Goal: Task Accomplishment & Management: Use online tool/utility

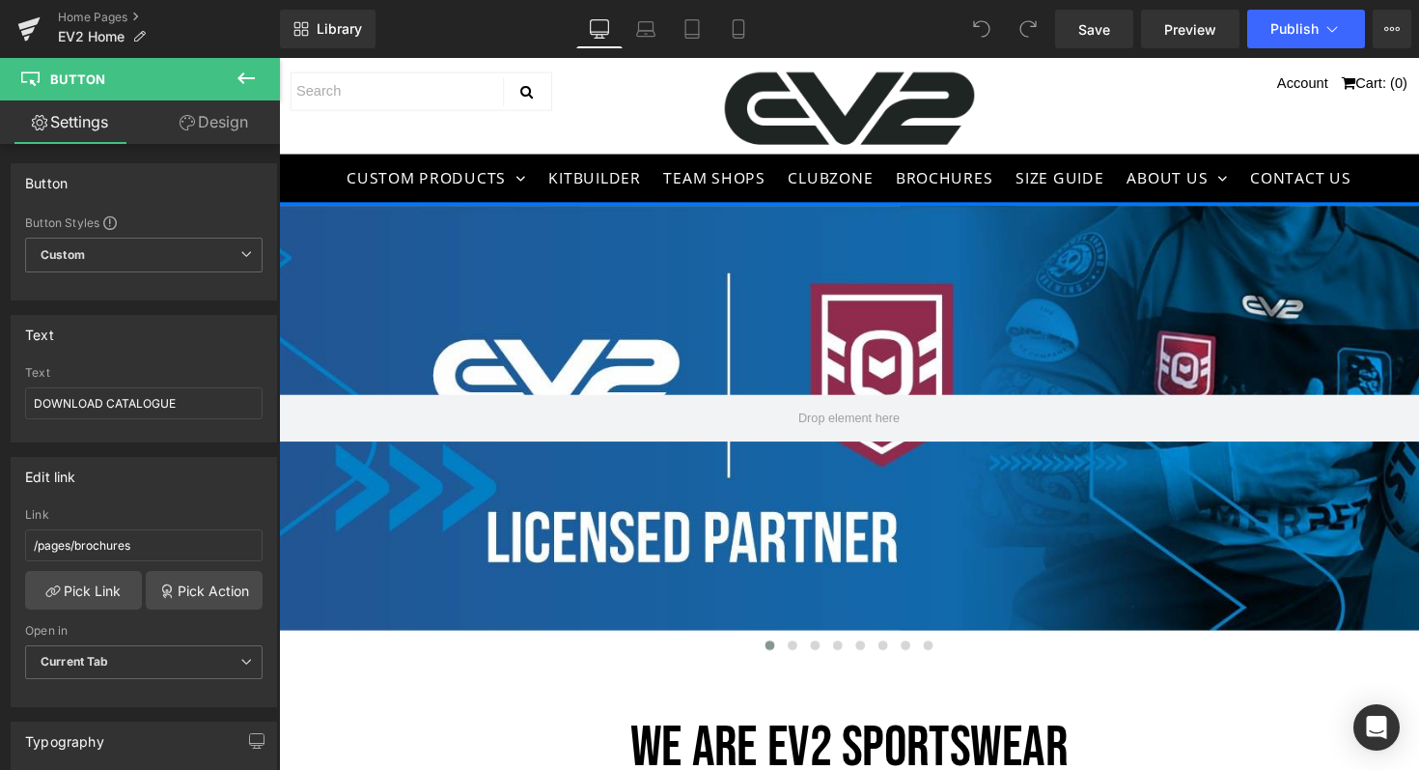
scroll to position [780, 0]
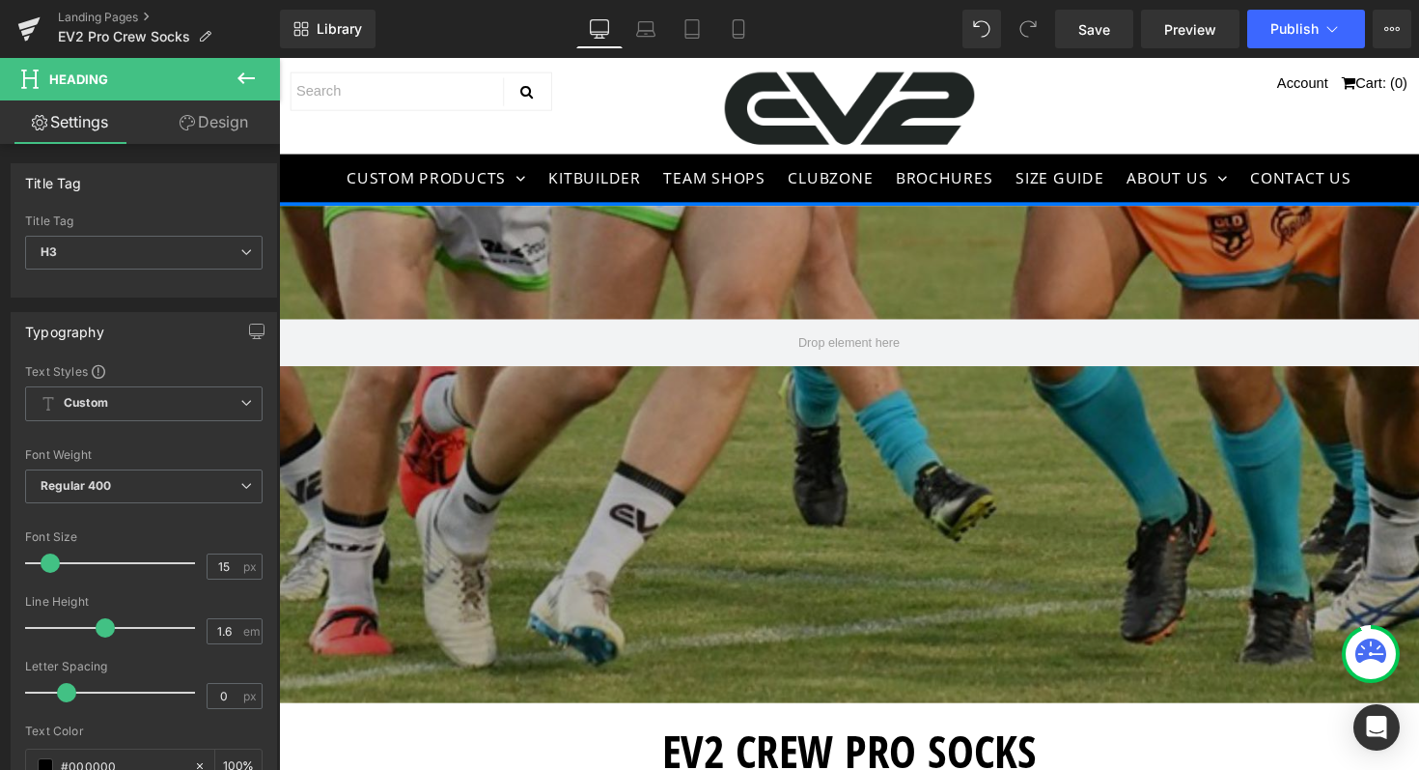
scroll to position [1650, 0]
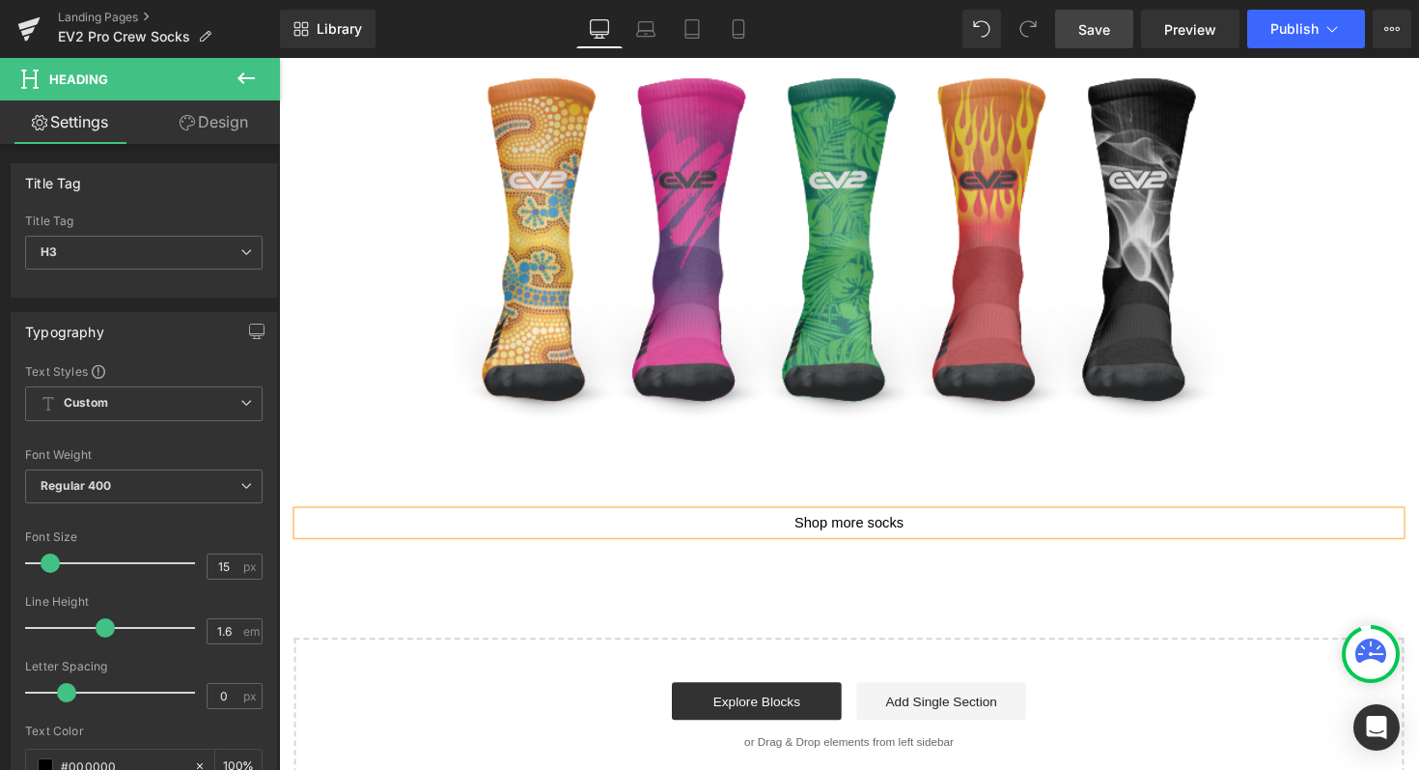
click at [1089, 32] on span "Save" at bounding box center [1095, 29] width 32 height 20
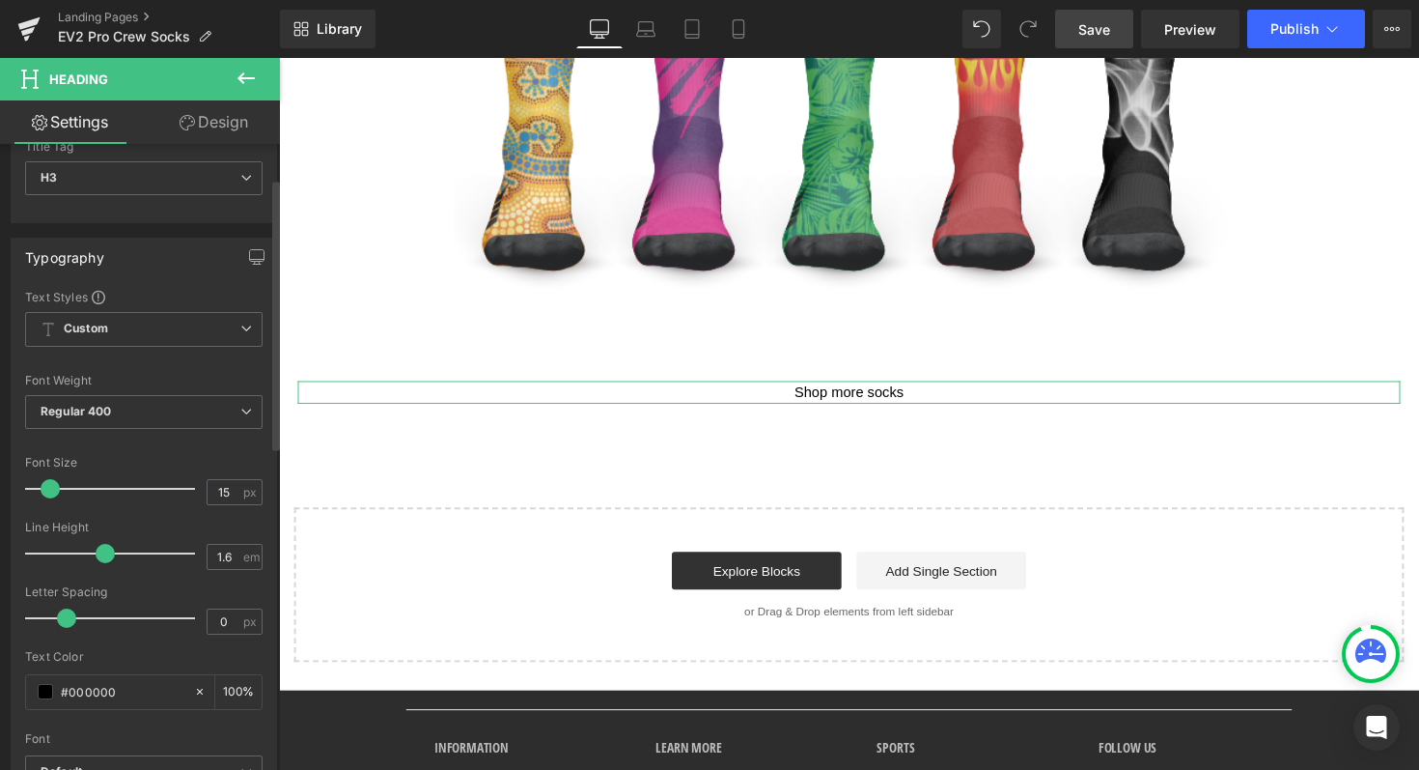
scroll to position [82, 0]
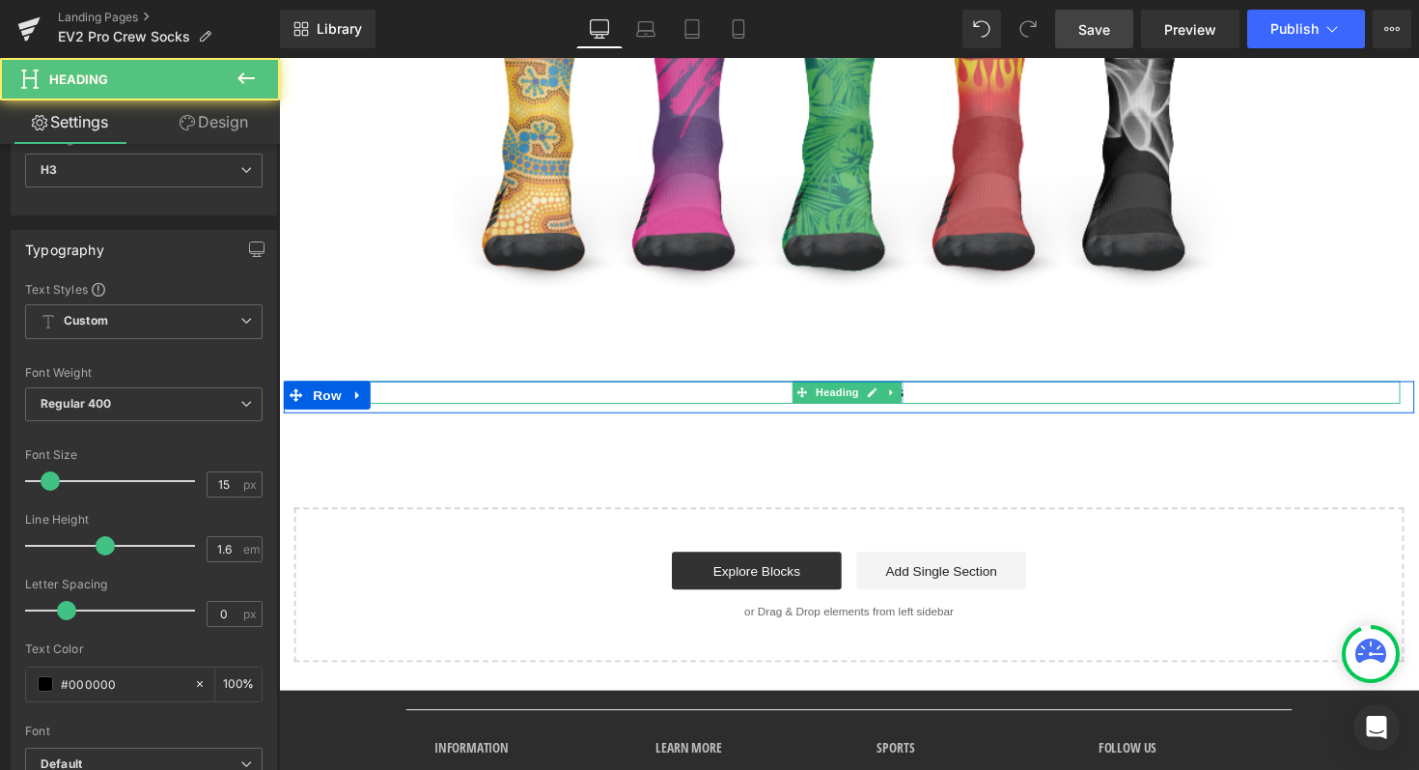
drag, startPoint x: 932, startPoint y: 395, endPoint x: 755, endPoint y: 395, distance: 176.7
click at [755, 395] on div "Shop more socks" at bounding box center [863, 400] width 1130 height 23
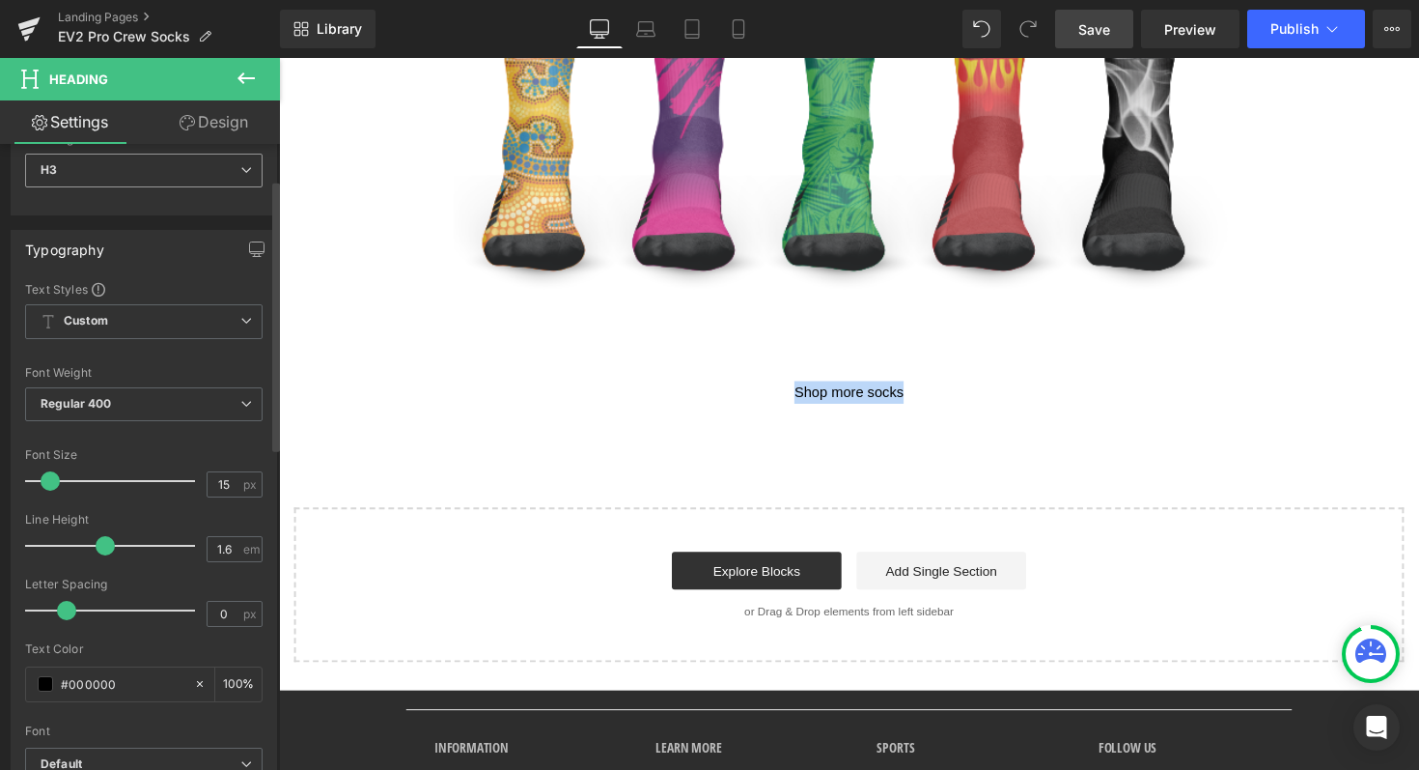
scroll to position [0, 0]
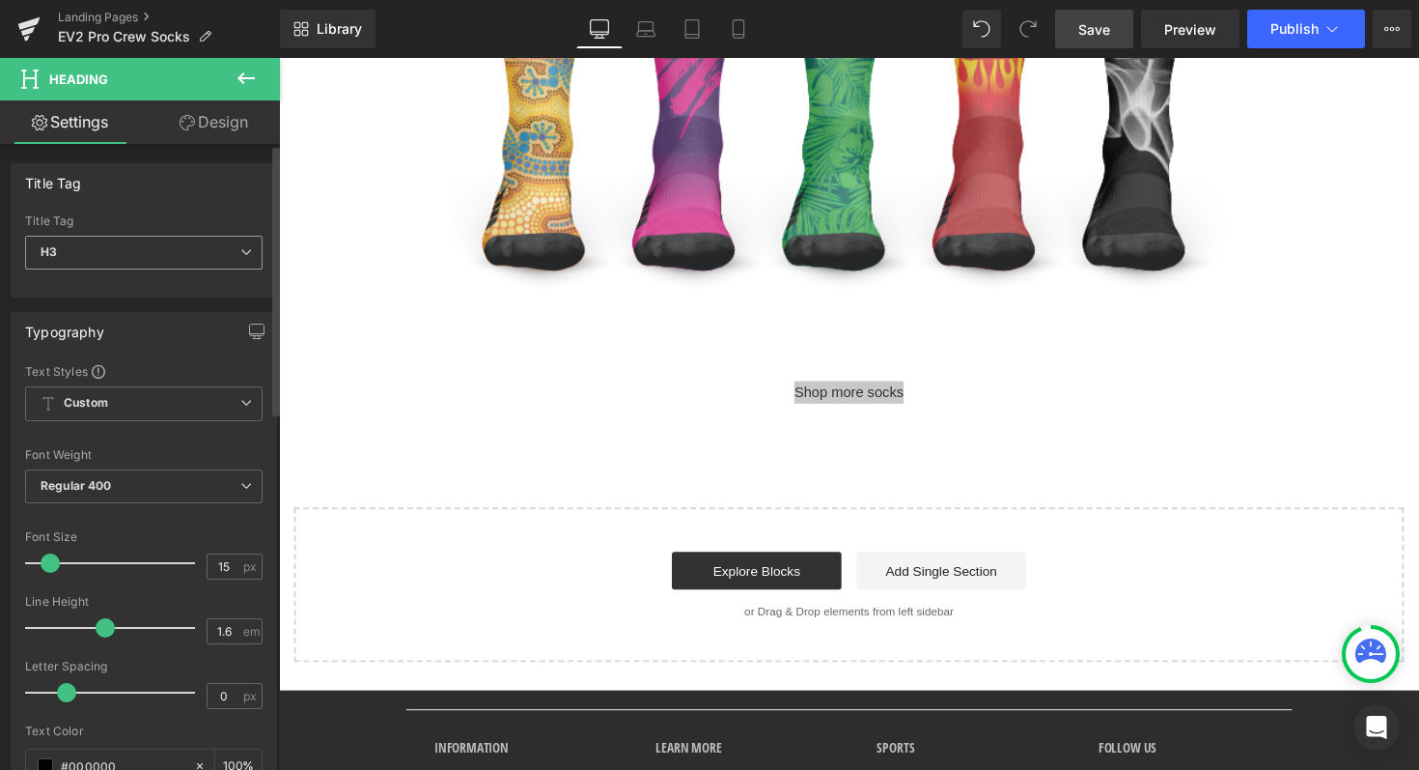
click at [194, 258] on span "H3" at bounding box center [144, 253] width 238 height 34
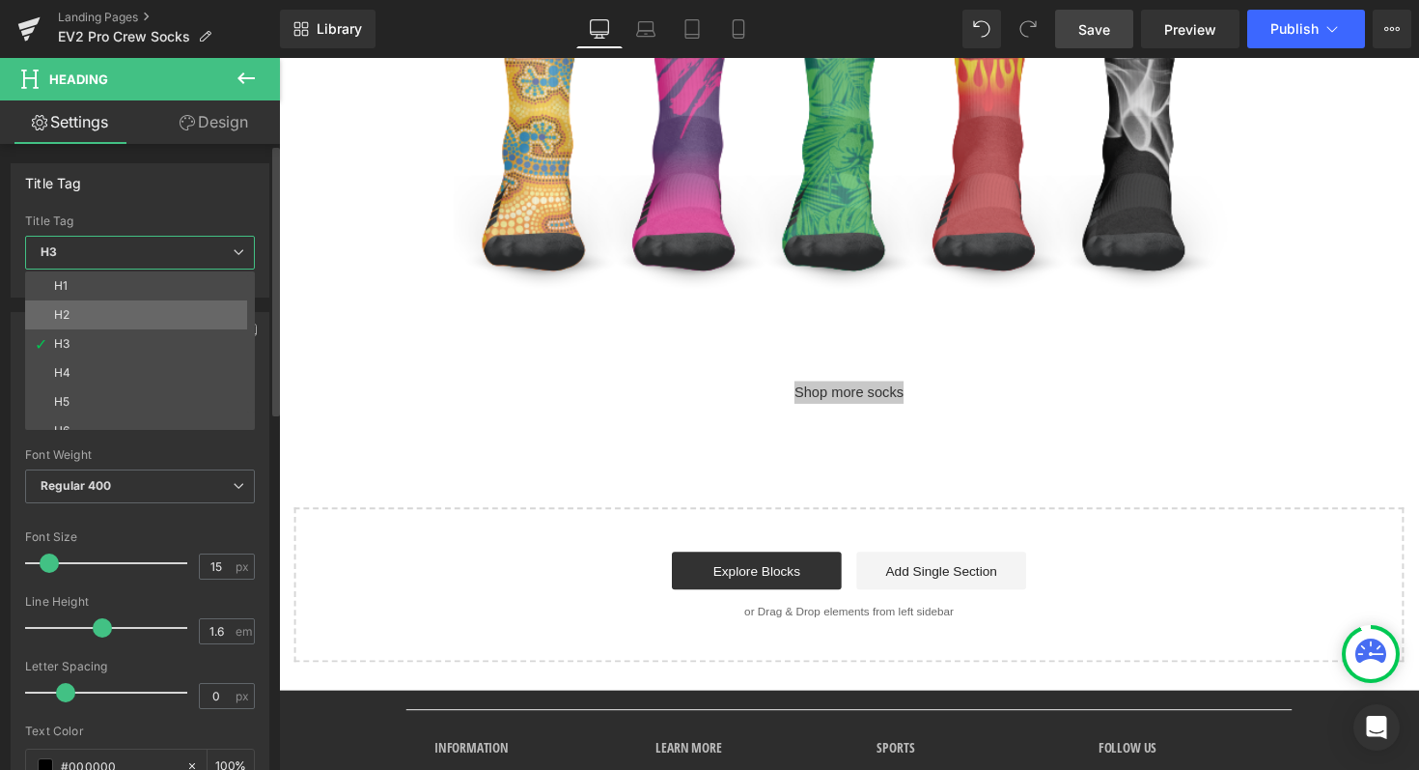
click at [71, 317] on li "H2" at bounding box center [144, 314] width 238 height 29
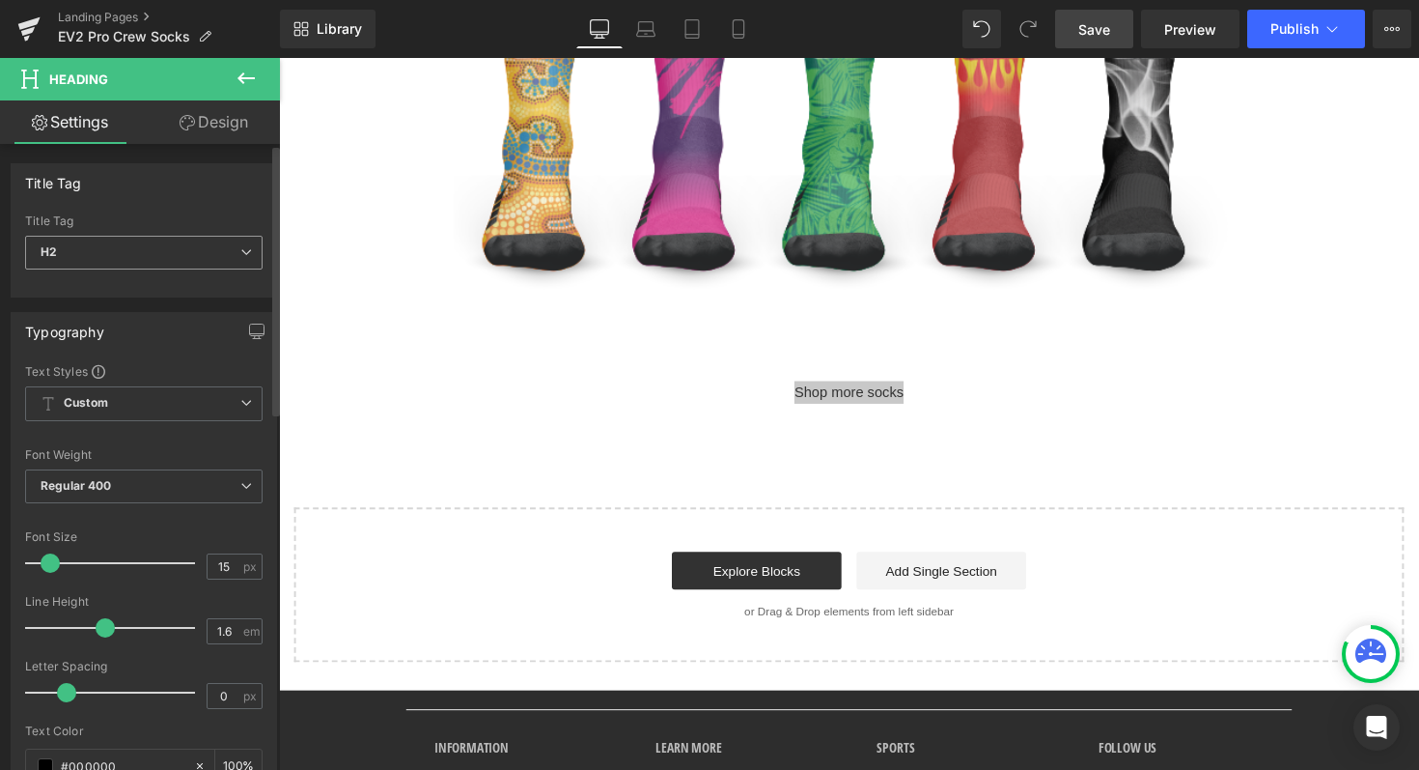
click at [157, 244] on span "H2" at bounding box center [144, 253] width 238 height 34
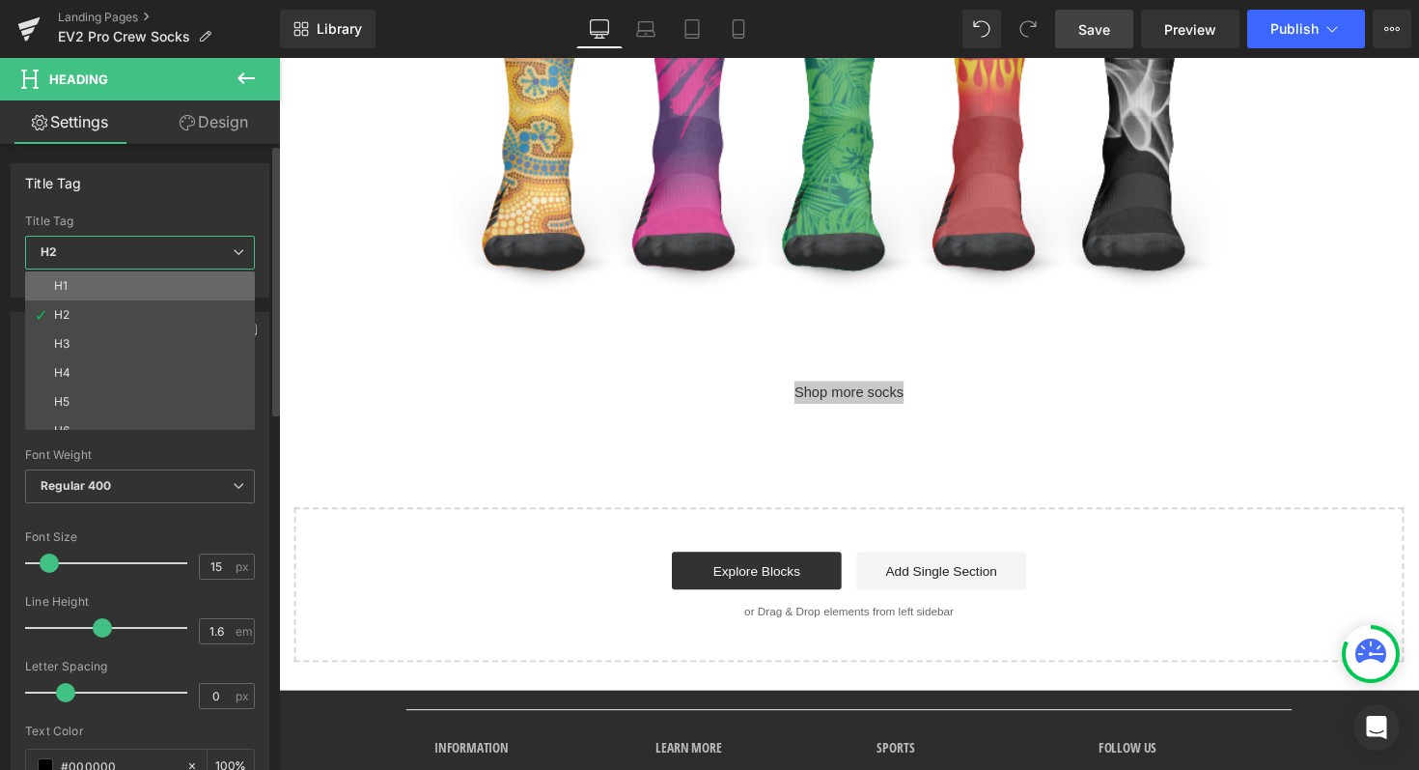
click at [79, 288] on li "H1" at bounding box center [144, 285] width 238 height 29
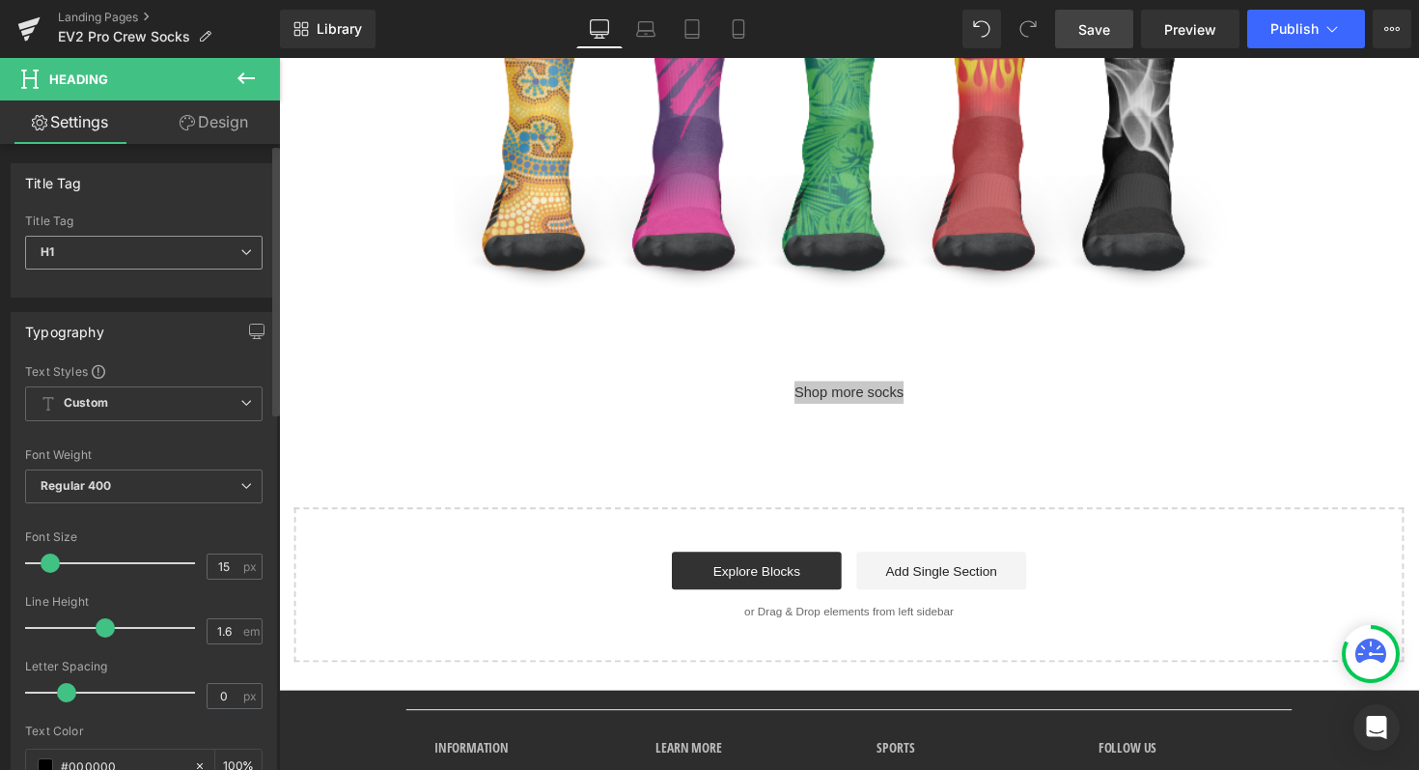
click at [208, 247] on span "H1" at bounding box center [144, 253] width 238 height 34
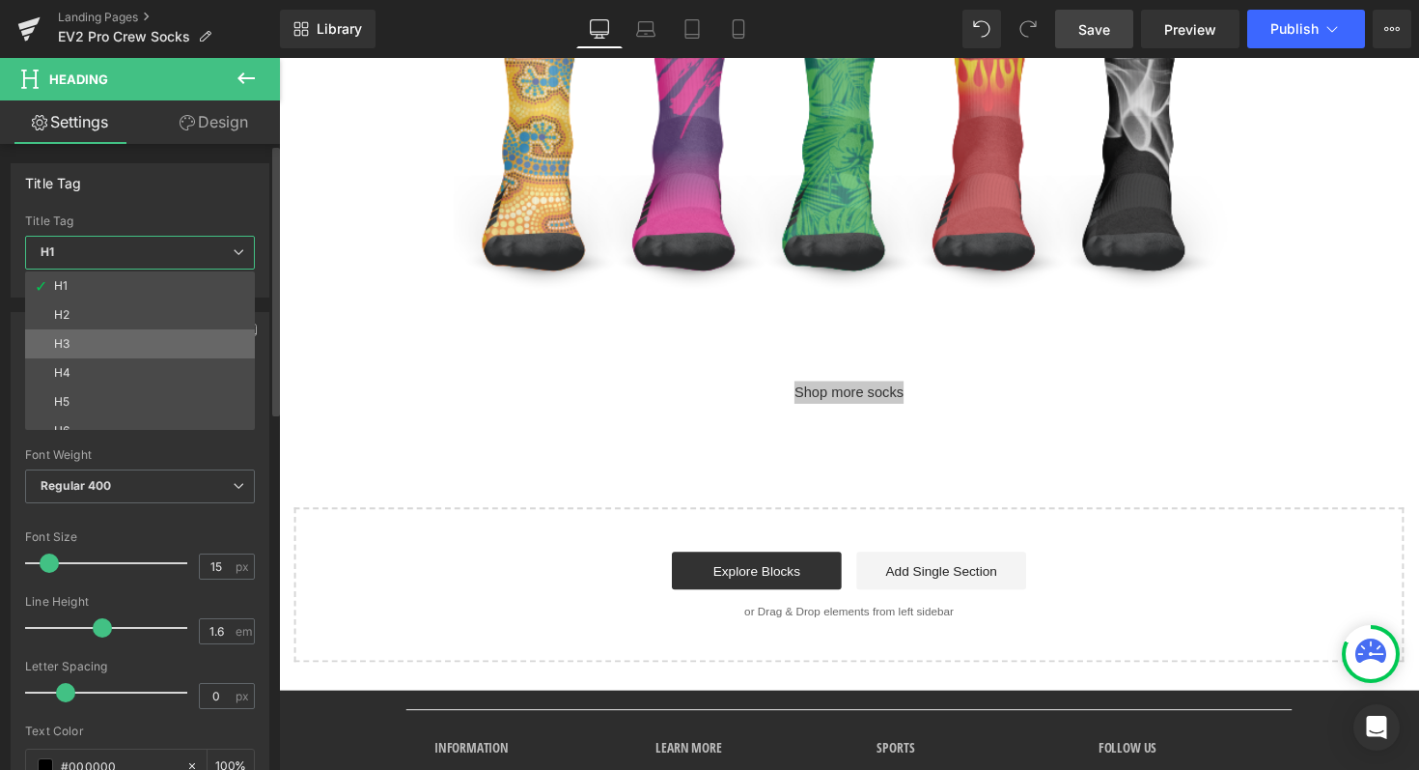
click at [77, 342] on li "H3" at bounding box center [144, 343] width 238 height 29
type input "100"
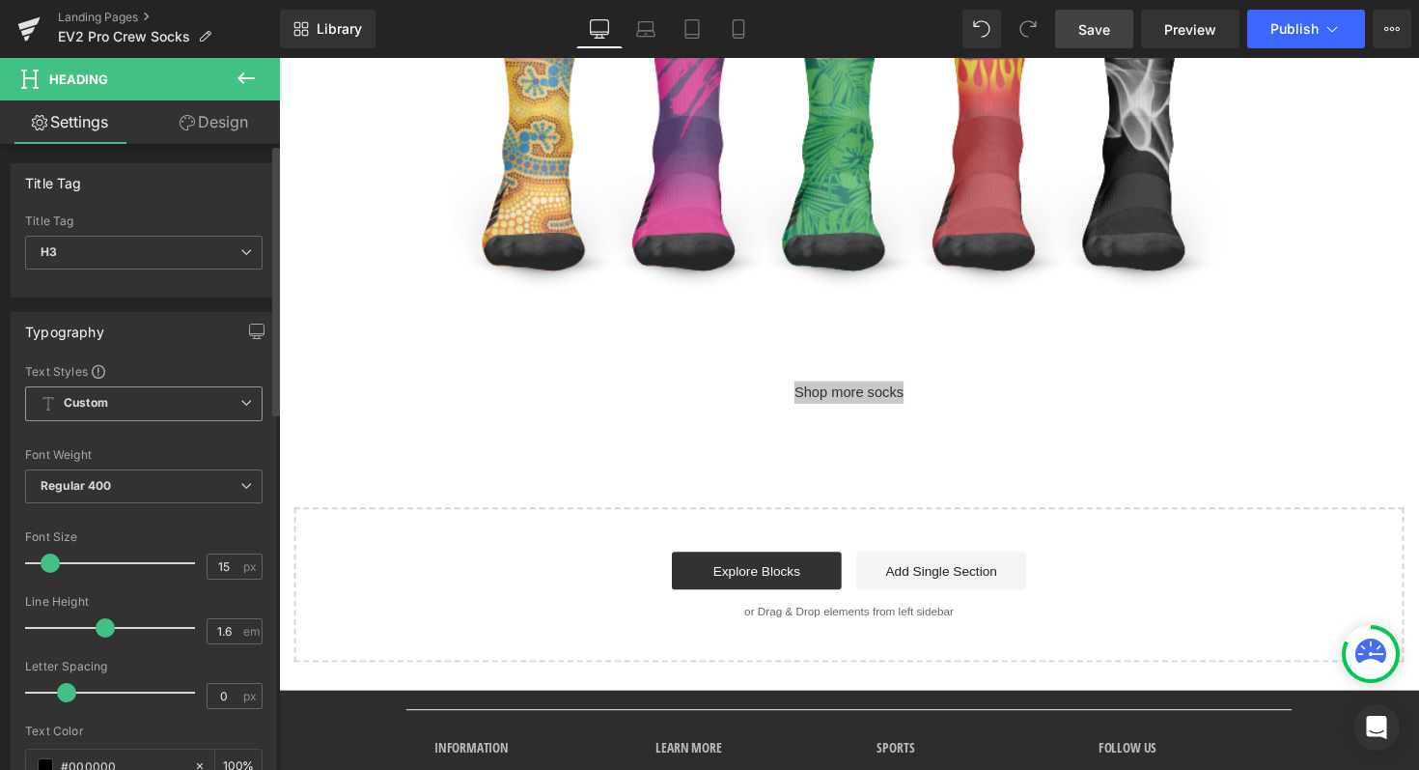
click at [130, 404] on span "Custom Setup Global Style" at bounding box center [144, 403] width 238 height 35
click at [136, 535] on div "Font Size" at bounding box center [144, 537] width 238 height 14
click at [127, 494] on span "Regular 400" at bounding box center [144, 486] width 238 height 34
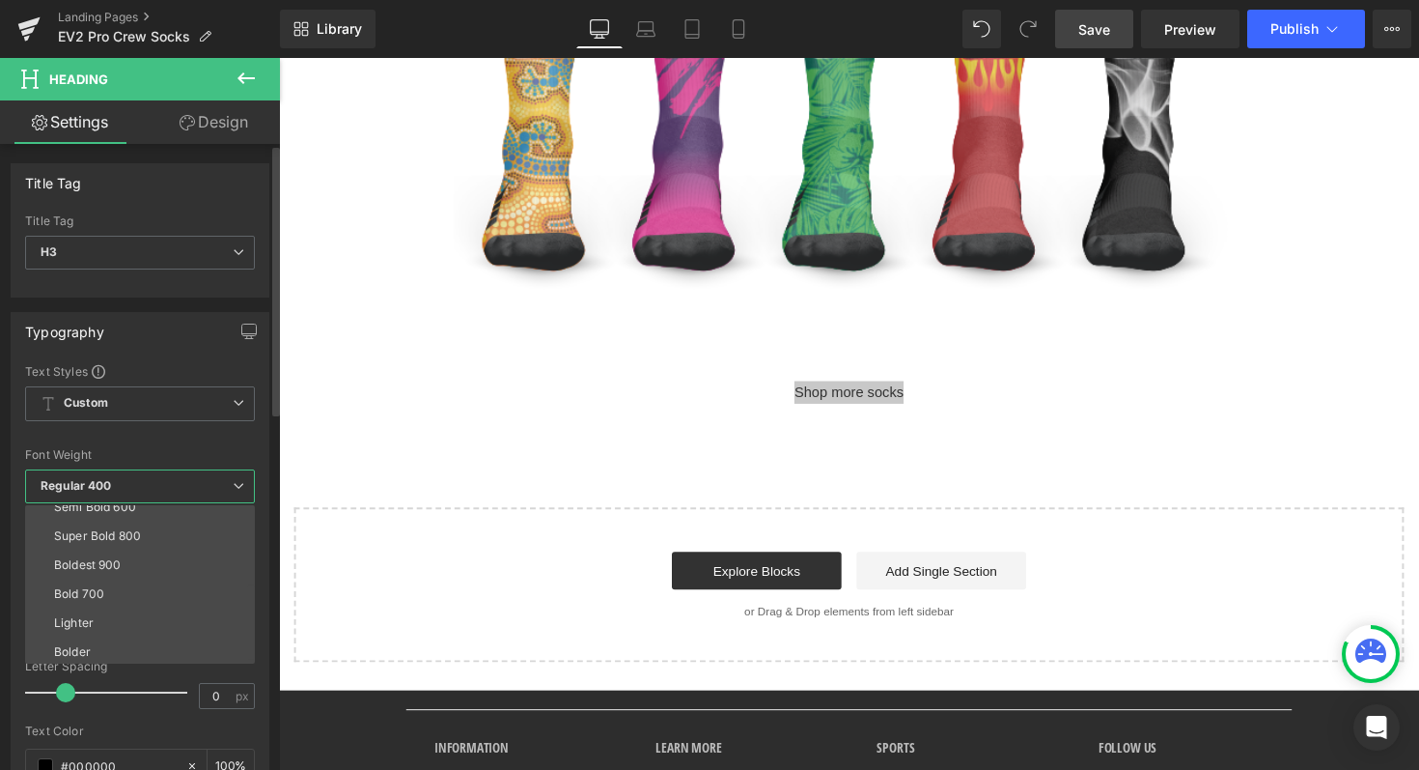
scroll to position [159, 0]
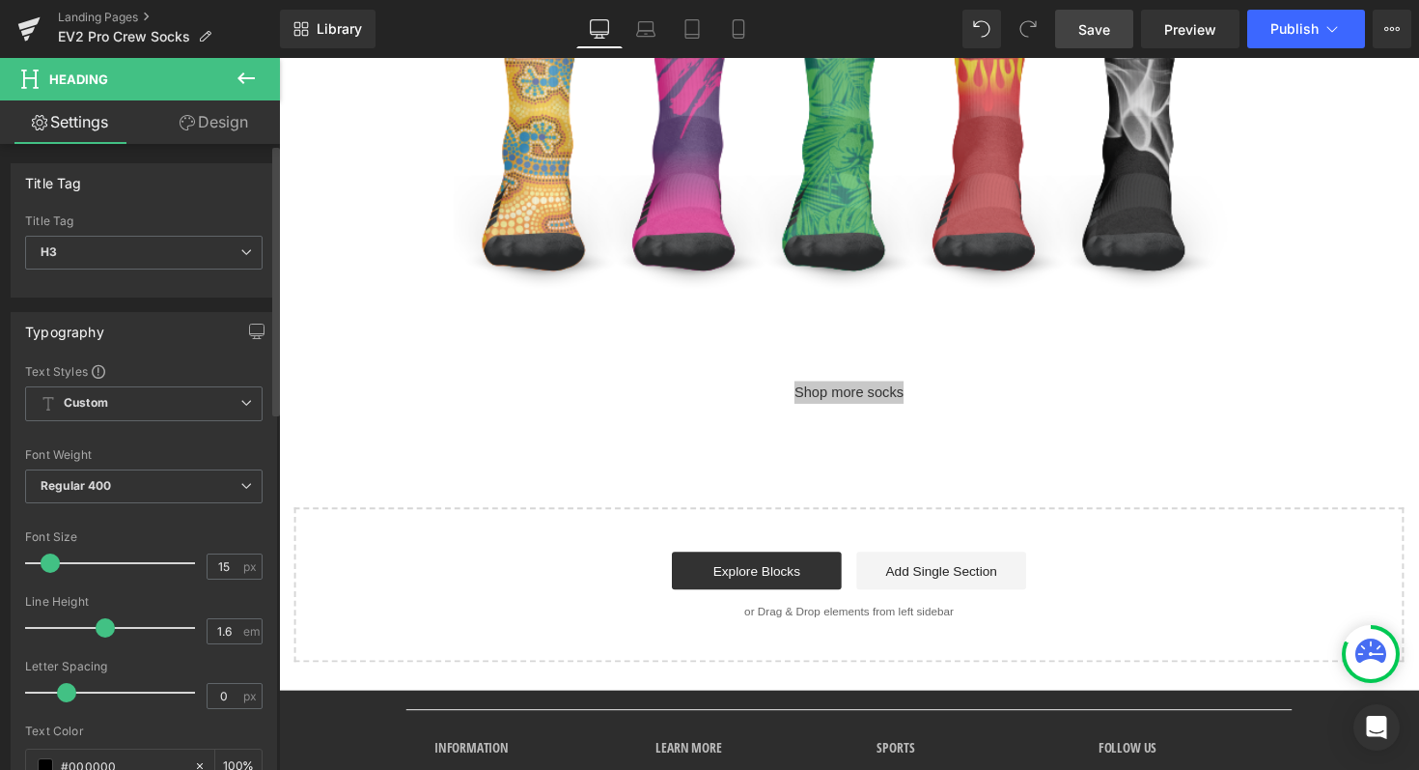
click at [15, 583] on div "Text Styles Custom Custom Setup Global Style Custom Setup Global Style Thin 100…" at bounding box center [144, 661] width 265 height 597
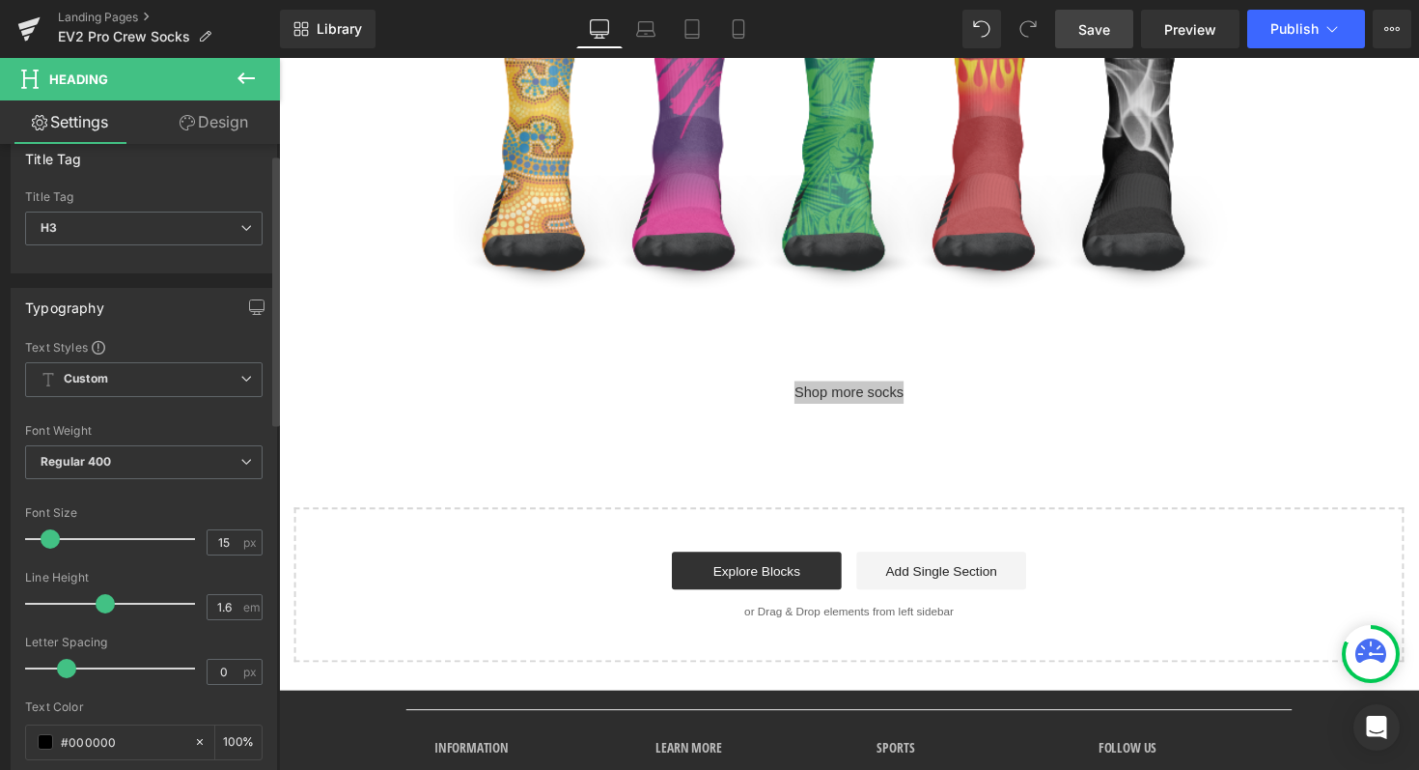
scroll to position [23, 0]
click at [54, 535] on span at bounding box center [50, 539] width 19 height 19
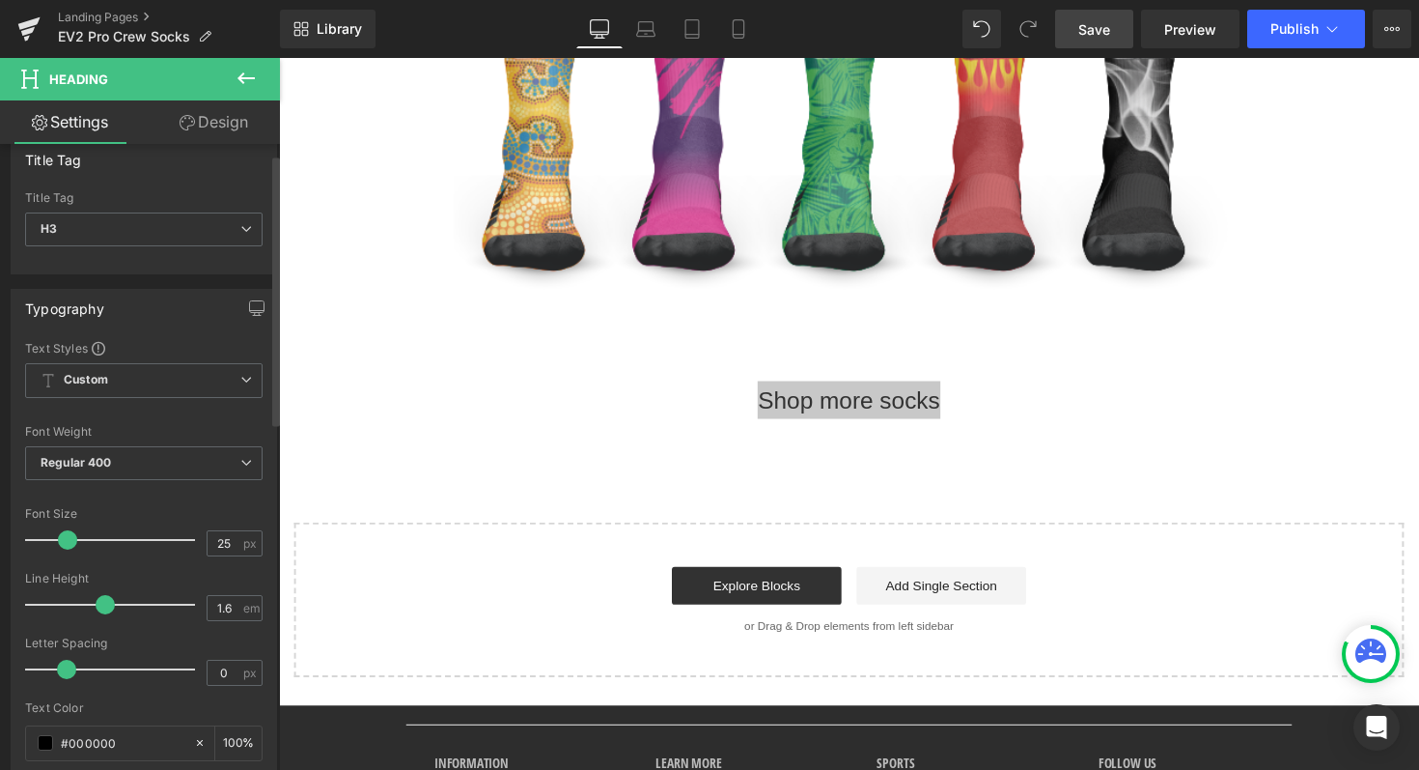
type input "24"
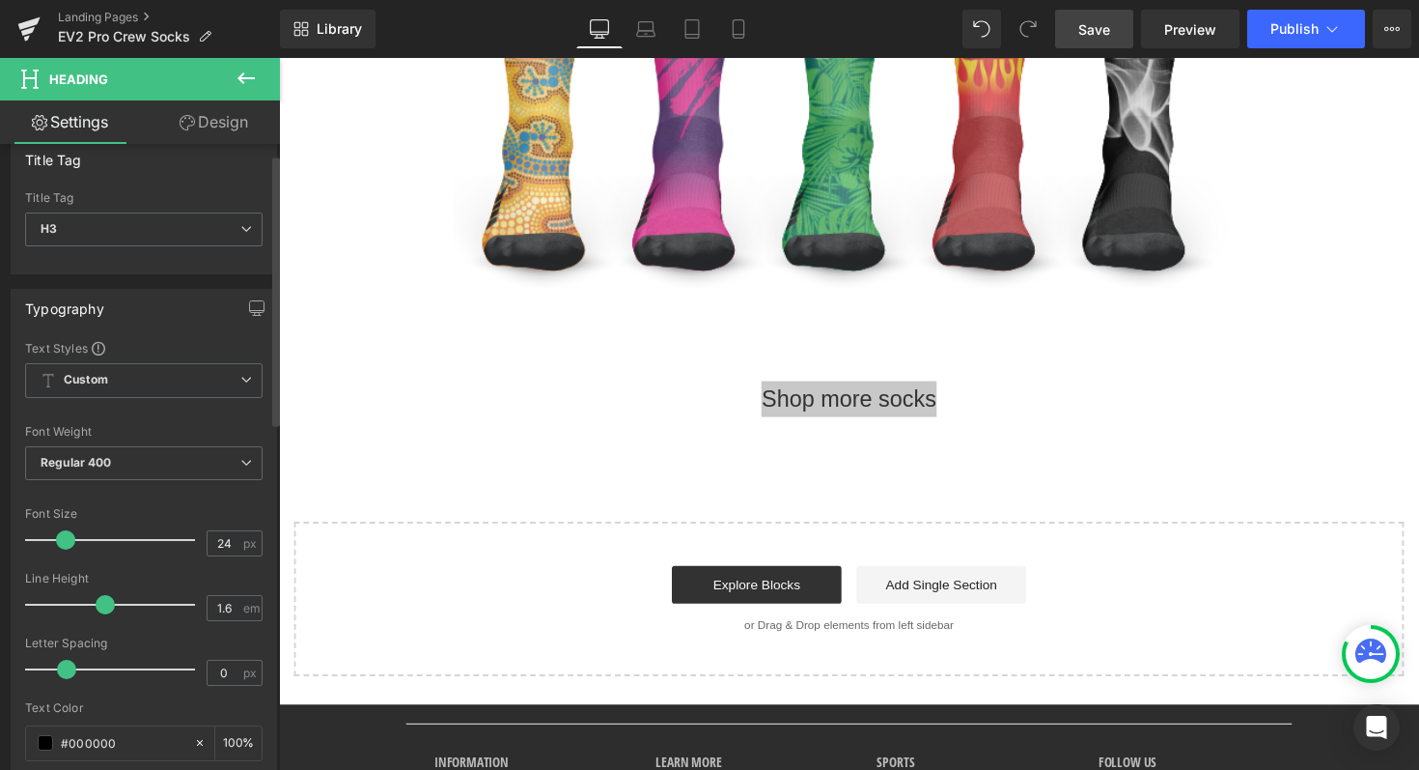
drag, startPoint x: 47, startPoint y: 540, endPoint x: 62, endPoint y: 539, distance: 14.5
click at [62, 539] on span at bounding box center [65, 539] width 19 height 19
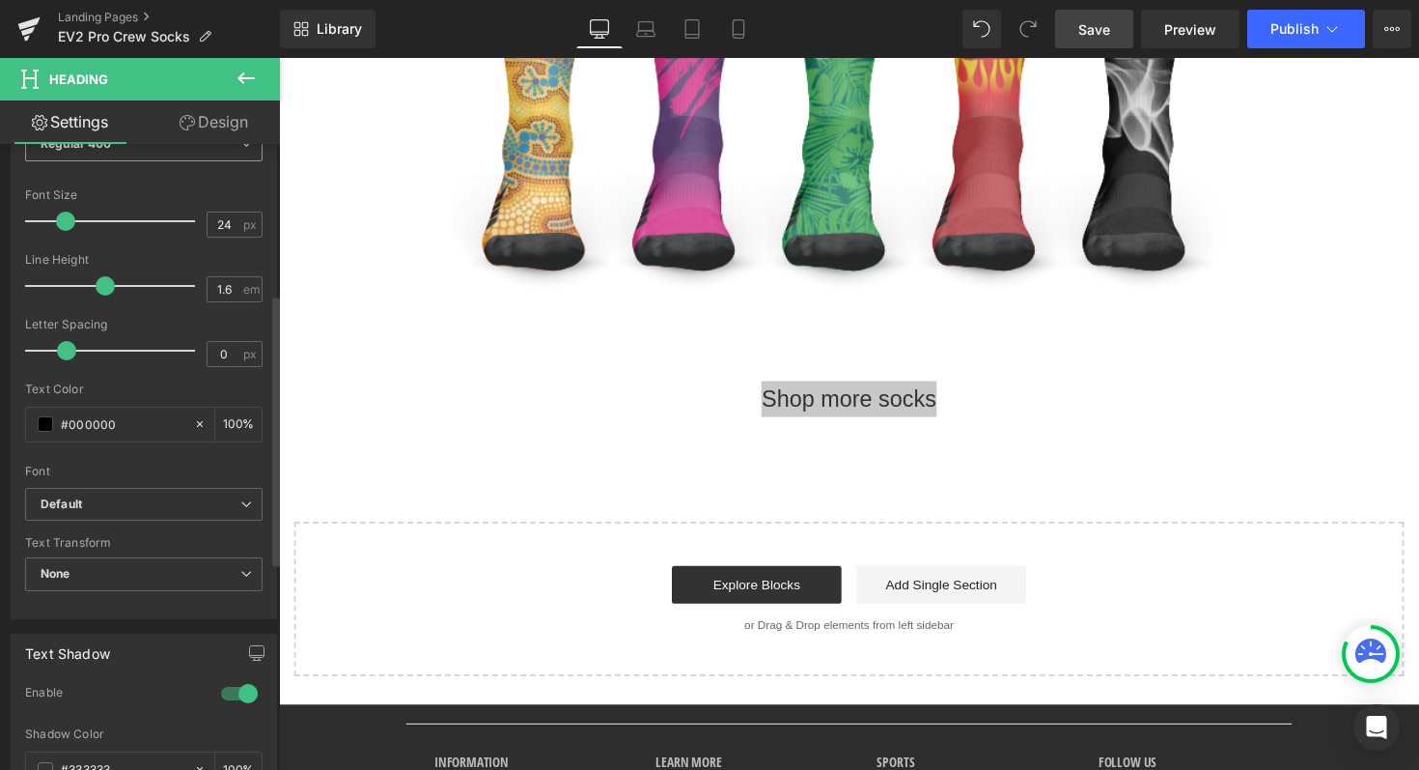
scroll to position [347, 0]
click at [89, 501] on b "Default" at bounding box center [141, 499] width 200 height 16
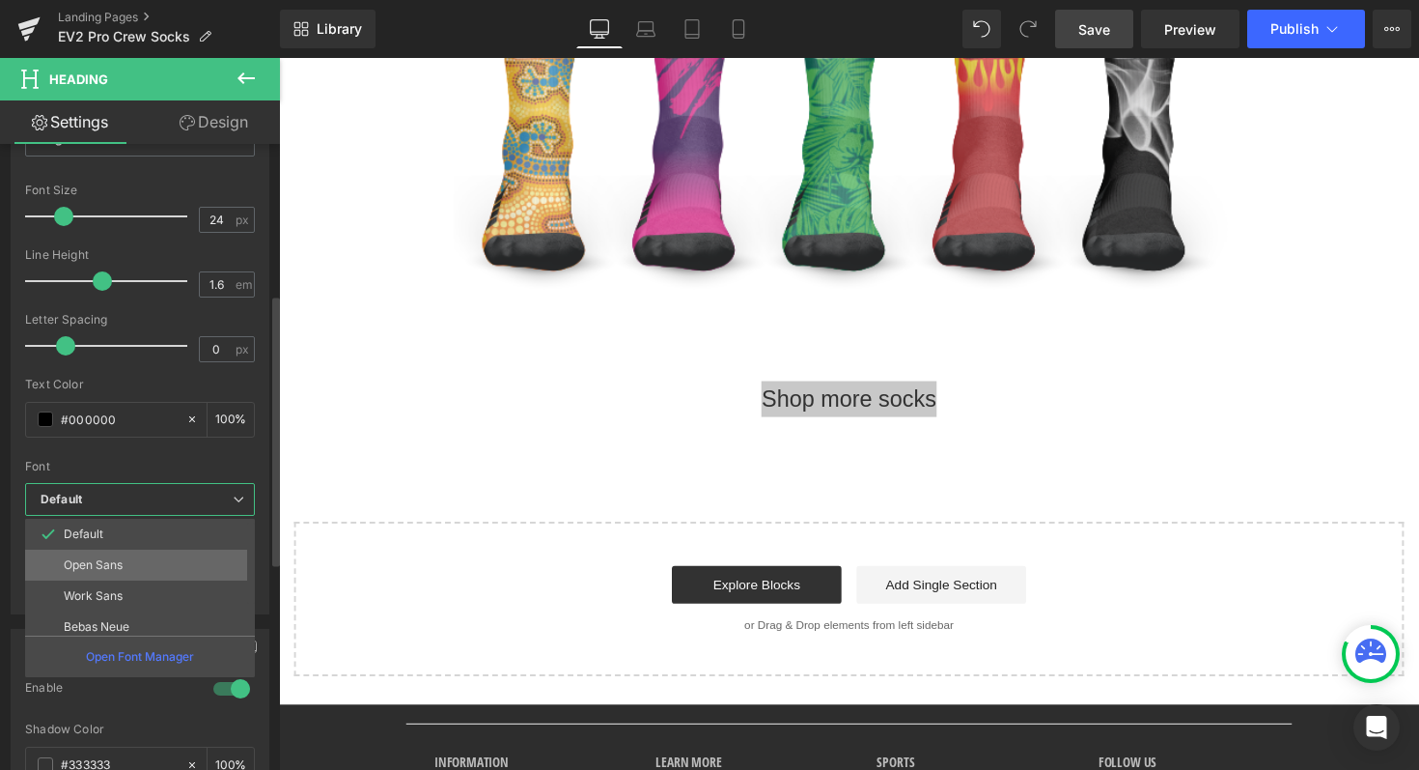
click at [103, 557] on li "Open Sans" at bounding box center [144, 564] width 238 height 31
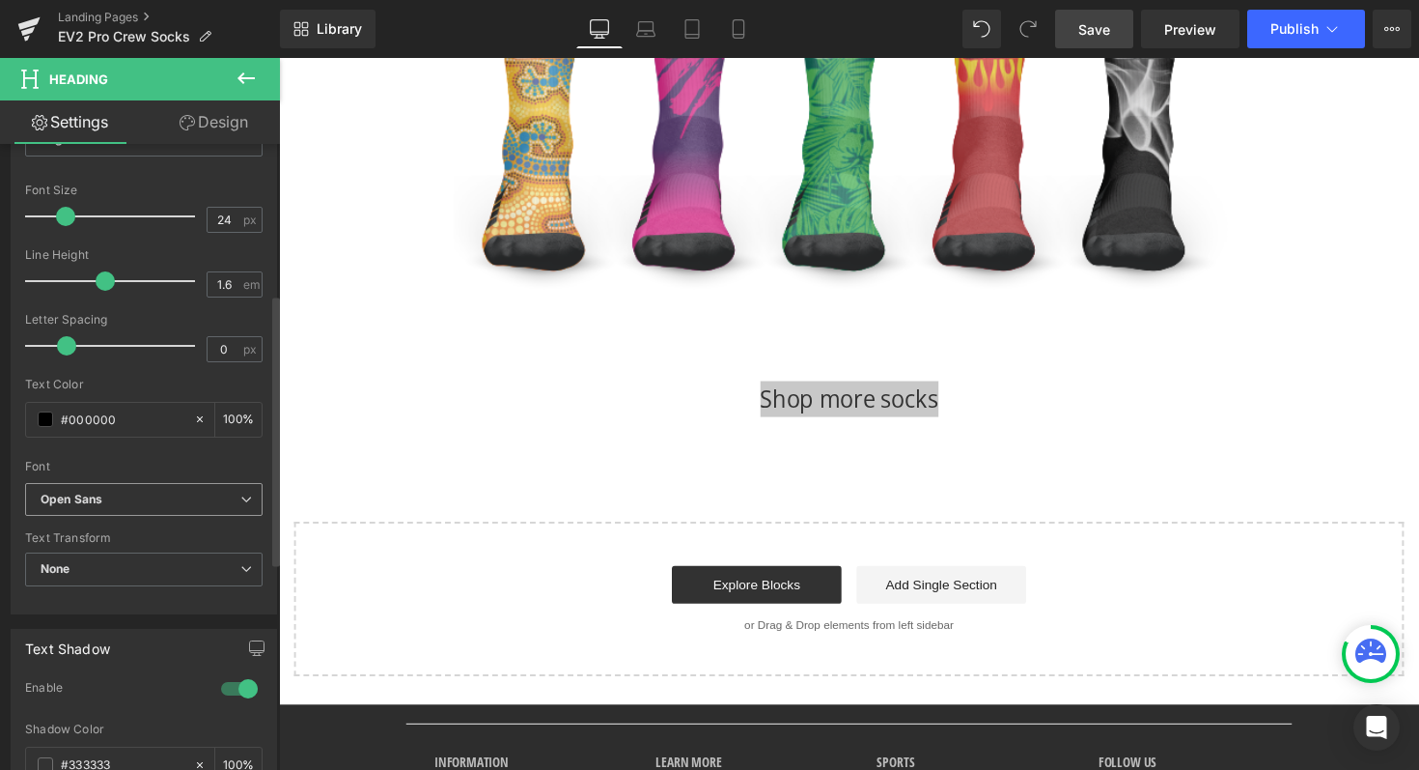
click at [98, 486] on span "Open Sans" at bounding box center [144, 500] width 238 height 34
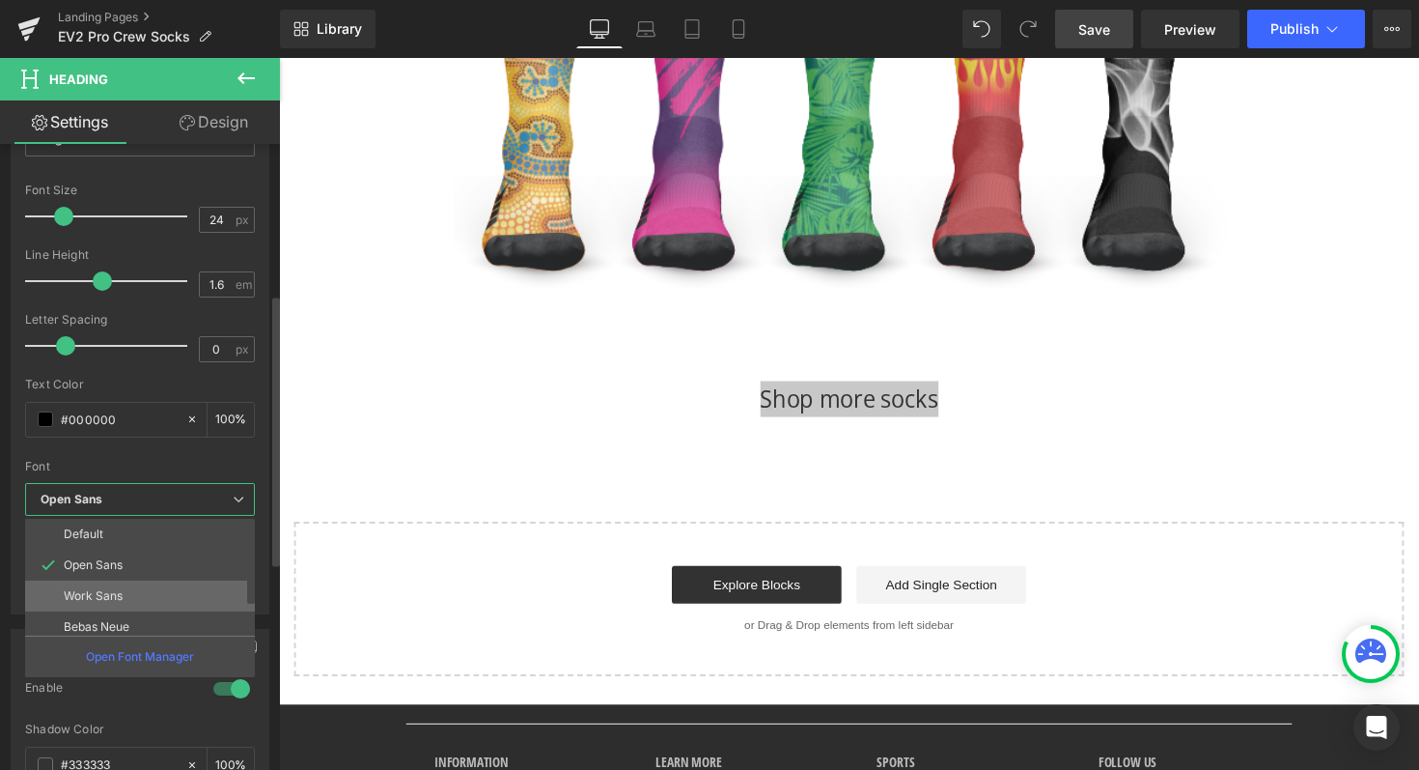
click at [95, 600] on p "Work Sans" at bounding box center [93, 596] width 59 height 14
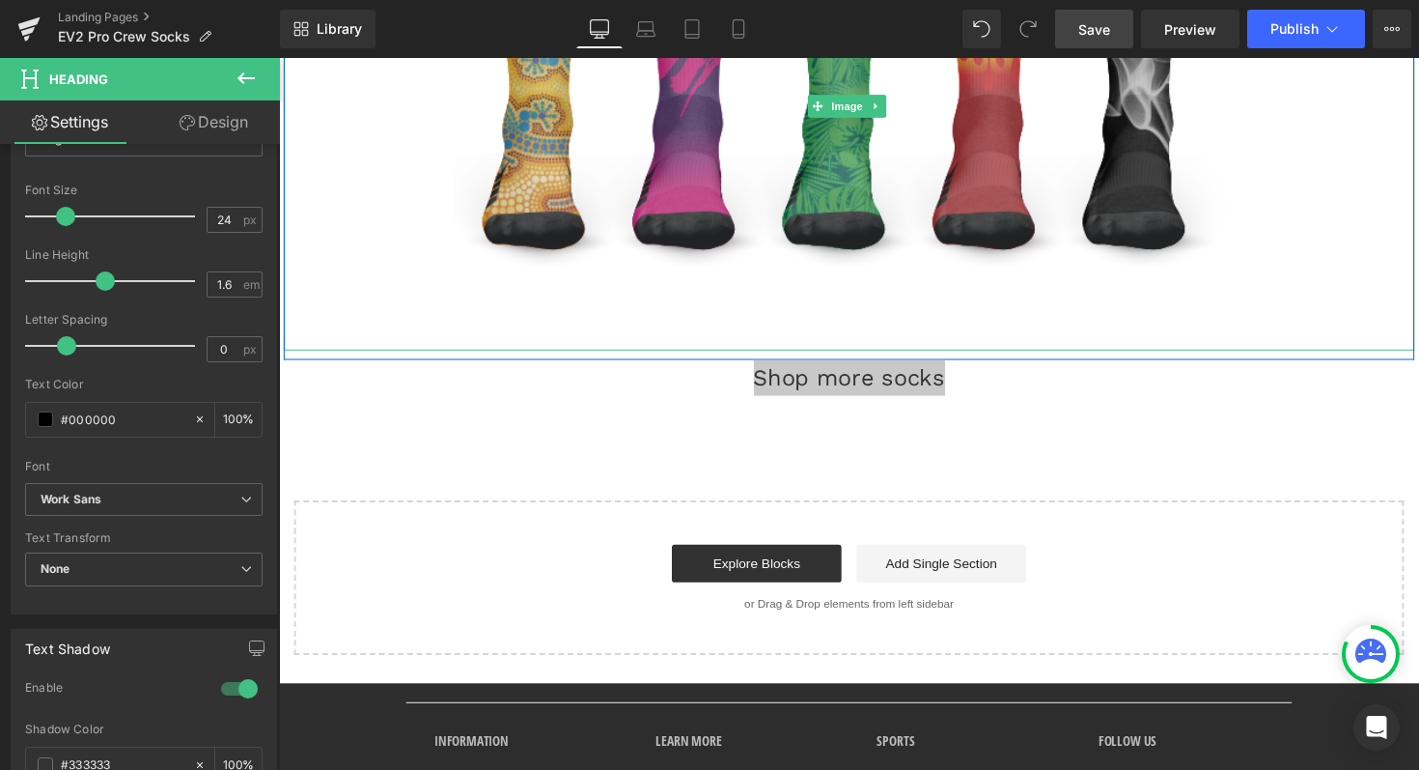
scroll to position [1807, 0]
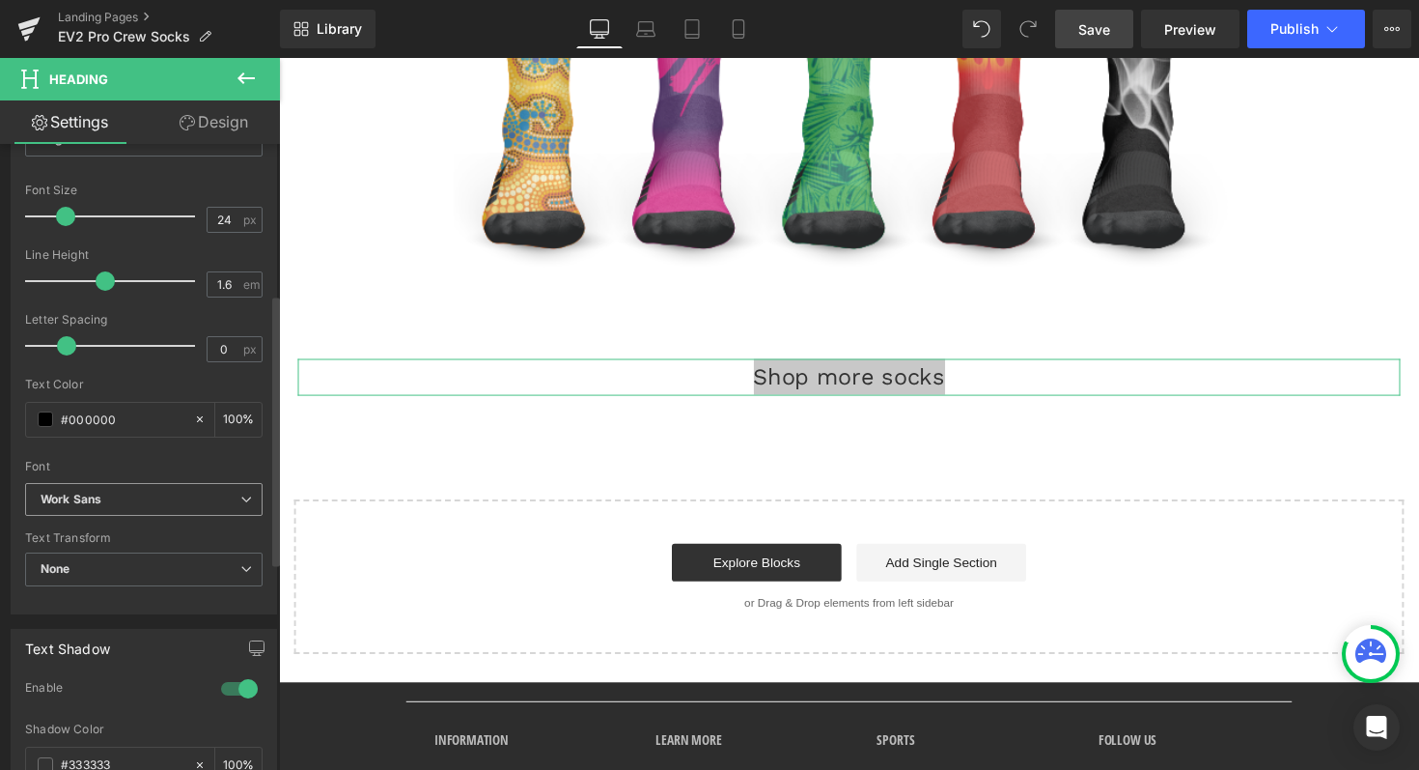
click at [182, 502] on b "Work Sans" at bounding box center [141, 499] width 200 height 16
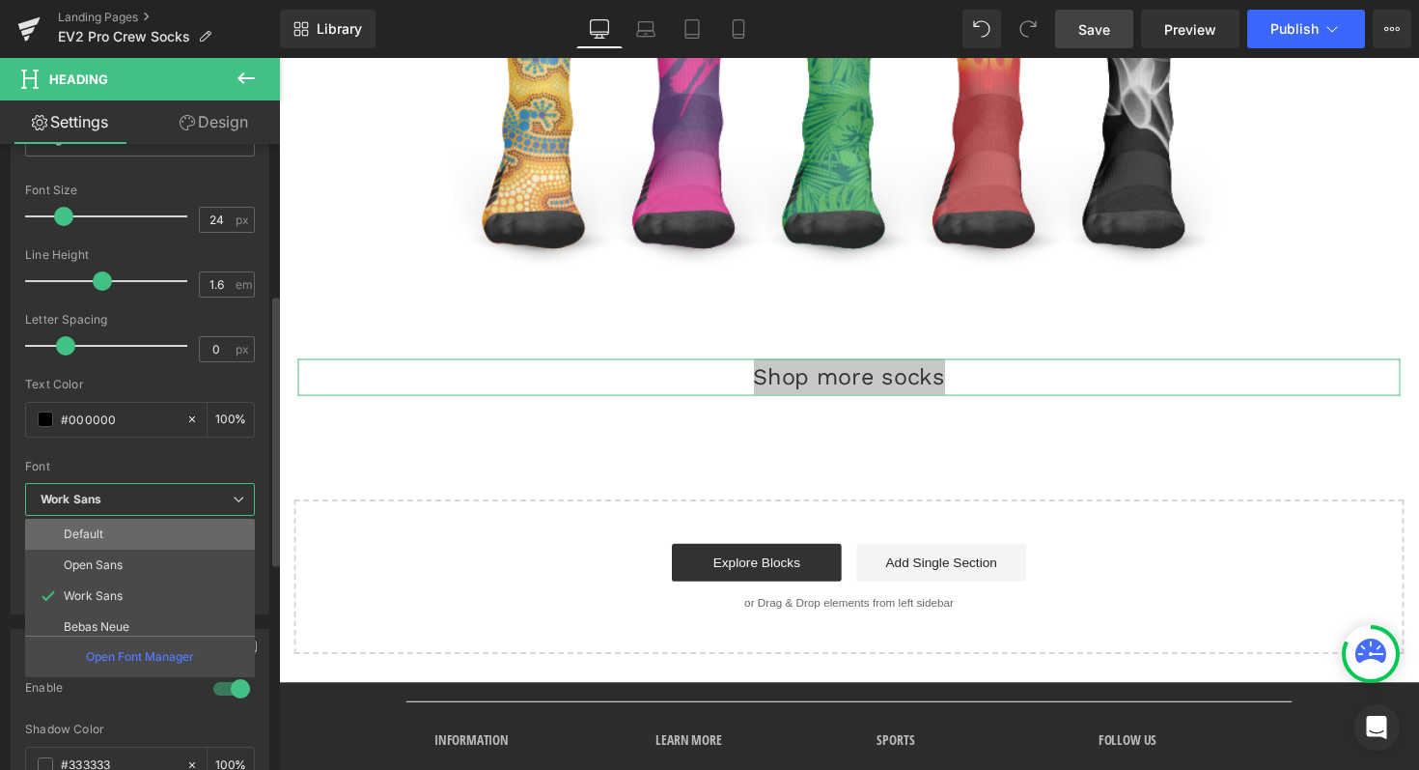
click at [91, 541] on p "Default" at bounding box center [84, 534] width 40 height 14
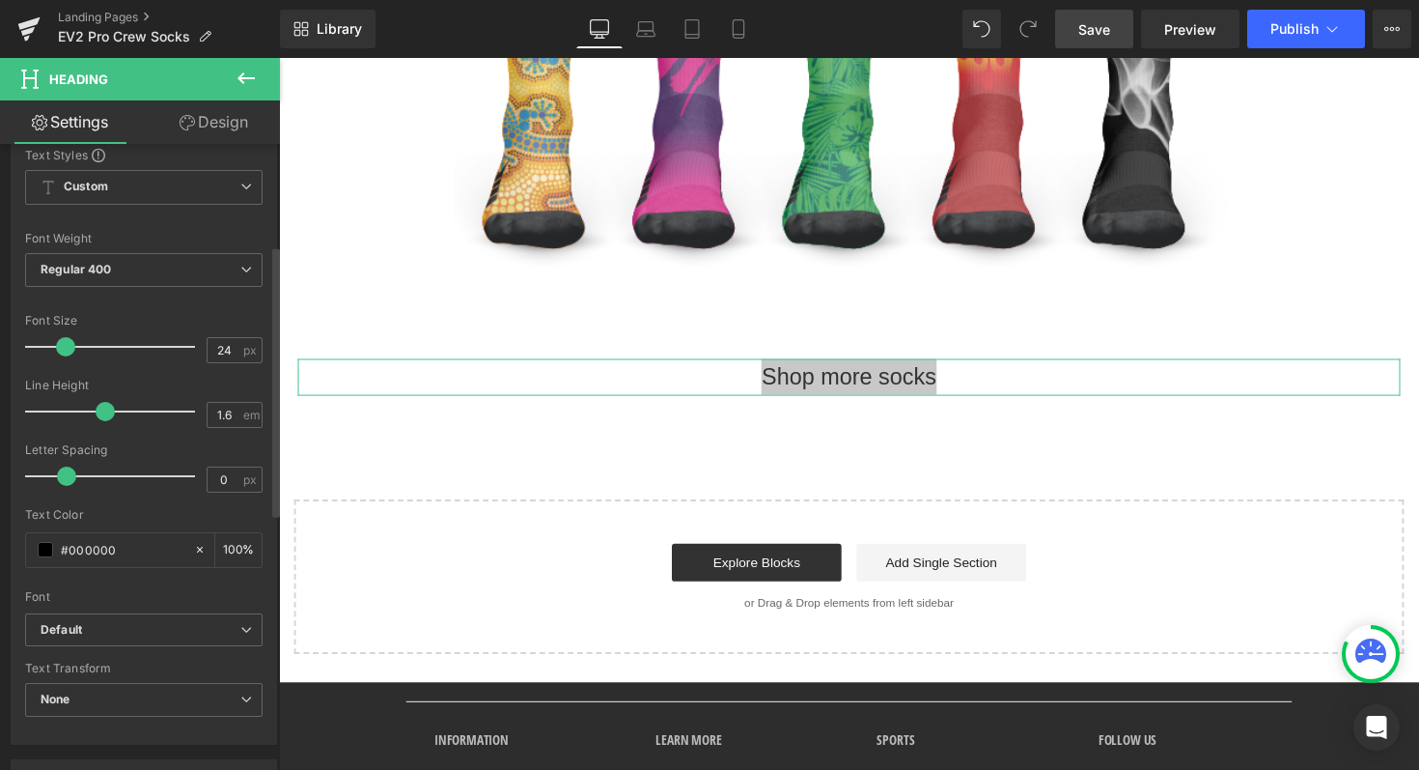
scroll to position [211, 0]
click at [104, 266] on span "Regular 400" at bounding box center [144, 275] width 238 height 34
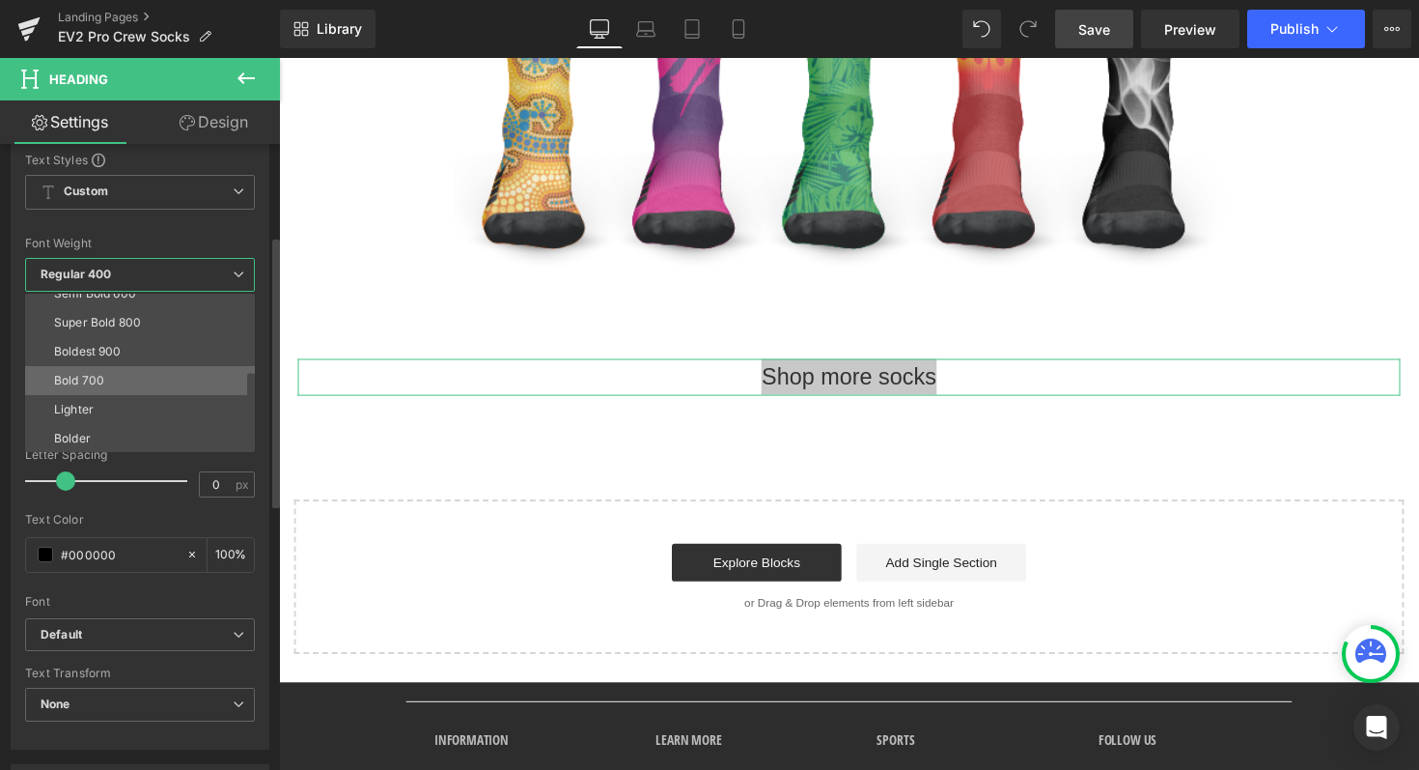
click at [80, 384] on div "Bold 700" at bounding box center [79, 381] width 50 height 14
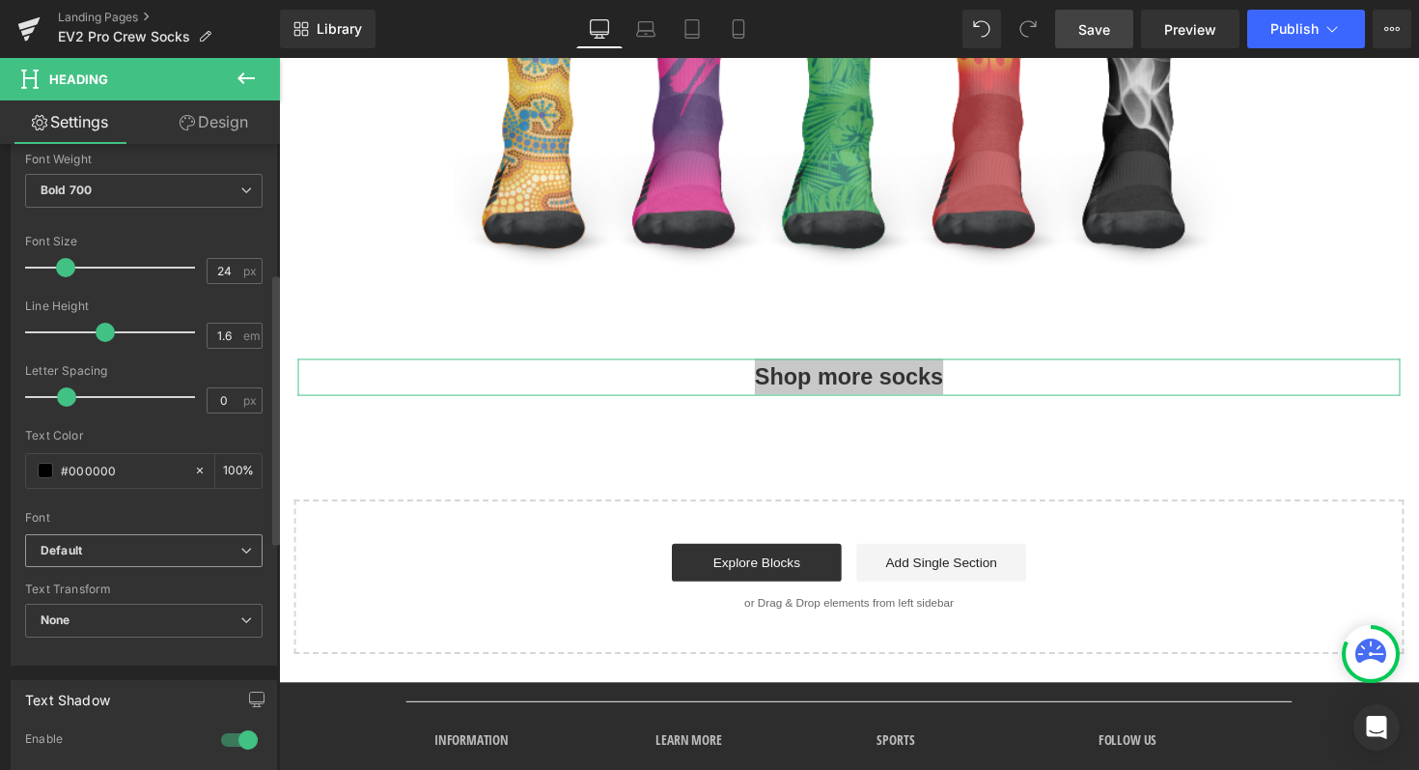
scroll to position [297, 0]
click at [106, 541] on b "Default" at bounding box center [141, 549] width 200 height 16
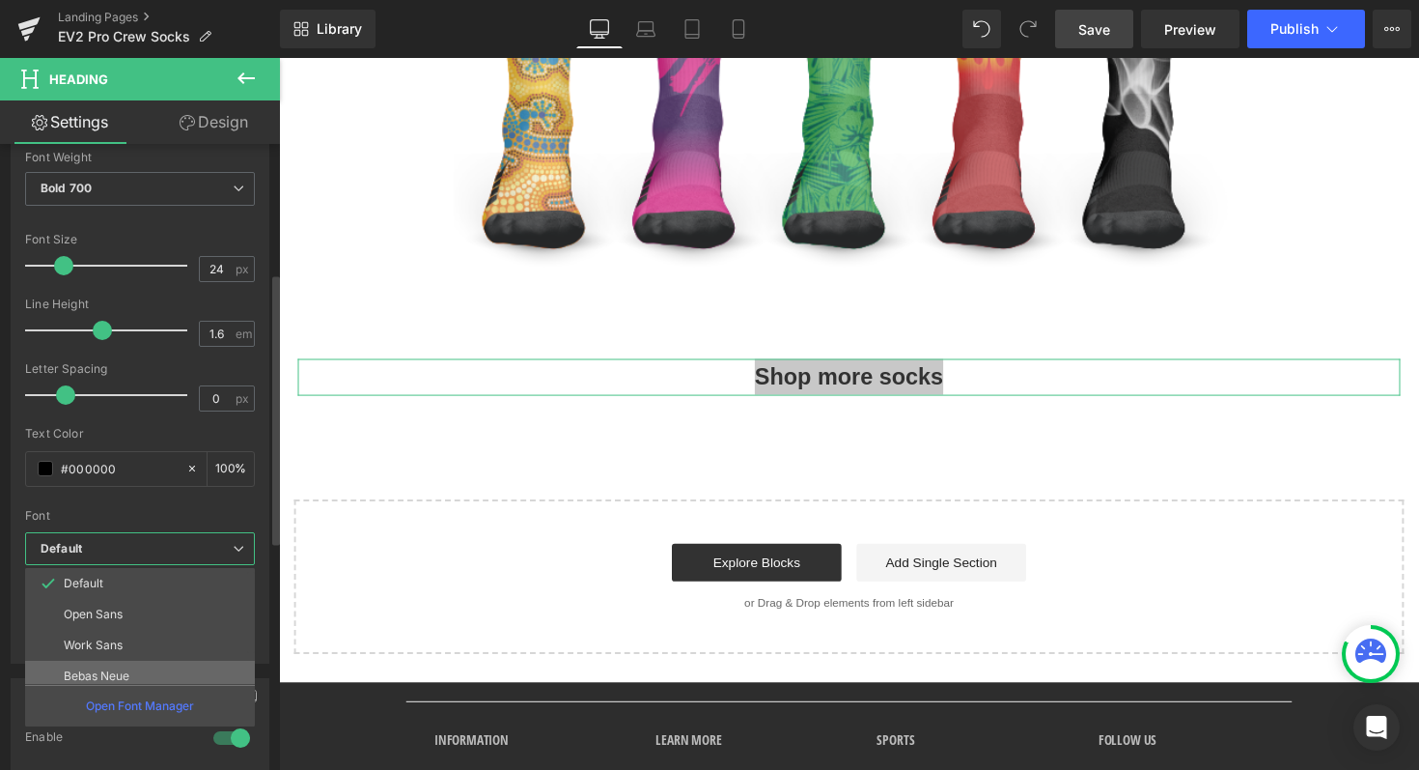
click at [98, 670] on p "Bebas Neue" at bounding box center [97, 676] width 66 height 14
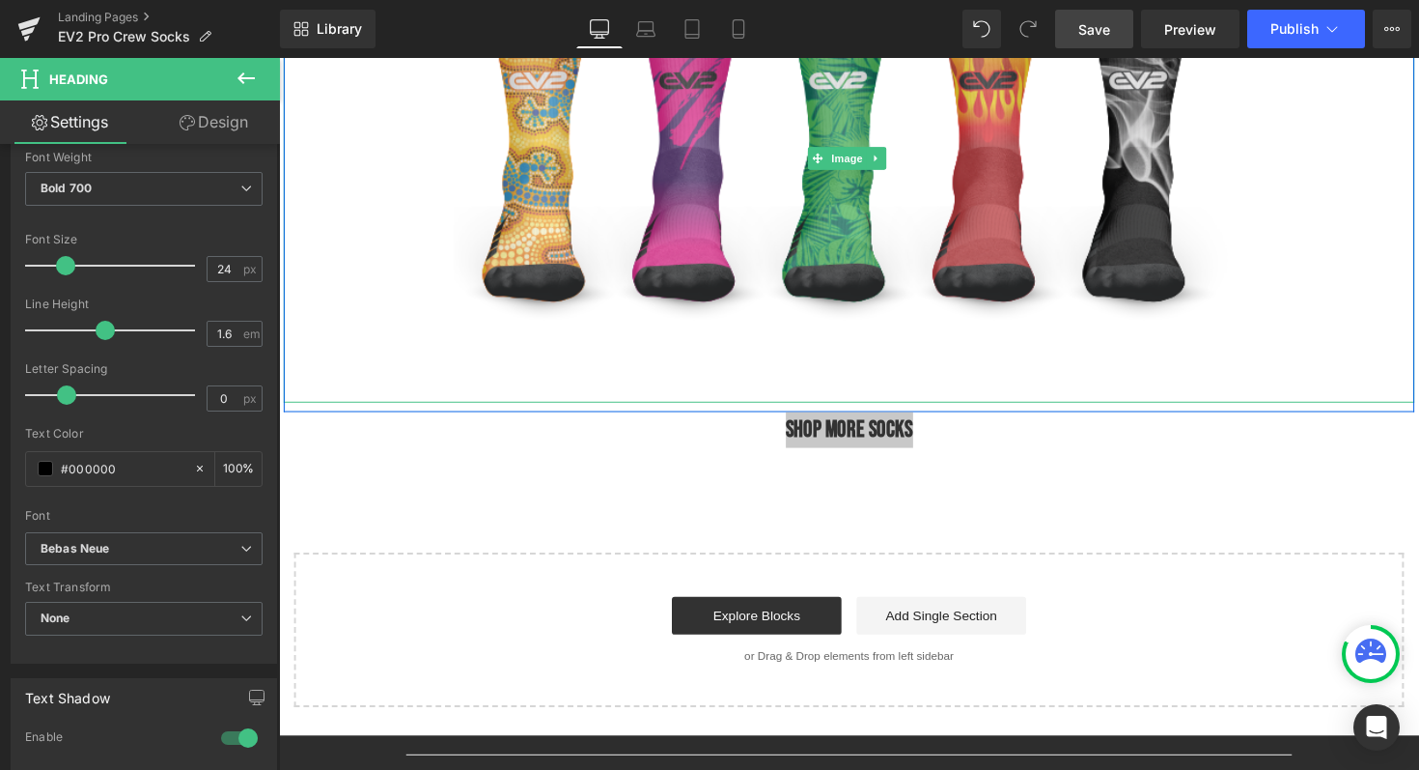
scroll to position [1758, 0]
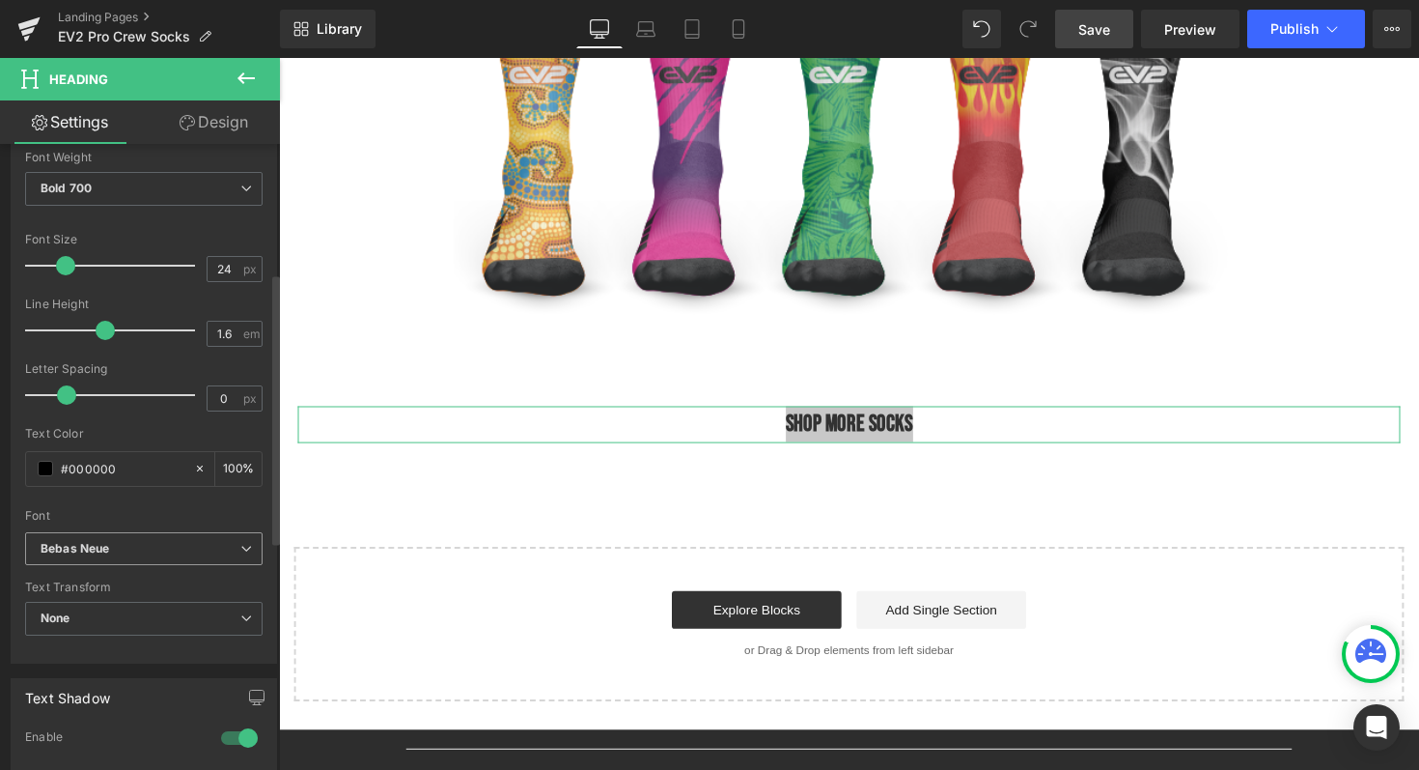
click at [117, 553] on b "Bebas Neue" at bounding box center [141, 549] width 200 height 16
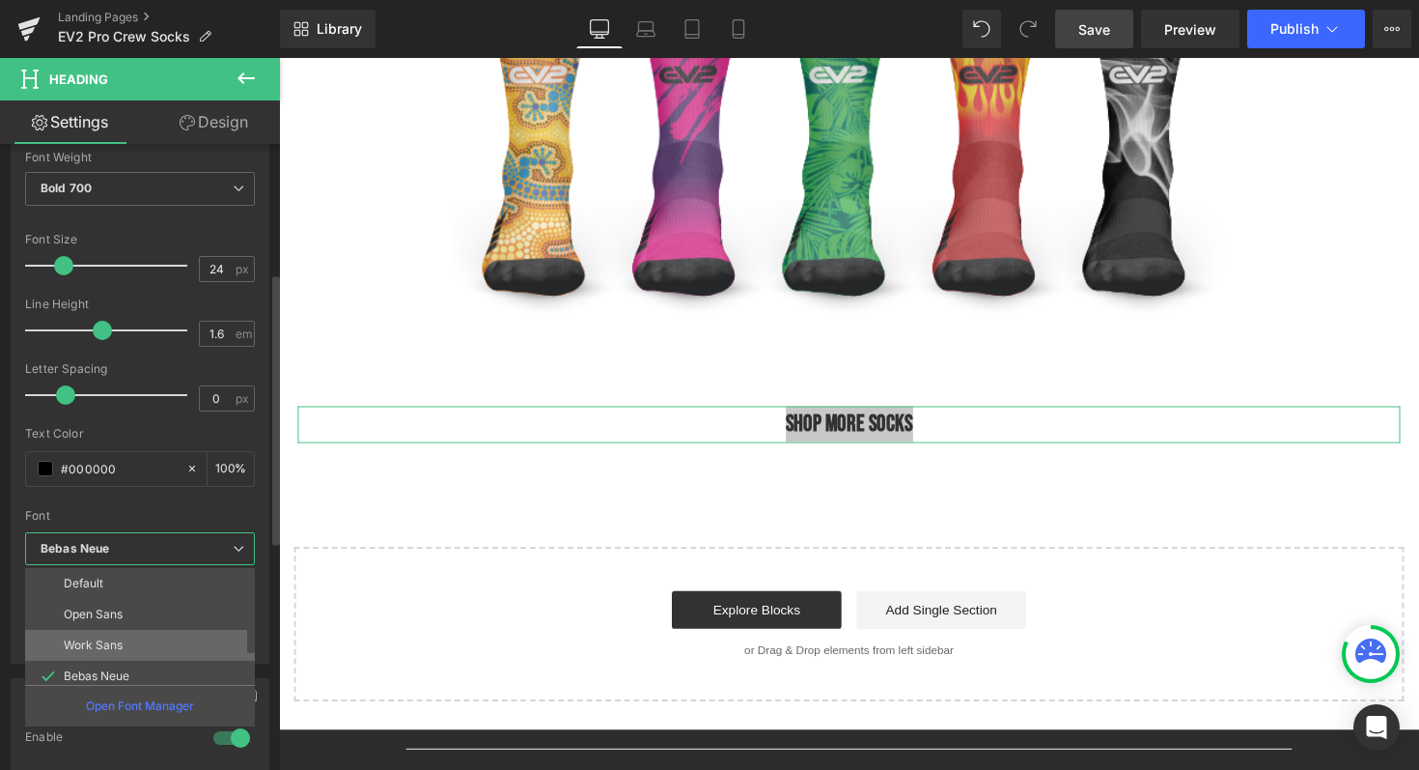
click at [75, 638] on p "Work Sans" at bounding box center [93, 645] width 59 height 14
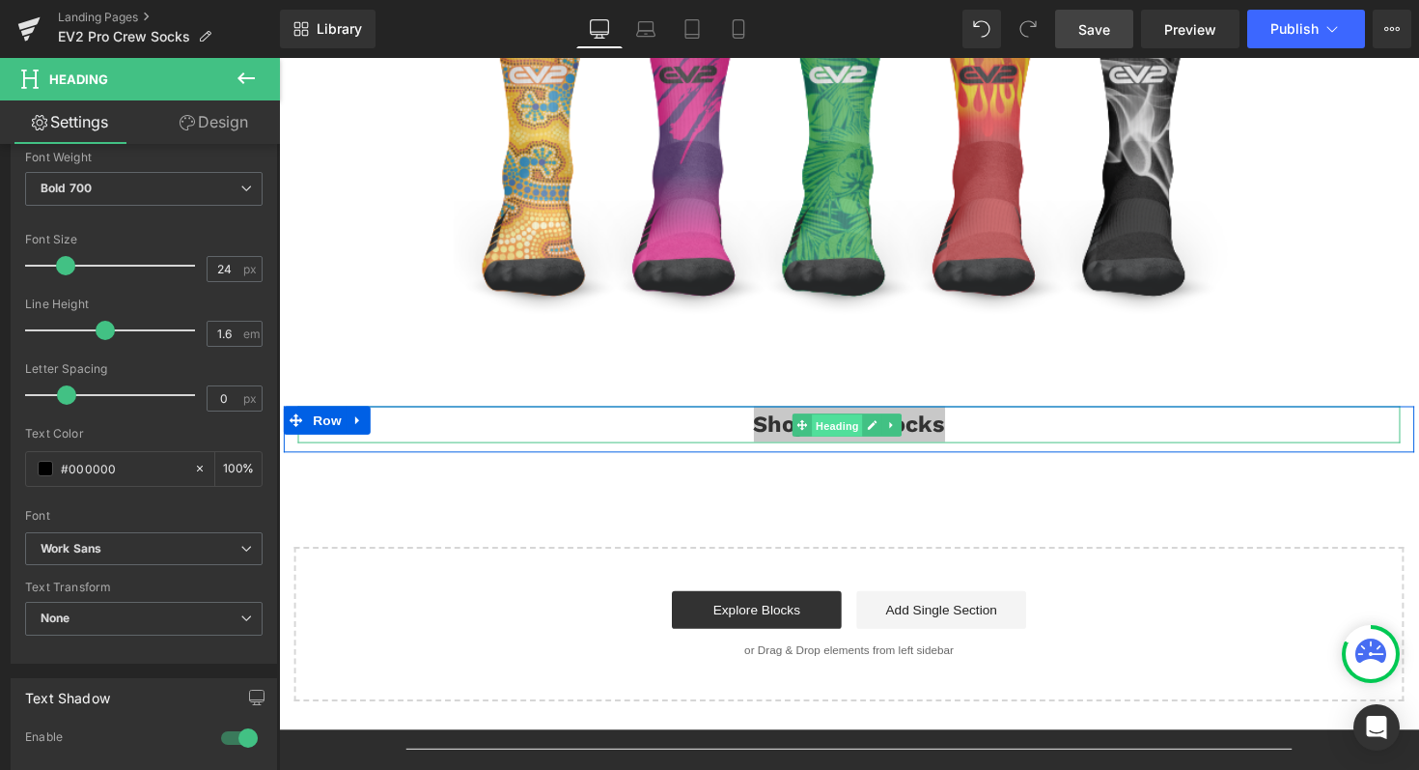
click at [832, 427] on span "Heading" at bounding box center [851, 433] width 52 height 23
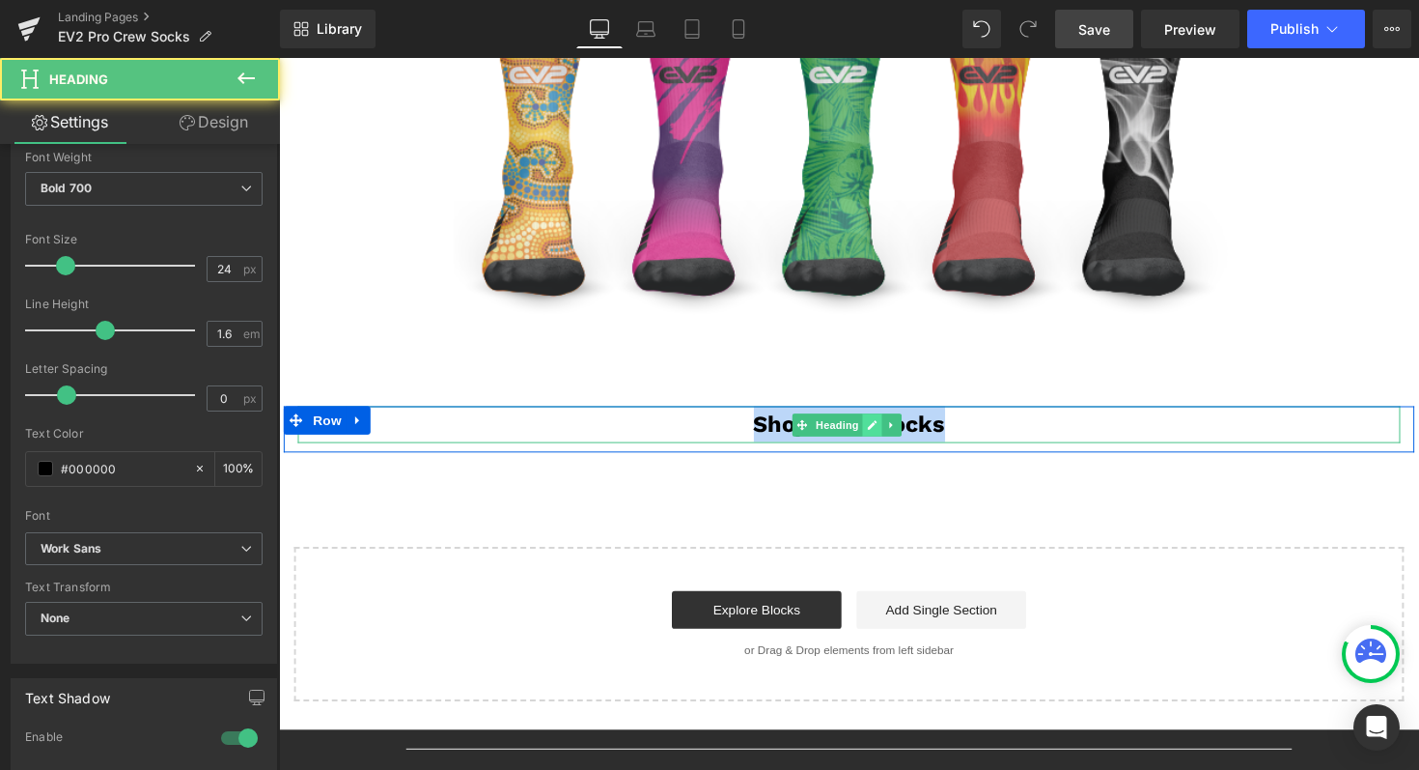
click at [883, 429] on icon at bounding box center [888, 434] width 10 height 10
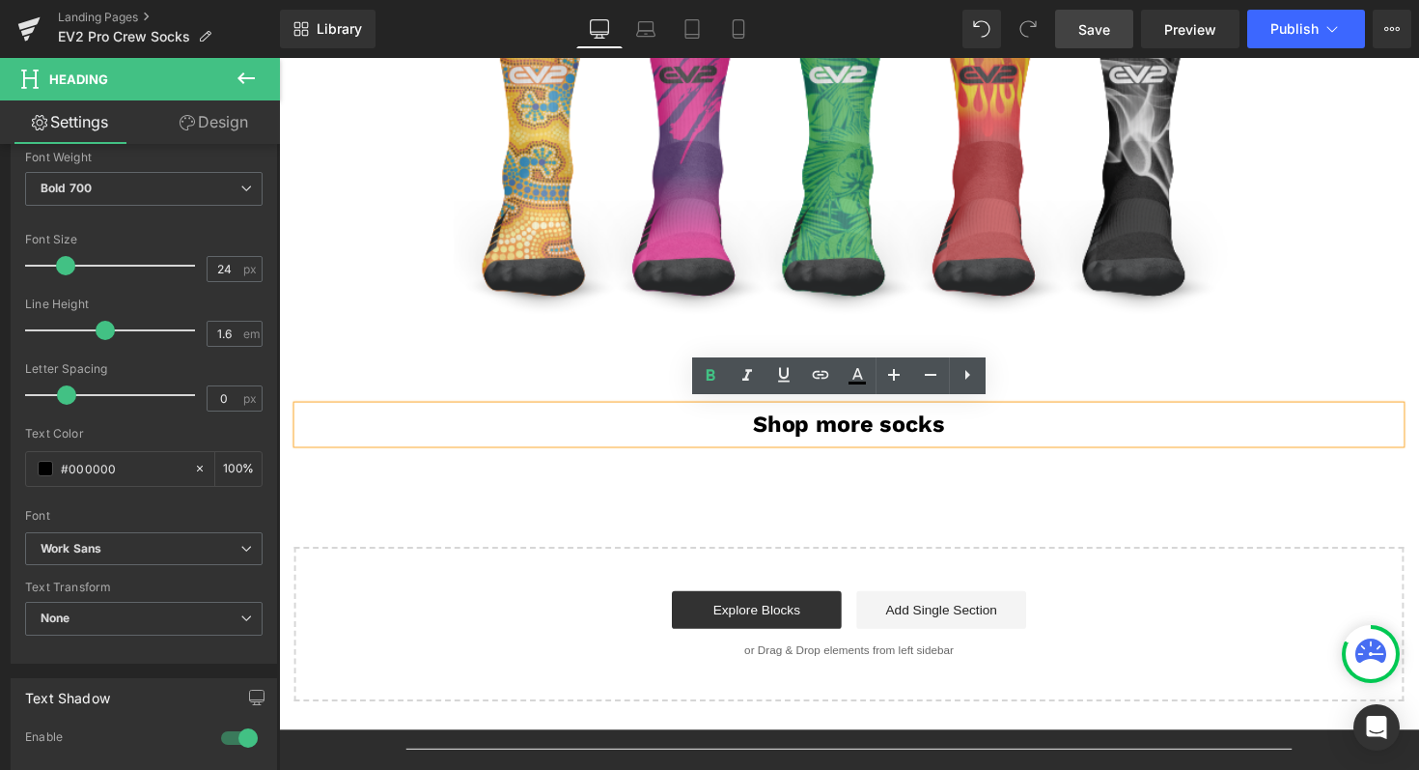
click at [839, 430] on div "Shop more socks" at bounding box center [863, 432] width 1130 height 37
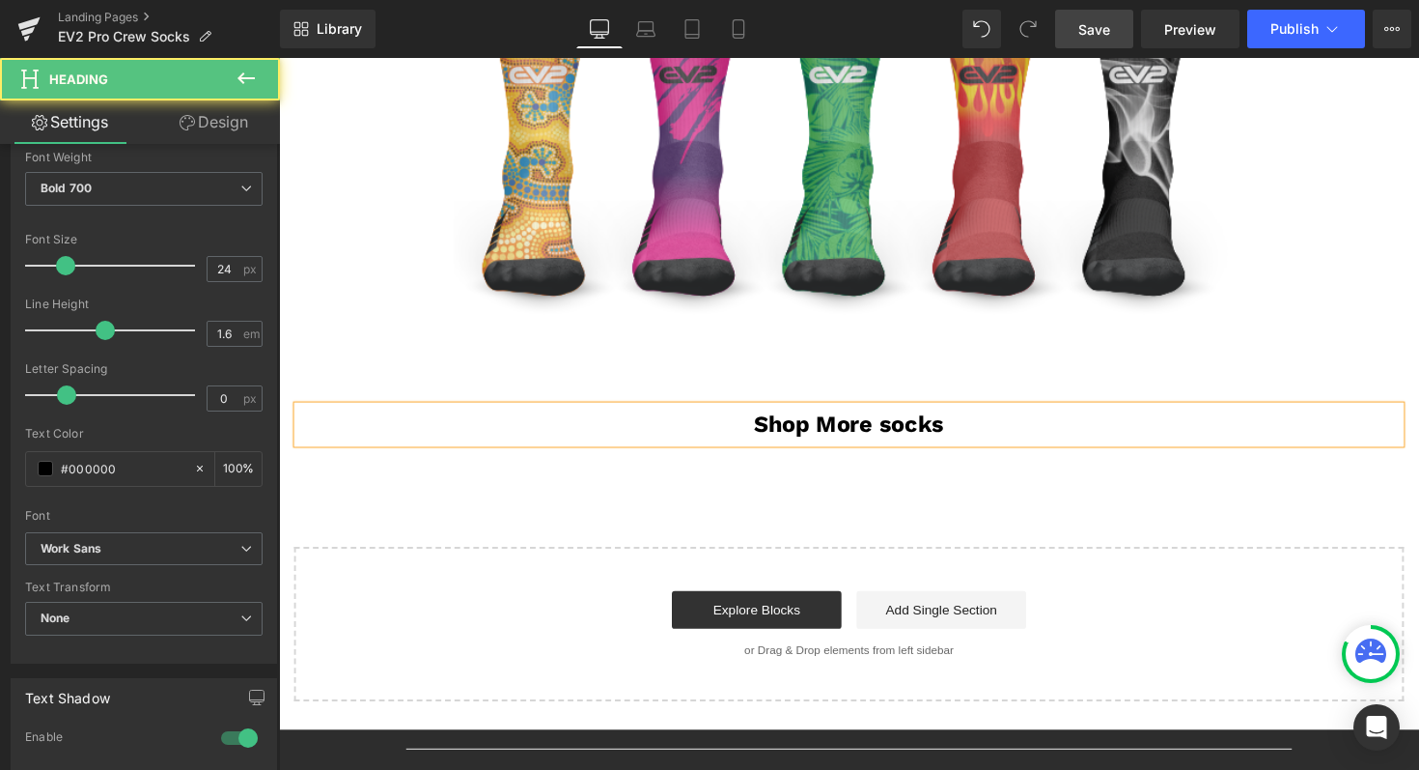
click at [904, 434] on div "Shop More socks" at bounding box center [863, 432] width 1130 height 37
drag, startPoint x: 965, startPoint y: 431, endPoint x: 661, endPoint y: 431, distance: 303.2
click at [661, 431] on div "Shop More Socks" at bounding box center [863, 432] width 1130 height 37
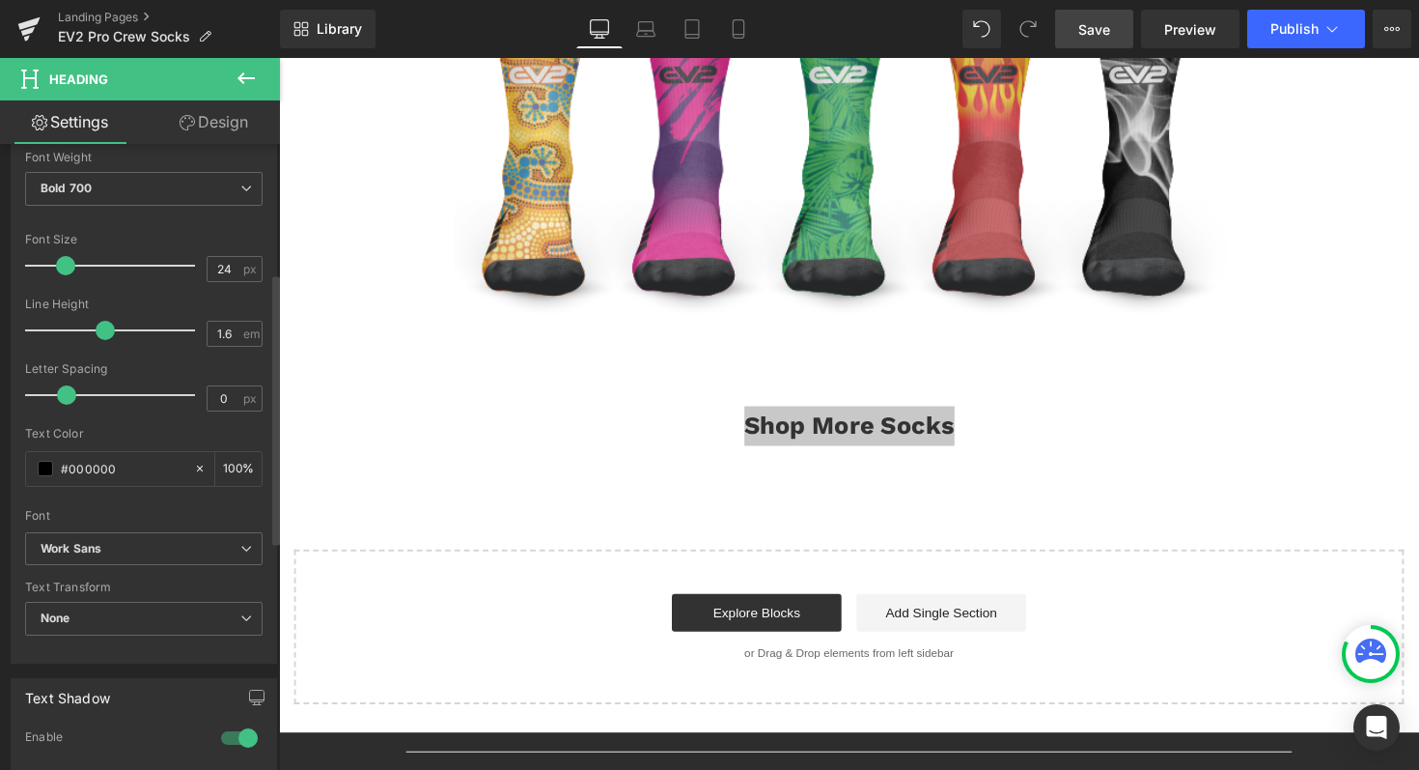
type input "23"
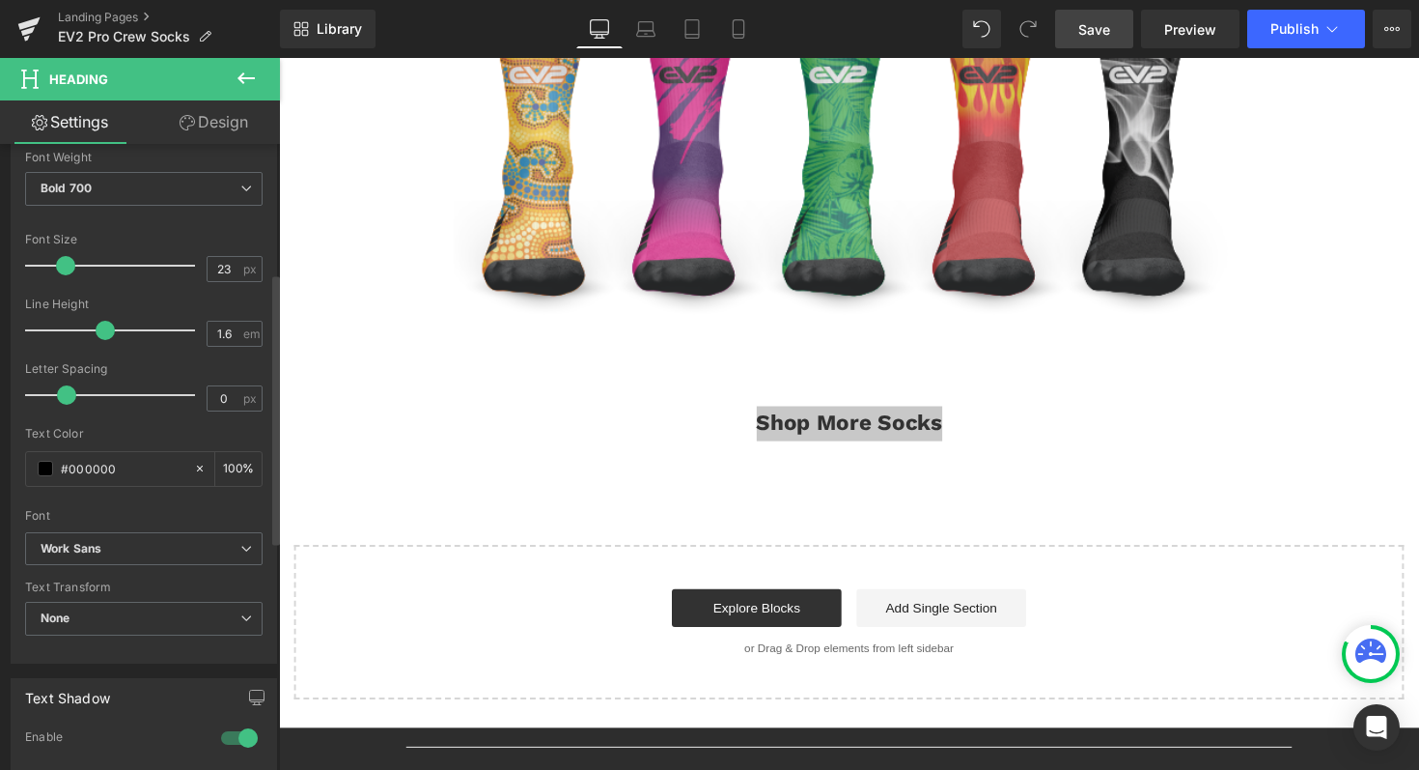
click at [64, 266] on span at bounding box center [65, 265] width 19 height 19
click at [109, 186] on span "Bold 700" at bounding box center [144, 189] width 238 height 34
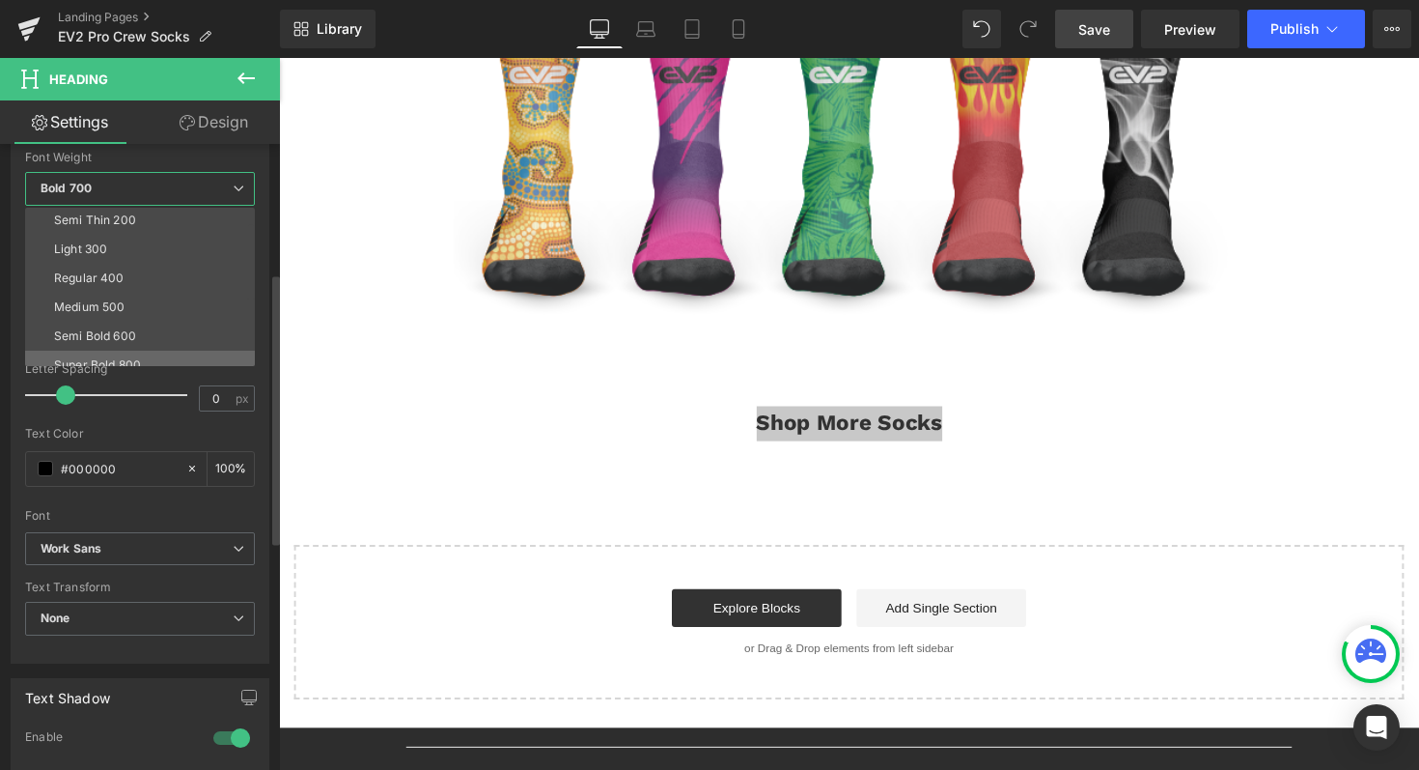
scroll to position [28, 0]
click at [78, 274] on div "Regular 400" at bounding box center [89, 281] width 70 height 14
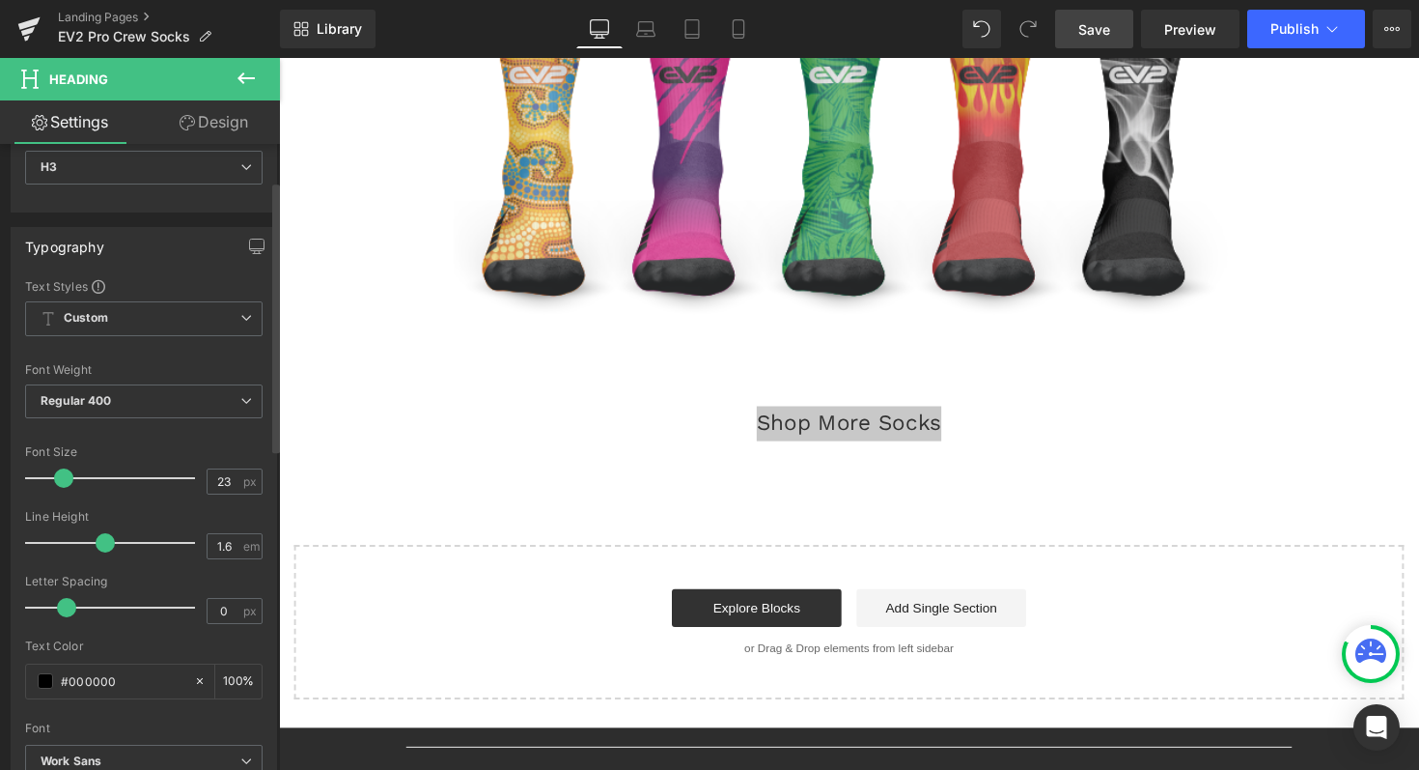
scroll to position [0, 0]
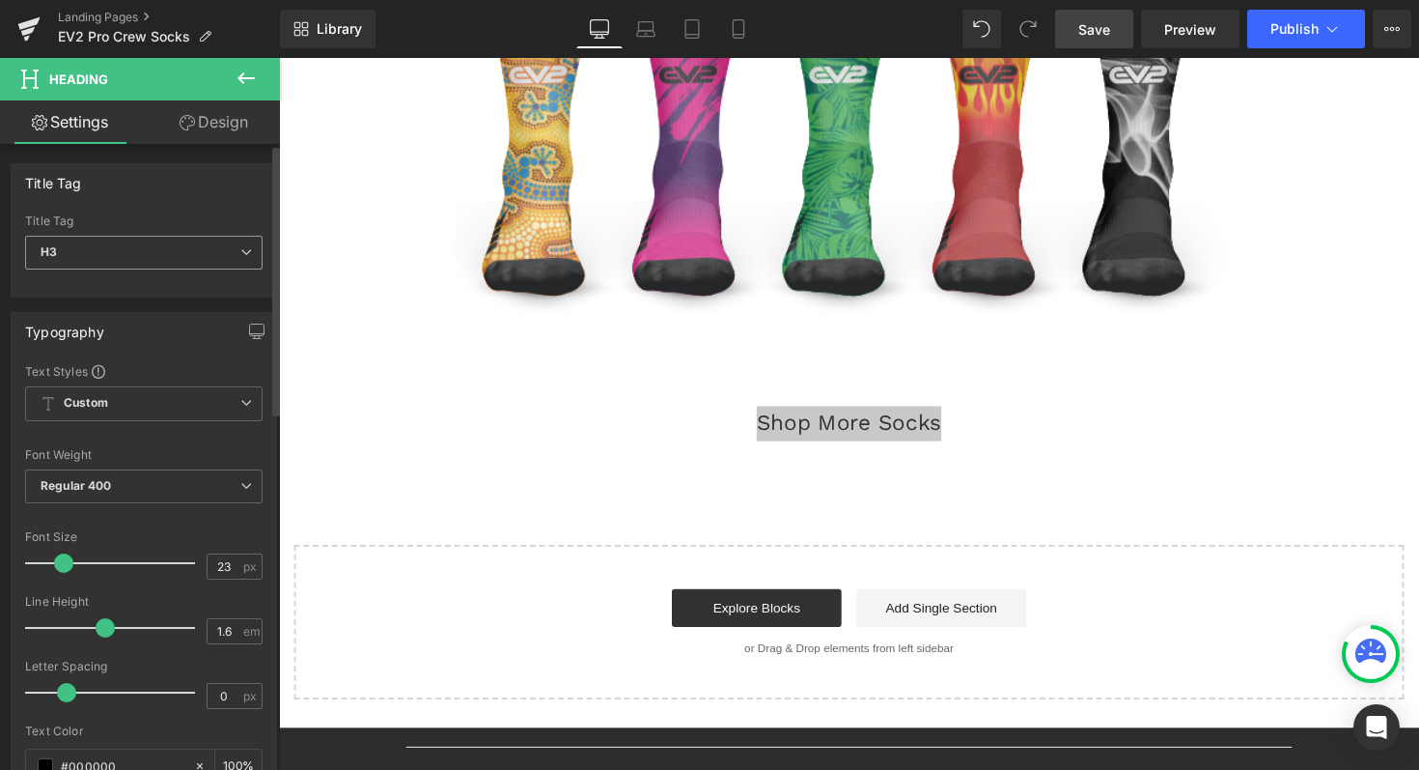
click at [77, 263] on span "H3" at bounding box center [144, 253] width 238 height 34
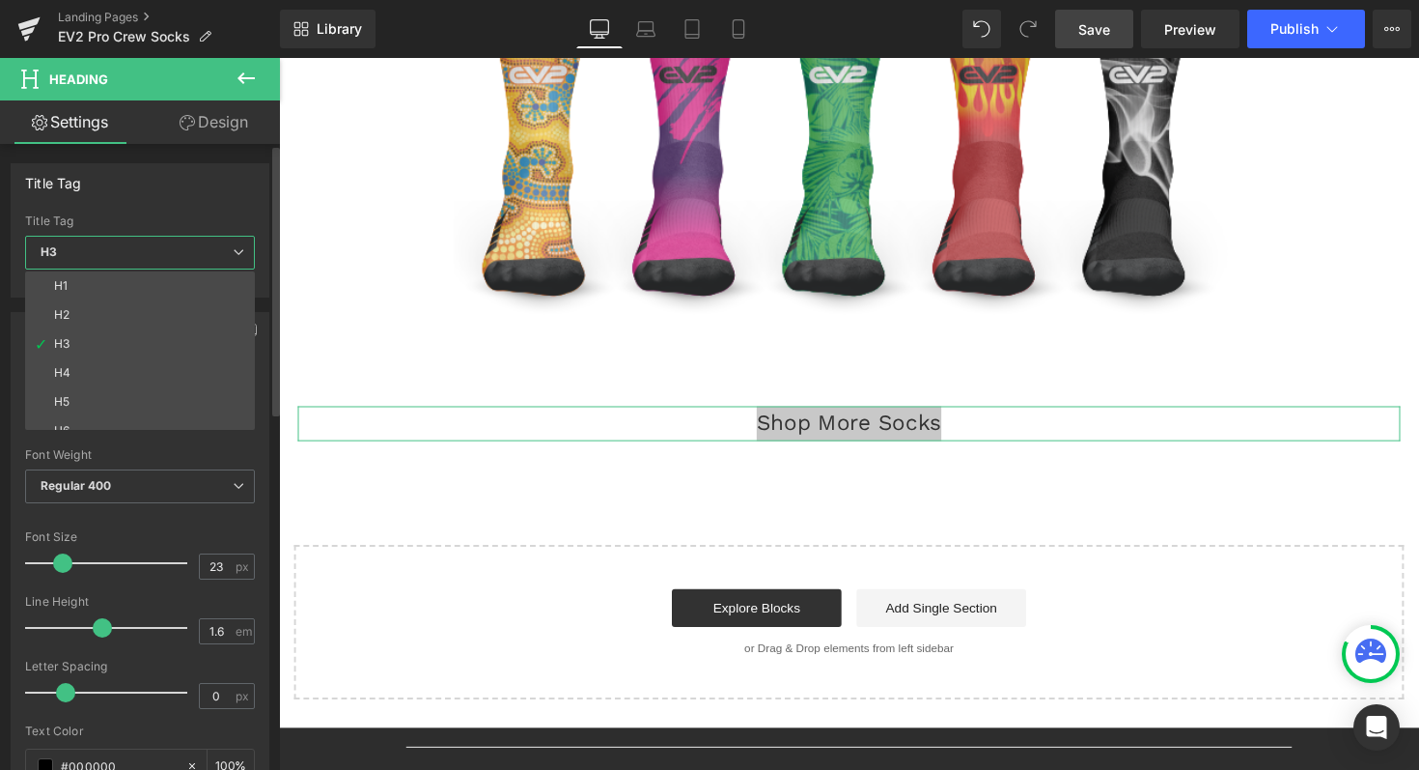
click at [182, 201] on div "Title Tag H1 H2 H3 H4 H5 H6 Title Tag H3 H1 H2 H3 H4 H5 H6" at bounding box center [140, 230] width 259 height 134
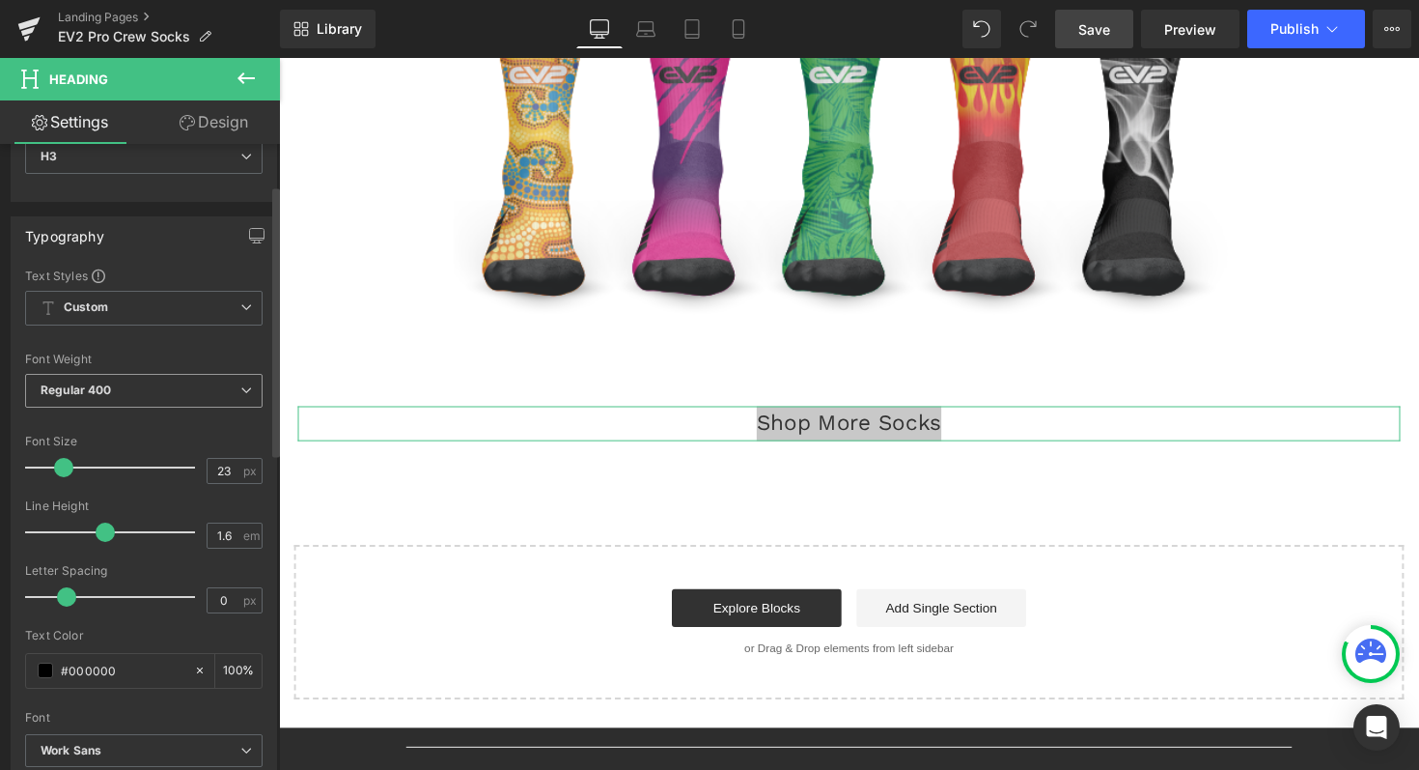
scroll to position [97, 0]
click at [135, 304] on span "Custom Setup Global Style" at bounding box center [144, 307] width 238 height 35
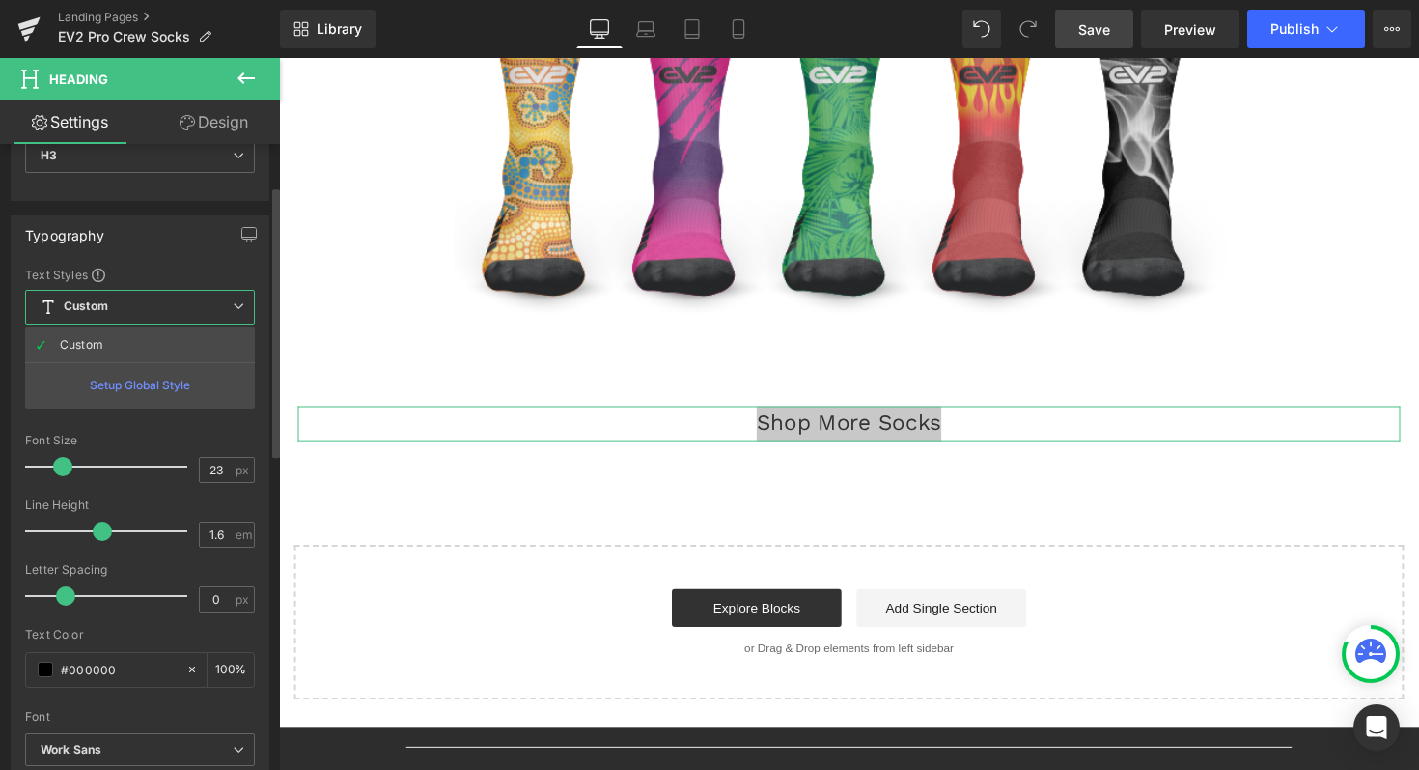
click at [126, 241] on div "Typography" at bounding box center [140, 234] width 257 height 37
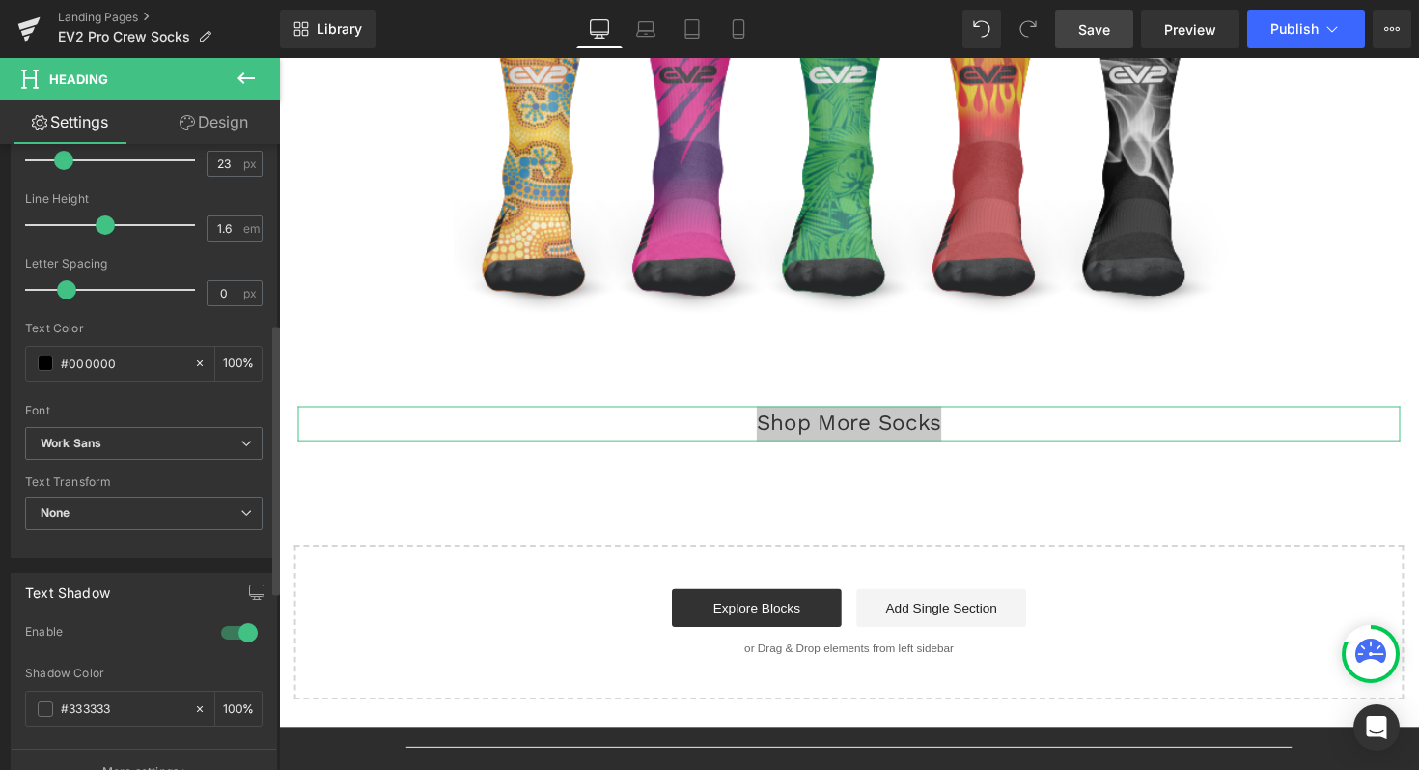
scroll to position [415, 0]
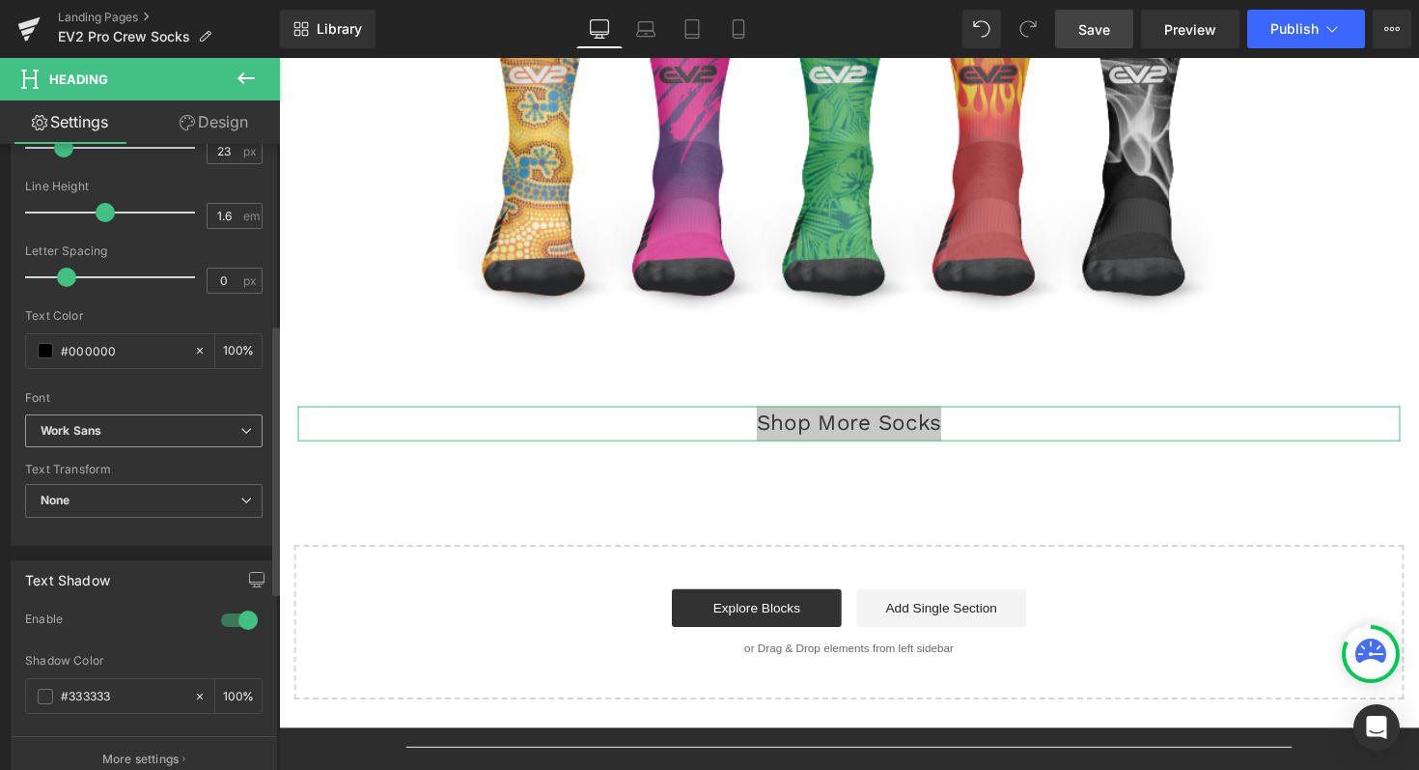
click at [106, 446] on span "Work Sans" at bounding box center [144, 431] width 238 height 34
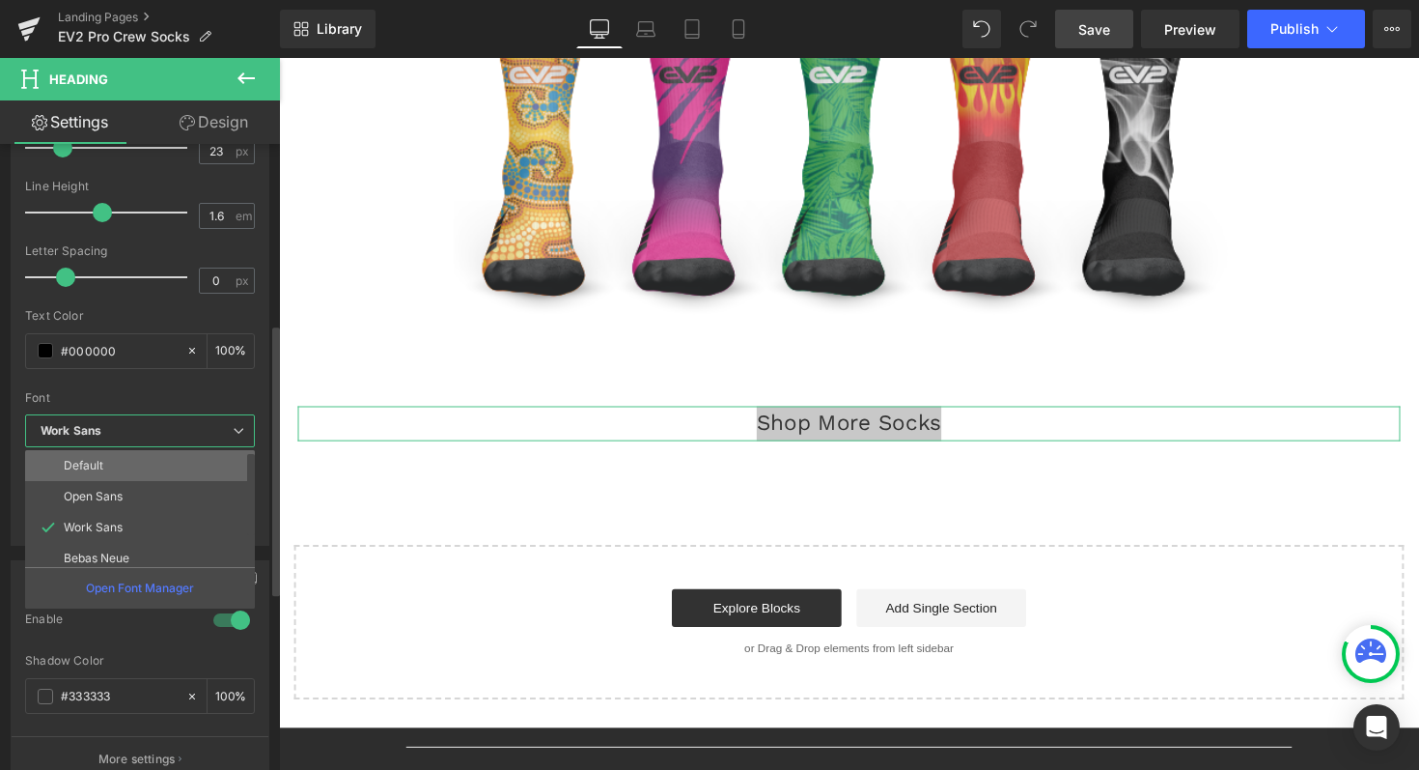
click at [92, 462] on p "Default" at bounding box center [84, 466] width 40 height 14
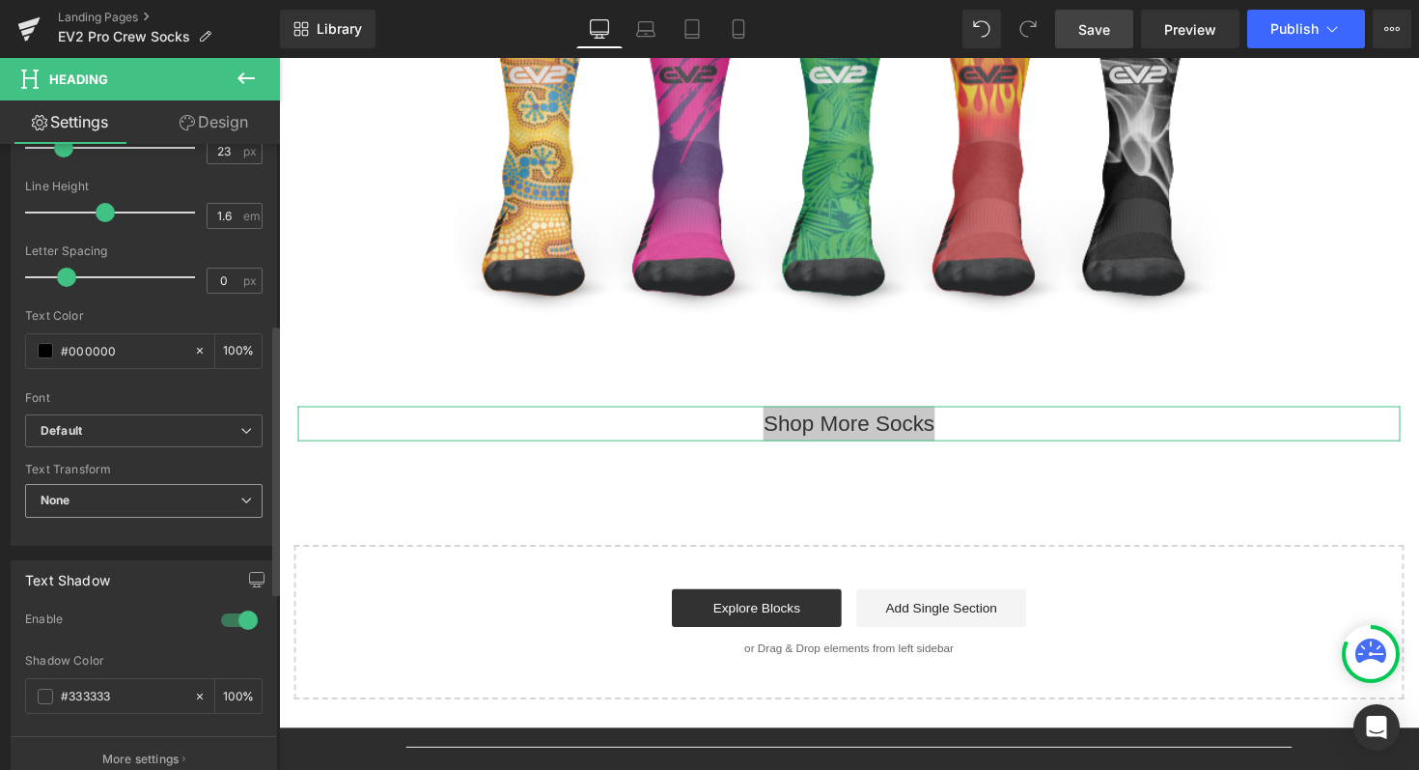
click at [126, 497] on span "None" at bounding box center [144, 501] width 238 height 34
click at [139, 391] on div "Font" at bounding box center [144, 398] width 238 height 14
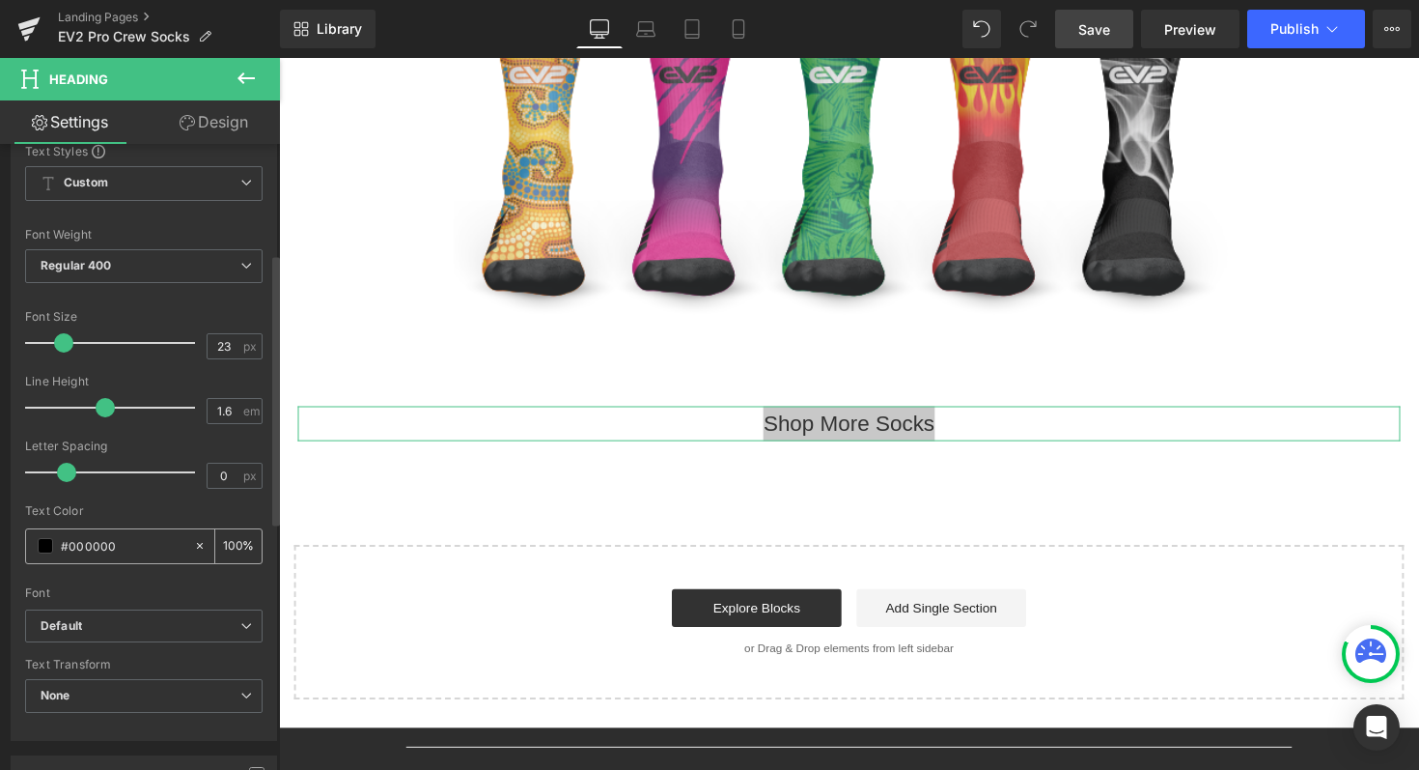
scroll to position [218, 0]
click at [142, 264] on span "Regular 400" at bounding box center [144, 268] width 238 height 34
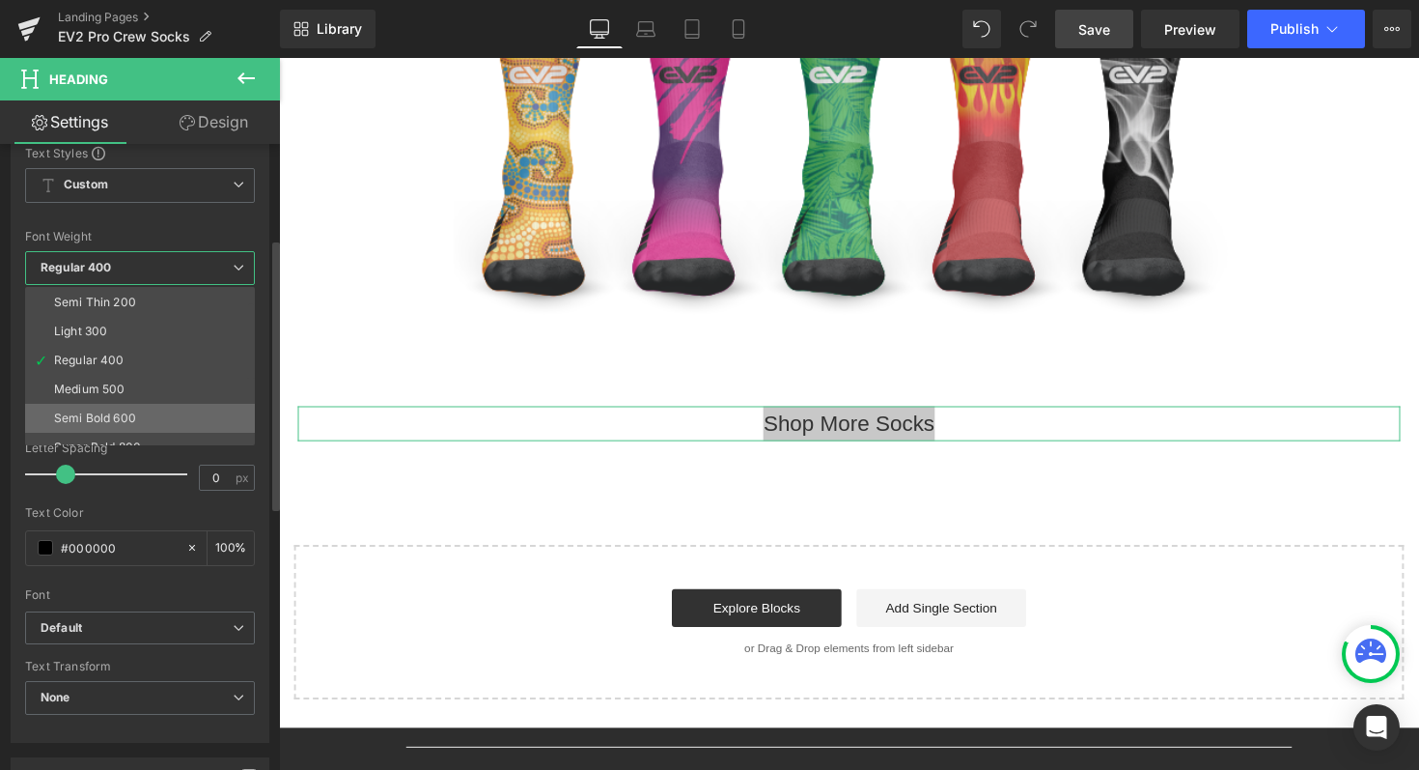
click at [99, 413] on div "Semi Bold 600" at bounding box center [95, 418] width 82 height 14
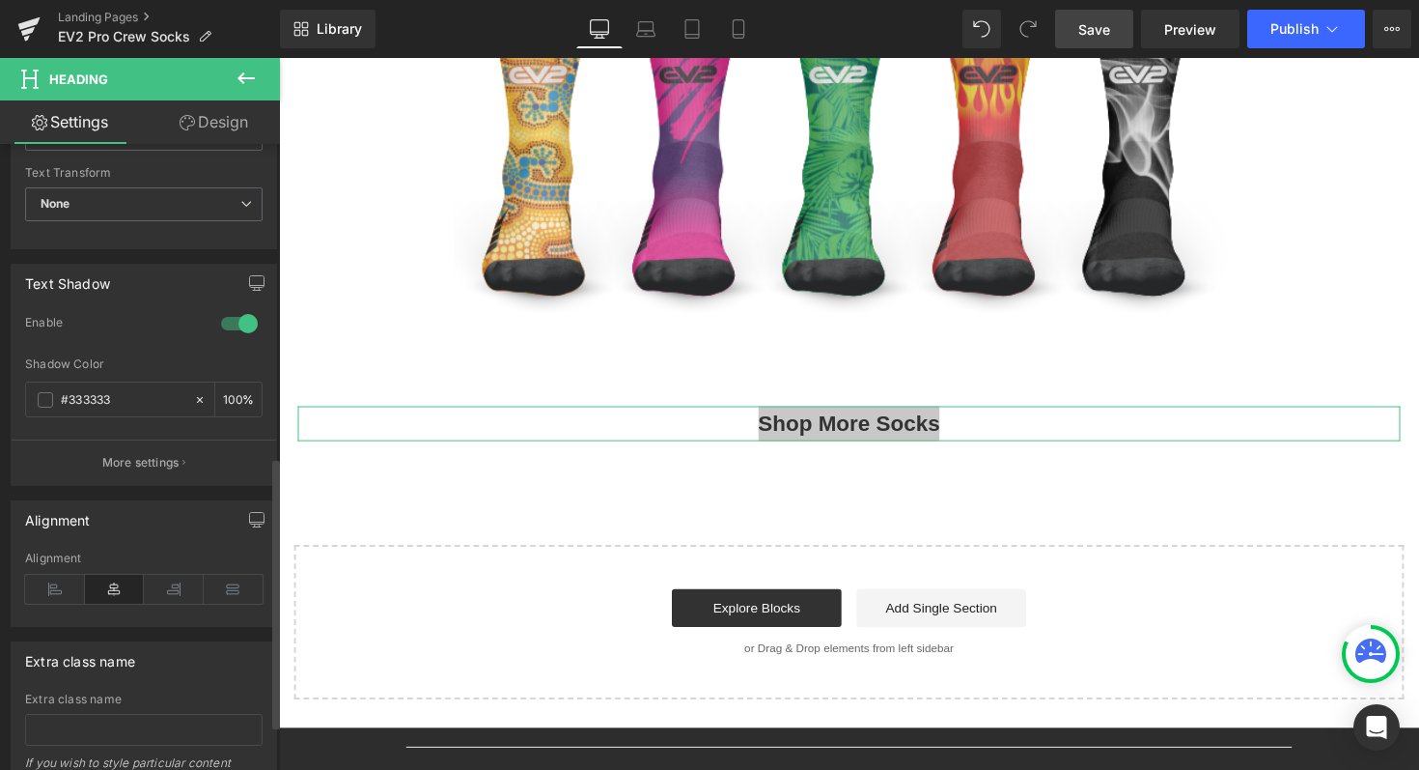
scroll to position [826, 0]
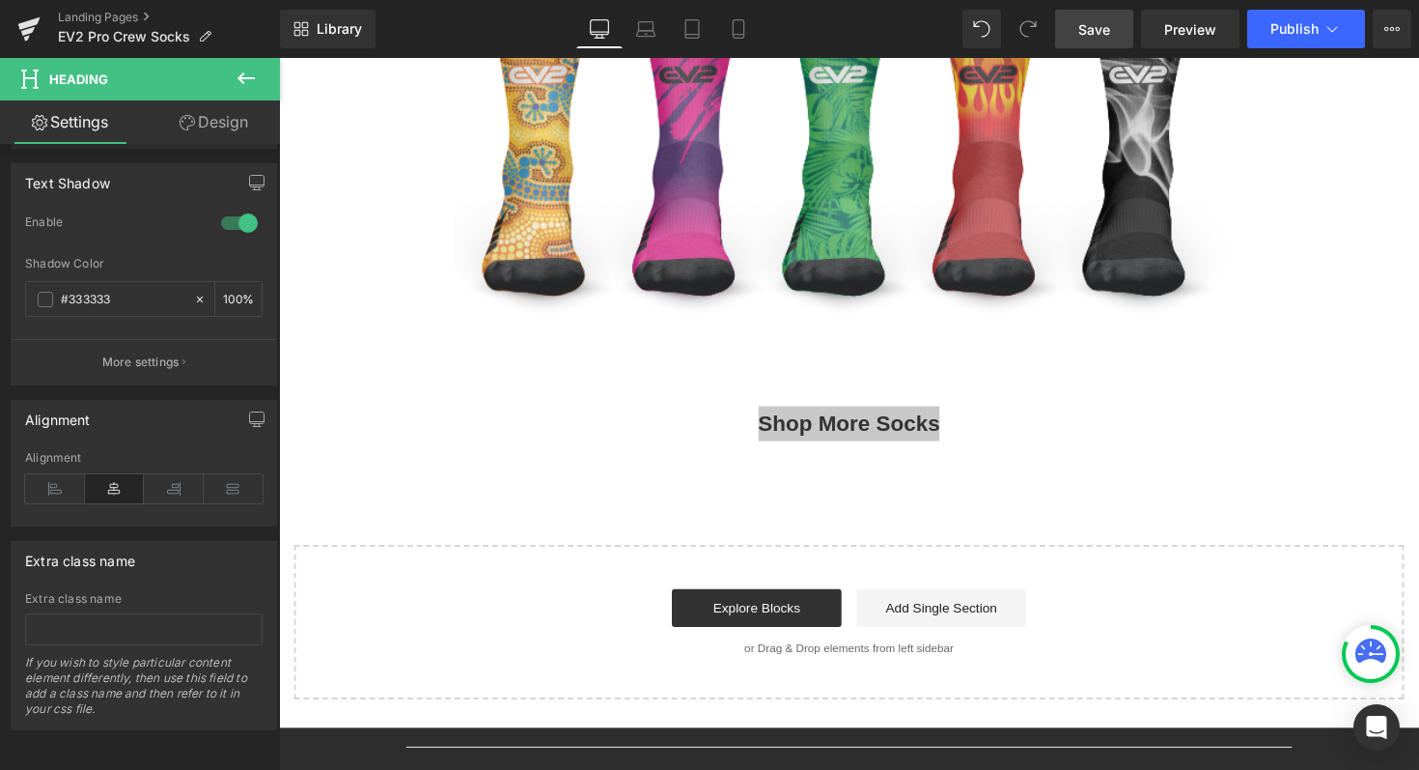
click at [244, 87] on icon at bounding box center [246, 78] width 23 height 23
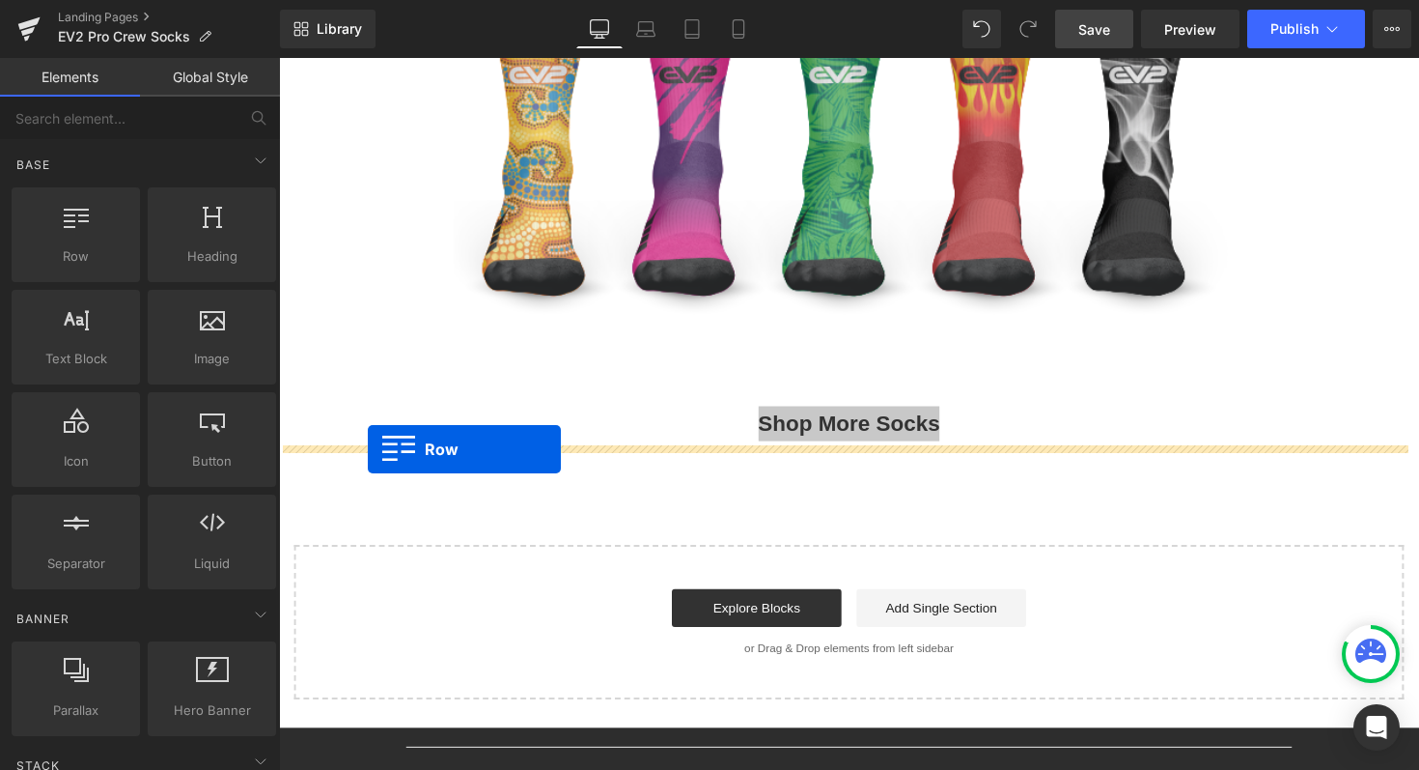
drag, startPoint x: 354, startPoint y: 269, endPoint x: 370, endPoint y: 459, distance: 189.9
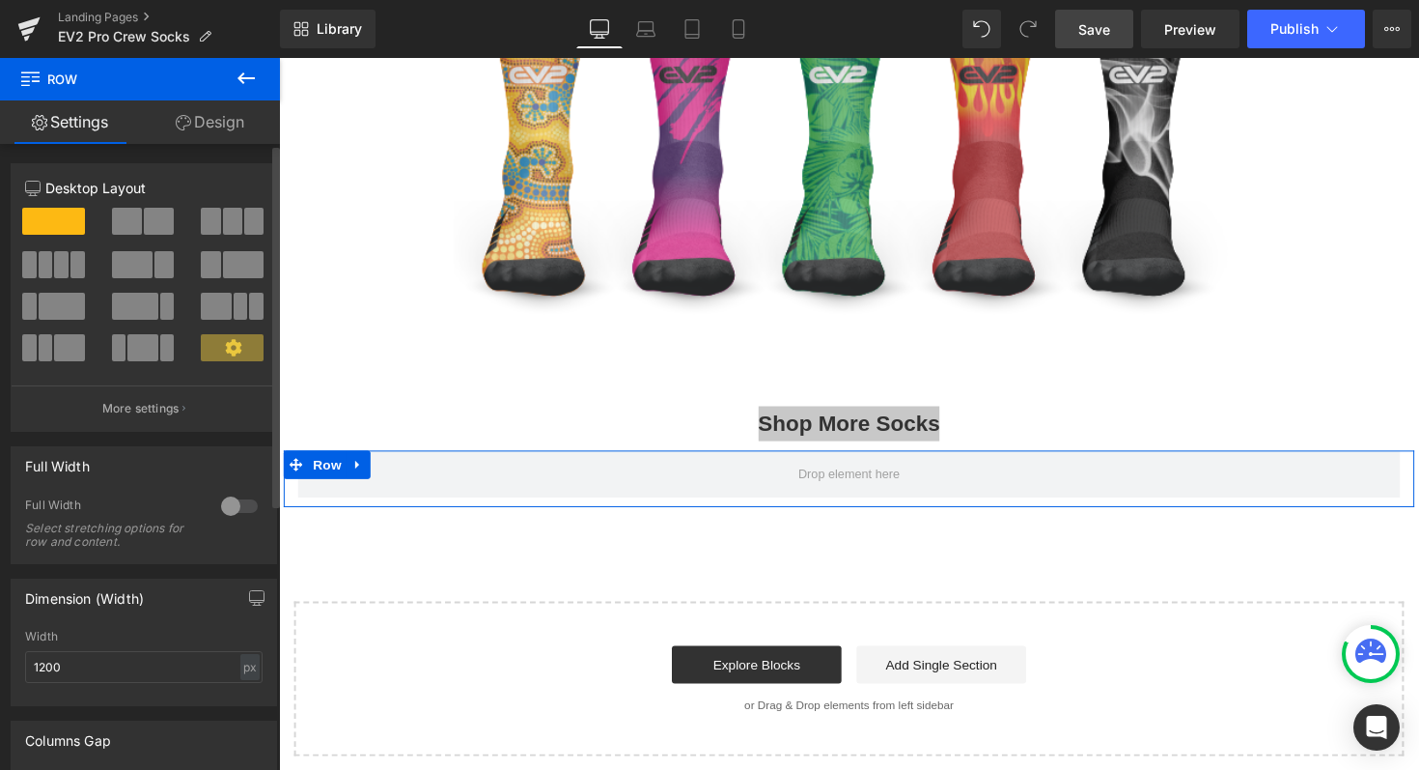
click at [225, 225] on span at bounding box center [232, 221] width 19 height 27
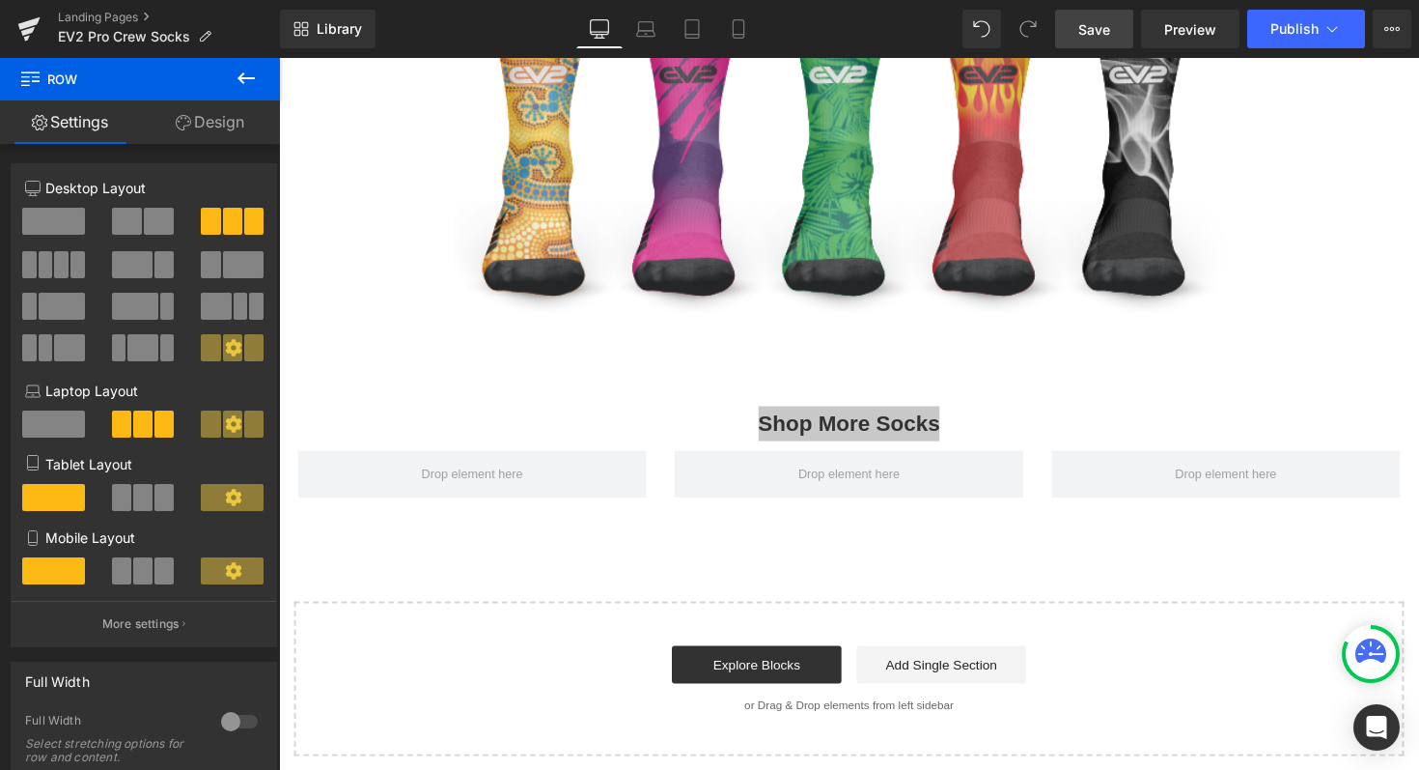
click at [235, 78] on icon at bounding box center [246, 78] width 23 height 23
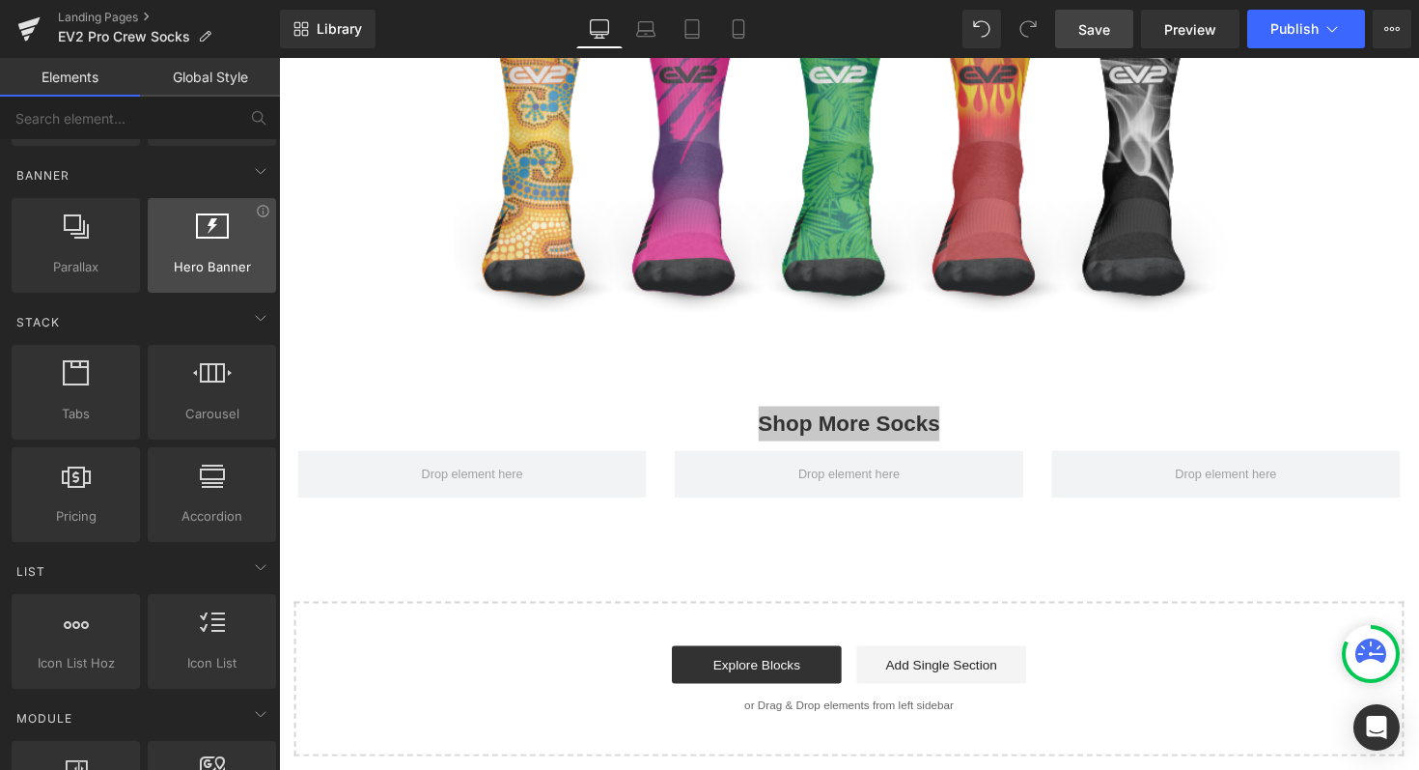
scroll to position [458, 0]
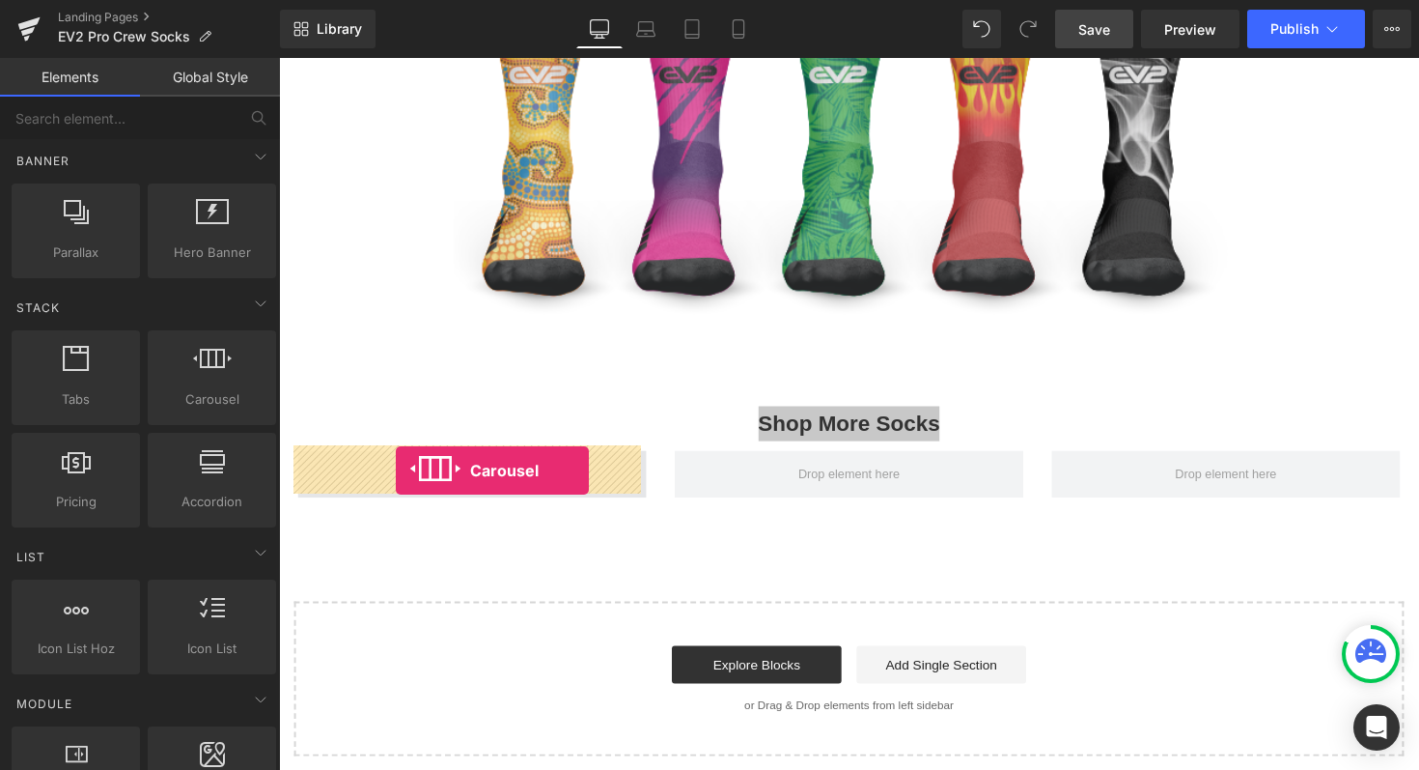
drag, startPoint x: 468, startPoint y: 436, endPoint x: 399, endPoint y: 480, distance: 82.0
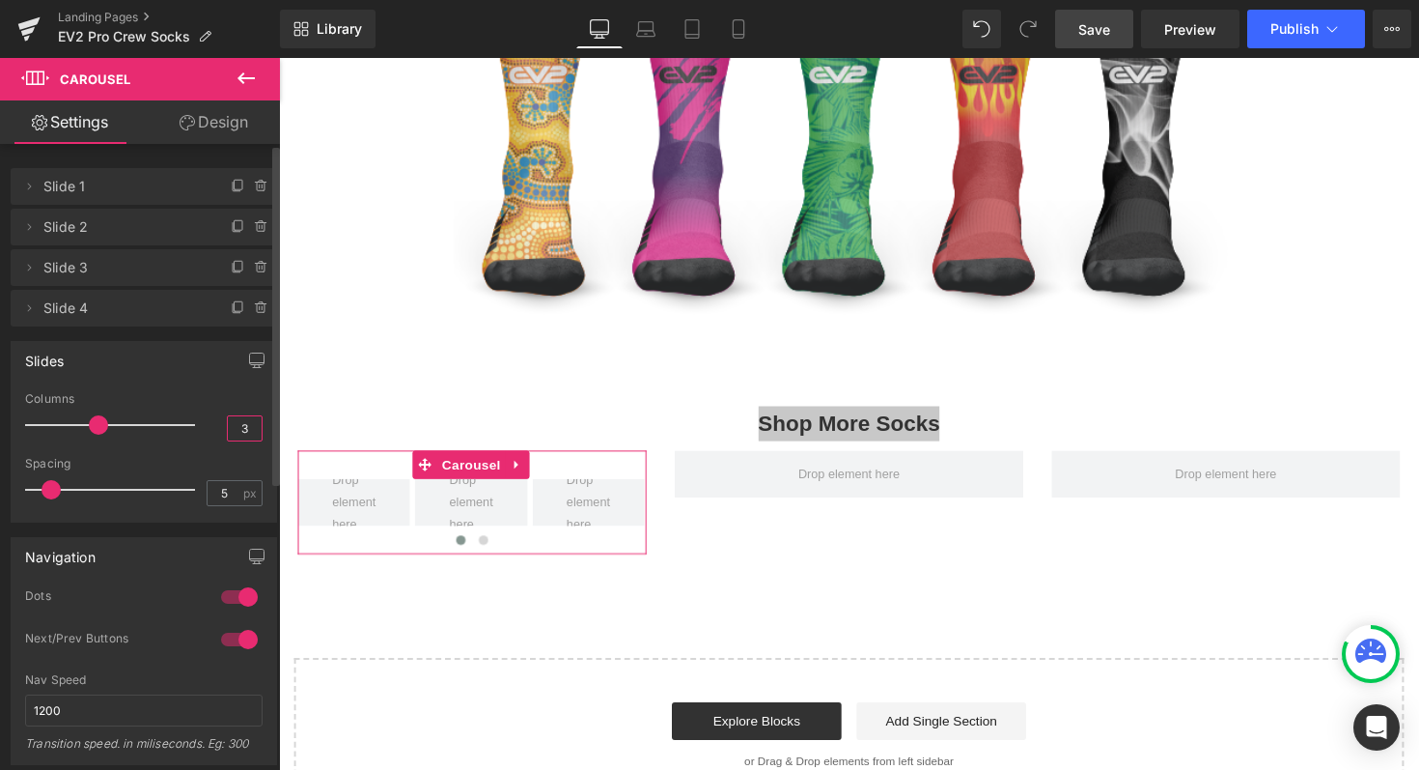
click at [244, 429] on input "3" at bounding box center [245, 428] width 34 height 24
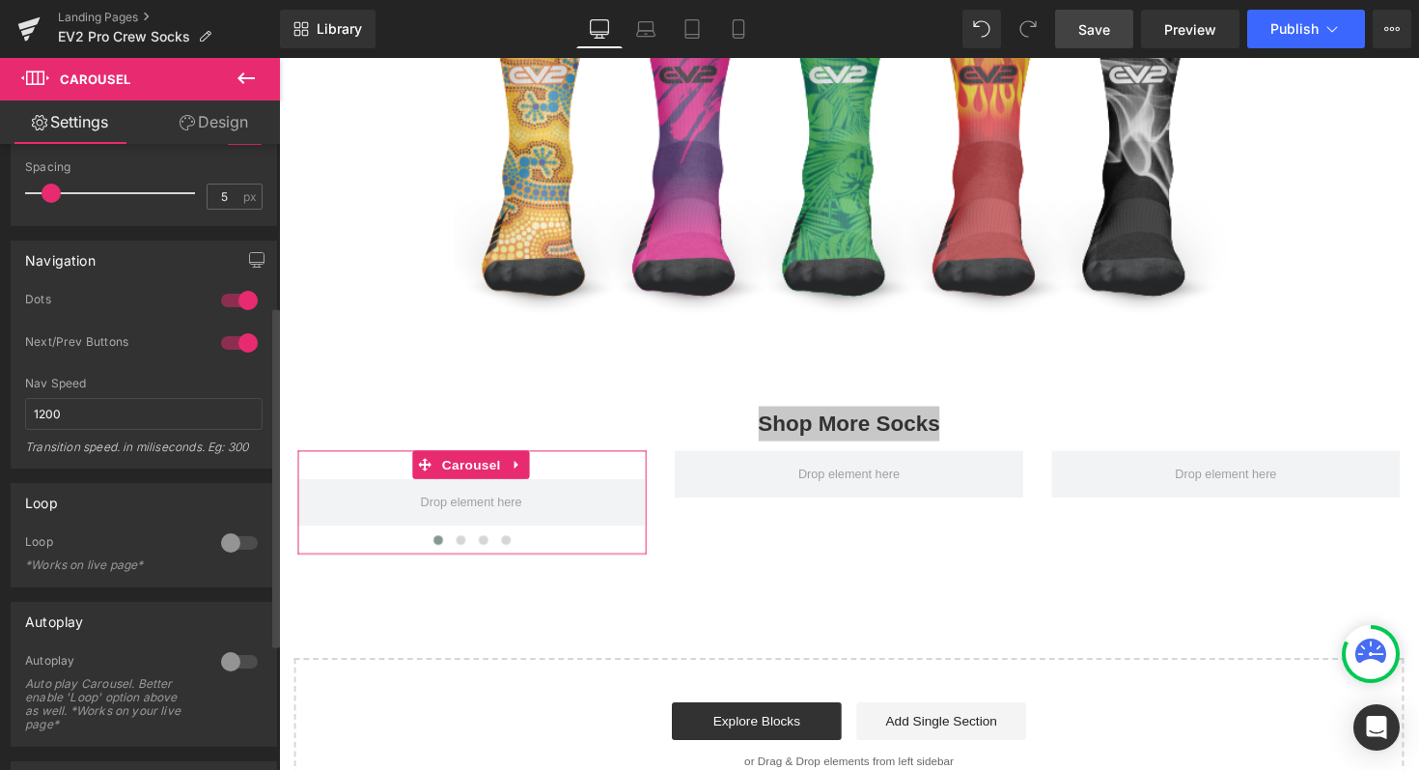
scroll to position [299, 0]
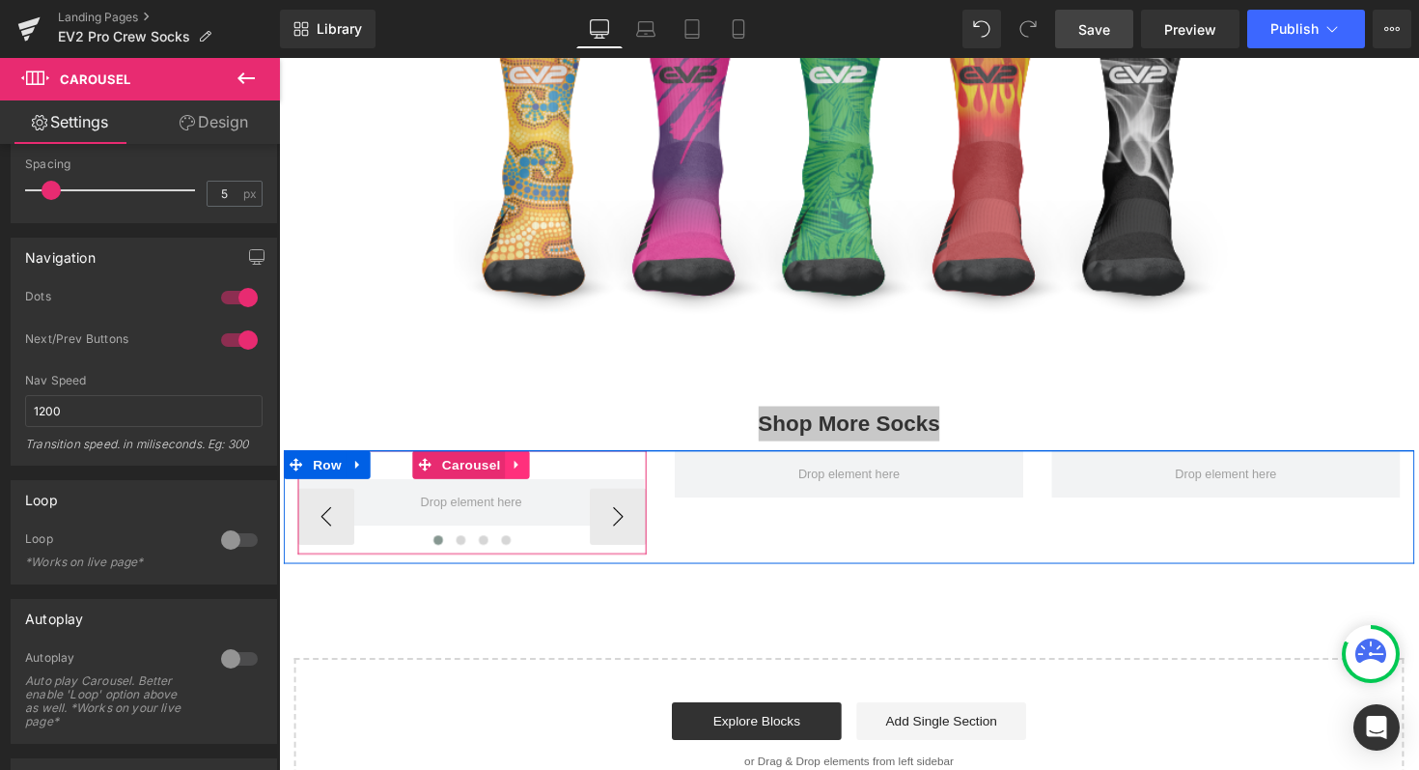
type input "1"
click at [520, 470] on icon at bounding box center [524, 474] width 14 height 14
click at [505, 471] on icon at bounding box center [511, 474] width 14 height 14
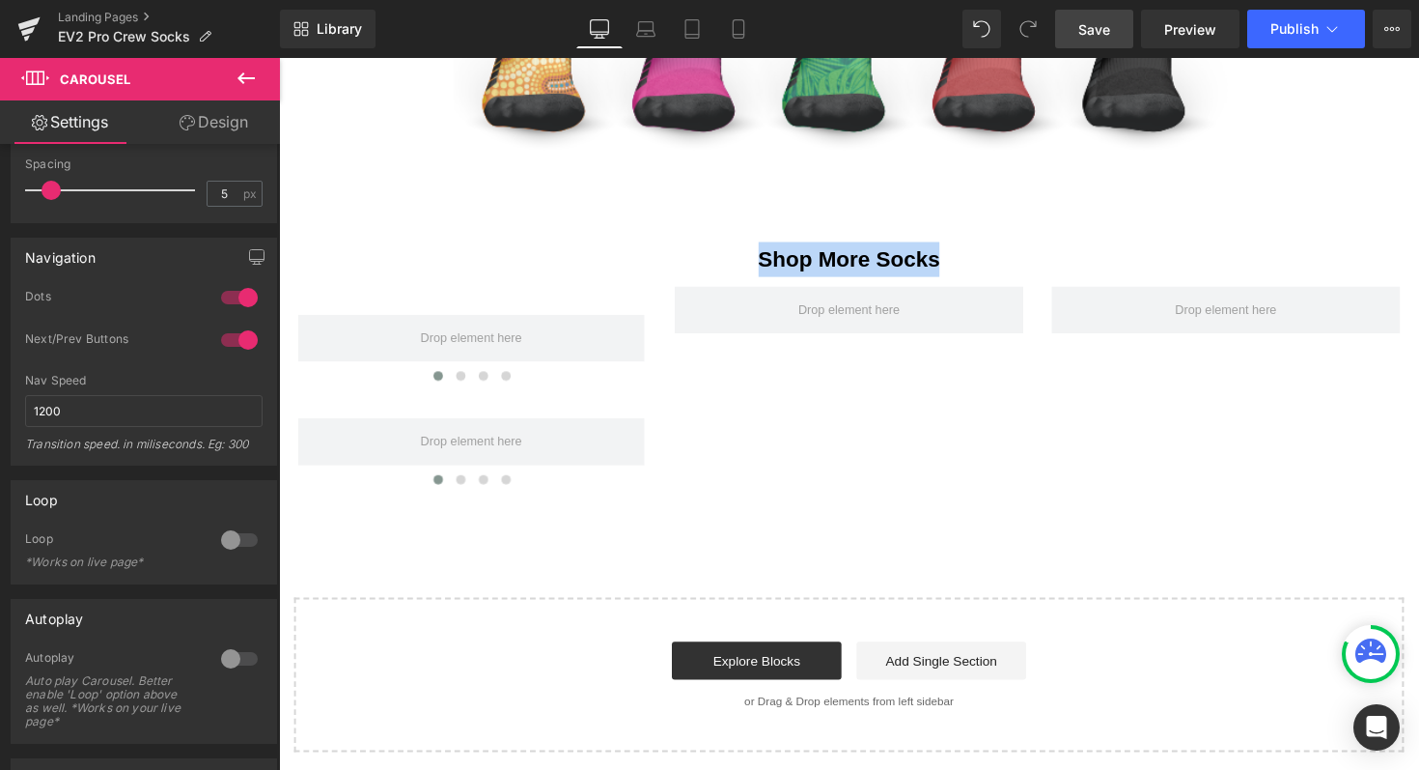
scroll to position [1938, 0]
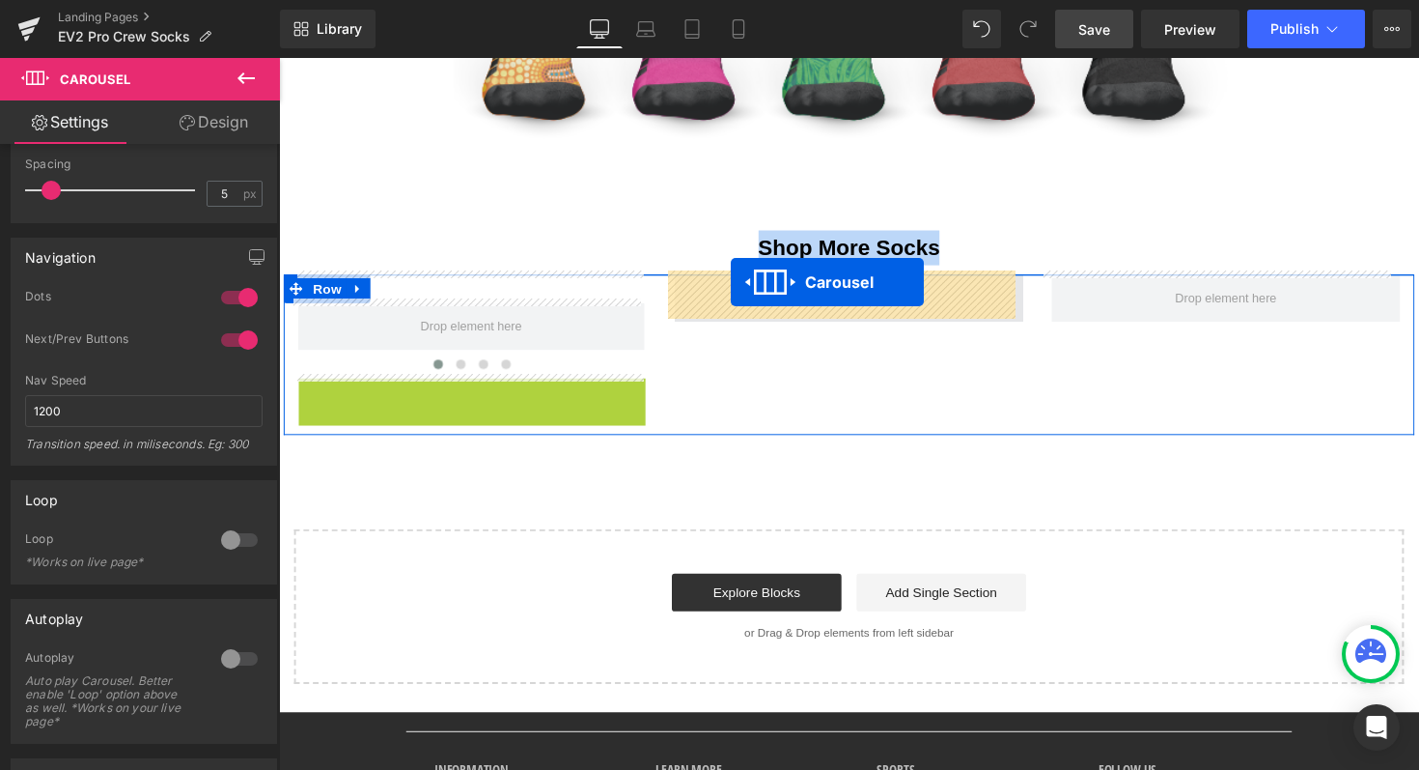
drag, startPoint x: 425, startPoint y: 399, endPoint x: 743, endPoint y: 289, distance: 336.2
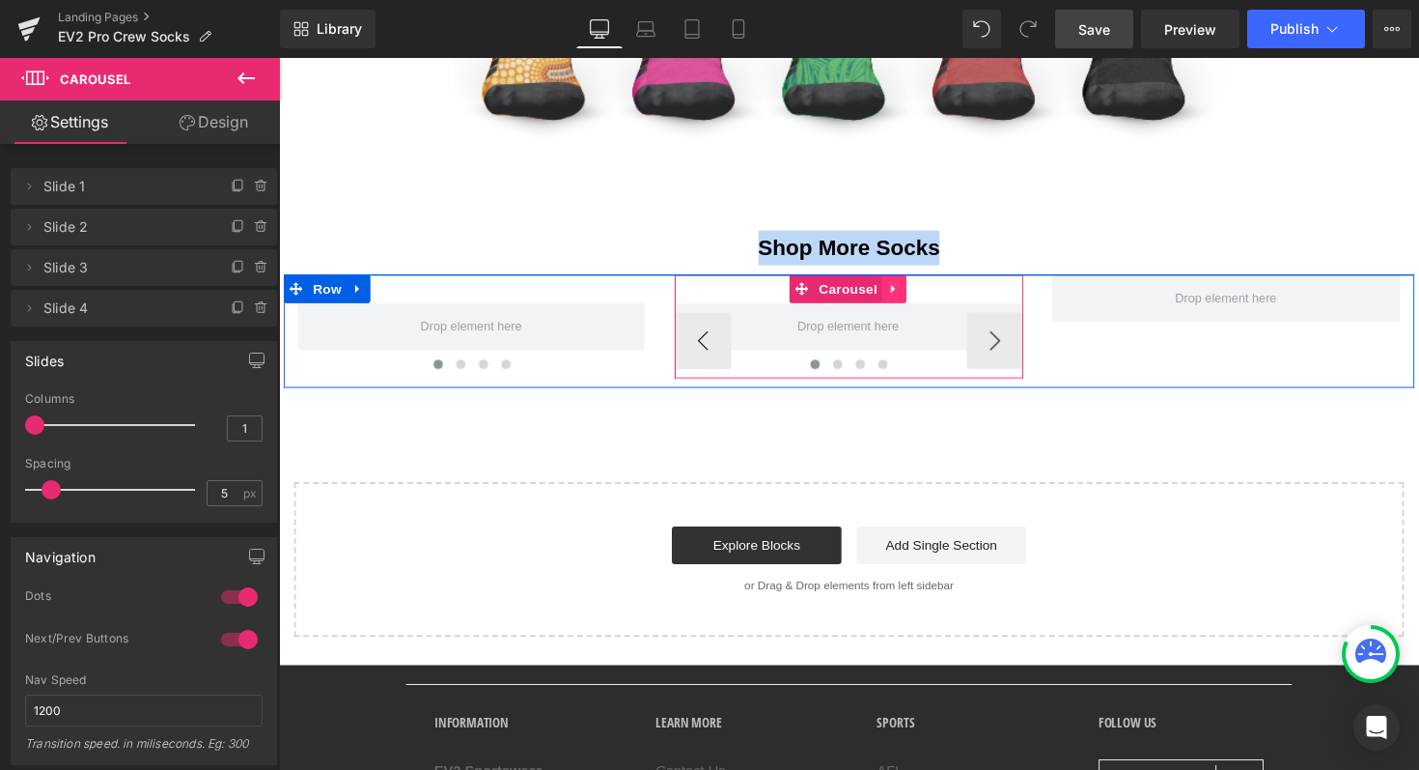
click at [906, 295] on icon at bounding box center [910, 295] width 14 height 14
click at [890, 295] on icon at bounding box center [897, 295] width 14 height 14
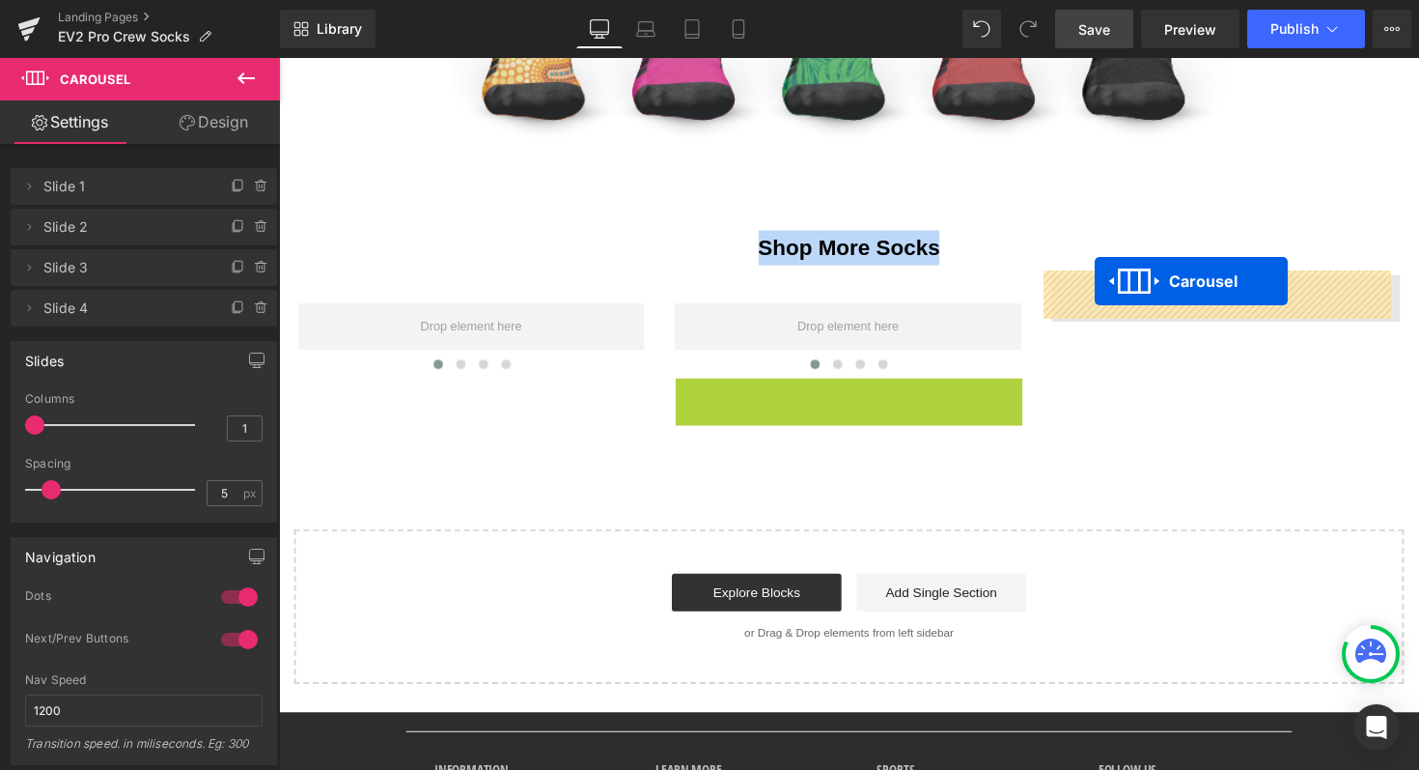
drag, startPoint x: 801, startPoint y: 401, endPoint x: 1115, endPoint y: 289, distance: 333.2
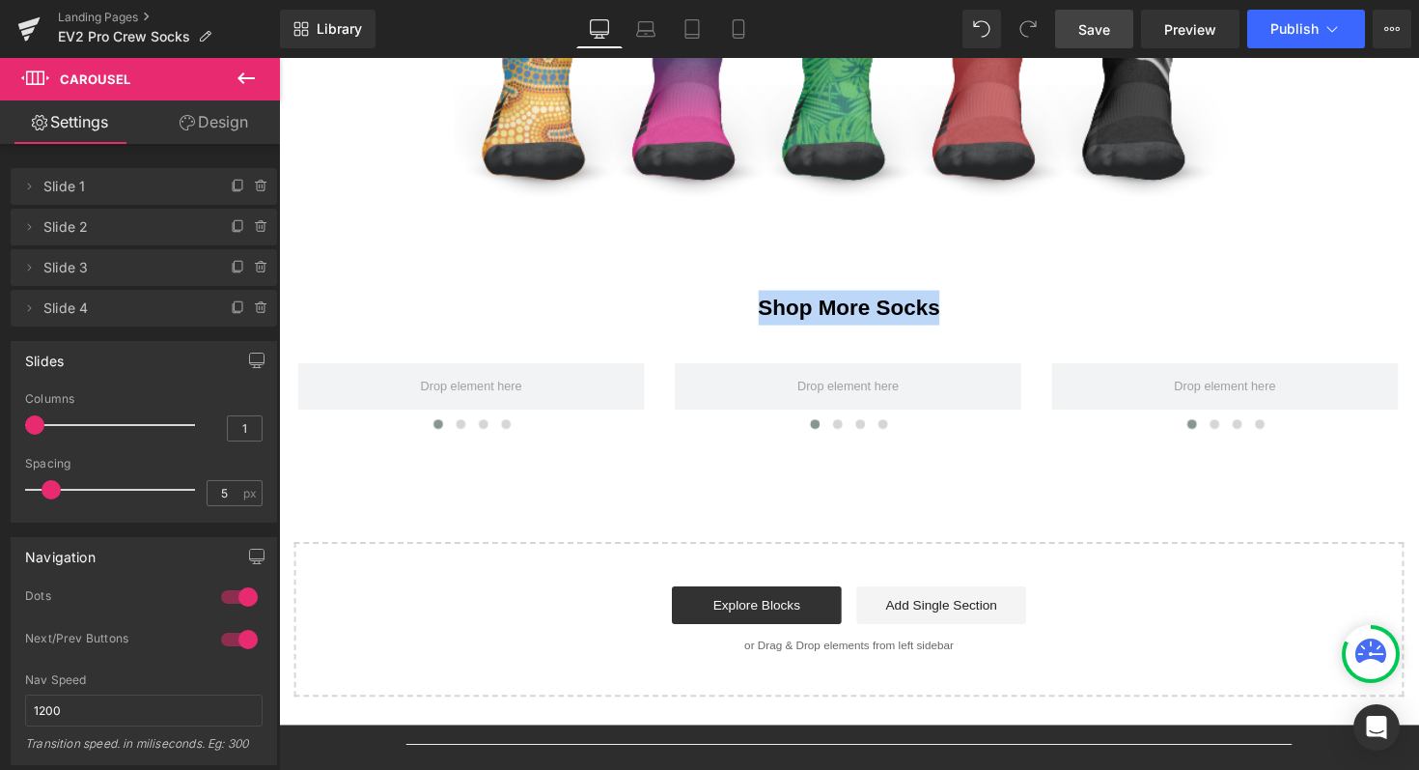
scroll to position [1866, 0]
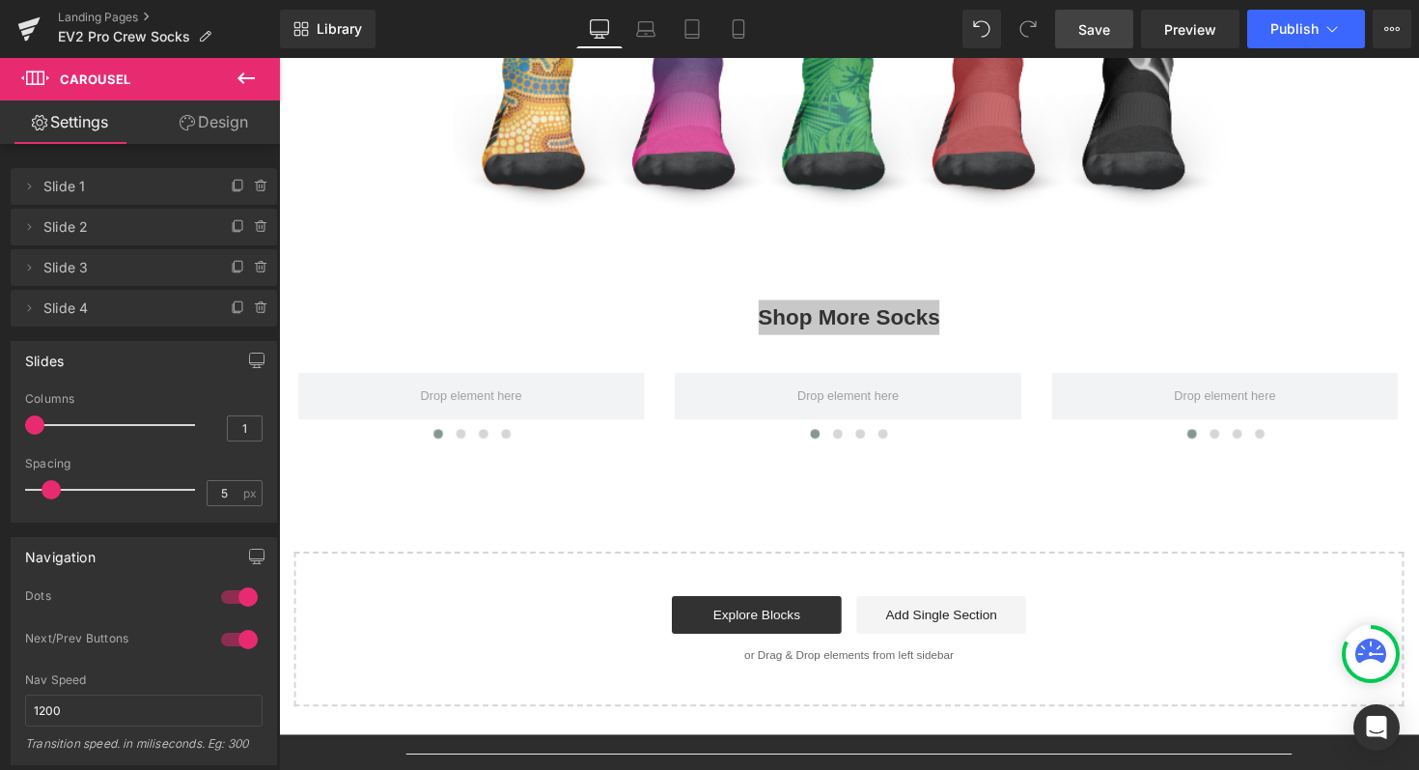
click at [246, 72] on icon at bounding box center [246, 78] width 23 height 23
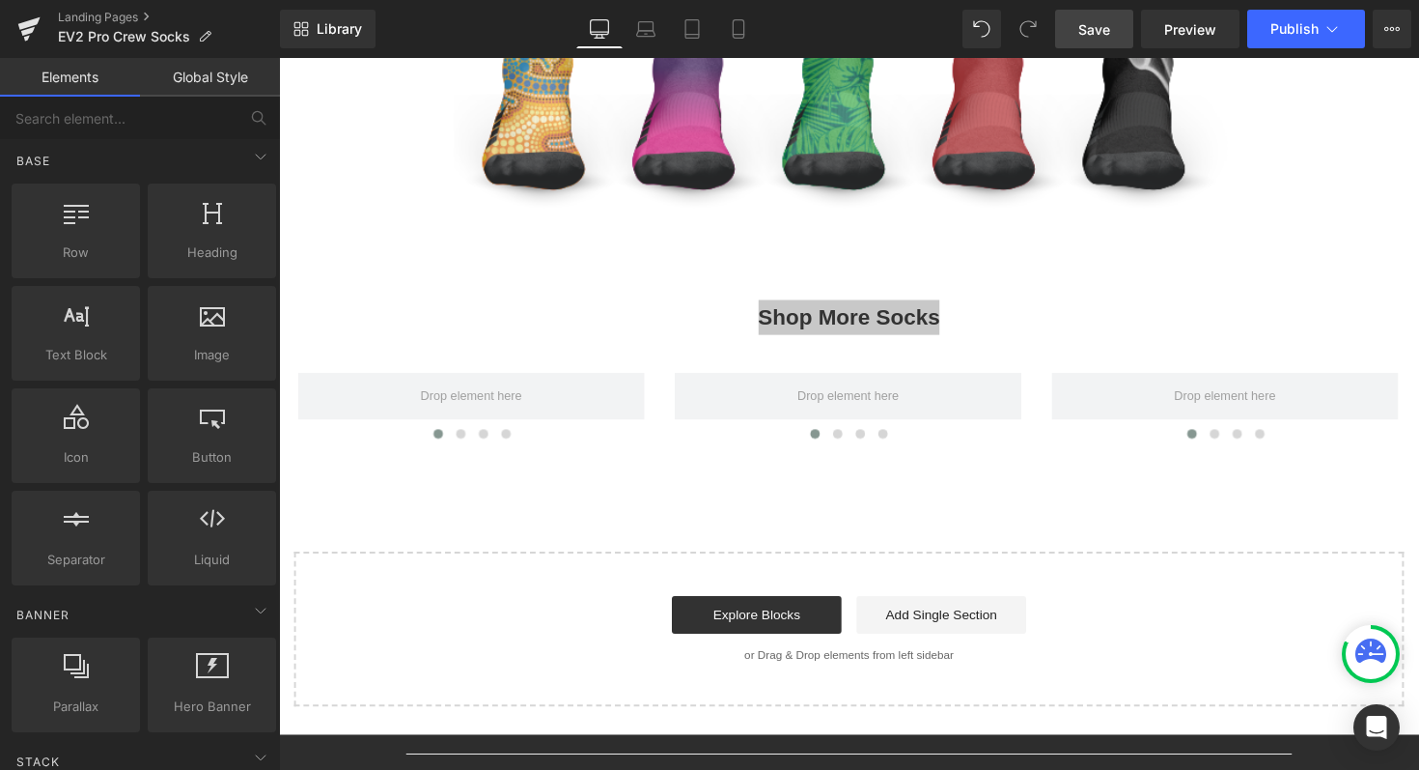
scroll to position [0, 0]
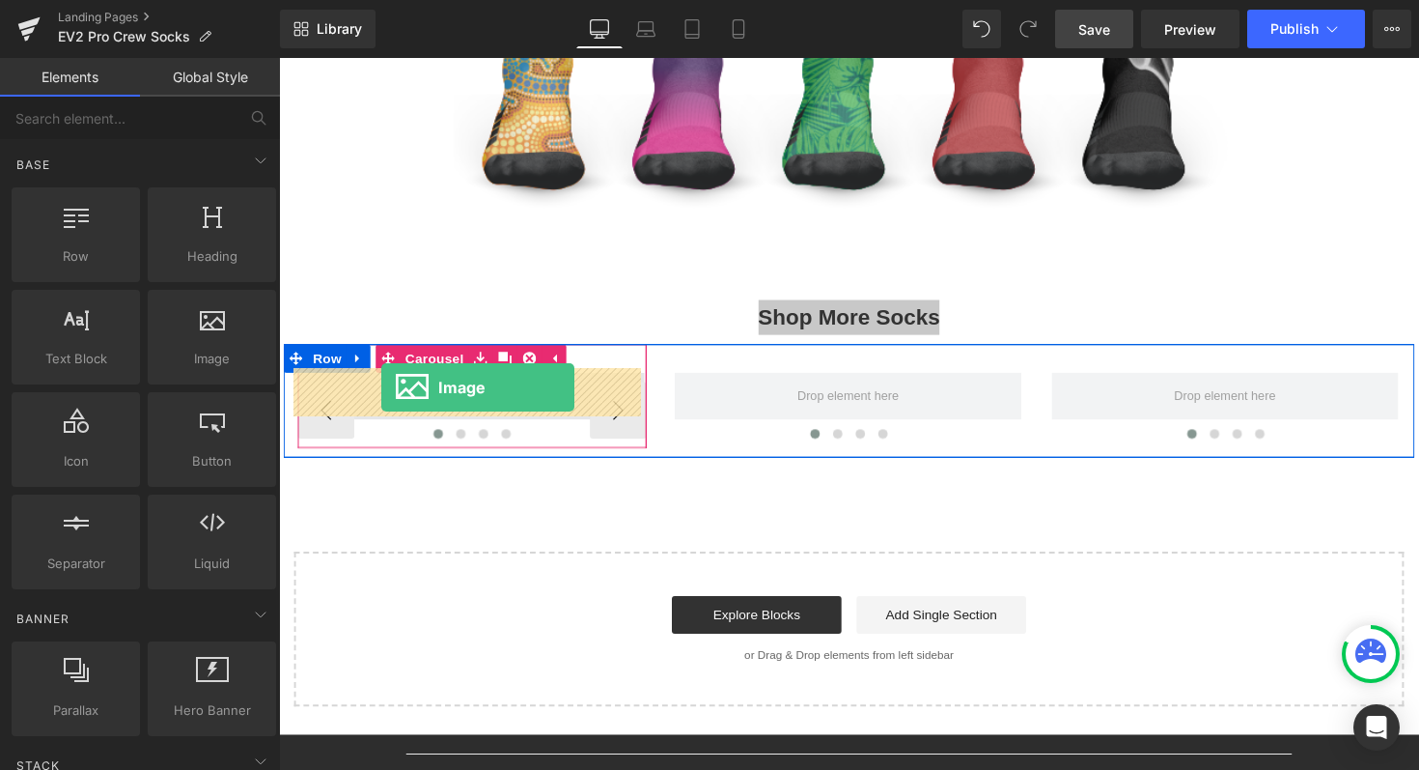
drag, startPoint x: 478, startPoint y: 396, endPoint x: 384, endPoint y: 395, distance: 93.7
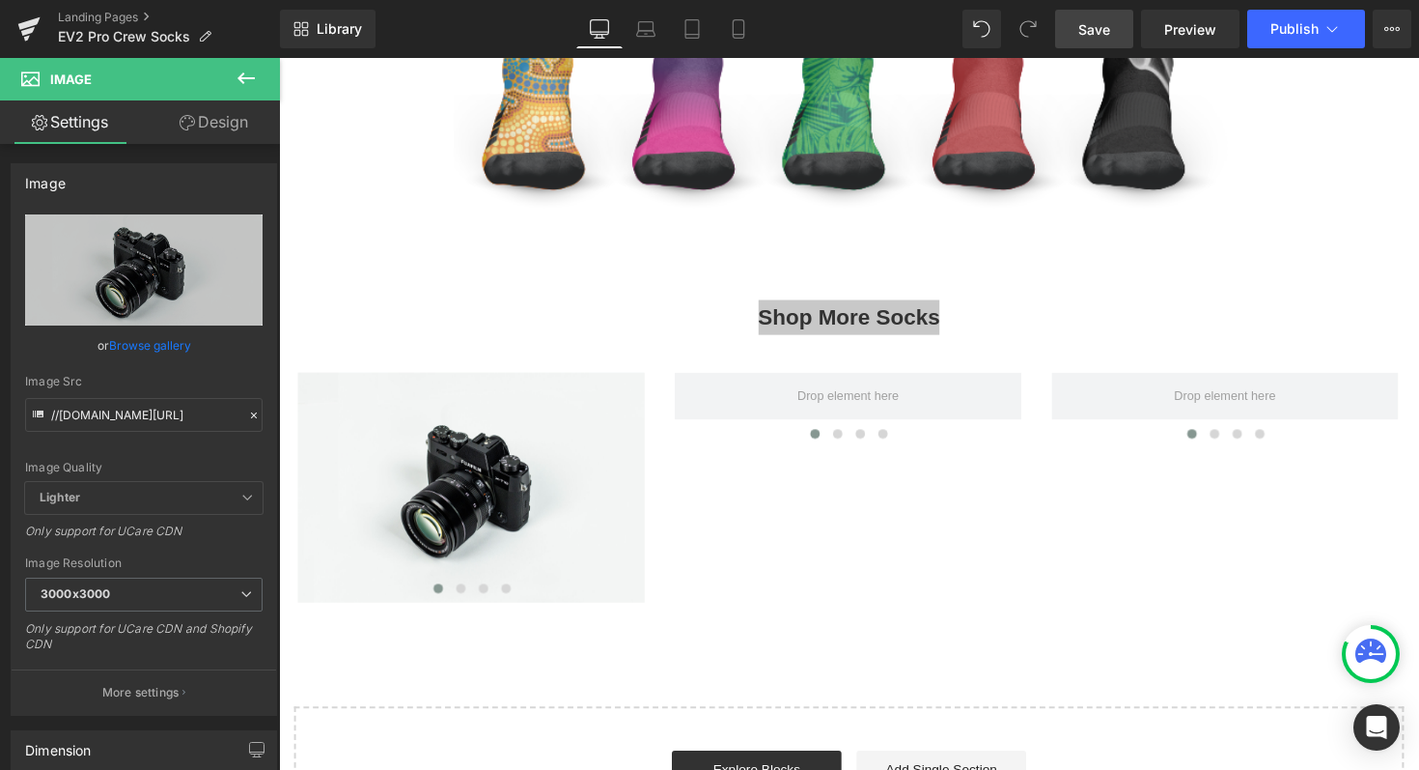
click at [249, 69] on icon at bounding box center [246, 78] width 23 height 23
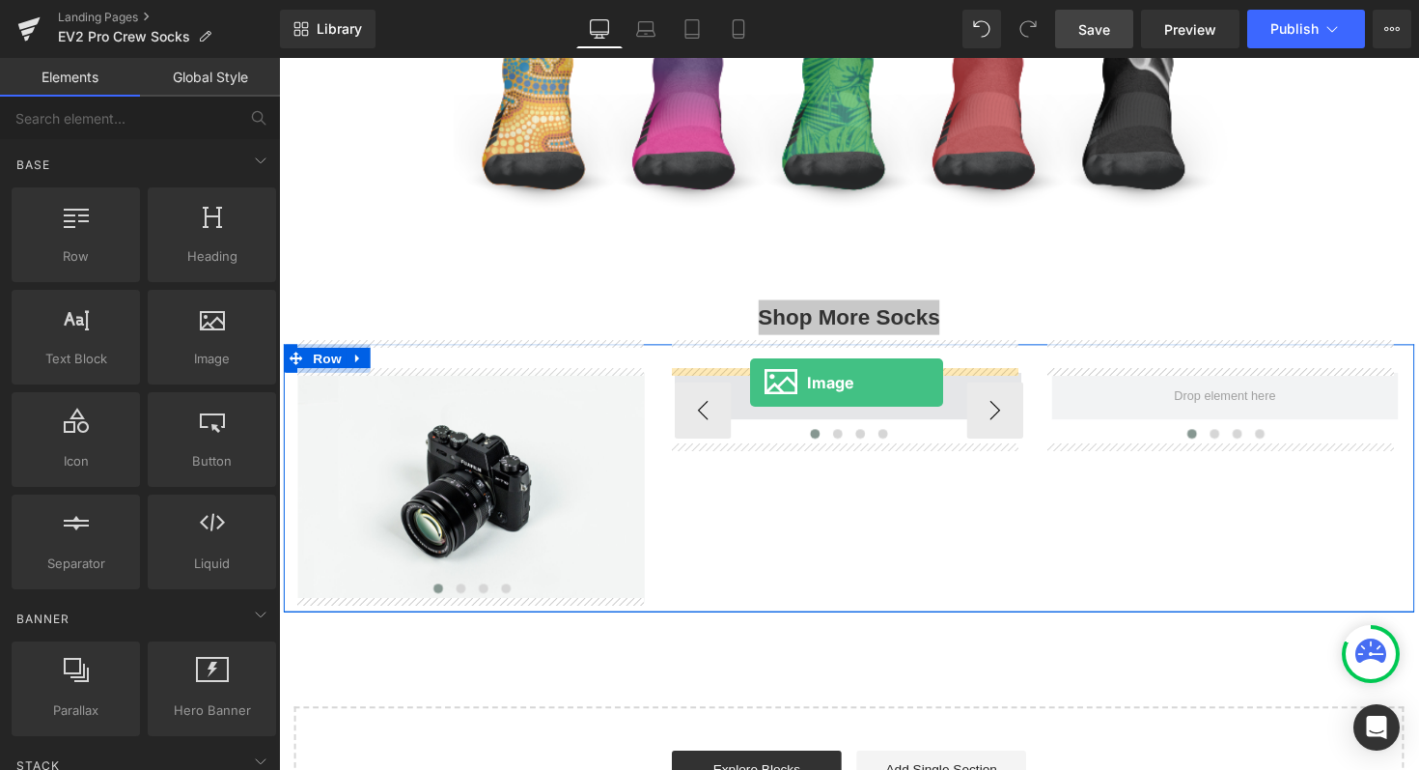
drag, startPoint x: 477, startPoint y: 406, endPoint x: 762, endPoint y: 390, distance: 285.3
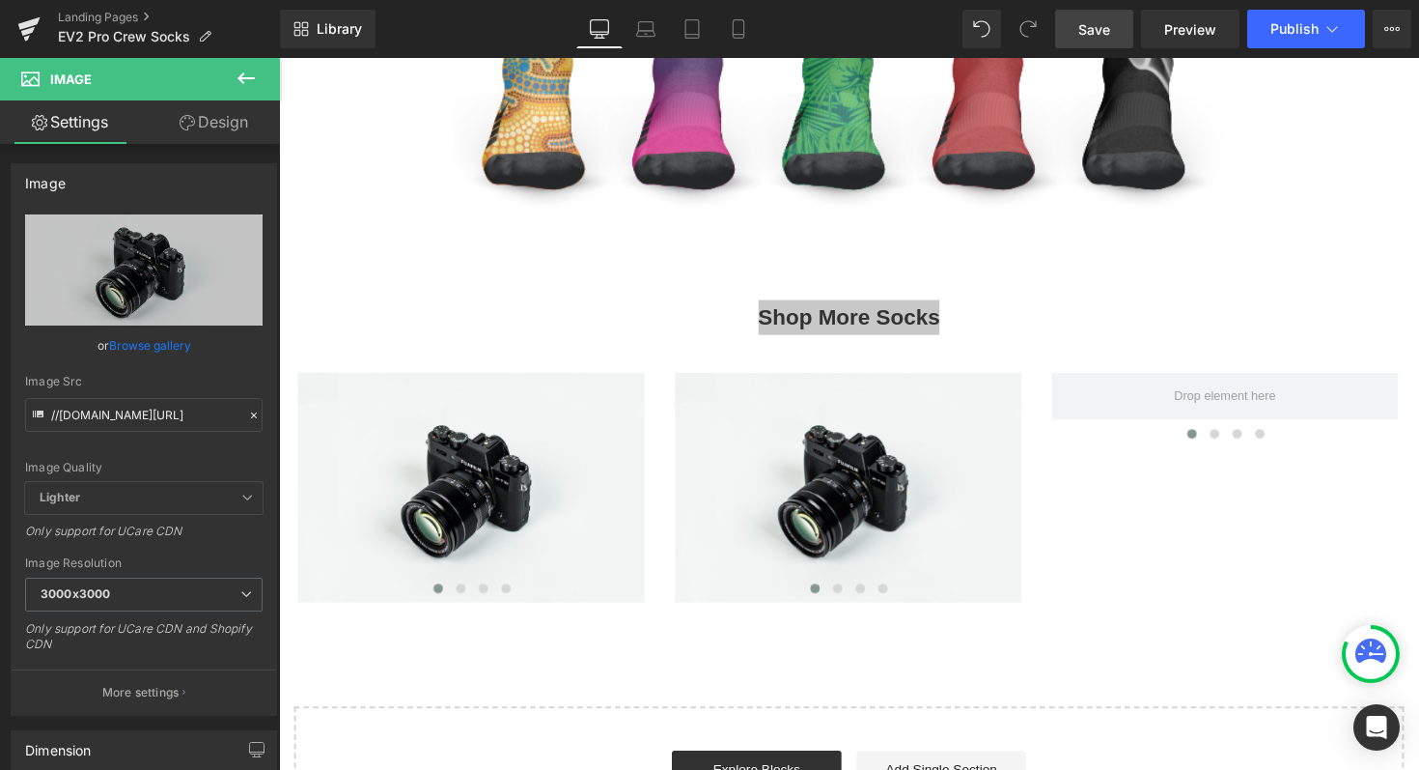
click at [248, 63] on button at bounding box center [246, 79] width 68 height 42
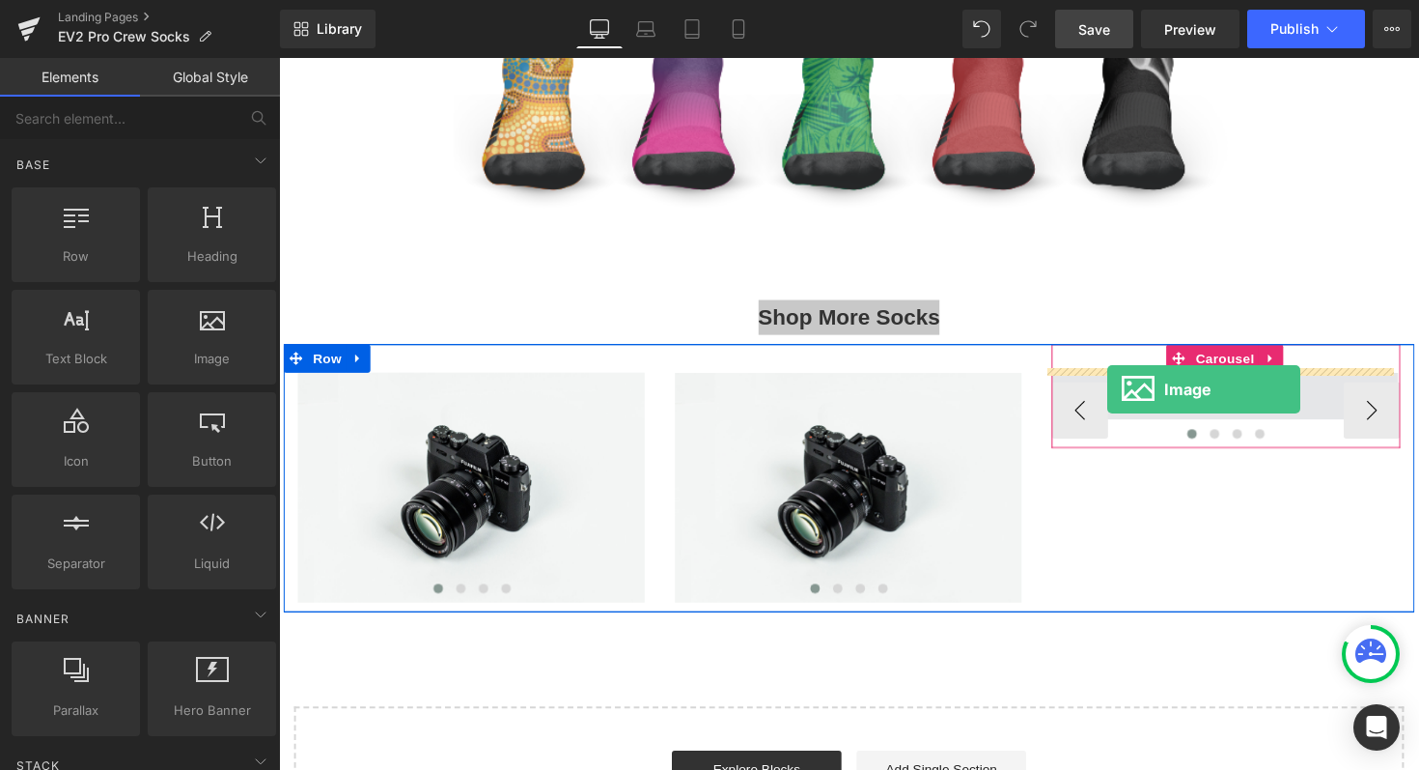
drag, startPoint x: 470, startPoint y: 400, endPoint x: 1128, endPoint y: 397, distance: 657.5
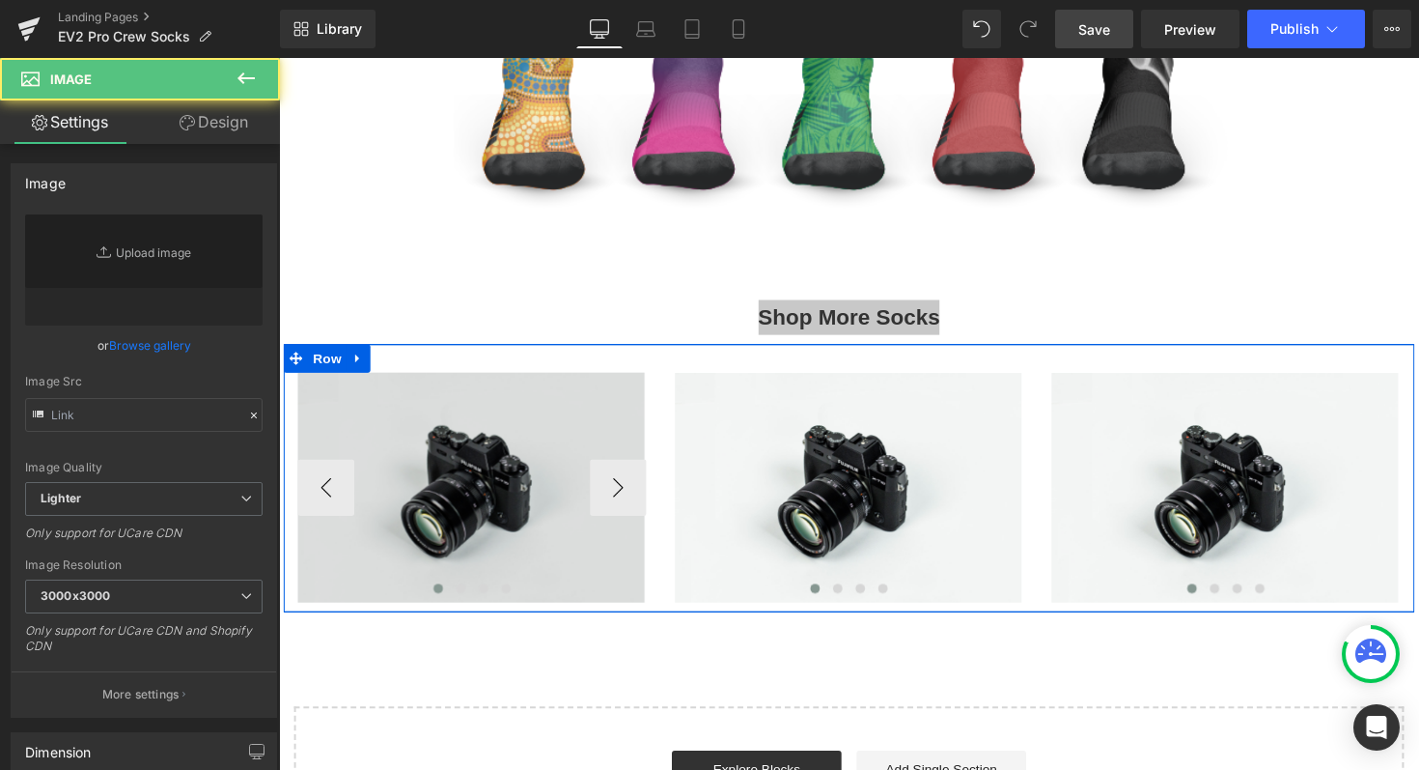
type input "//d1um8515vdn9kb.cloudfront.net/images/parallax.jpg"
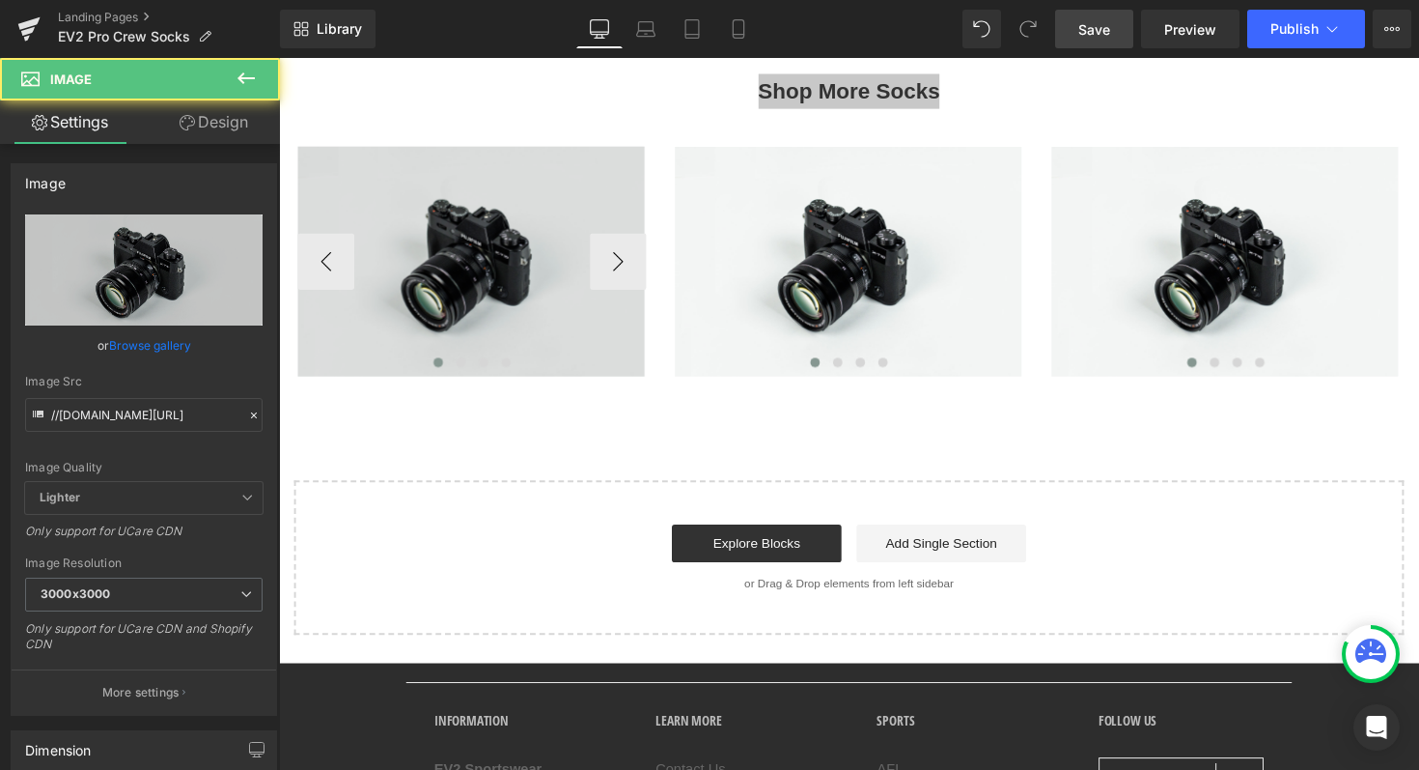
scroll to position [2099, 0]
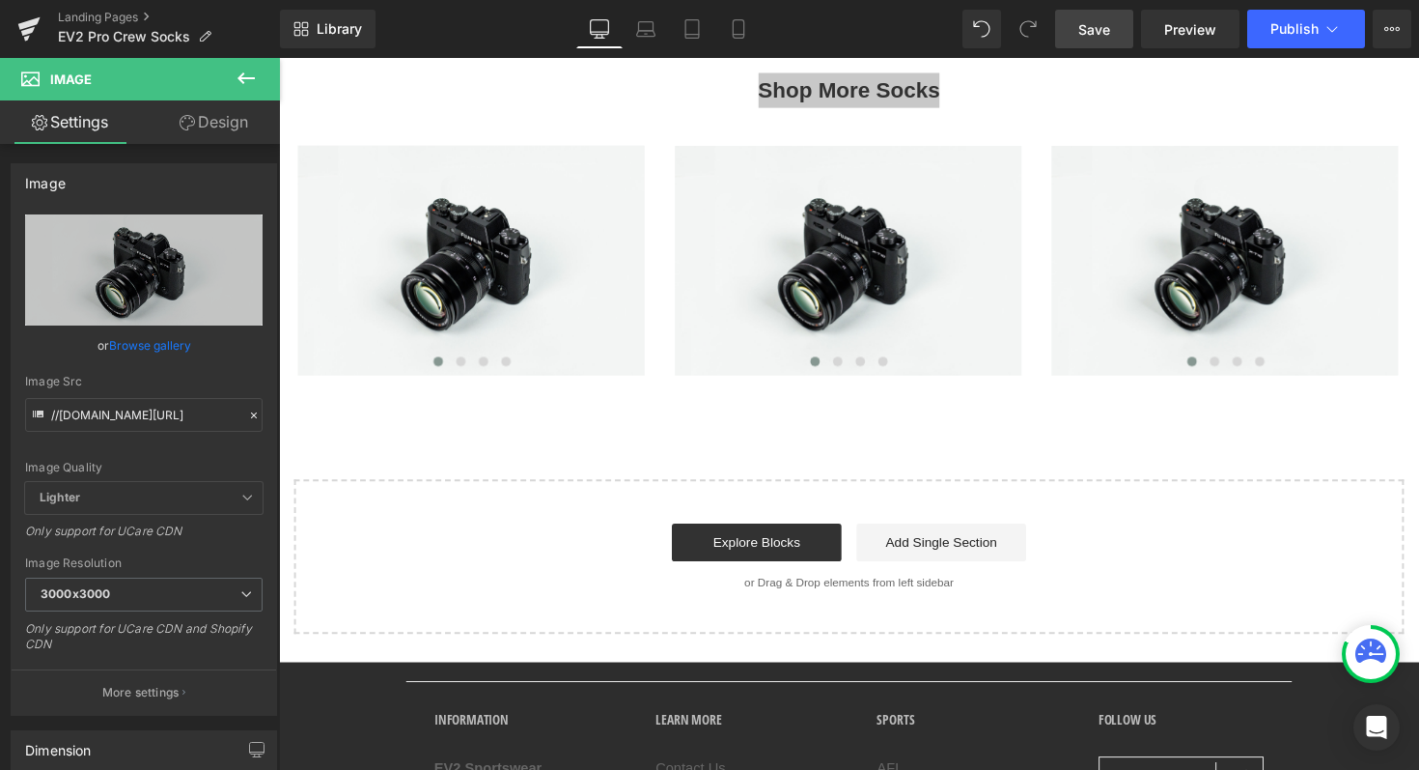
click at [1100, 27] on span "Save" at bounding box center [1095, 29] width 32 height 20
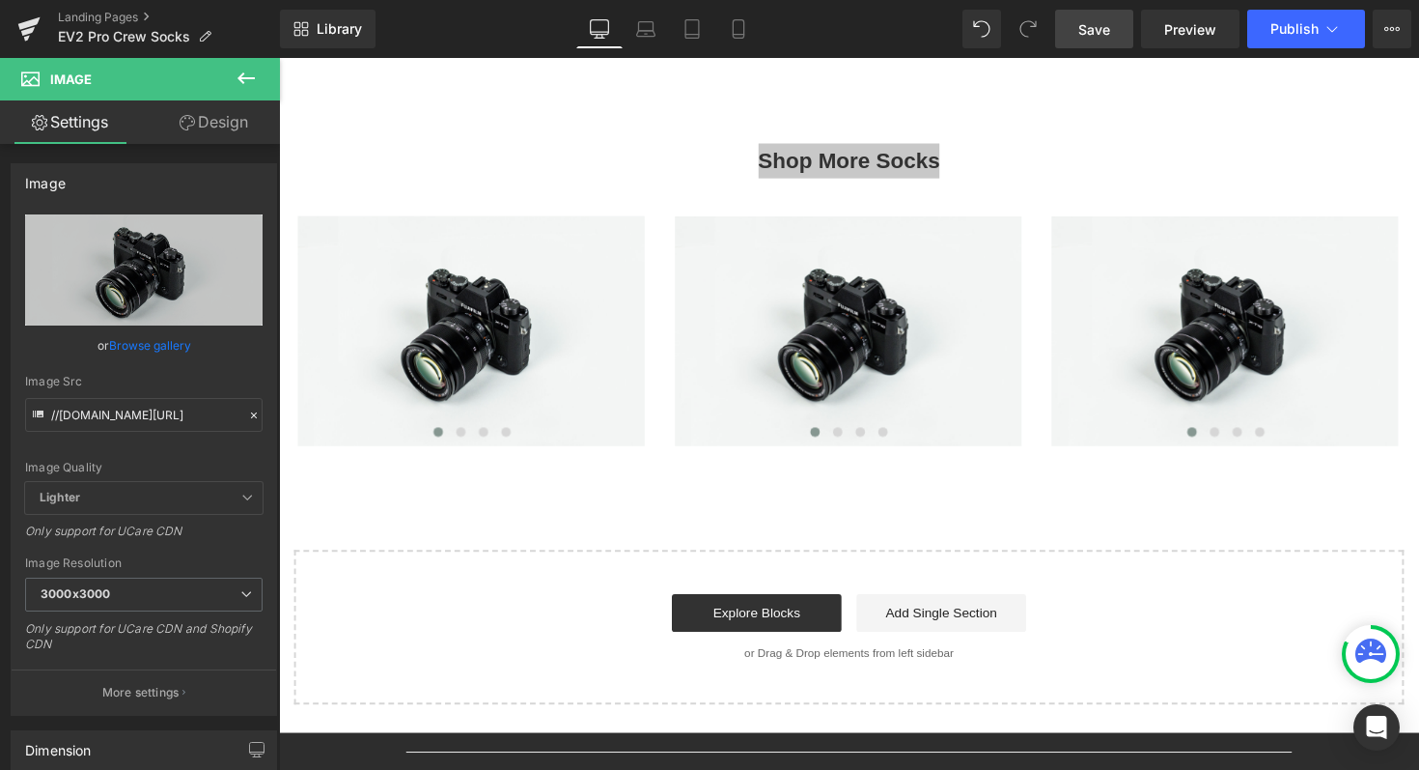
scroll to position [2025, 0]
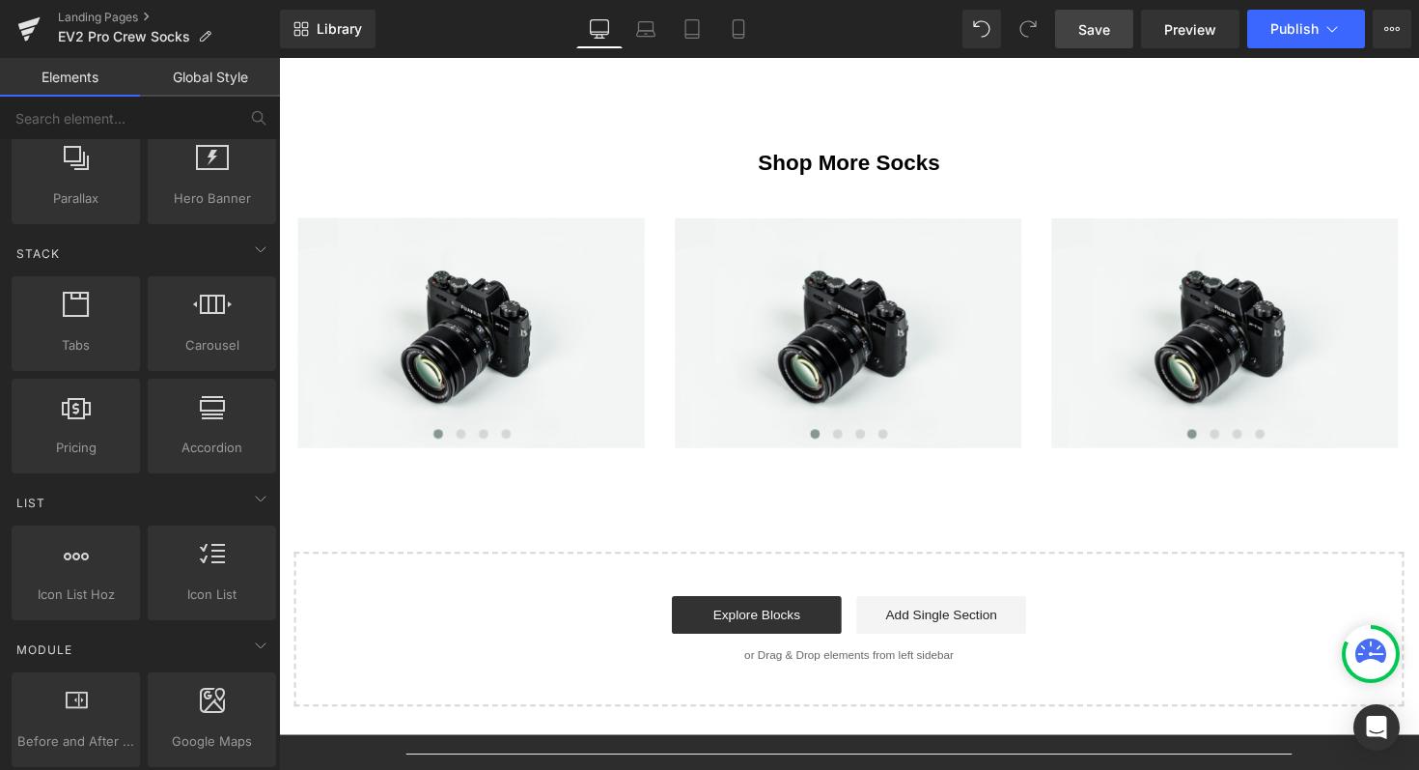
scroll to position [523, 0]
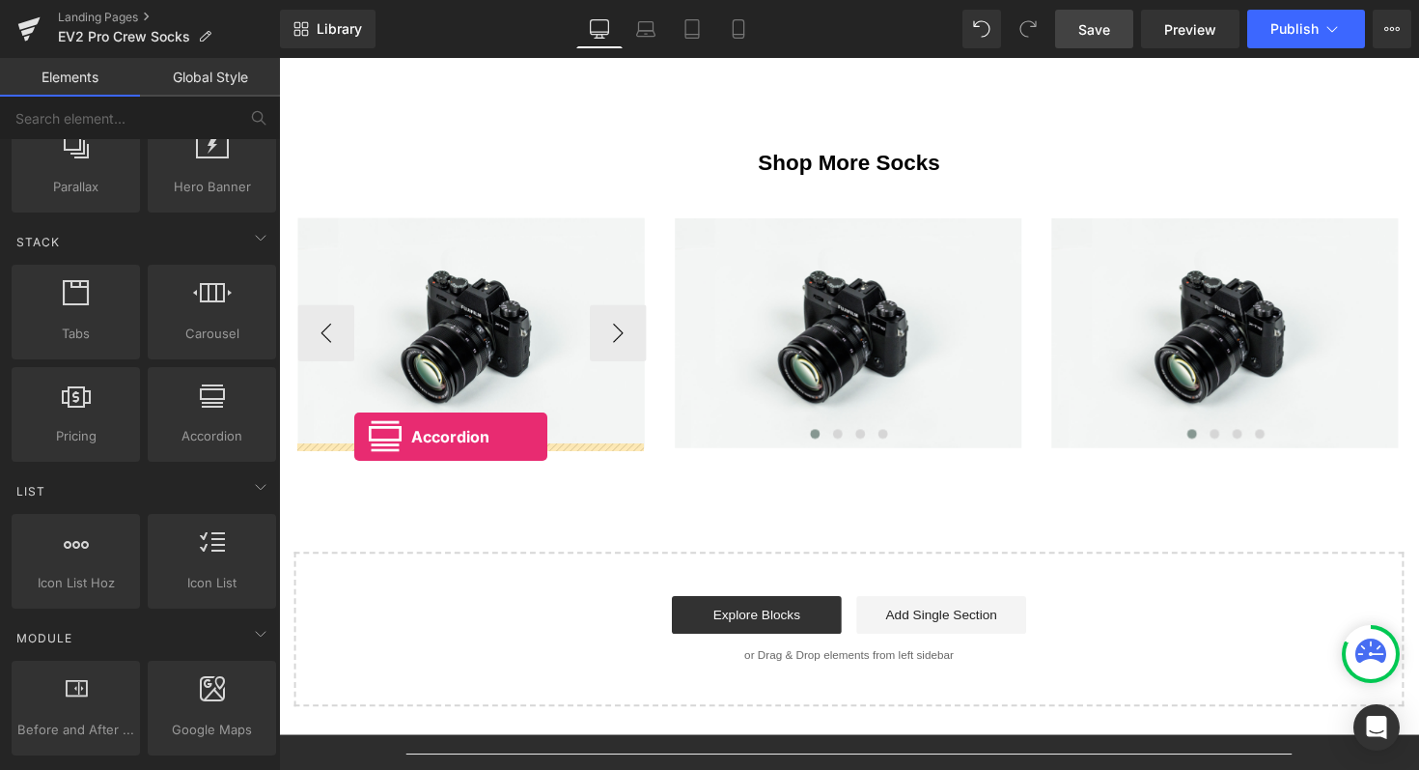
drag, startPoint x: 487, startPoint y: 475, endPoint x: 356, endPoint y: 446, distance: 133.5
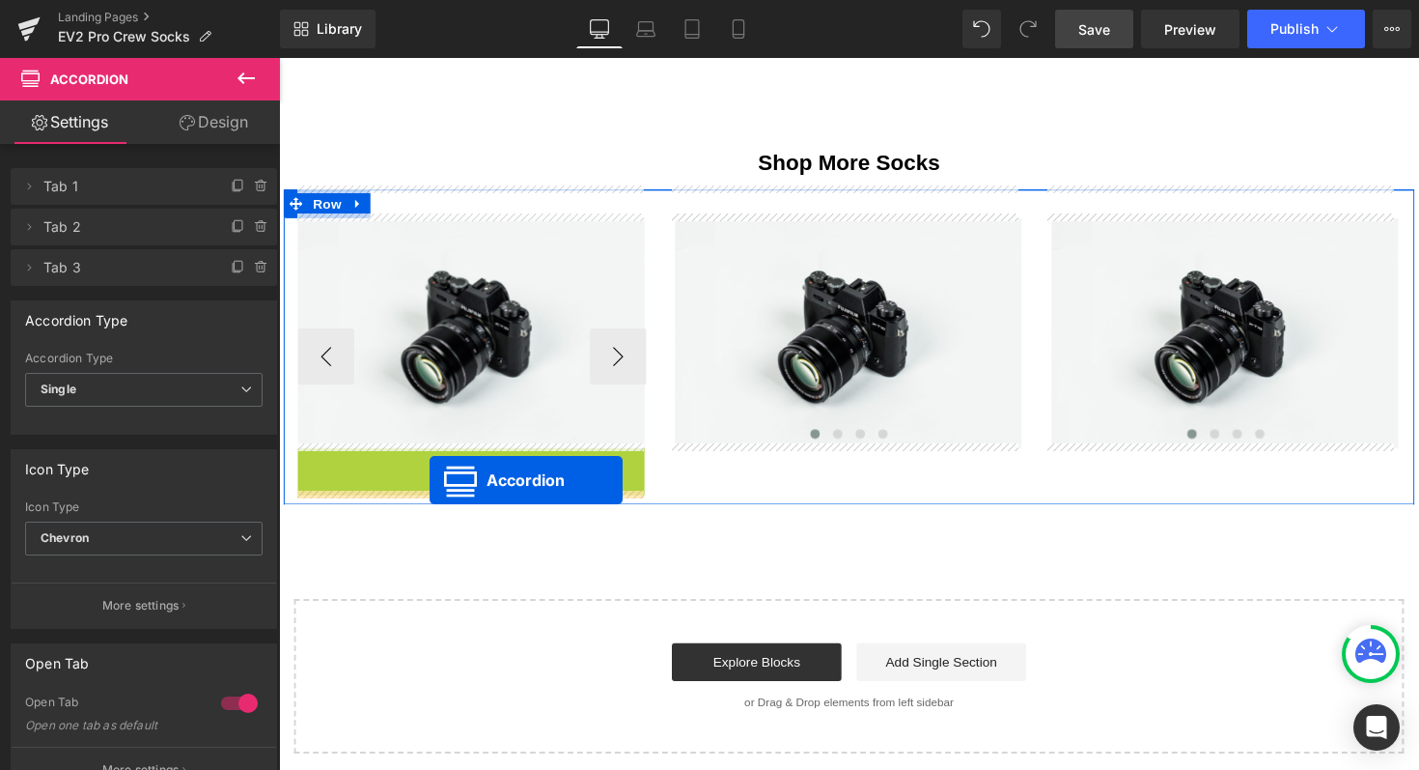
drag, startPoint x: 423, startPoint y: 467, endPoint x: 434, endPoint y: 491, distance: 25.5
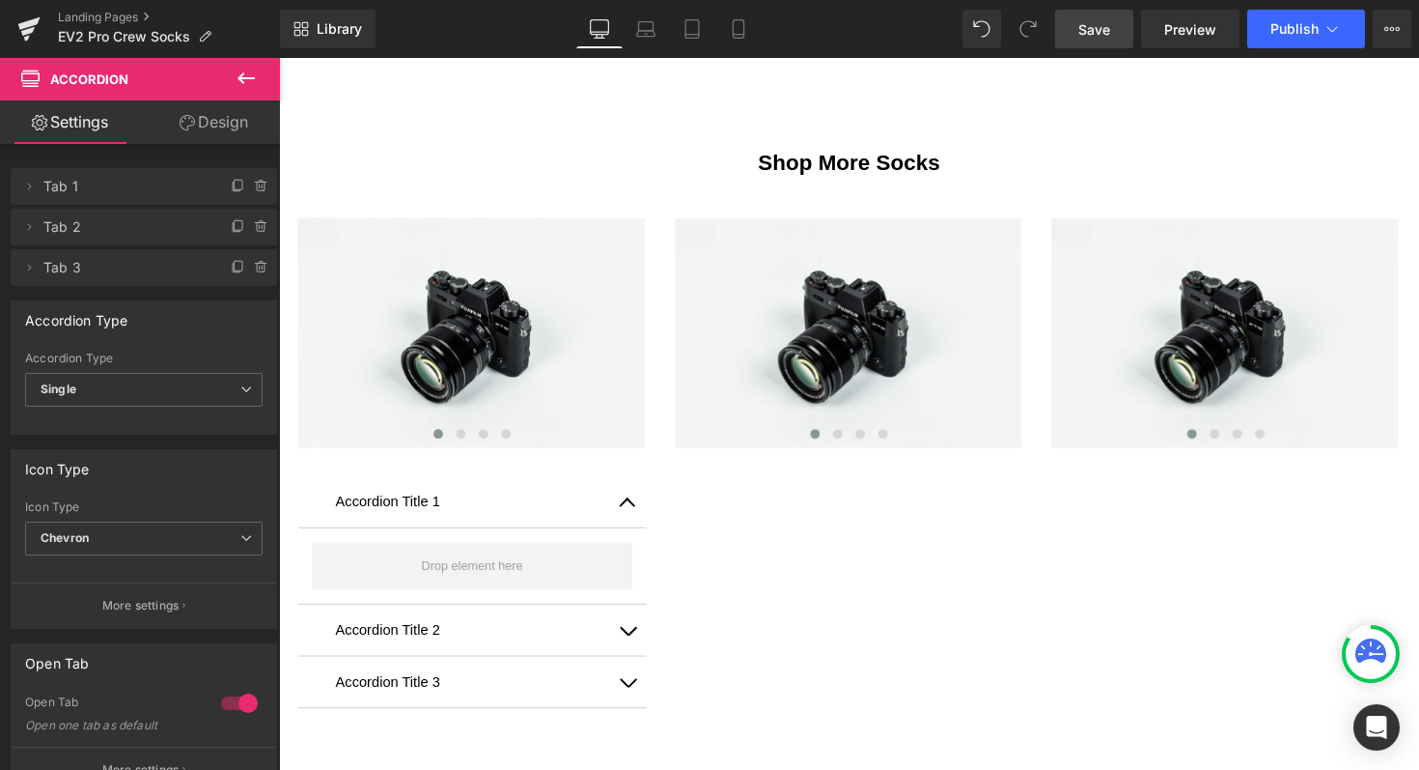
click at [252, 91] on button at bounding box center [246, 79] width 68 height 42
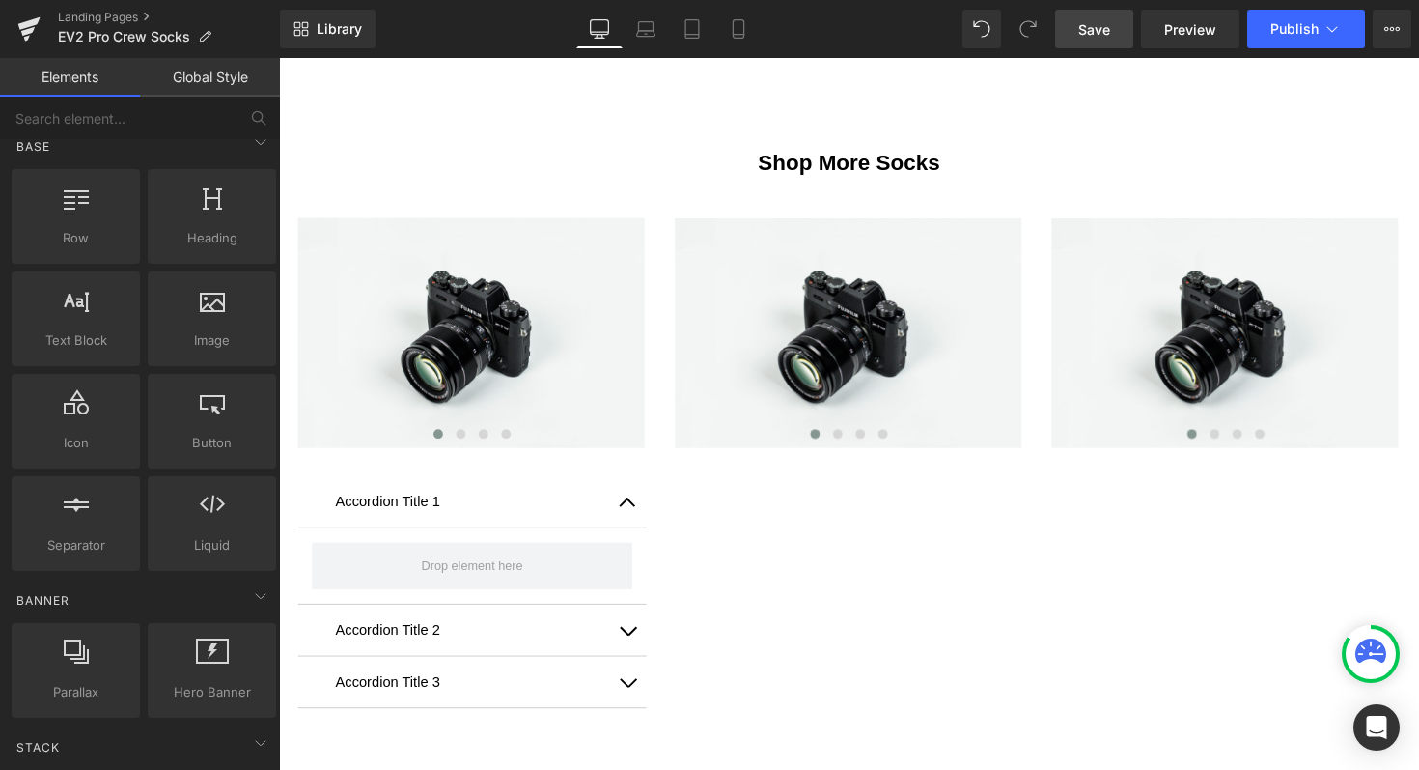
scroll to position [0, 0]
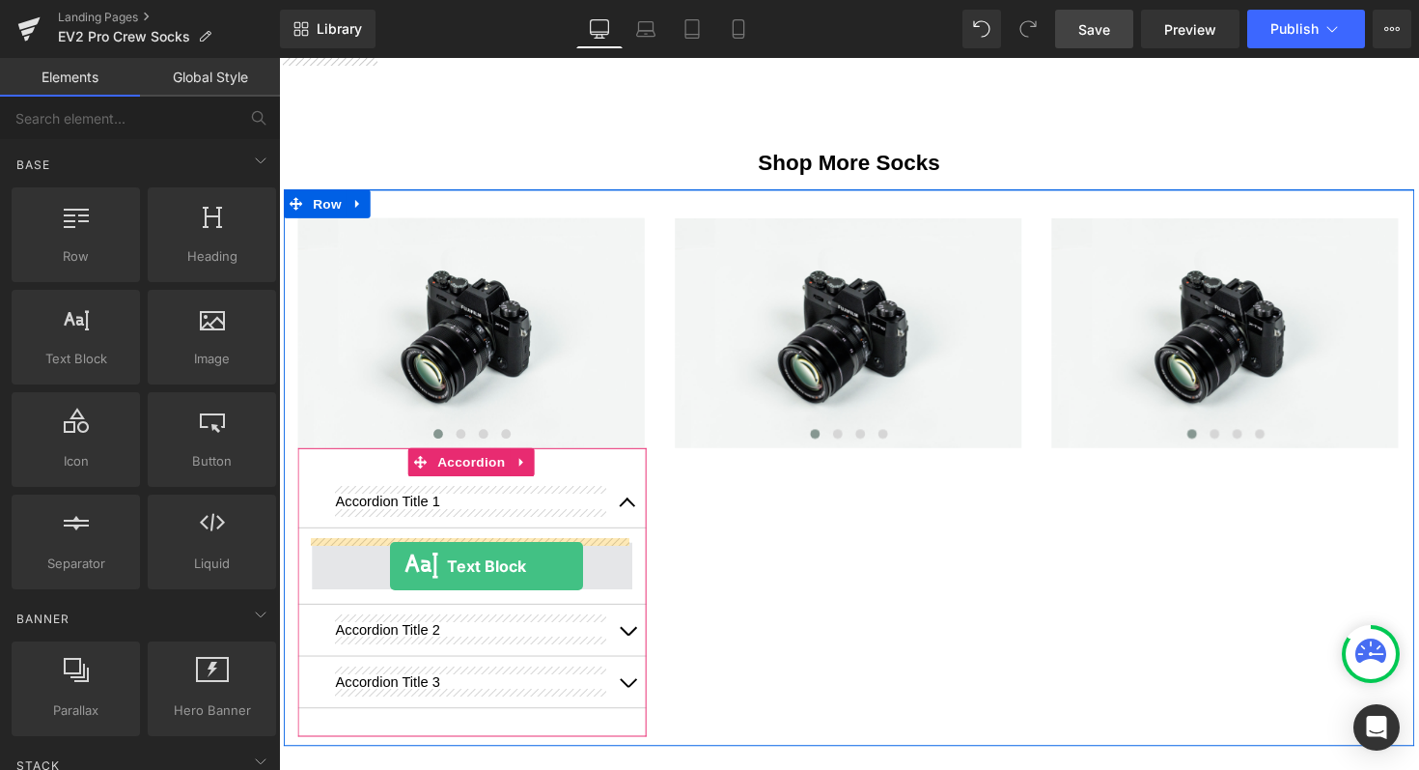
drag, startPoint x: 348, startPoint y: 398, endPoint x: 393, endPoint y: 578, distance: 186.2
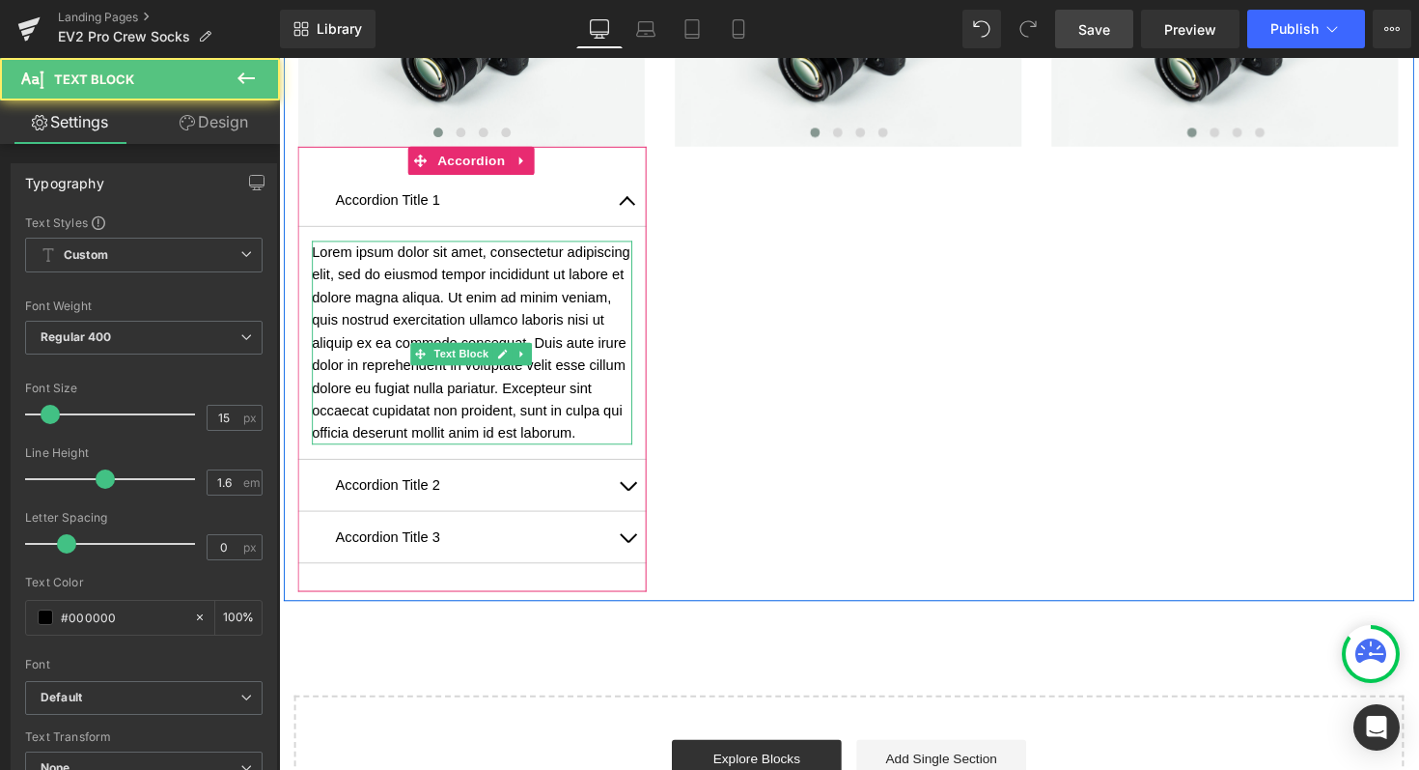
scroll to position [2353, 0]
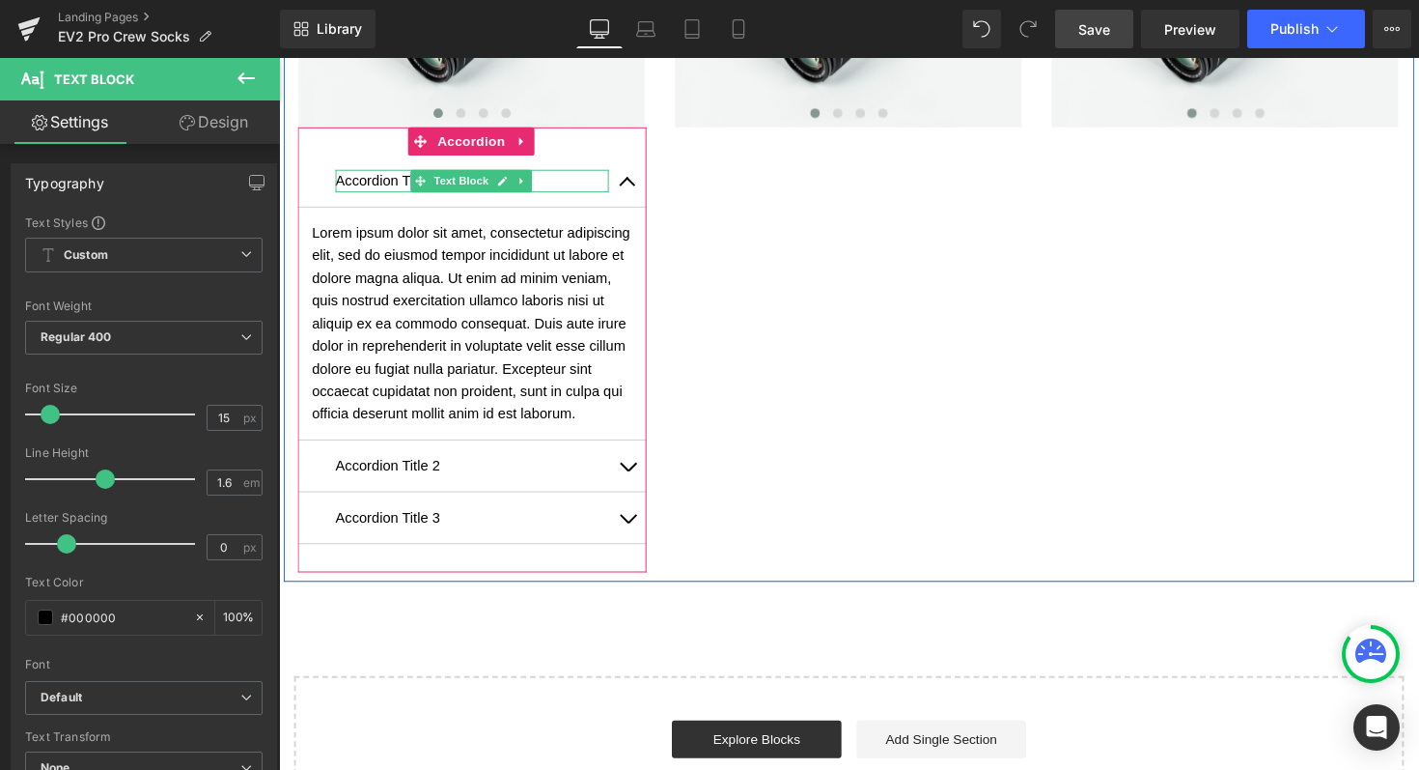
click at [378, 174] on p "Accordion Title 1" at bounding box center [477, 184] width 280 height 23
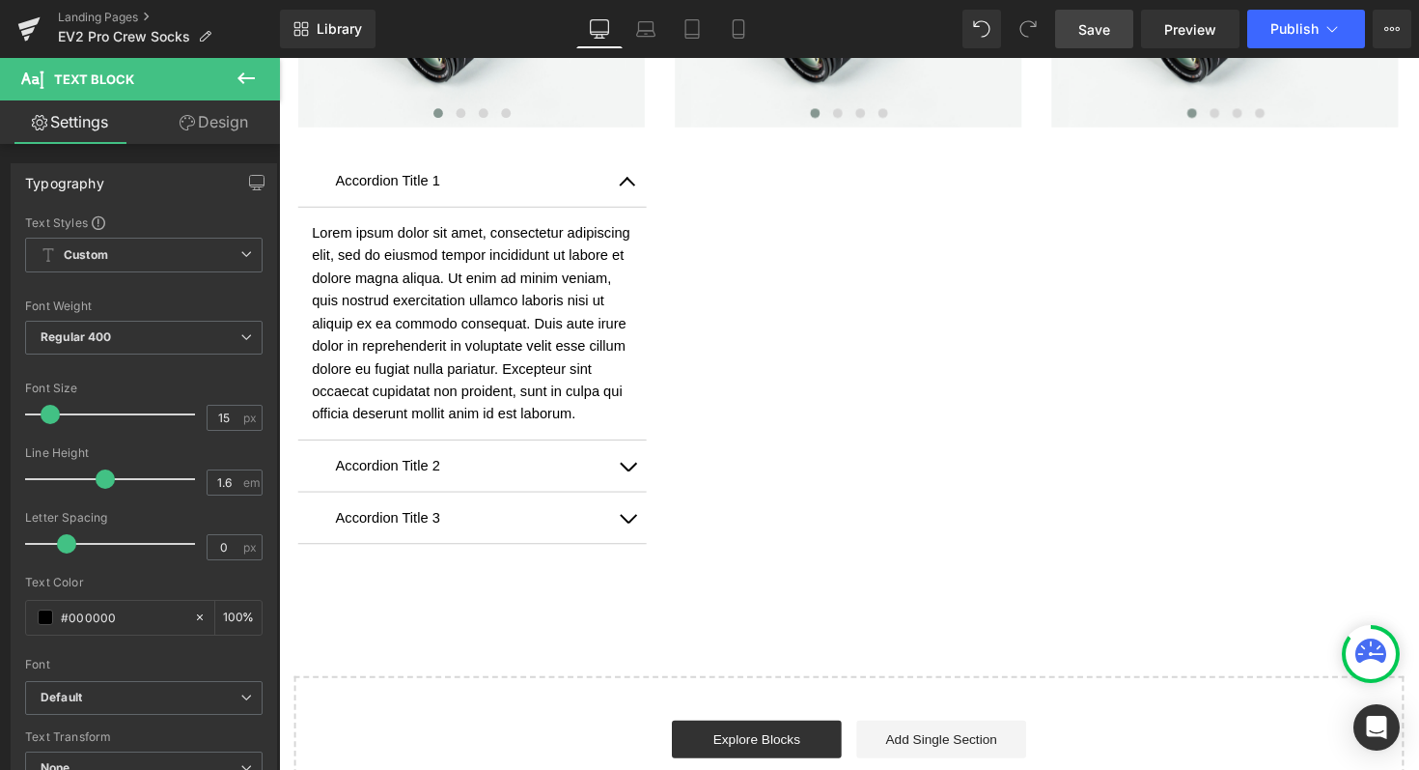
click at [308, 177] on div "Accordion Title 1 Text Block" at bounding box center [476, 184] width 357 height 53
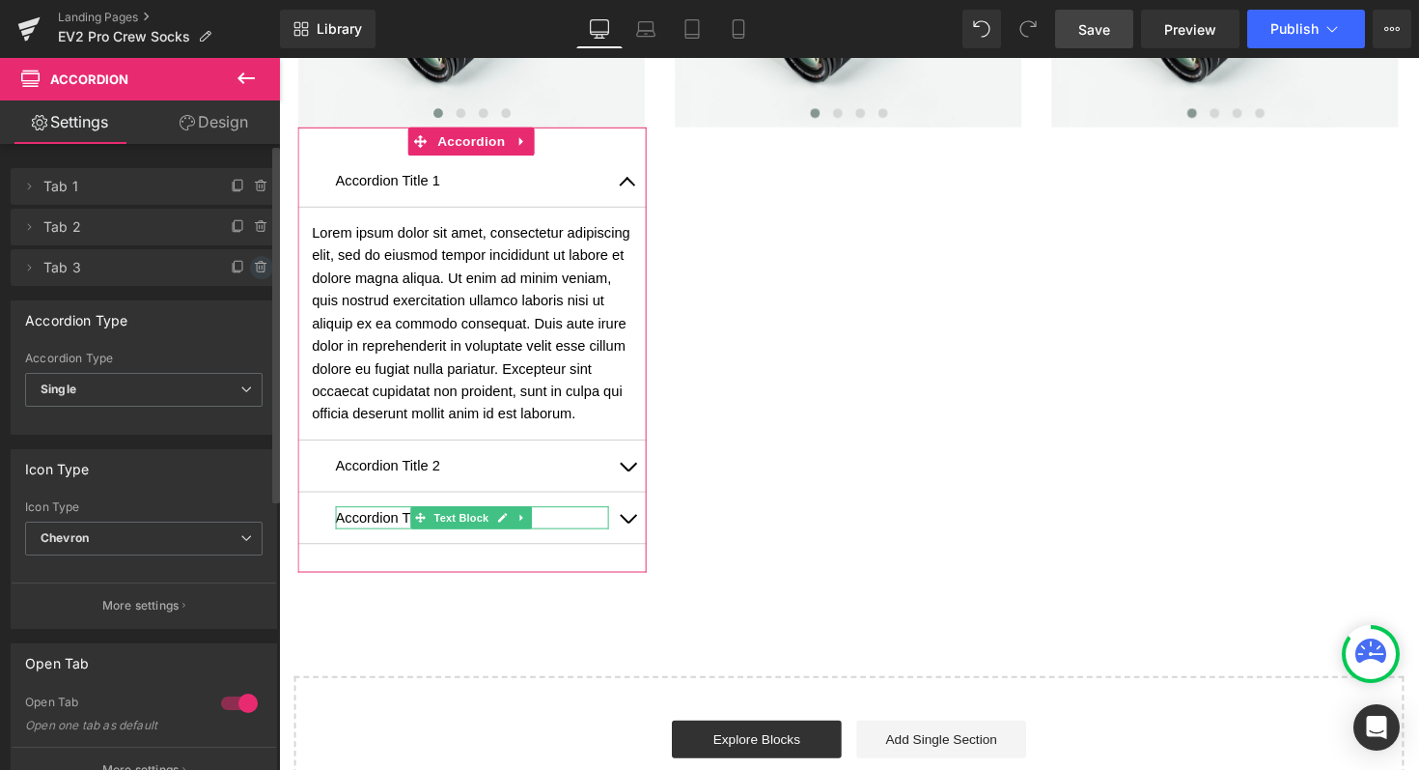
click at [262, 267] on icon at bounding box center [262, 268] width 0 height 4
click at [254, 267] on button "Delete" at bounding box center [240, 268] width 61 height 25
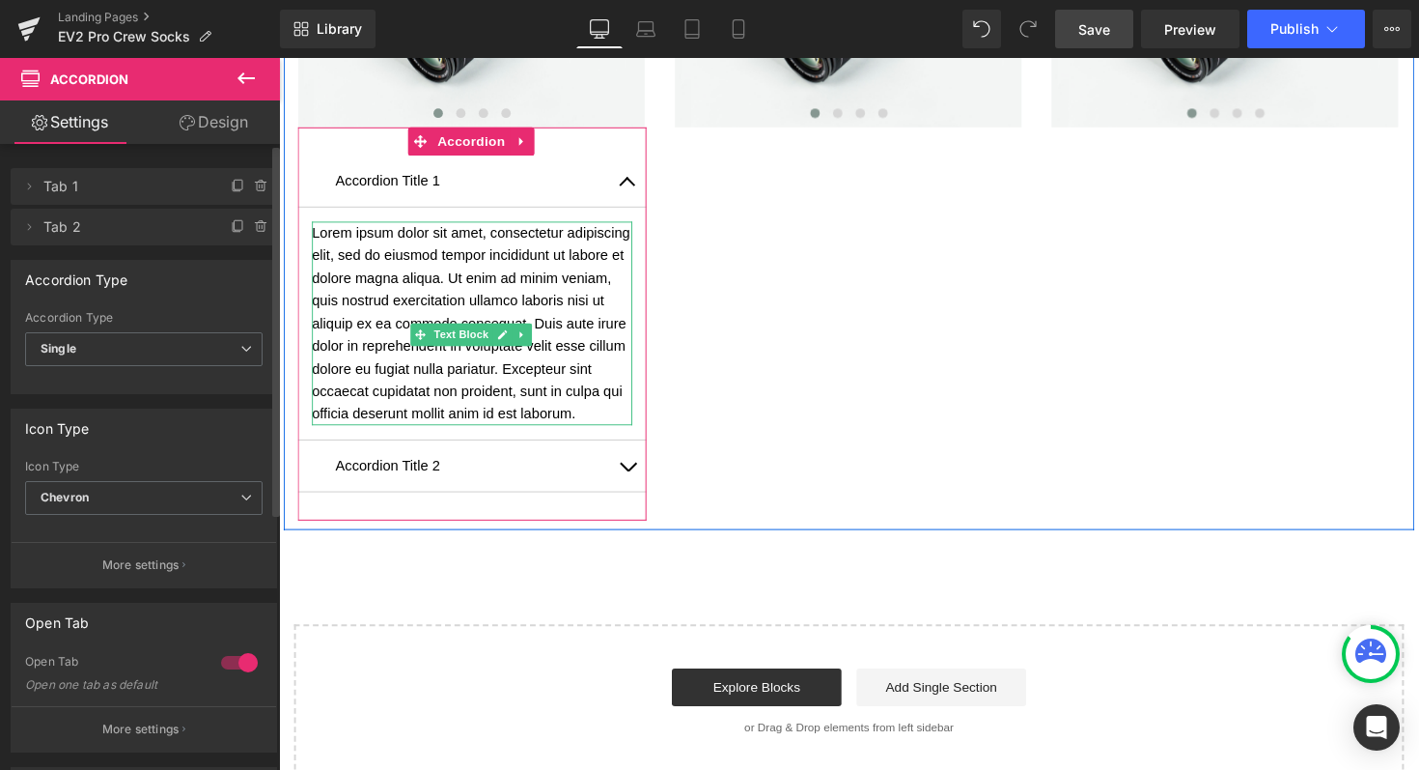
click at [381, 434] on p "Lorem ipsum dolor sit amet, consectetur adipiscing elit, sed do eiusmod tempor …" at bounding box center [477, 330] width 328 height 209
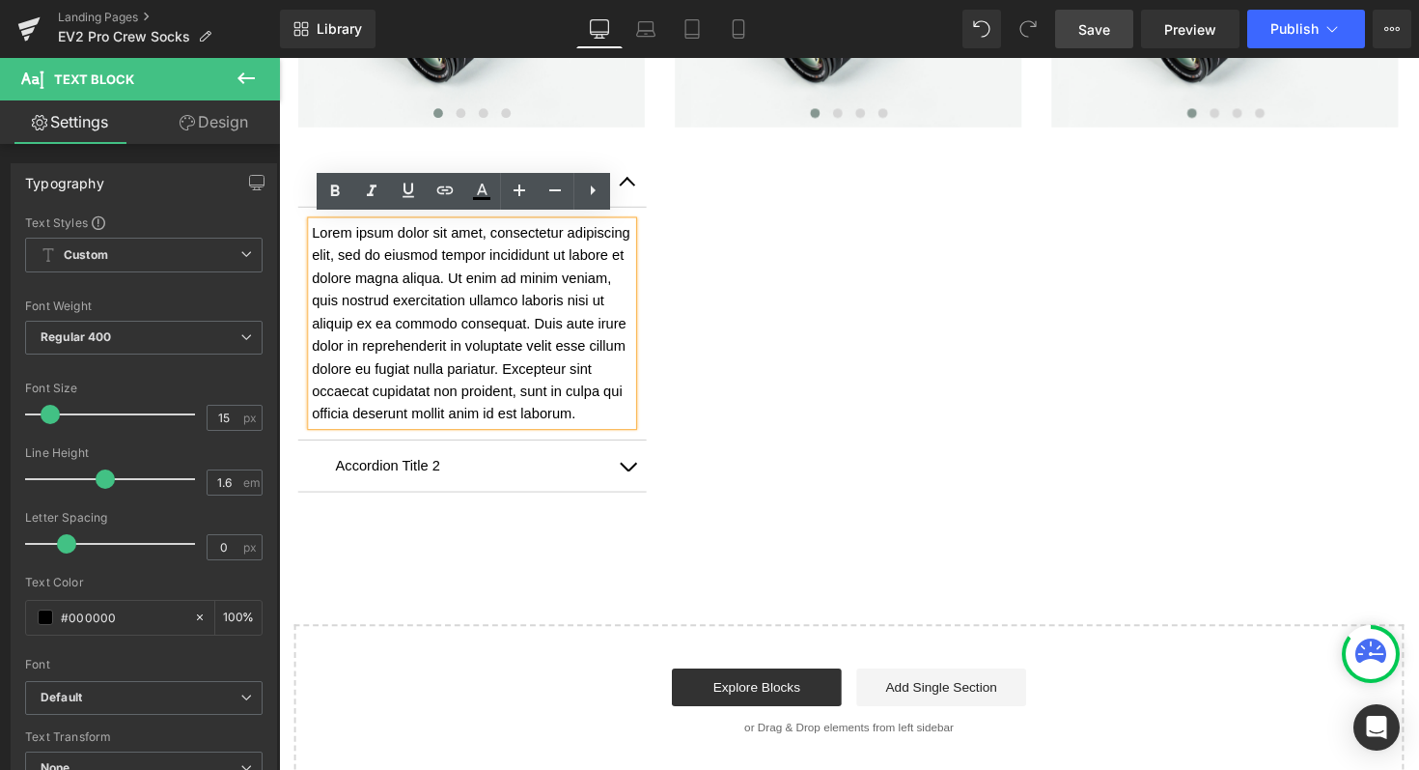
click at [396, 431] on p "Lorem ipsum dolor sit amet, consectetur adipiscing elit, sed do eiusmod tempor …" at bounding box center [477, 330] width 328 height 209
click at [478, 347] on p "Lorem ipsum dolor sit amet, consectetur adipiscing elit, sed do eiusmod tempor …" at bounding box center [477, 330] width 328 height 209
drag, startPoint x: 376, startPoint y: 446, endPoint x: 306, endPoint y: 235, distance: 222.6
click at [313, 235] on div "Lorem ipsum dolor sit amet, consectetur adipiscing elit, sed do eiusmod tempor …" at bounding box center [477, 330] width 328 height 209
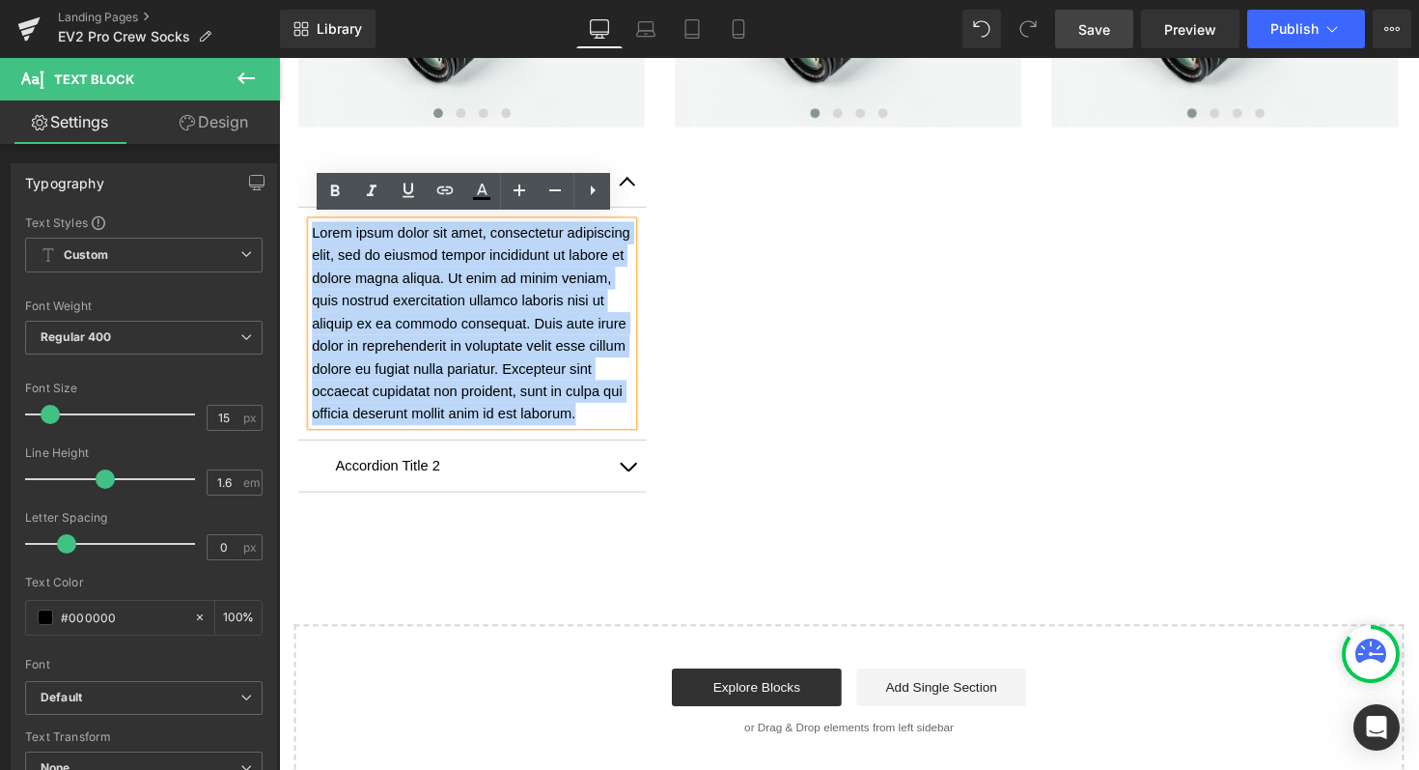
drag, startPoint x: 379, startPoint y: 445, endPoint x: 311, endPoint y: 236, distance: 220.5
click at [313, 236] on p "Lorem ipsum dolor sit amet, consectetur adipiscing elit, sed do eiusmod tempor …" at bounding box center [477, 330] width 328 height 209
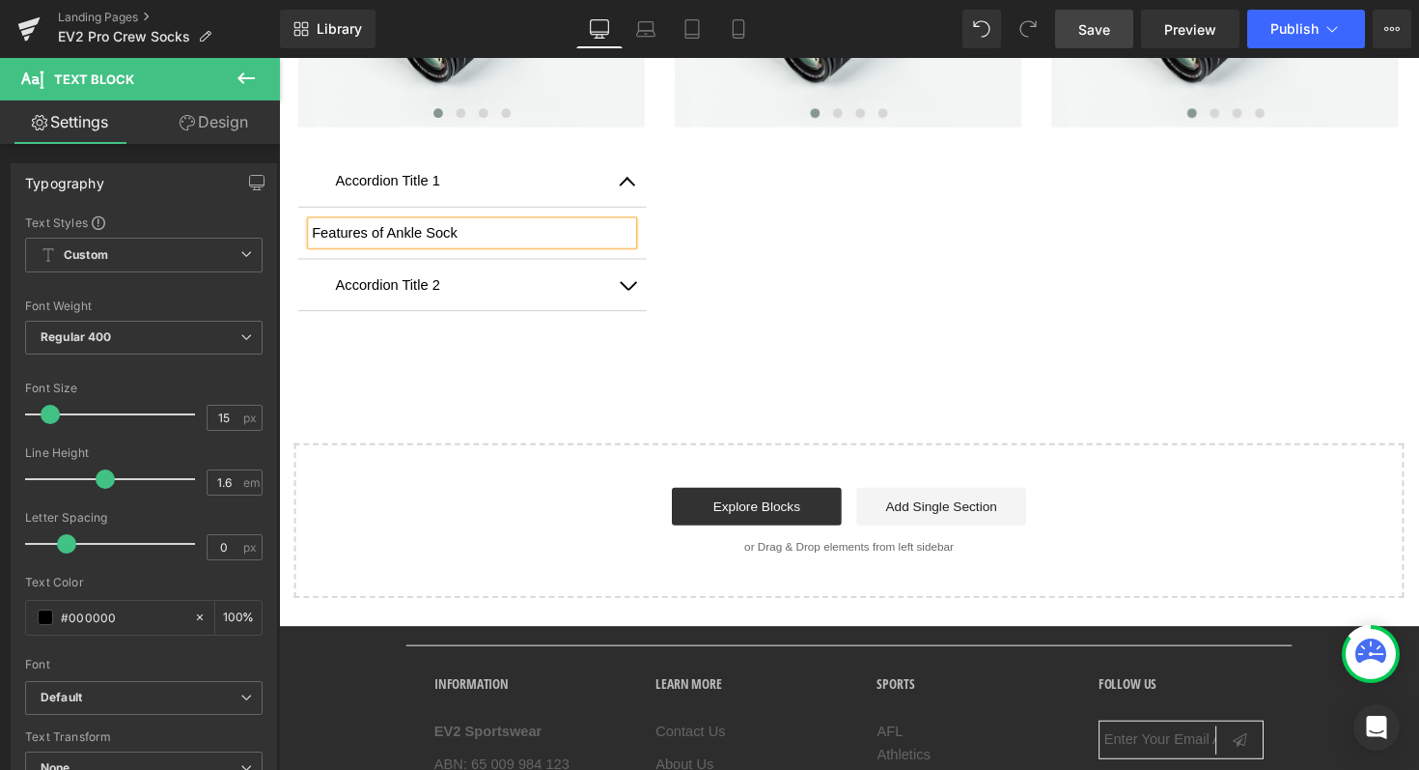
click at [742, 288] on div "Image ‹ › Carousel Accordion Title 1 Text Block Features of Ankle Sock Text Blo…" at bounding box center [863, 110] width 1159 height 491
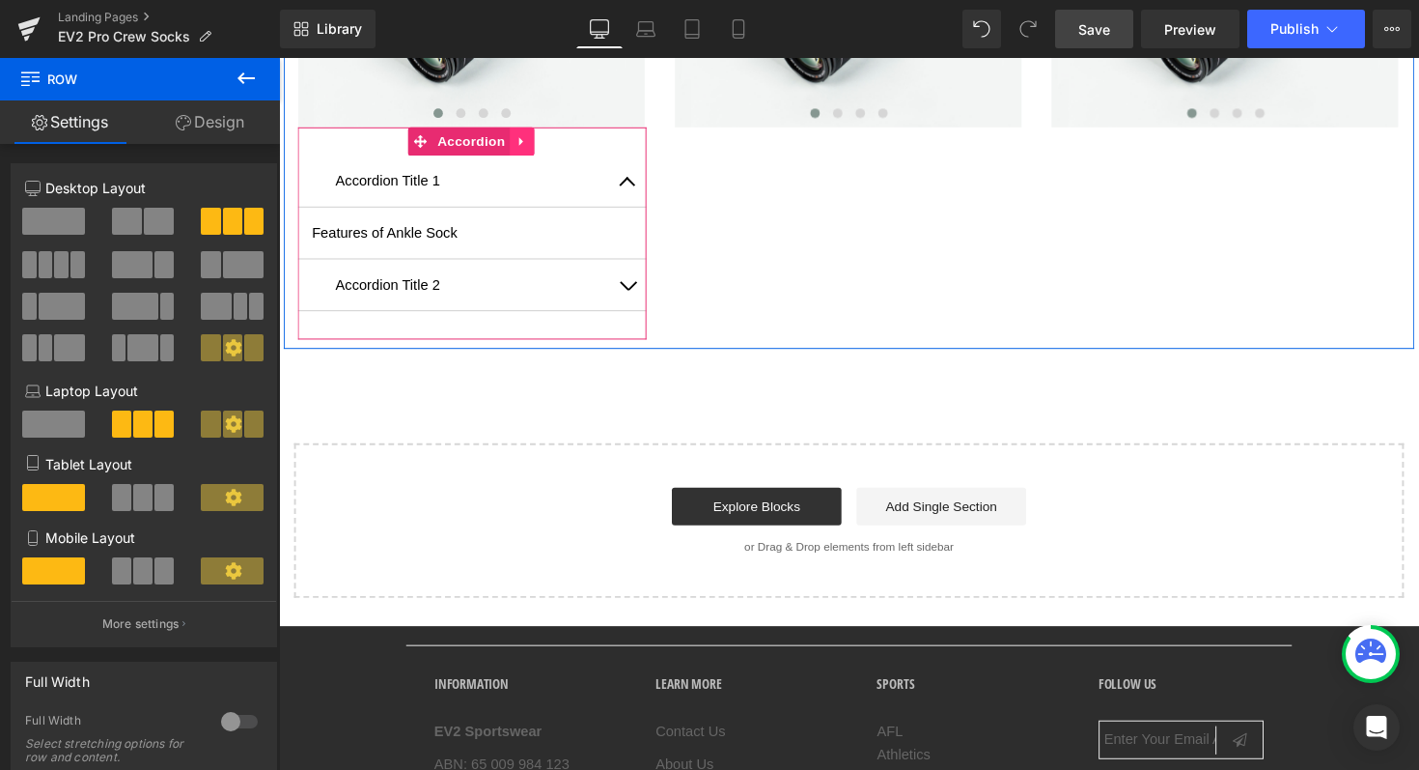
click at [530, 135] on link at bounding box center [528, 143] width 25 height 29
click at [510, 142] on icon at bounding box center [516, 144] width 14 height 14
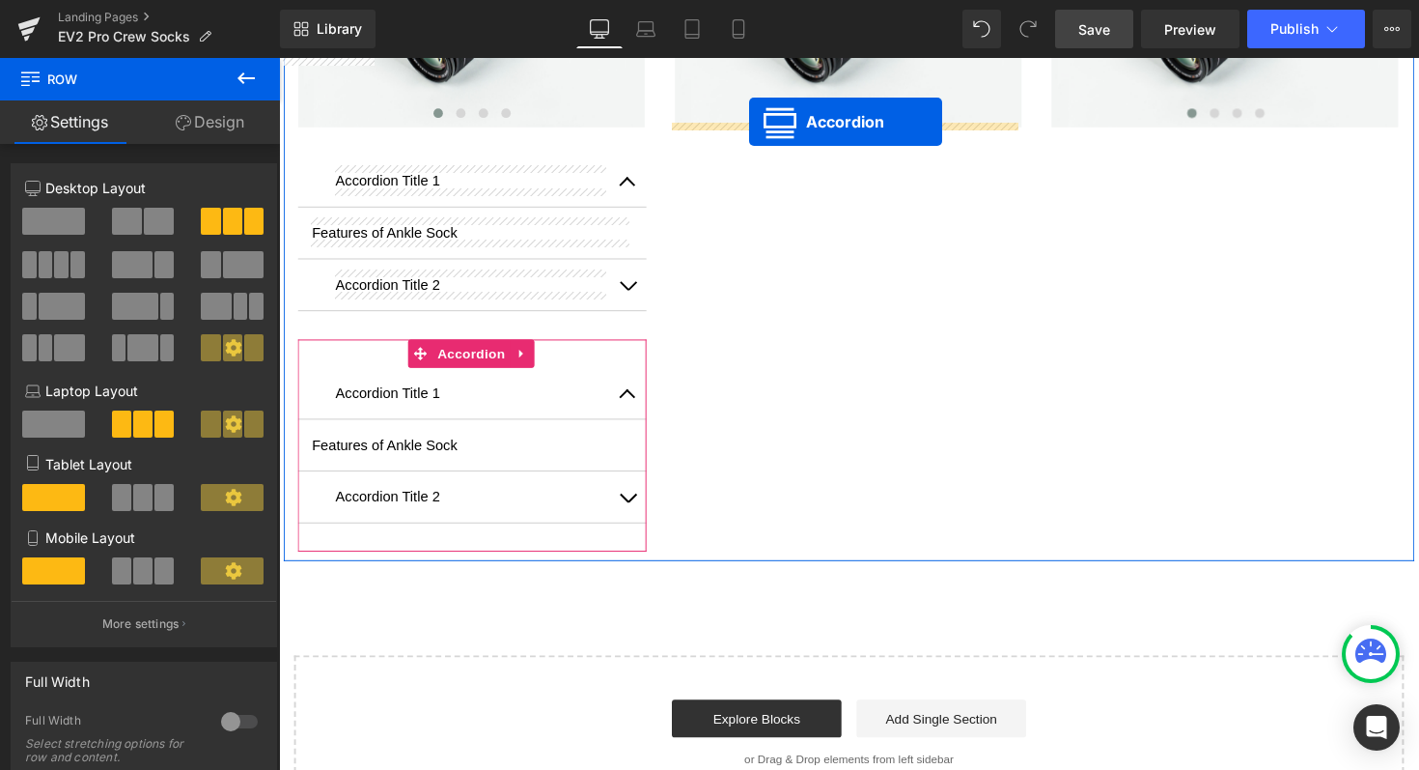
scroll to position [0, 0]
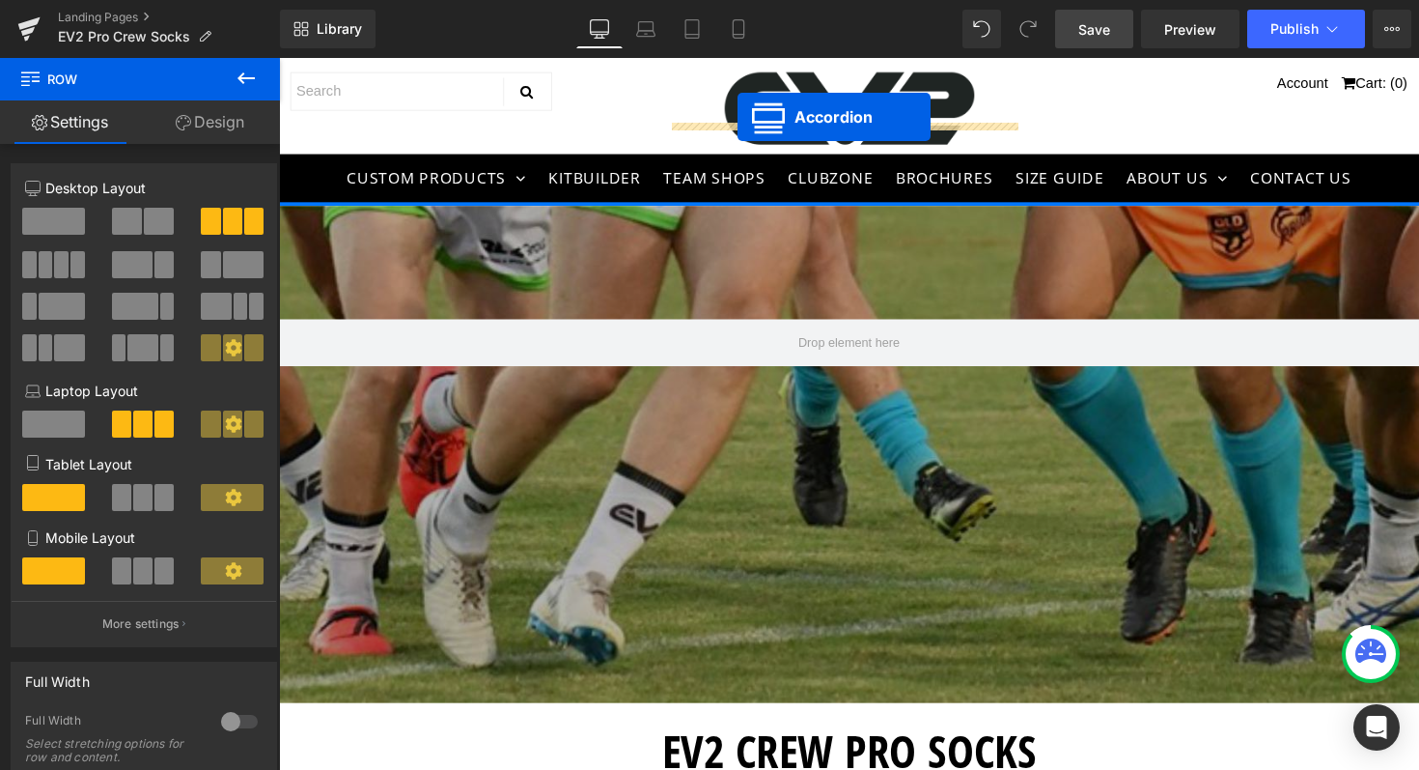
drag, startPoint x: 425, startPoint y: 356, endPoint x: 749, endPoint y: 120, distance: 401.5
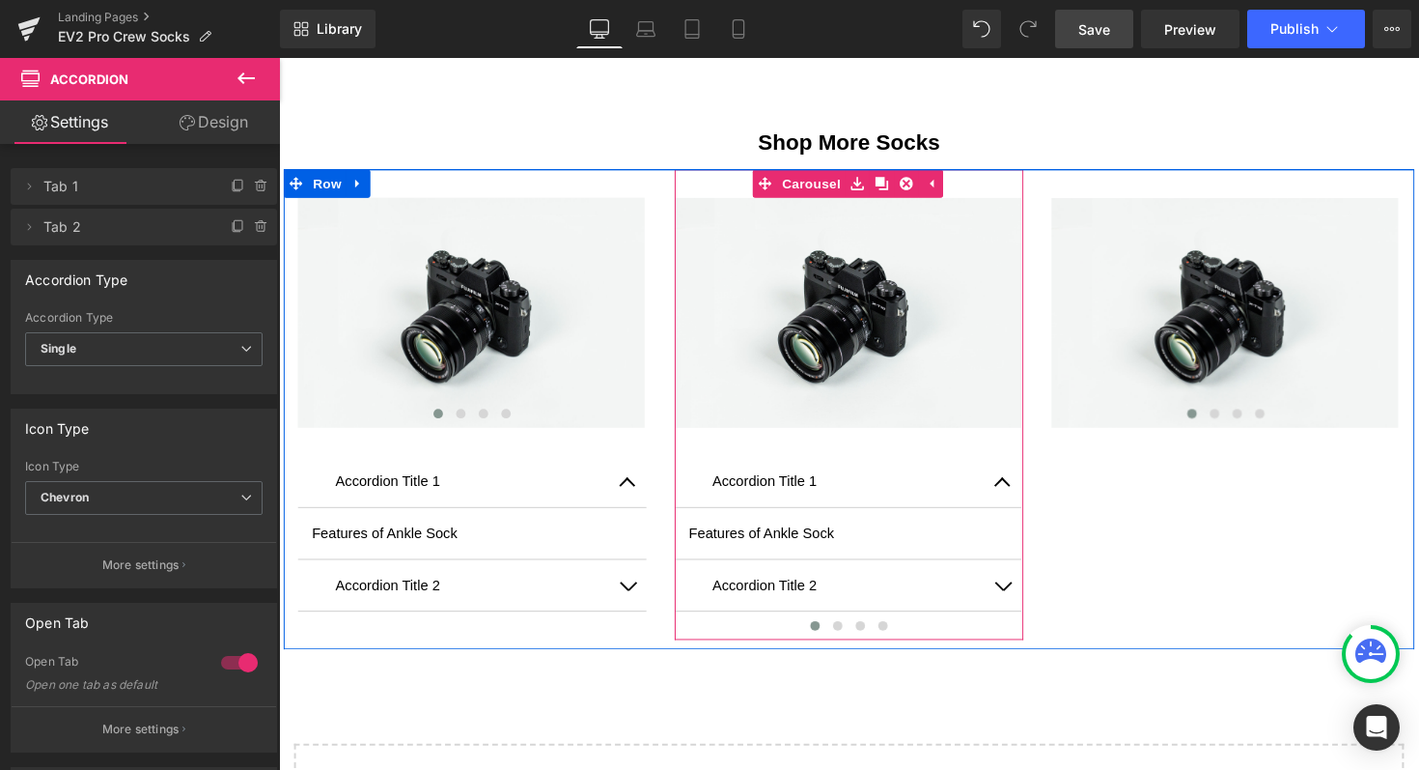
scroll to position [2047, 0]
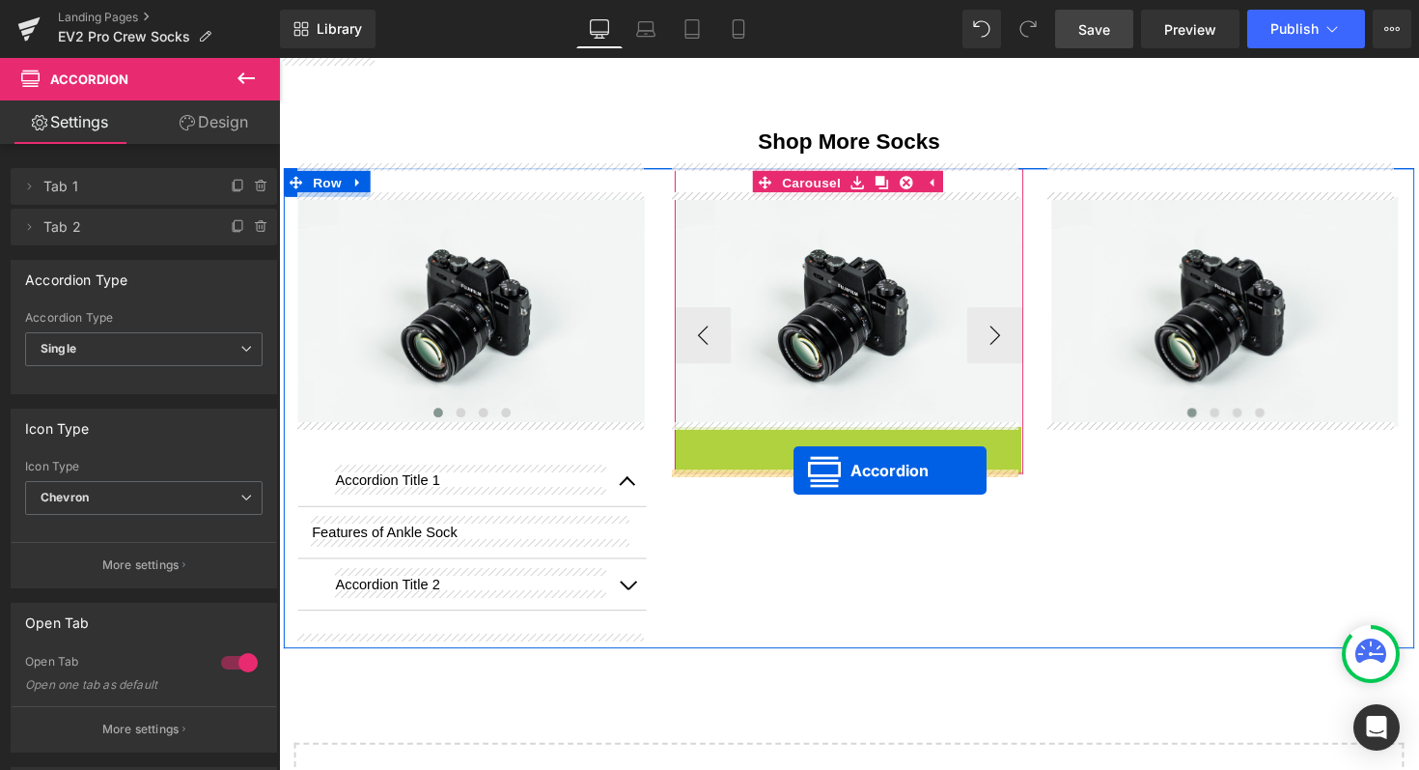
drag, startPoint x: 800, startPoint y: 446, endPoint x: 806, endPoint y: 480, distance: 34.3
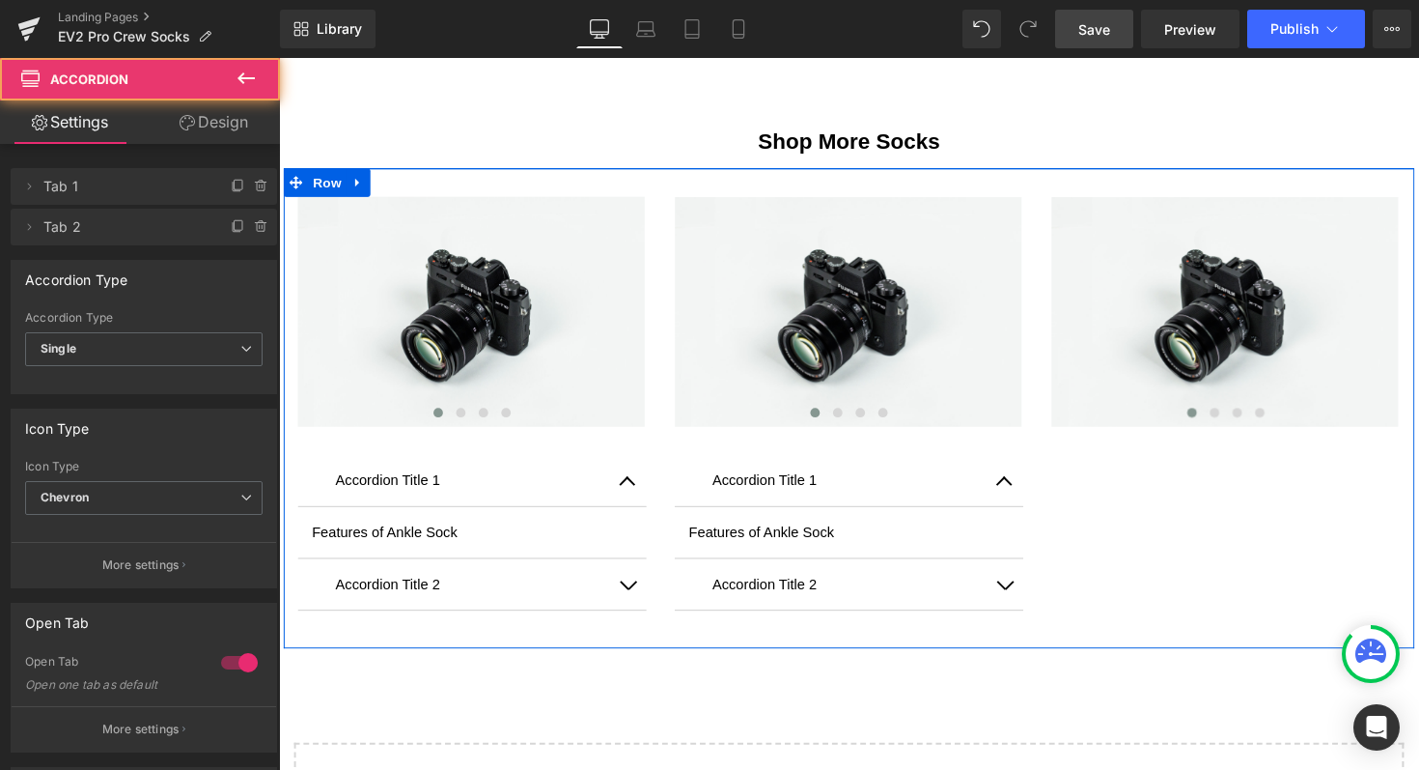
click at [1234, 552] on div "Image ‹ › Carousel Accordion Title 1 Text Block Features of Ankle Sock Text Blo…" at bounding box center [863, 416] width 1159 height 491
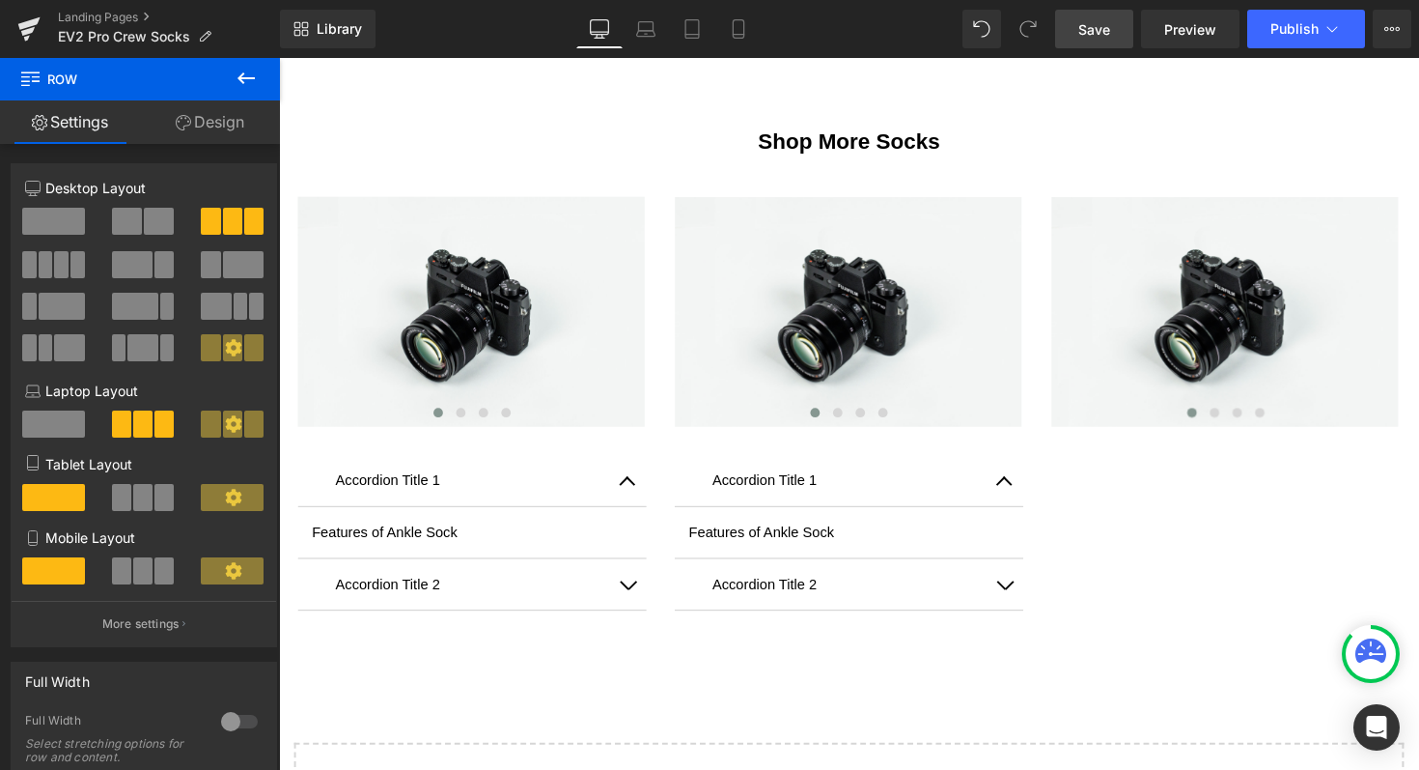
click at [1076, 25] on link "Save" at bounding box center [1094, 29] width 78 height 39
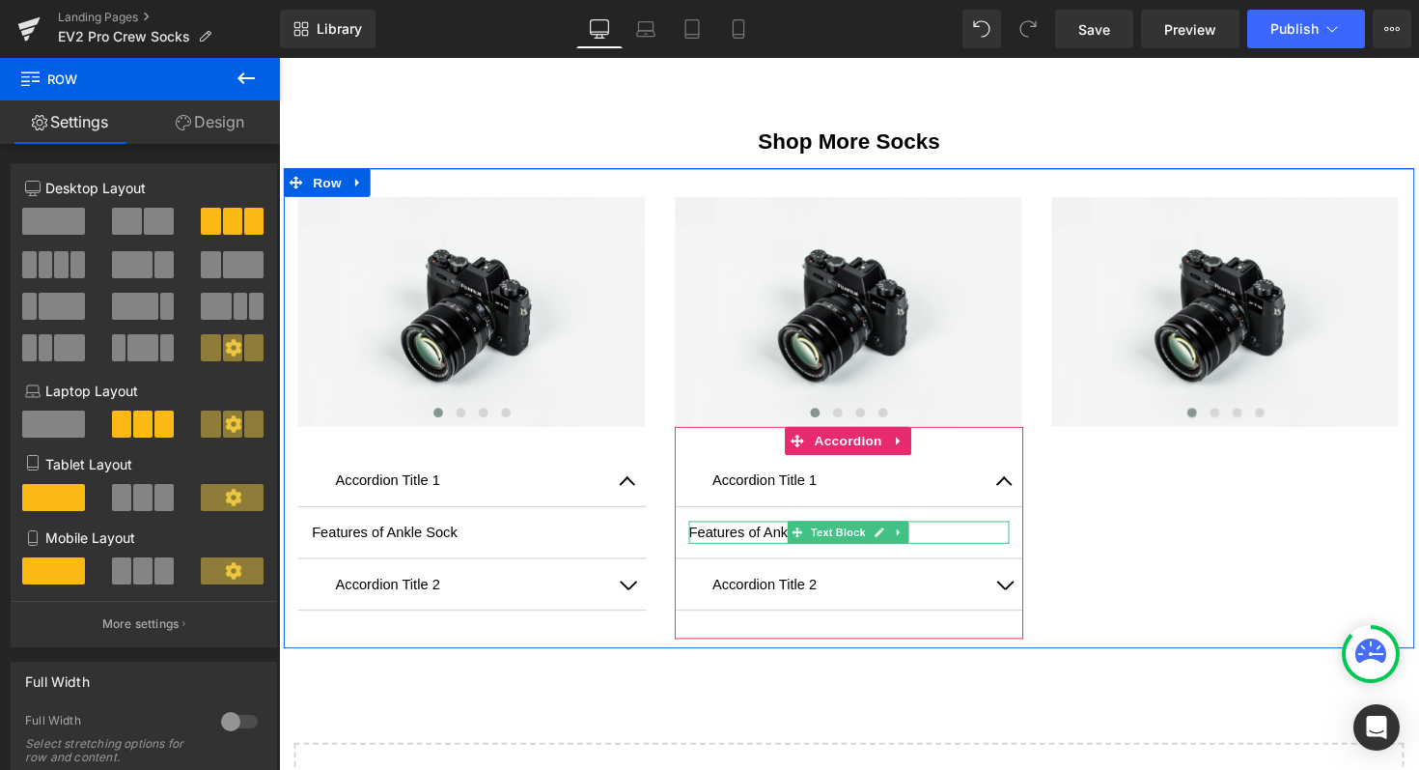
click at [933, 541] on p "Features of Ankle Sock" at bounding box center [863, 543] width 328 height 23
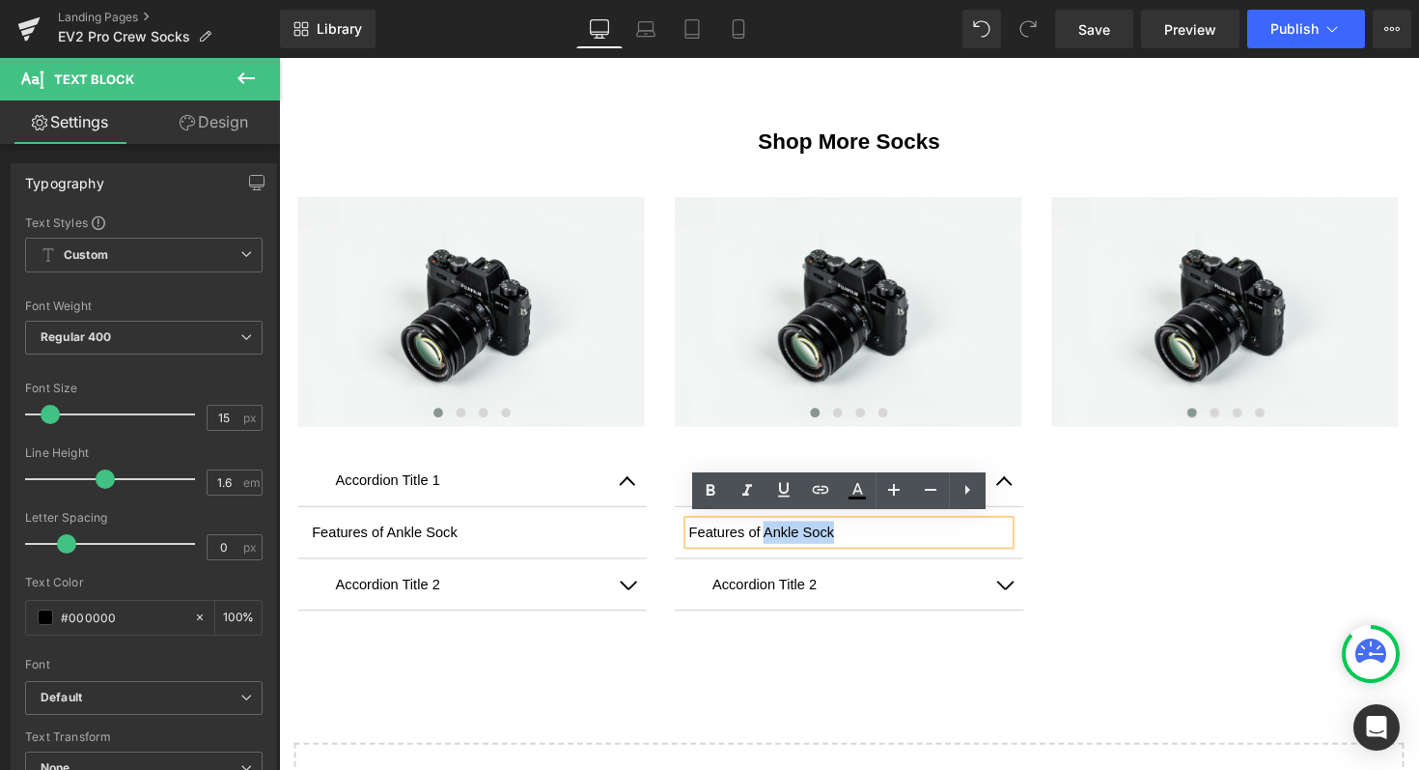
drag, startPoint x: 871, startPoint y: 546, endPoint x: 772, endPoint y: 546, distance: 98.5
click at [772, 546] on p "Features of Ankle Sock" at bounding box center [863, 543] width 328 height 23
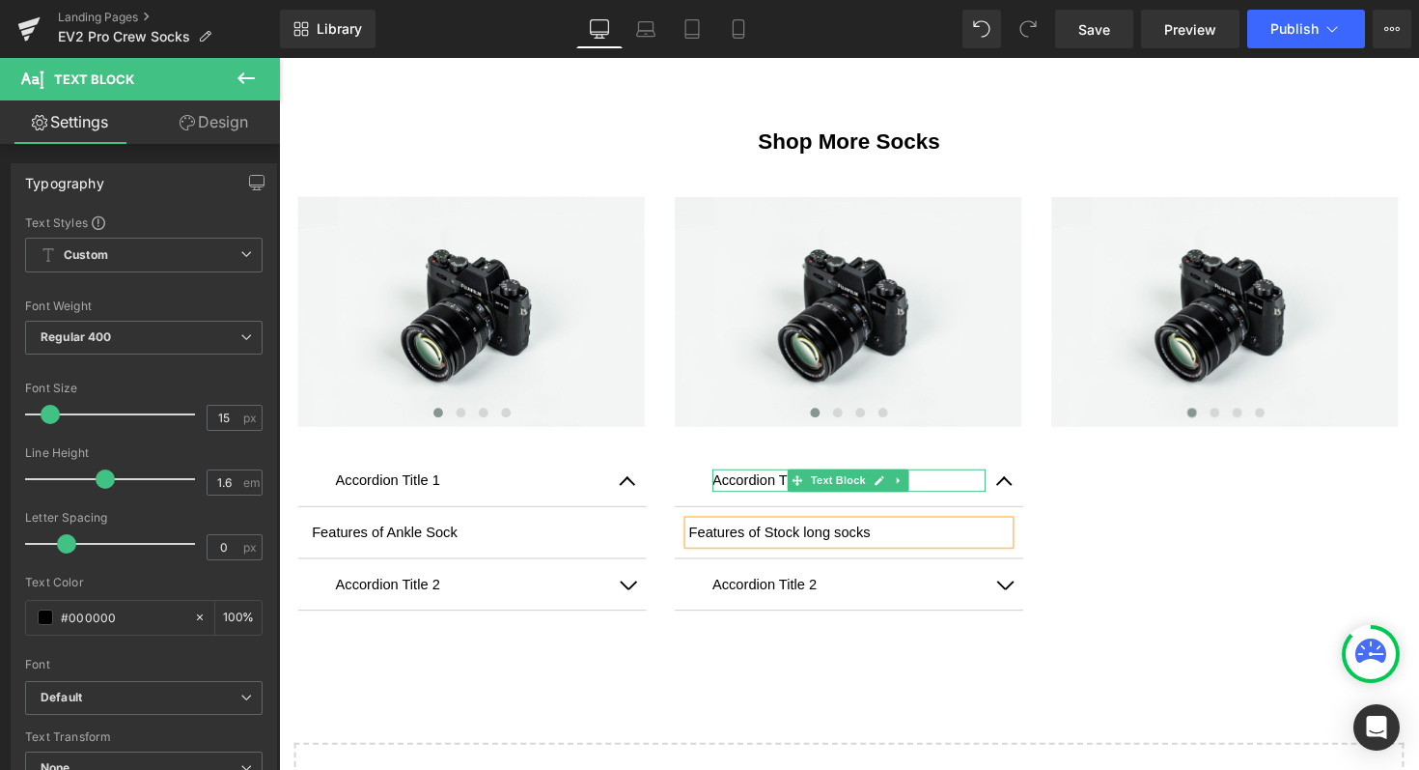
click at [909, 491] on icon at bounding box center [914, 491] width 11 height 12
click at [831, 441] on div "Accordion Title 1 Text Block Features of Stock long socks Text Block Accordion …" at bounding box center [863, 543] width 357 height 217
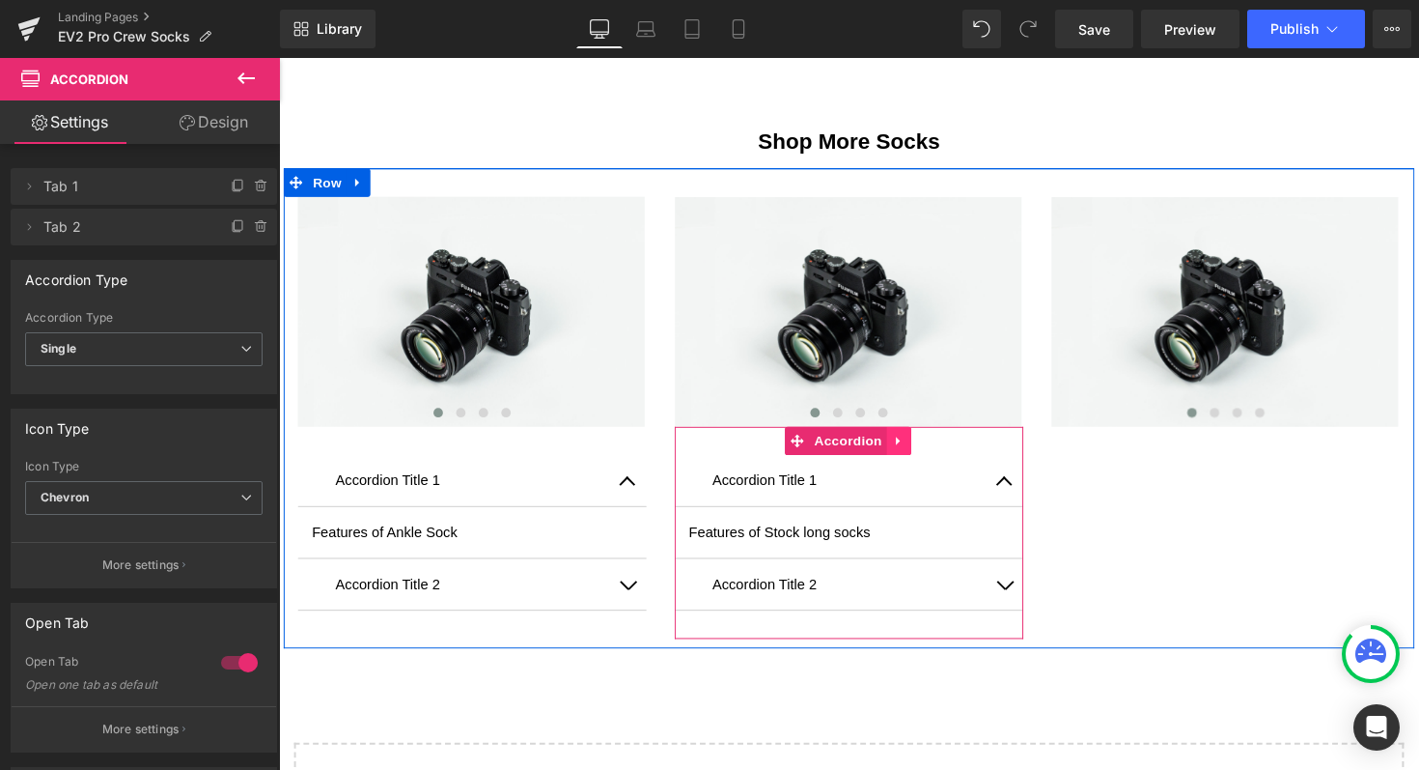
click at [911, 446] on icon at bounding box center [913, 450] width 4 height 9
click at [898, 444] on icon at bounding box center [902, 450] width 14 height 14
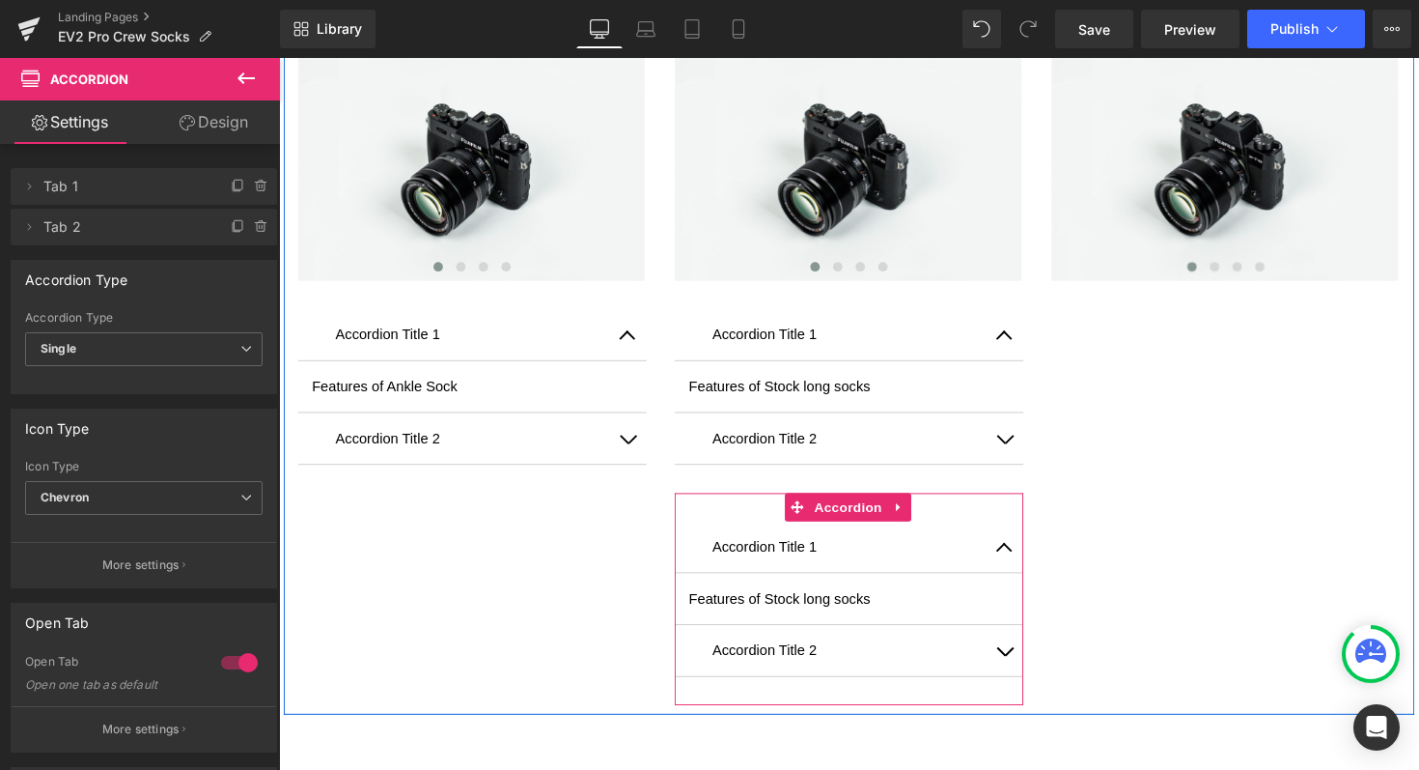
scroll to position [2197, 0]
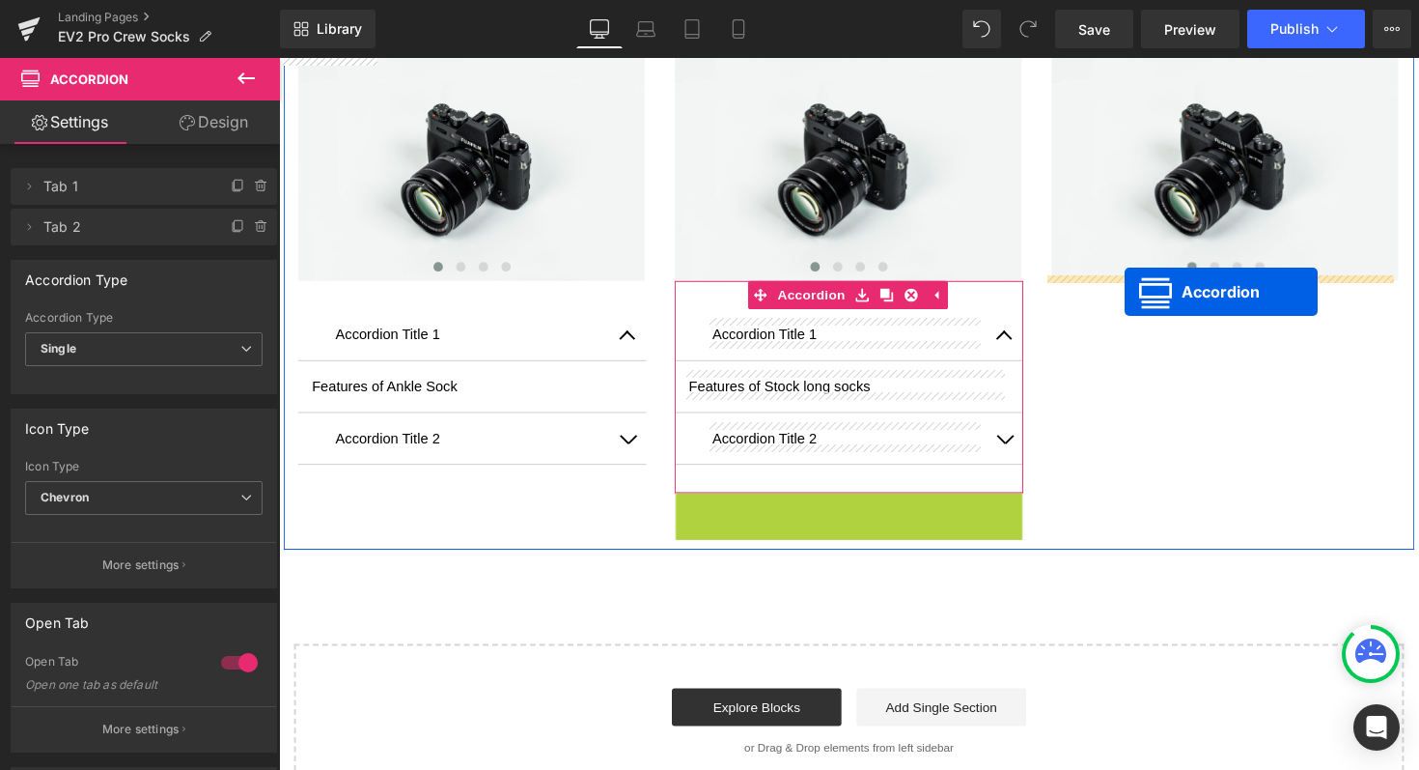
drag, startPoint x: 803, startPoint y: 516, endPoint x: 1145, endPoint y: 297, distance: 405.5
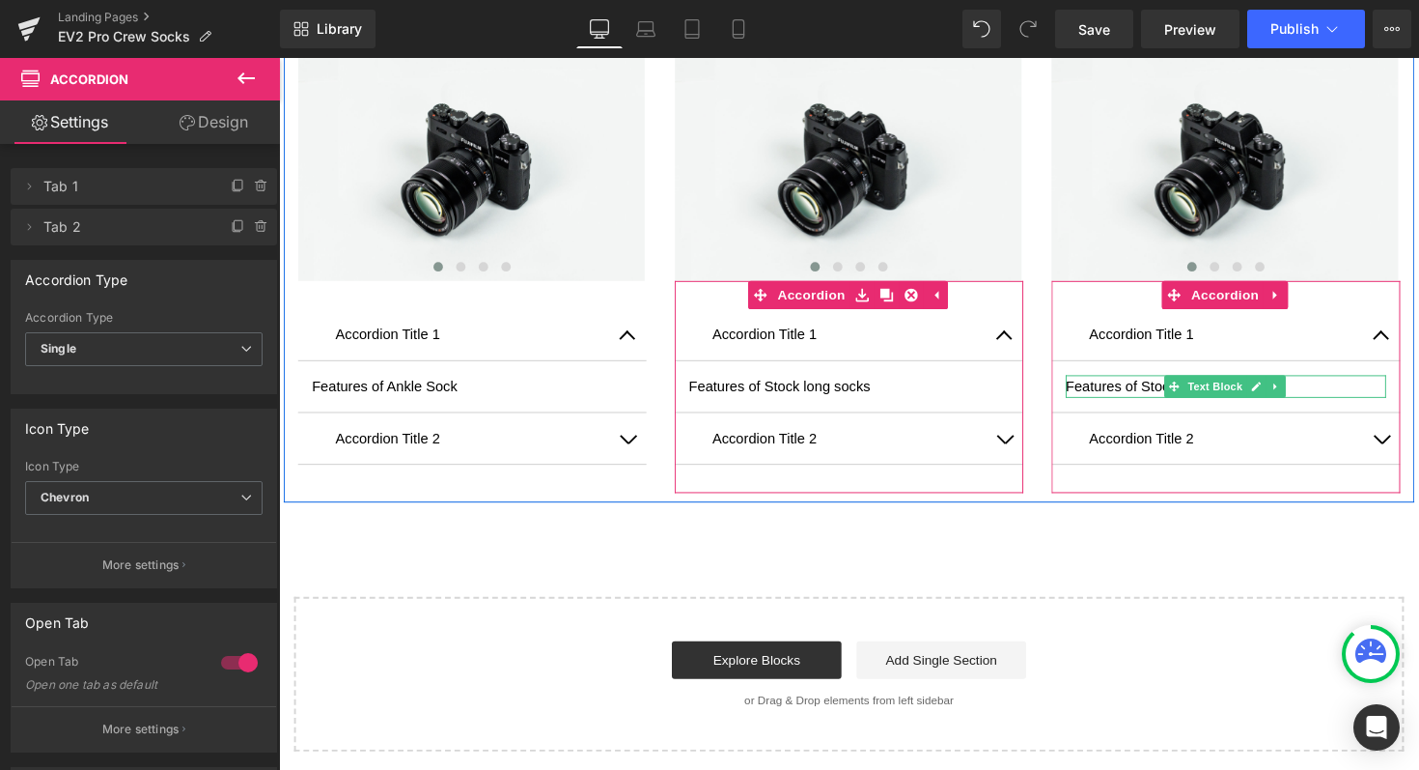
click at [1314, 384] on p "Features of Stock long socks" at bounding box center [1249, 393] width 328 height 23
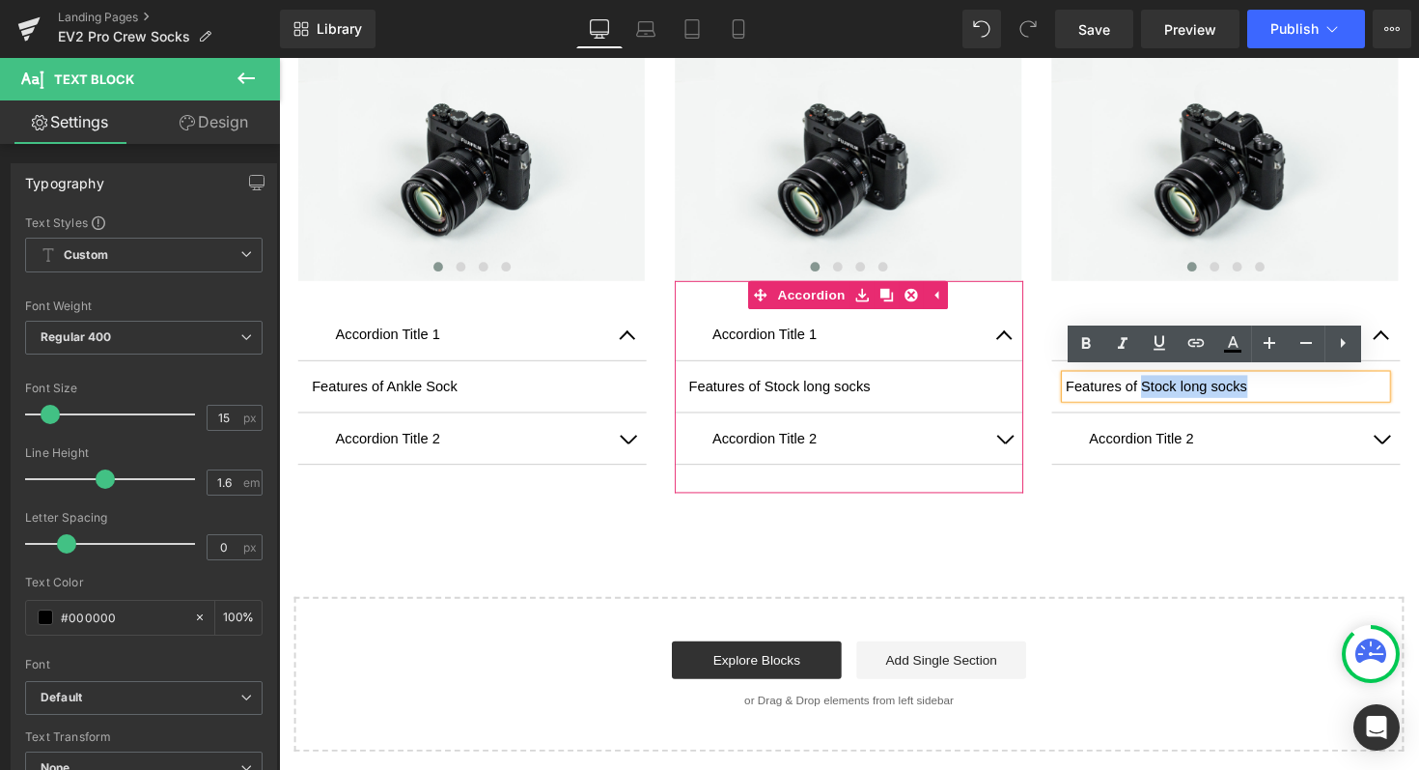
drag, startPoint x: 1308, startPoint y: 392, endPoint x: 1158, endPoint y: 393, distance: 150.6
click at [1158, 393] on p "Features of Stock long socks" at bounding box center [1249, 393] width 328 height 23
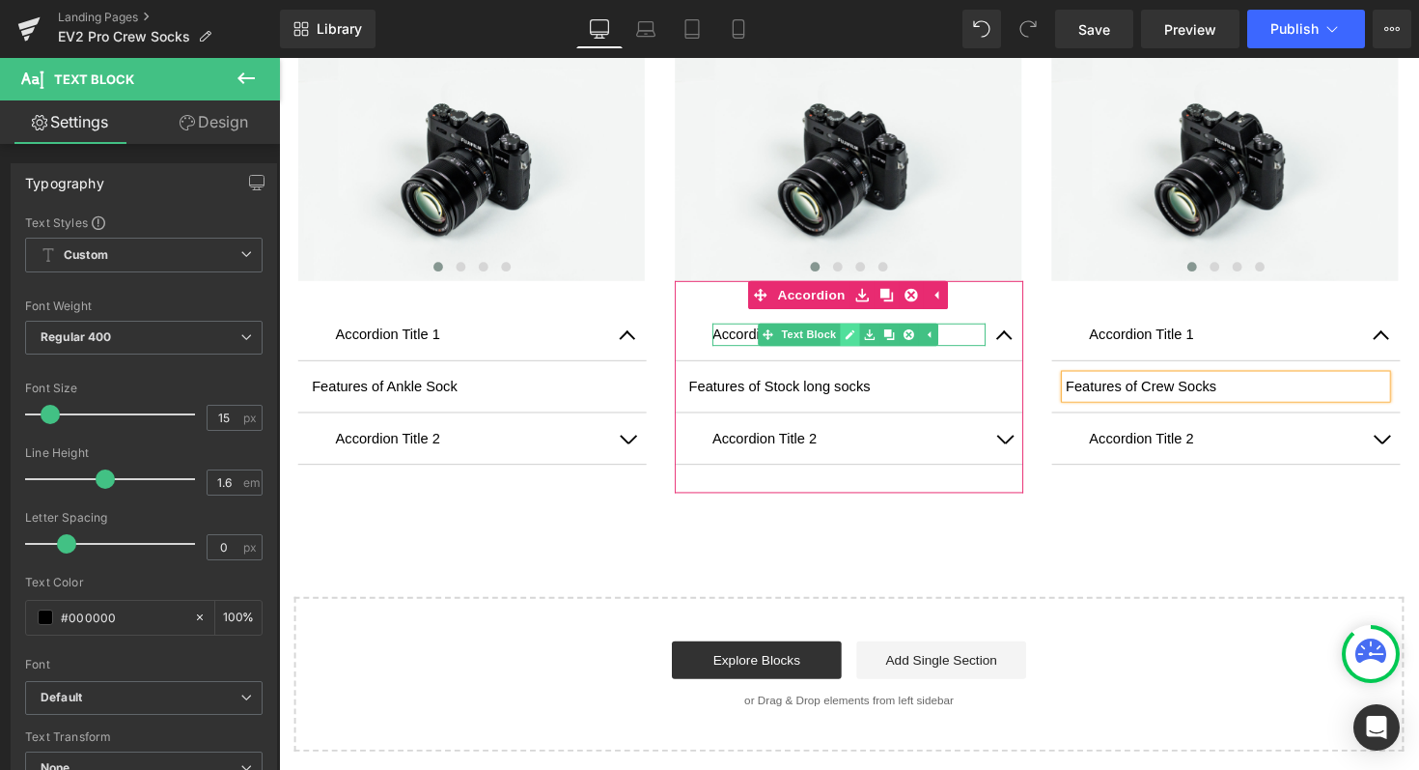
click at [864, 332] on link at bounding box center [865, 340] width 20 height 23
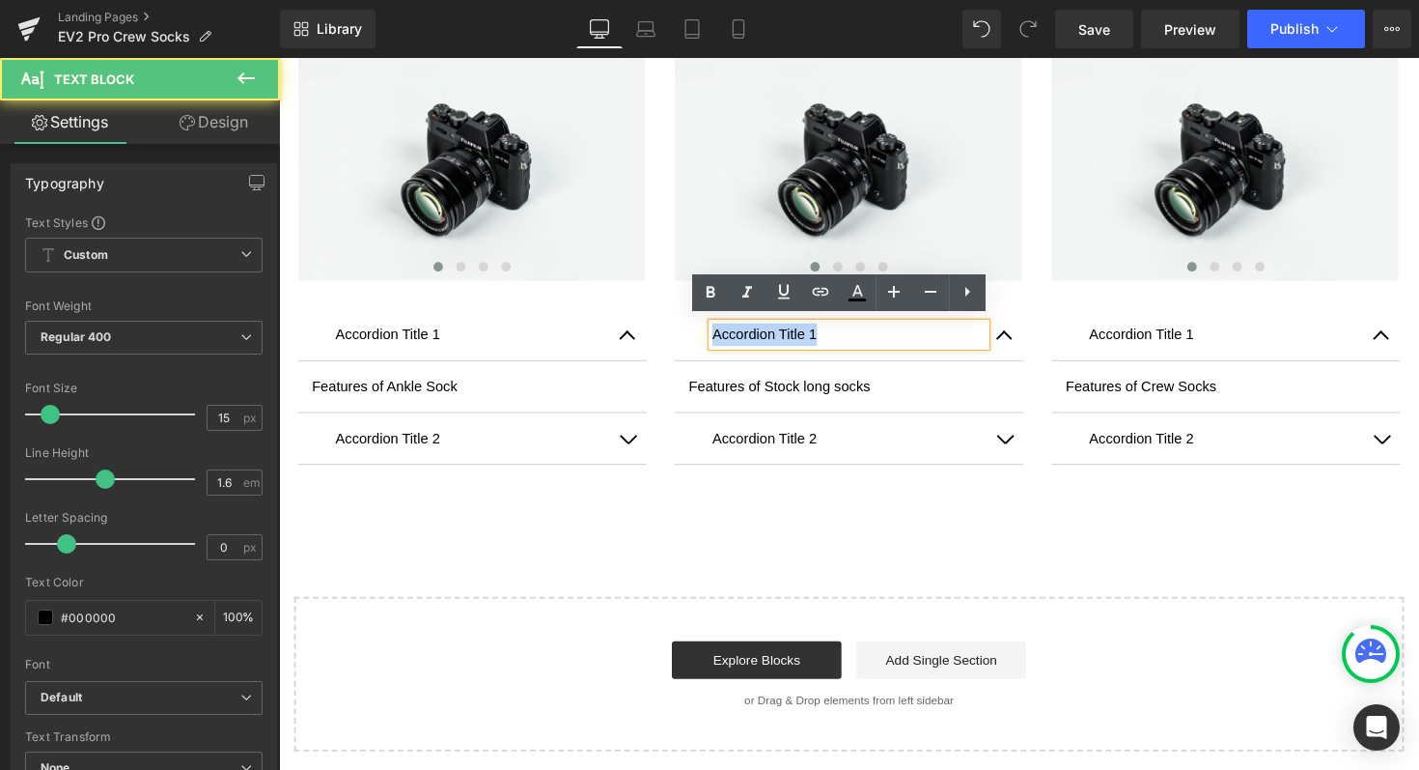
drag, startPoint x: 700, startPoint y: 337, endPoint x: 688, endPoint y: 337, distance: 11.6
click at [688, 337] on div "Accordion Title 1 Text Block" at bounding box center [863, 341] width 357 height 53
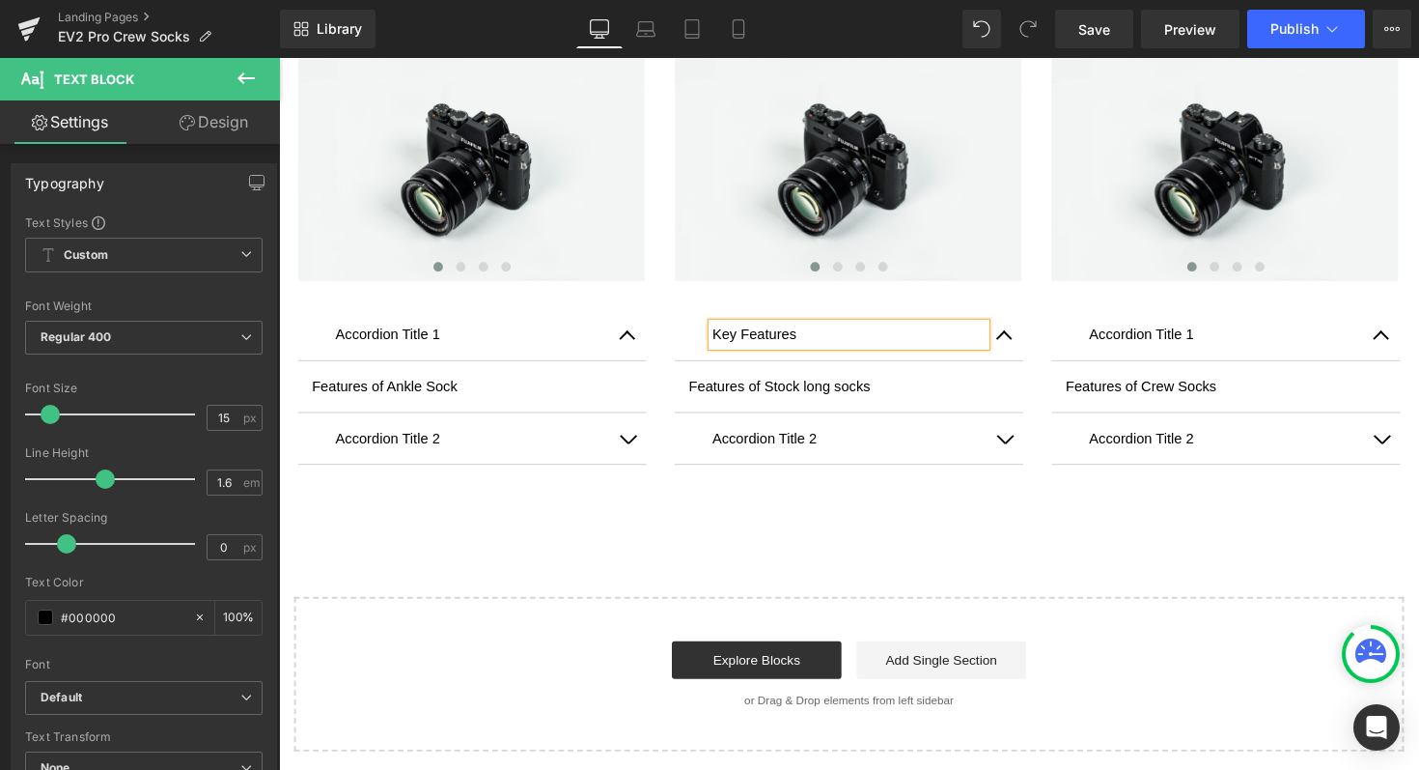
drag, startPoint x: 808, startPoint y: 334, endPoint x: 715, endPoint y: 333, distance: 93.7
click at [723, 333] on div "Key Features" at bounding box center [863, 340] width 280 height 23
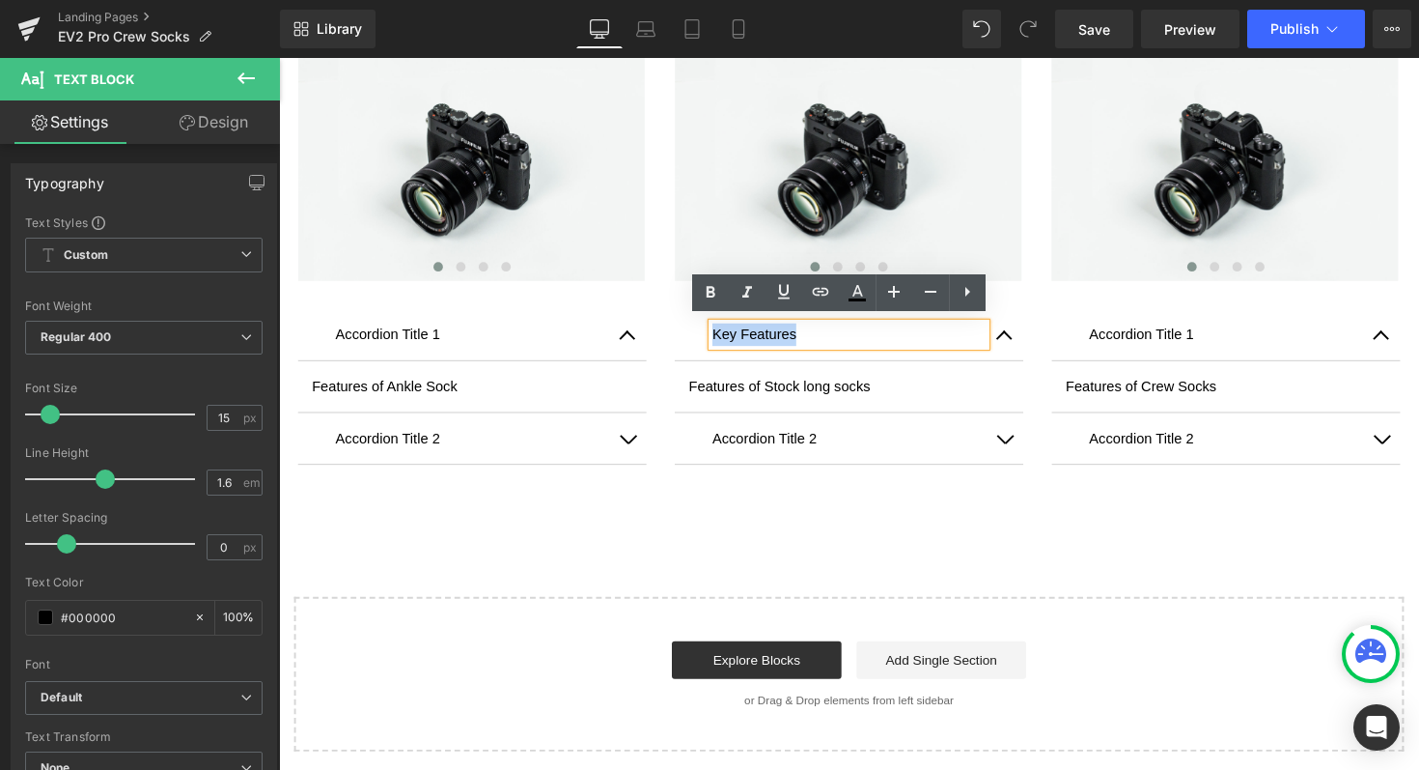
drag, startPoint x: 811, startPoint y: 336, endPoint x: 716, endPoint y: 337, distance: 94.6
click at [723, 337] on p "Key Features" at bounding box center [863, 340] width 280 height 23
click at [708, 289] on icon at bounding box center [711, 292] width 9 height 12
click at [815, 344] on p "Key Features" at bounding box center [863, 340] width 280 height 23
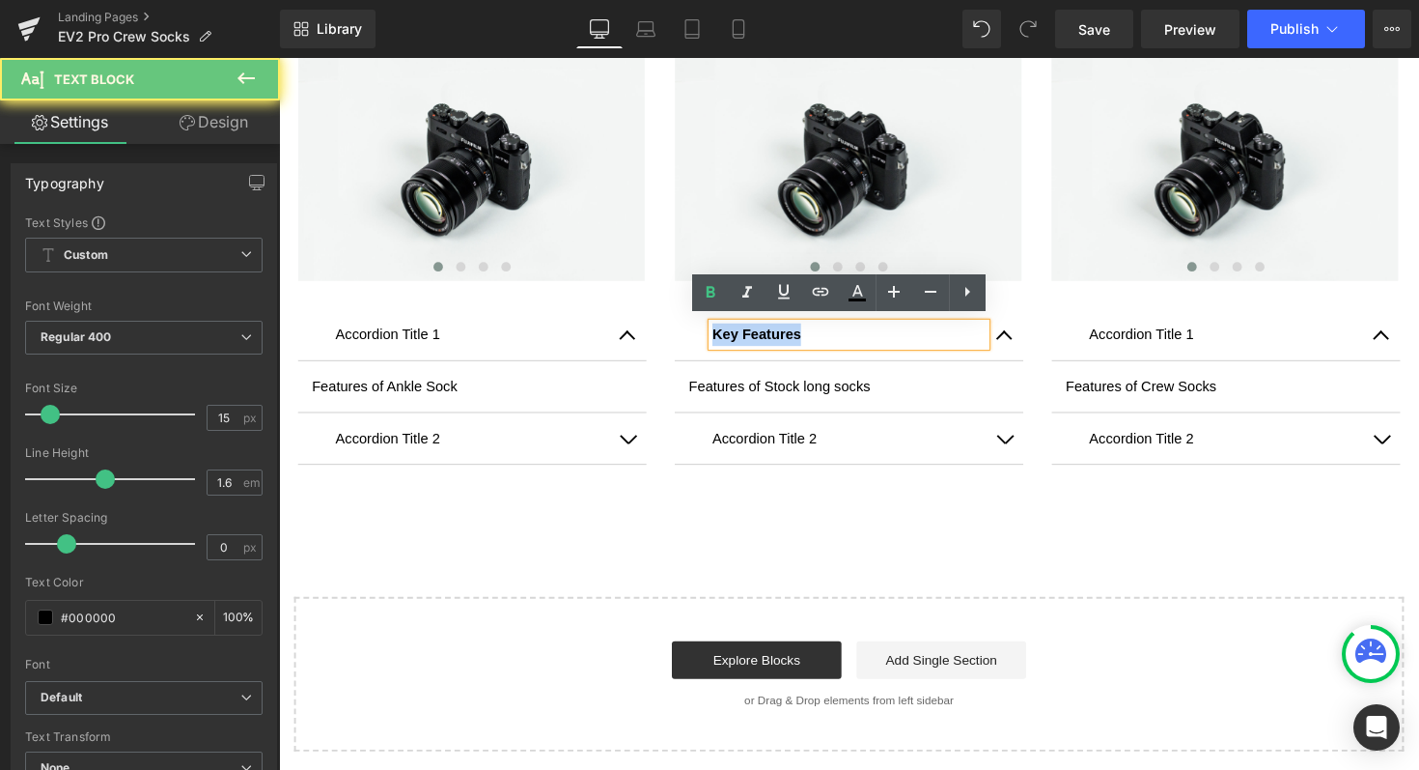
drag, startPoint x: 815, startPoint y: 344, endPoint x: 720, endPoint y: 344, distance: 94.6
click at [723, 344] on p "Key Features" at bounding box center [863, 340] width 280 height 23
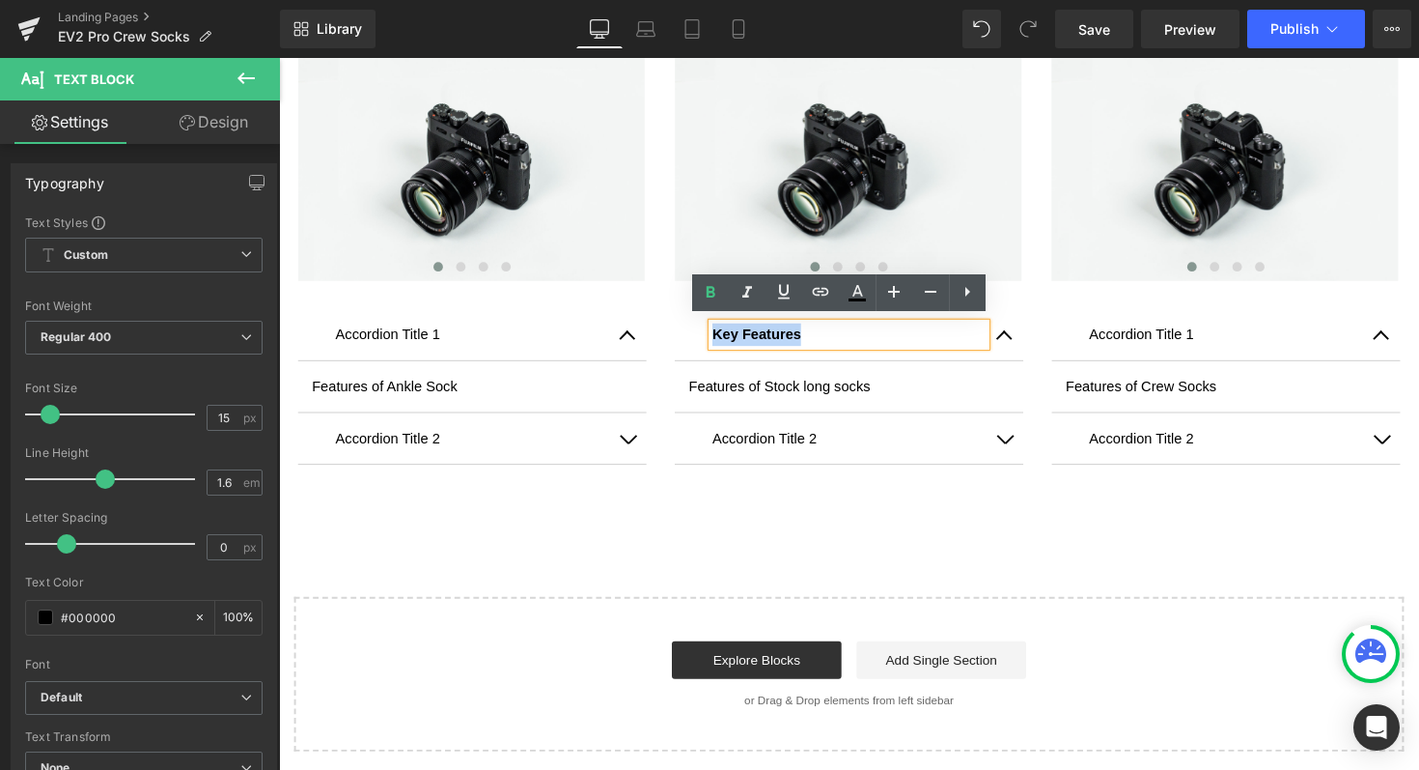
copy strong "Key Features"
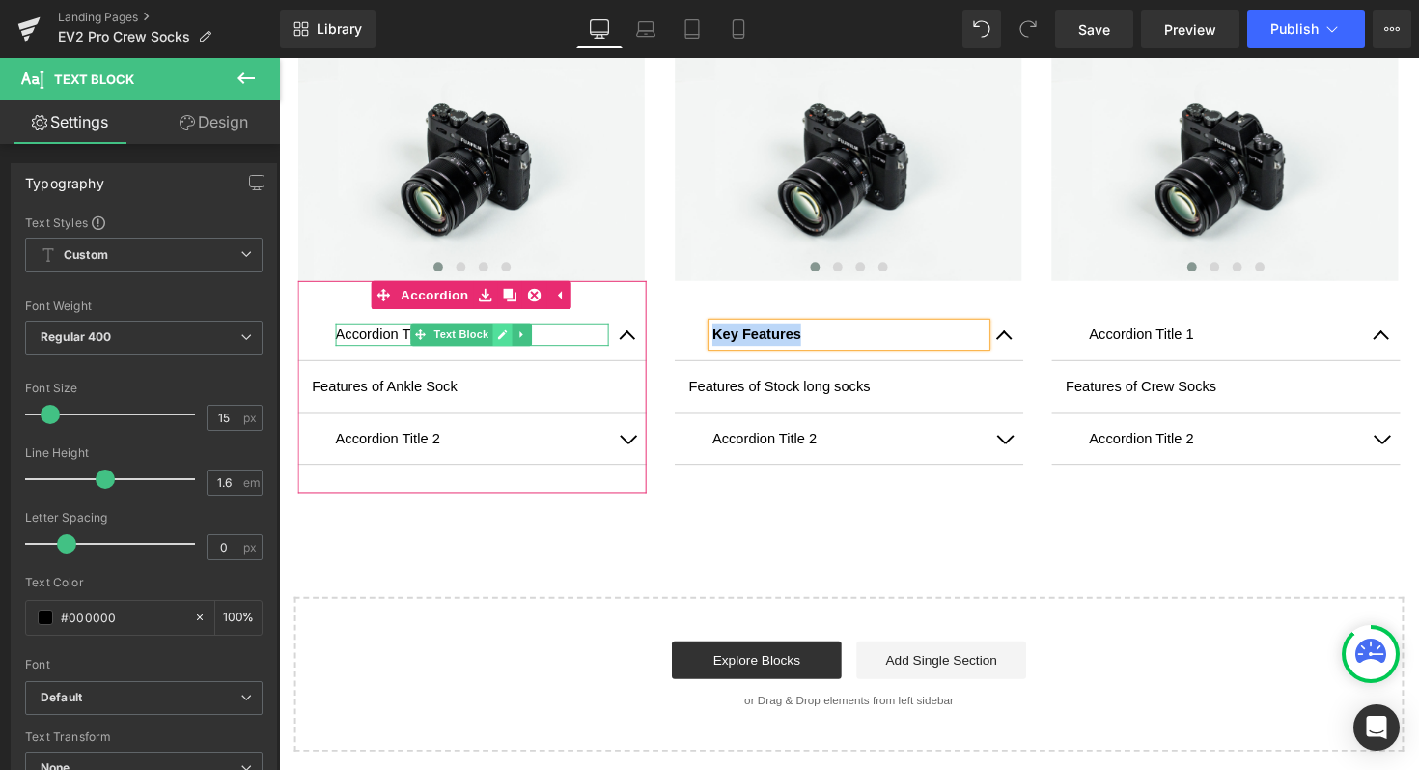
click at [503, 335] on icon at bounding box center [508, 341] width 11 height 12
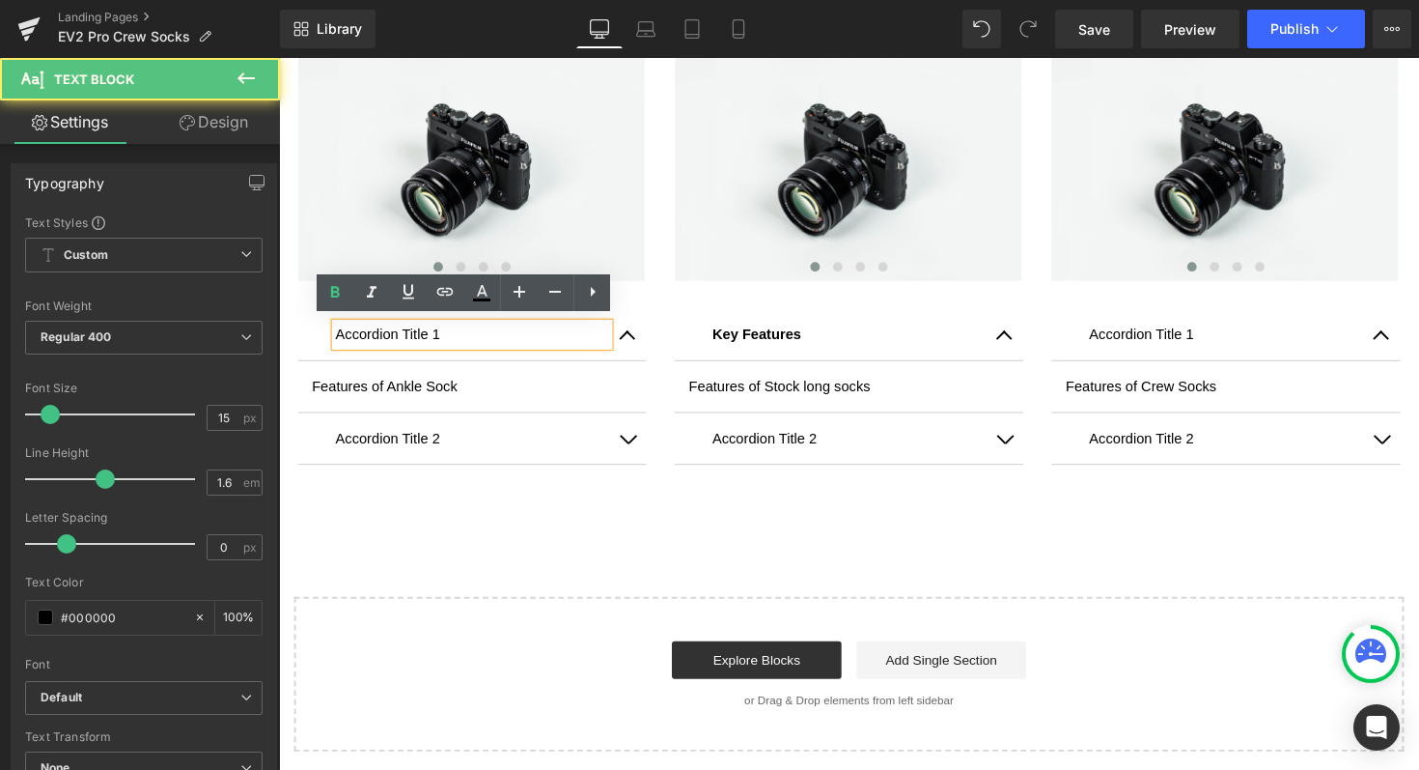
drag, startPoint x: 405, startPoint y: 343, endPoint x: 329, endPoint y: 333, distance: 75.9
click at [337, 333] on div "Accordion Title 1" at bounding box center [477, 340] width 280 height 23
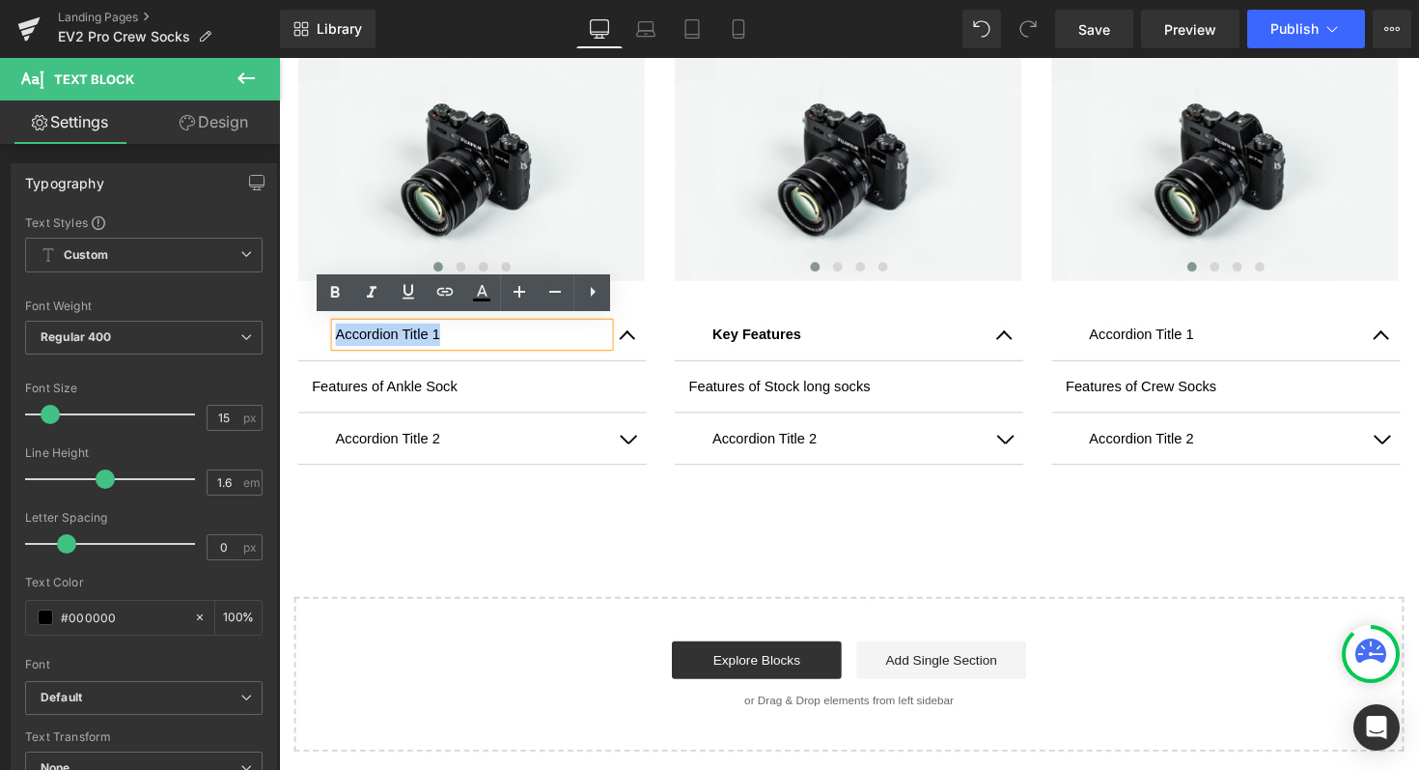
drag, startPoint x: 450, startPoint y: 328, endPoint x: 336, endPoint y: 337, distance: 114.3
click at [337, 337] on p "Accordion Title 1" at bounding box center [477, 340] width 280 height 23
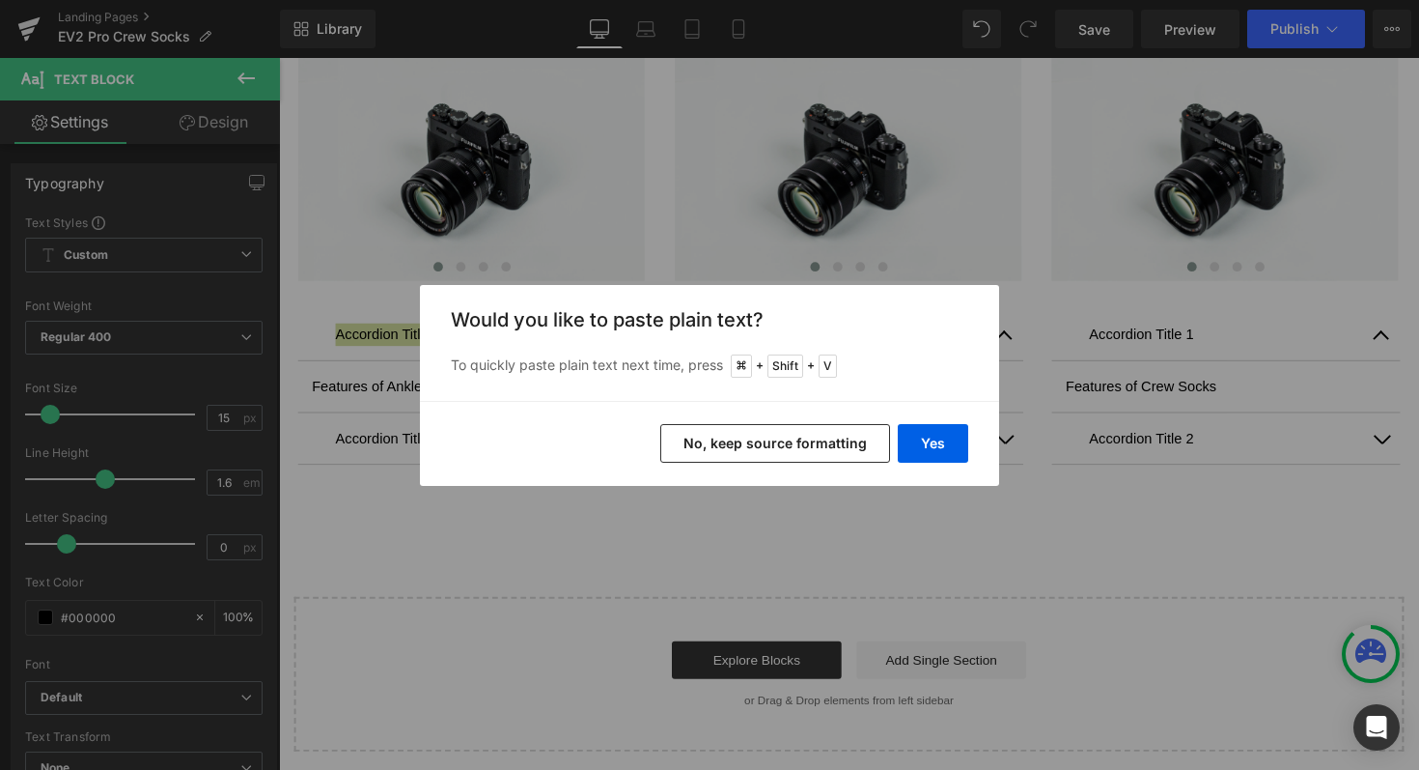
click at [781, 438] on button "No, keep source formatting" at bounding box center [775, 443] width 230 height 39
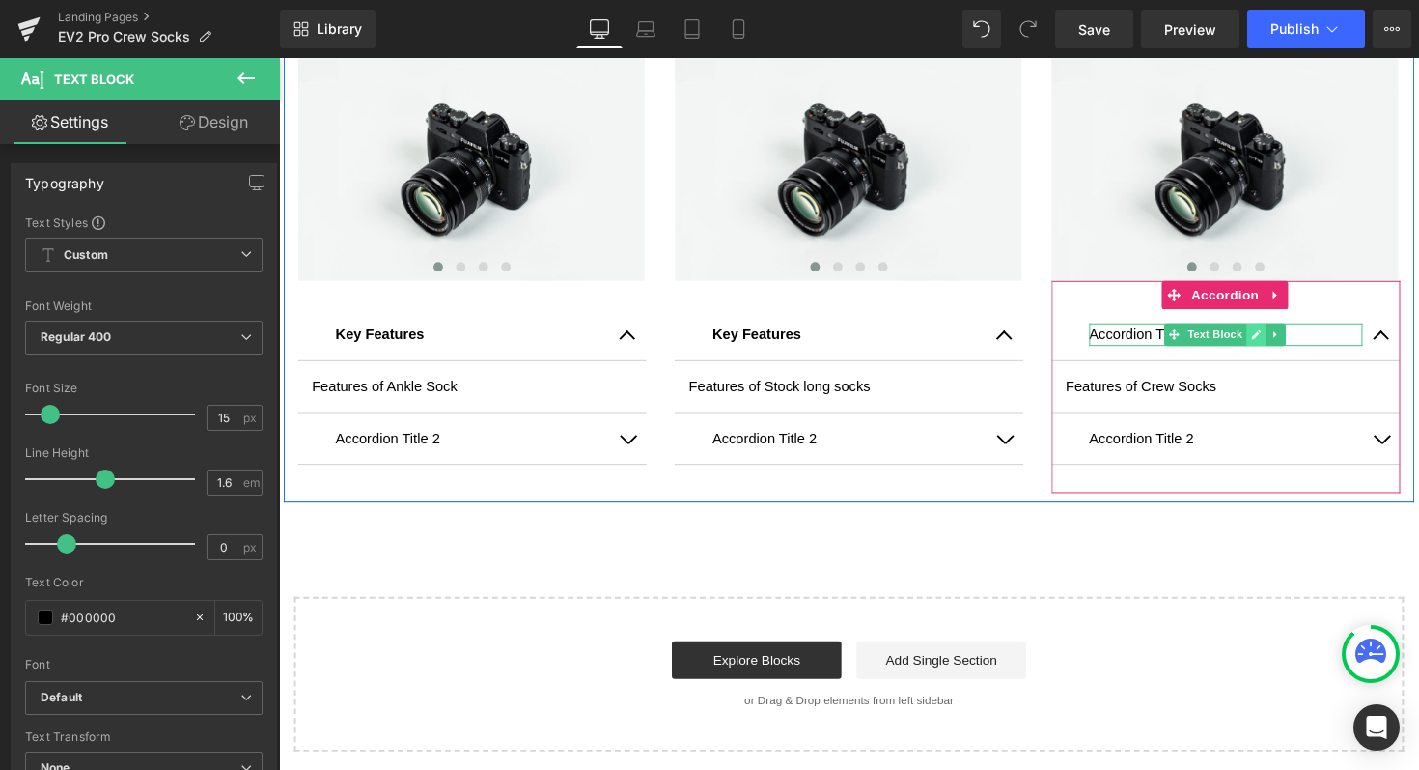
click at [1278, 335] on link at bounding box center [1281, 340] width 20 height 23
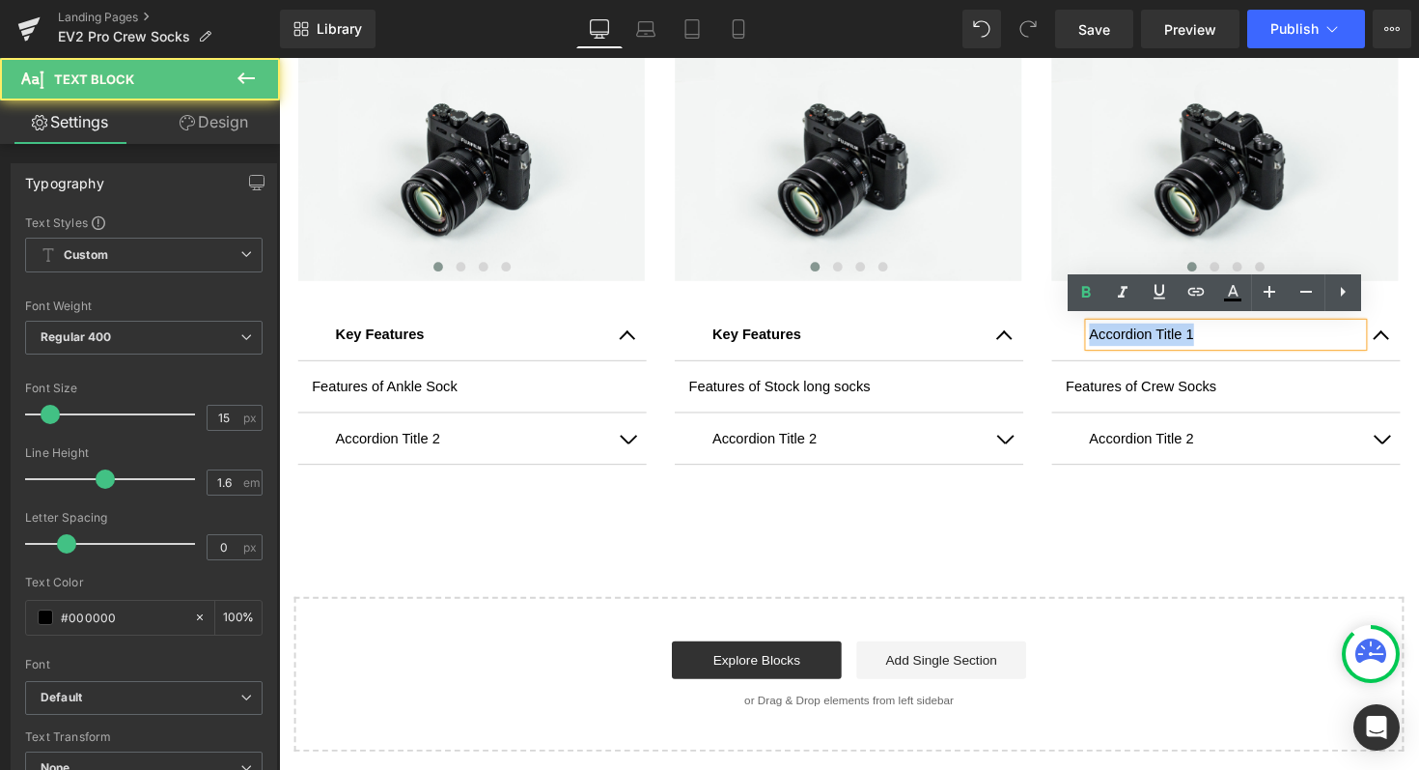
drag, startPoint x: 1116, startPoint y: 339, endPoint x: 1054, endPoint y: 339, distance: 61.8
click at [1056, 339] on div "Image ‹ › Carousel Accordion Title 1 Text Block Features of Crew Socks Text Blo…" at bounding box center [1249, 262] width 386 height 482
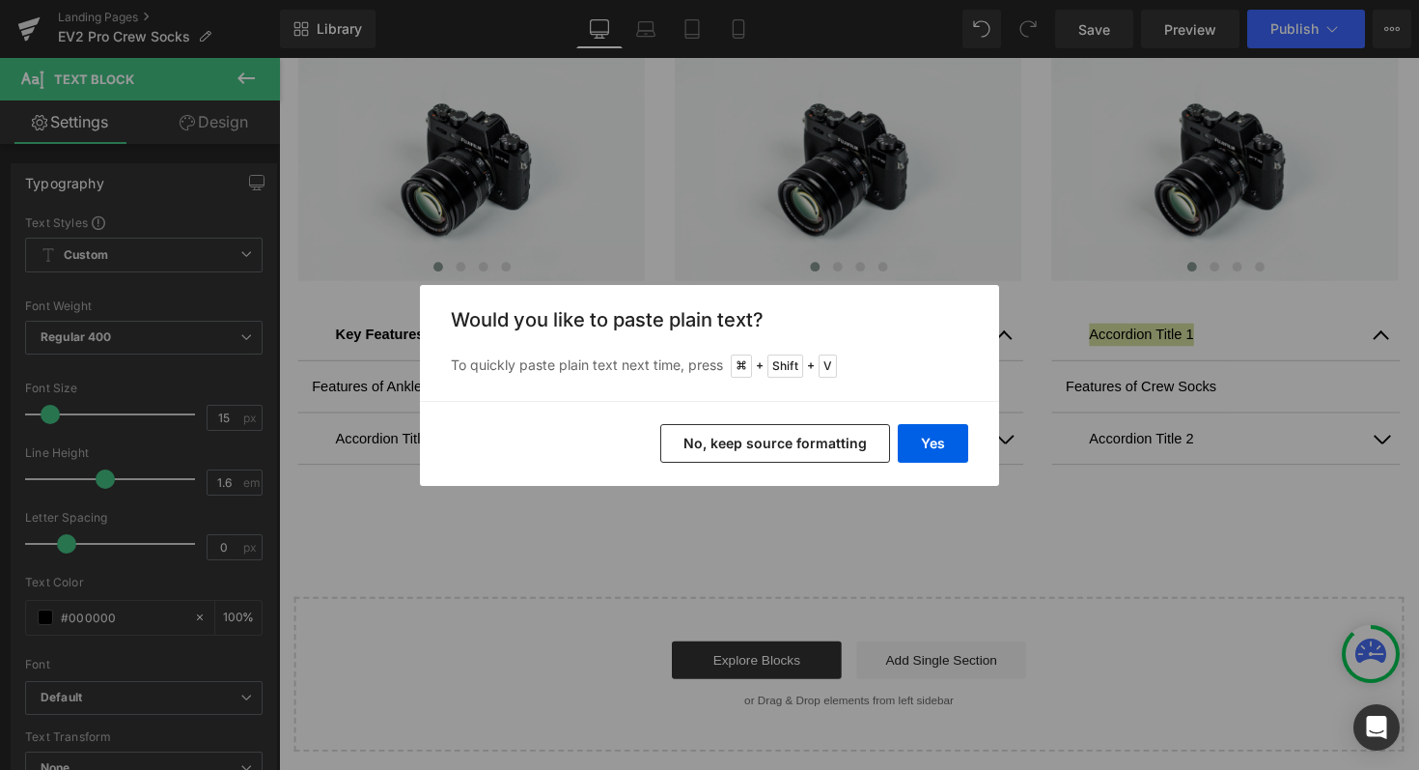
click at [724, 432] on button "No, keep source formatting" at bounding box center [775, 443] width 230 height 39
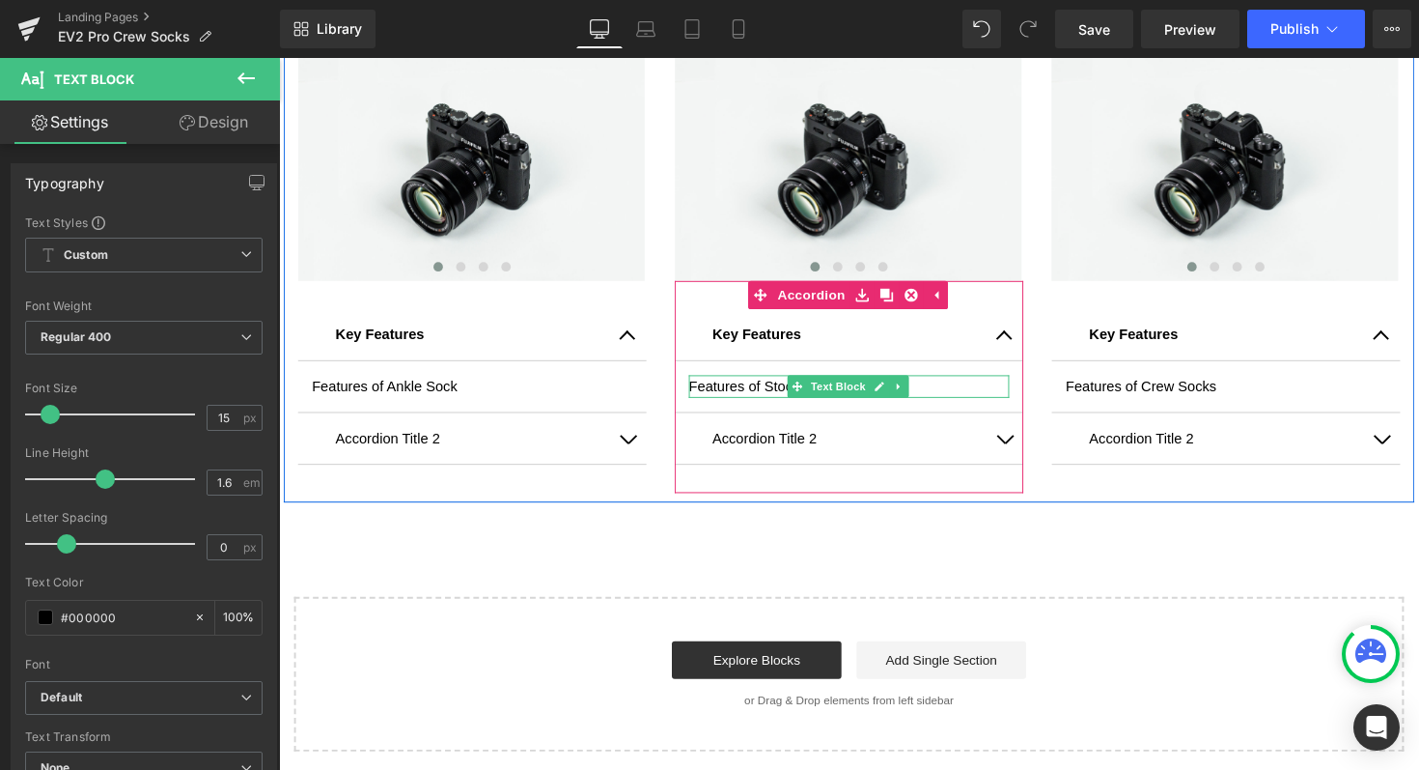
click at [931, 390] on p "Features of Stock long socks" at bounding box center [863, 393] width 328 height 23
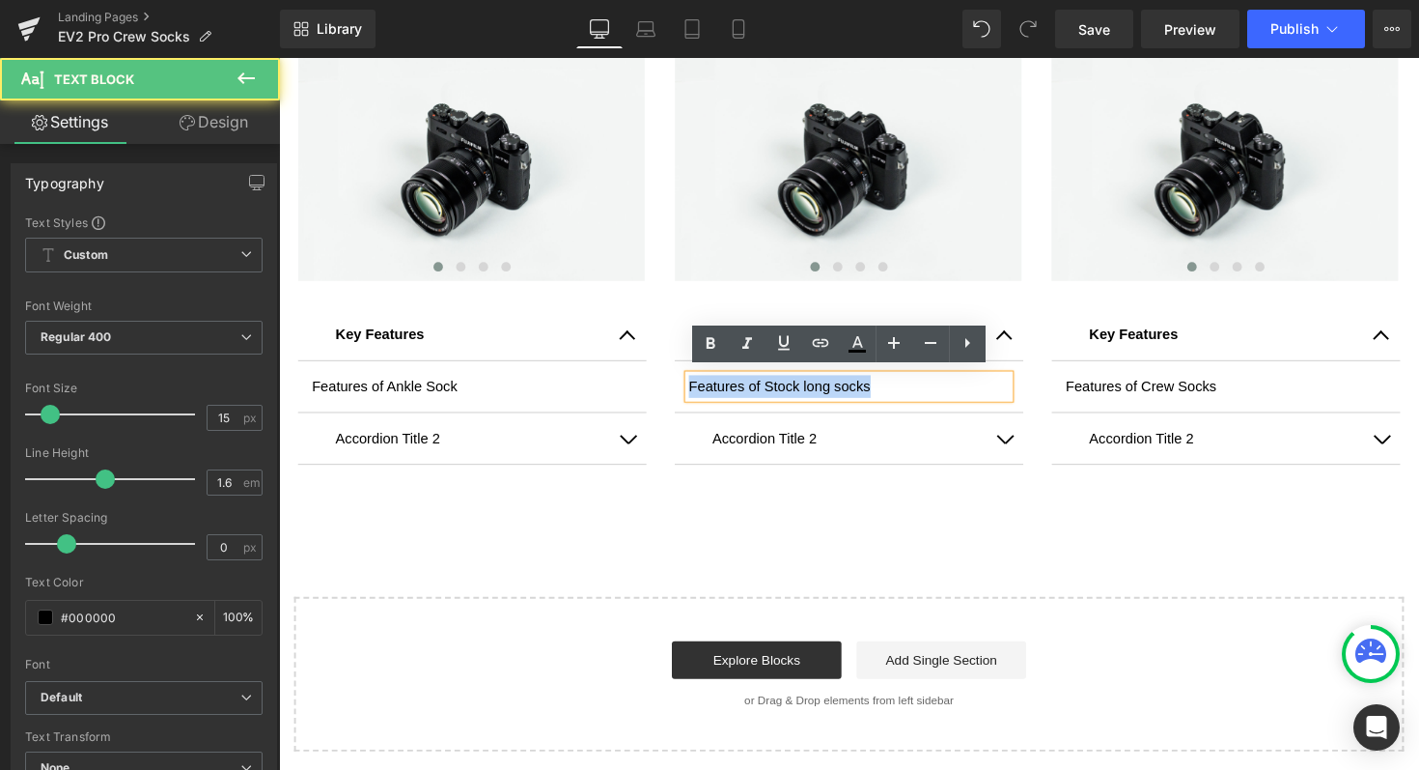
drag, startPoint x: 892, startPoint y: 397, endPoint x: 692, endPoint y: 395, distance: 199.9
click at [699, 395] on p "Features of Stock long socks" at bounding box center [863, 393] width 328 height 23
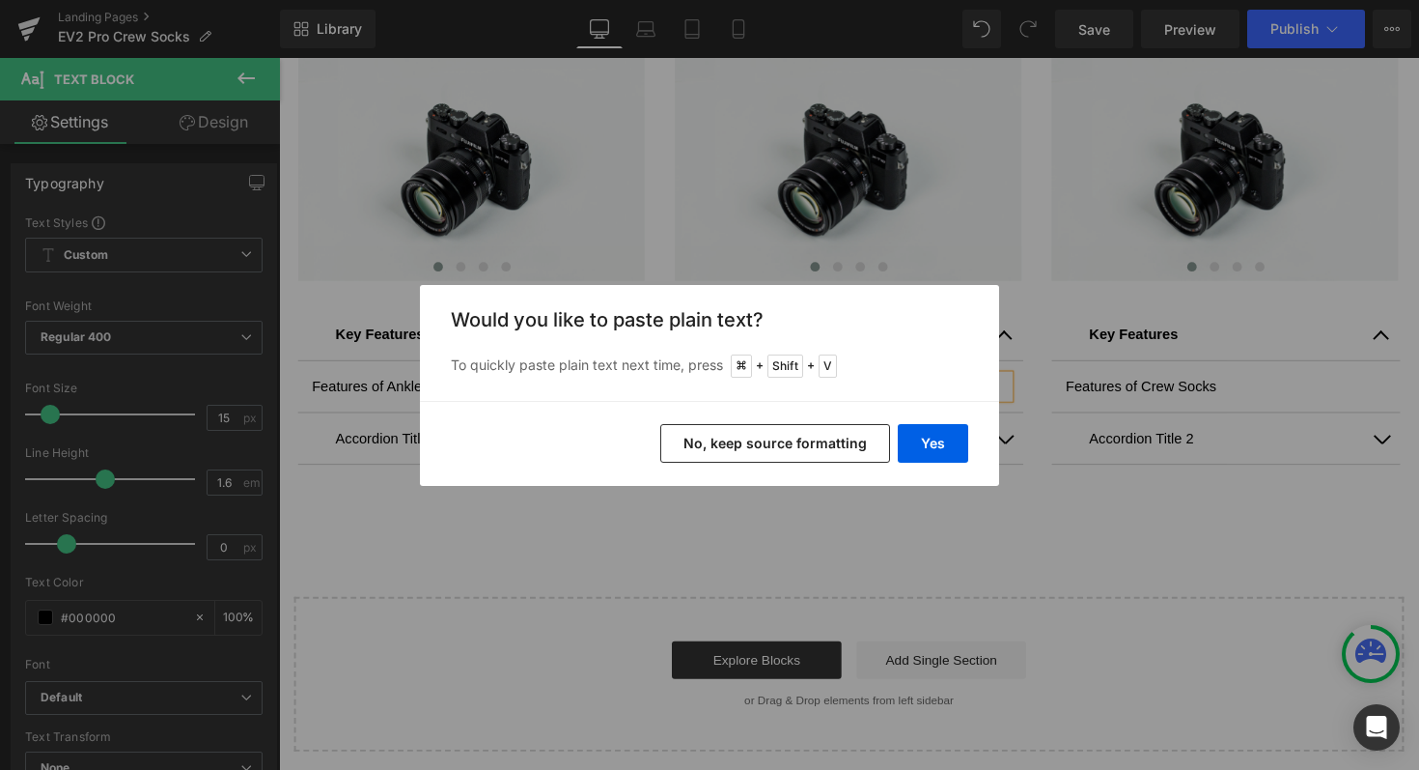
click at [756, 441] on button "No, keep source formatting" at bounding box center [775, 443] width 230 height 39
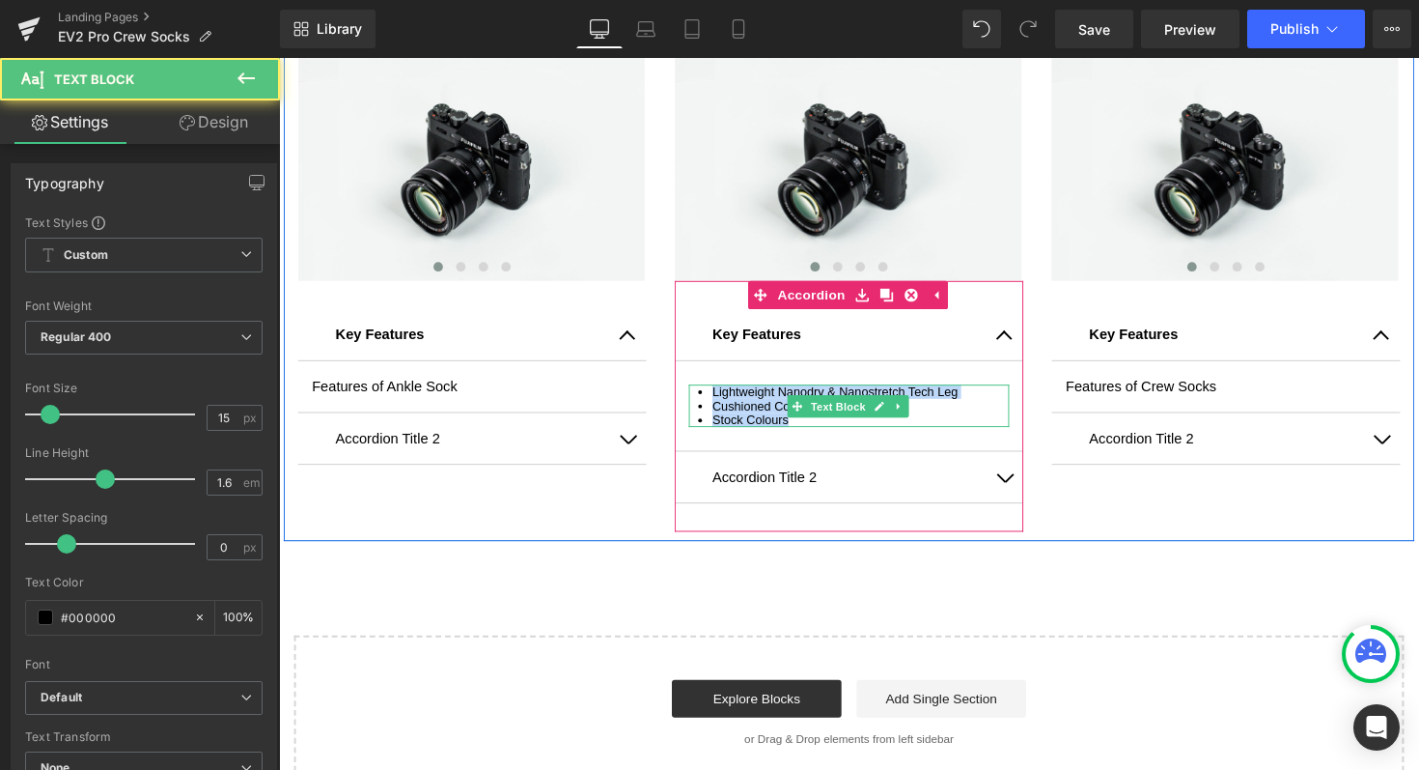
drag, startPoint x: 802, startPoint y: 424, endPoint x: 704, endPoint y: 394, distance: 102.9
click at [704, 394] on ul "Lightweight Nanodry & Nanostretch Tech Leg Cushioned Cotton/Spandex Foot Stock …" at bounding box center [863, 413] width 328 height 43
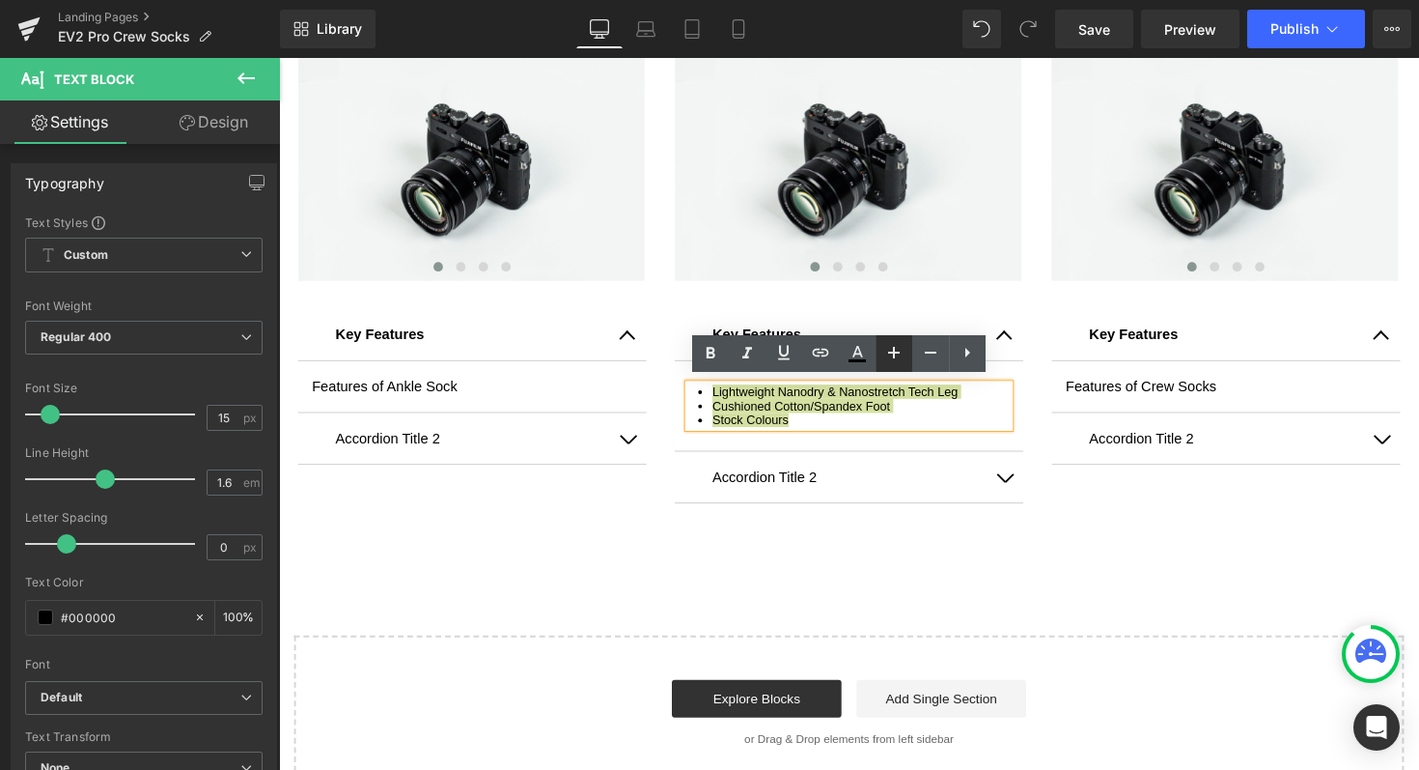
click at [889, 350] on icon at bounding box center [894, 352] width 23 height 23
click at [891, 348] on icon at bounding box center [894, 352] width 23 height 23
type input "23"
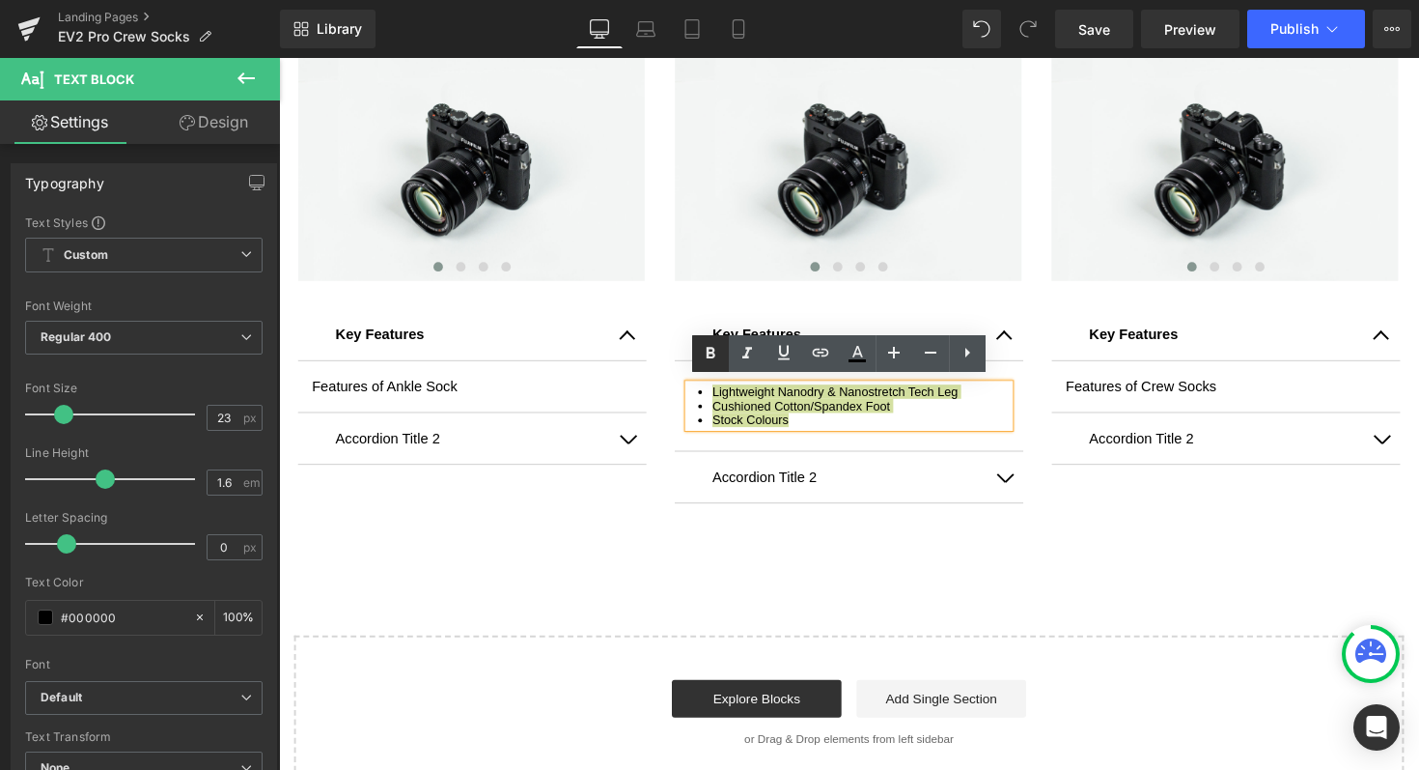
click at [704, 354] on icon at bounding box center [710, 353] width 23 height 23
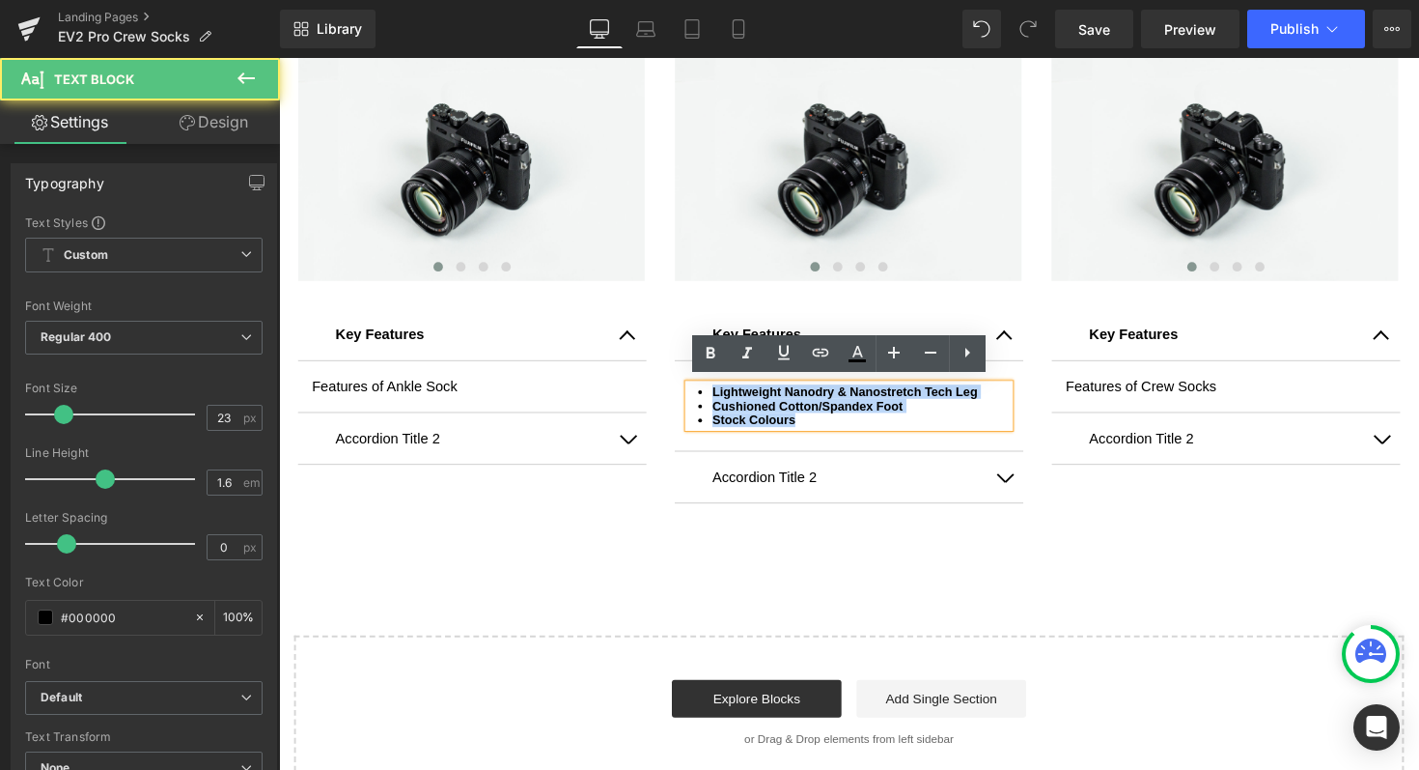
drag, startPoint x: 808, startPoint y: 425, endPoint x: 683, endPoint y: 387, distance: 131.0
click at [685, 387] on article "Lightweight Nanodry & Nanostretch Tech Leg Cushioned Cotton/Spandex Foot Stock …" at bounding box center [863, 414] width 357 height 93
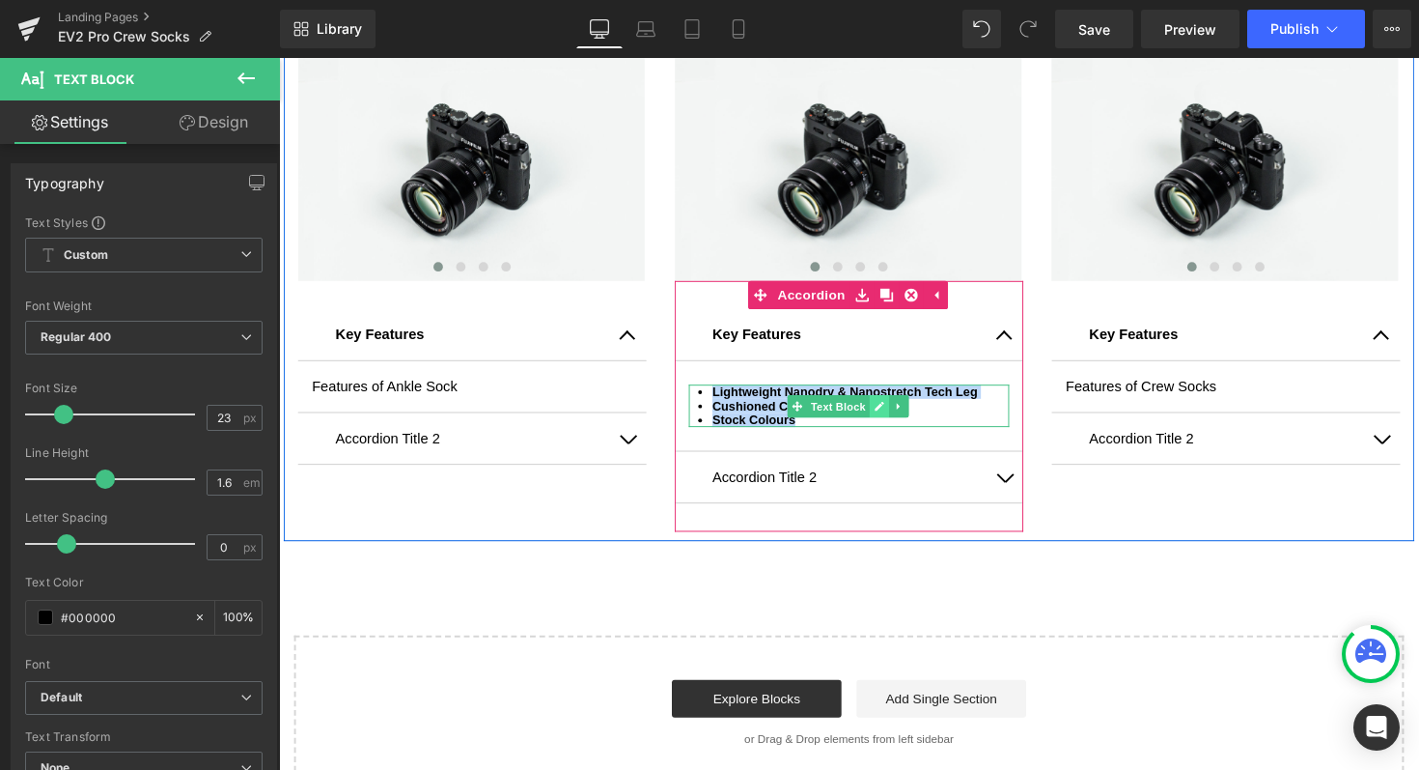
click at [892, 408] on icon at bounding box center [894, 414] width 11 height 12
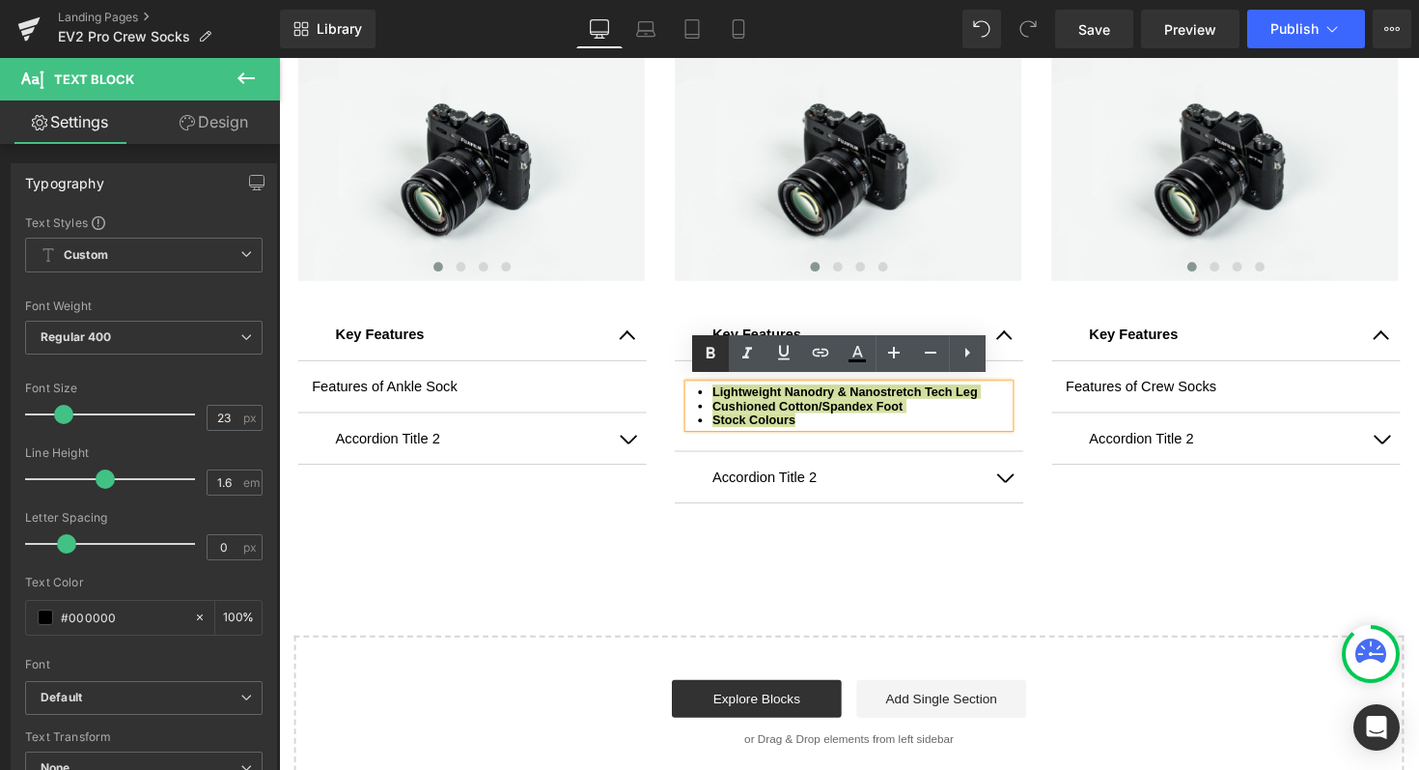
click at [715, 350] on icon at bounding box center [710, 353] width 23 height 23
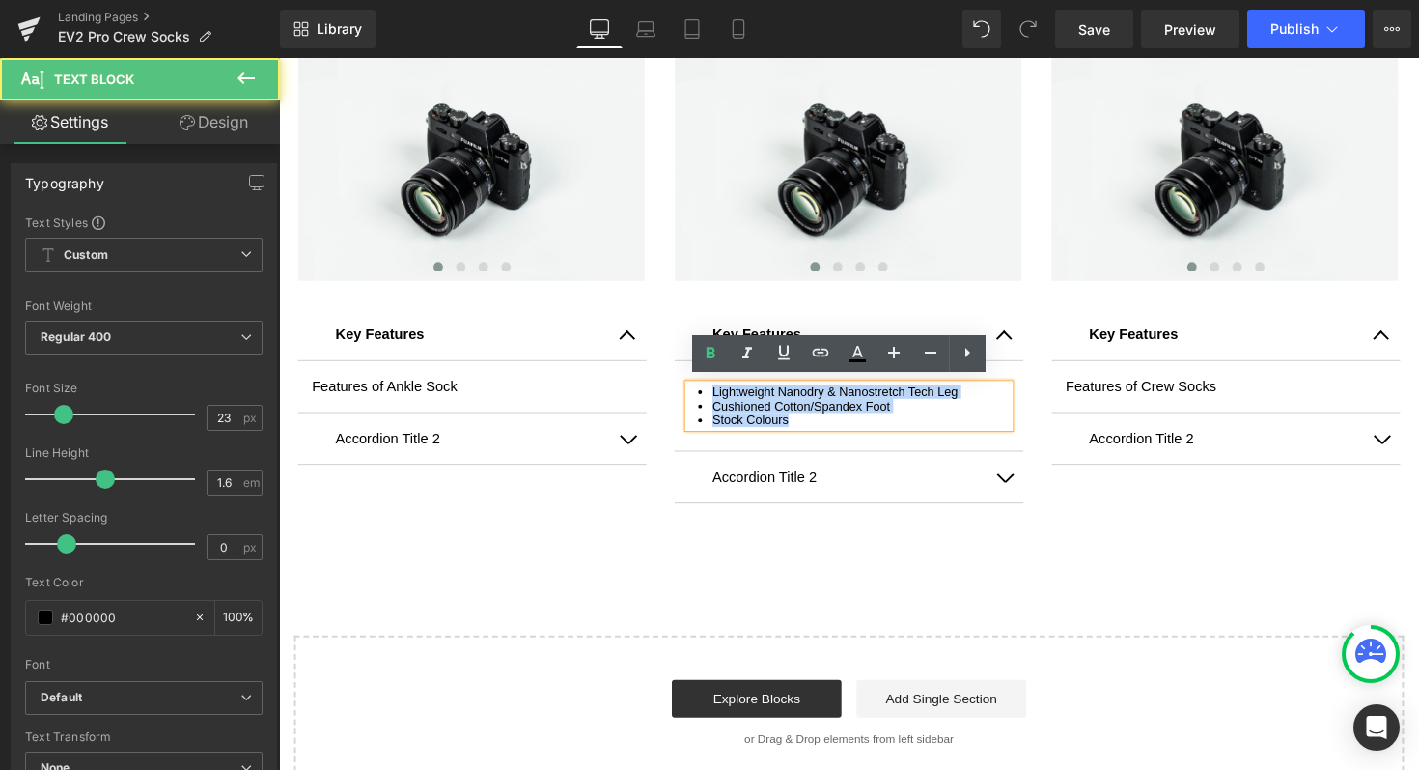
drag, startPoint x: 799, startPoint y: 427, endPoint x: 718, endPoint y: 395, distance: 87.1
click at [718, 395] on ul "Lightweight Nanodry & Nanostretch Tech Leg Cushioned Cotton/Spandex Foot Stock …" at bounding box center [863, 413] width 328 height 43
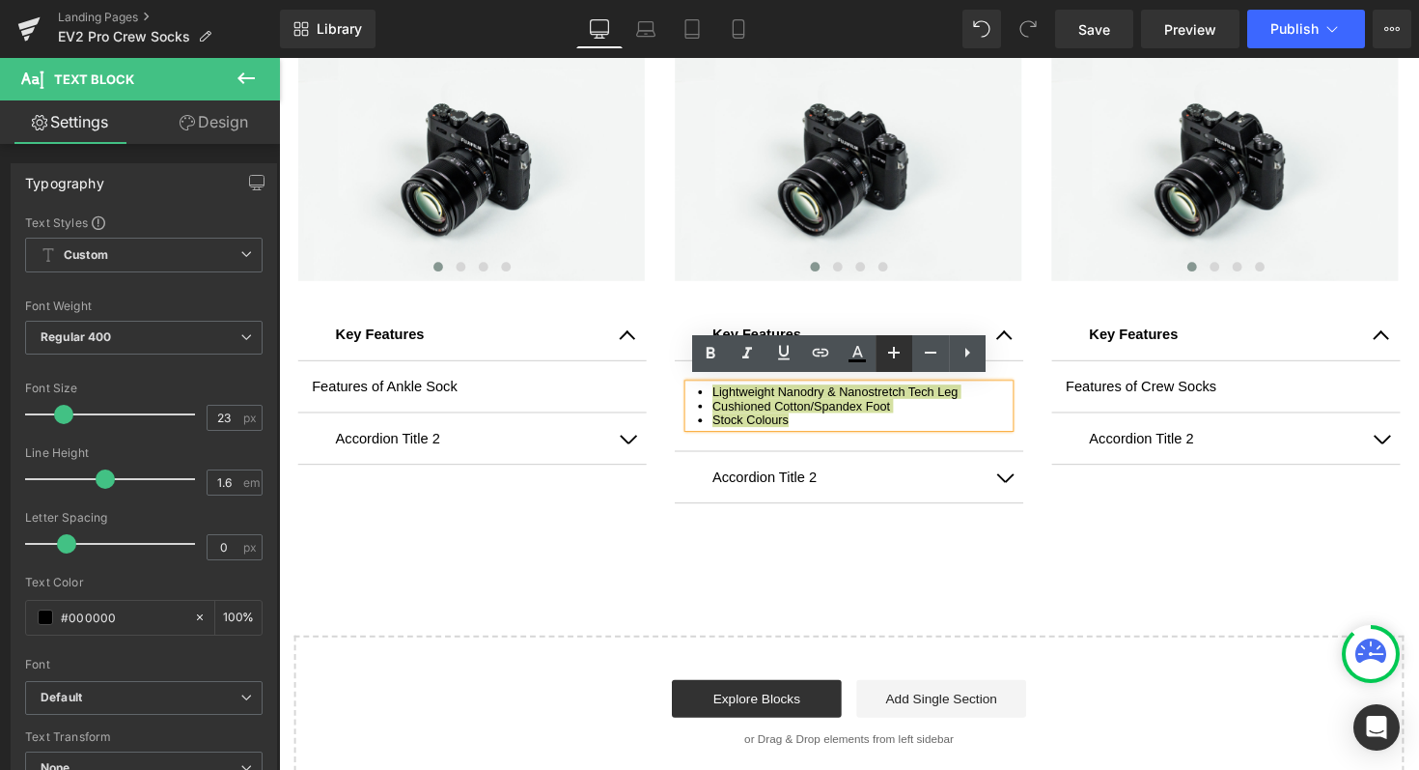
click at [896, 358] on icon at bounding box center [894, 352] width 23 height 23
click at [967, 356] on icon at bounding box center [967, 352] width 23 height 23
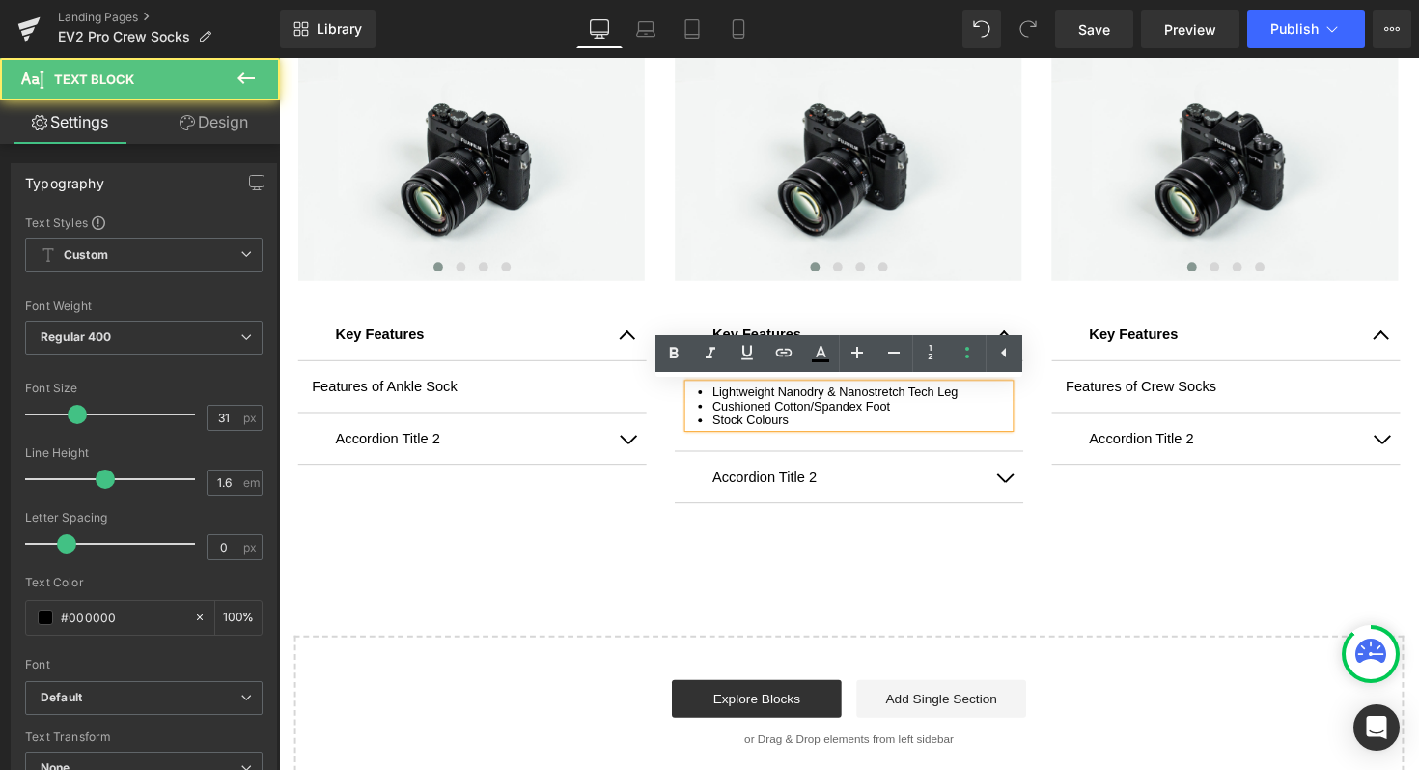
click at [806, 426] on li "Stock Colours" at bounding box center [875, 428] width 304 height 14
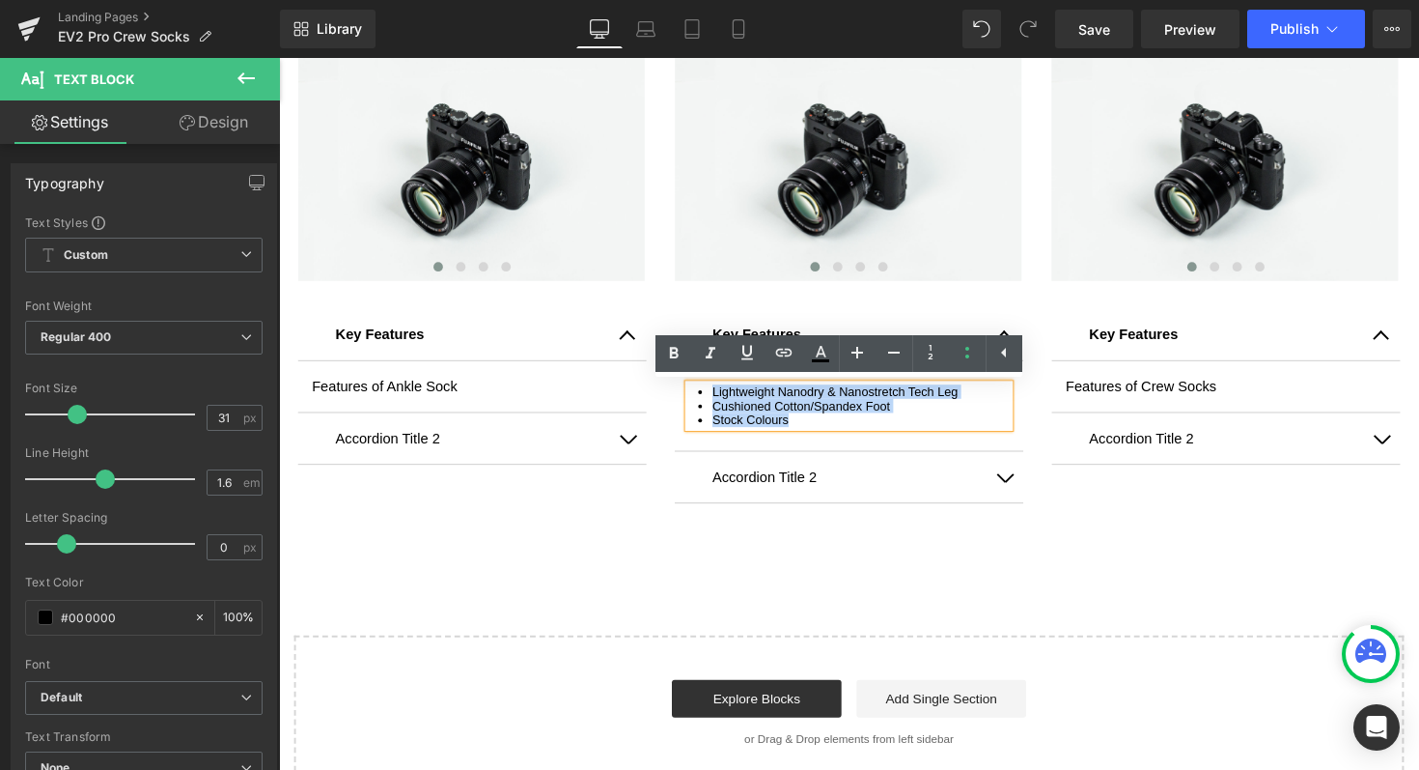
drag, startPoint x: 806, startPoint y: 426, endPoint x: 700, endPoint y: 394, distance: 110.9
click at [700, 394] on ul "Lightweight Nanodry & Nanostretch Tech Leg Cushioned Cotton/Spandex Foot Stock …" at bounding box center [863, 413] width 328 height 43
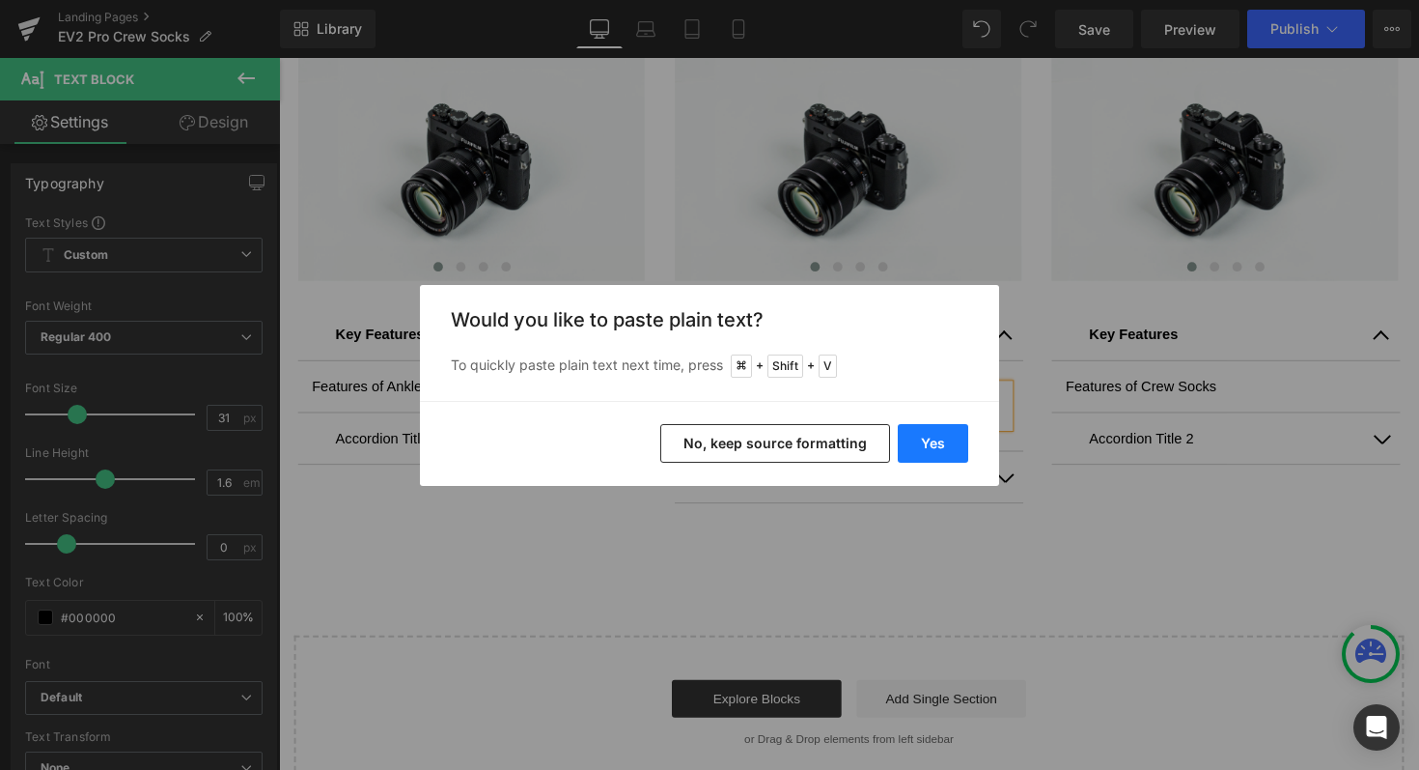
click at [921, 443] on button "Yes" at bounding box center [933, 443] width 70 height 39
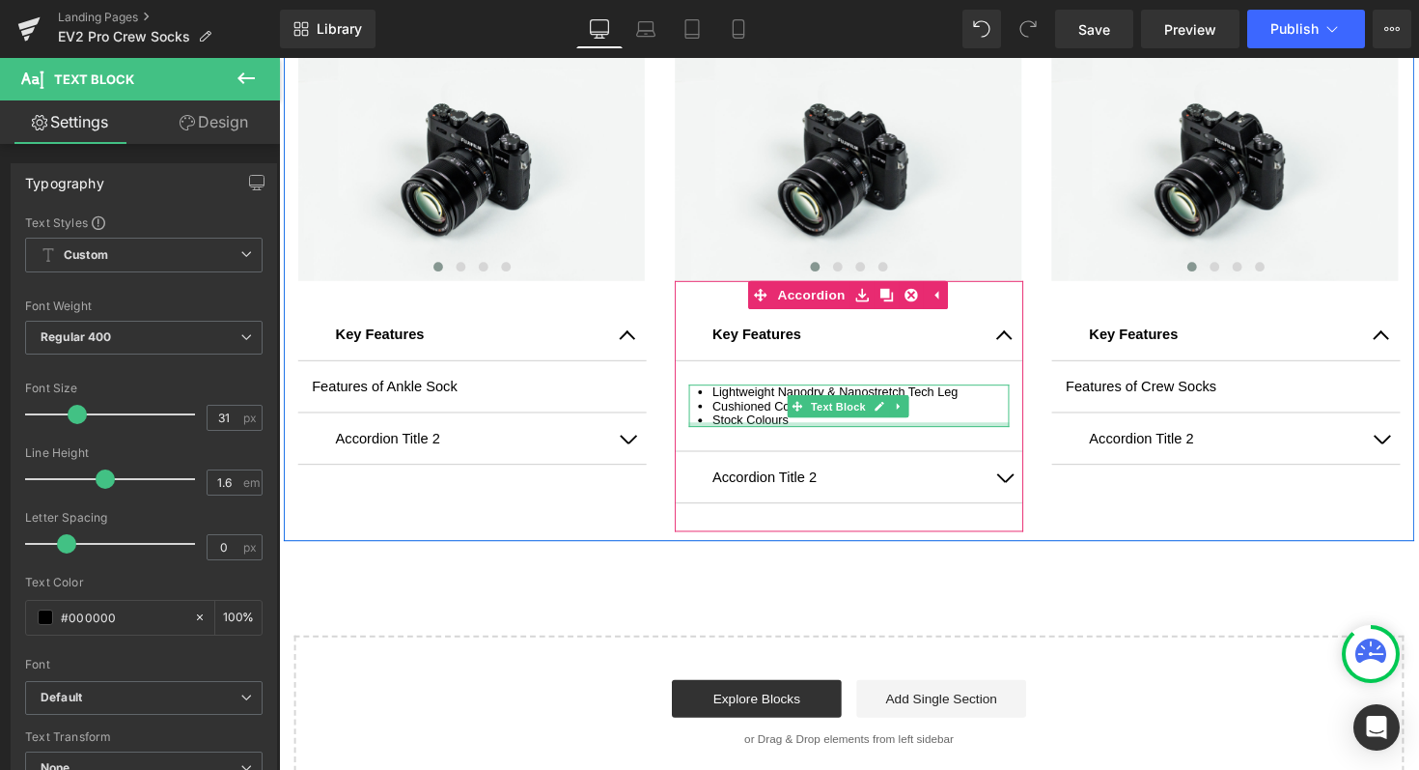
click at [800, 431] on div at bounding box center [863, 433] width 328 height 5
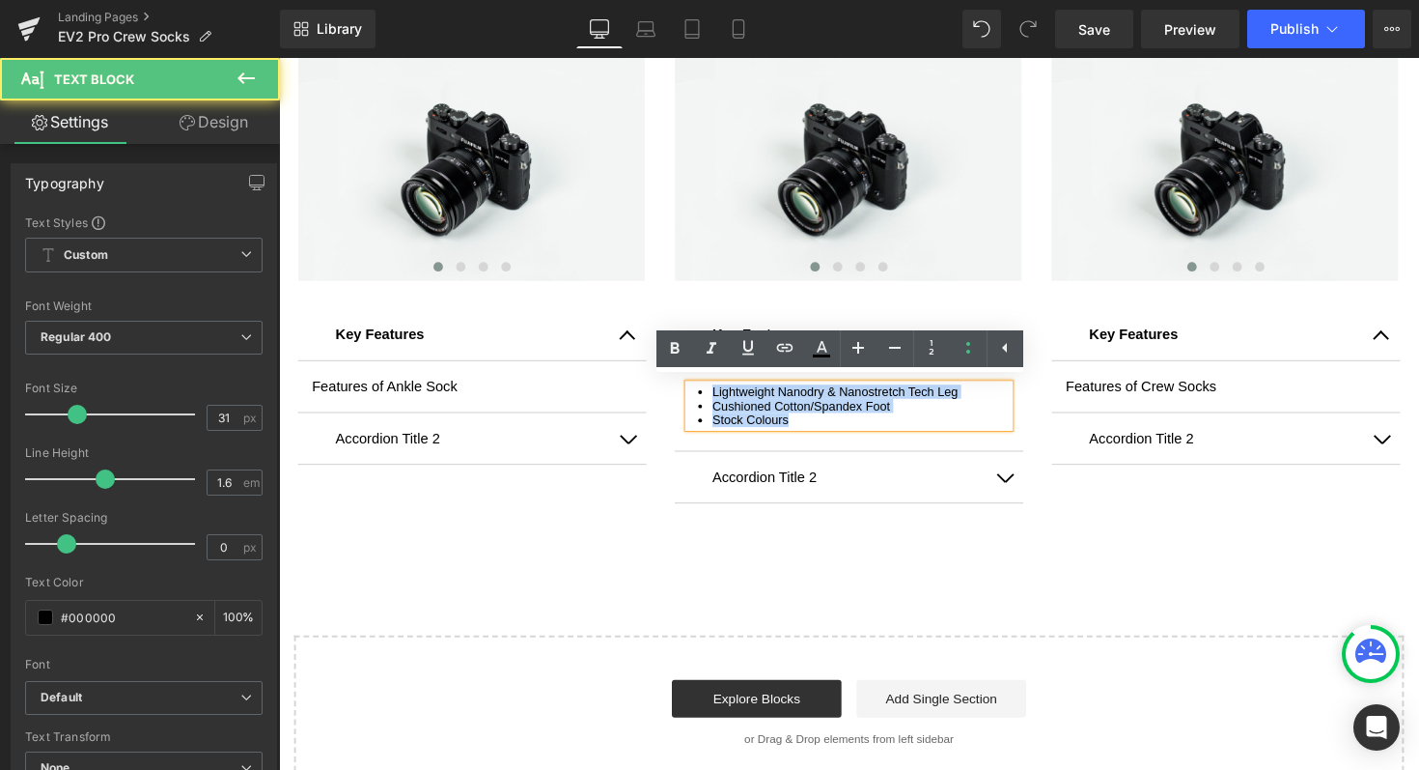
drag, startPoint x: 800, startPoint y: 426, endPoint x: 705, endPoint y: 389, distance: 102.4
click at [705, 392] on ul "Lightweight Nanodry & Nanostretch Tech Leg Cushioned Cotton/Spandex Foot Stock …" at bounding box center [863, 413] width 328 height 43
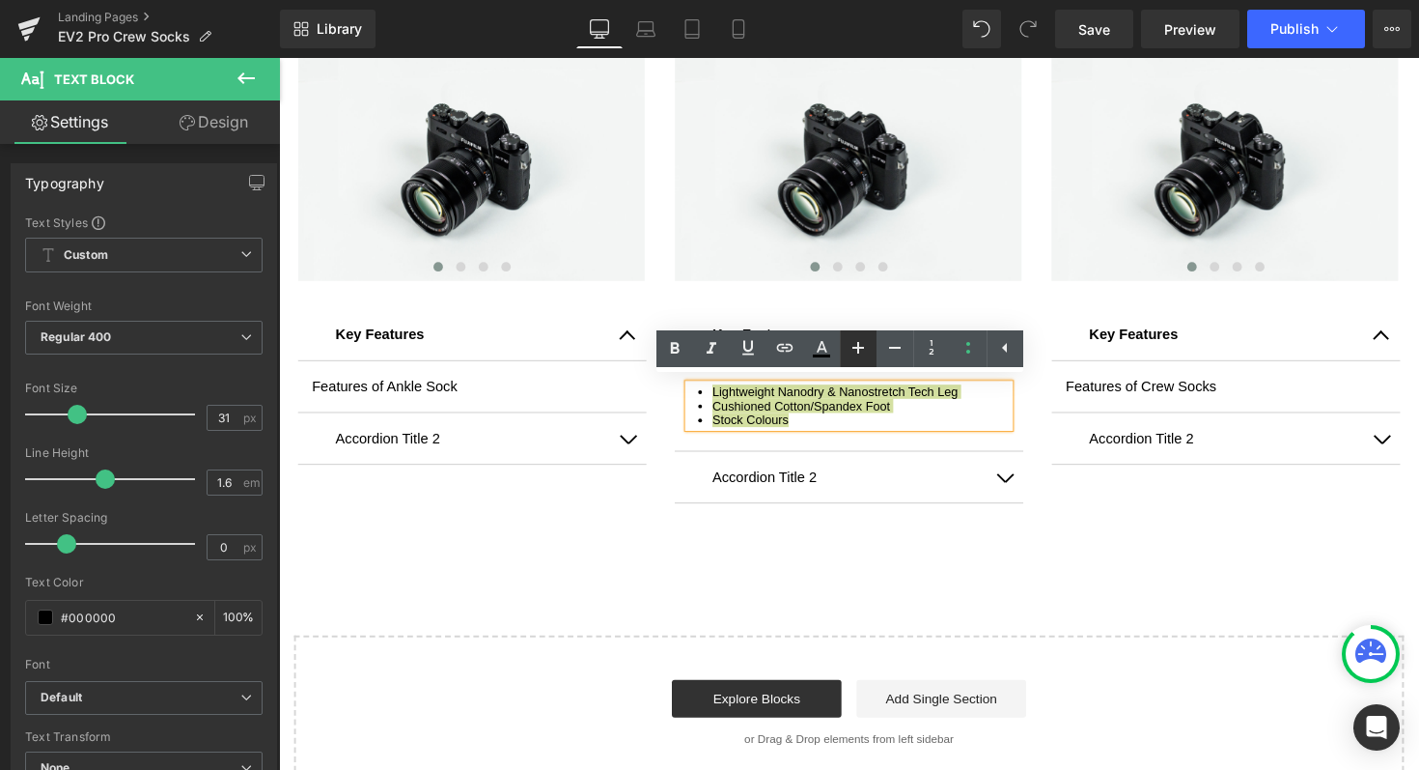
click at [851, 346] on icon at bounding box center [858, 347] width 23 height 23
type input "35"
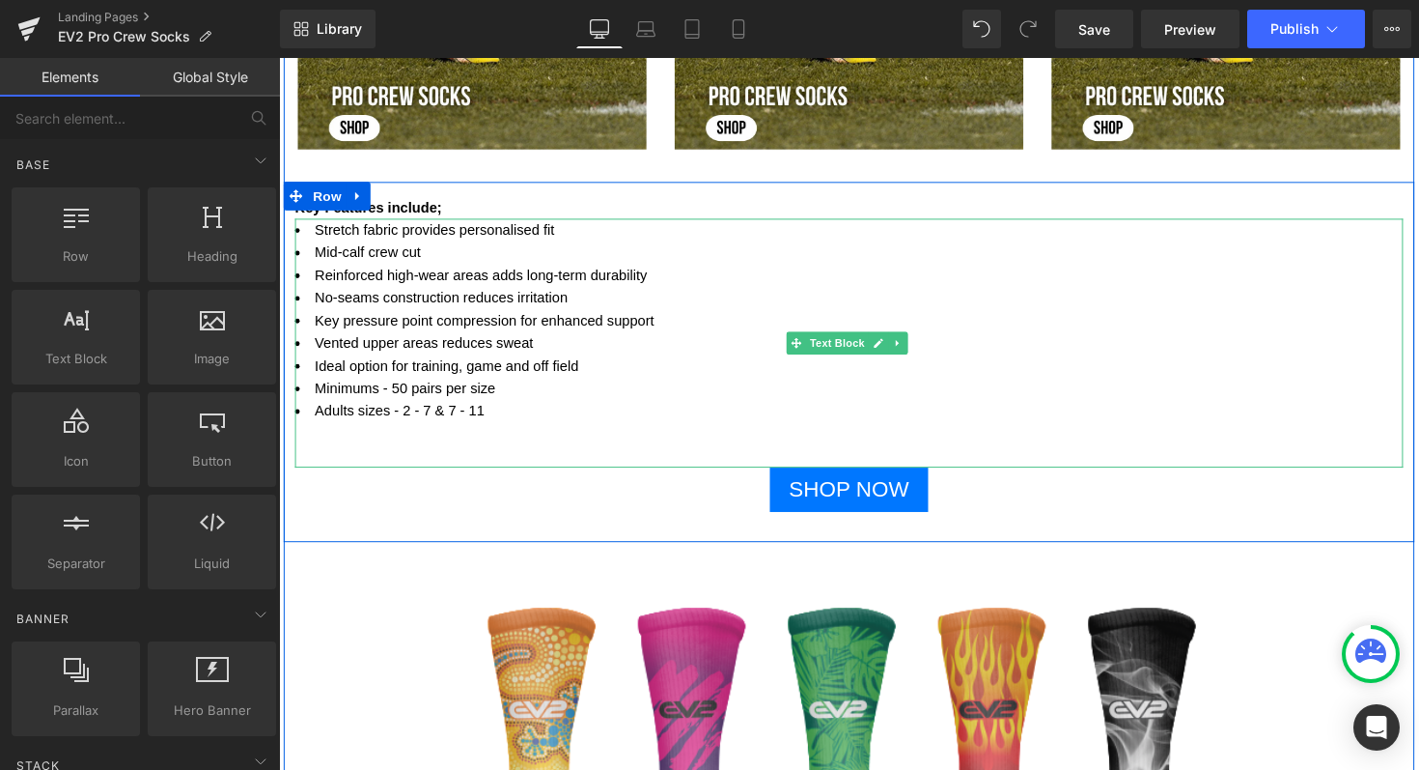
scroll to position [1122, 0]
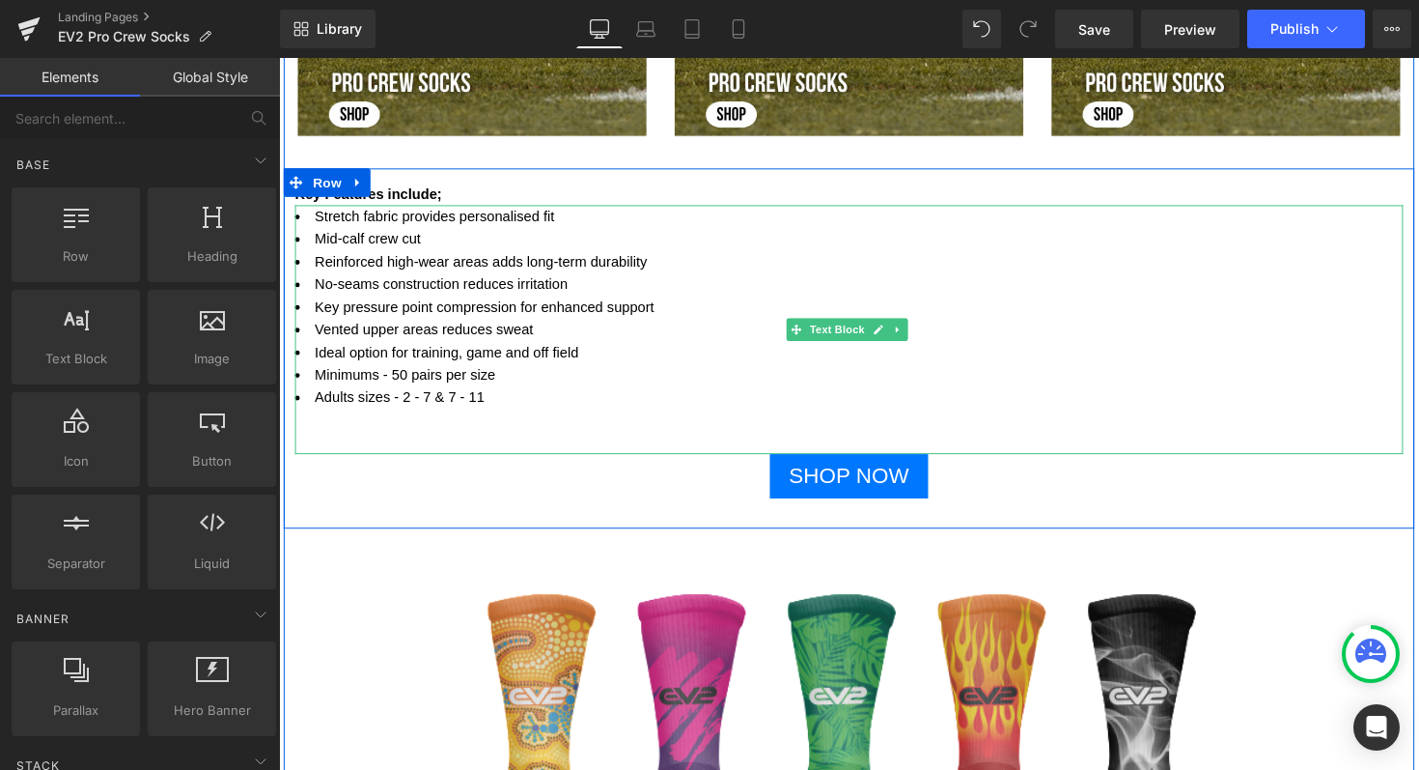
click at [480, 408] on li "Adults sizes - 2 - 7 & 7 - 11" at bounding box center [862, 405] width 1135 height 23
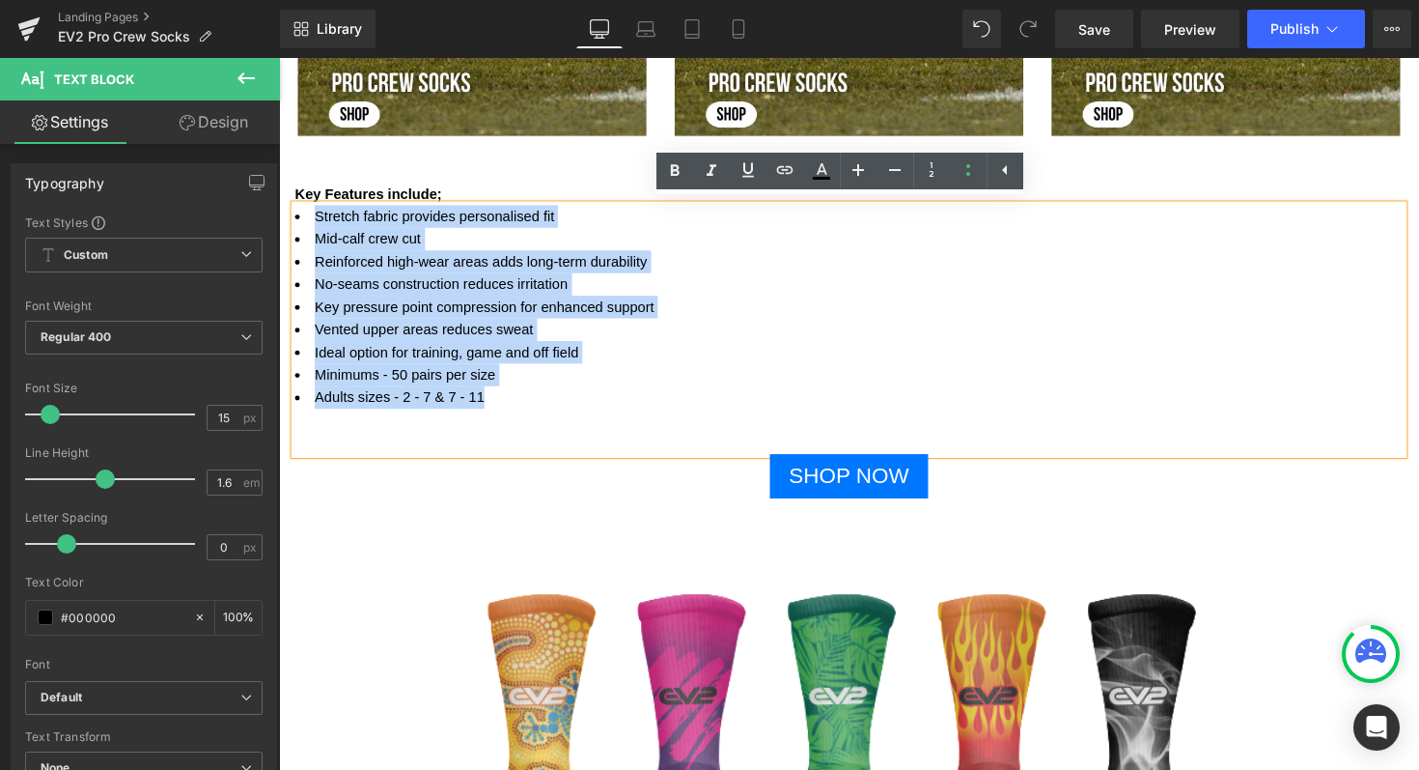
drag, startPoint x: 494, startPoint y: 406, endPoint x: 309, endPoint y: 208, distance: 271.2
click at [309, 209] on ul "Stretch fabric provides personalised fit Mid-calf crew cut Reinforced high-wear…" at bounding box center [862, 313] width 1135 height 209
copy ul "Stretch fabric provides personalised fit Mid-calf crew cut Reinforced high-wear…"
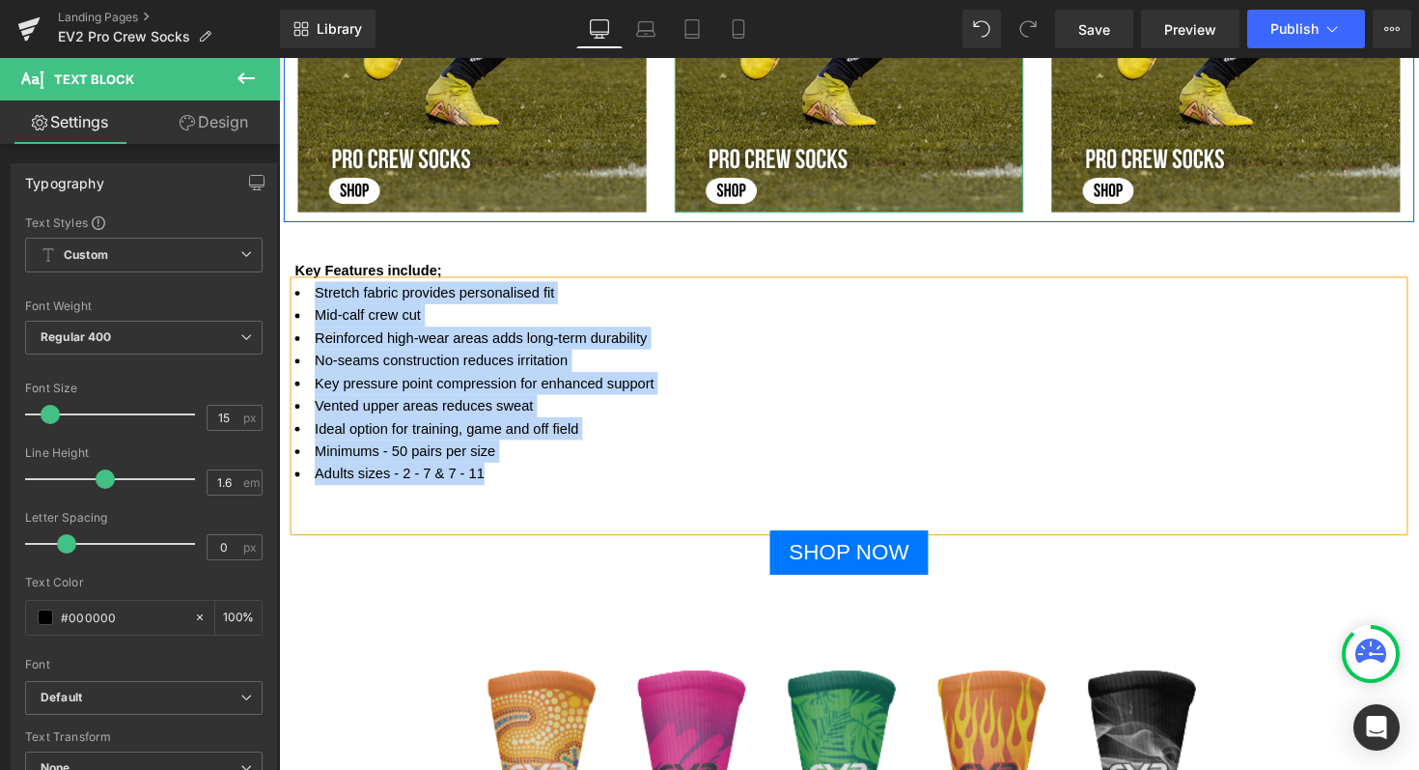
scroll to position [1048, 0]
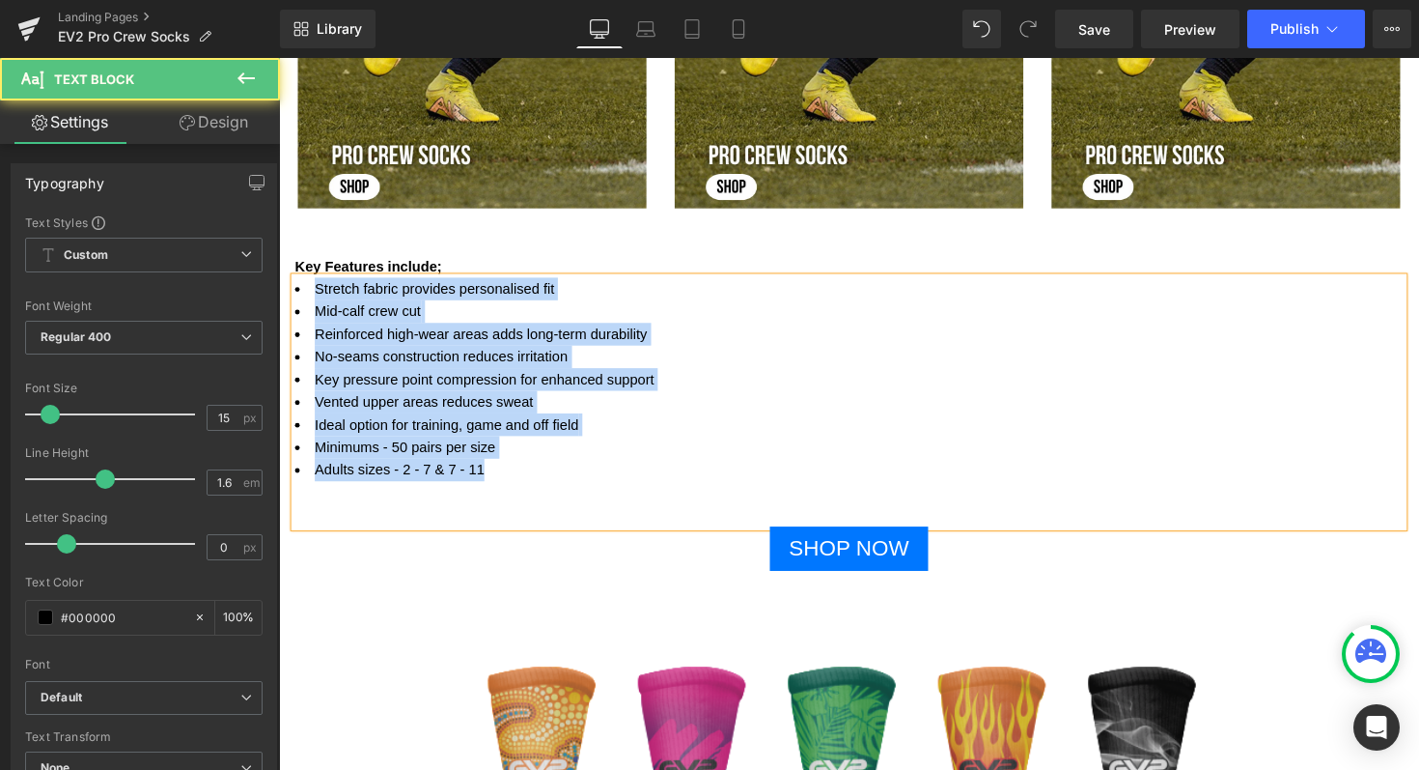
click at [560, 484] on li "Adults sizes - 2 - 7 & 7 - 11" at bounding box center [862, 479] width 1135 height 23
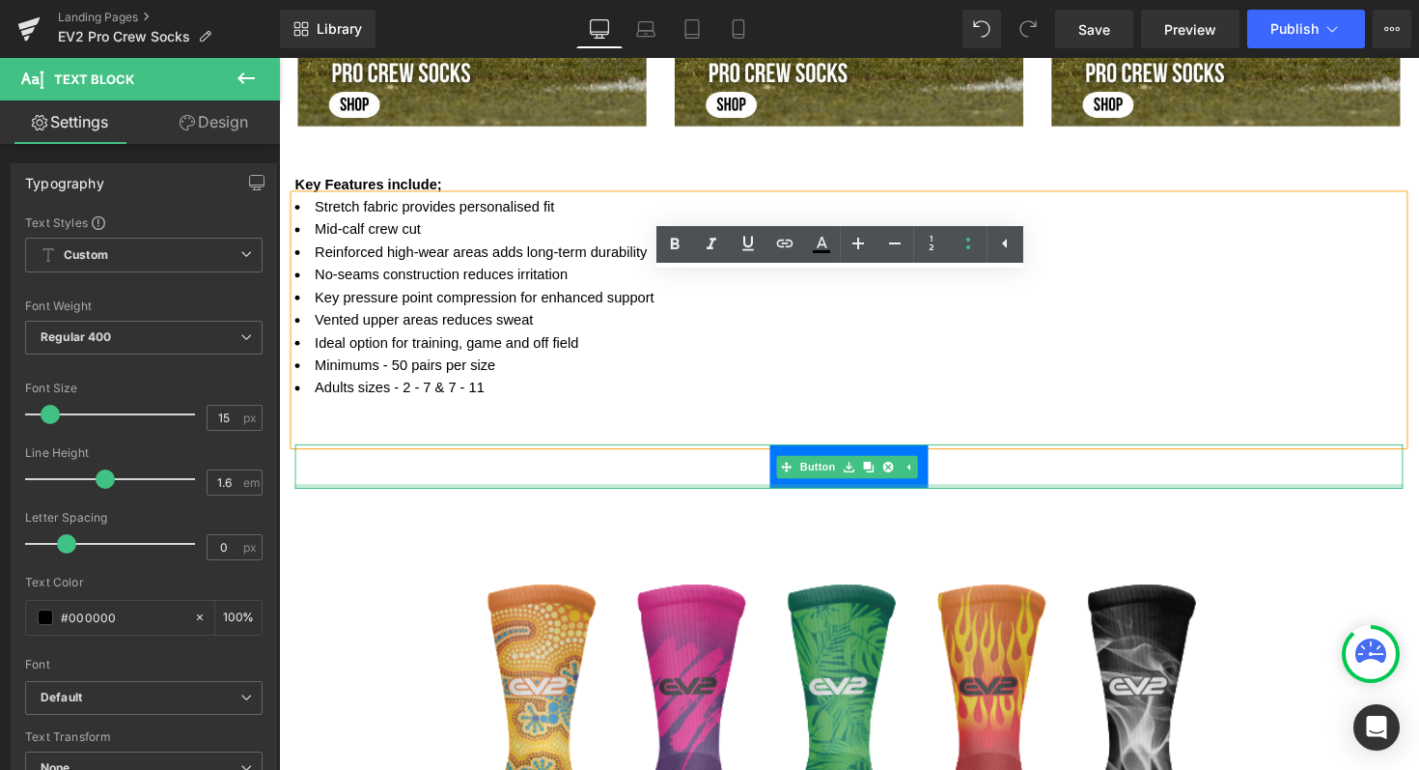
scroll to position [1121, 0]
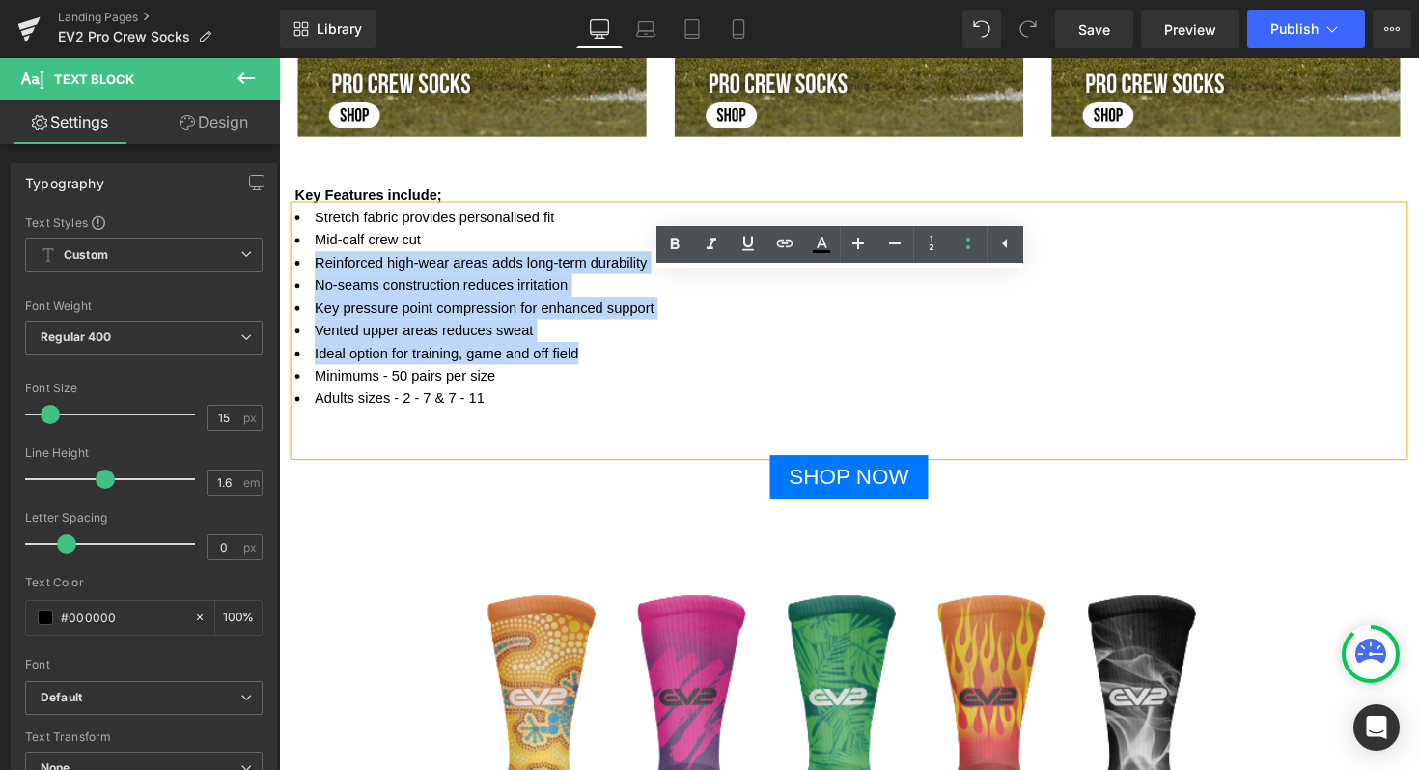
drag, startPoint x: 585, startPoint y: 359, endPoint x: 295, endPoint y: 271, distance: 302.7
click at [295, 271] on ul "Stretch fabric provides personalised fit Mid-calf crew cut Reinforced high-wear…" at bounding box center [862, 314] width 1135 height 209
copy ul "Reinforced high-wear areas adds long-term durability No-seams construction redu…"
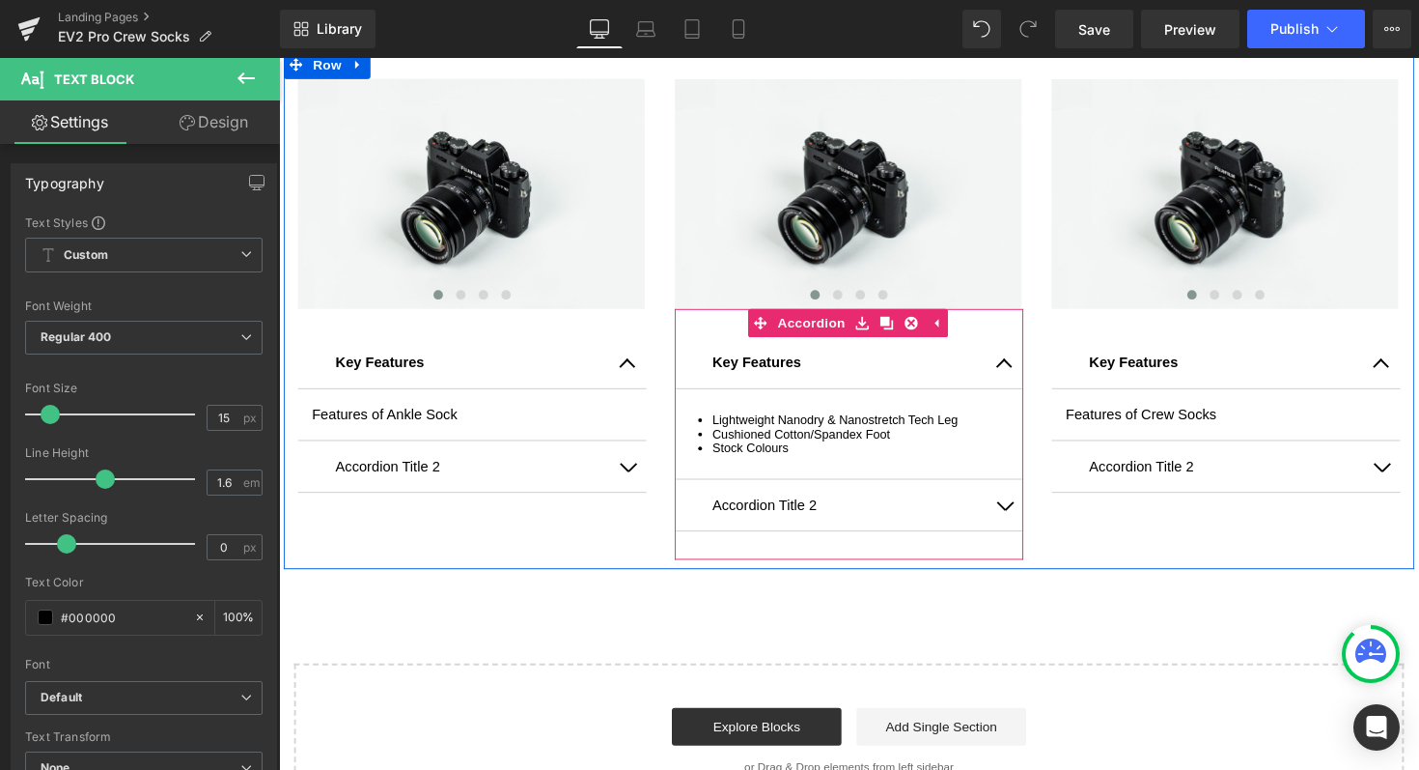
scroll to position [2144, 0]
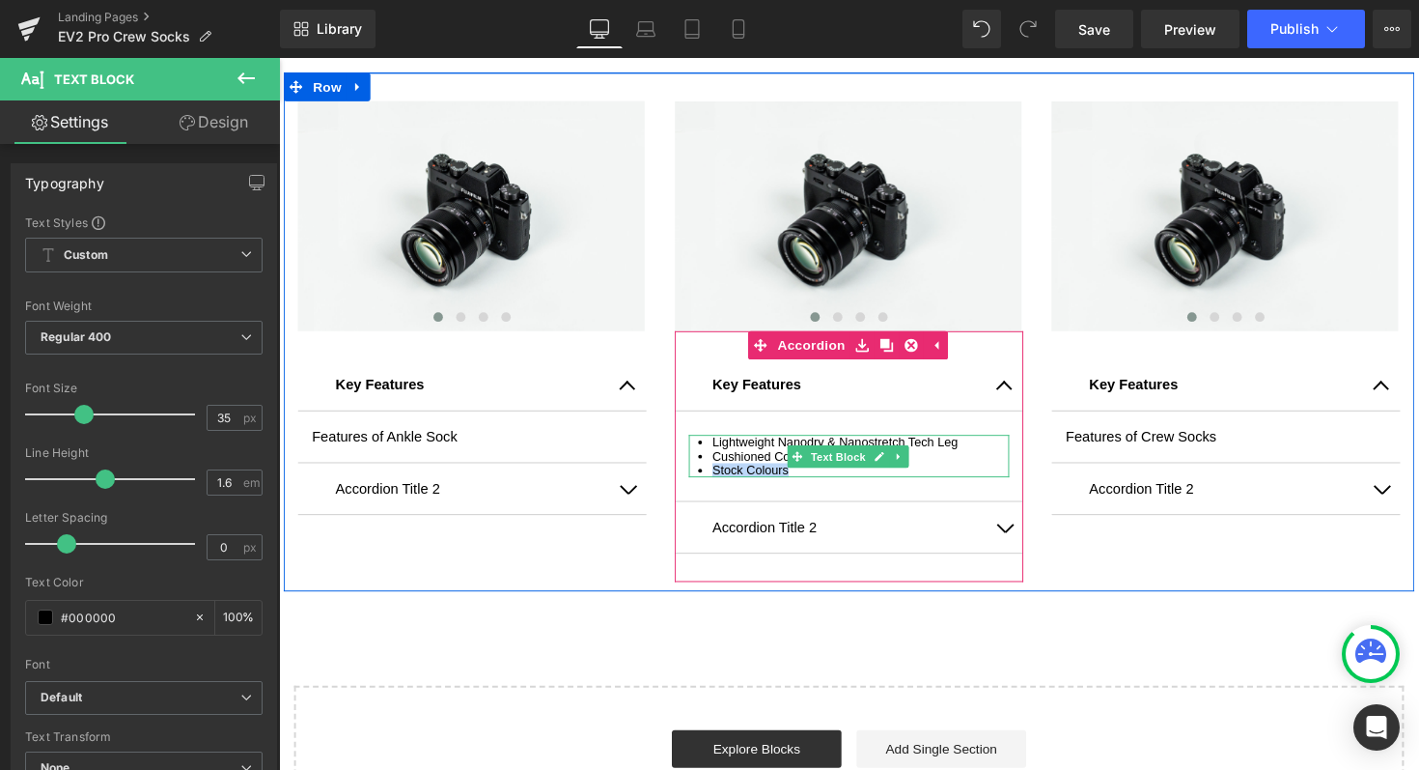
drag, startPoint x: 801, startPoint y: 477, endPoint x: 709, endPoint y: 476, distance: 92.7
click at [723, 476] on li "Stock Colours" at bounding box center [875, 480] width 304 height 14
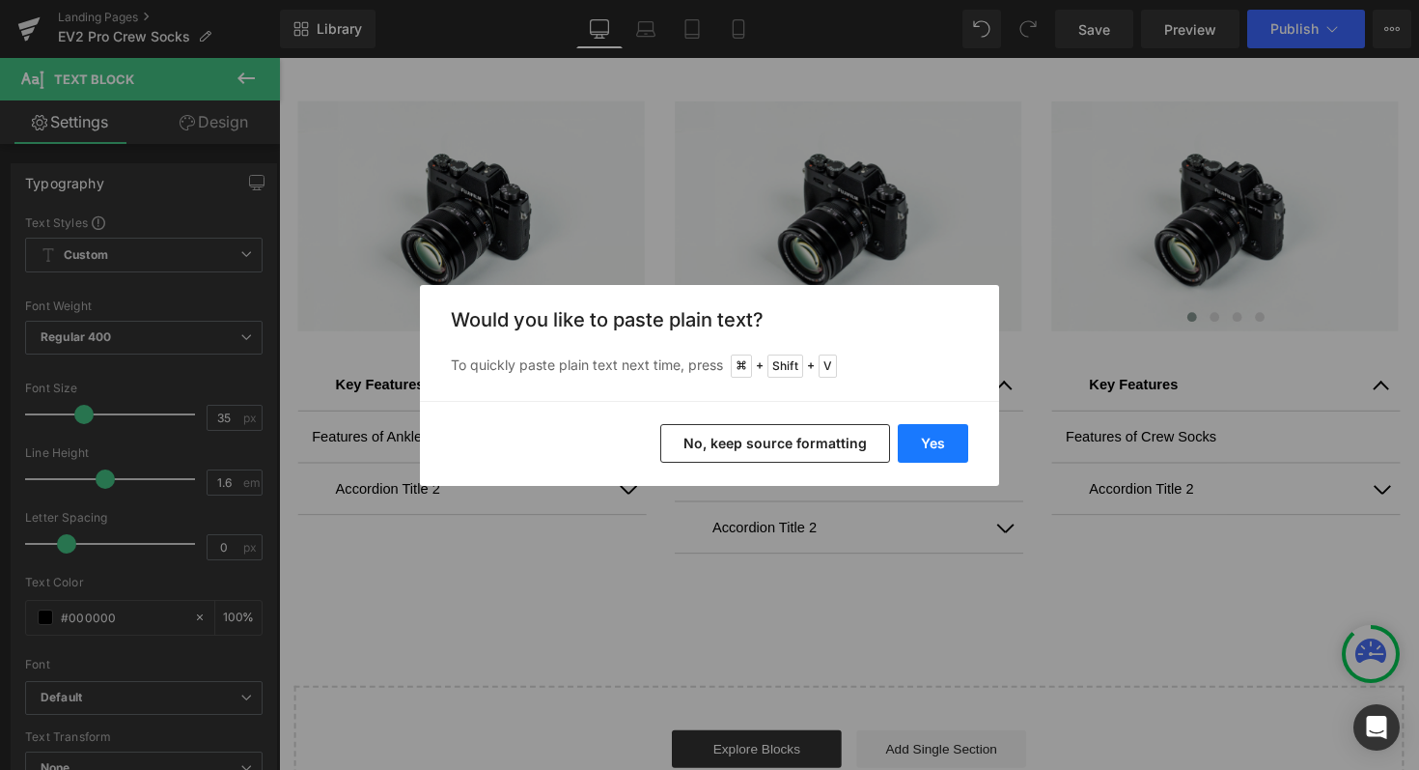
click at [927, 435] on button "Yes" at bounding box center [933, 443] width 70 height 39
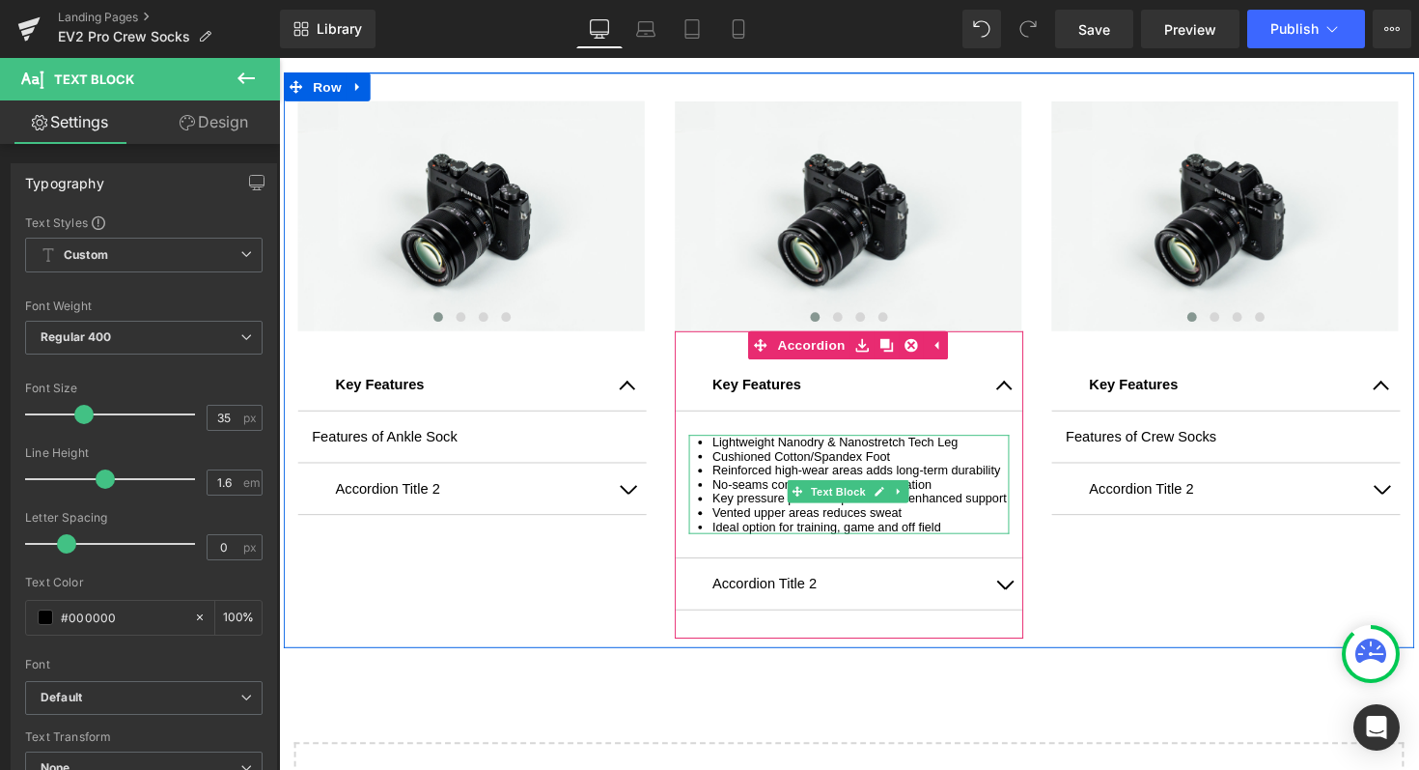
click at [962, 546] on li "Ideal option for training, game and off field" at bounding box center [875, 538] width 304 height 14
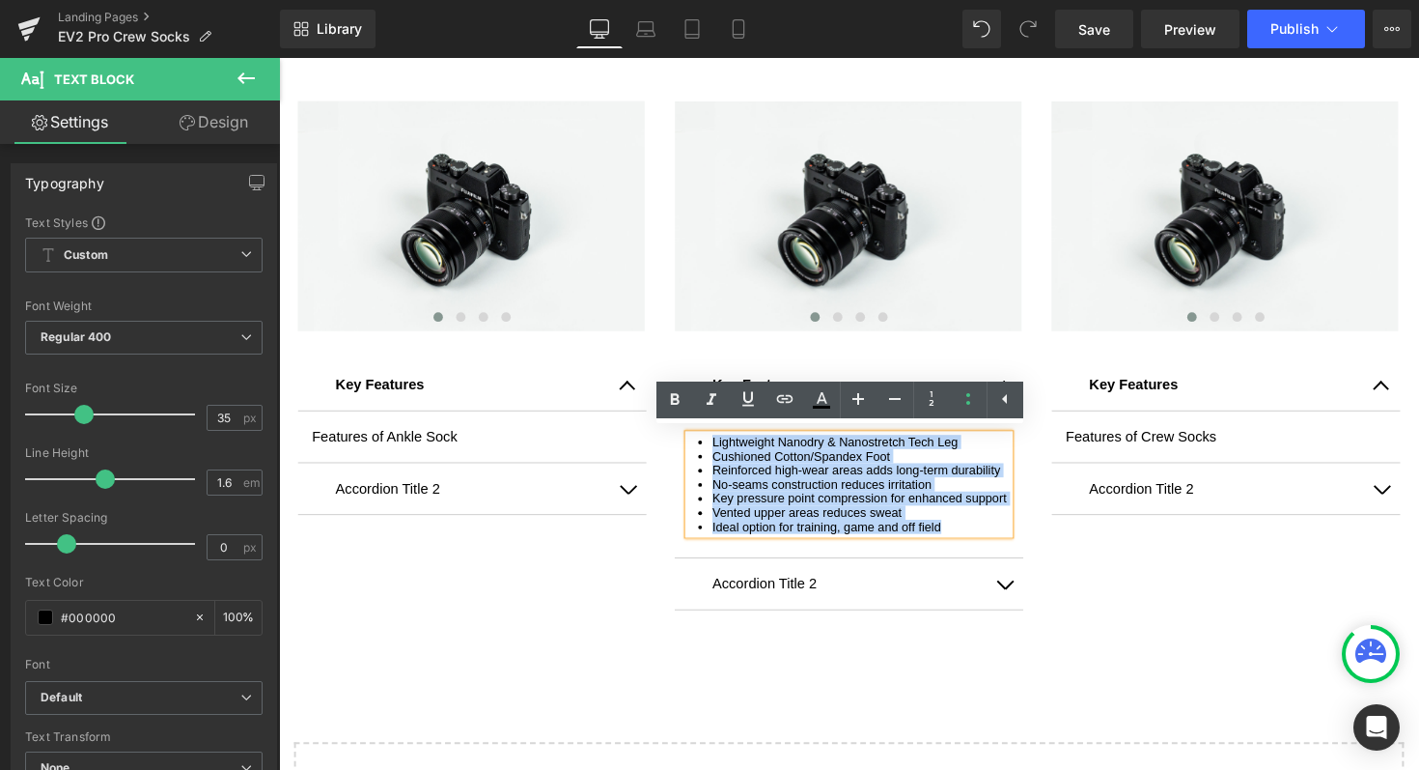
drag, startPoint x: 962, startPoint y: 547, endPoint x: 709, endPoint y: 442, distance: 273.6
click at [709, 444] on ul "Lightweight Nanodry & Nanostretch Tech Leg Cushioned Cotton/Spandex Foot Reinfo…" at bounding box center [863, 494] width 328 height 101
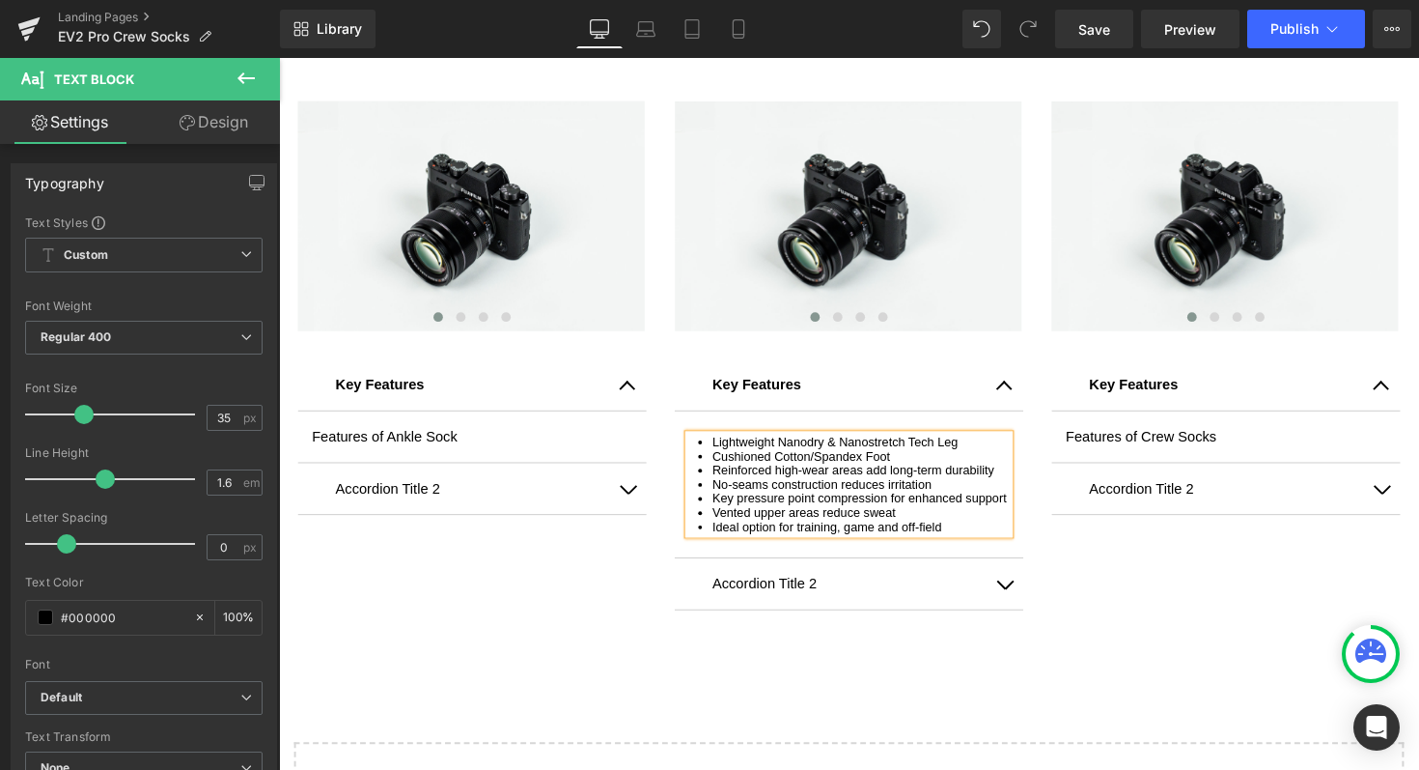
click at [978, 546] on li "Ideal option for training, game and off-field" at bounding box center [875, 538] width 304 height 14
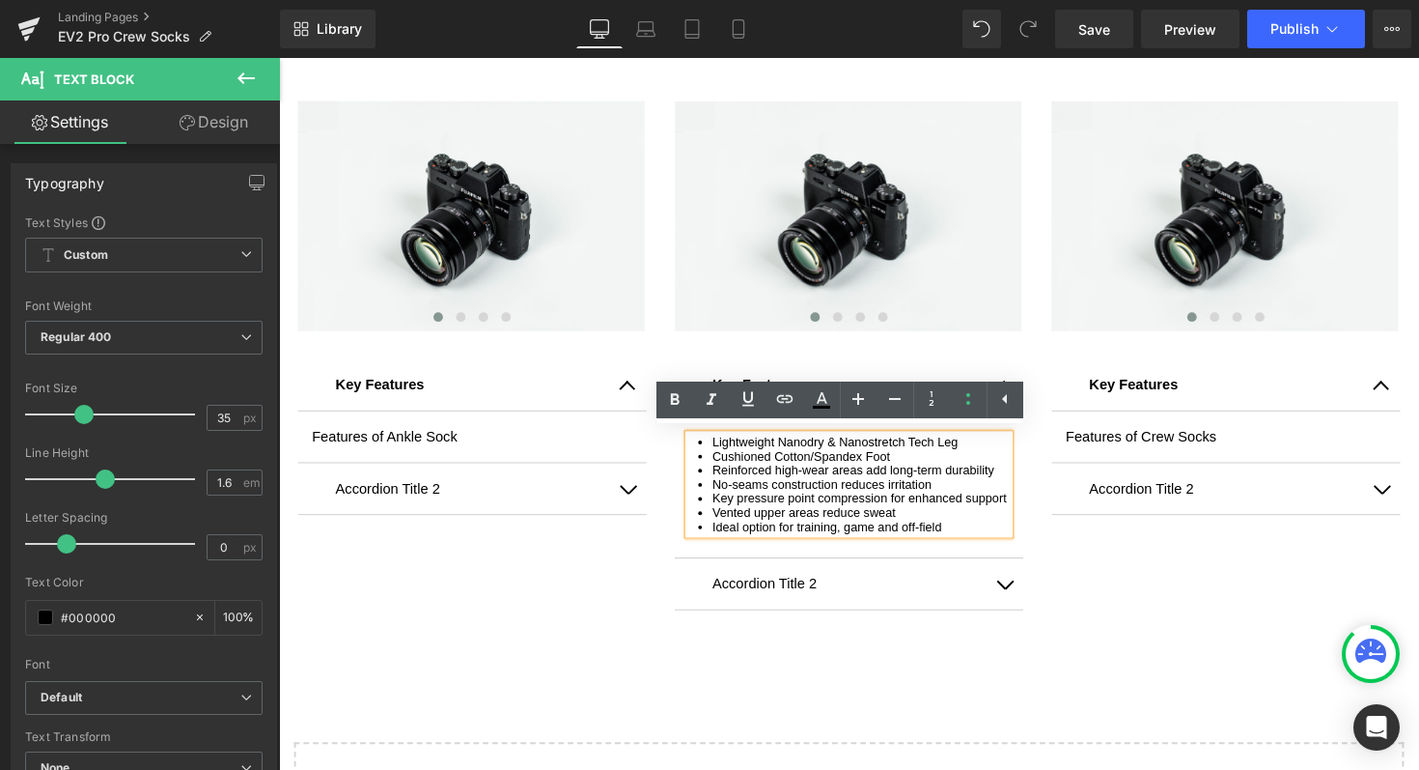
click at [1112, 655] on div "Image ‹ › Carousel Key Features Text Block Features of Ankle Sock Text Block Ac…" at bounding box center [863, 367] width 1159 height 589
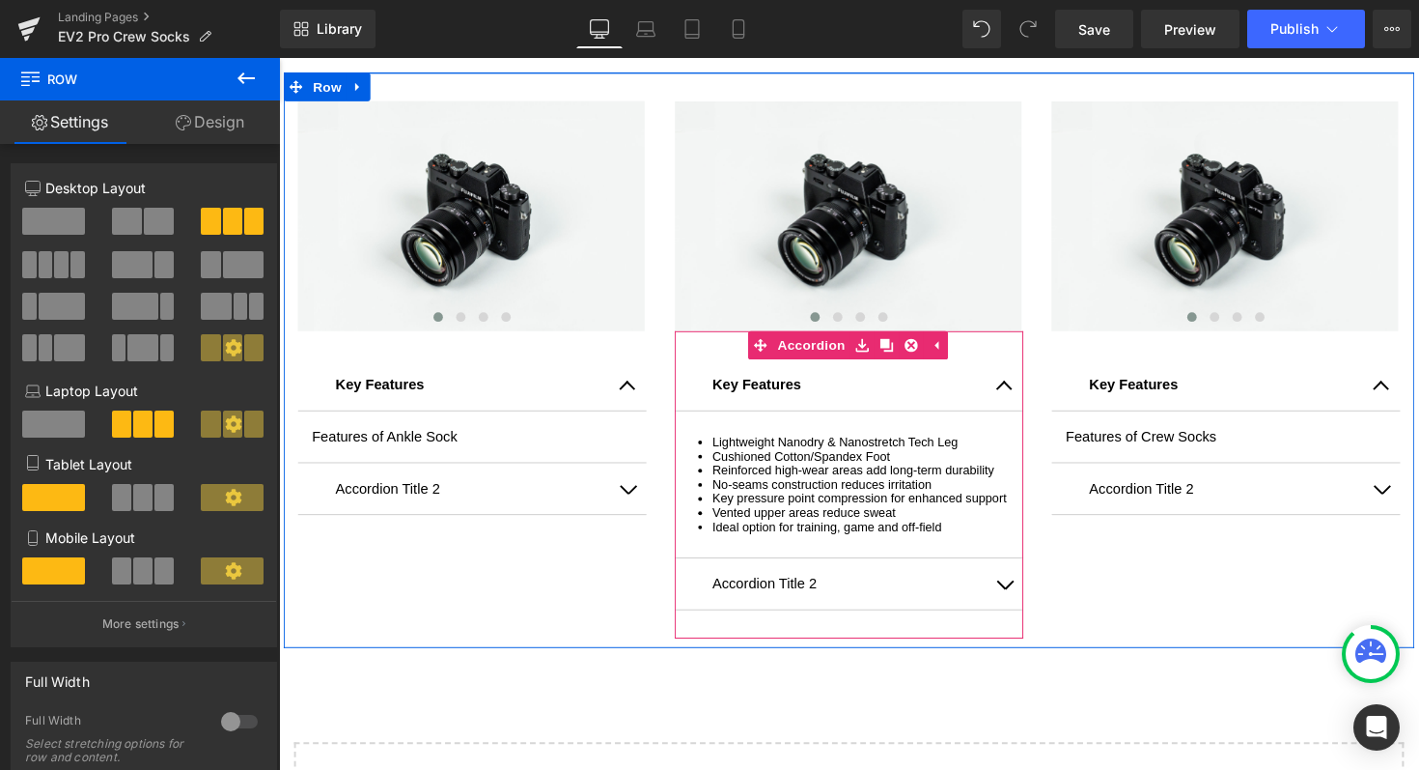
click at [1023, 603] on span "button" at bounding box center [1023, 603] width 0 height 0
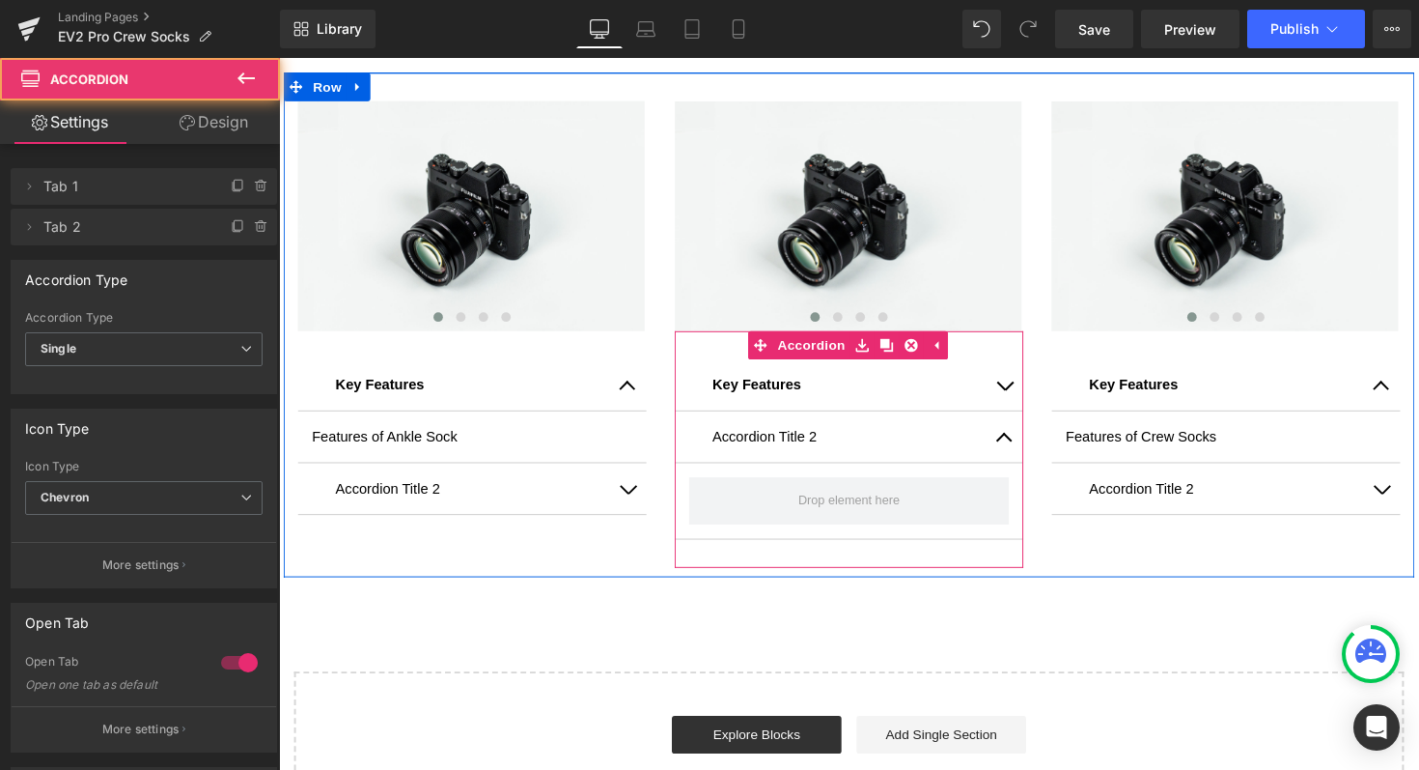
click at [1004, 437] on button "button" at bounding box center [1022, 446] width 39 height 52
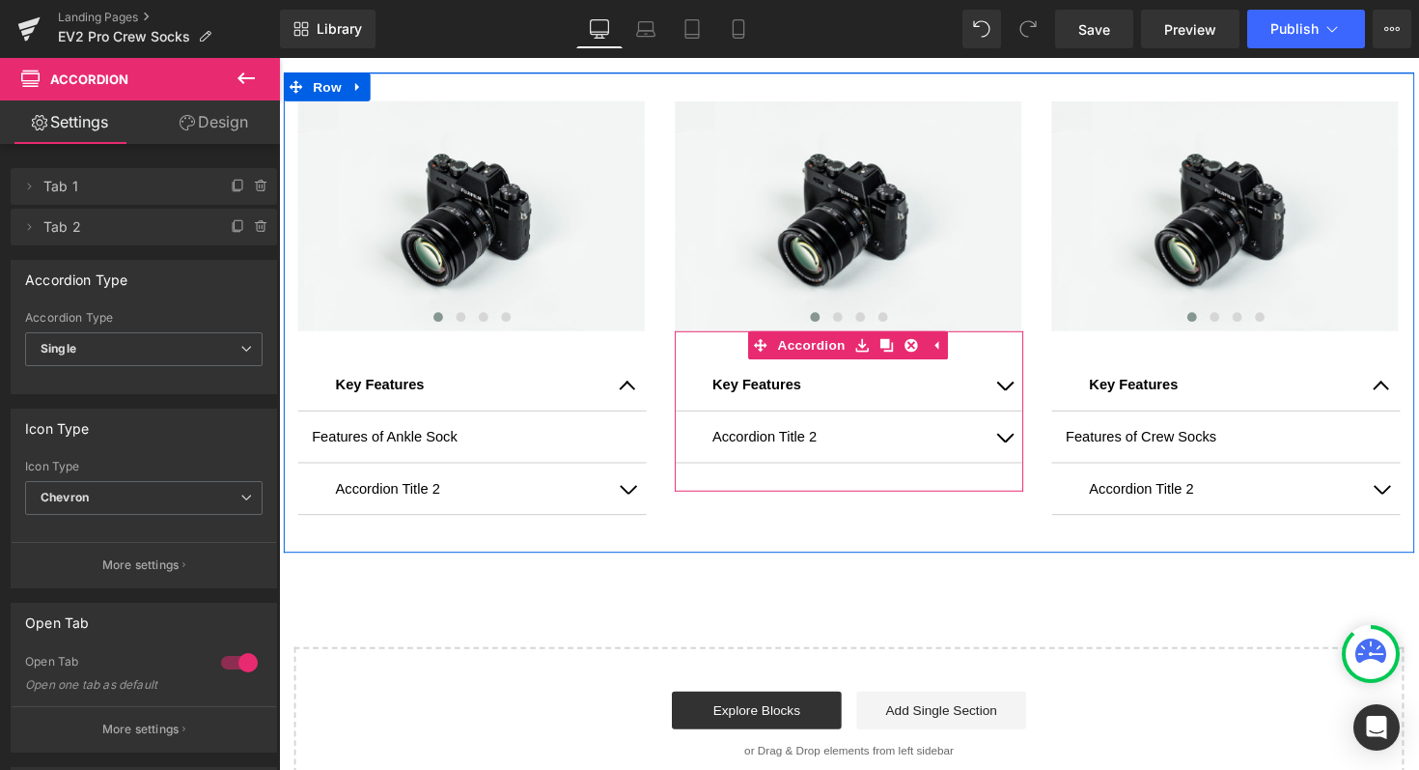
click at [1016, 382] on button "button" at bounding box center [1022, 393] width 39 height 52
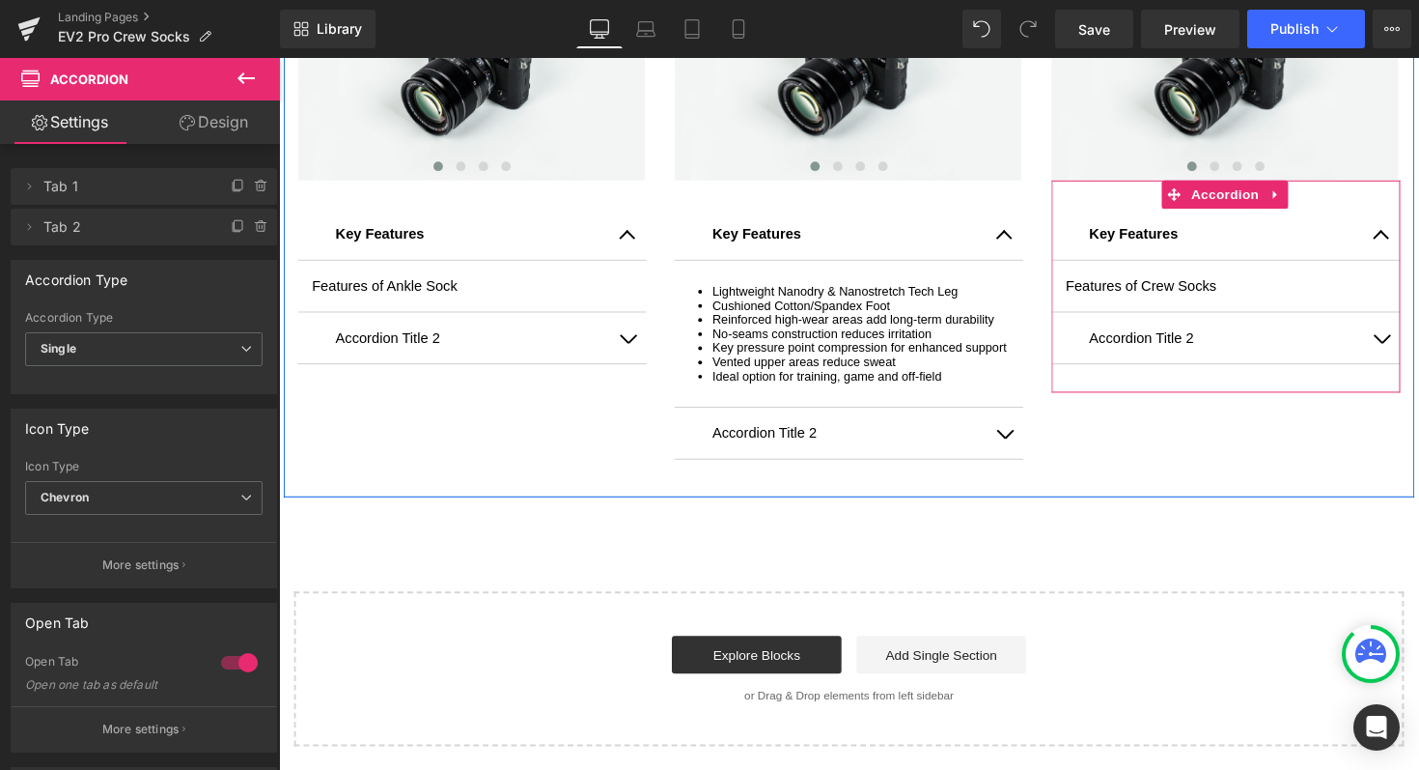
scroll to position [2305, 0]
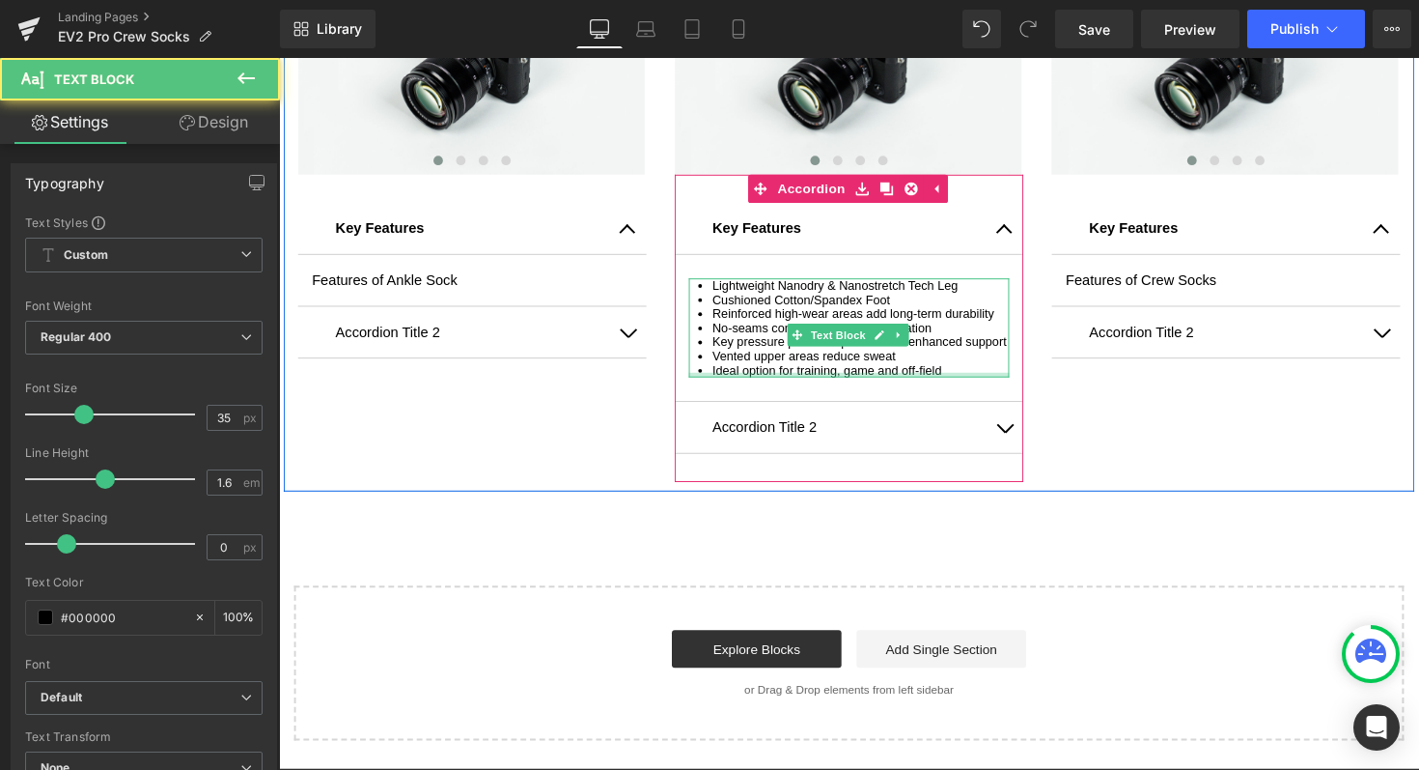
click at [962, 385] on div at bounding box center [863, 382] width 328 height 5
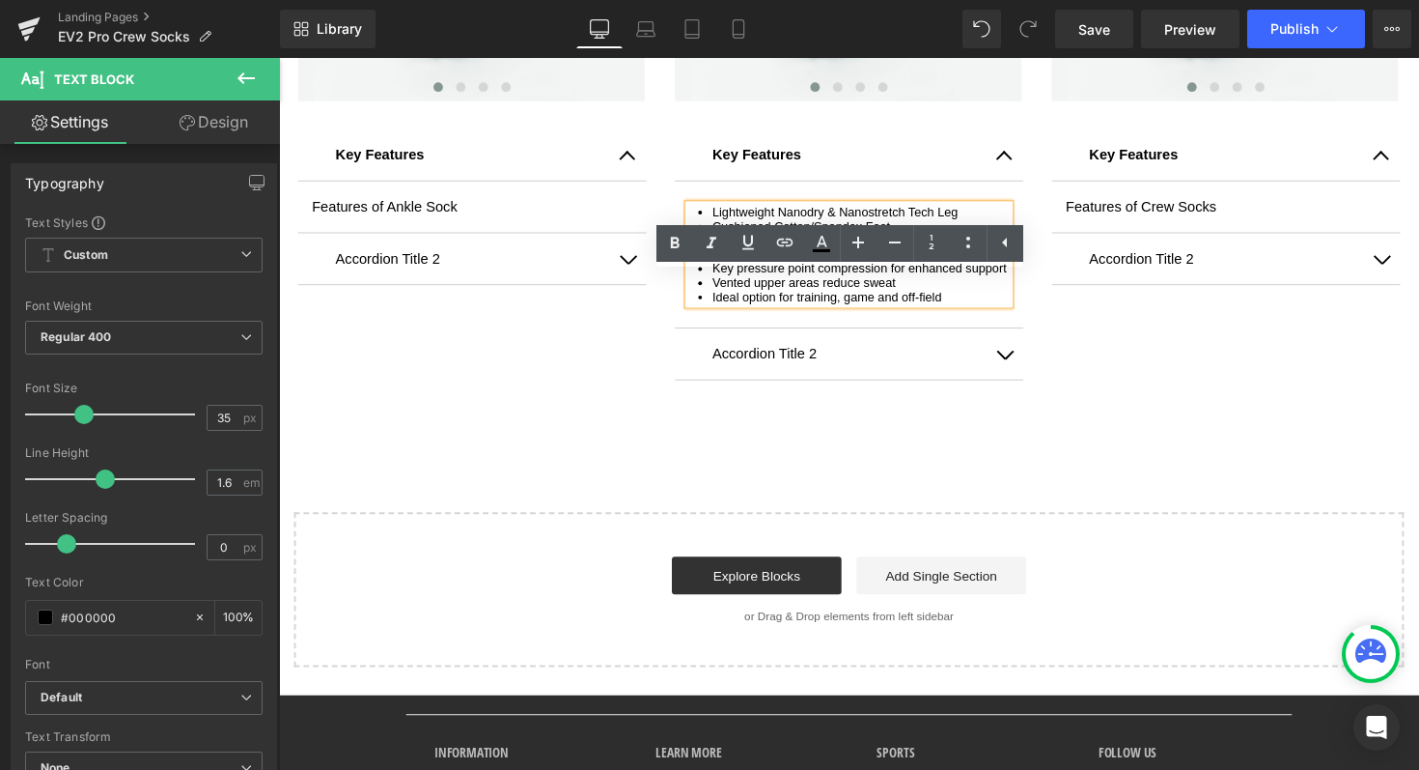
scroll to position [2395, 0]
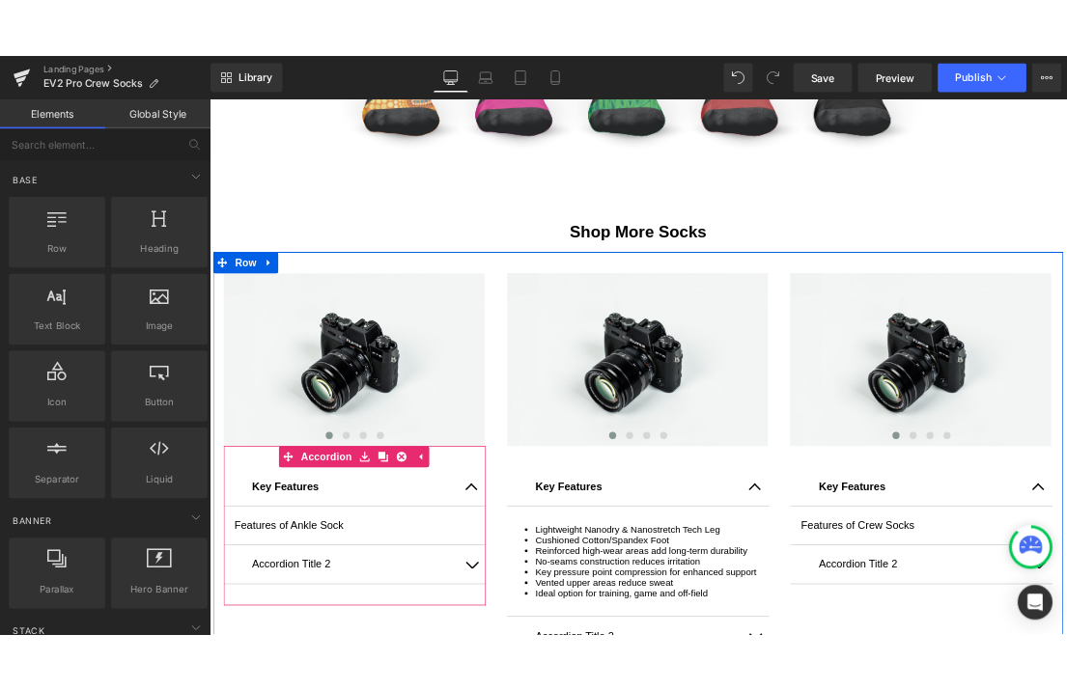
scroll to position [2198, 0]
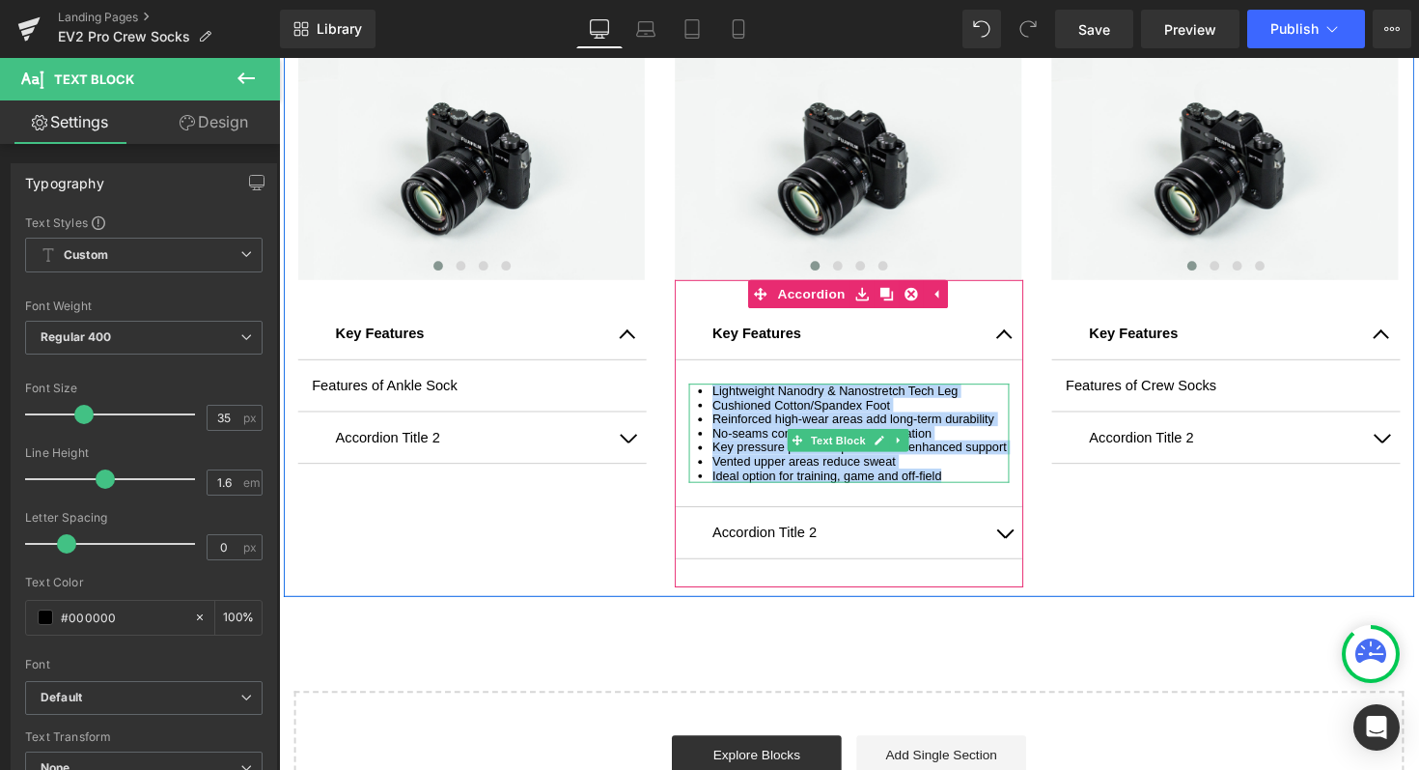
drag, startPoint x: 962, startPoint y: 494, endPoint x: 697, endPoint y: 395, distance: 282.6
click at [699, 395] on ul "Lightweight Nanodry & Nanostretch Tech Leg Cushioned Cotton/Spandex Foot Reinfo…" at bounding box center [863, 441] width 328 height 101
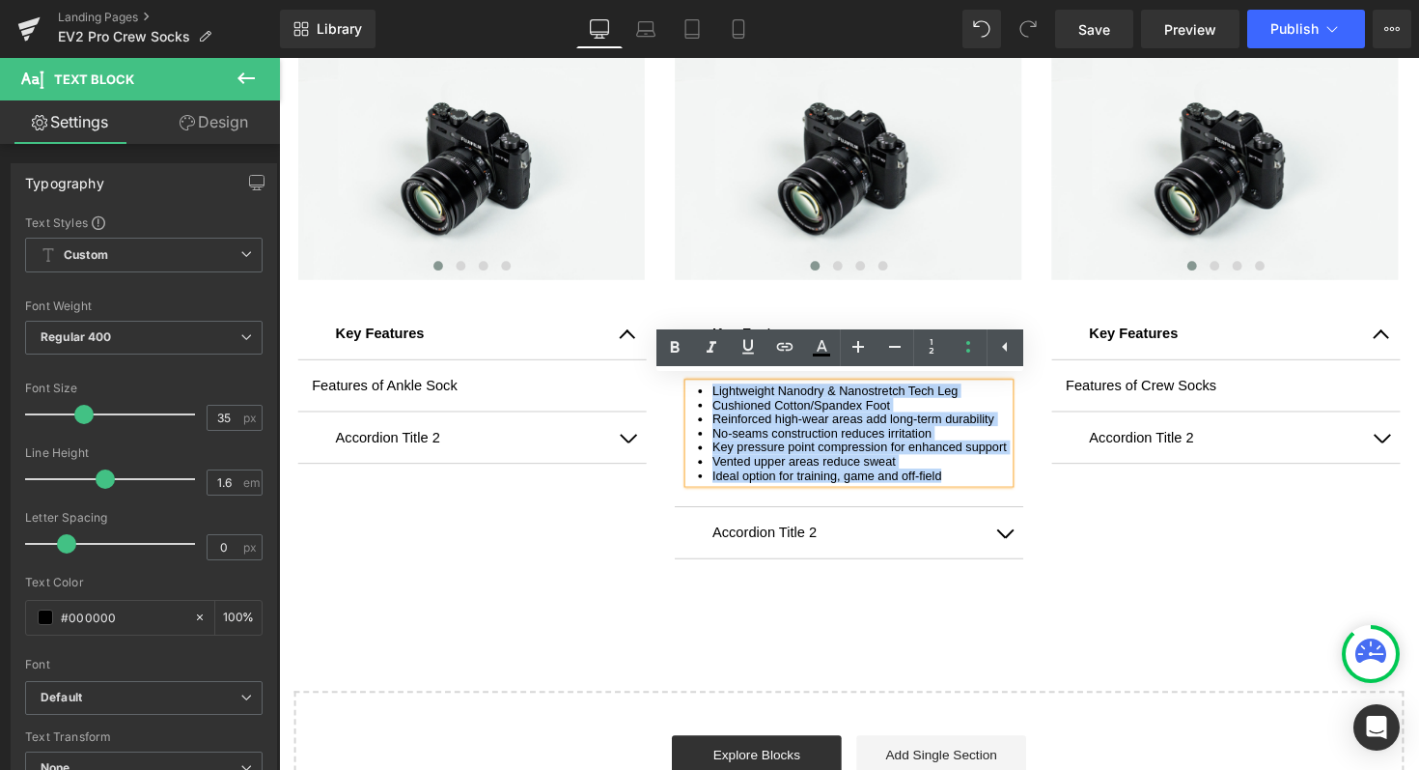
copy ul "Lightweight Nanodry & Nanostretch Tech Leg Cushioned Cotton/Spandex Foot Reinfo…"
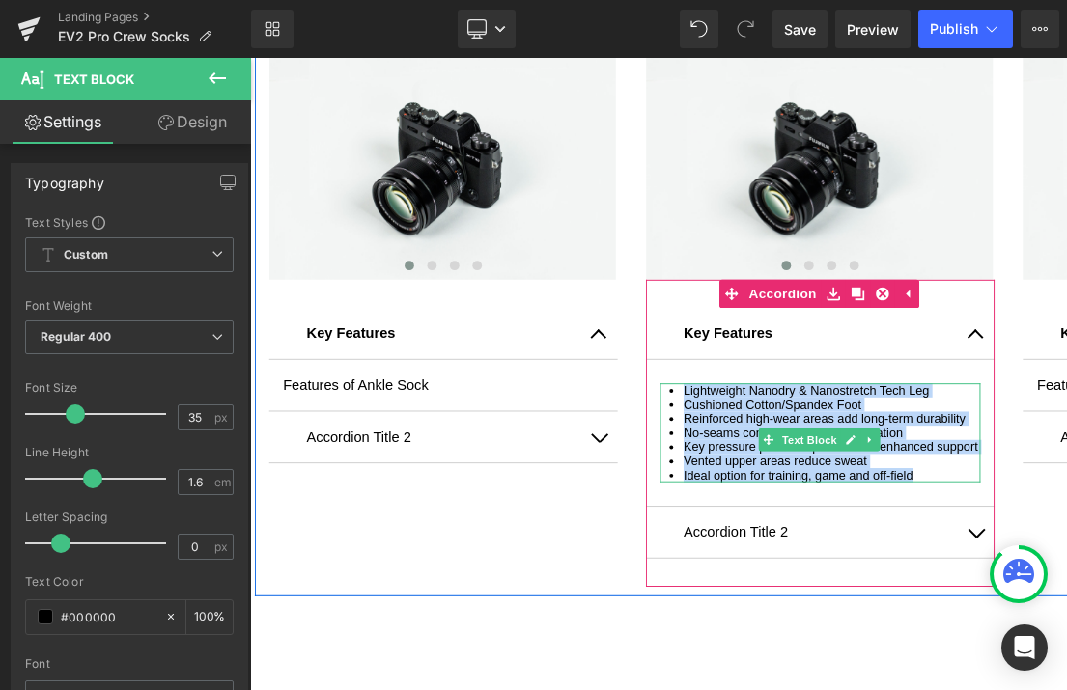
click at [887, 489] on li "Ideal option for training, game and off-field" at bounding box center [846, 485] width 304 height 14
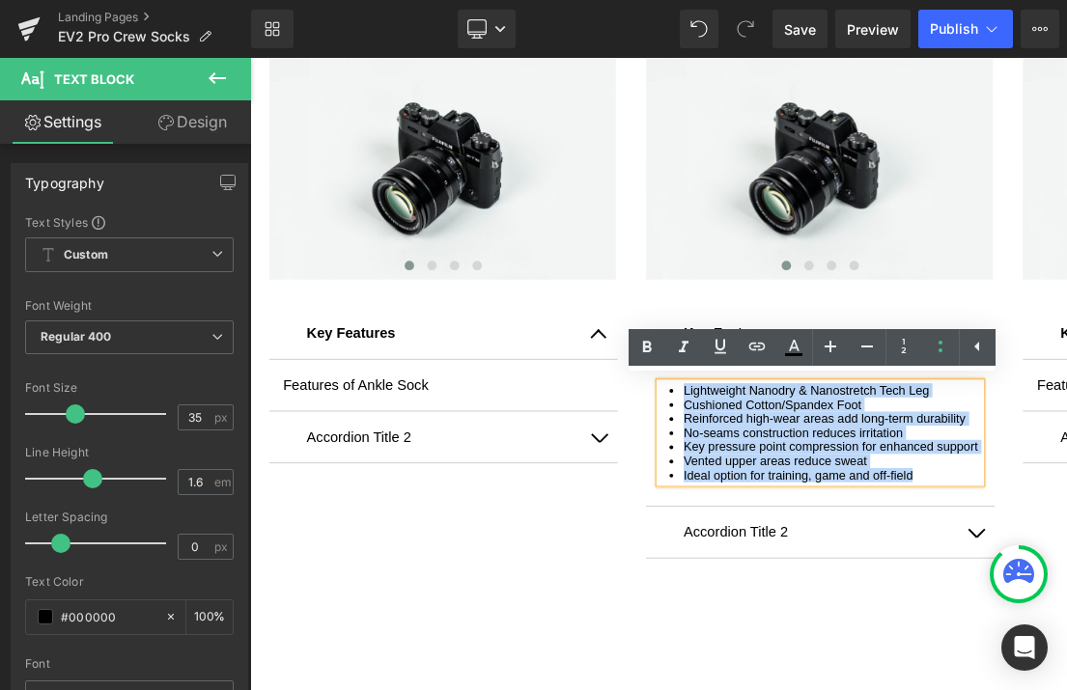
drag, startPoint x: 934, startPoint y: 497, endPoint x: 681, endPoint y: 392, distance: 274.0
click at [681, 392] on ul "Lightweight Nanodry & Nanostretch Tech Leg Cushioned Cotton/Spandex Foot Reinfo…" at bounding box center [834, 441] width 328 height 101
copy ul "Lightweight Nanodry & Nanostretch Tech Leg Cushioned Cotton/Spandex Foot Reinfo…"
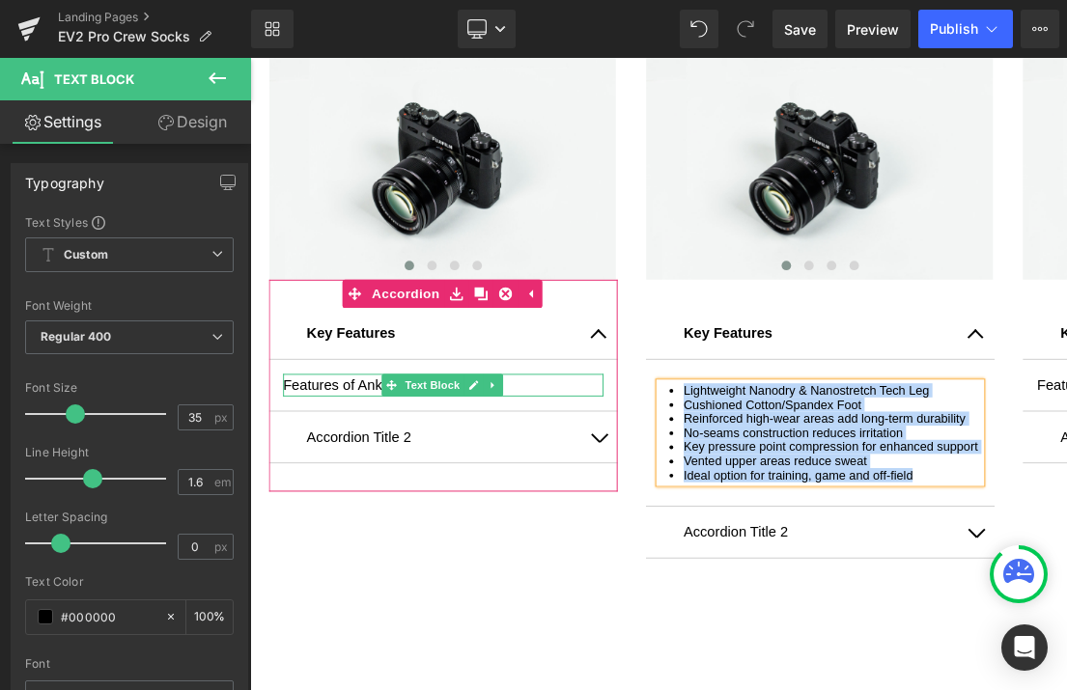
click at [509, 389] on p "Features of Ankle Sock" at bounding box center [448, 392] width 328 height 23
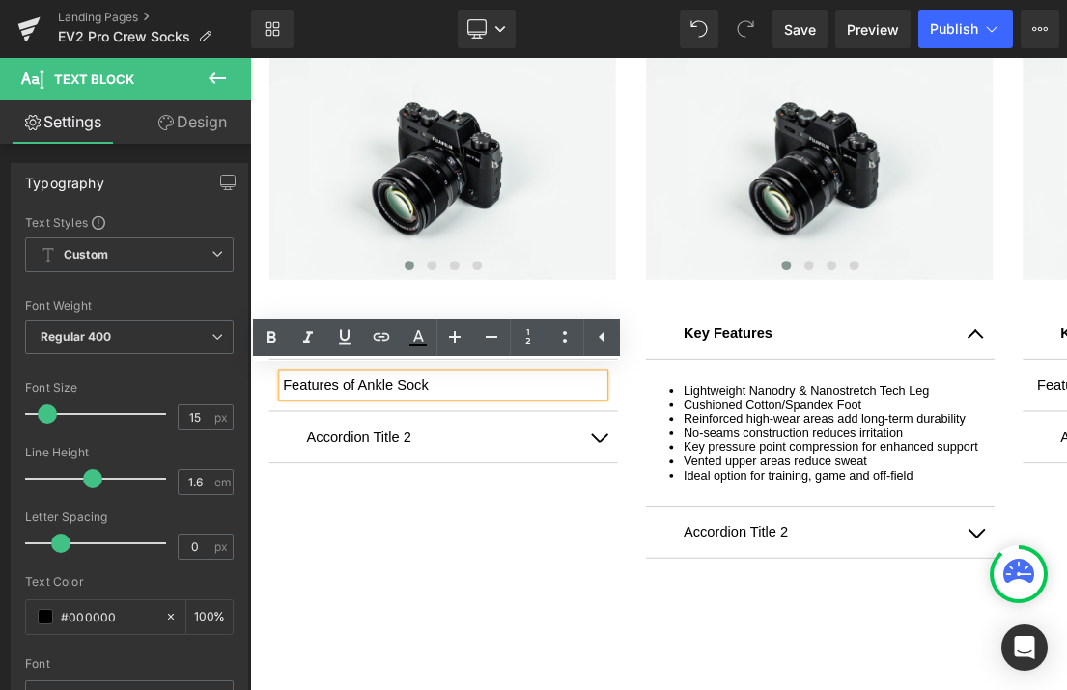
drag, startPoint x: 509, startPoint y: 389, endPoint x: 273, endPoint y: 380, distance: 235.8
click at [284, 381] on div "Features of Ankle Sock" at bounding box center [448, 392] width 328 height 23
drag, startPoint x: 427, startPoint y: 389, endPoint x: 279, endPoint y: 382, distance: 147.9
click at [284, 382] on p "Features of Ankle Sock" at bounding box center [448, 392] width 328 height 23
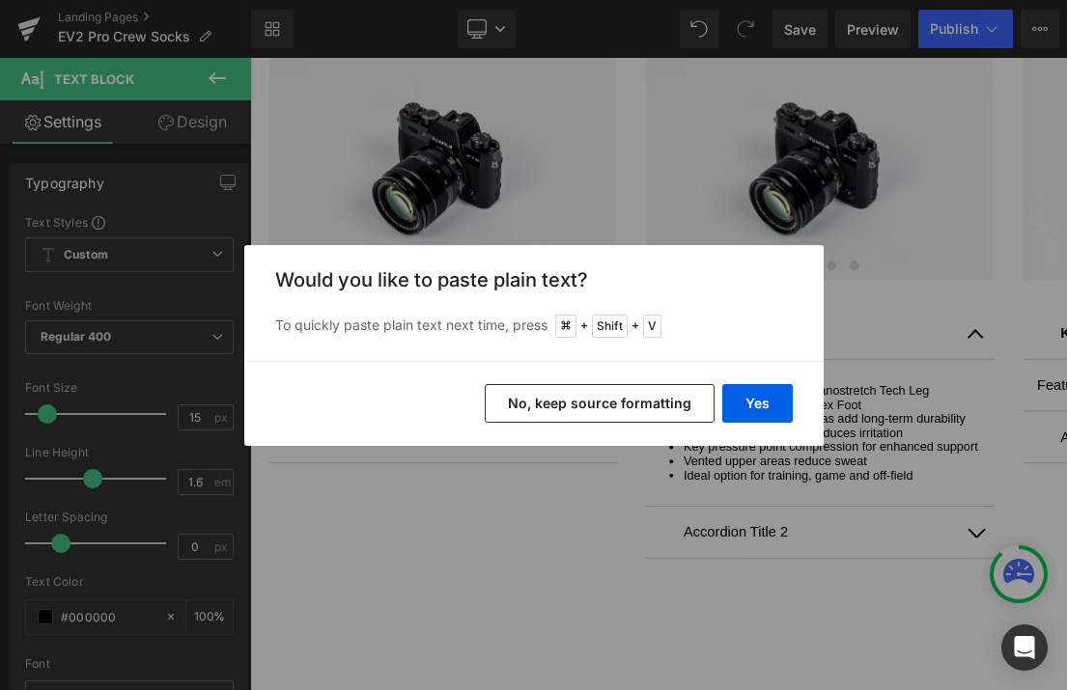
click at [600, 406] on button "No, keep source formatting" at bounding box center [600, 403] width 230 height 39
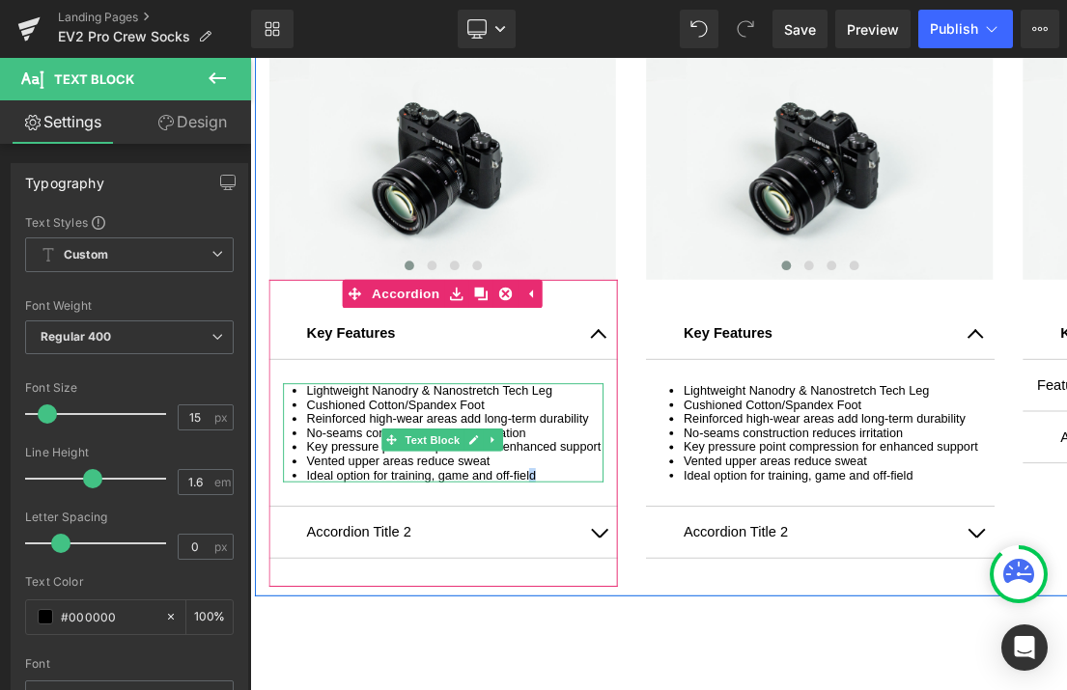
drag, startPoint x: 550, startPoint y: 494, endPoint x: 534, endPoint y: 492, distance: 16.5
click at [534, 492] on li "Ideal option for training, game and off-field" at bounding box center [460, 485] width 304 height 14
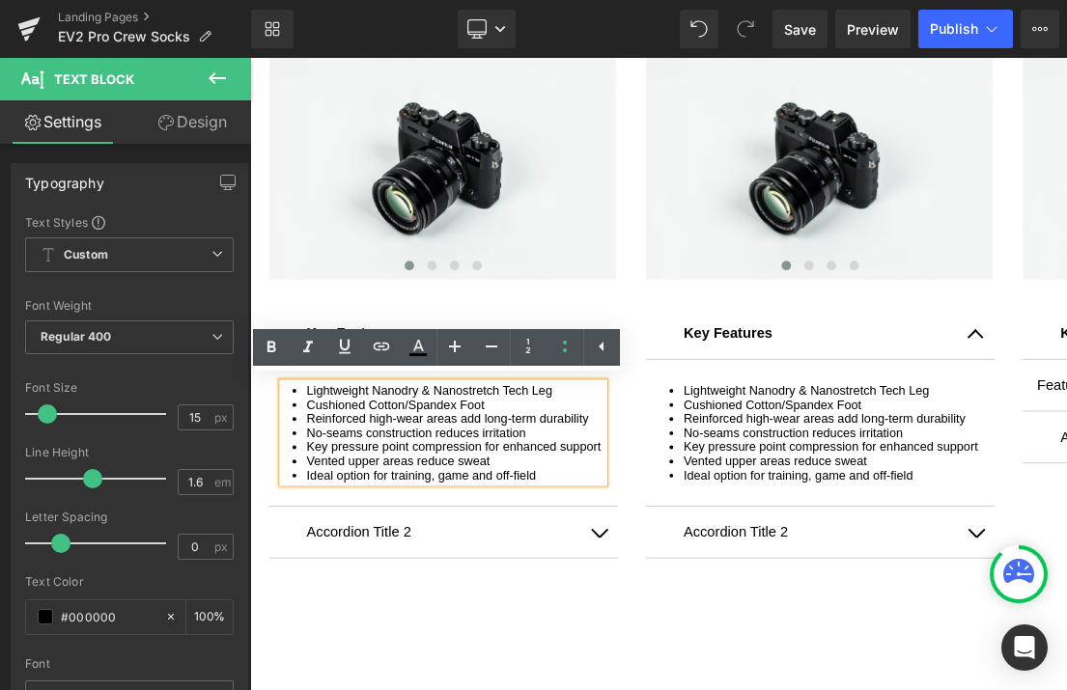
drag, startPoint x: 547, startPoint y: 495, endPoint x: 556, endPoint y: 490, distance: 10.4
click at [556, 490] on li "Ideal option for training, game and off-field" at bounding box center [460, 485] width 304 height 14
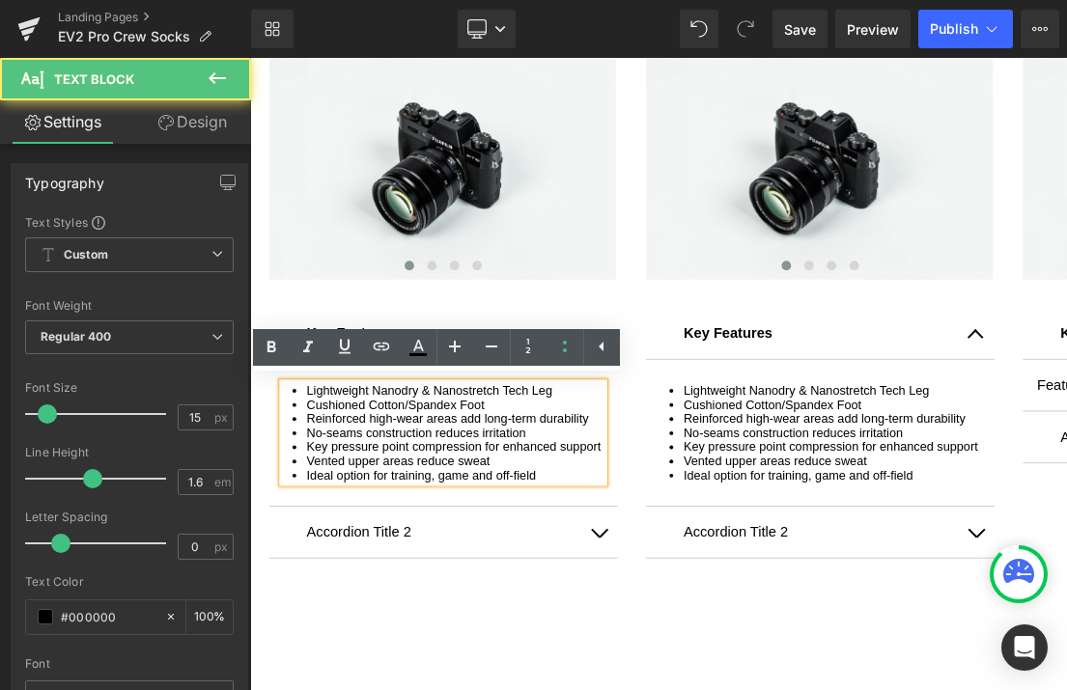
drag, startPoint x: 493, startPoint y: 478, endPoint x: 289, endPoint y: 477, distance: 204.7
click at [289, 477] on ul "Lightweight Nanodry & Nanostretch Tech Leg Cushioned Cotton/Spandex Foot Reinfo…" at bounding box center [448, 441] width 328 height 101
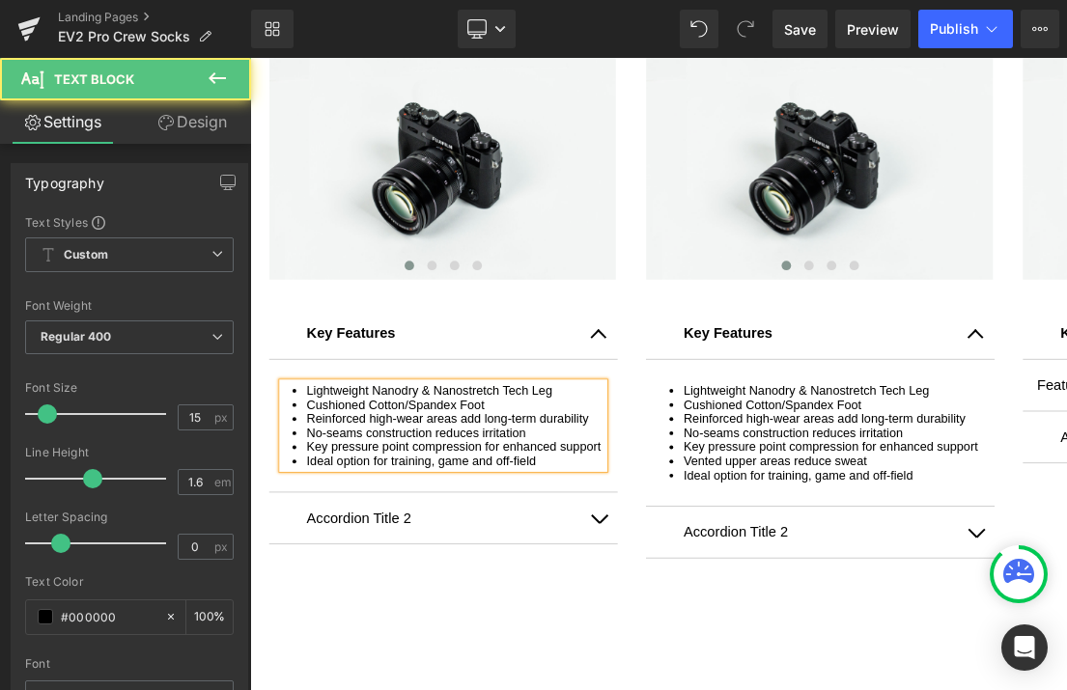
drag, startPoint x: 353, startPoint y: 467, endPoint x: 280, endPoint y: 447, distance: 76.1
click at [284, 447] on ul "Lightweight Nanodry & Nanostretch Tech Leg Cushioned Cotton/Spandex Foot Reinfo…" at bounding box center [448, 434] width 328 height 87
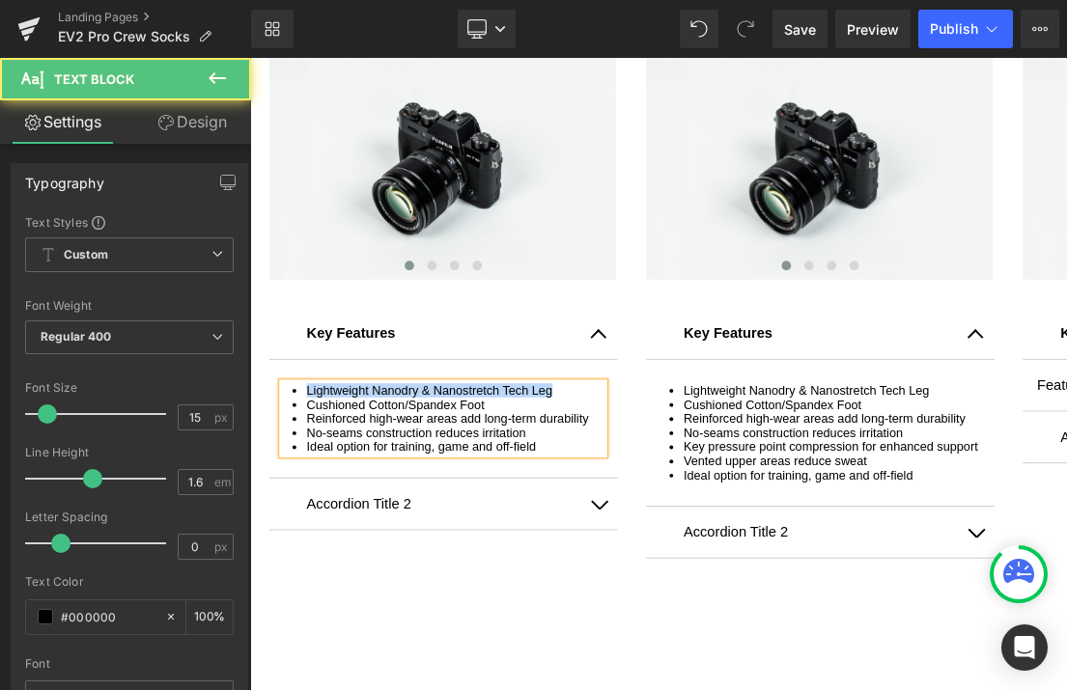
drag, startPoint x: 562, startPoint y: 395, endPoint x: 293, endPoint y: 397, distance: 269.4
click at [308, 397] on li "Lightweight Nanodry & Nanostretch Tech Leg" at bounding box center [460, 398] width 304 height 14
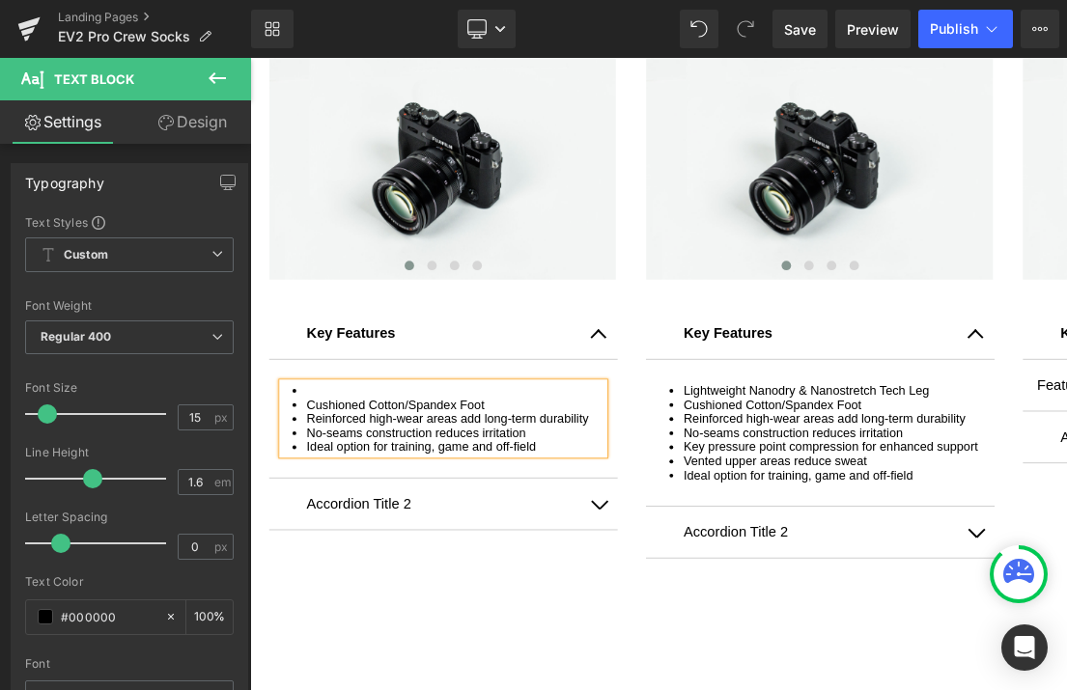
scroll to position [2188, 0]
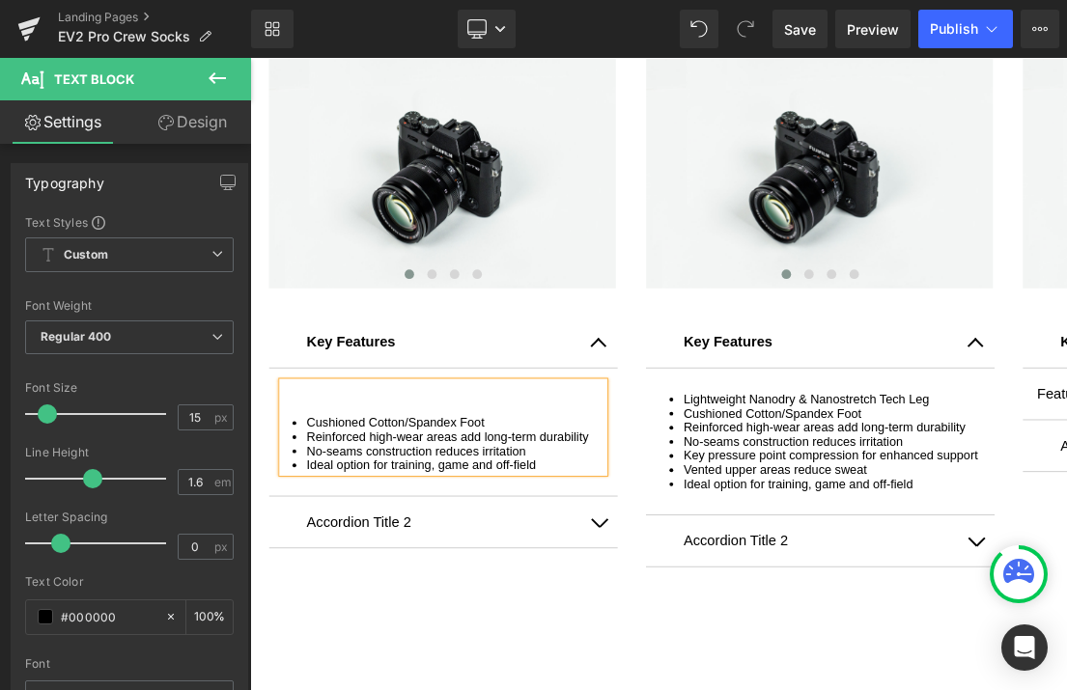
click at [308, 412] on div "Cushioned Cotton/Spandex Foot Reinforced high-wear areas add long-term durabili…" at bounding box center [448, 437] width 328 height 92
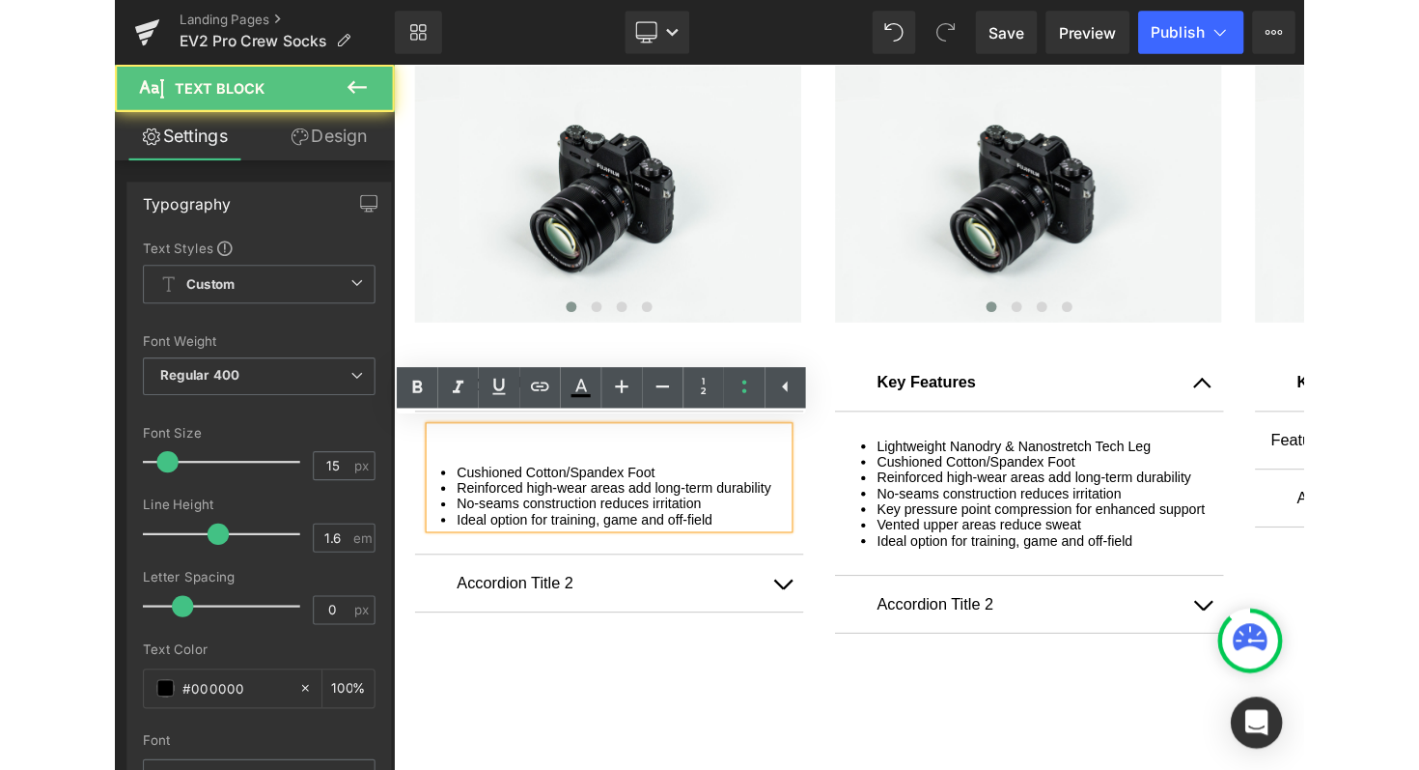
scroll to position [2198, 0]
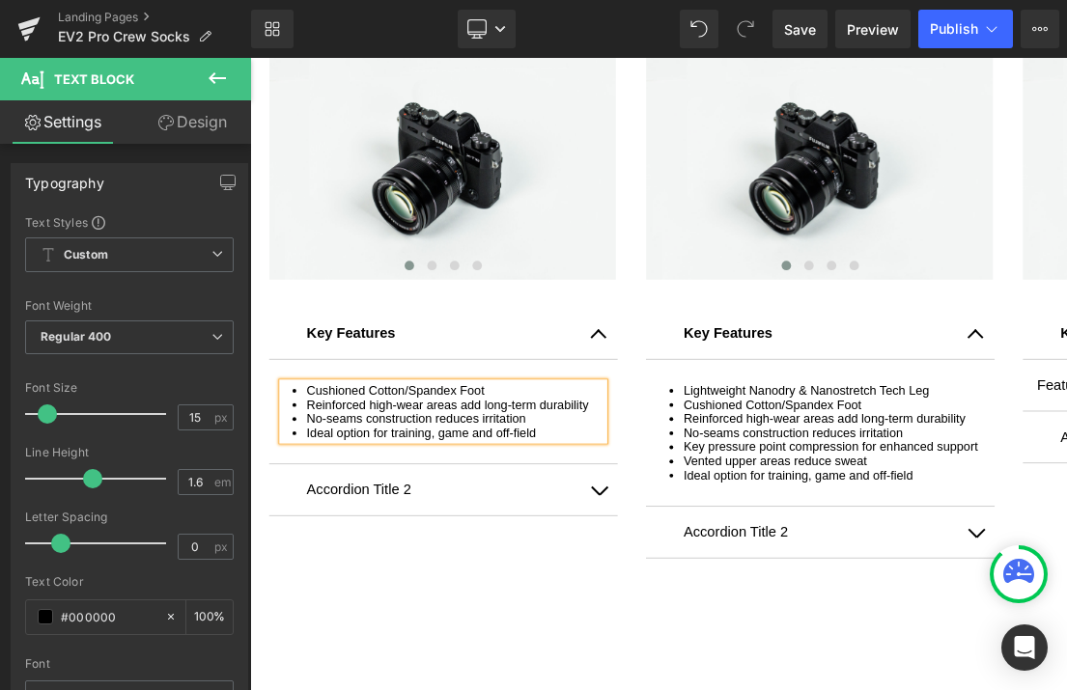
click at [376, 562] on div "Image ‹ › Carousel Key Features Text Block Cushioned Cotton/Spandex Foot Reinfo…" at bounding box center [834, 314] width 1159 height 589
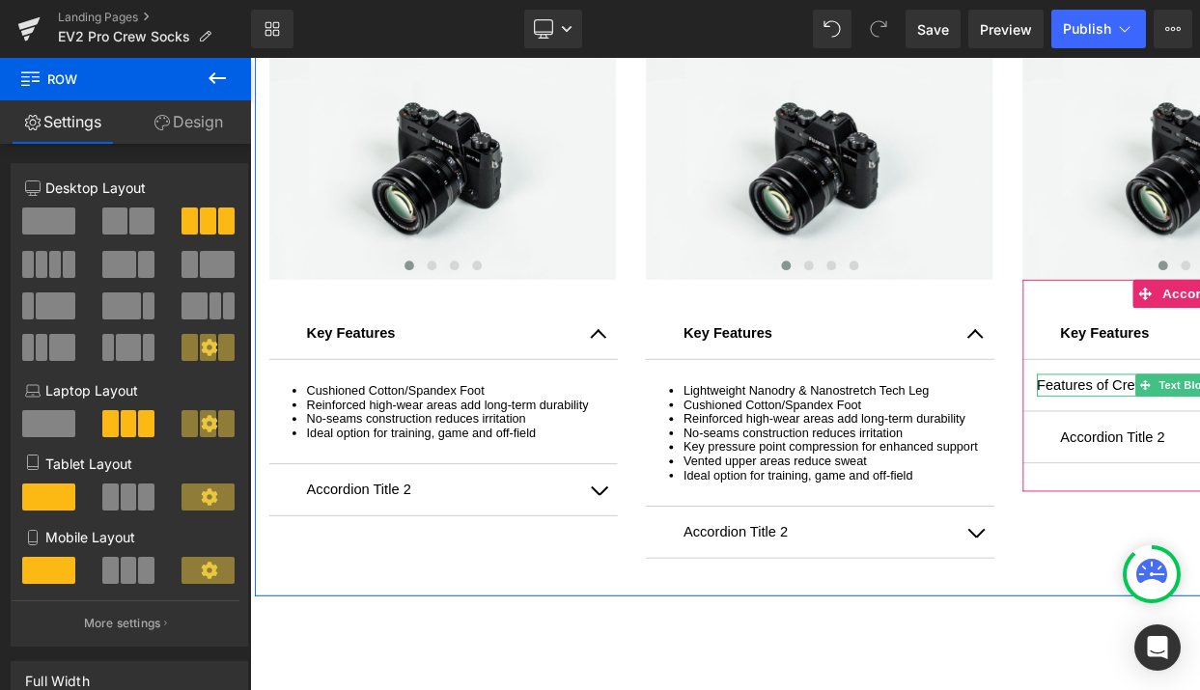
click at [1115, 389] on p "Features of Crew Socks" at bounding box center [1220, 392] width 328 height 23
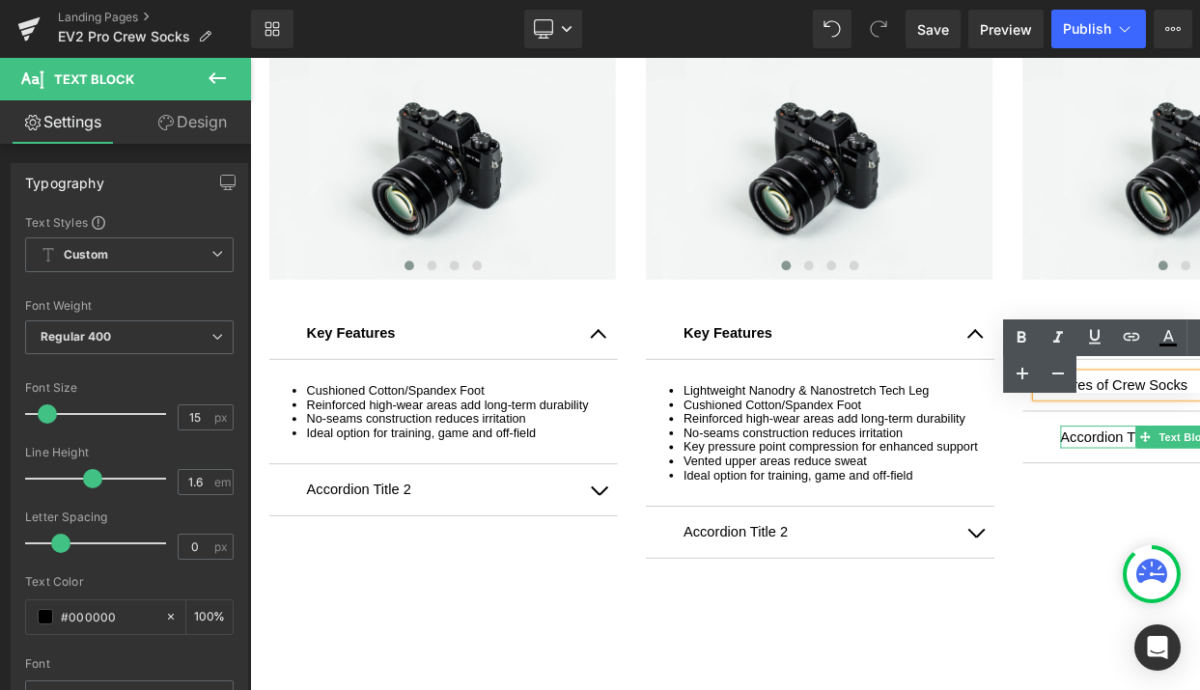
click at [1133, 444] on p "Accordion Title 2" at bounding box center [1220, 445] width 280 height 23
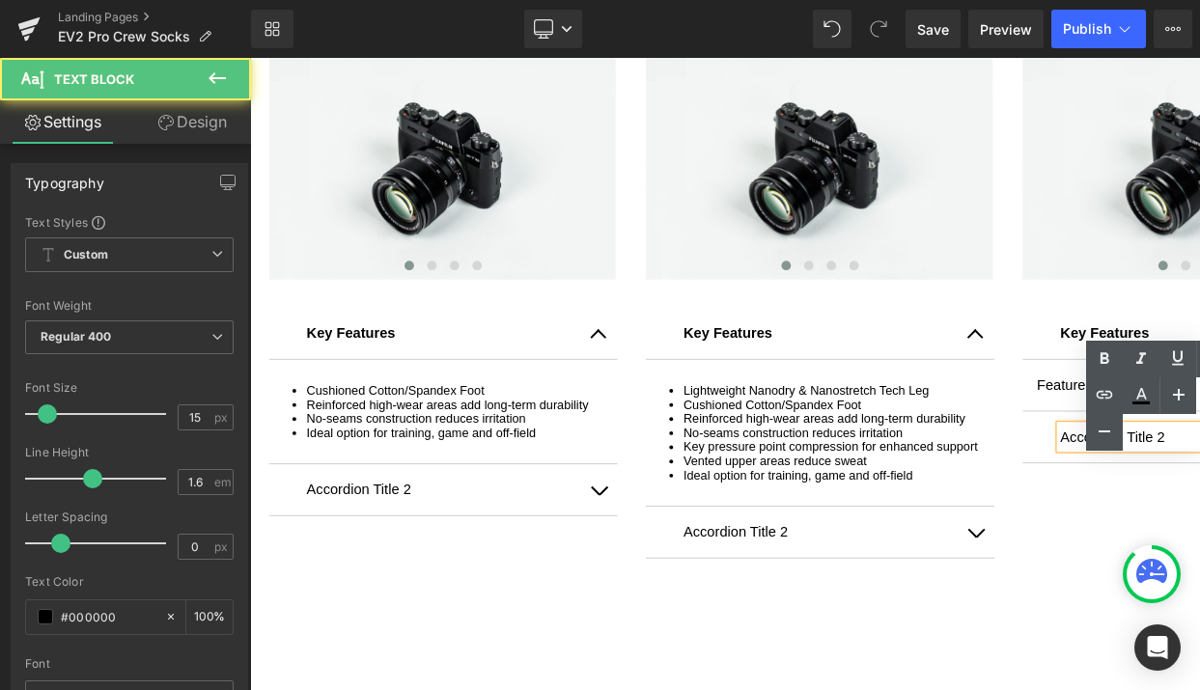
click at [1087, 537] on div "Image ‹ › Carousel Key Features Text Block Cushioned Cotton/Spandex Foot Reinfo…" at bounding box center [834, 314] width 1159 height 589
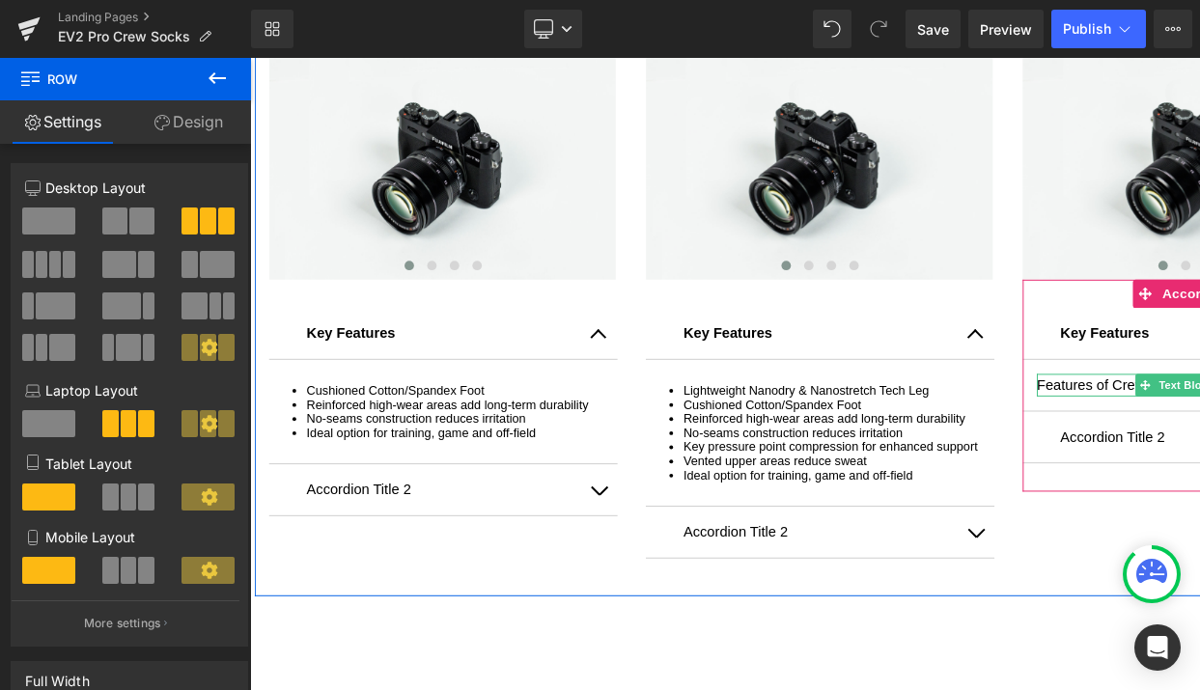
click at [1105, 400] on div at bounding box center [1220, 402] width 328 height 5
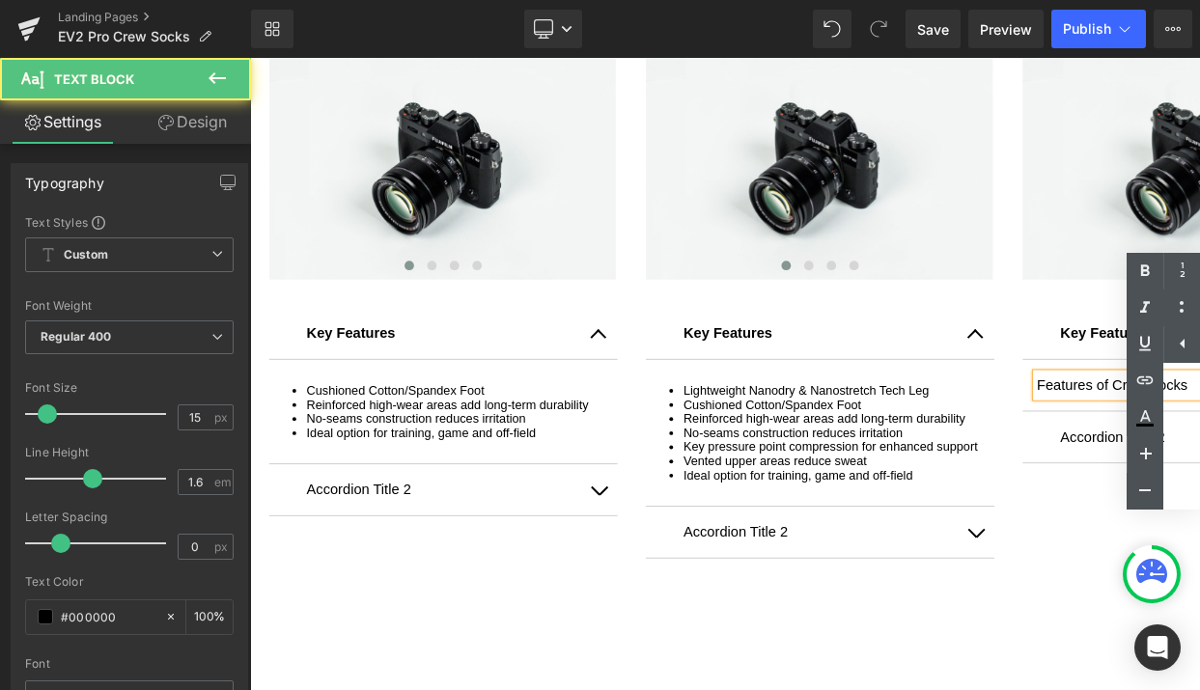
click at [1108, 391] on p "Features of Crew Socks" at bounding box center [1220, 392] width 328 height 23
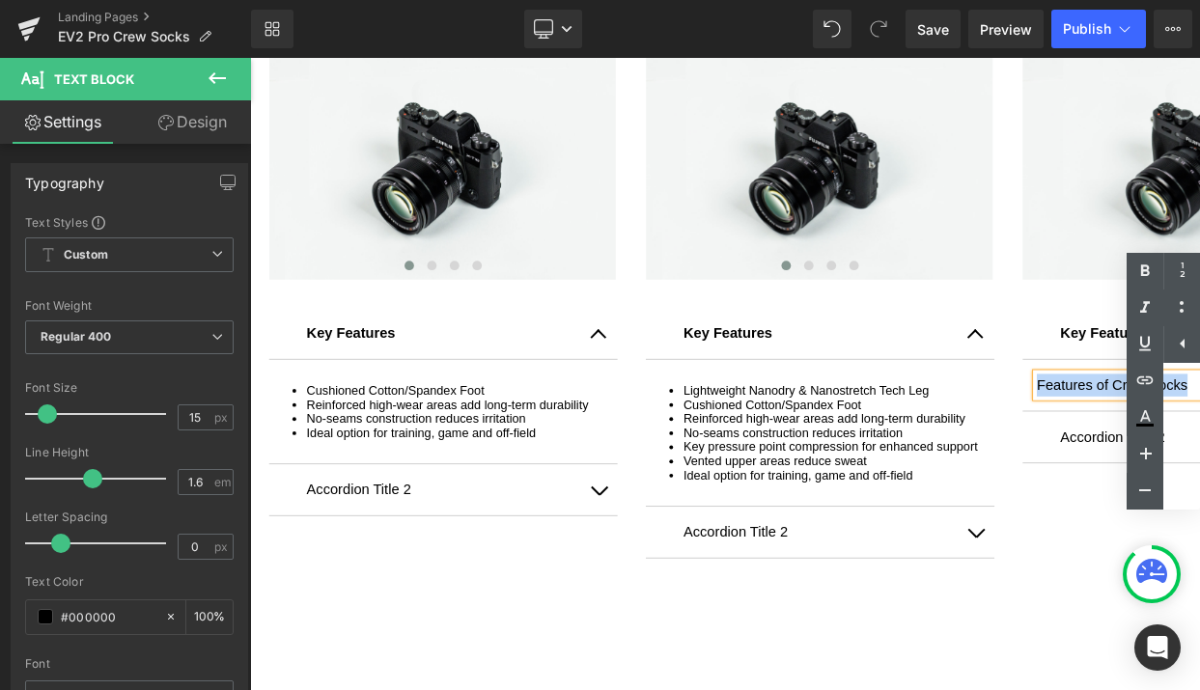
drag, startPoint x: 1048, startPoint y: 391, endPoint x: 1201, endPoint y: 395, distance: 153.6
click at [1201, 395] on p "Features of Crew Socks" at bounding box center [1220, 392] width 328 height 23
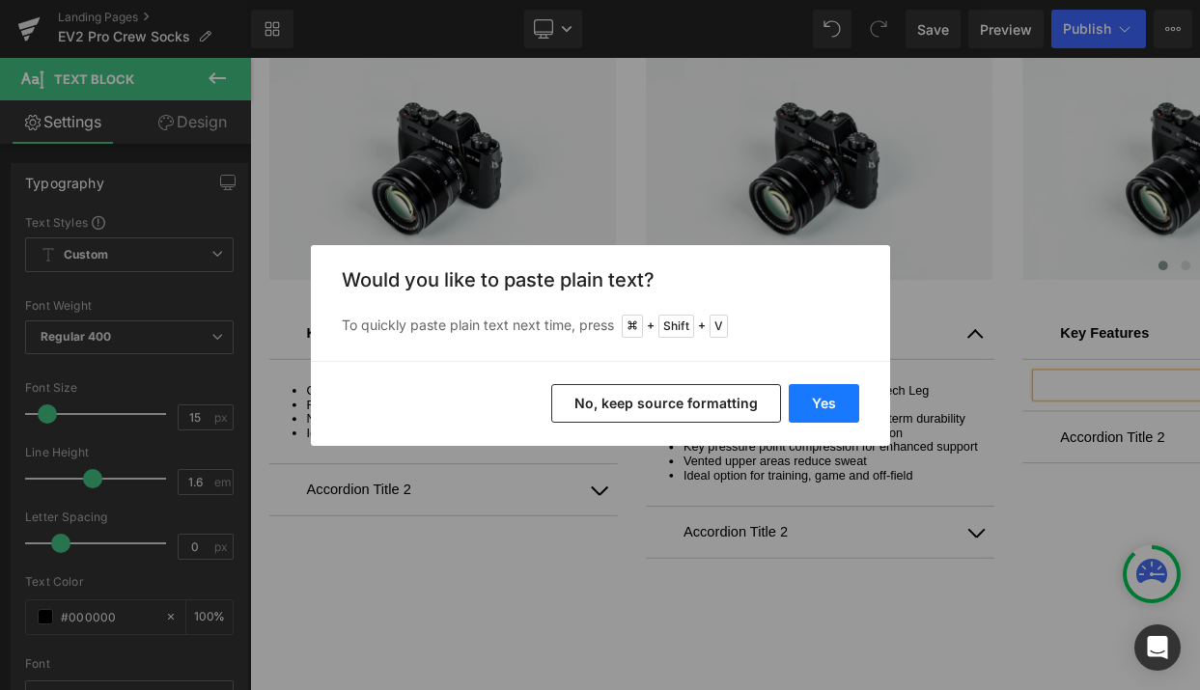
click at [822, 407] on button "Yes" at bounding box center [824, 403] width 70 height 39
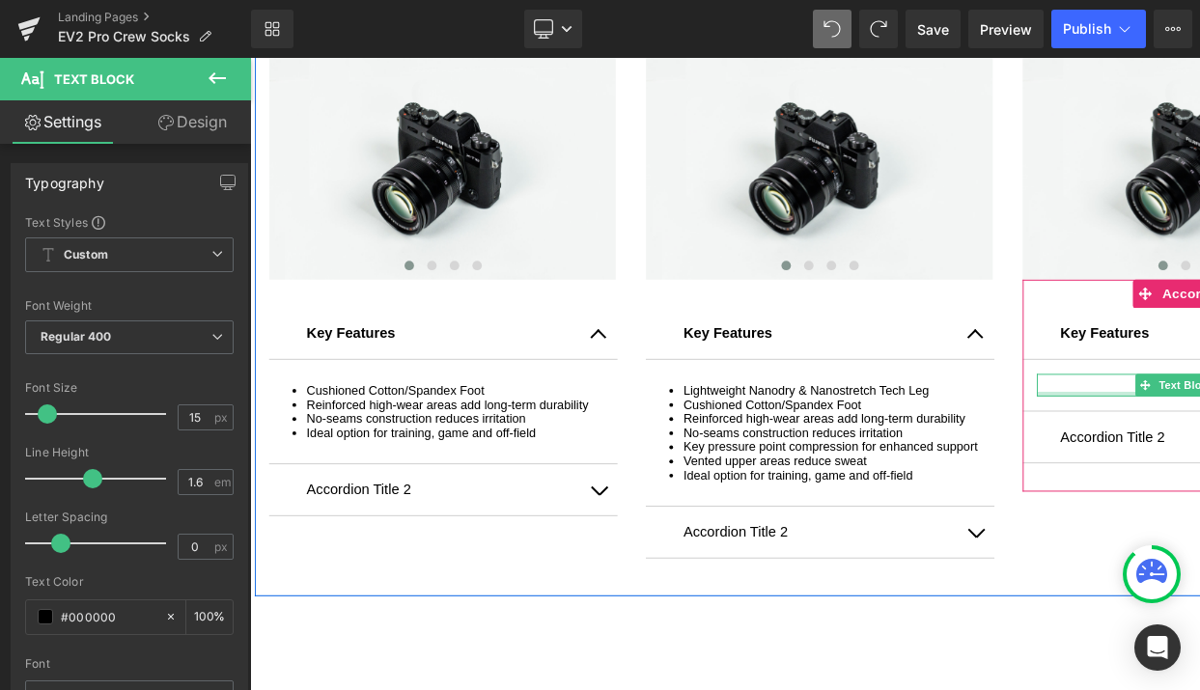
click at [1094, 400] on div at bounding box center [1220, 402] width 328 height 5
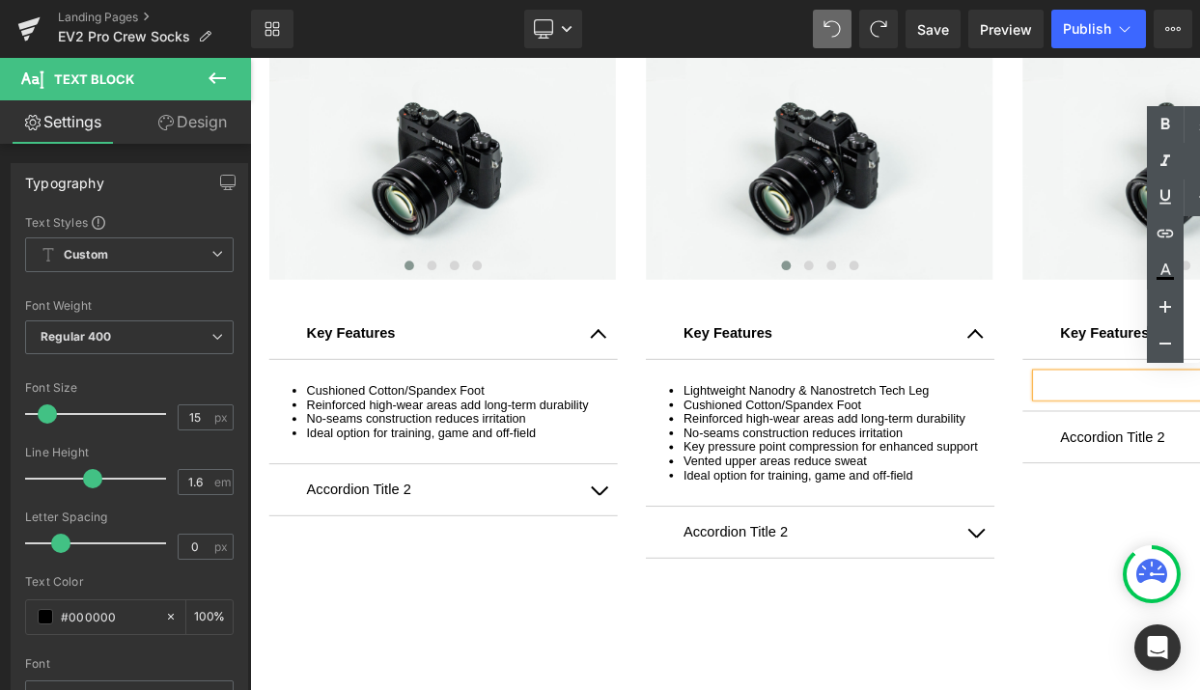
click at [1092, 381] on p at bounding box center [1220, 392] width 328 height 23
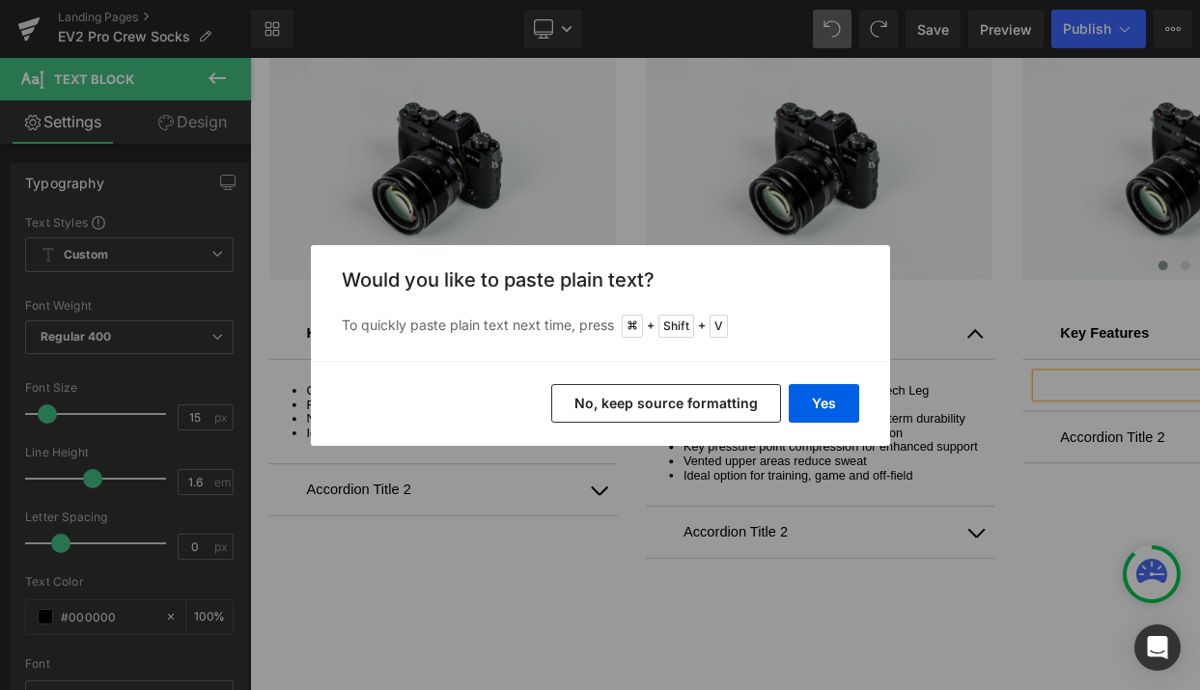
click at [648, 408] on button "No, keep source formatting" at bounding box center [666, 403] width 230 height 39
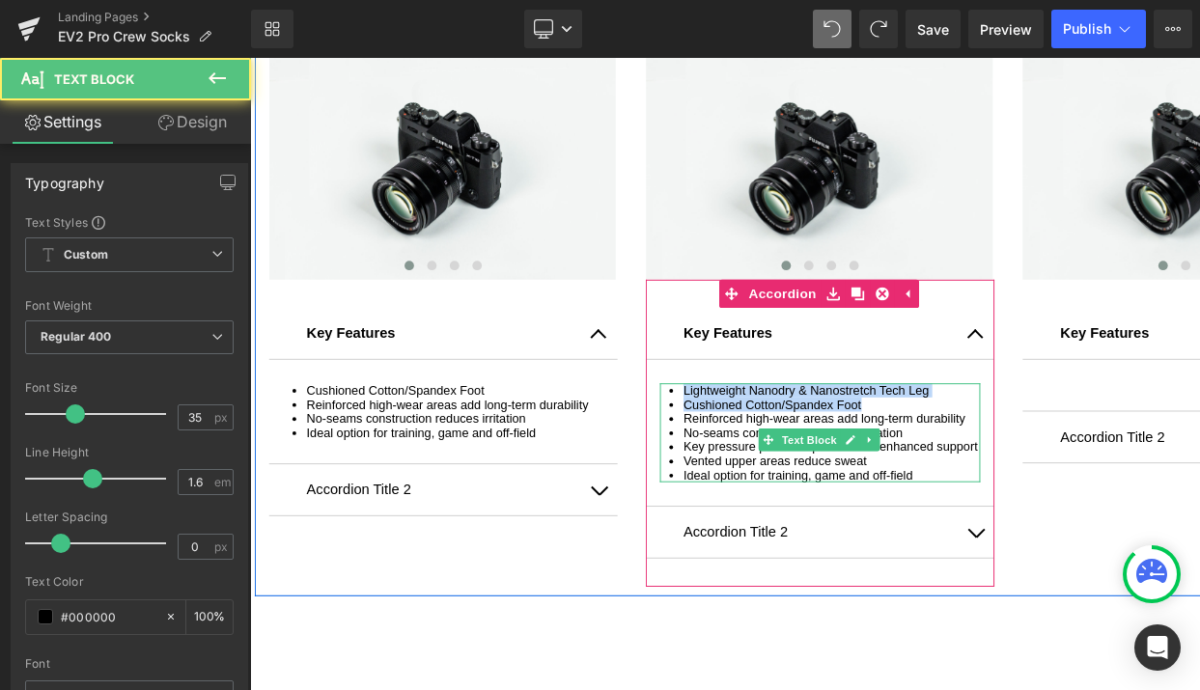
drag, startPoint x: 700, startPoint y: 402, endPoint x: 673, endPoint y: 395, distance: 27.9
click at [673, 395] on ul "Lightweight Nanodry & Nanostretch Tech Leg Cushioned Cotton/Spandex Foot Reinfo…" at bounding box center [834, 441] width 328 height 101
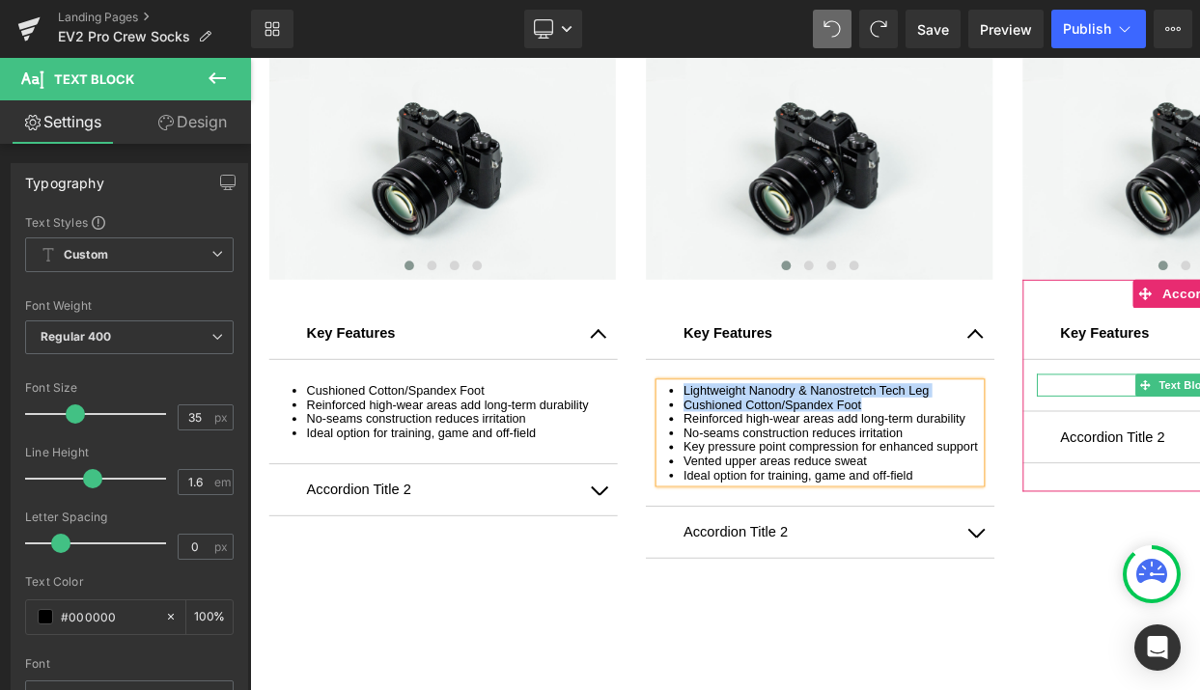
click at [1105, 394] on p at bounding box center [1220, 392] width 328 height 23
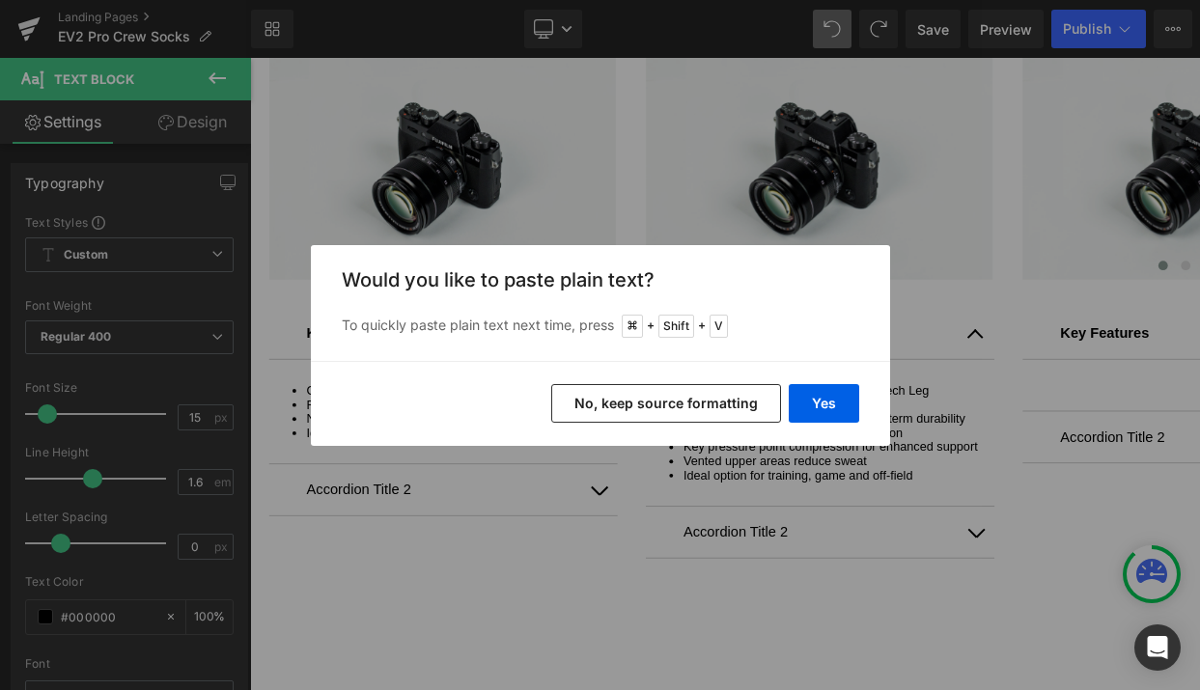
click at [659, 392] on button "No, keep source formatting" at bounding box center [666, 403] width 230 height 39
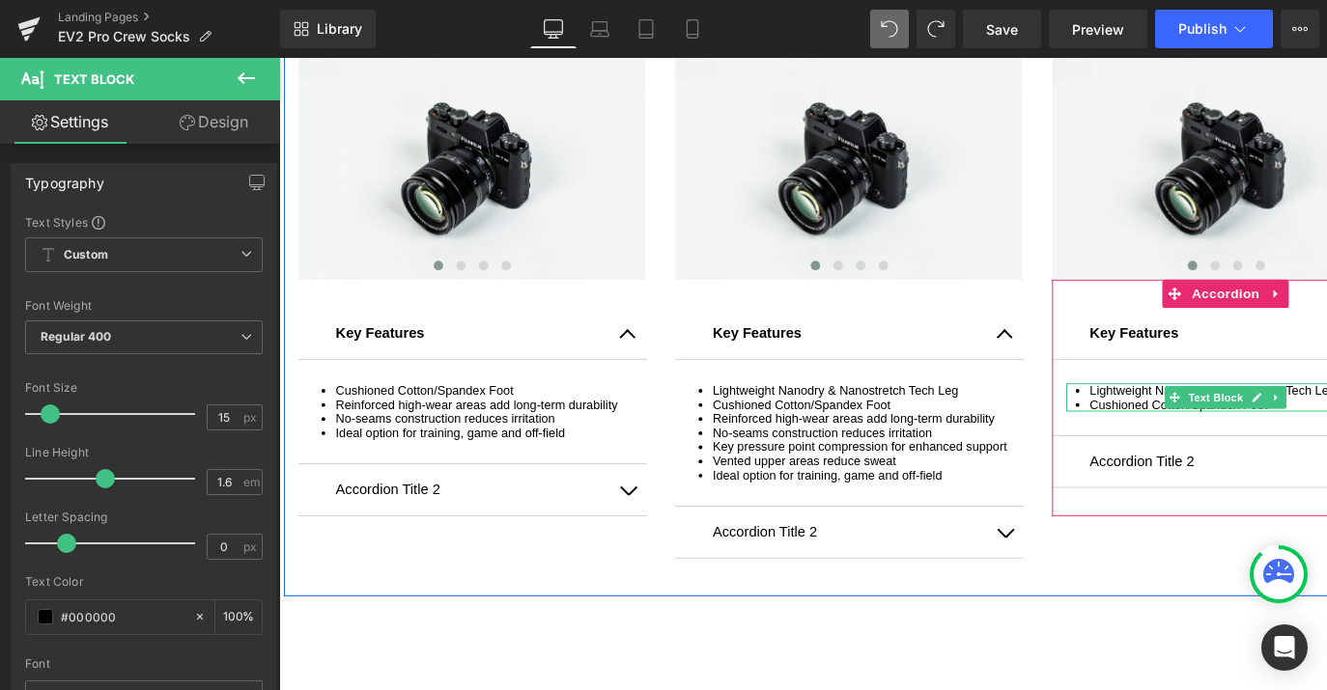
click at [1311, 408] on li "Cushioned Cotton/Spandex Foot" at bounding box center [1261, 413] width 304 height 14
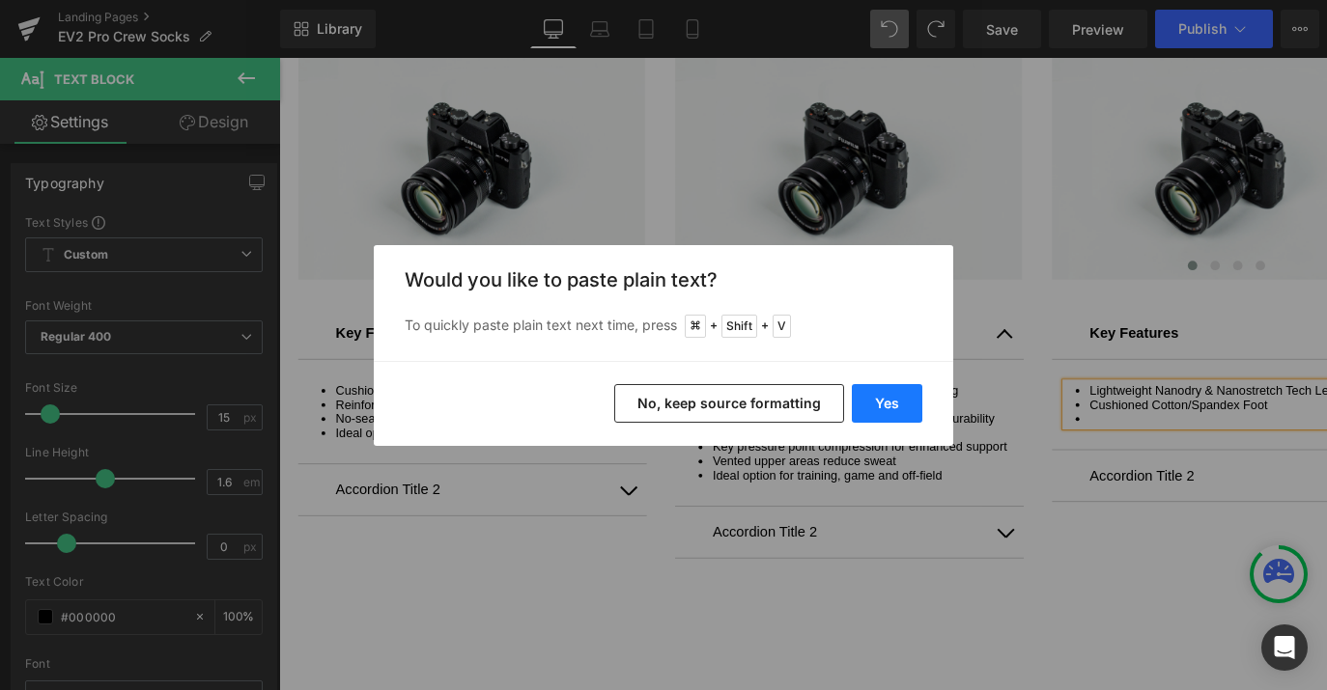
click at [885, 395] on button "Yes" at bounding box center [887, 403] width 70 height 39
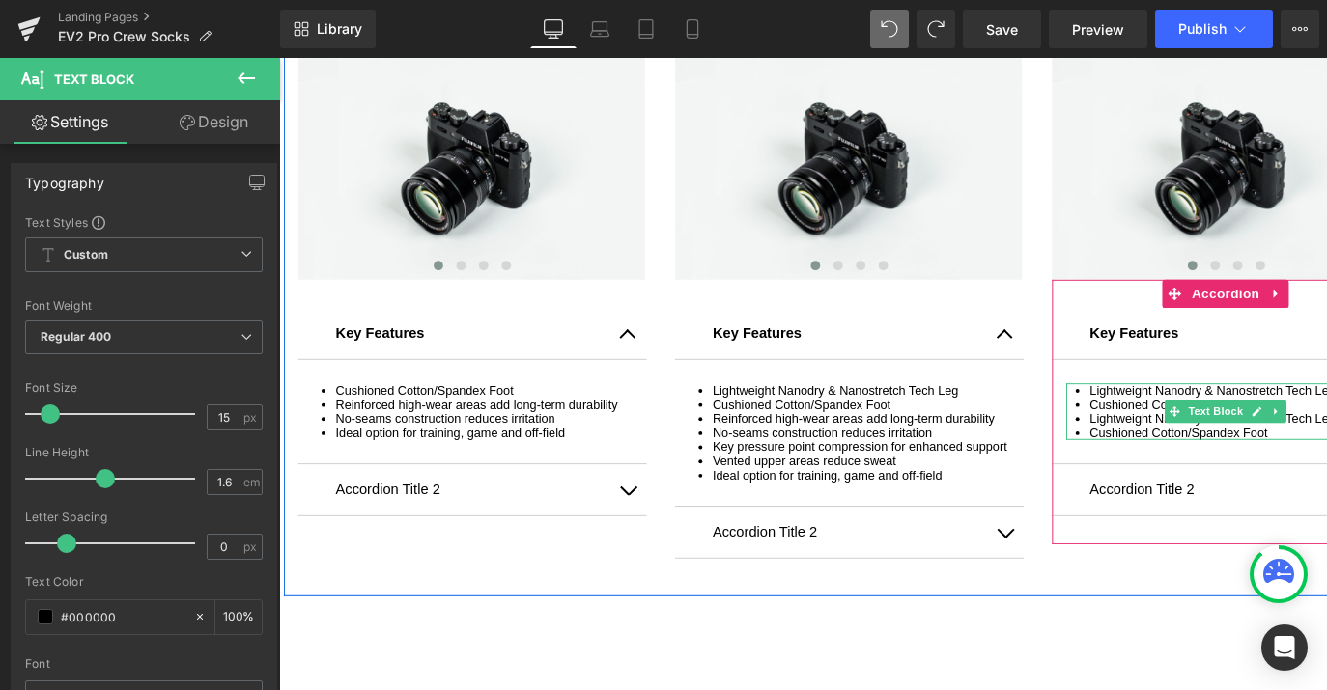
click at [1316, 436] on li "Cushioned Cotton/Spandex Foot" at bounding box center [1261, 441] width 304 height 14
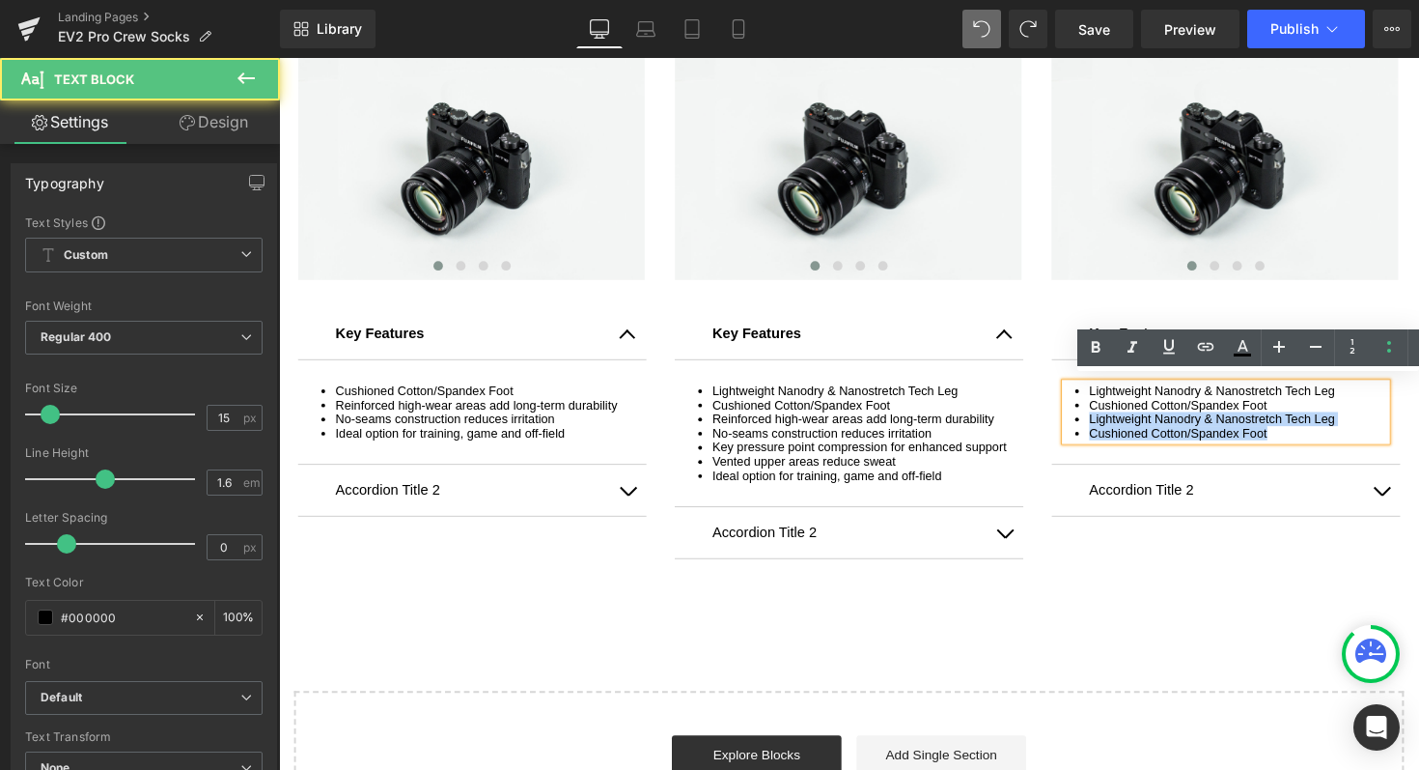
drag, startPoint x: 1292, startPoint y: 438, endPoint x: 1097, endPoint y: 425, distance: 195.5
click at [1097, 425] on ul "Lightweight Nanodry & Nanostretch Tech Leg Cushioned Cotton/Spandex Foot Lightw…" at bounding box center [1249, 420] width 328 height 58
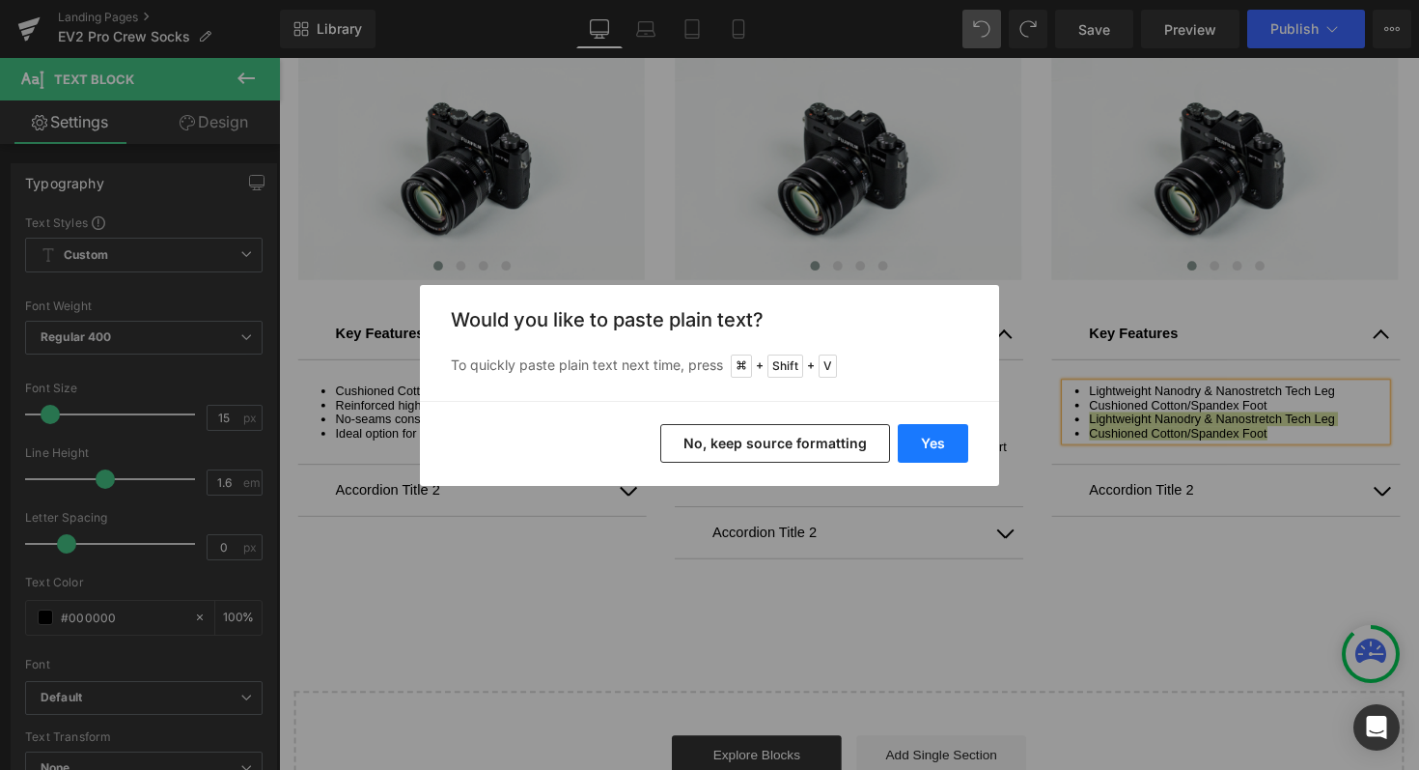
click at [958, 434] on button "Yes" at bounding box center [933, 443] width 70 height 39
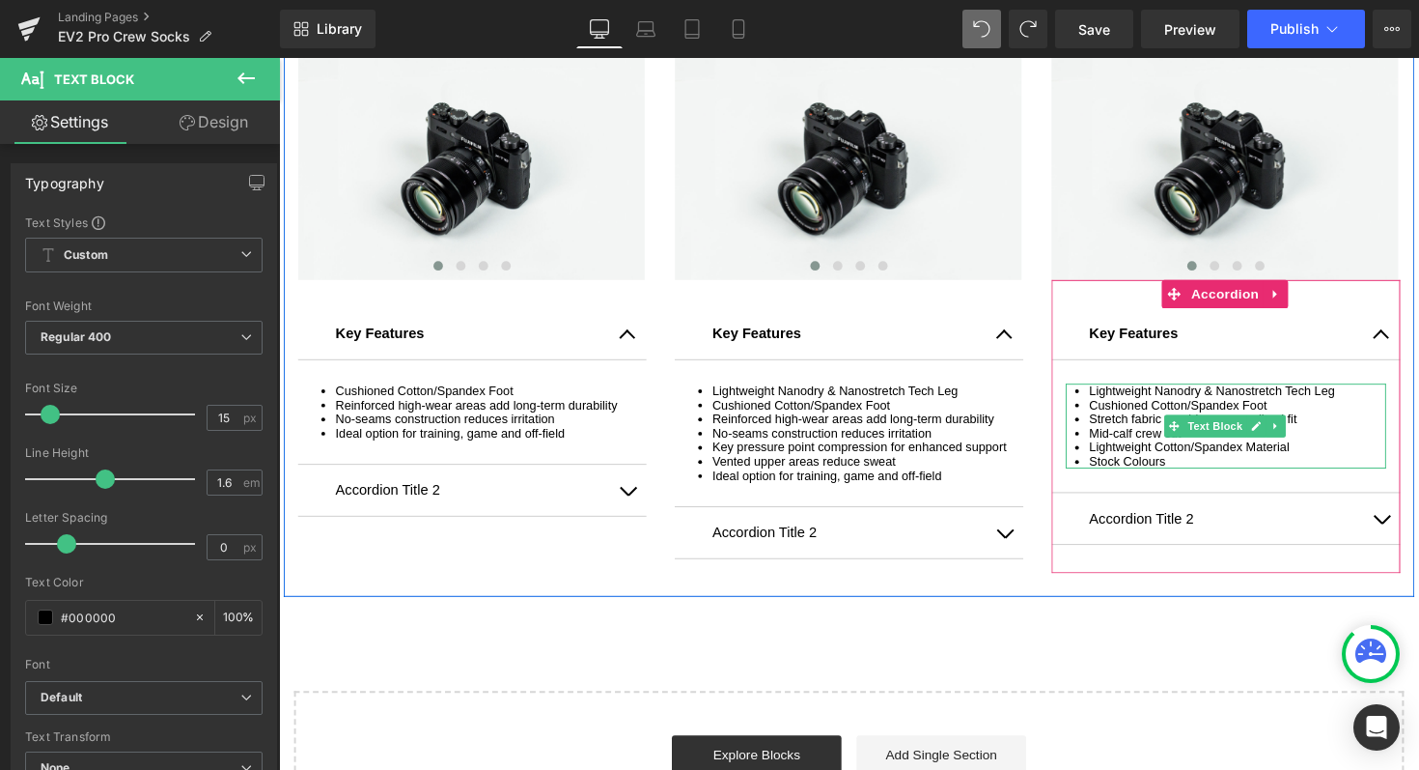
click at [1201, 463] on li "Stock Colours" at bounding box center [1261, 470] width 304 height 14
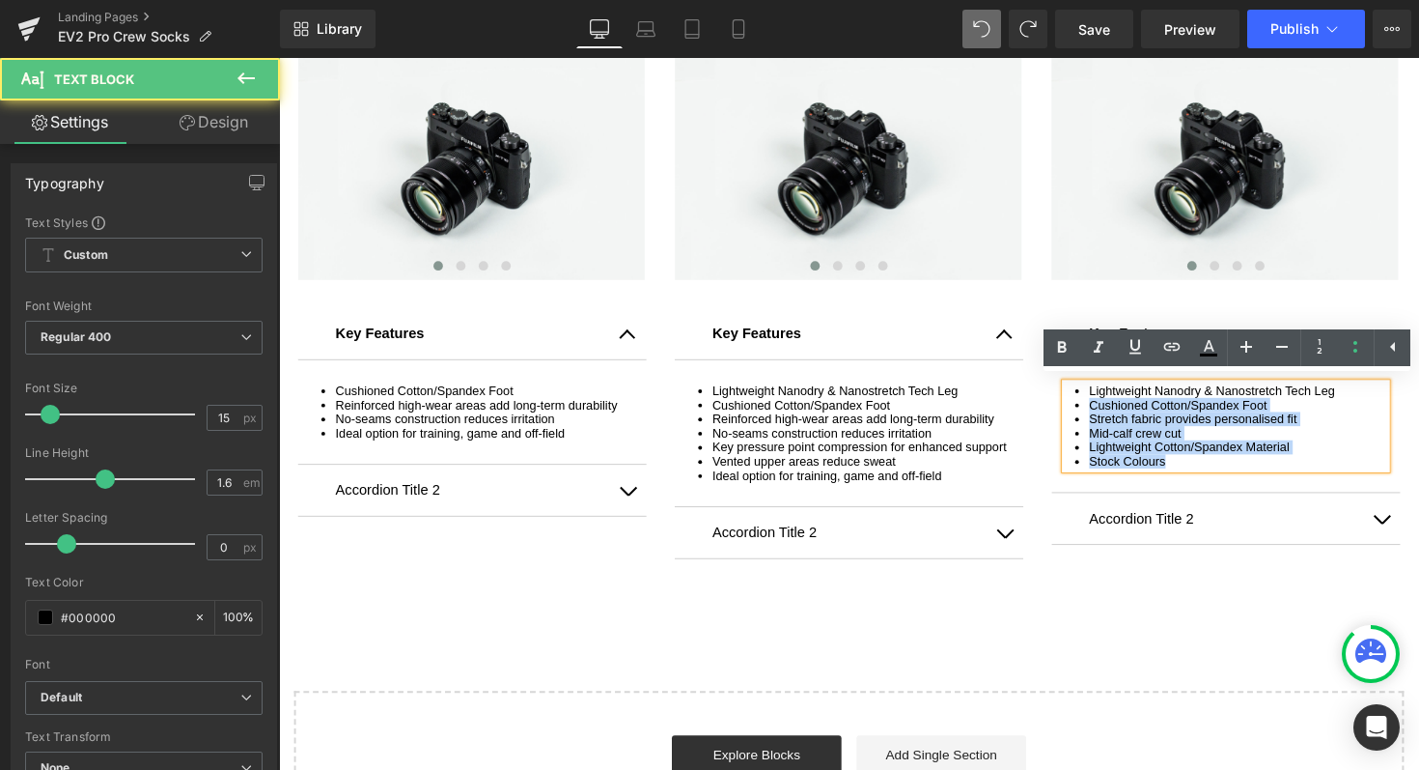
drag, startPoint x: 1358, startPoint y: 395, endPoint x: 1073, endPoint y: 391, distance: 284.9
click at [1085, 391] on div "Lightweight Nanodry & Nanostretch Tech Leg Cushioned Cotton/Spandex Foot Stretc…" at bounding box center [1249, 434] width 328 height 87
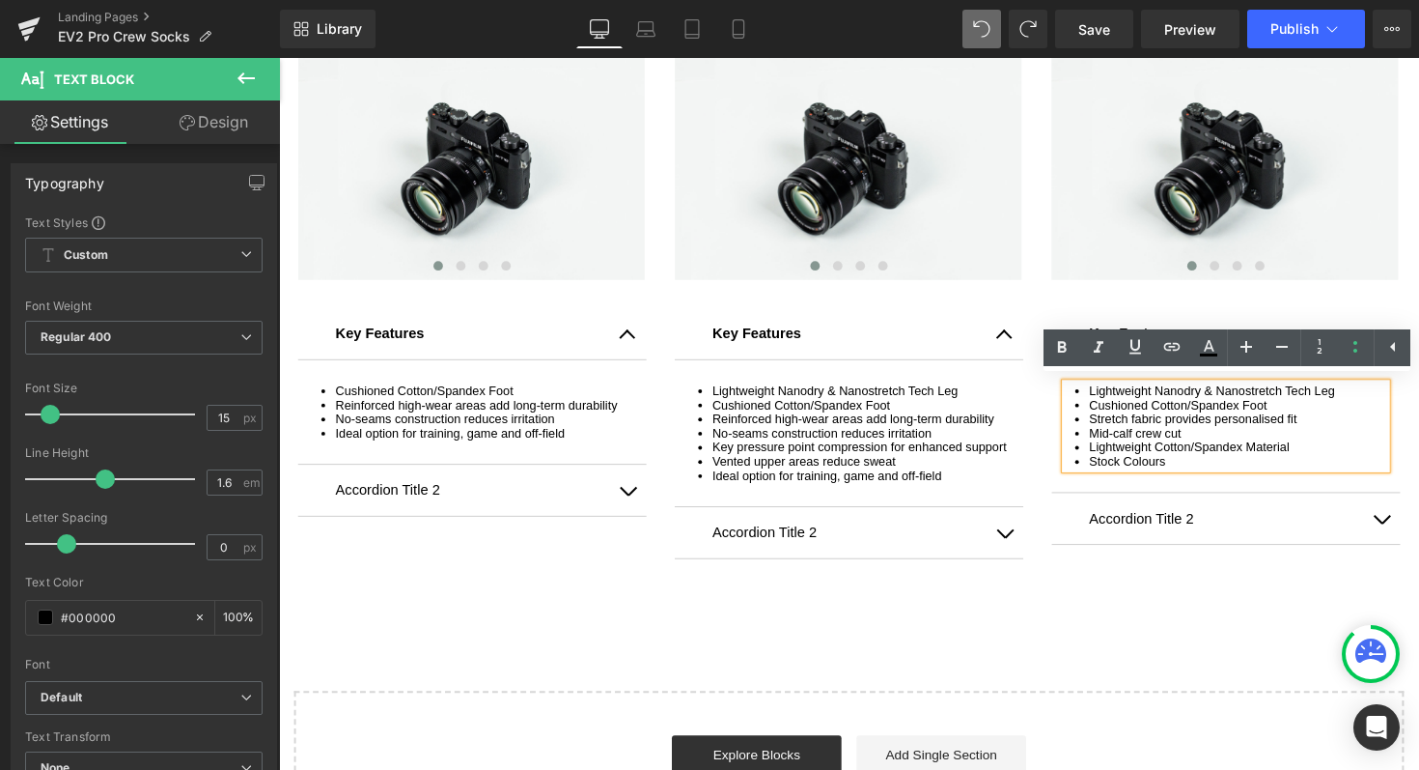
click at [1294, 427] on li "Stretch fabric provides personalised fit" at bounding box center [1261, 427] width 304 height 14
drag, startPoint x: 1364, startPoint y: 392, endPoint x: 1086, endPoint y: 387, distance: 278.1
click at [1086, 391] on ul "Lightweight Nanodry & Nanostretch Tech Leg Cushioned Cotton/Spandex Foot Stretc…" at bounding box center [1249, 434] width 328 height 87
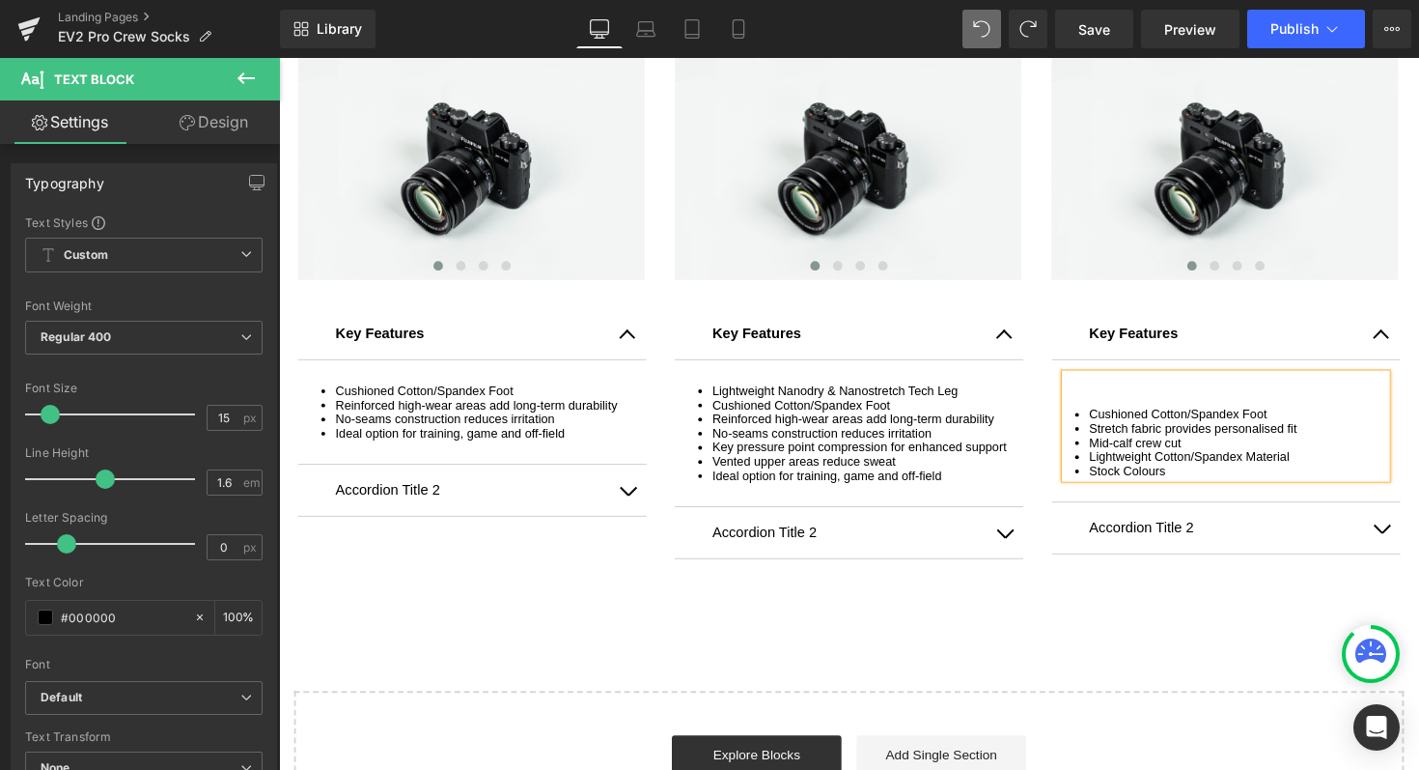
scroll to position [2188, 0]
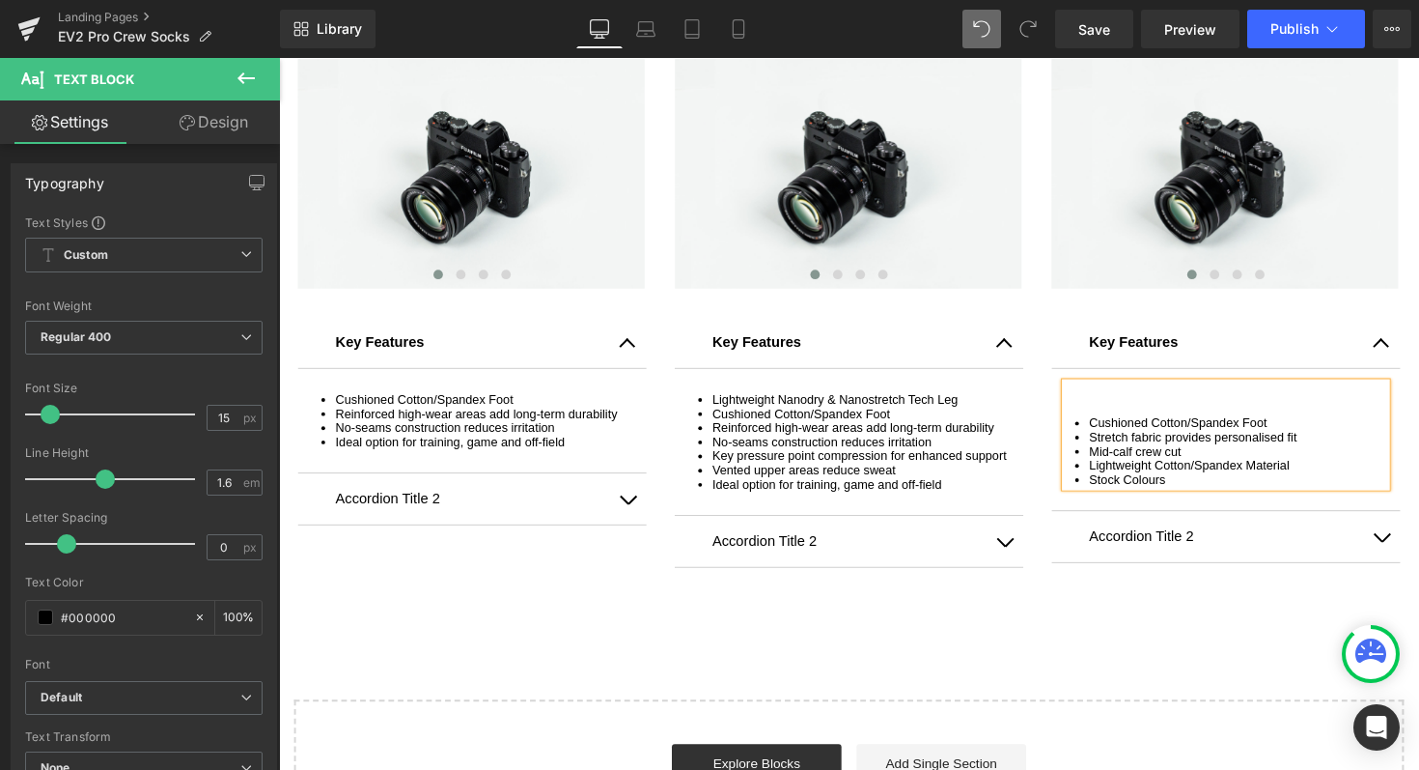
click at [1109, 425] on li "Cushioned Cotton/Spandex Foot" at bounding box center [1261, 432] width 304 height 14
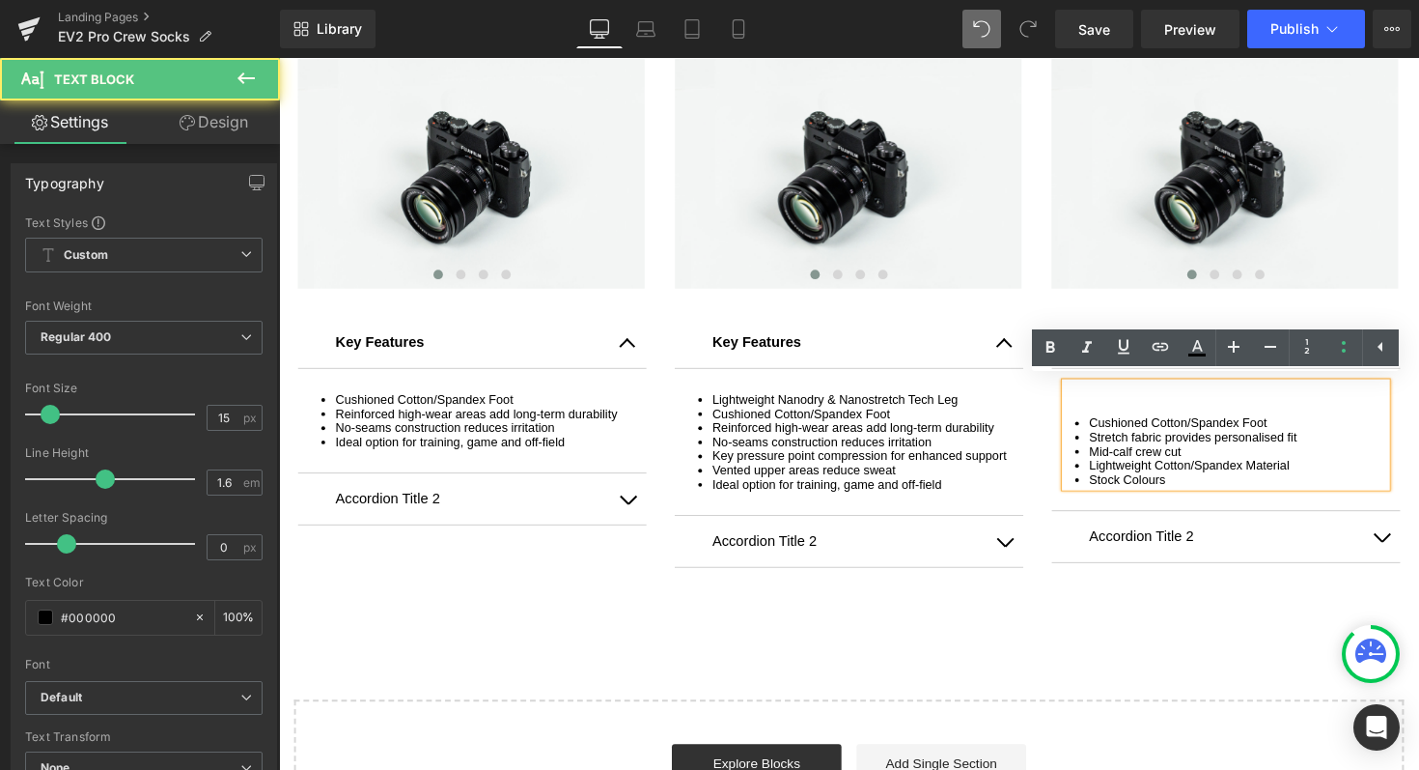
scroll to position [2198, 0]
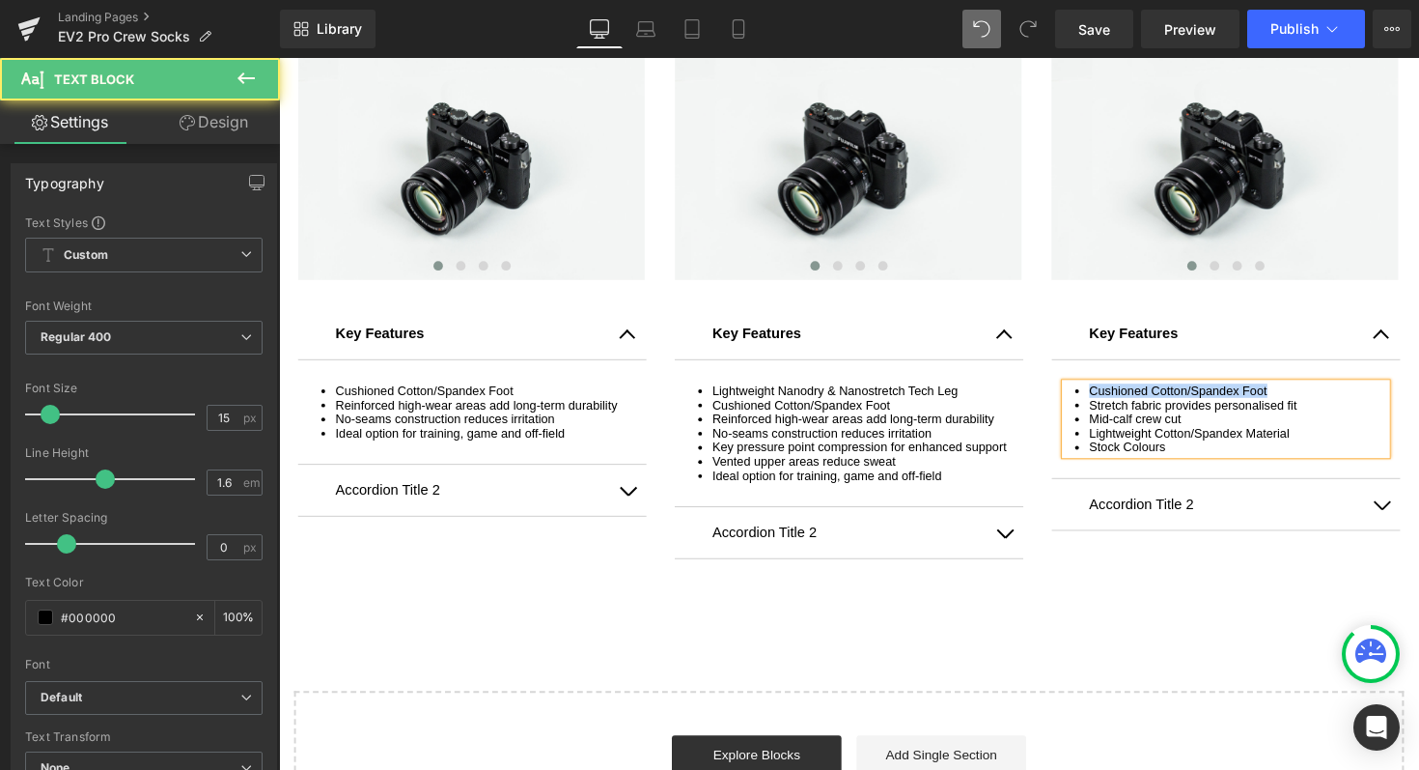
drag, startPoint x: 1290, startPoint y: 391, endPoint x: 1068, endPoint y: 391, distance: 222.1
click at [1071, 391] on article "Cushioned Cotton/Spandex Foot Stretch fabric provides personalised fit Mid-calf…" at bounding box center [1249, 428] width 357 height 122
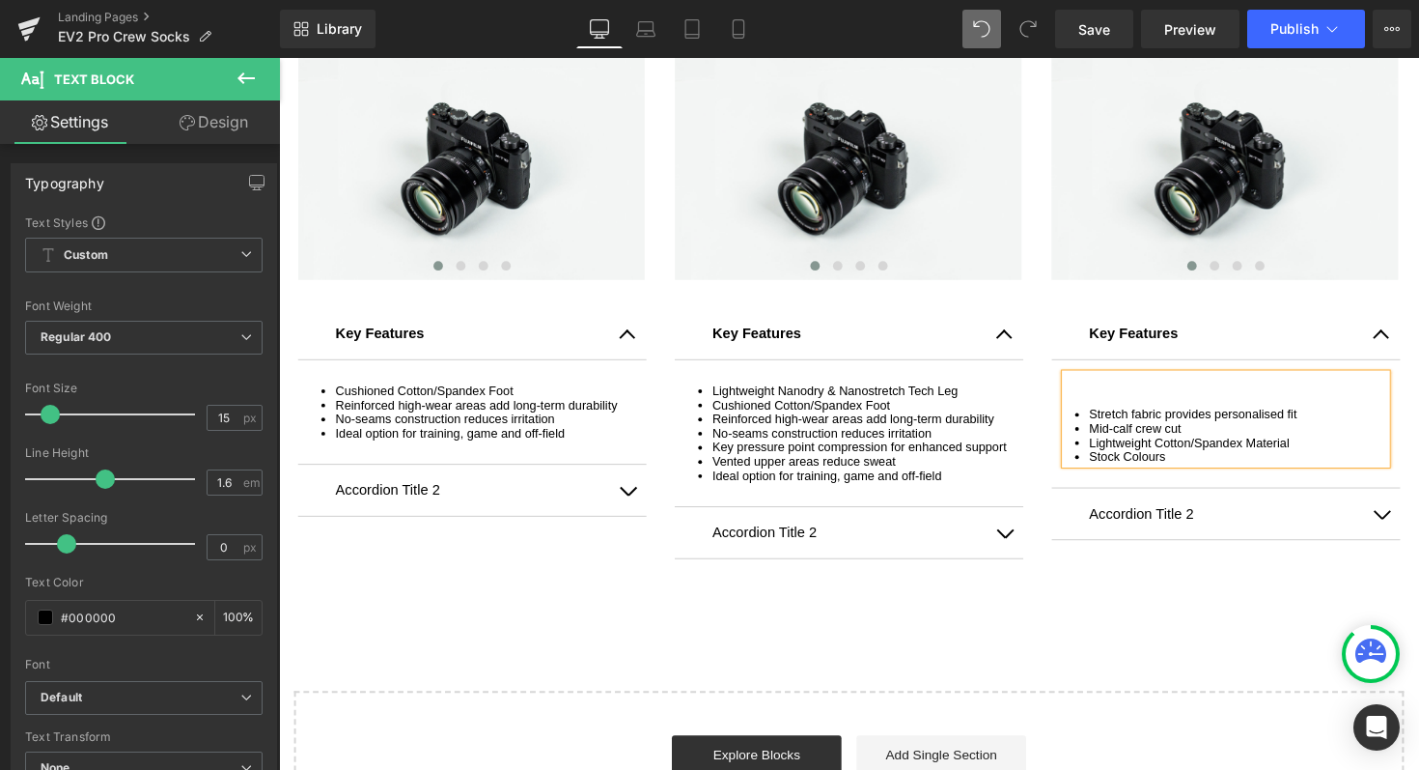
scroll to position [2188, 0]
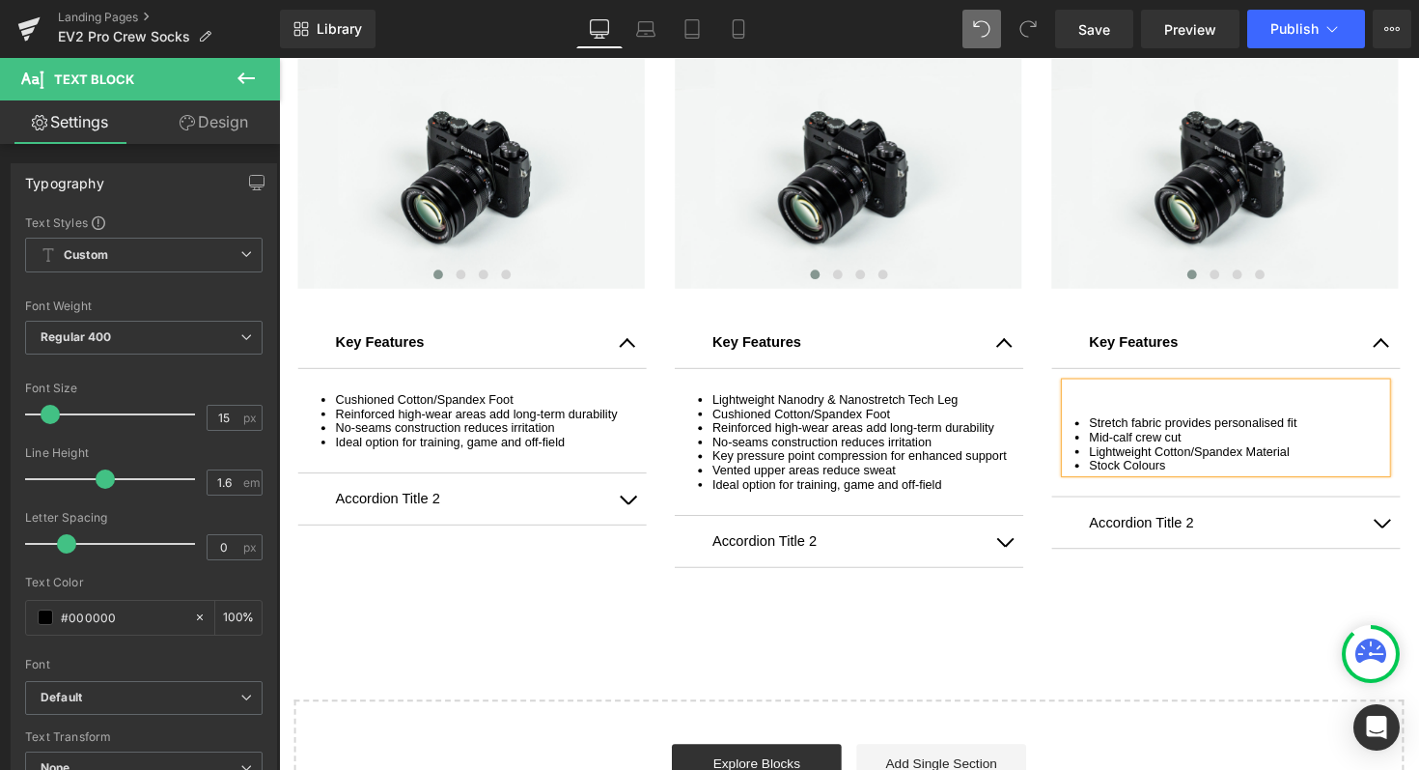
click at [1109, 416] on div "Stretch fabric provides personalised fit Mid-calf crew cut Lightweight Cotton/S…" at bounding box center [1249, 437] width 328 height 92
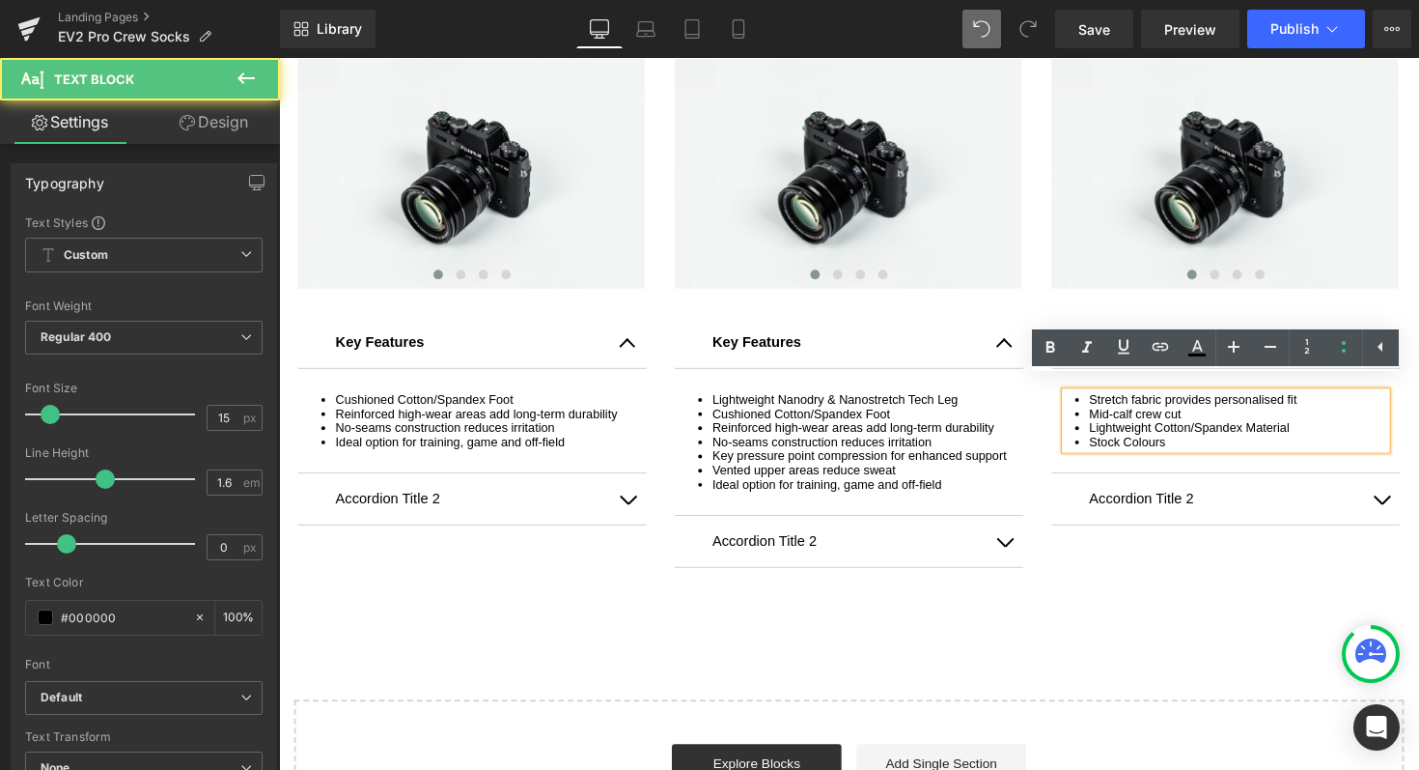
scroll to position [2198, 0]
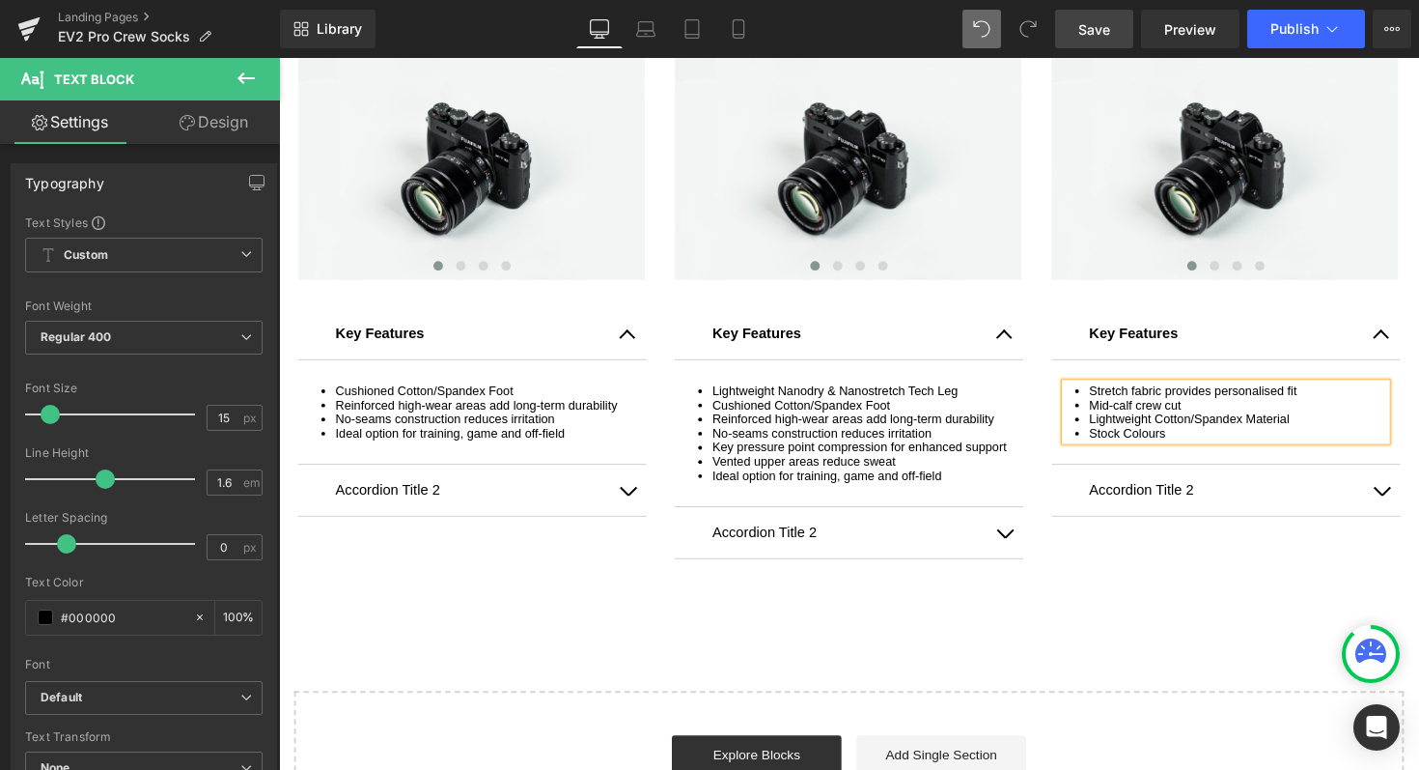
click at [1093, 31] on span "Save" at bounding box center [1095, 29] width 32 height 20
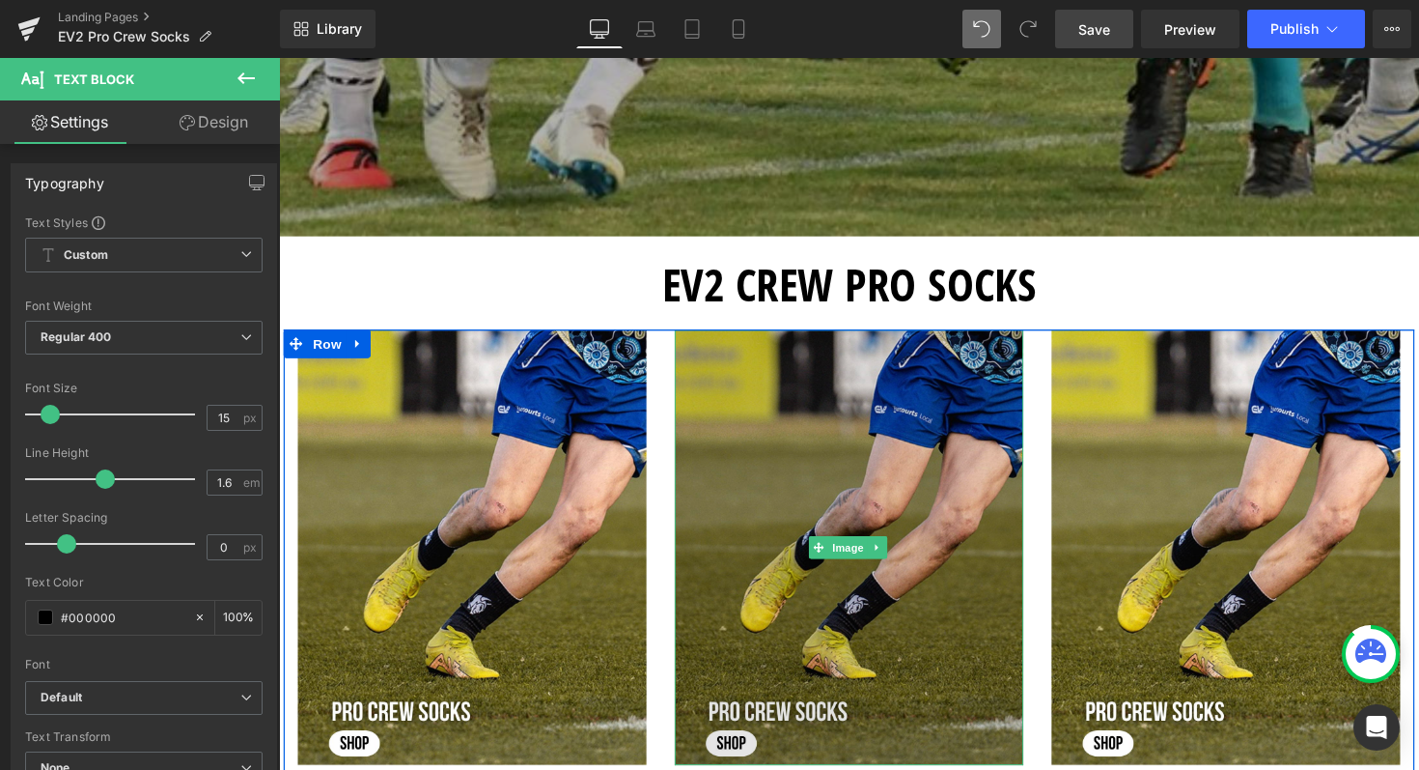
scroll to position [0, 0]
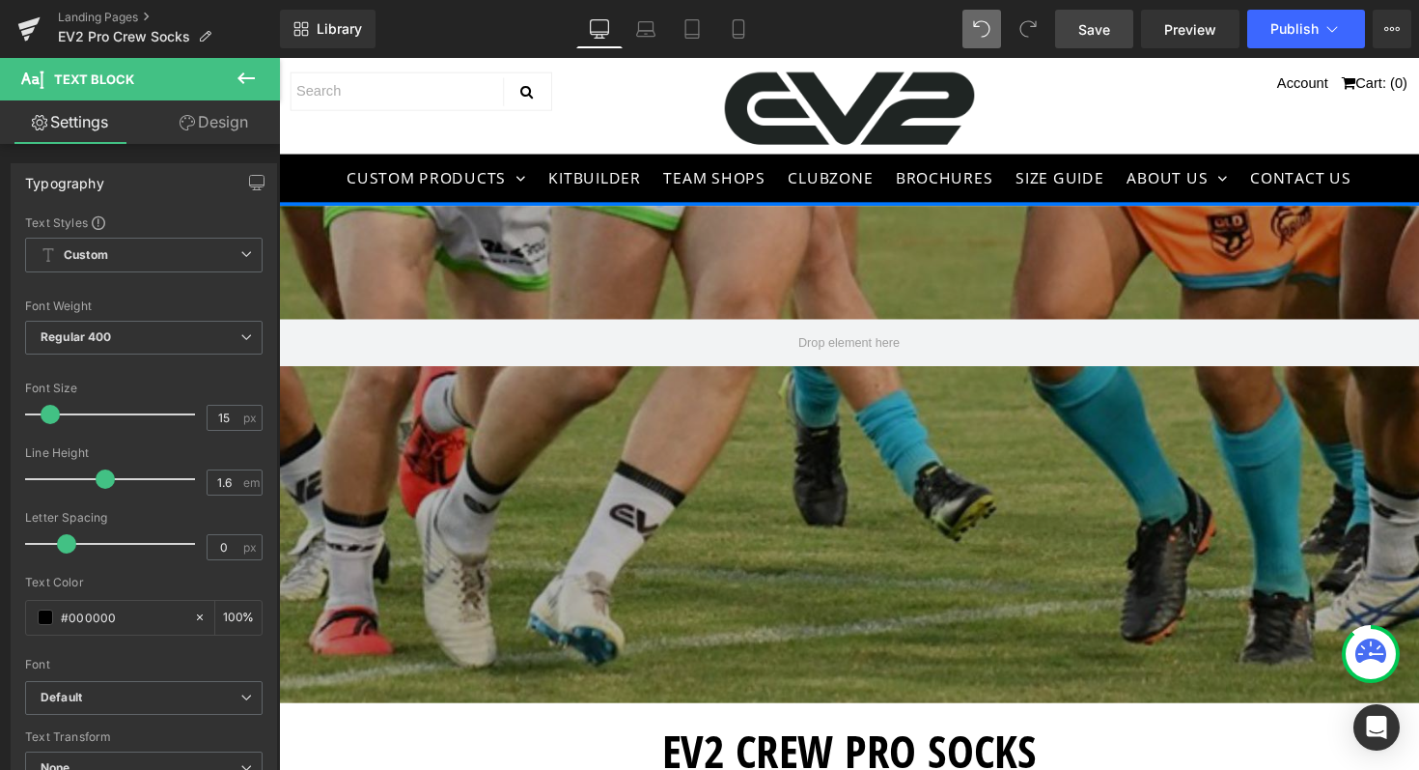
click at [1098, 38] on span "Save" at bounding box center [1095, 29] width 32 height 20
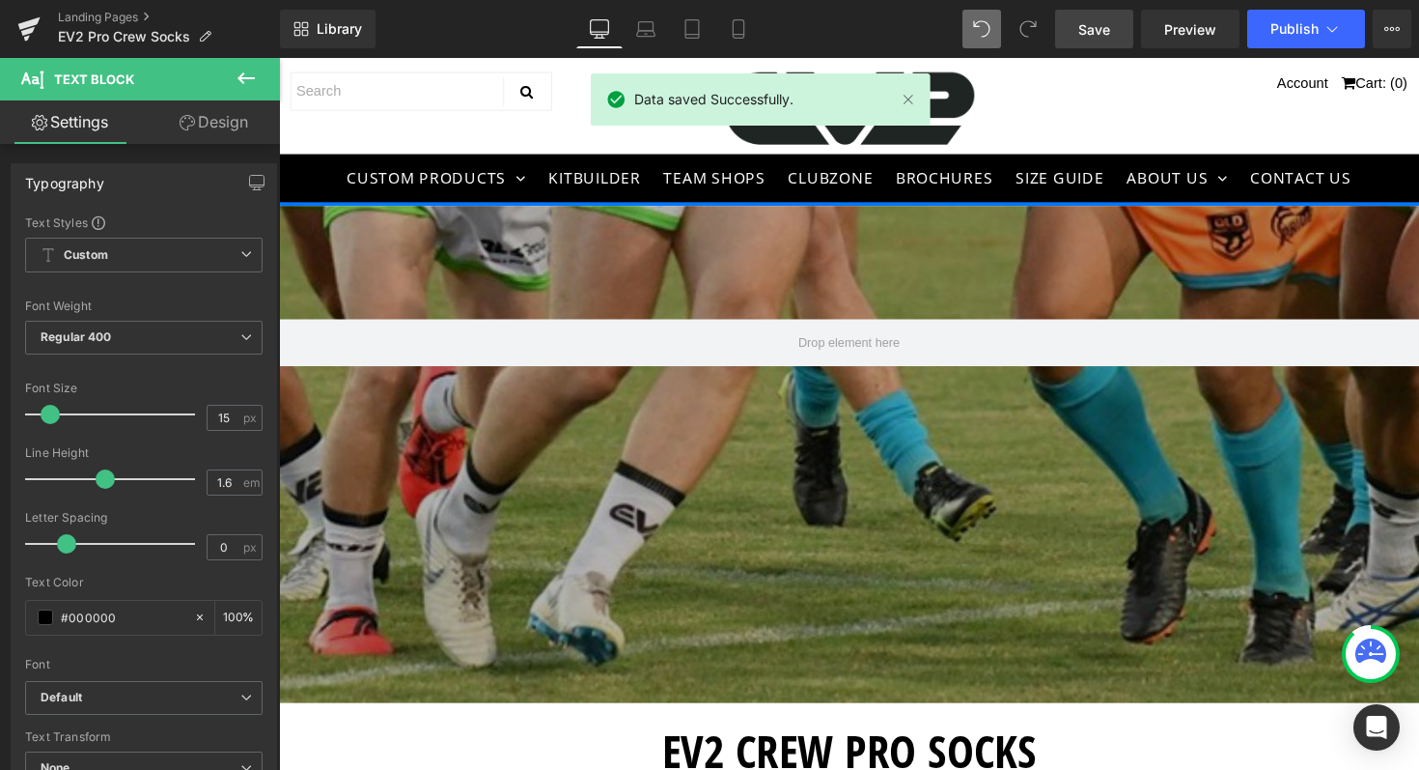
click at [240, 77] on icon at bounding box center [246, 78] width 17 height 12
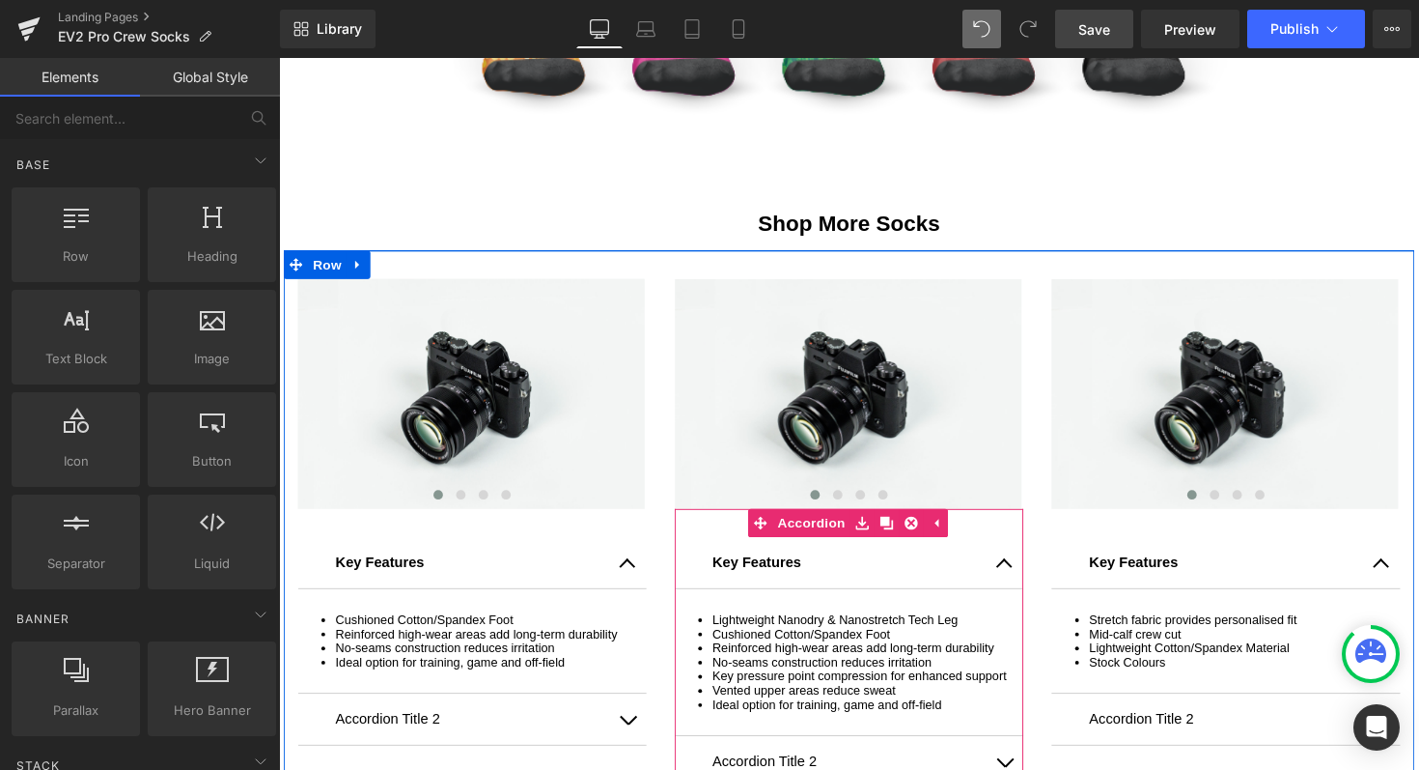
scroll to position [1979, 0]
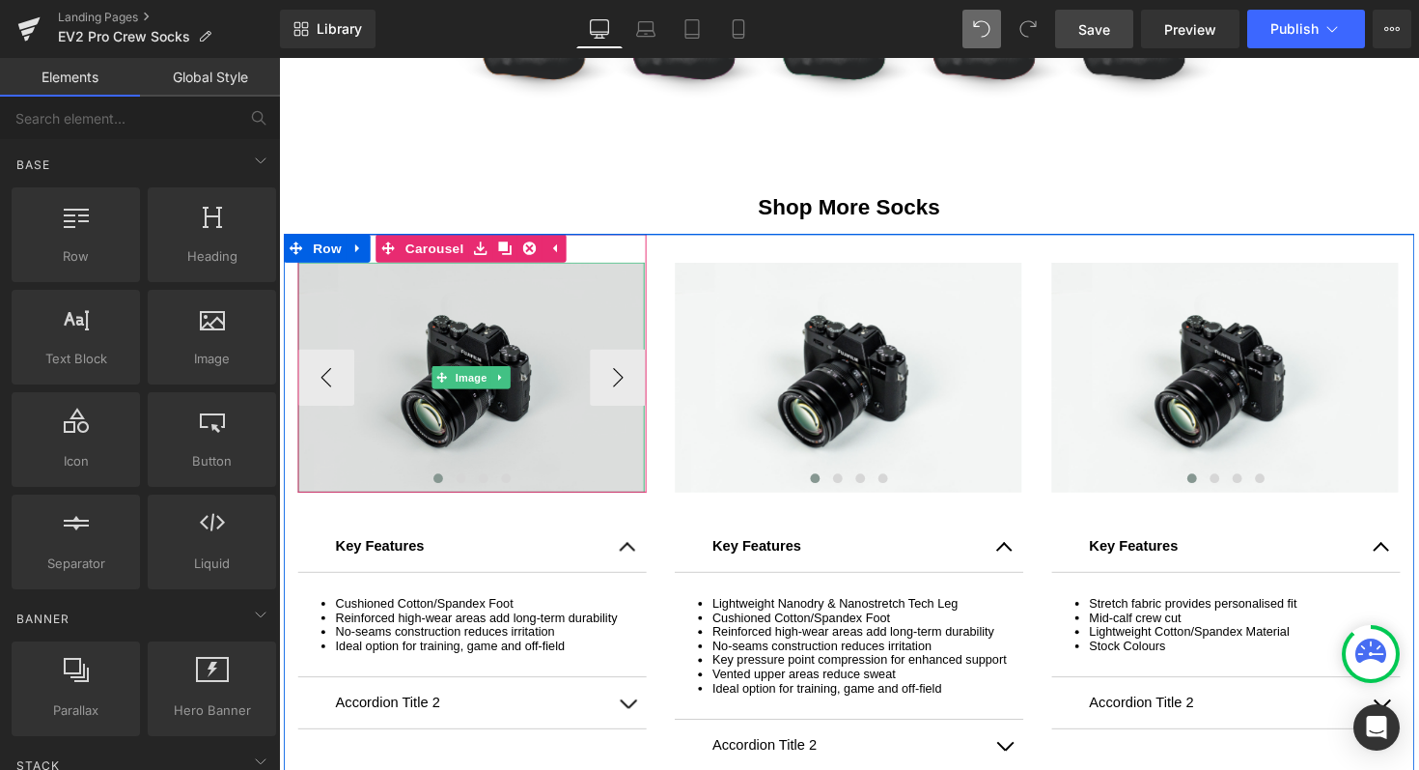
click at [513, 378] on img at bounding box center [475, 385] width 355 height 236
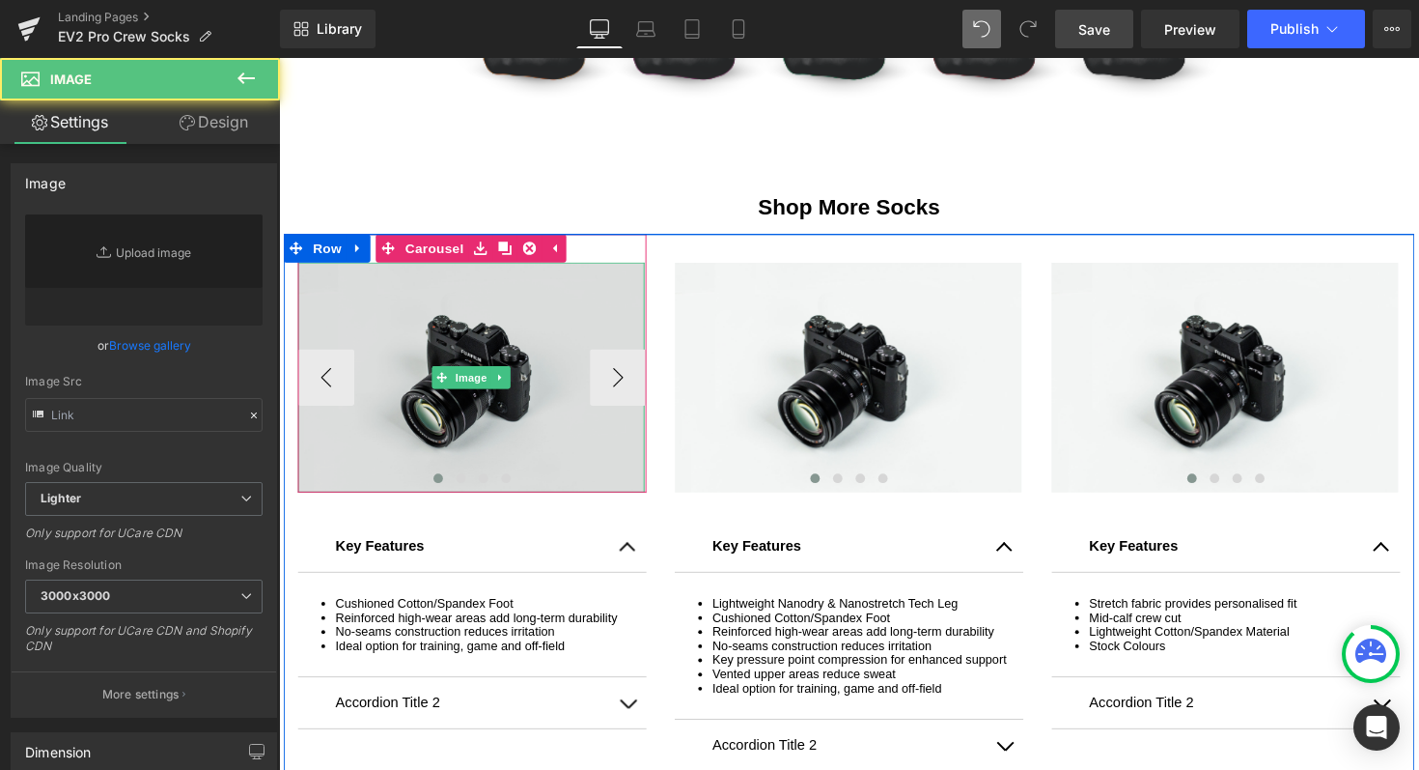
type input "//d1um8515vdn9kb.cloudfront.net/images/parallax.jpg"
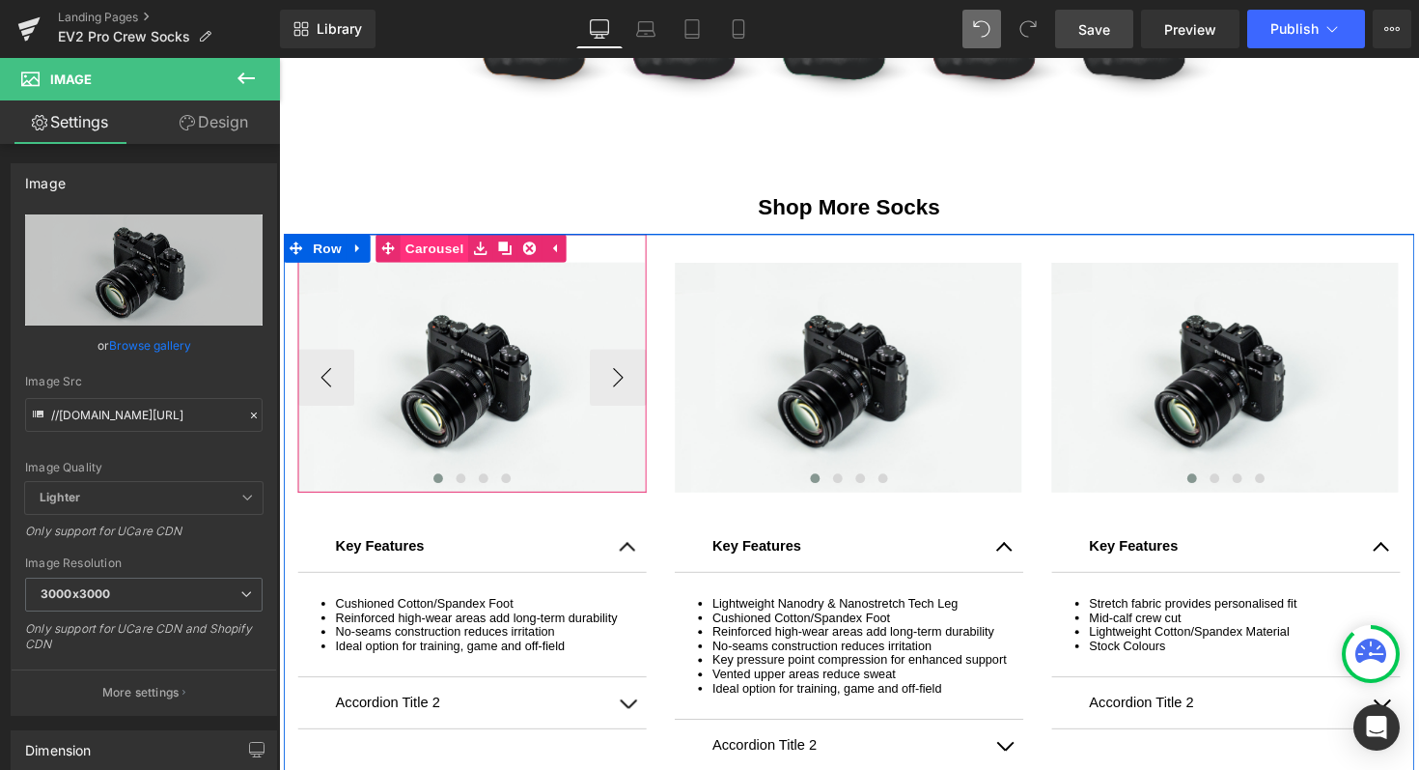
click at [427, 250] on link "Carousel" at bounding box center [425, 252] width 95 height 29
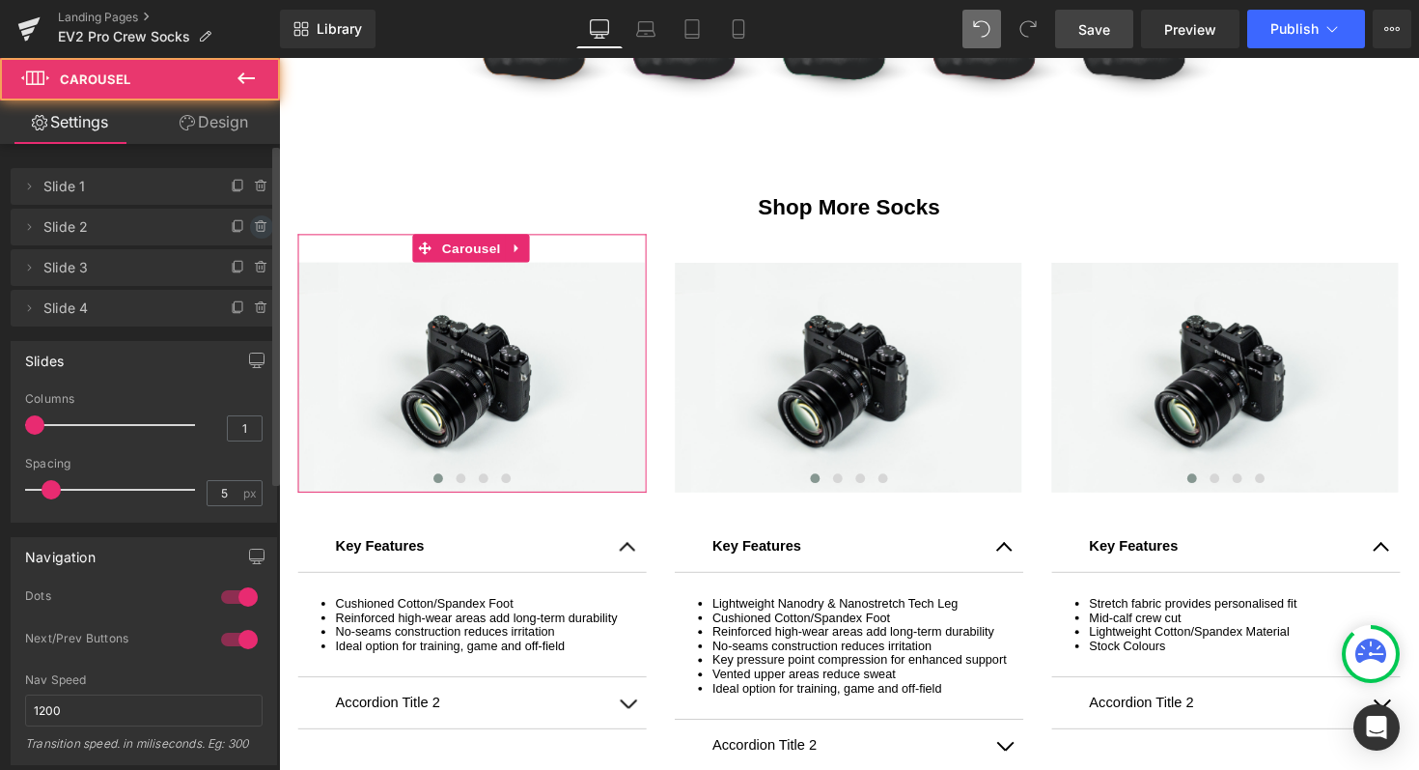
click at [262, 226] on icon at bounding box center [262, 227] width 0 height 4
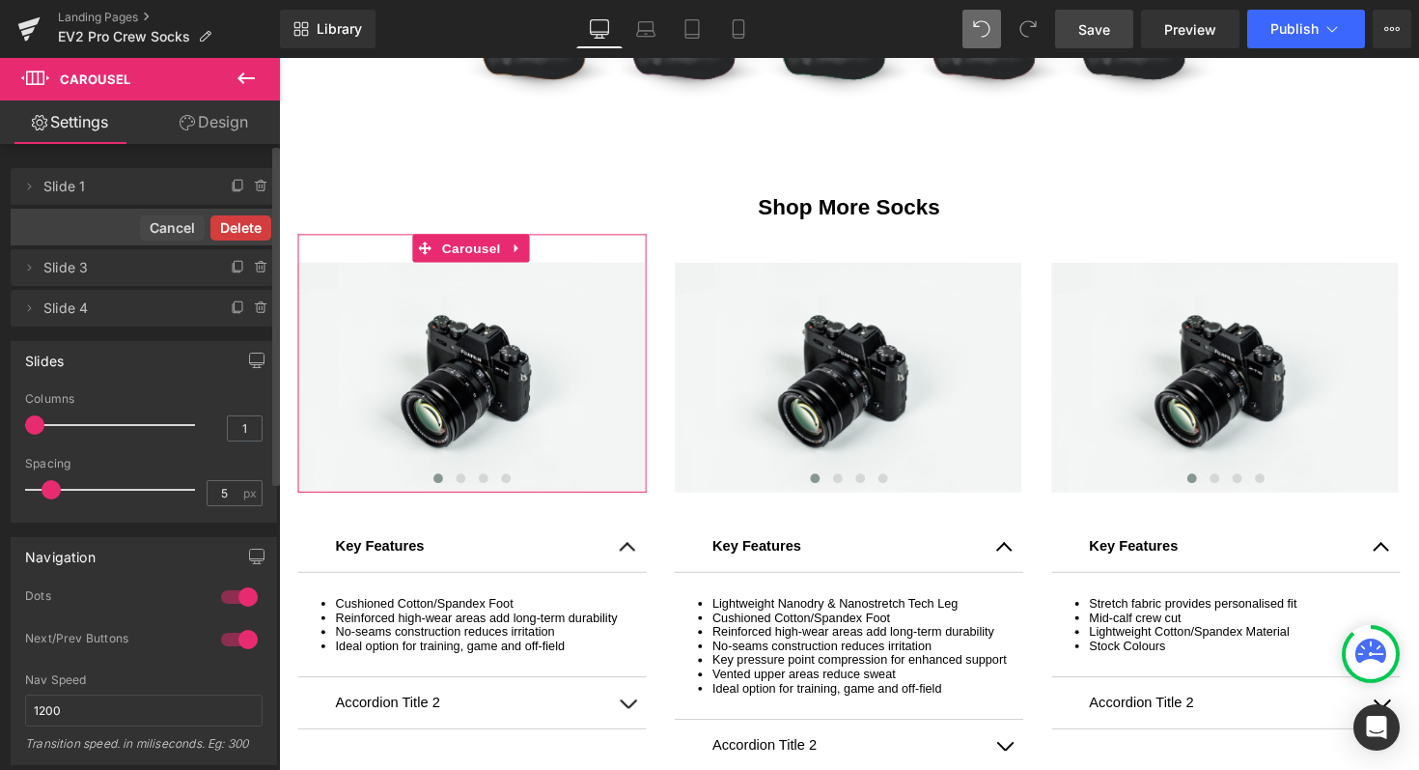
click at [238, 223] on button "Delete" at bounding box center [240, 227] width 61 height 25
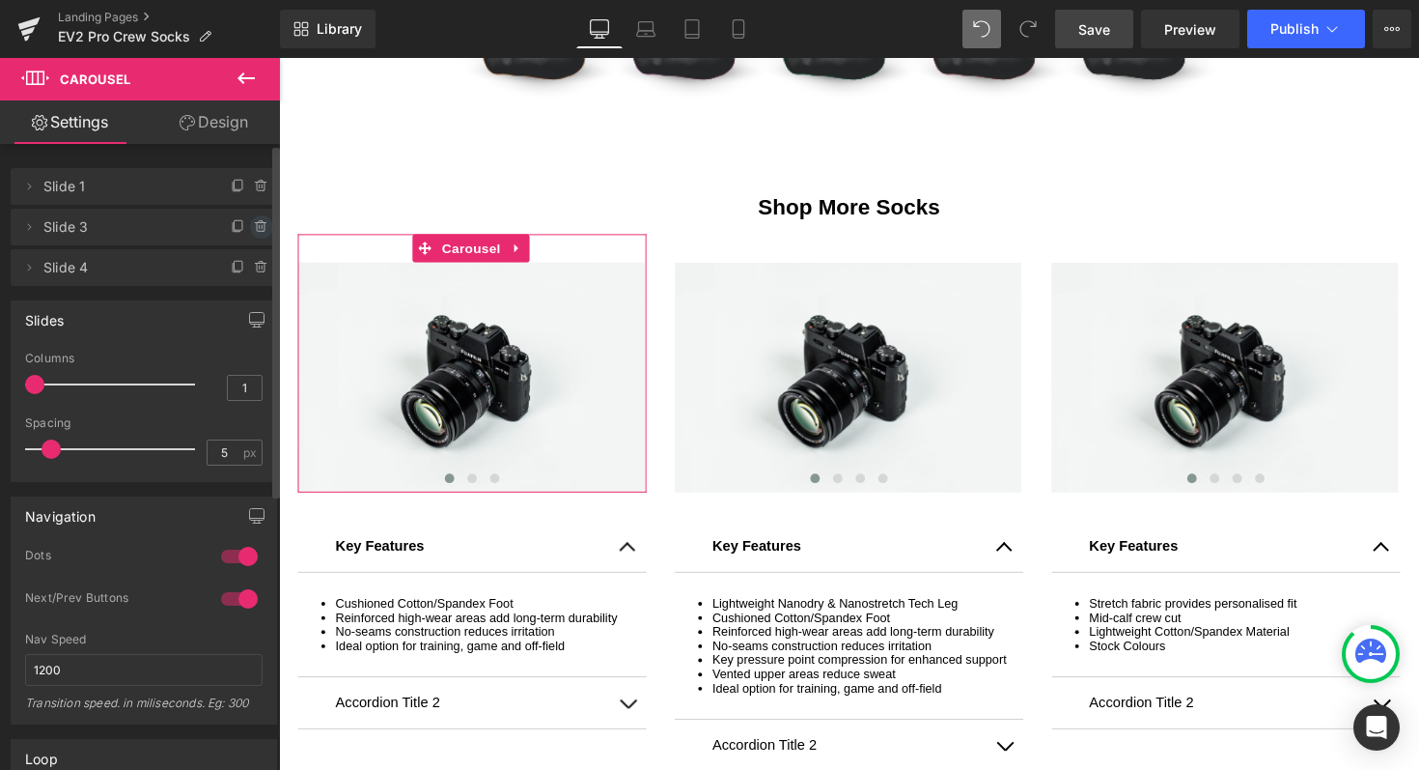
click at [254, 225] on icon at bounding box center [261, 226] width 15 height 15
click at [241, 226] on button "Delete" at bounding box center [240, 227] width 61 height 25
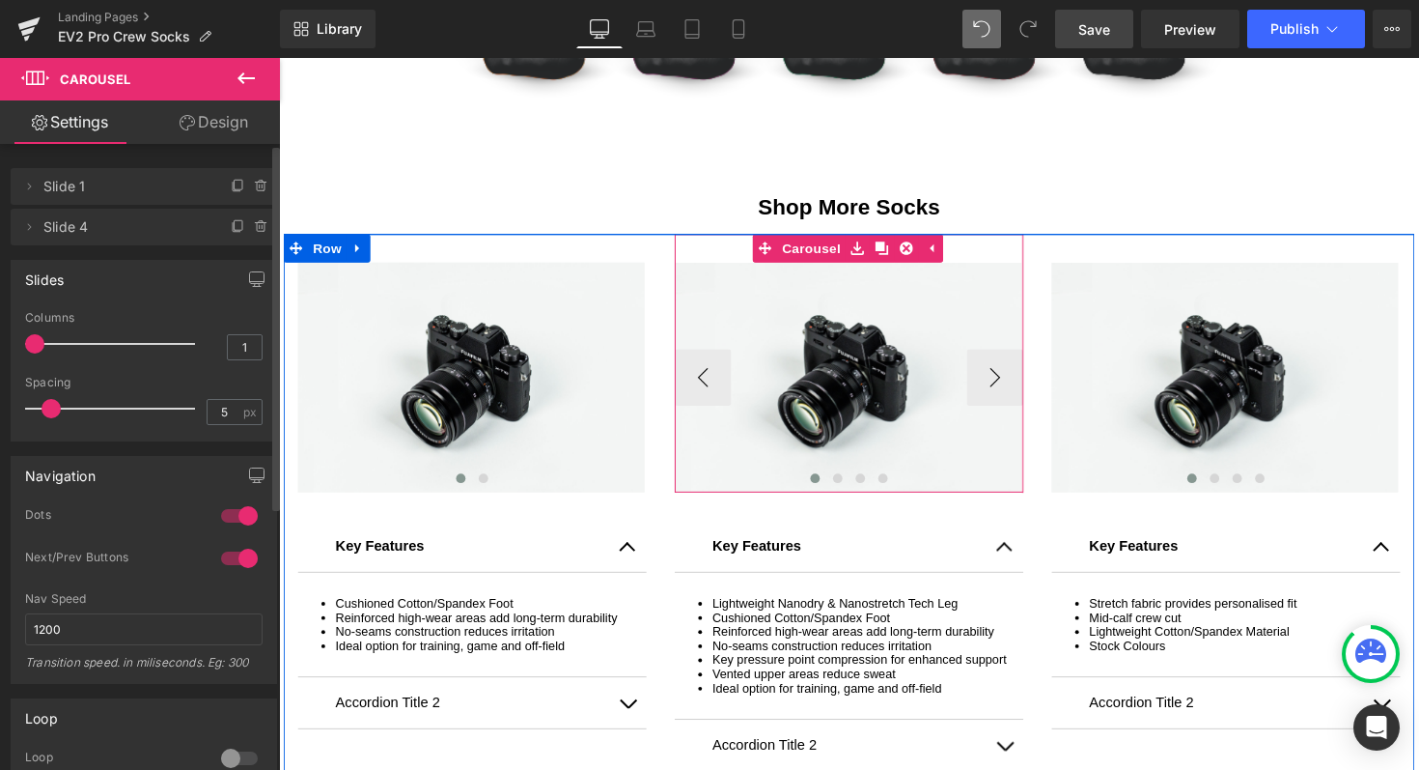
click at [844, 391] on span "Image" at bounding box center [862, 385] width 41 height 23
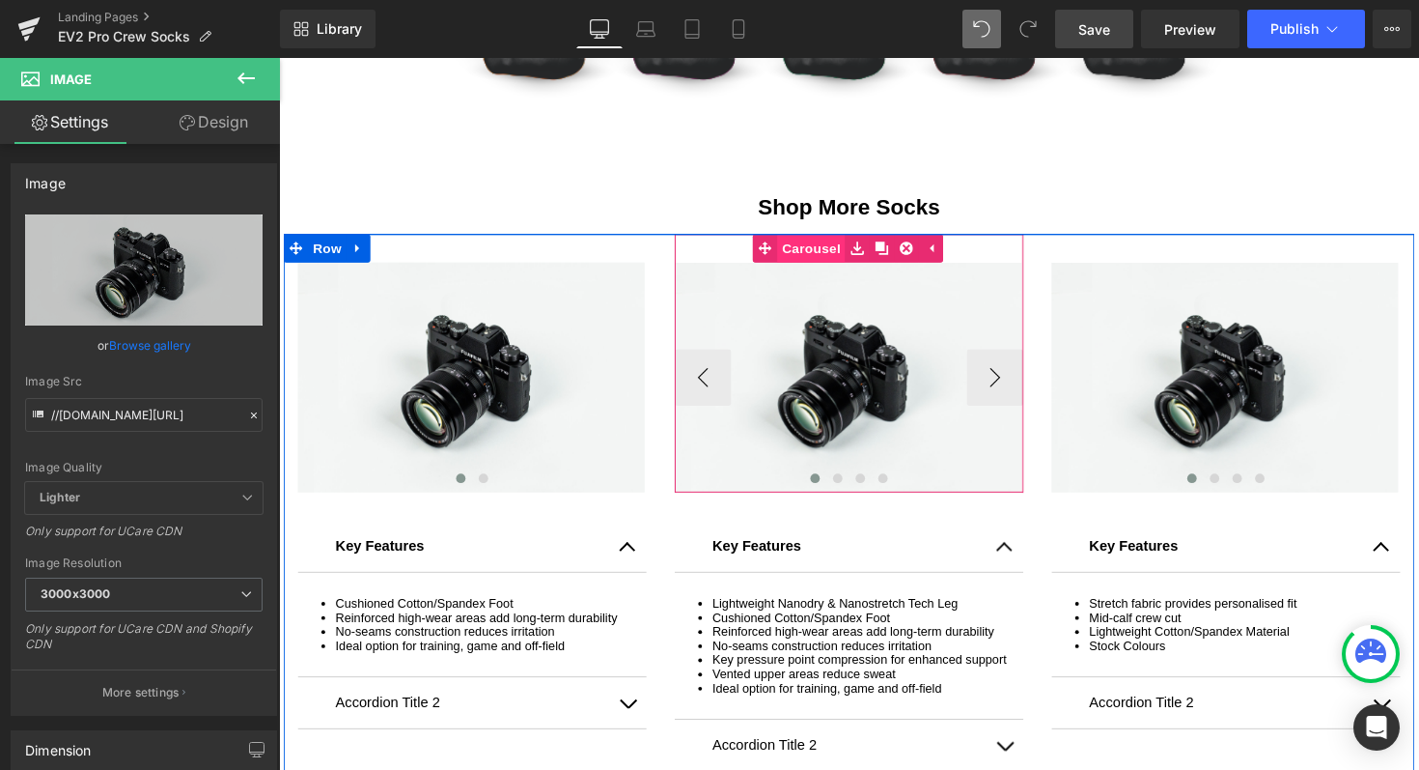
click at [827, 245] on span "Carousel" at bounding box center [825, 252] width 70 height 29
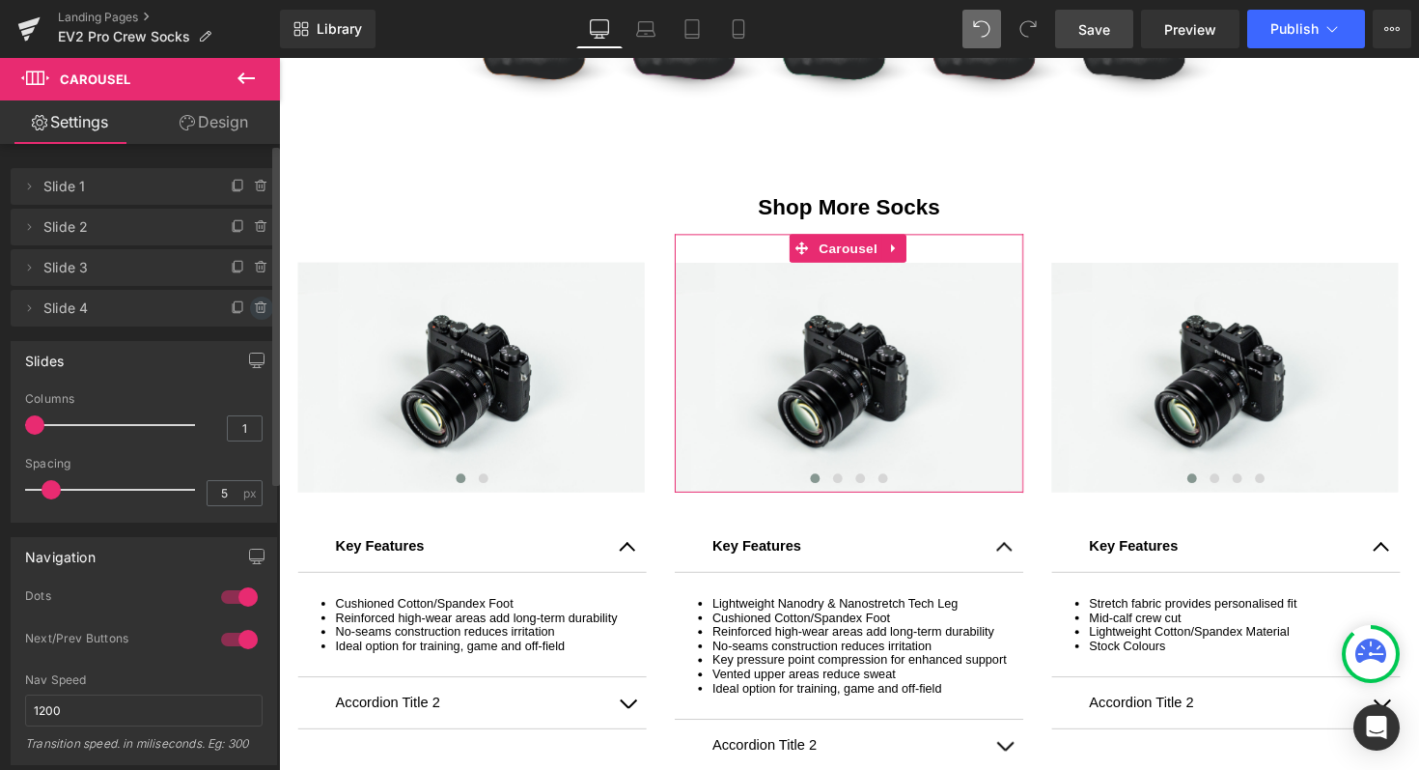
click at [254, 311] on icon at bounding box center [261, 307] width 15 height 15
click at [251, 308] on button "Delete" at bounding box center [240, 308] width 61 height 25
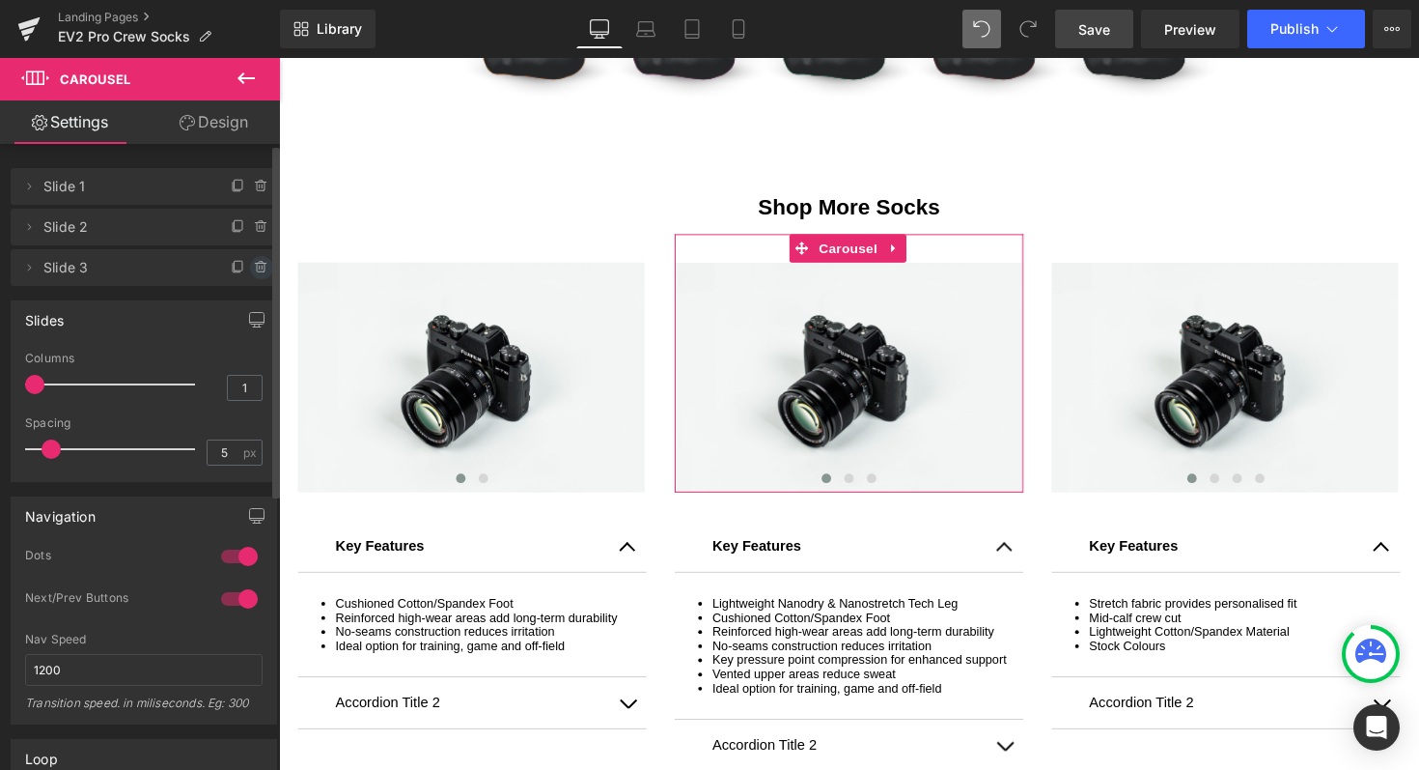
click at [254, 268] on icon at bounding box center [261, 267] width 15 height 15
click at [252, 268] on button "Delete" at bounding box center [240, 268] width 61 height 25
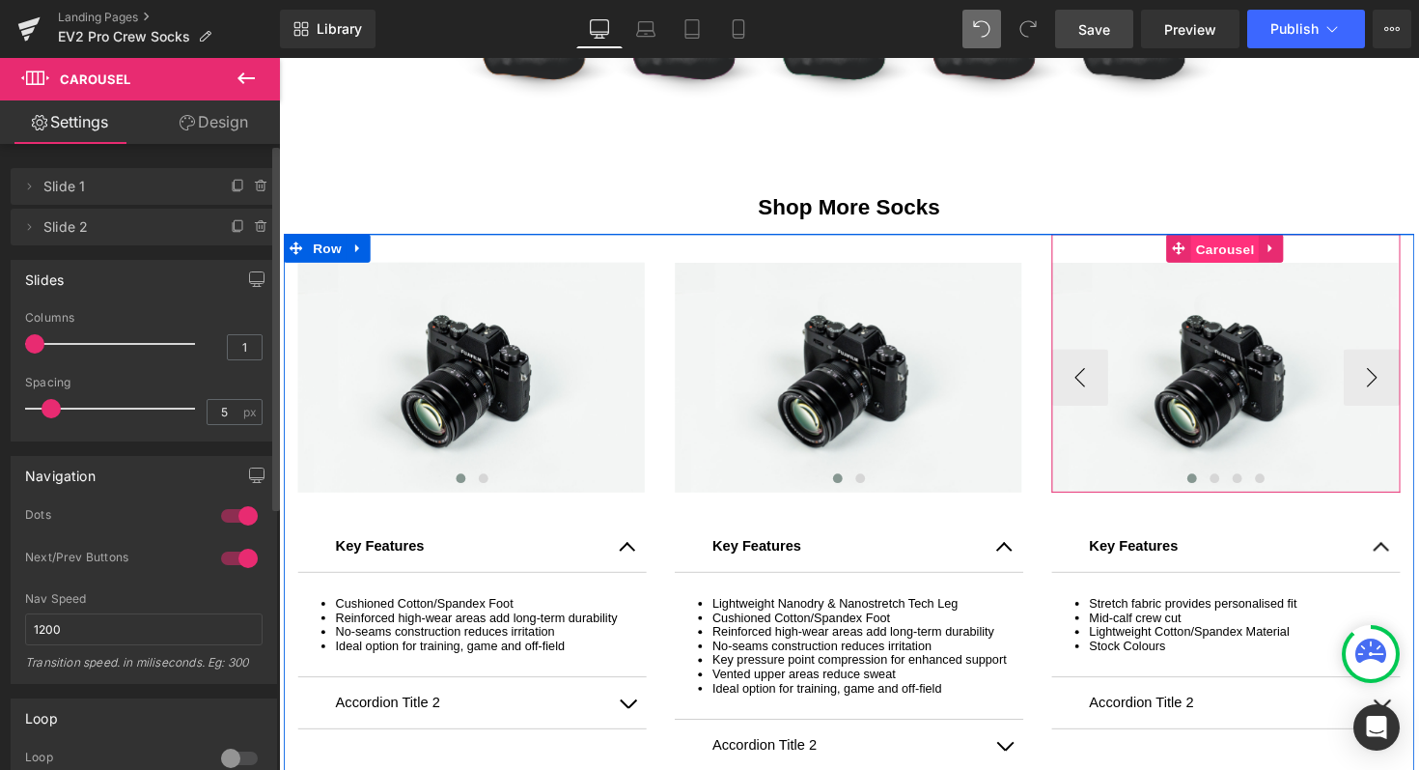
click at [1232, 247] on span "Carousel" at bounding box center [1249, 253] width 70 height 29
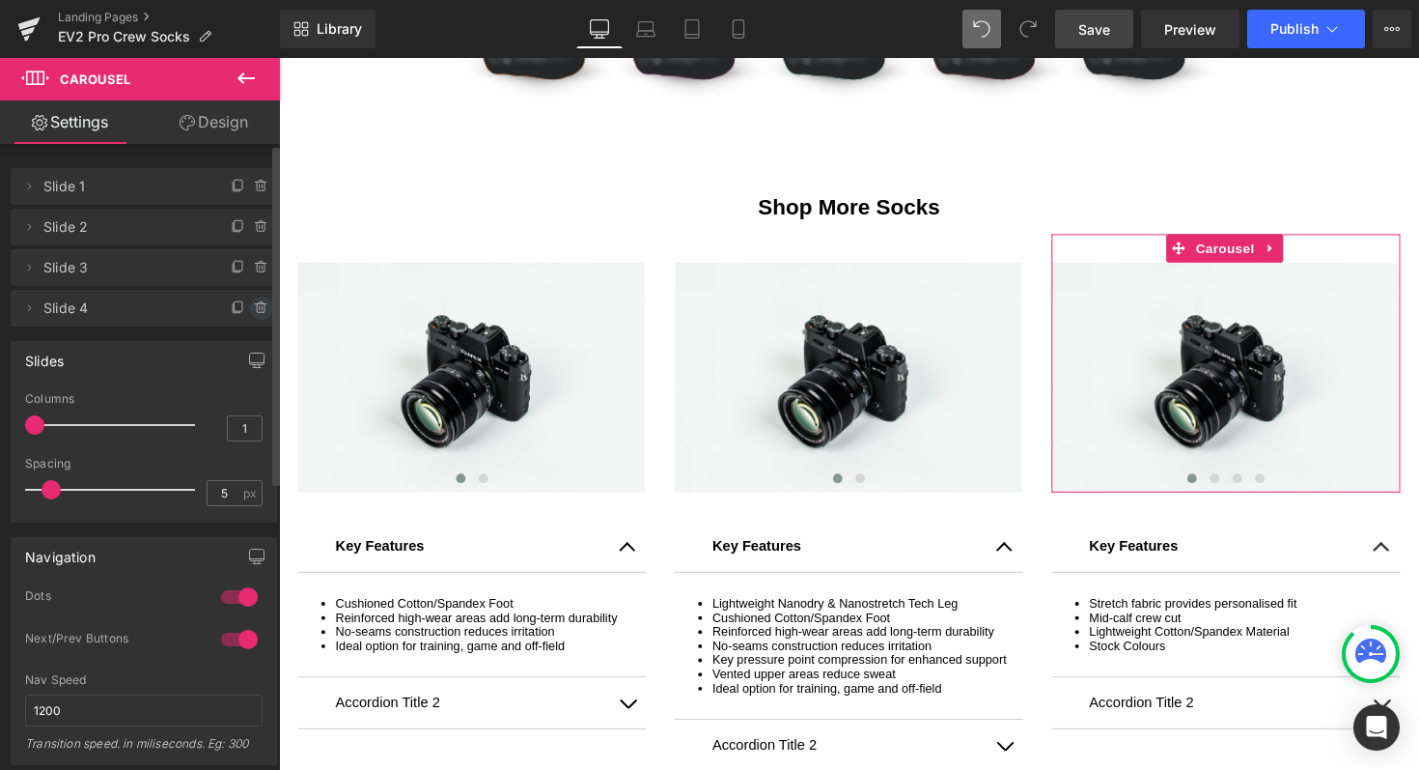
click at [255, 304] on icon at bounding box center [260, 304] width 11 height 0
click at [248, 303] on button "Delete" at bounding box center [240, 308] width 61 height 25
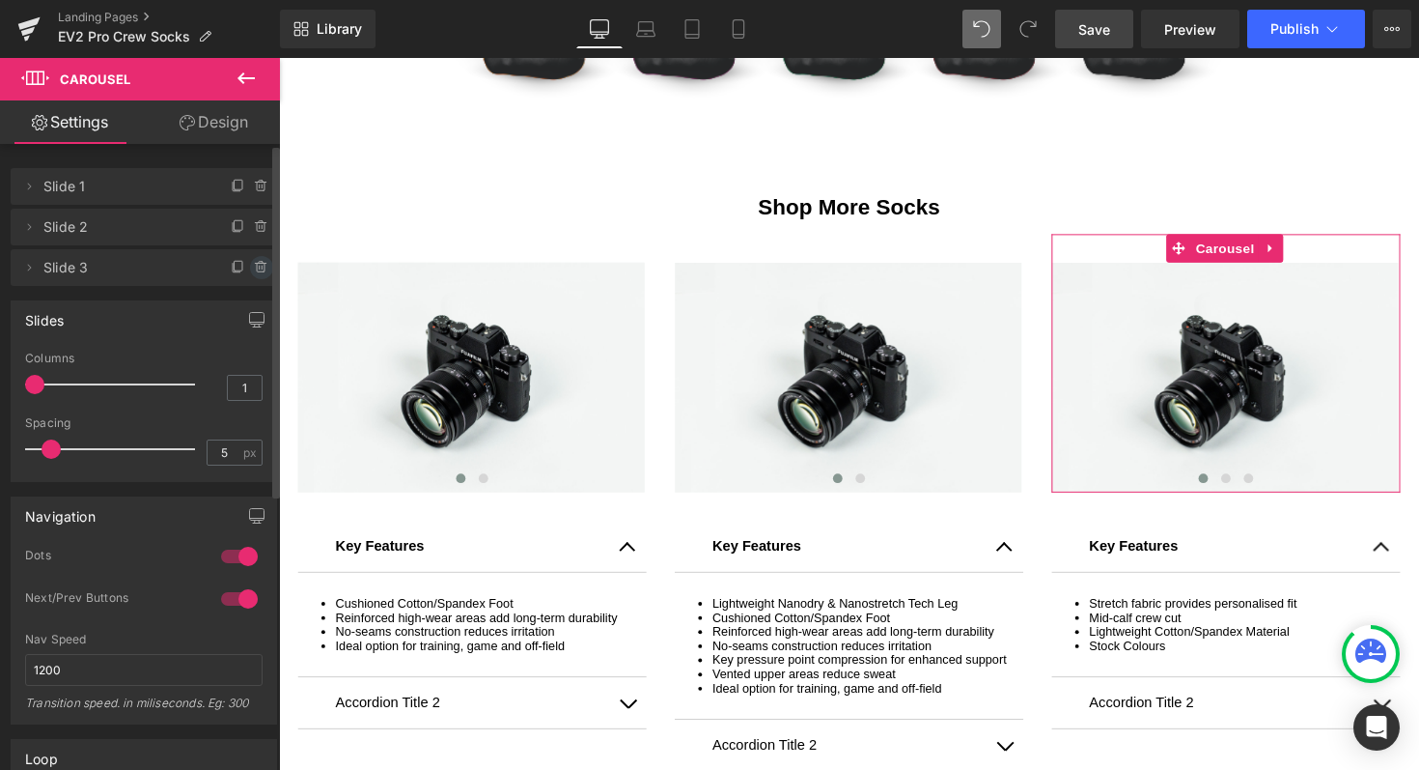
click at [254, 264] on icon at bounding box center [261, 267] width 15 height 15
click at [236, 267] on button "Delete" at bounding box center [240, 268] width 61 height 25
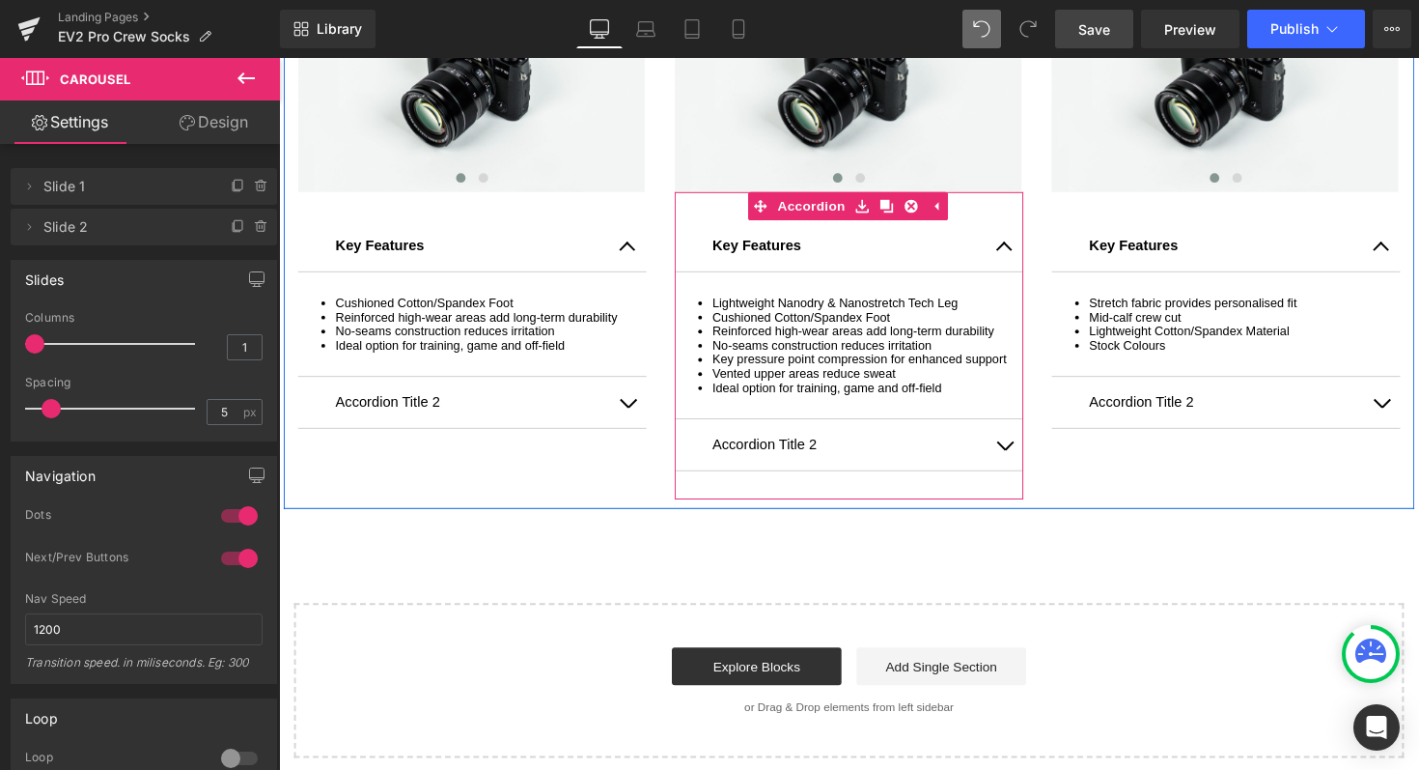
scroll to position [2294, 0]
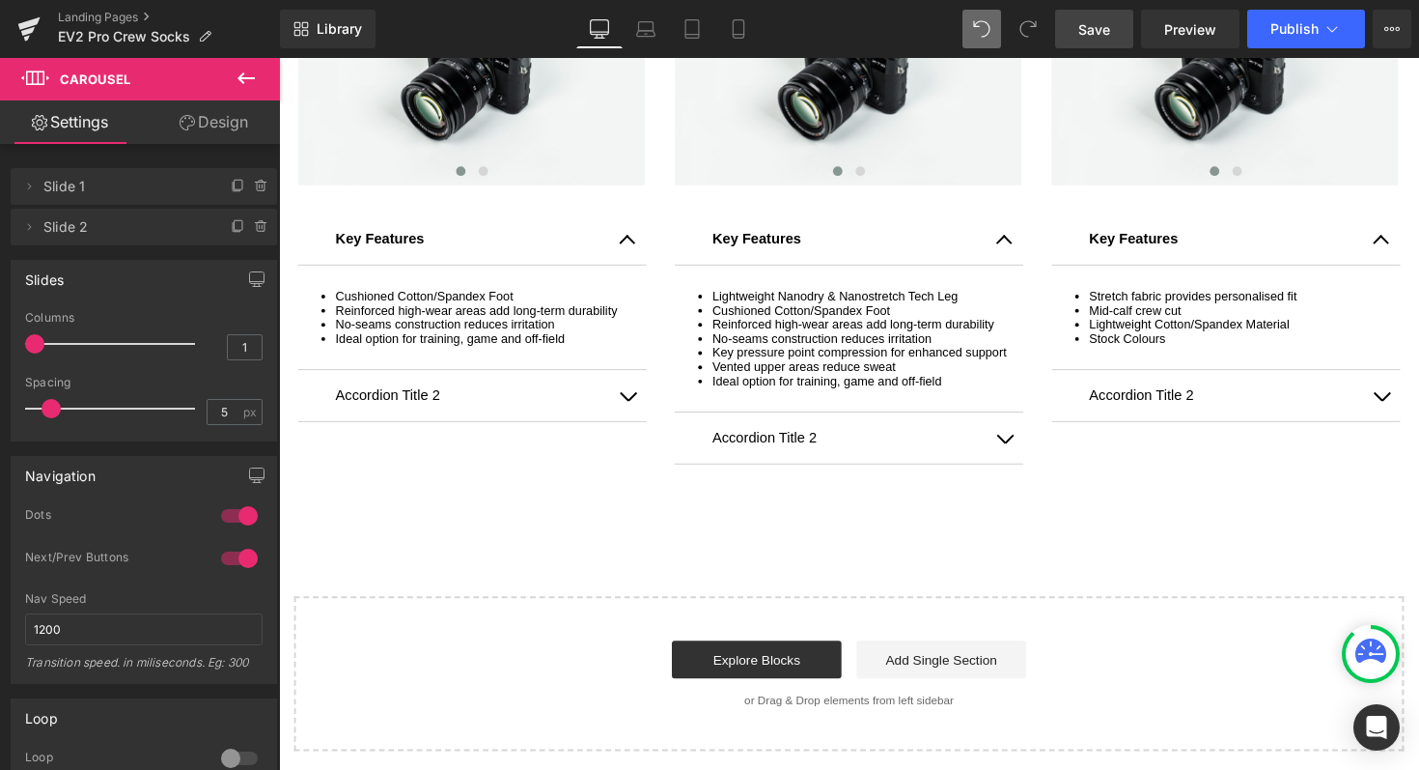
click at [1084, 39] on span "Save" at bounding box center [1095, 29] width 32 height 20
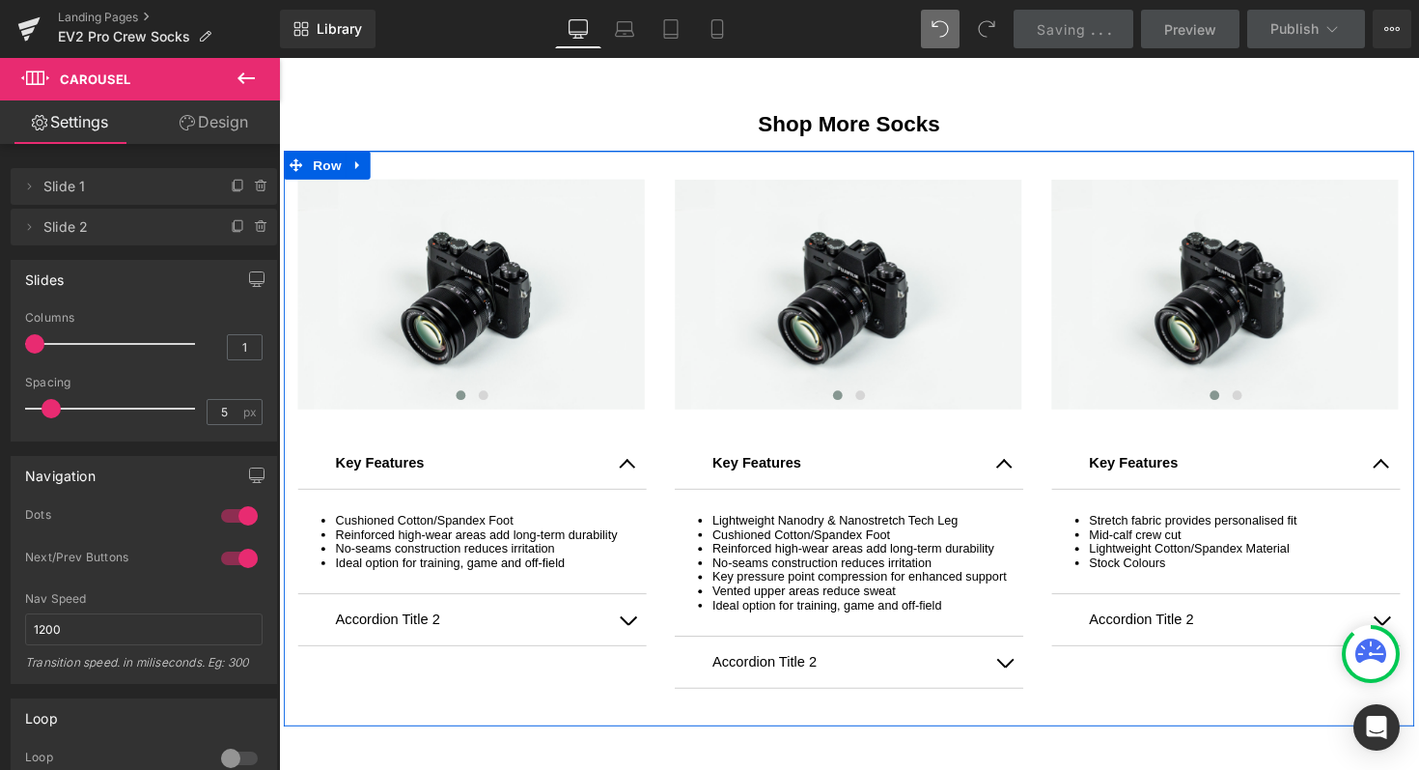
scroll to position [2058, 0]
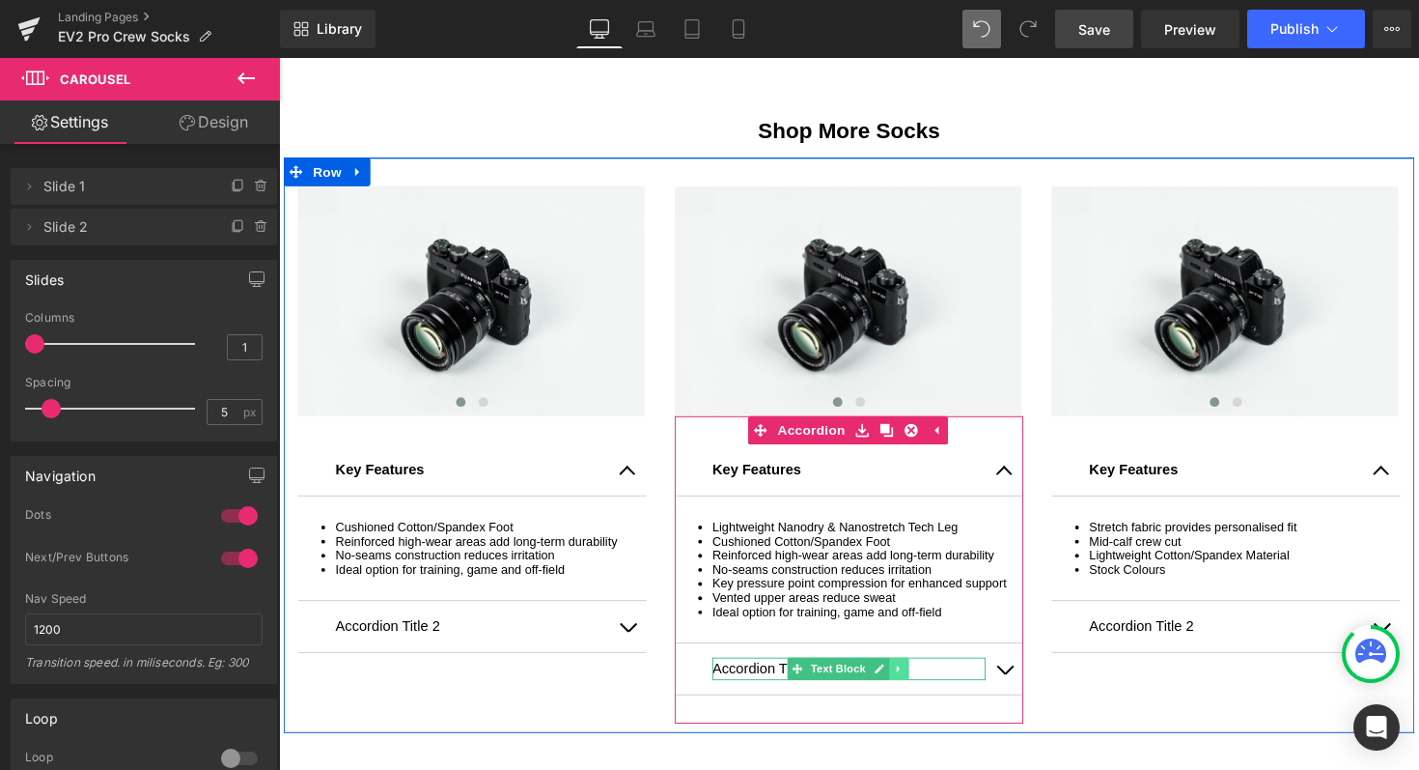
click at [911, 687] on icon at bounding box center [912, 684] width 3 height 7
click at [920, 688] on icon at bounding box center [924, 683] width 11 height 11
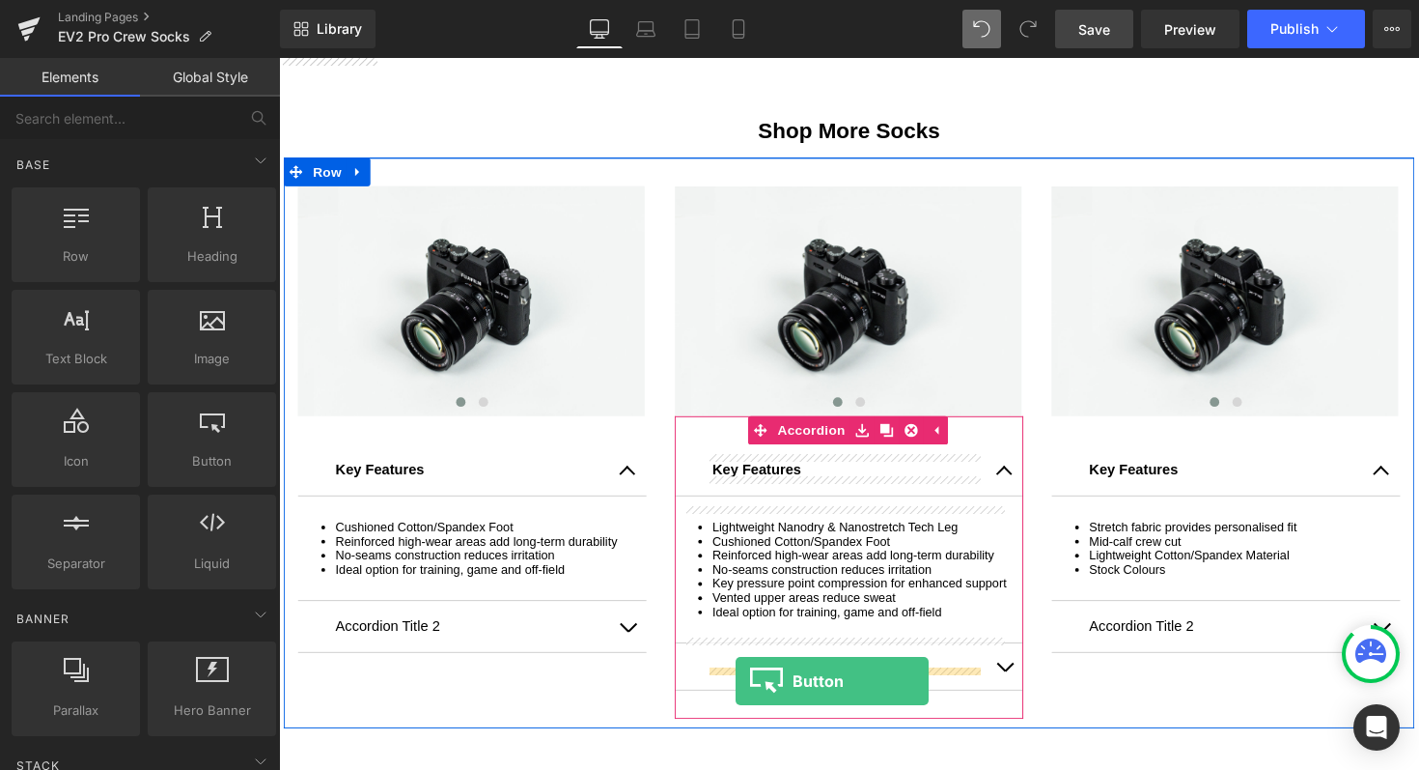
drag, startPoint x: 209, startPoint y: 444, endPoint x: 737, endPoint y: 682, distance: 579.1
click at [737, 0] on div "Button You are previewing how the will restyle your page. You can not edit Elem…" at bounding box center [709, 0] width 1419 height 0
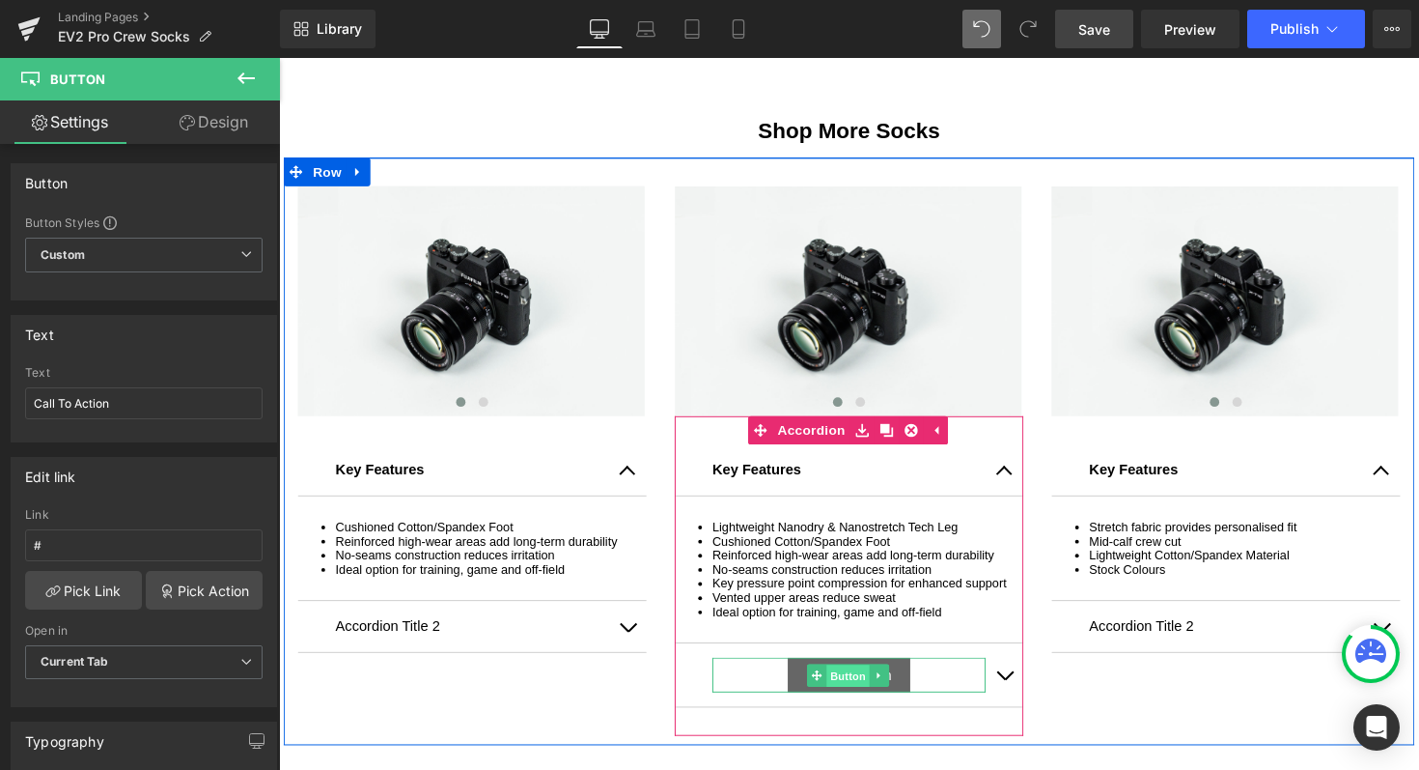
click at [864, 700] on span "Button" at bounding box center [862, 690] width 44 height 23
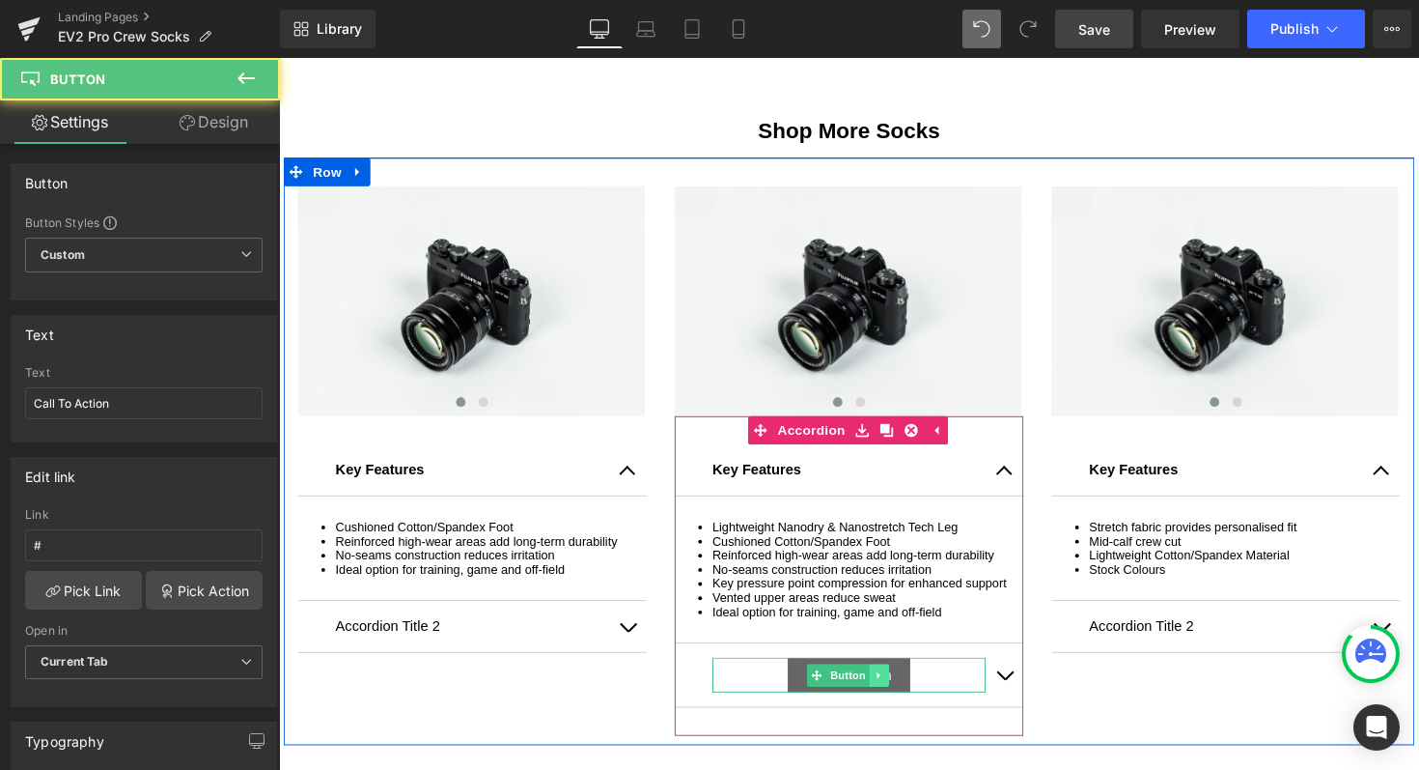
click at [891, 696] on icon at bounding box center [894, 691] width 11 height 12
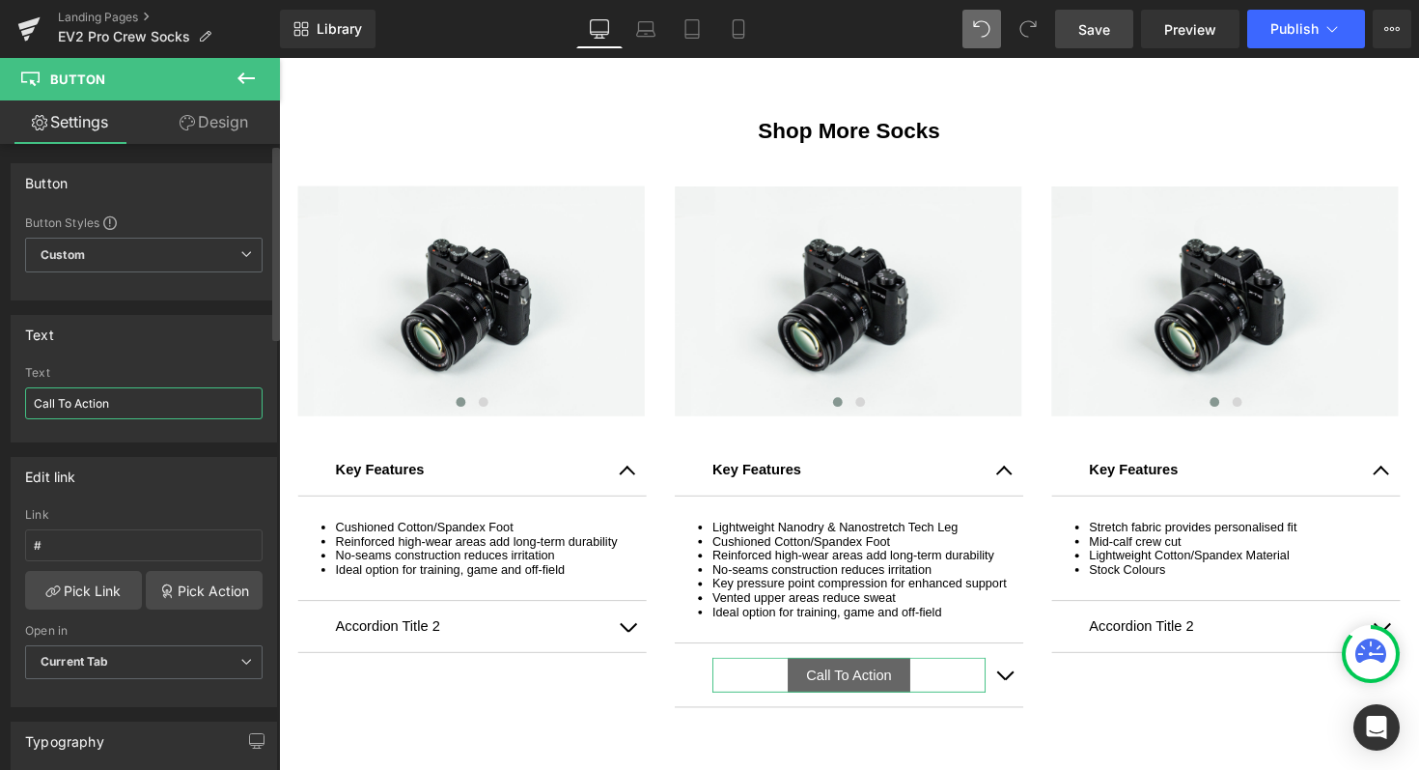
drag, startPoint x: 145, startPoint y: 406, endPoint x: 24, endPoint y: 398, distance: 120.9
click at [25, 398] on input "Call To Action" at bounding box center [144, 403] width 238 height 32
type input "Shop Now"
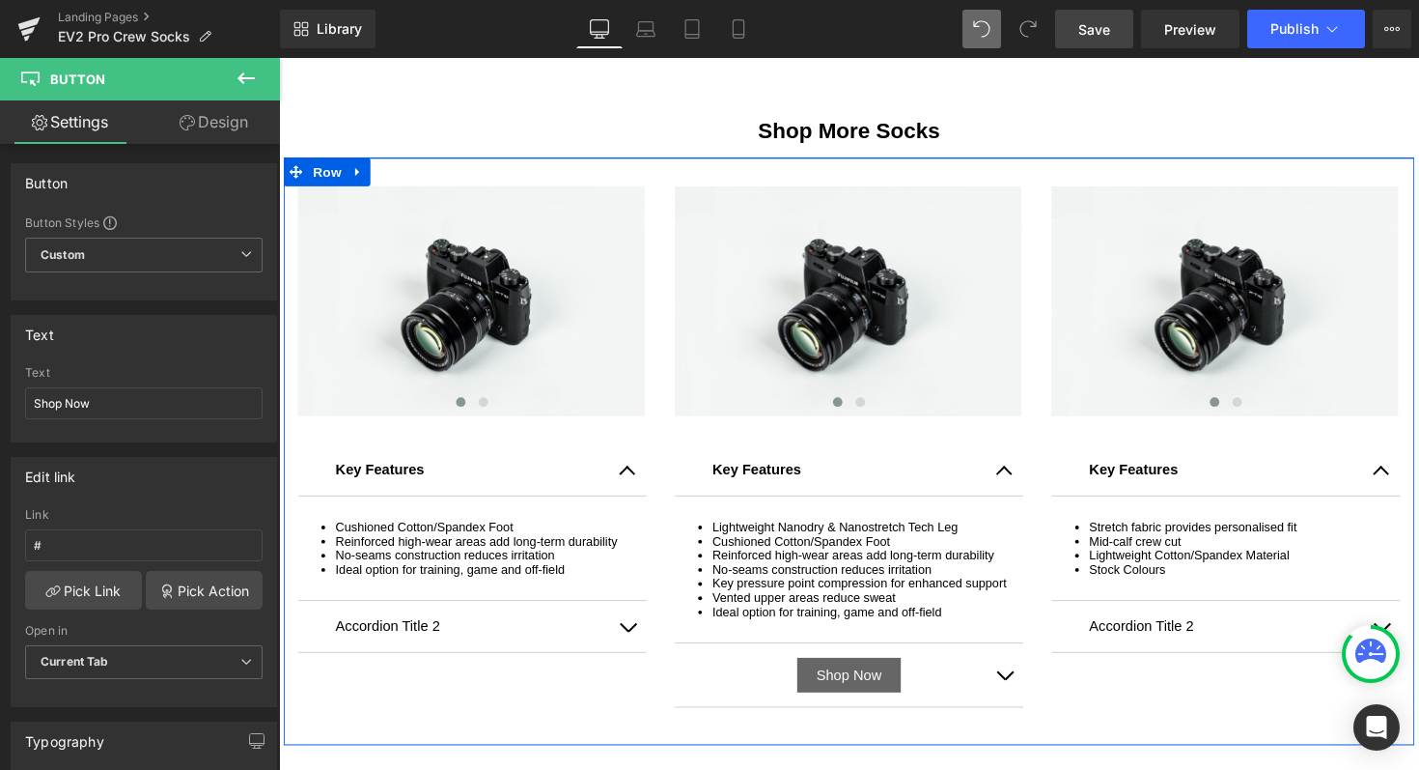
click at [533, 716] on div "Image ‹ › Carousel Key Features Text Block Cushioned Cotton/Spandex Foot Reinfo…" at bounding box center [863, 461] width 1159 height 602
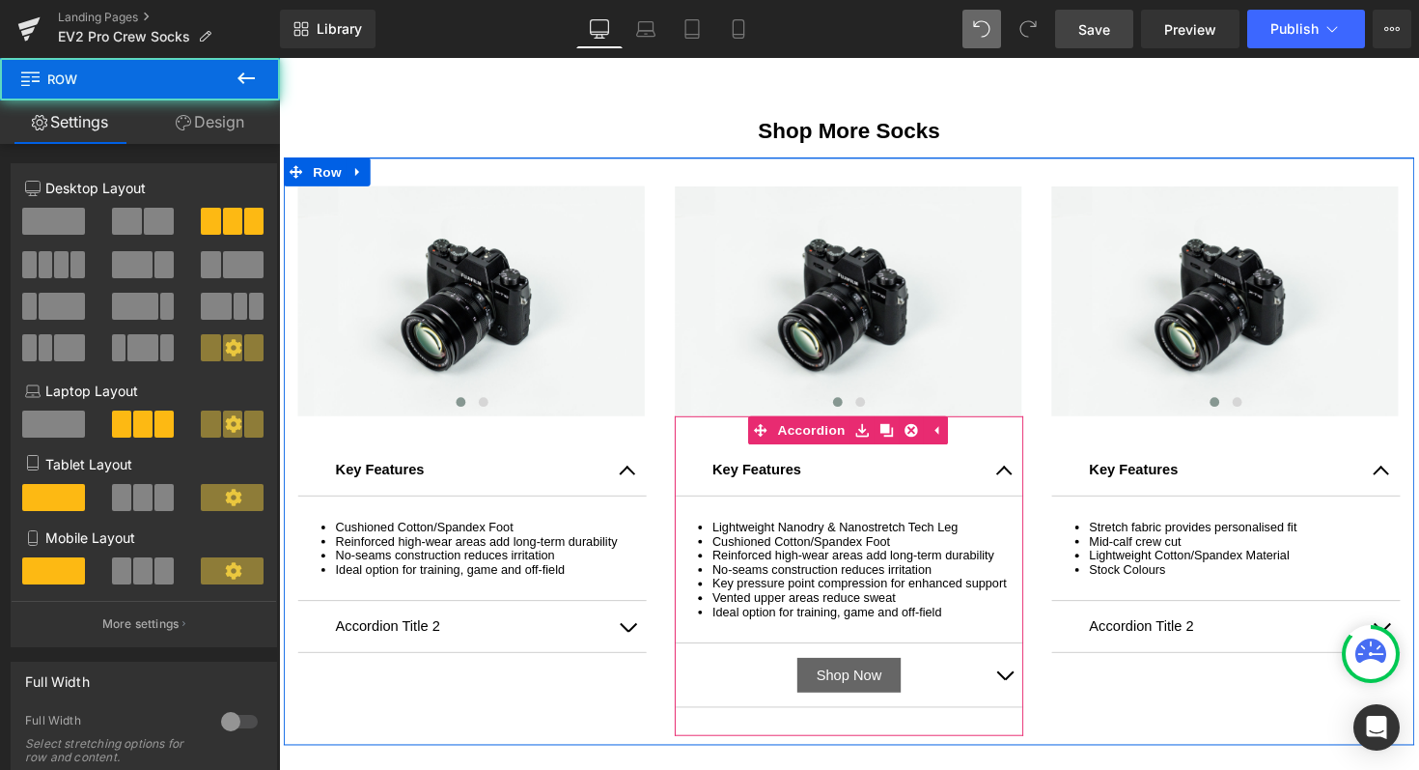
click at [1013, 698] on button "button" at bounding box center [1022, 690] width 39 height 65
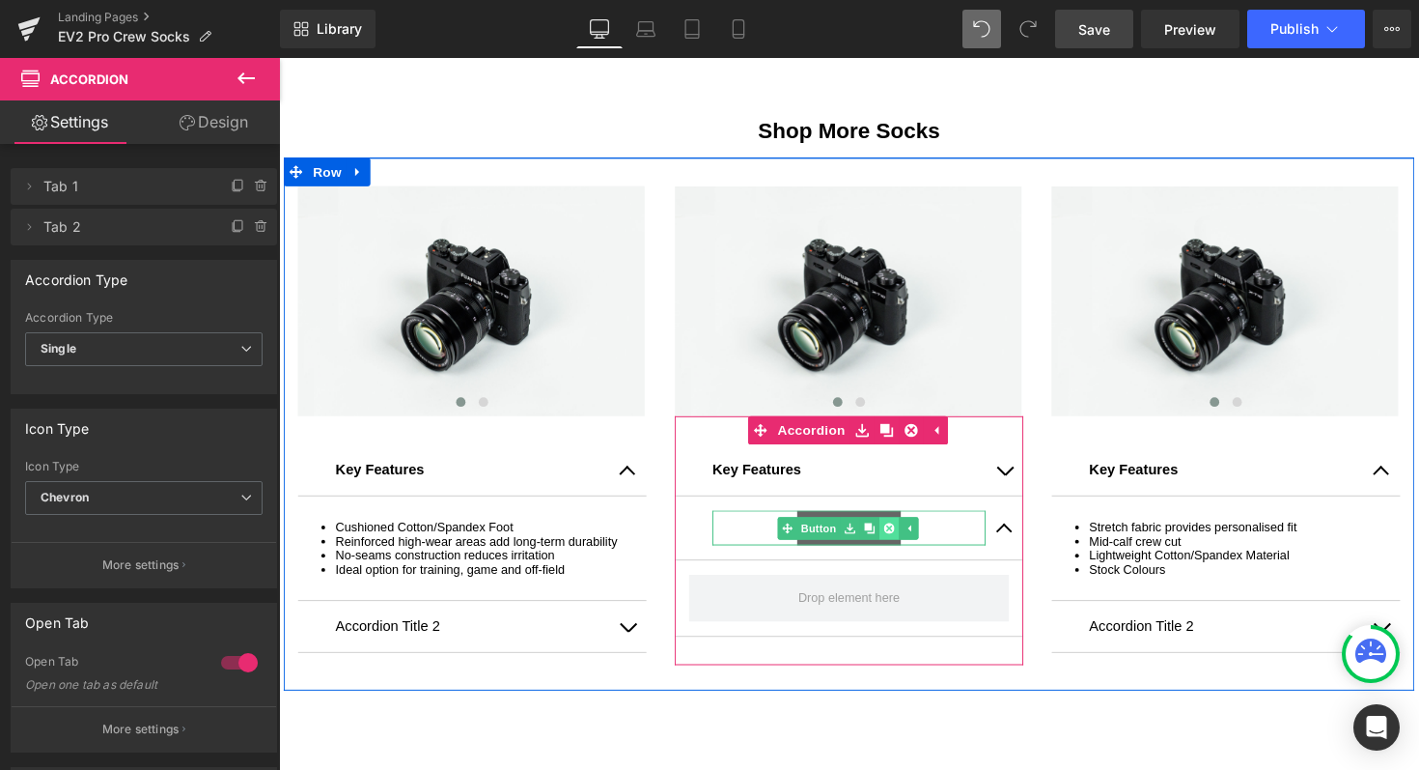
click at [899, 535] on icon at bounding box center [904, 539] width 11 height 11
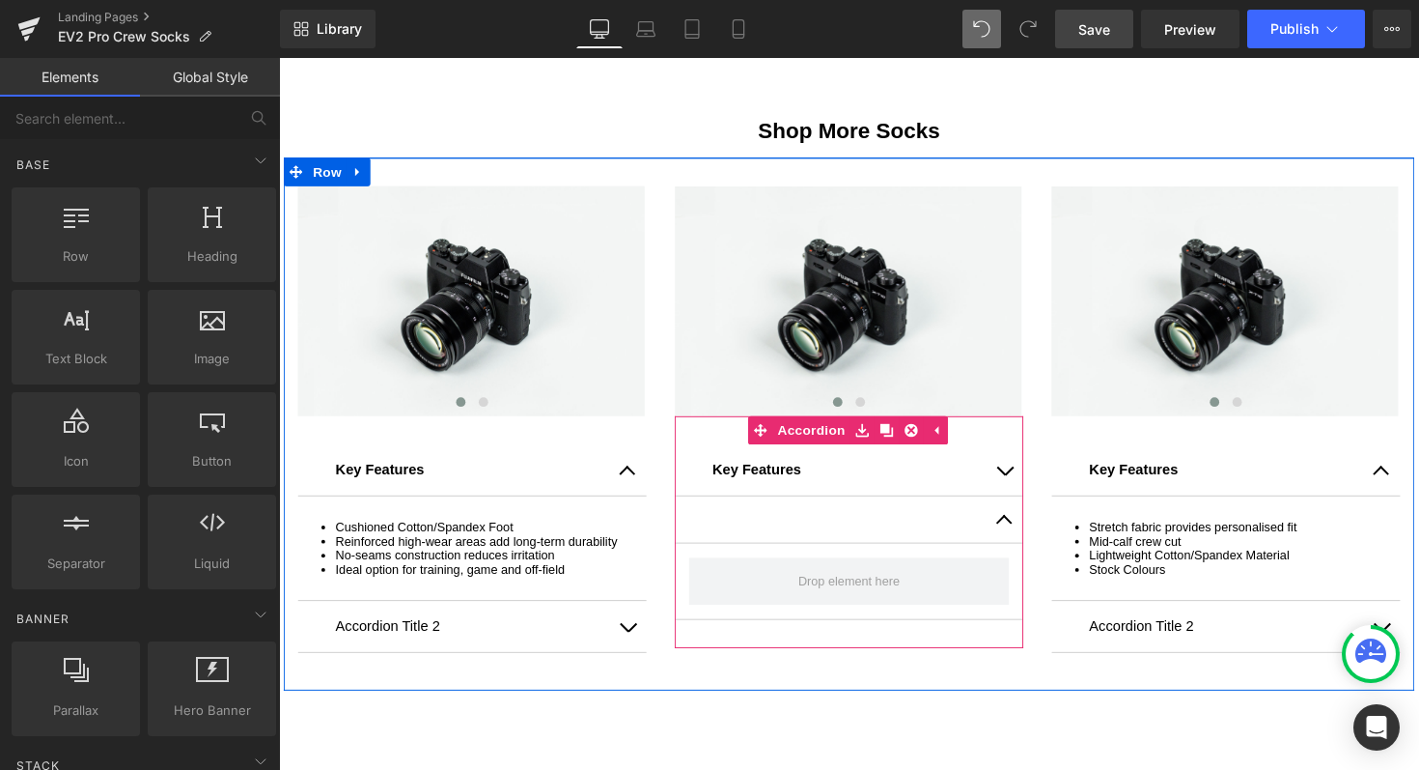
drag, startPoint x: 1005, startPoint y: 528, endPoint x: 486, endPoint y: 513, distance: 519.7
click at [526, 513] on div "Image ‹ › Carousel Key Features Text Block Cushioned Cotton/Spandex Foot Reinfo…" at bounding box center [863, 433] width 1159 height 546
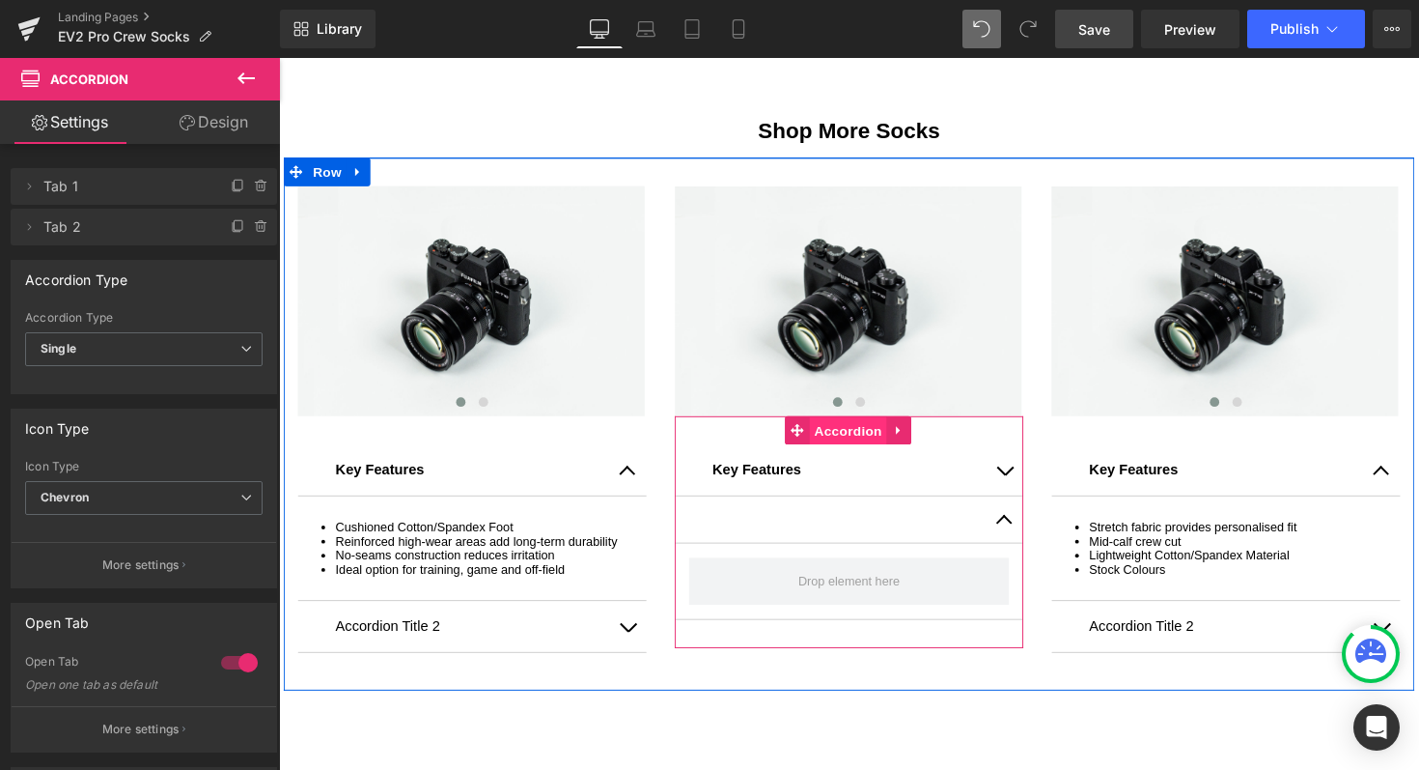
click at [823, 440] on span "Accordion" at bounding box center [862, 440] width 79 height 29
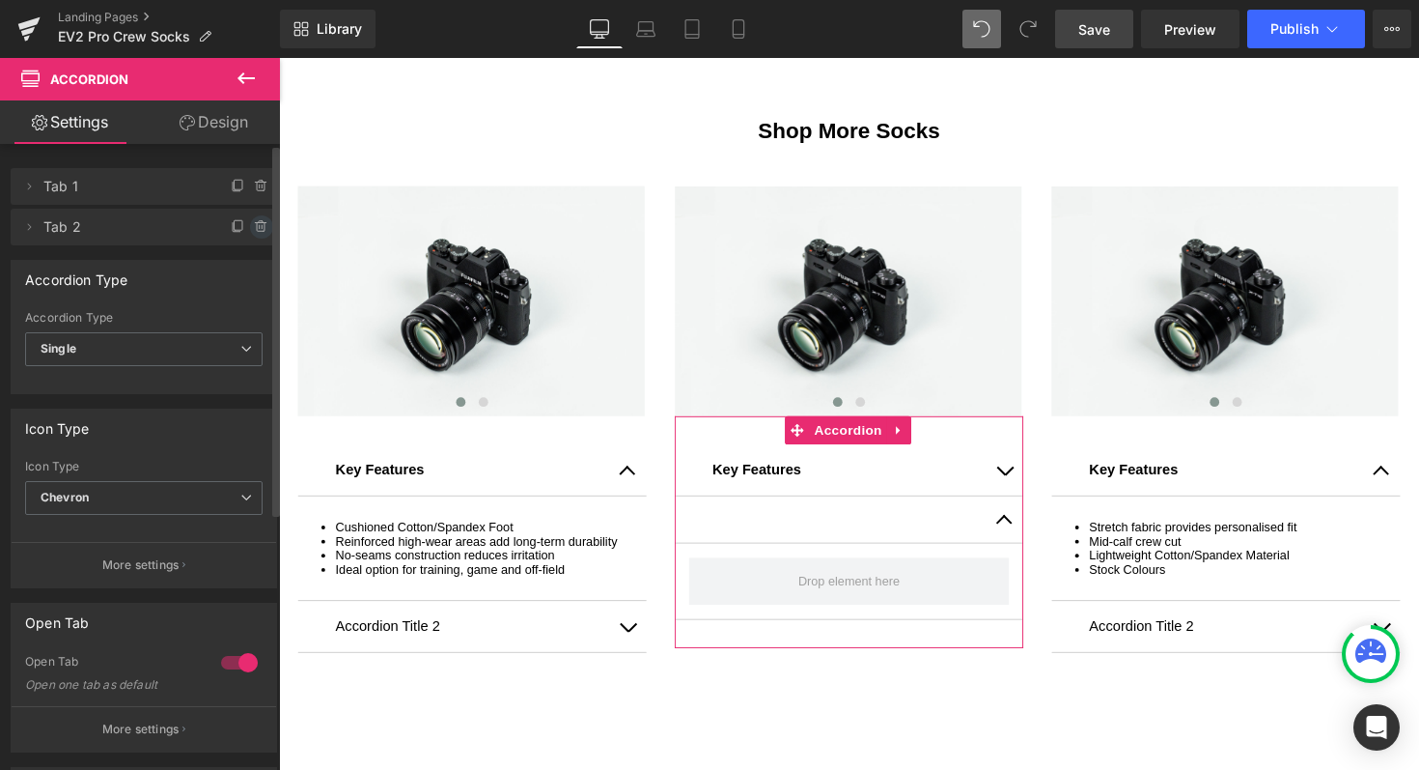
click at [254, 225] on icon at bounding box center [261, 226] width 15 height 15
click at [234, 223] on button "Delete" at bounding box center [240, 227] width 61 height 25
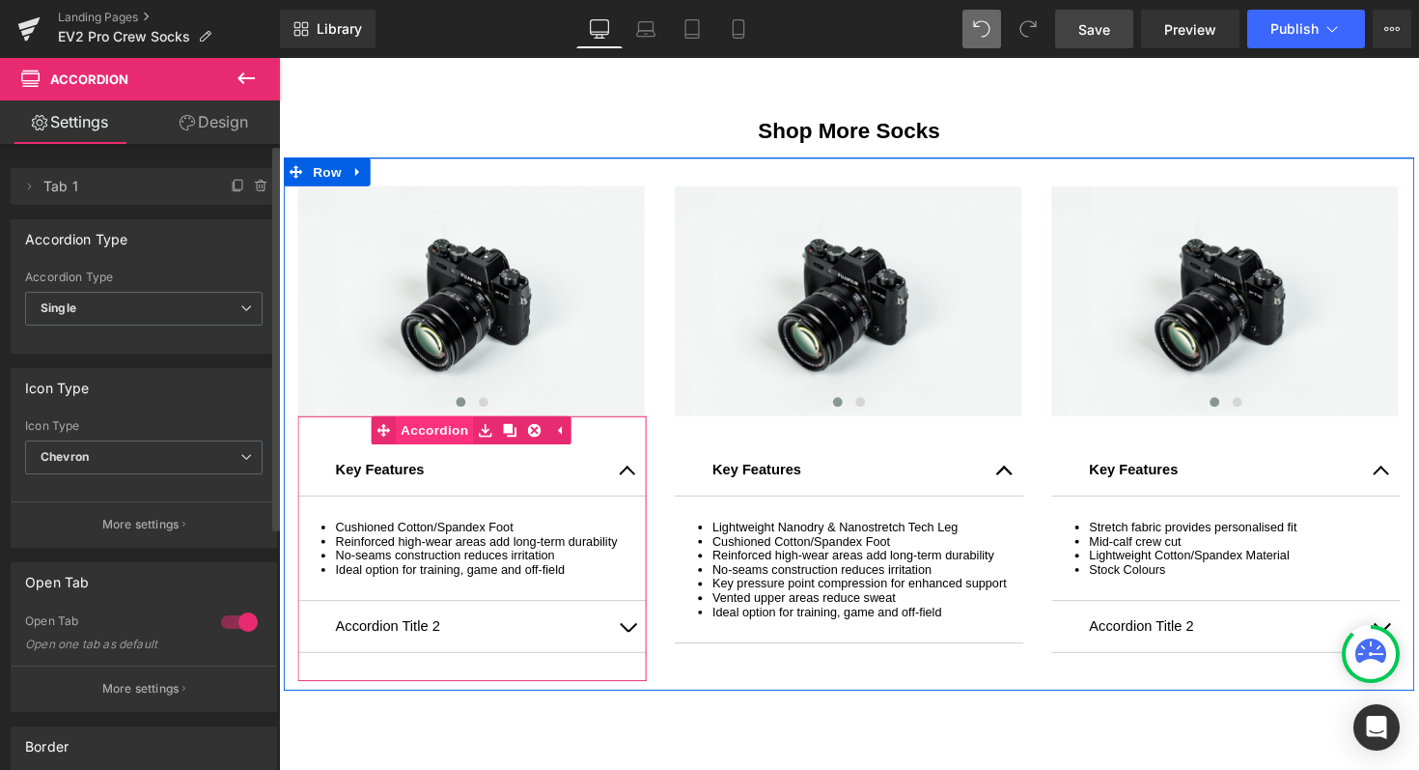
click at [439, 433] on span "Accordion" at bounding box center [438, 439] width 79 height 29
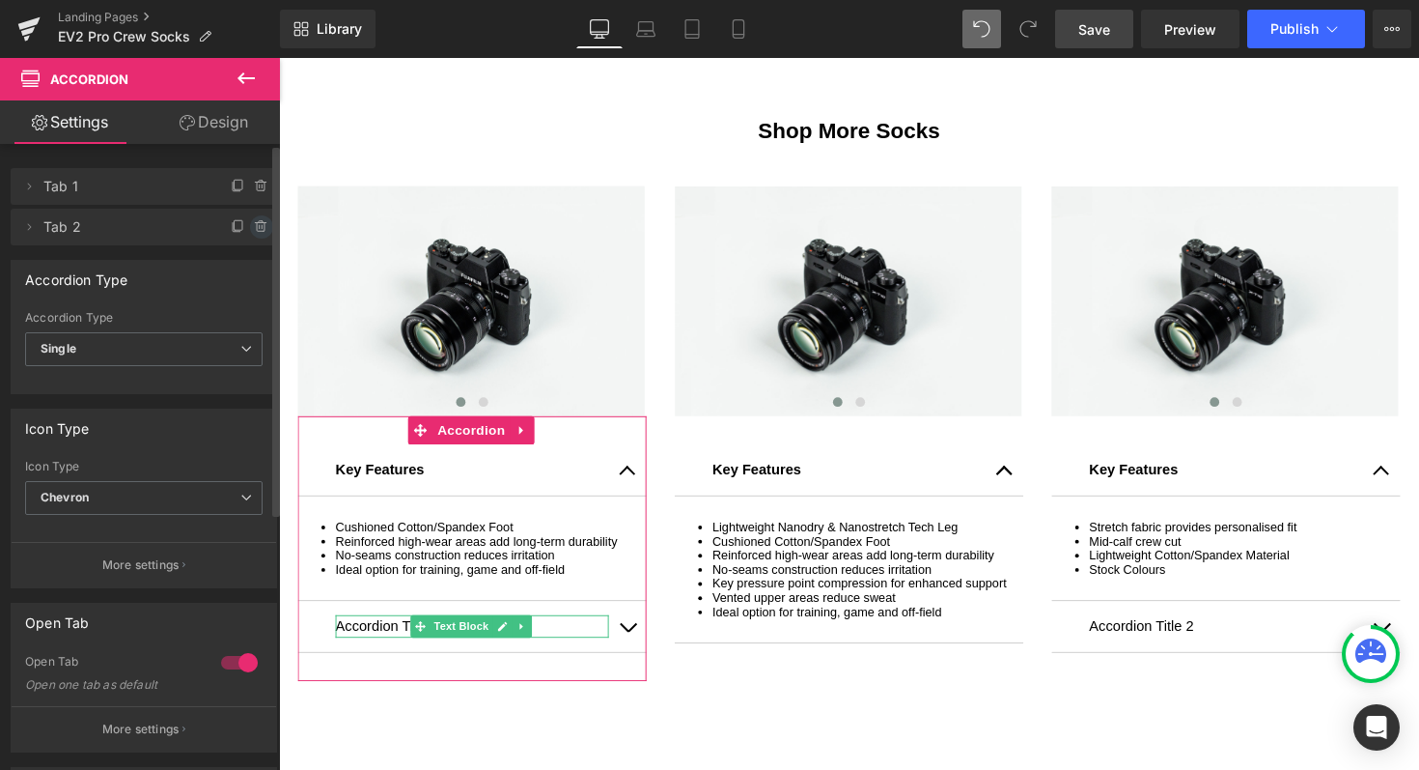
click at [254, 223] on icon at bounding box center [261, 226] width 15 height 15
click at [227, 223] on button "Delete" at bounding box center [240, 227] width 61 height 25
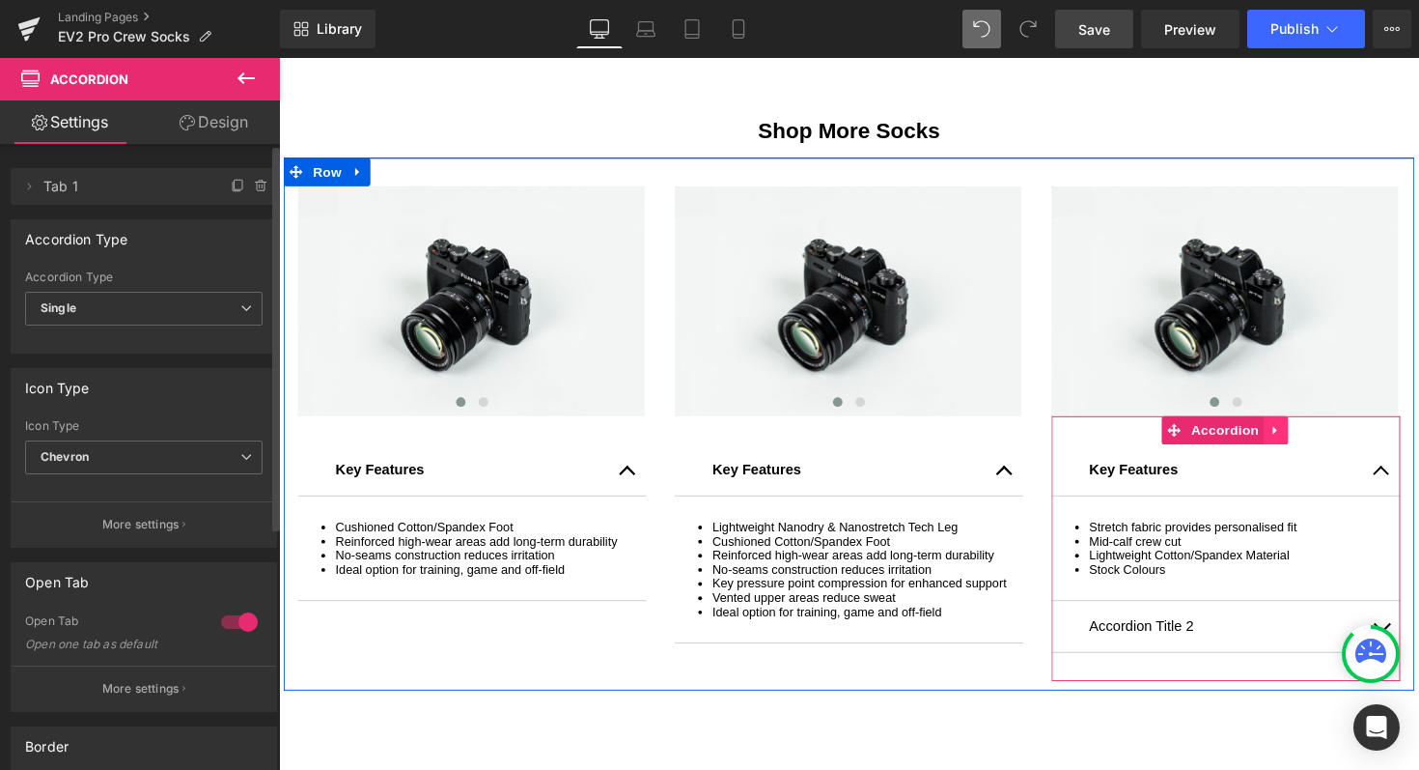
click at [1294, 438] on icon at bounding box center [1301, 440] width 14 height 14
click at [1307, 434] on icon at bounding box center [1313, 440] width 14 height 14
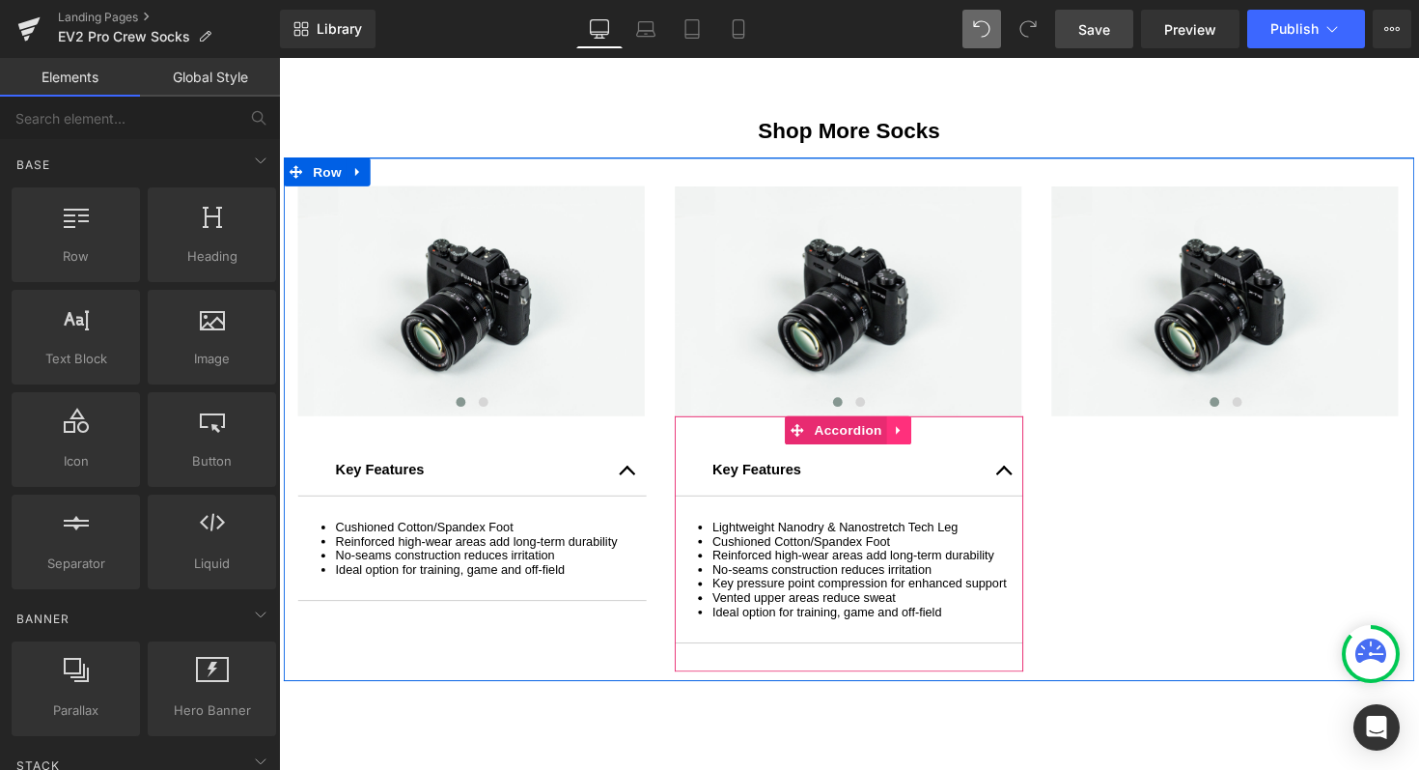
click at [908, 433] on icon at bounding box center [915, 440] width 14 height 14
click at [920, 433] on icon at bounding box center [927, 440] width 14 height 14
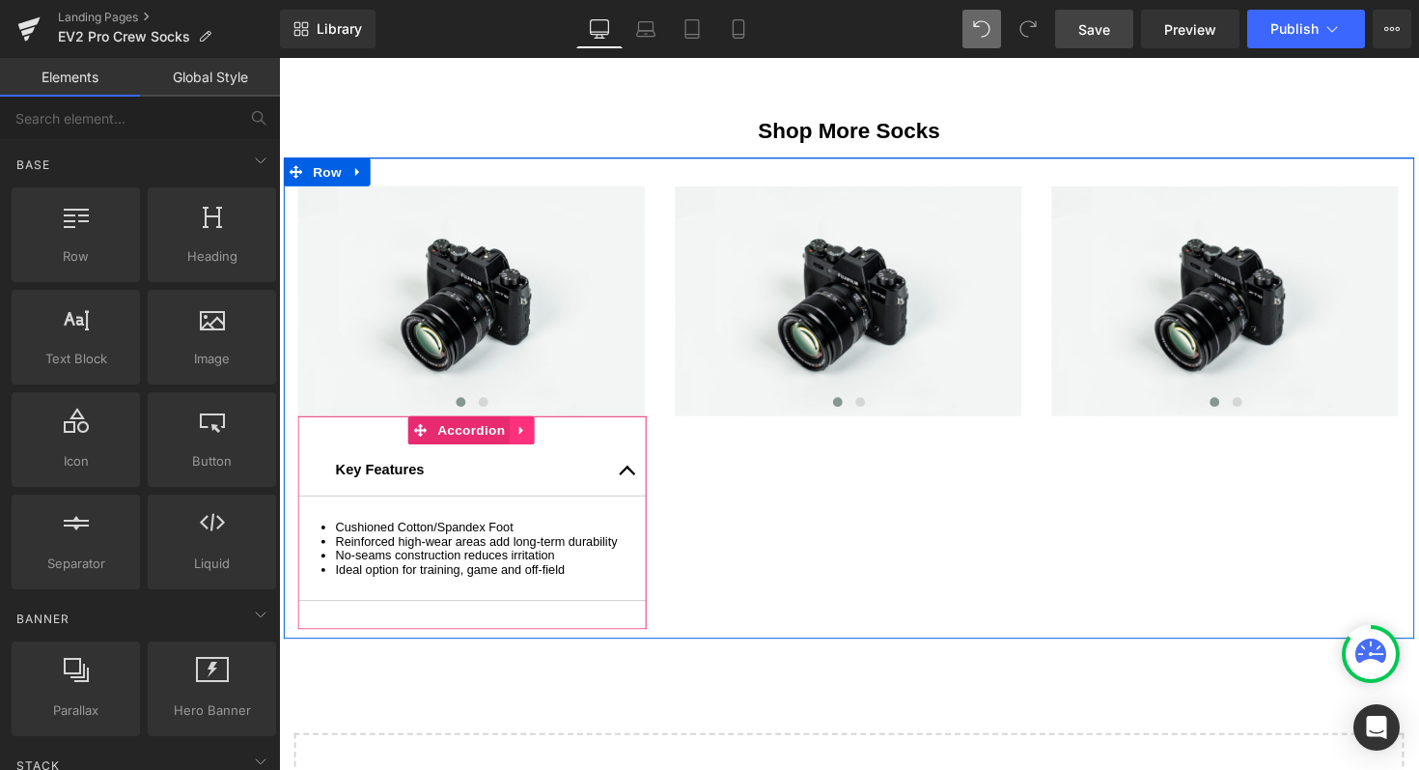
click at [522, 433] on icon at bounding box center [528, 440] width 14 height 14
click at [541, 433] on icon at bounding box center [541, 440] width 14 height 14
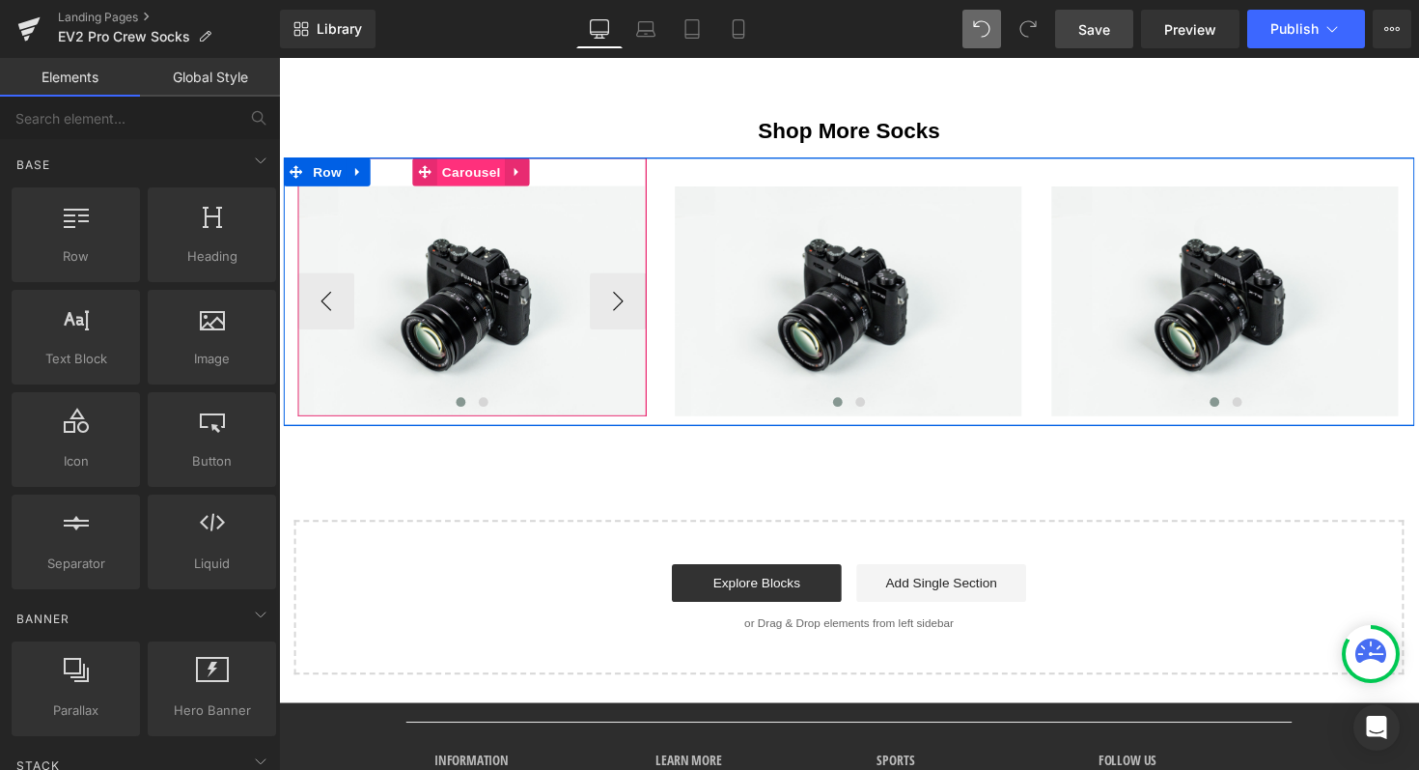
click at [449, 168] on span "Carousel" at bounding box center [476, 174] width 70 height 29
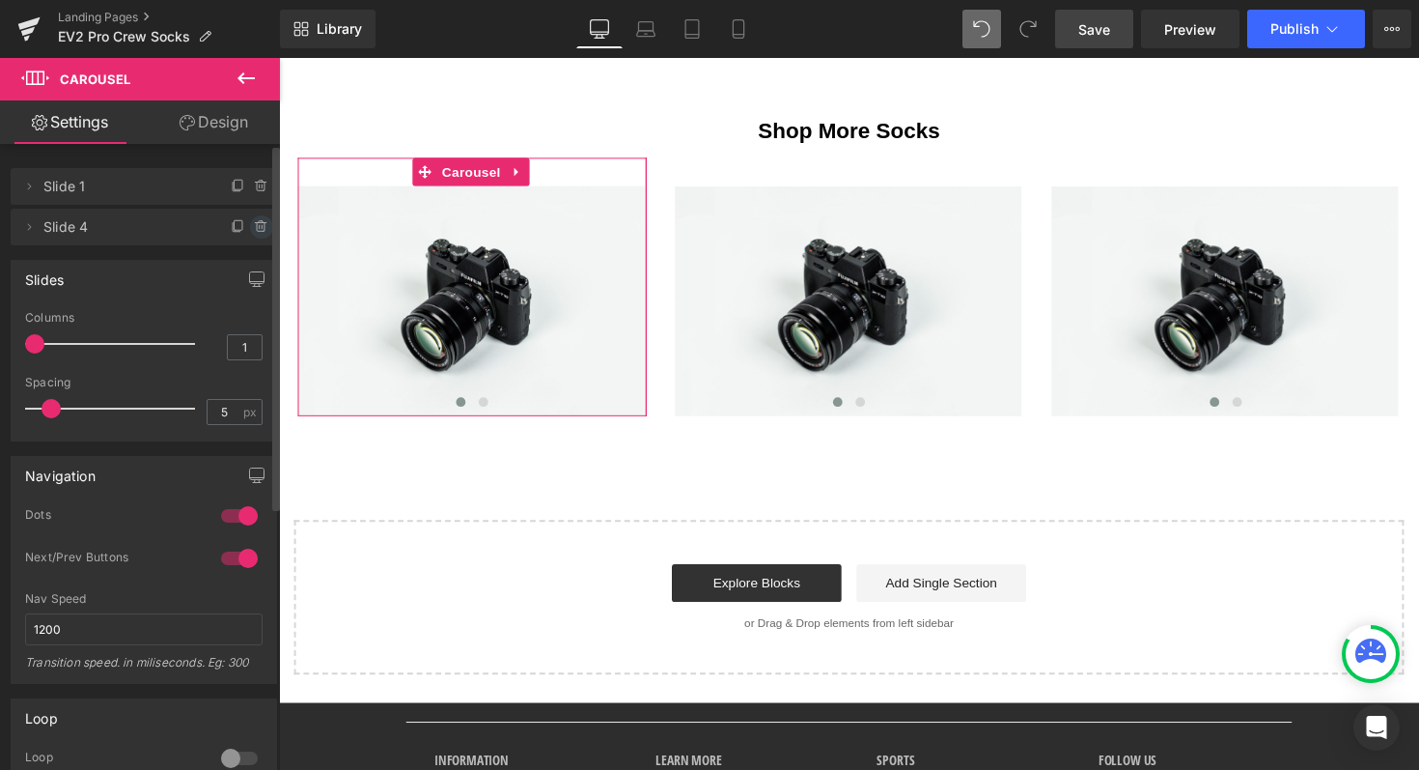
click at [254, 223] on icon at bounding box center [261, 226] width 15 height 15
click at [249, 223] on button "Delete" at bounding box center [240, 227] width 61 height 25
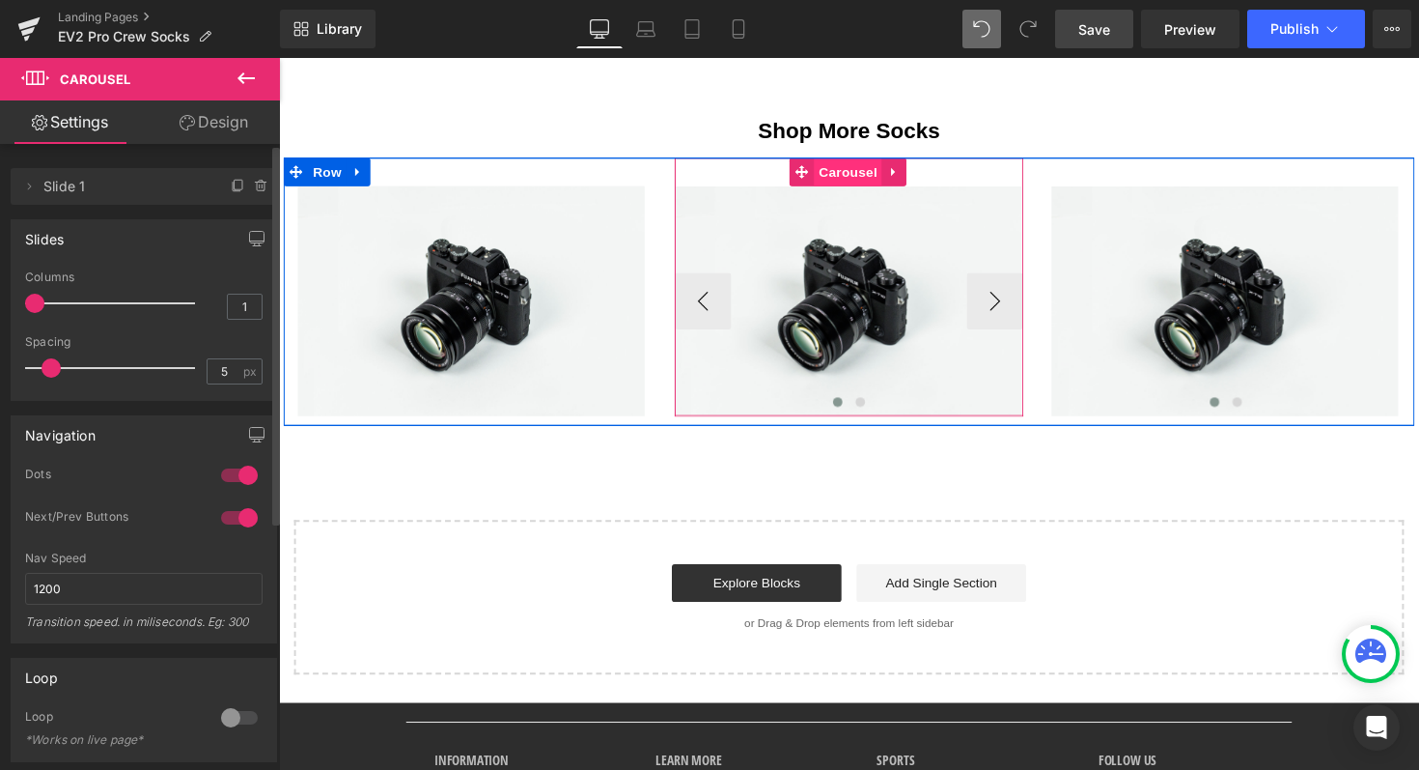
click at [852, 166] on span "Carousel" at bounding box center [862, 174] width 70 height 29
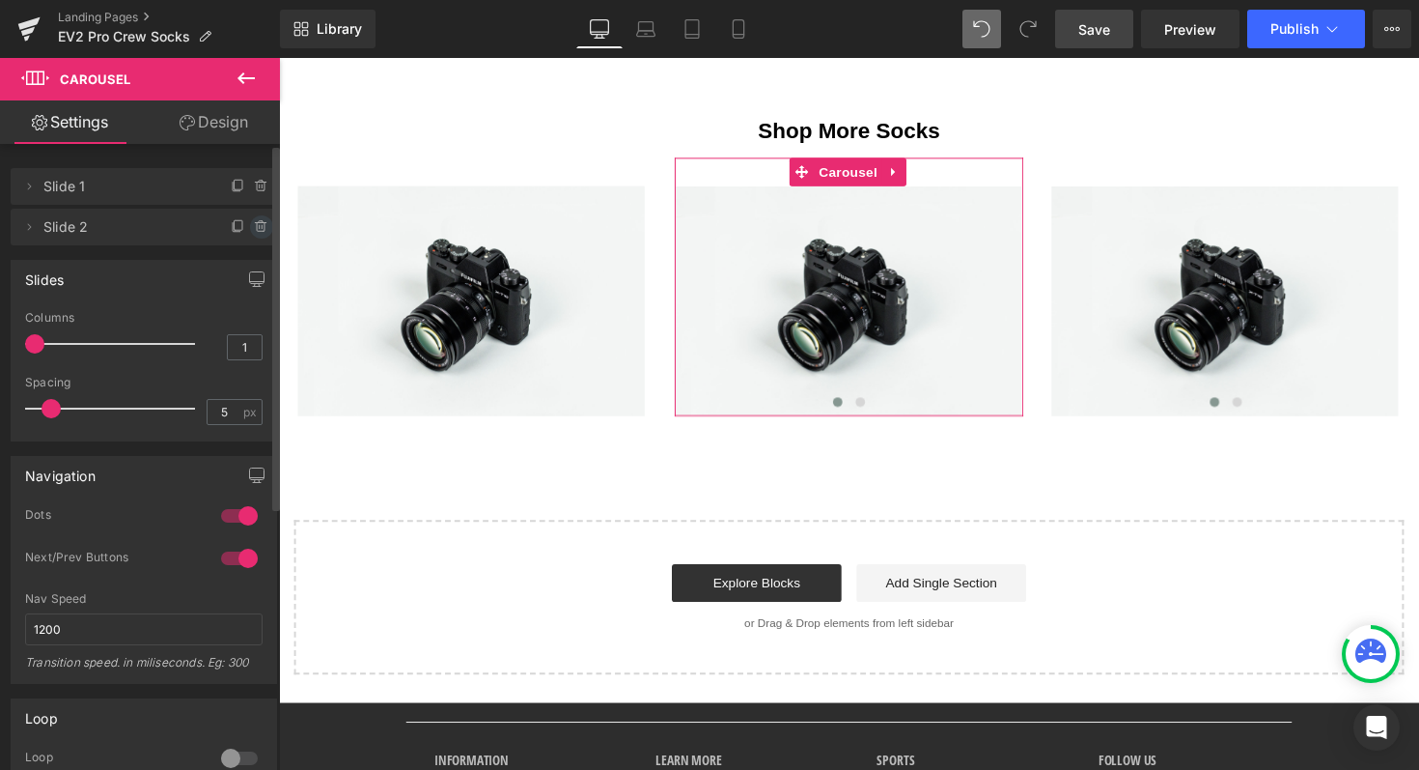
click at [254, 225] on icon at bounding box center [261, 226] width 15 height 15
click at [252, 225] on button "Delete" at bounding box center [240, 227] width 61 height 25
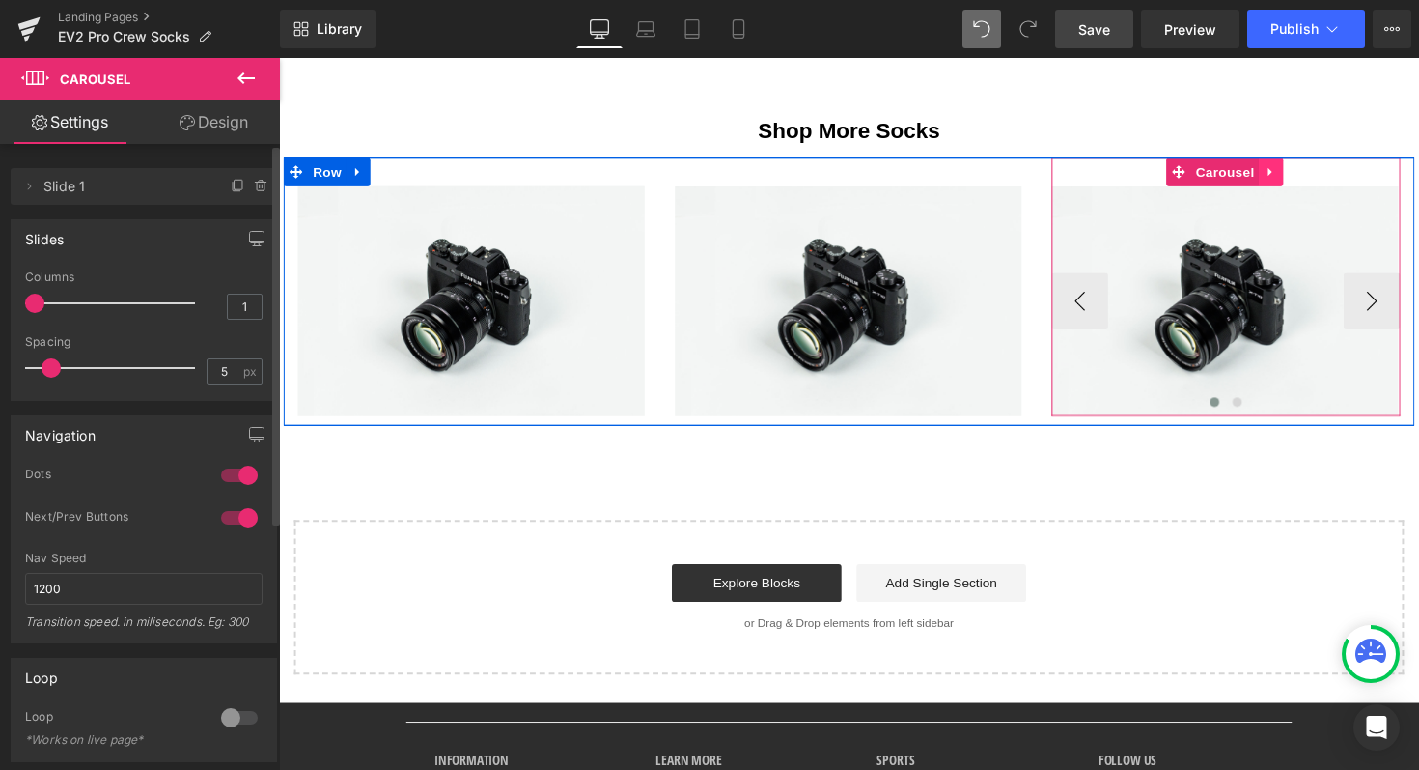
click at [1289, 175] on icon at bounding box center [1296, 175] width 14 height 14
click at [1197, 175] on link "Carousel" at bounding box center [1198, 174] width 95 height 29
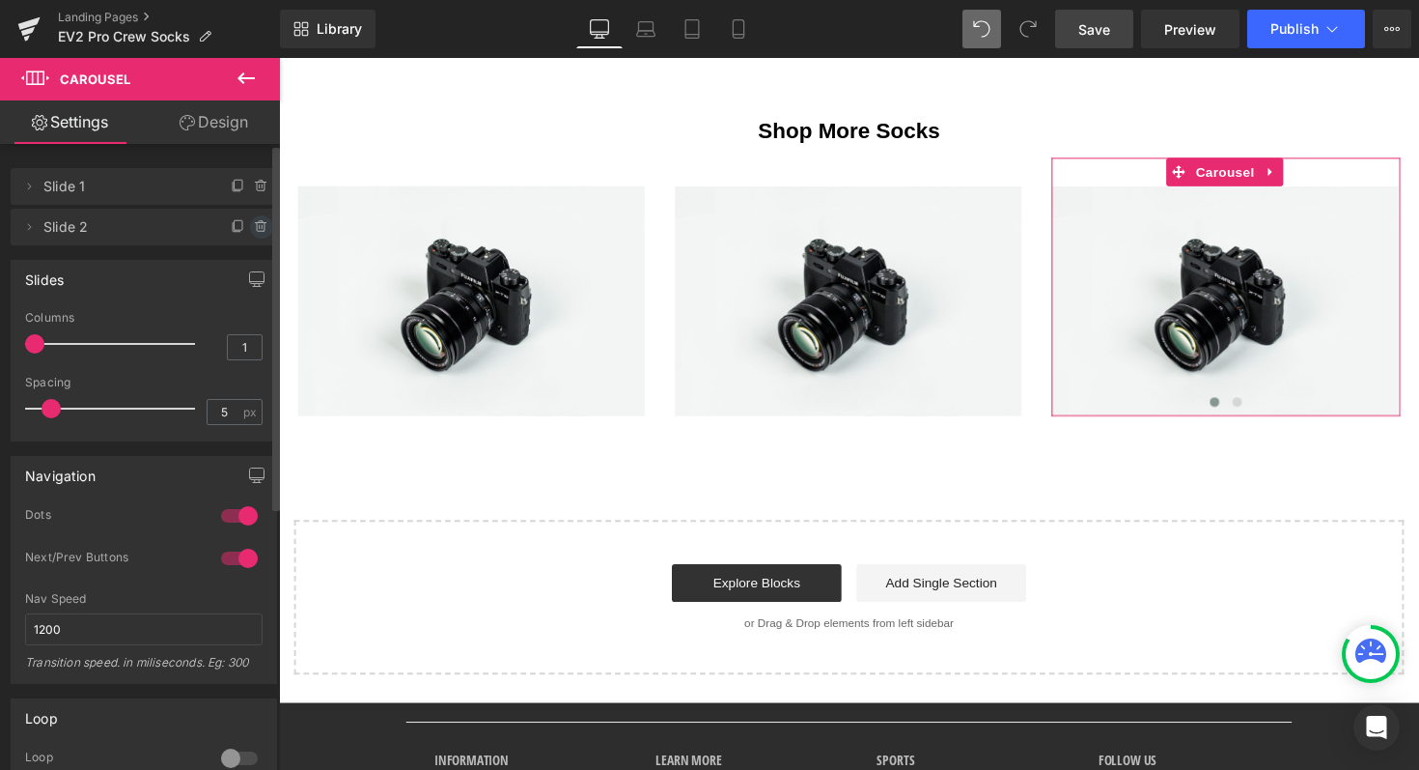
click at [254, 227] on icon at bounding box center [261, 226] width 15 height 15
click at [240, 221] on button "Delete" at bounding box center [240, 227] width 61 height 25
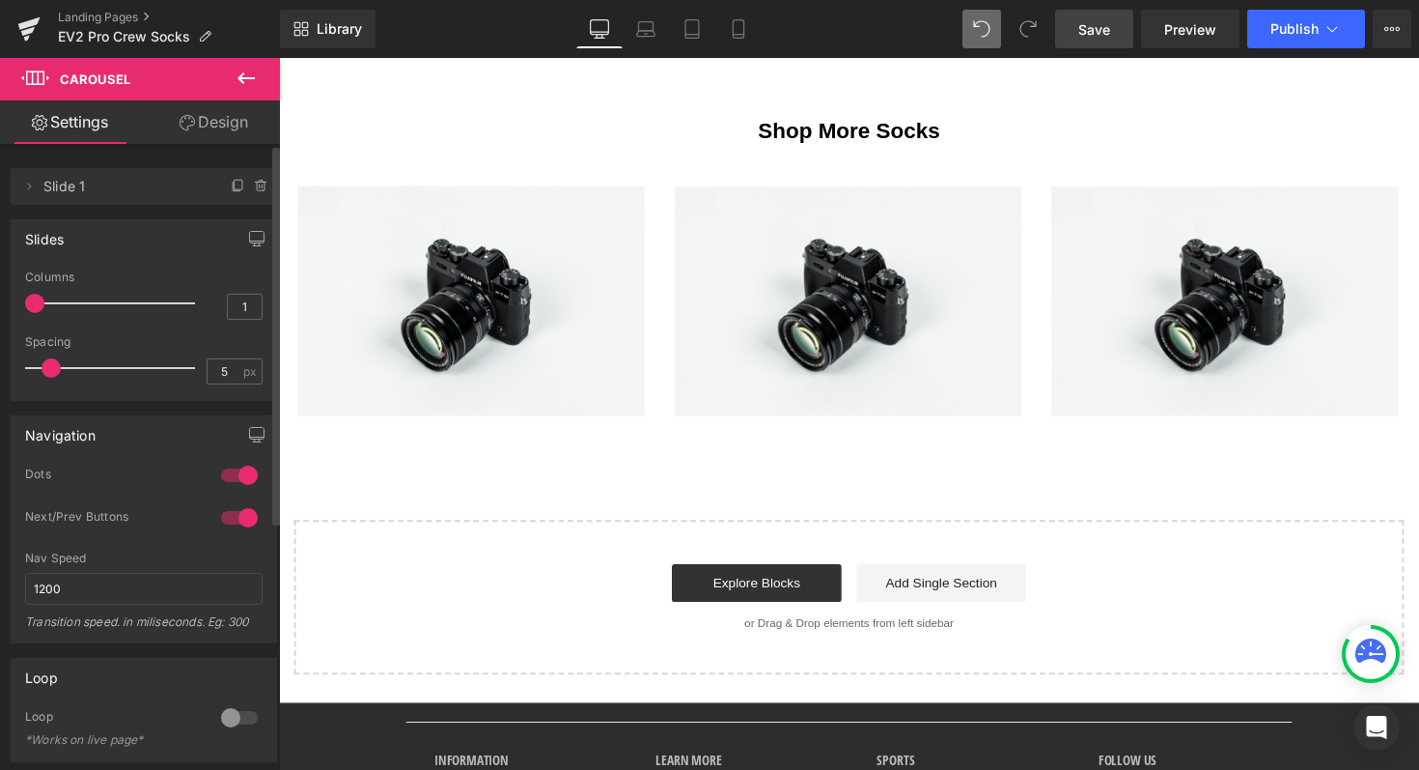
click at [1090, 22] on span "Save" at bounding box center [1095, 29] width 32 height 20
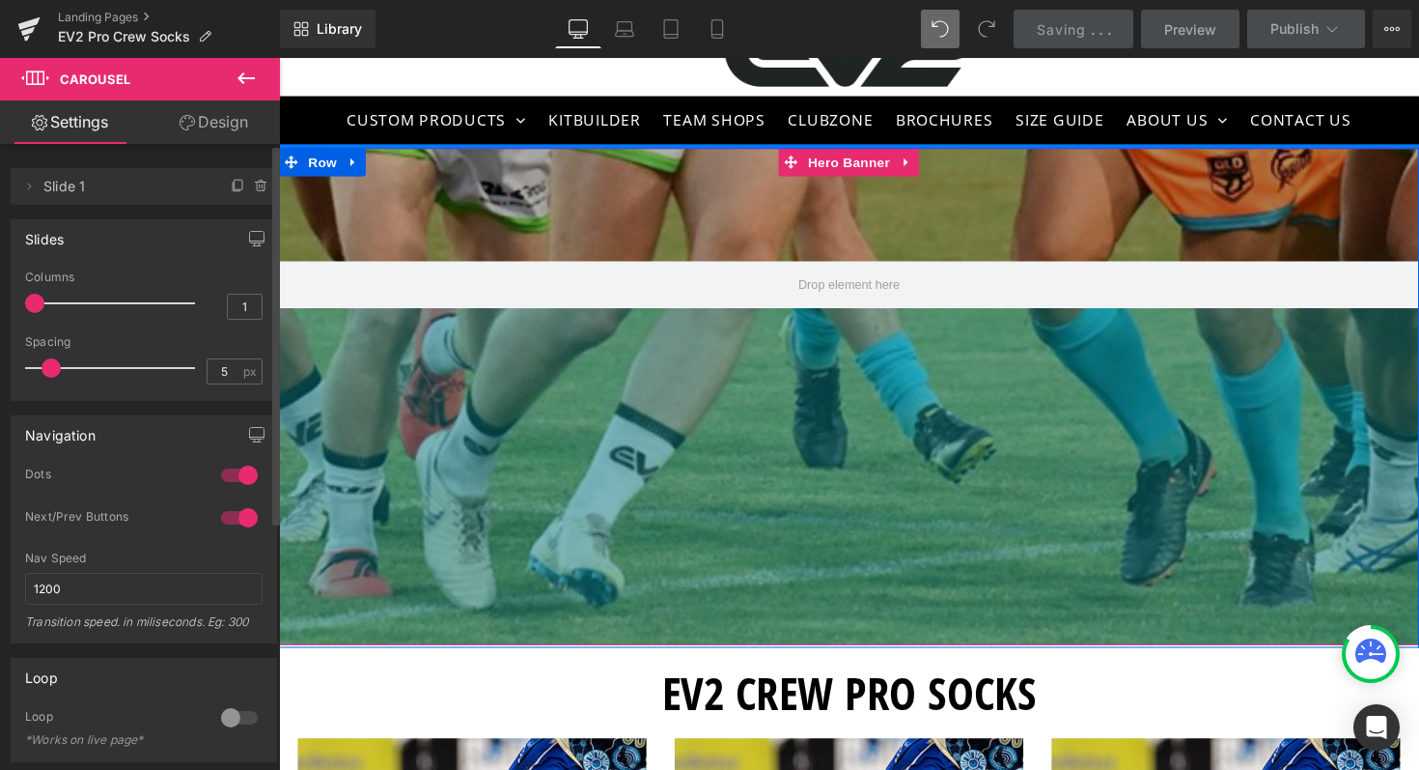
scroll to position [0, 0]
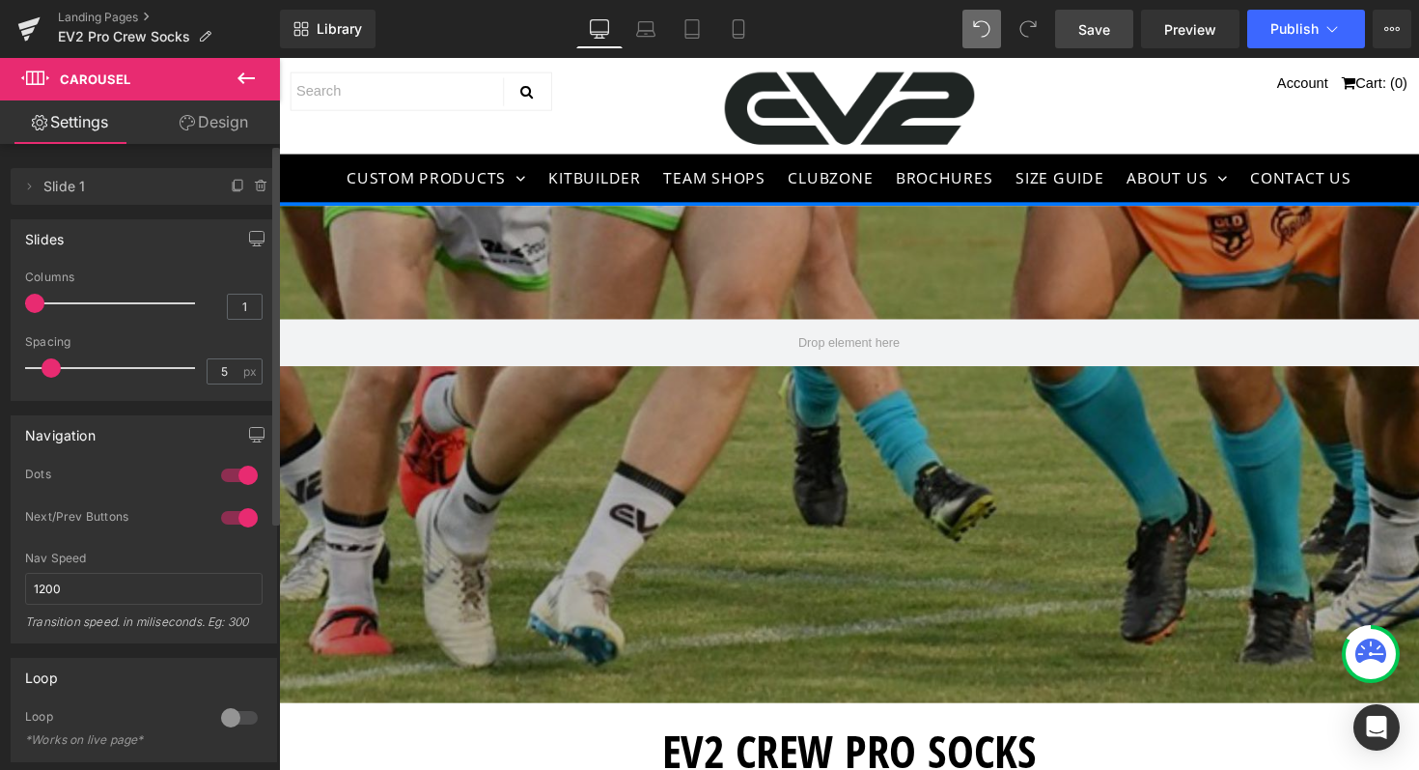
click at [1371, 650] on icon at bounding box center [1371, 650] width 31 height 24
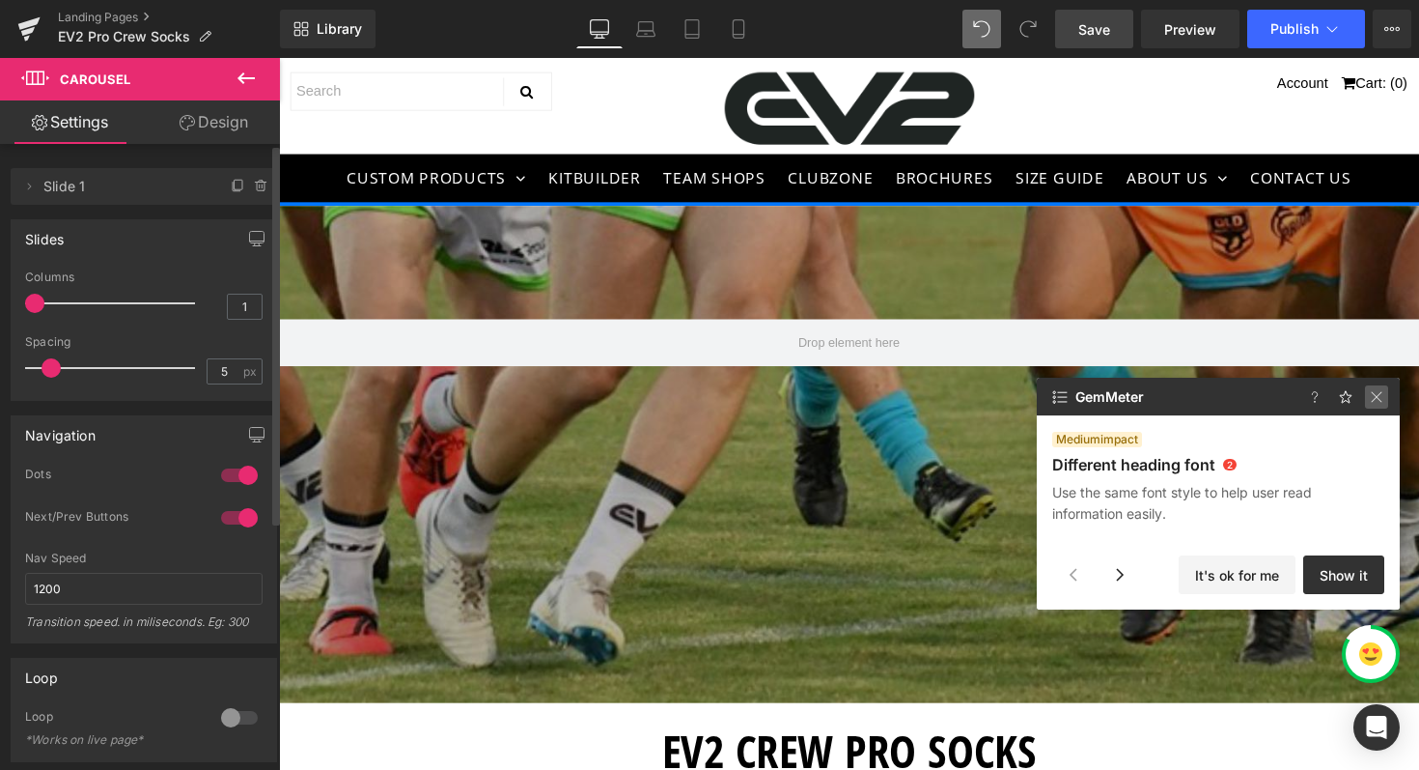
click at [1374, 397] on img at bounding box center [1376, 396] width 23 height 23
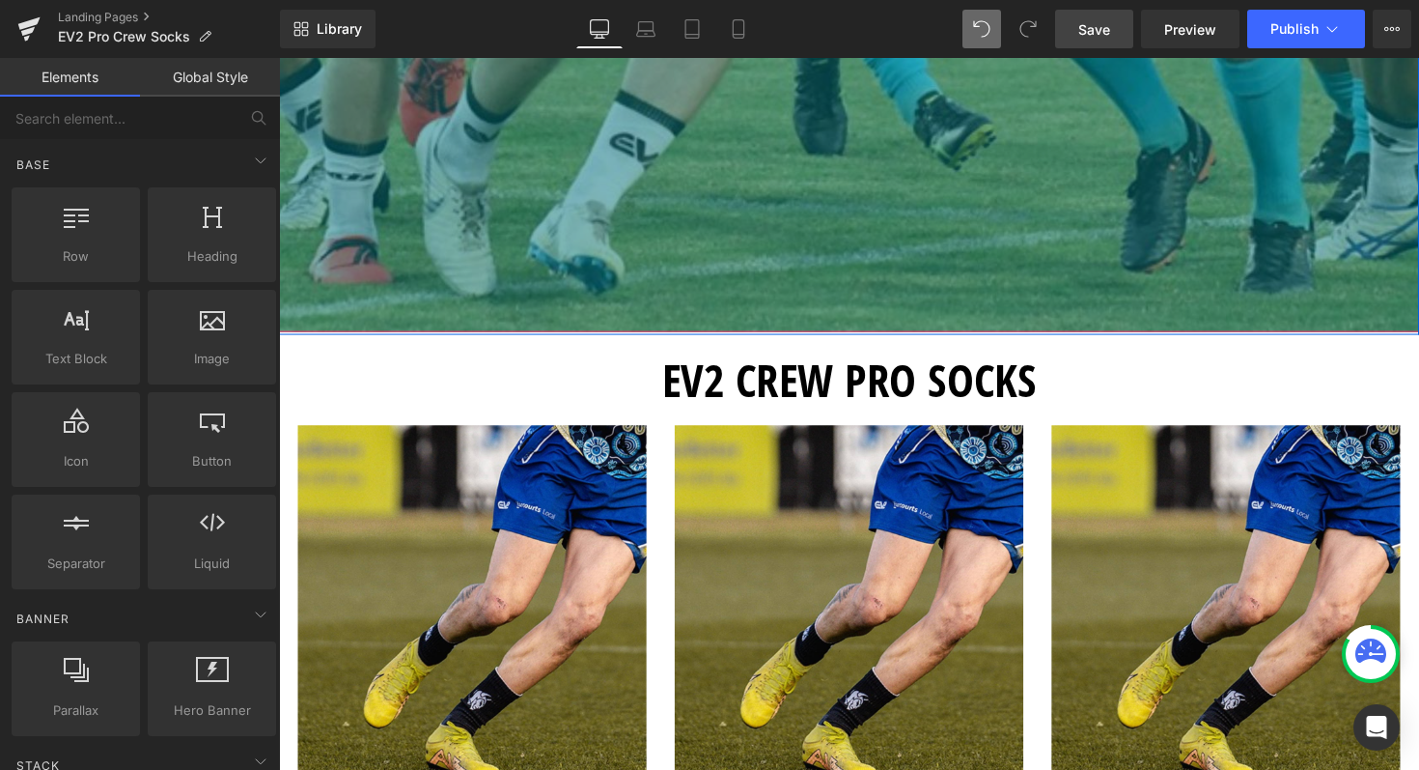
scroll to position [406, 0]
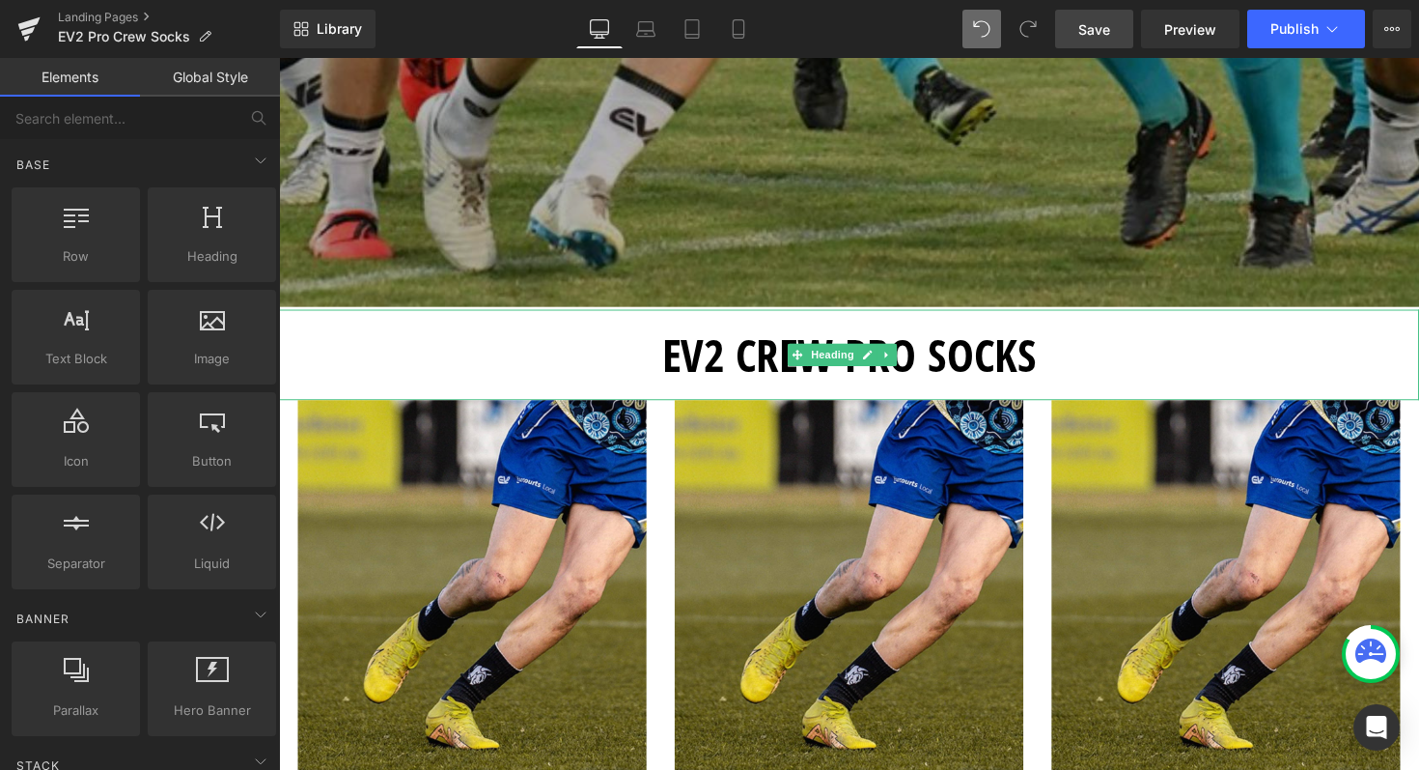
click at [753, 372] on h1 "EV2 CREW PRO SOCKS" at bounding box center [863, 362] width 1168 height 93
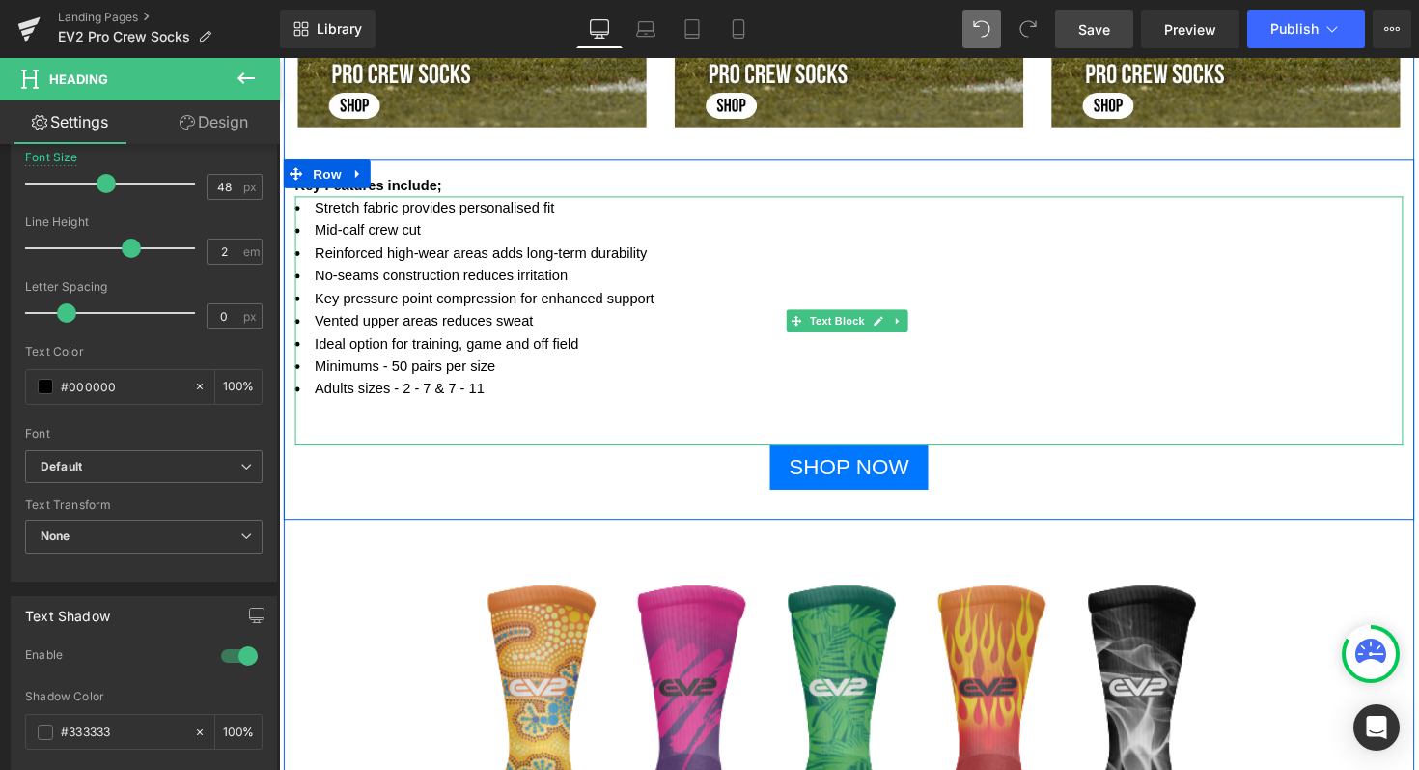
scroll to position [1186, 0]
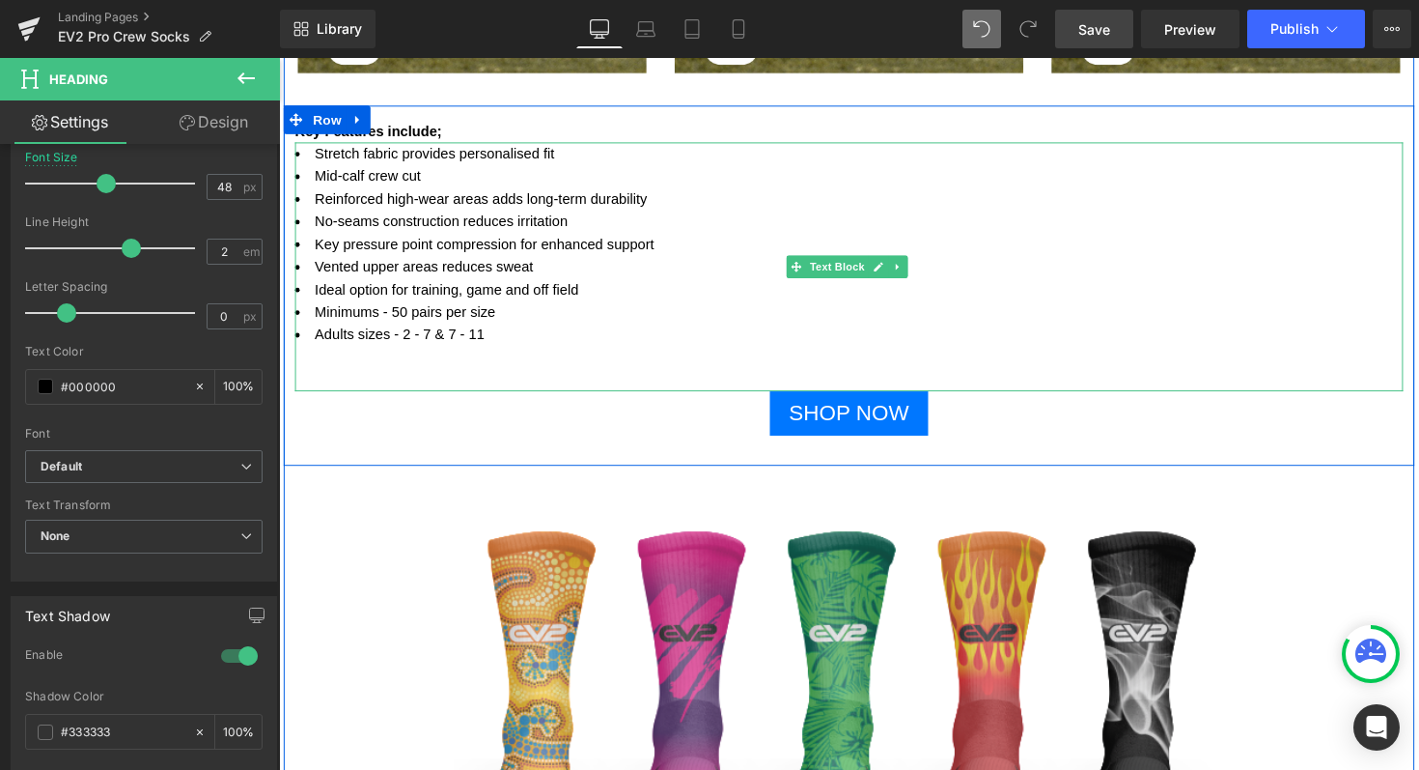
click at [470, 307] on li "Minimums - 50 pairs per size" at bounding box center [862, 318] width 1135 height 23
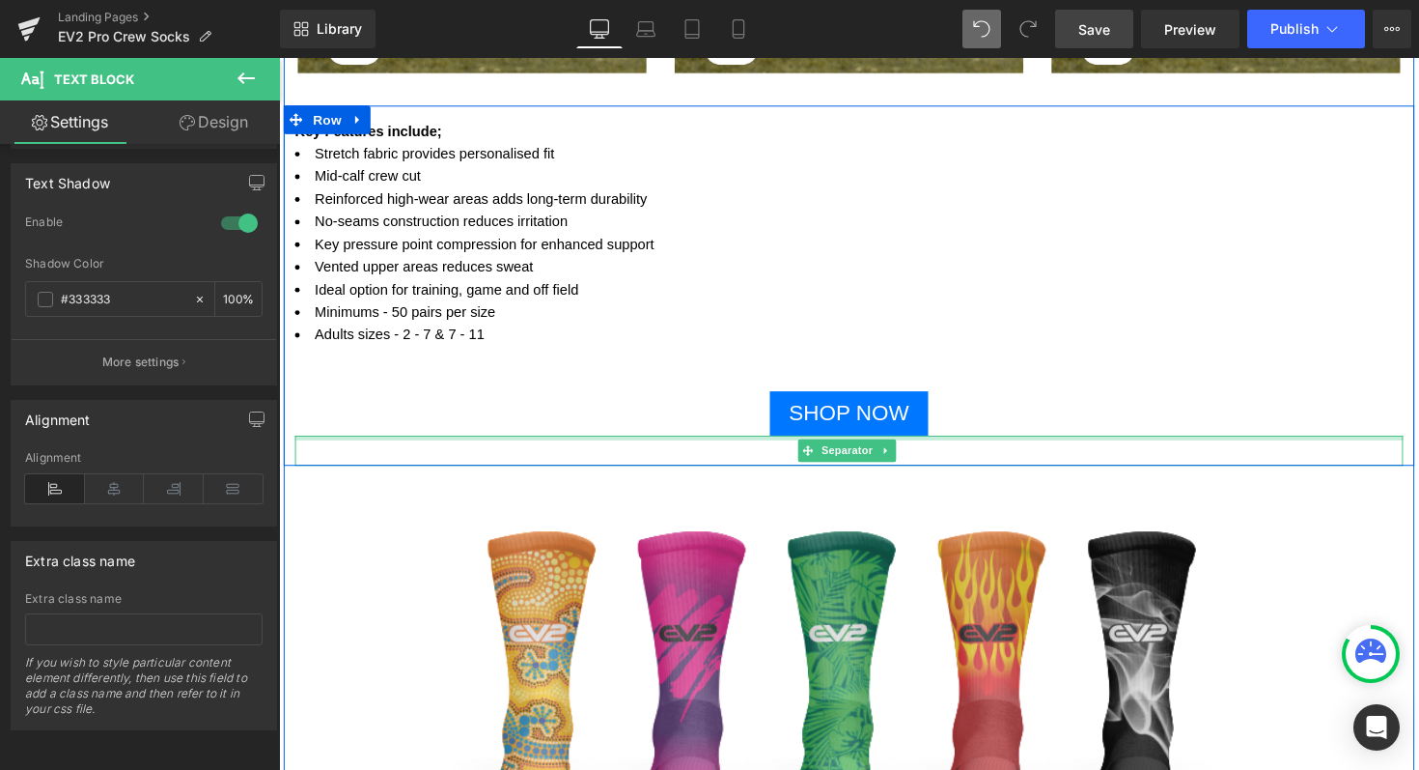
scroll to position [1258, 0]
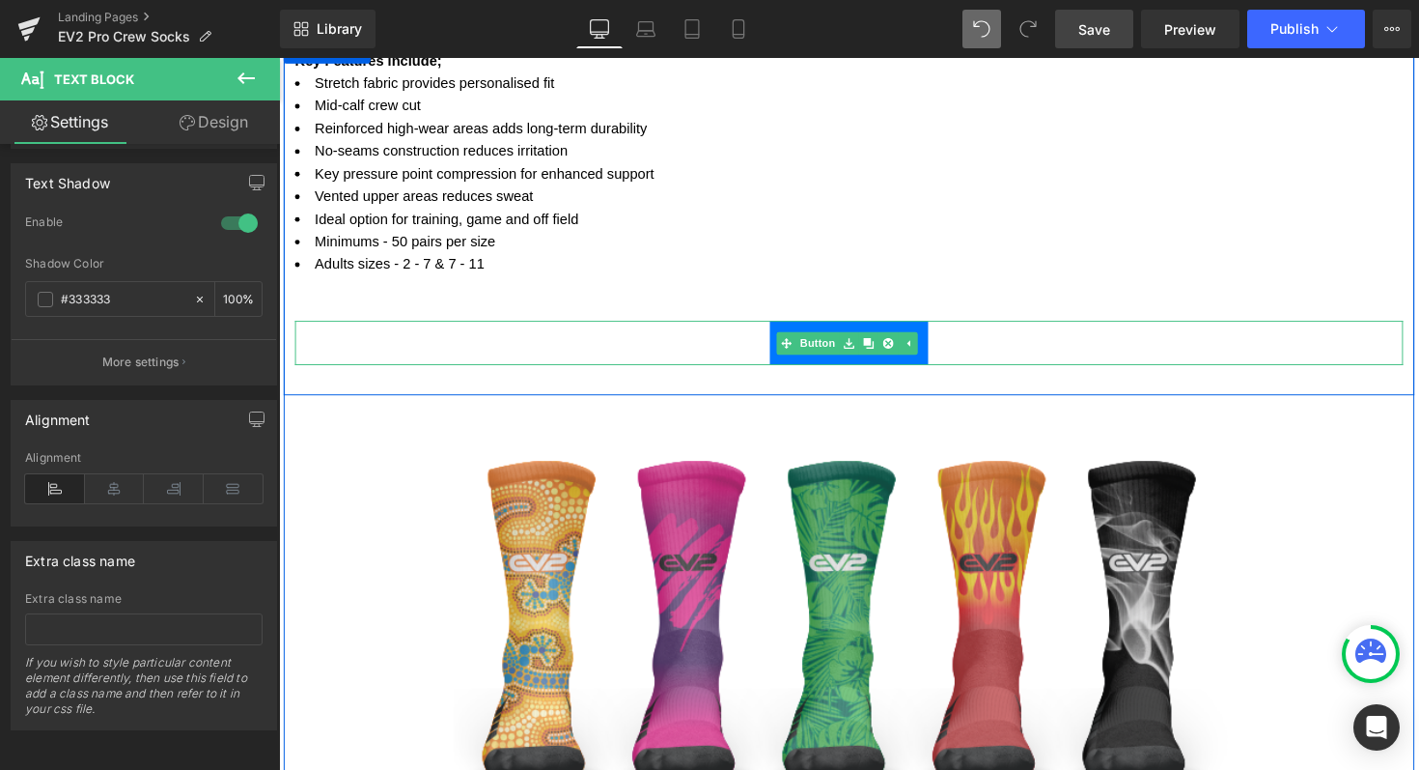
click at [927, 364] on link "SHOP NOW" at bounding box center [862, 349] width 161 height 45
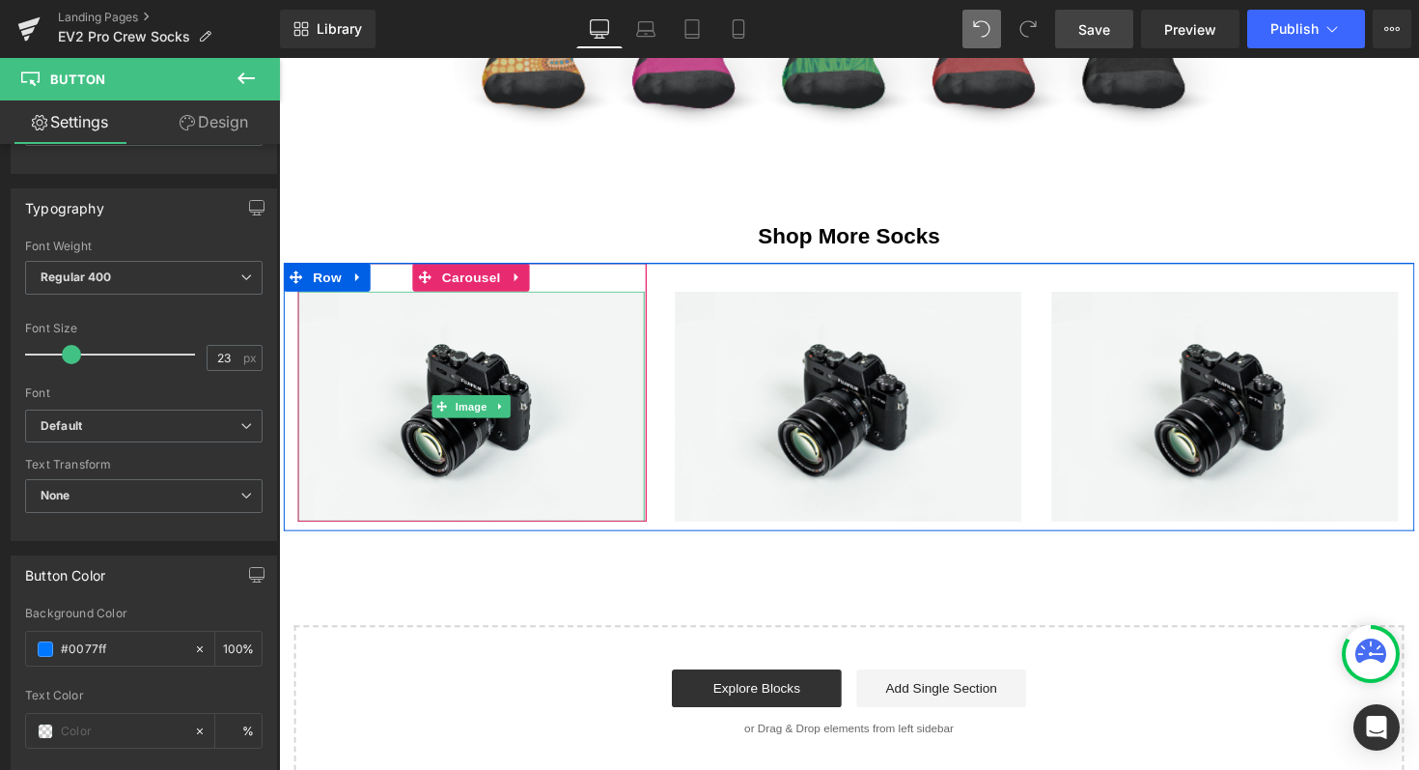
scroll to position [1951, 0]
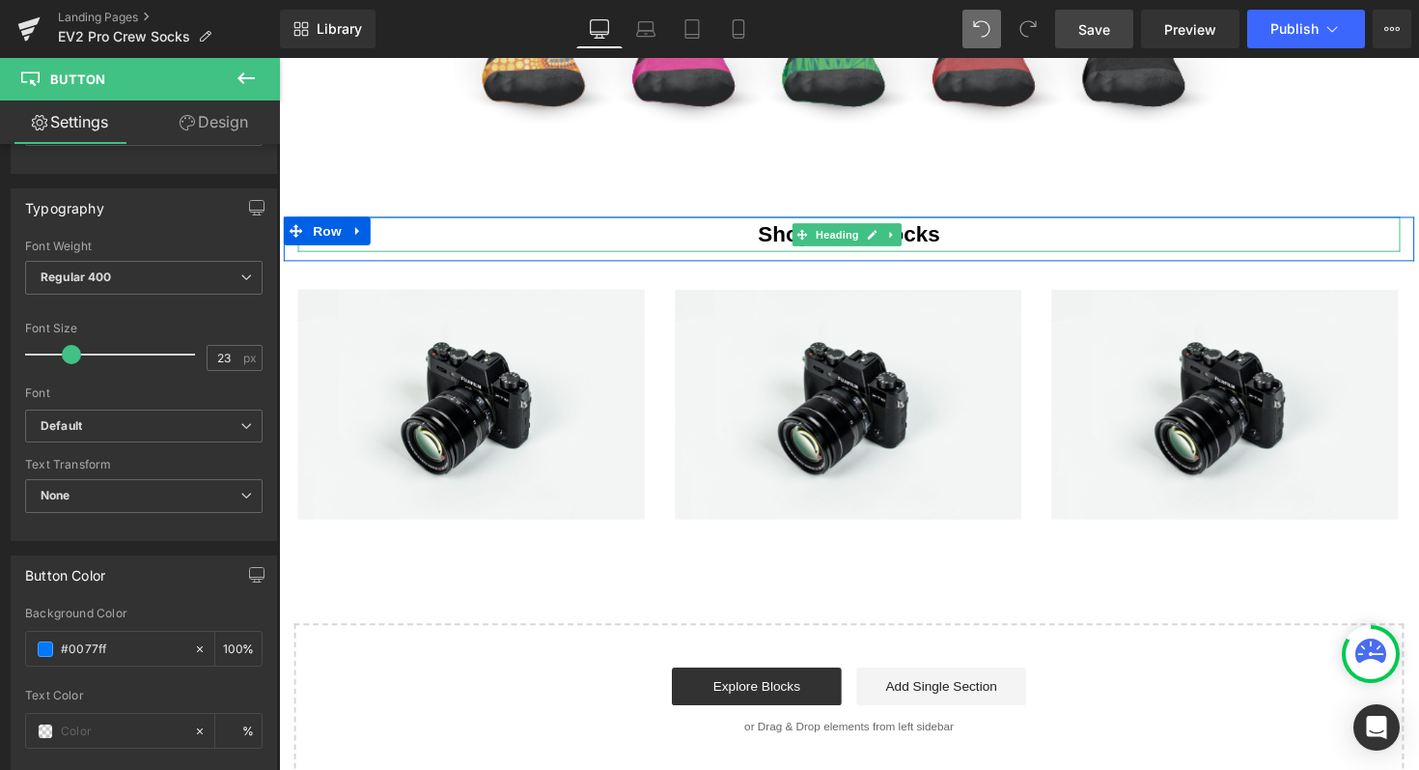
click at [940, 238] on div "Shop More Socks" at bounding box center [863, 239] width 1130 height 36
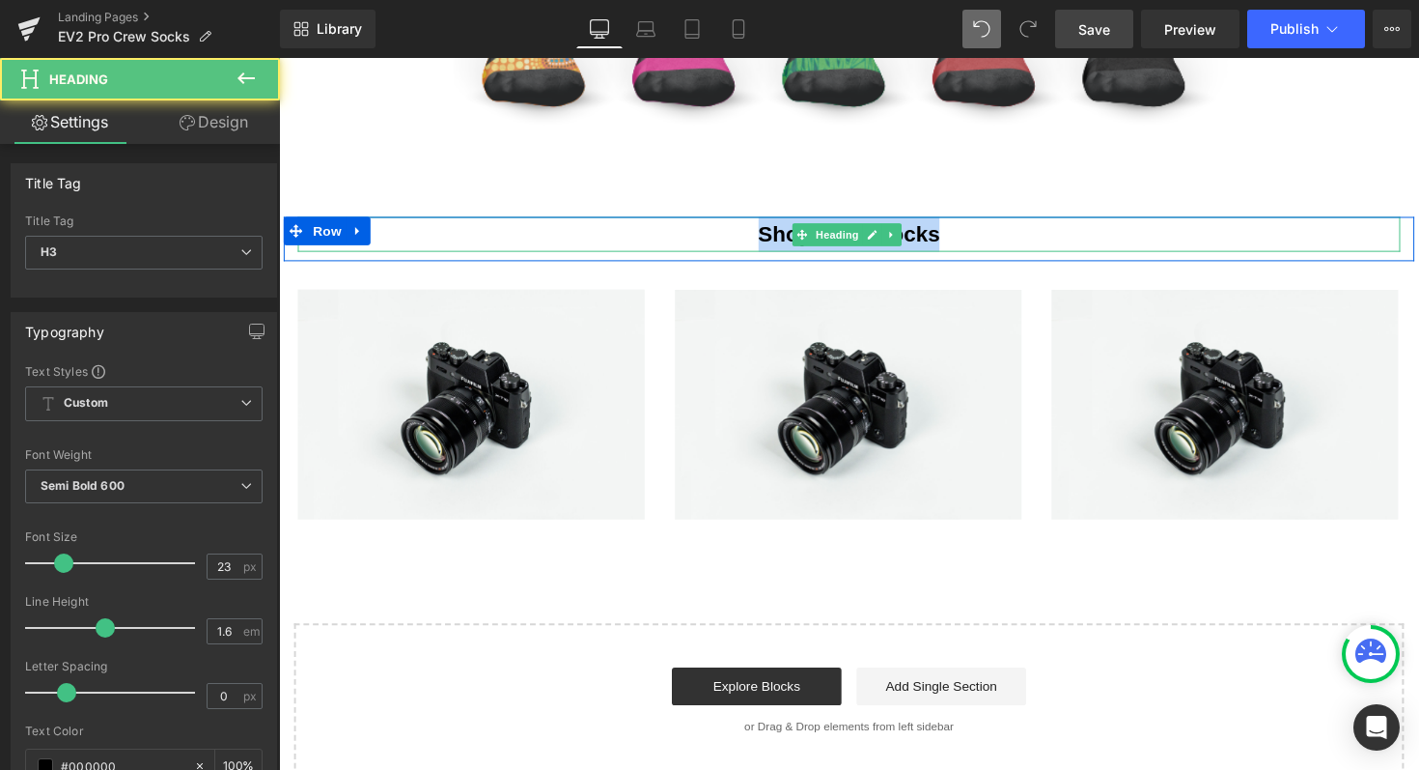
drag, startPoint x: 952, startPoint y: 238, endPoint x: 666, endPoint y: 238, distance: 285.8
click at [666, 238] on div "Shop More Socks" at bounding box center [863, 239] width 1130 height 36
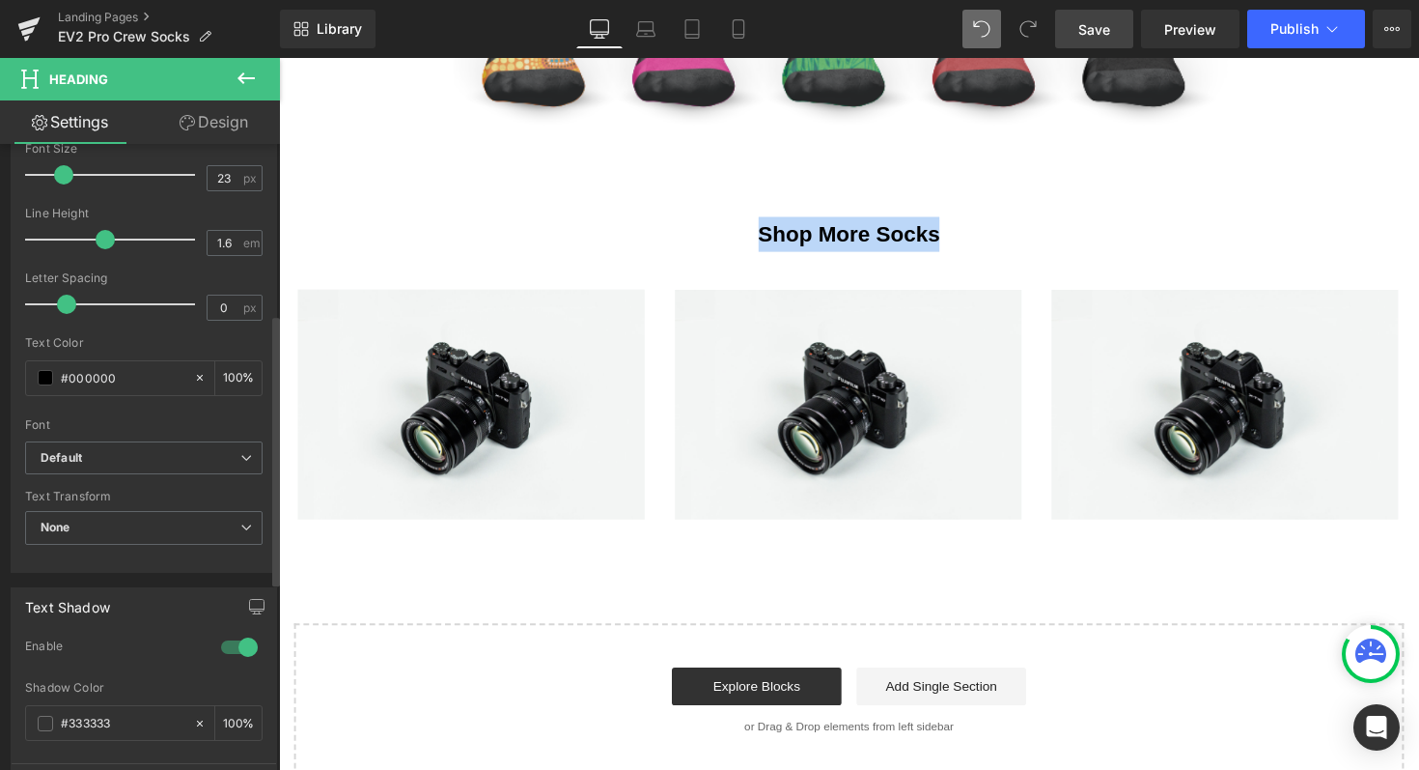
scroll to position [393, 0]
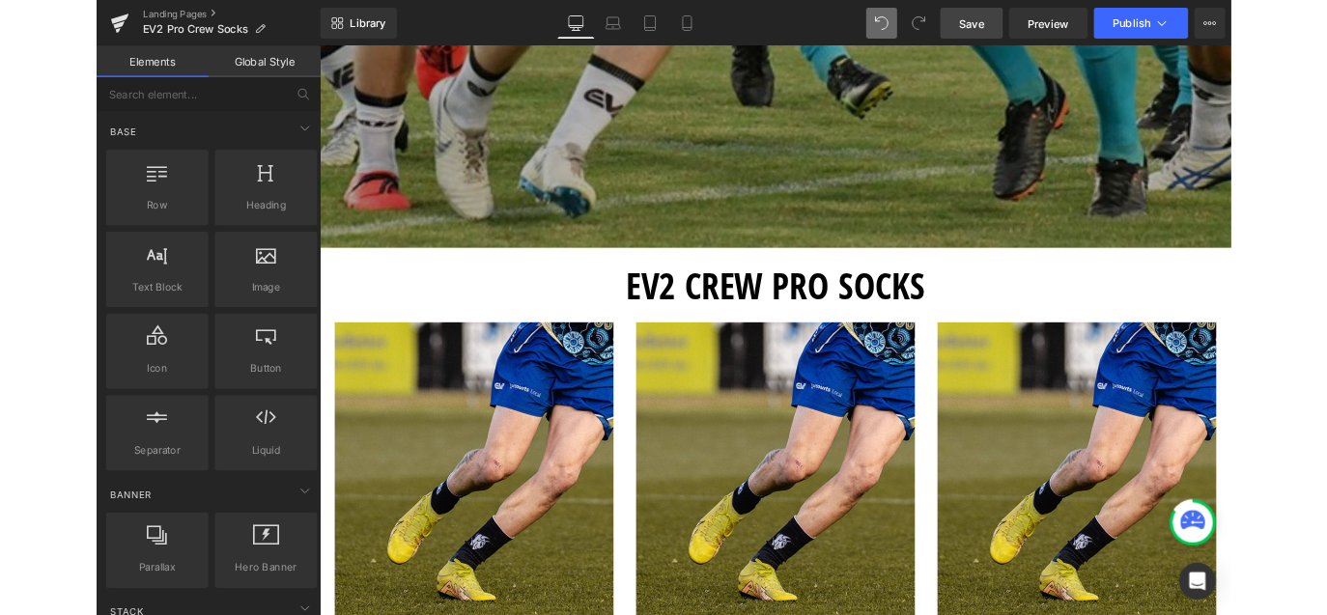
scroll to position [0, 0]
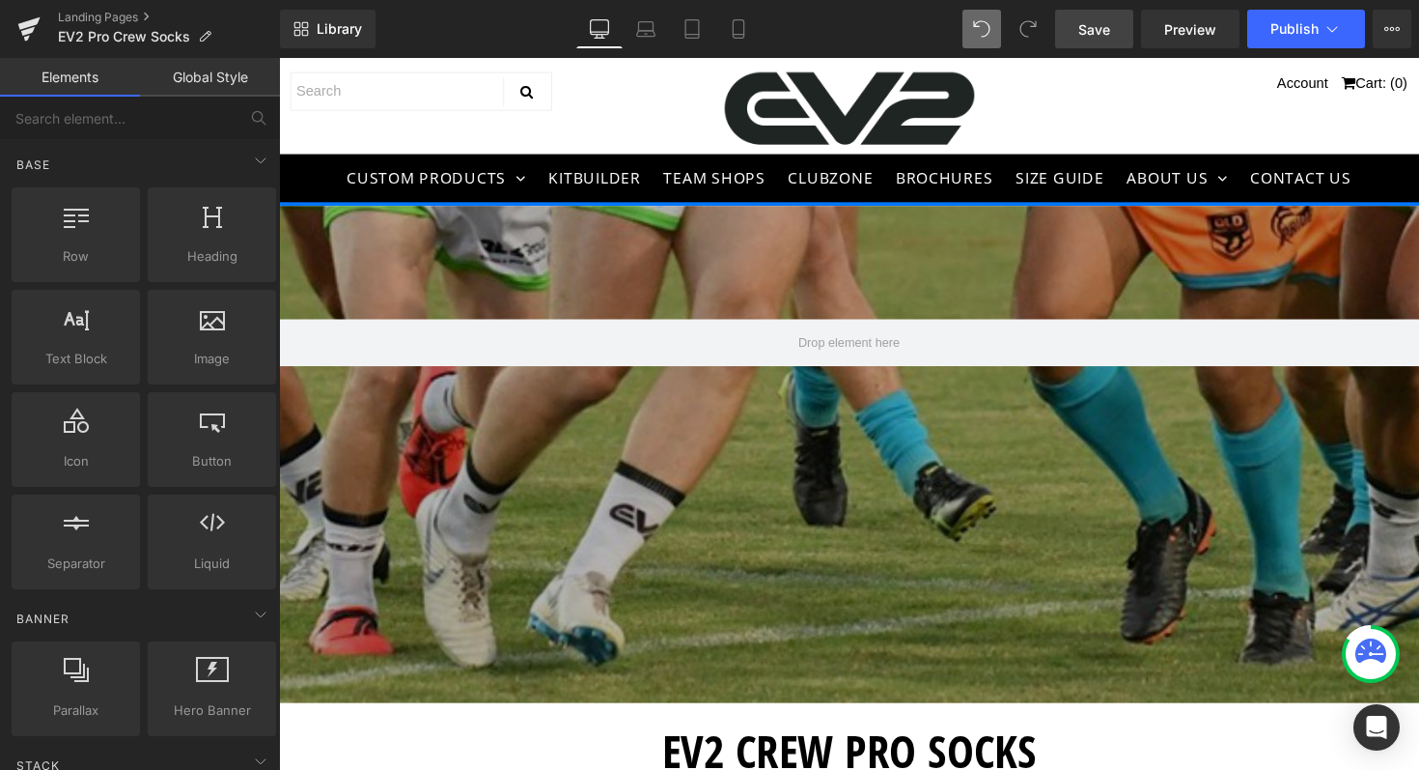
click at [1082, 29] on span "Save" at bounding box center [1095, 29] width 32 height 20
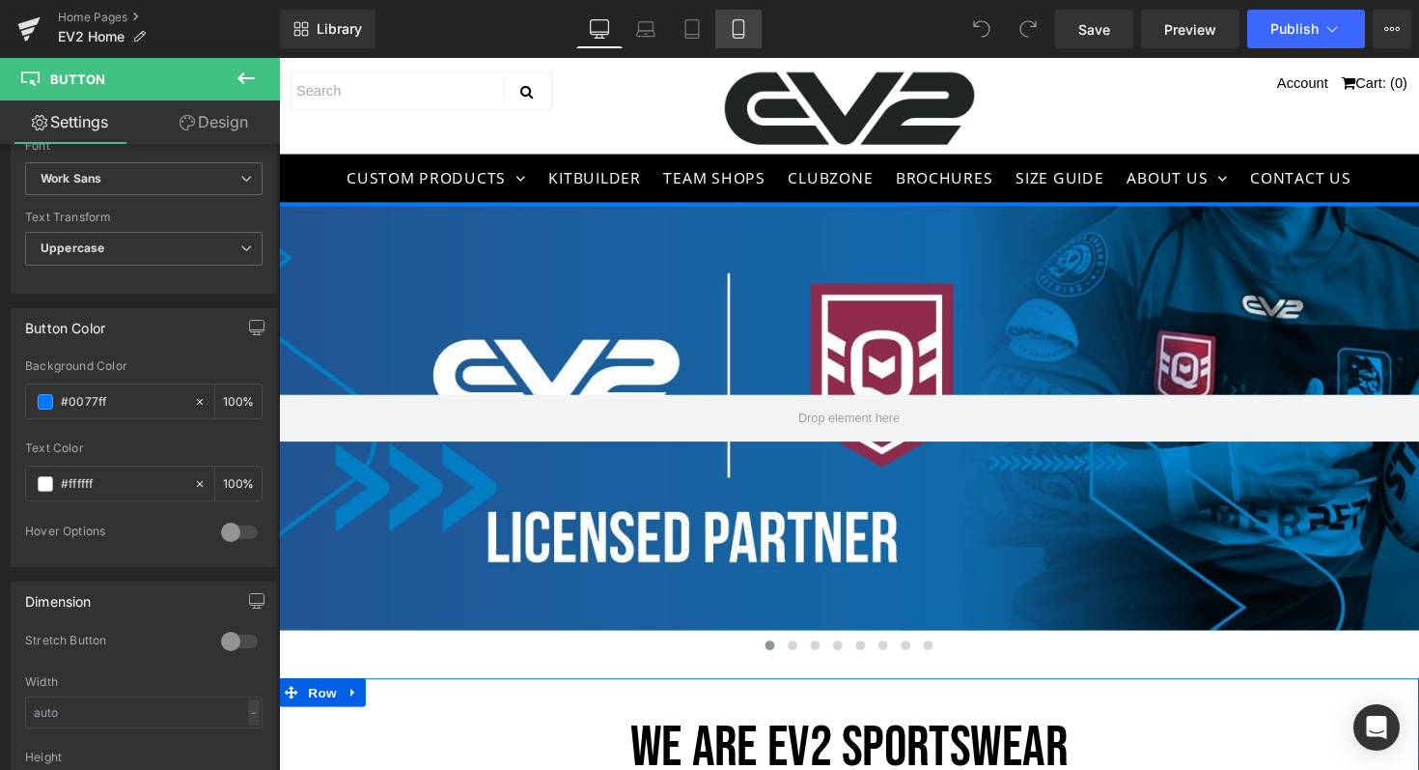
scroll to position [1027, 0]
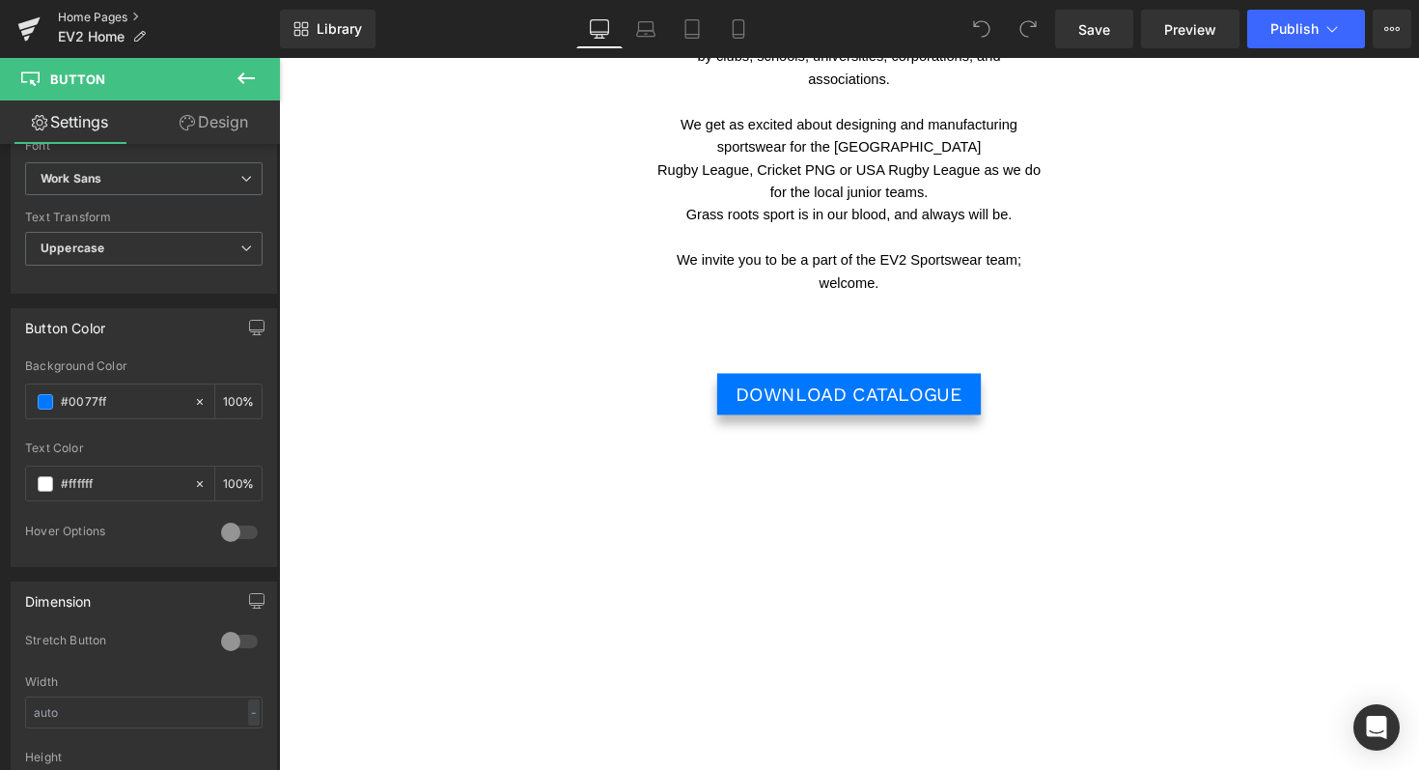
click at [88, 10] on link "Home Pages" at bounding box center [169, 17] width 222 height 15
